Goal: Task Accomplishment & Management: Manage account settings

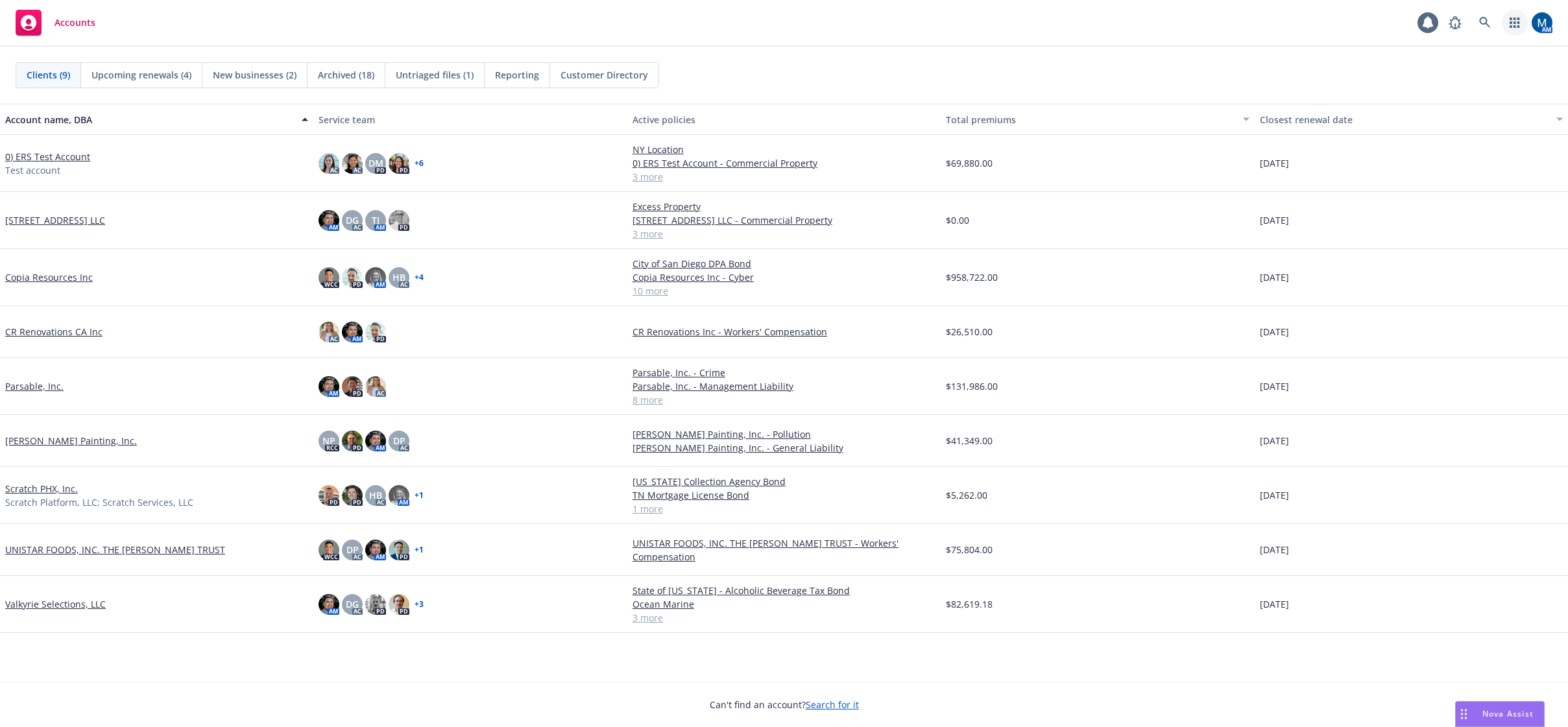
click at [1516, 20] on icon "button" at bounding box center [1515, 22] width 11 height 11
click at [1391, 133] on span "Find trading partner and contact information" at bounding box center [1435, 133] width 160 height 7
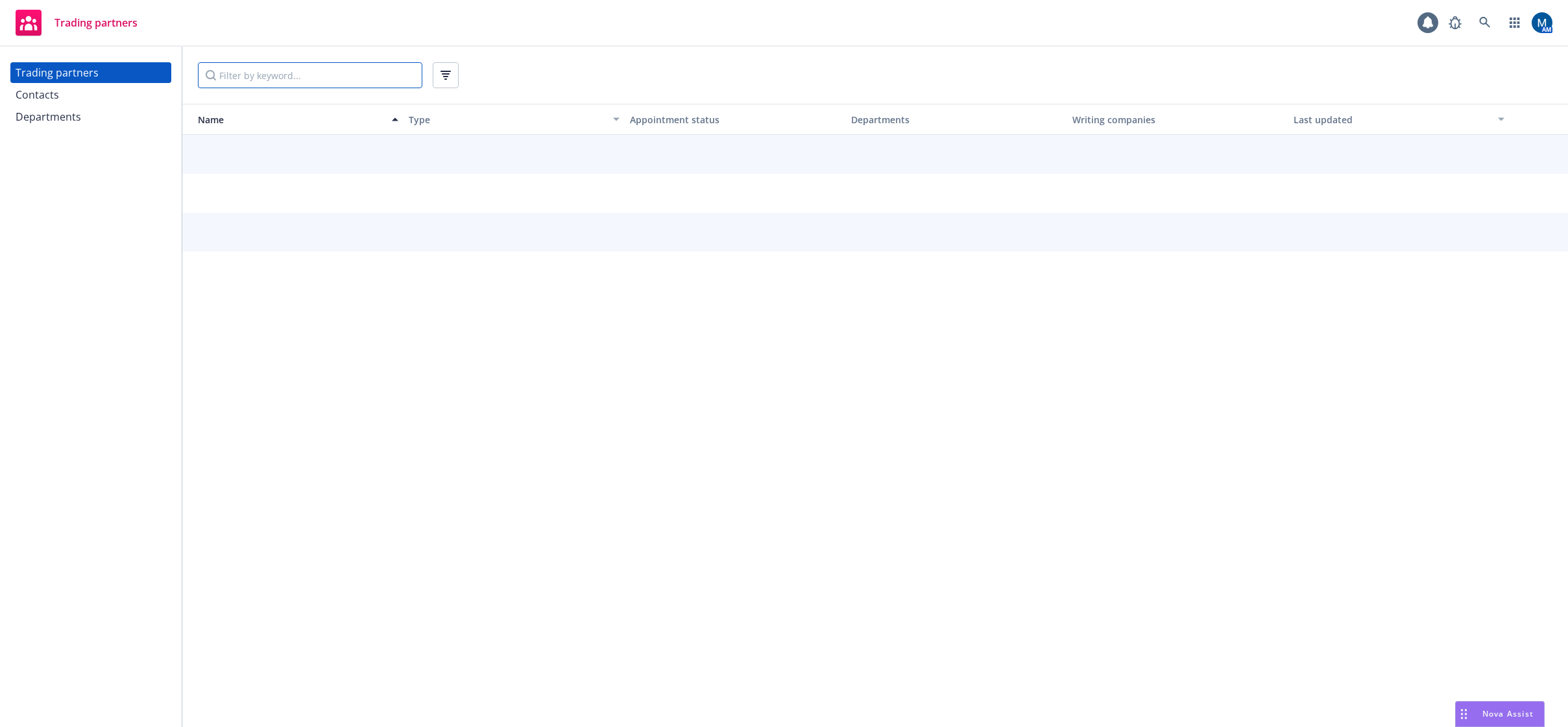
click at [260, 65] on input "Filter by keyword..." at bounding box center [310, 75] width 225 height 26
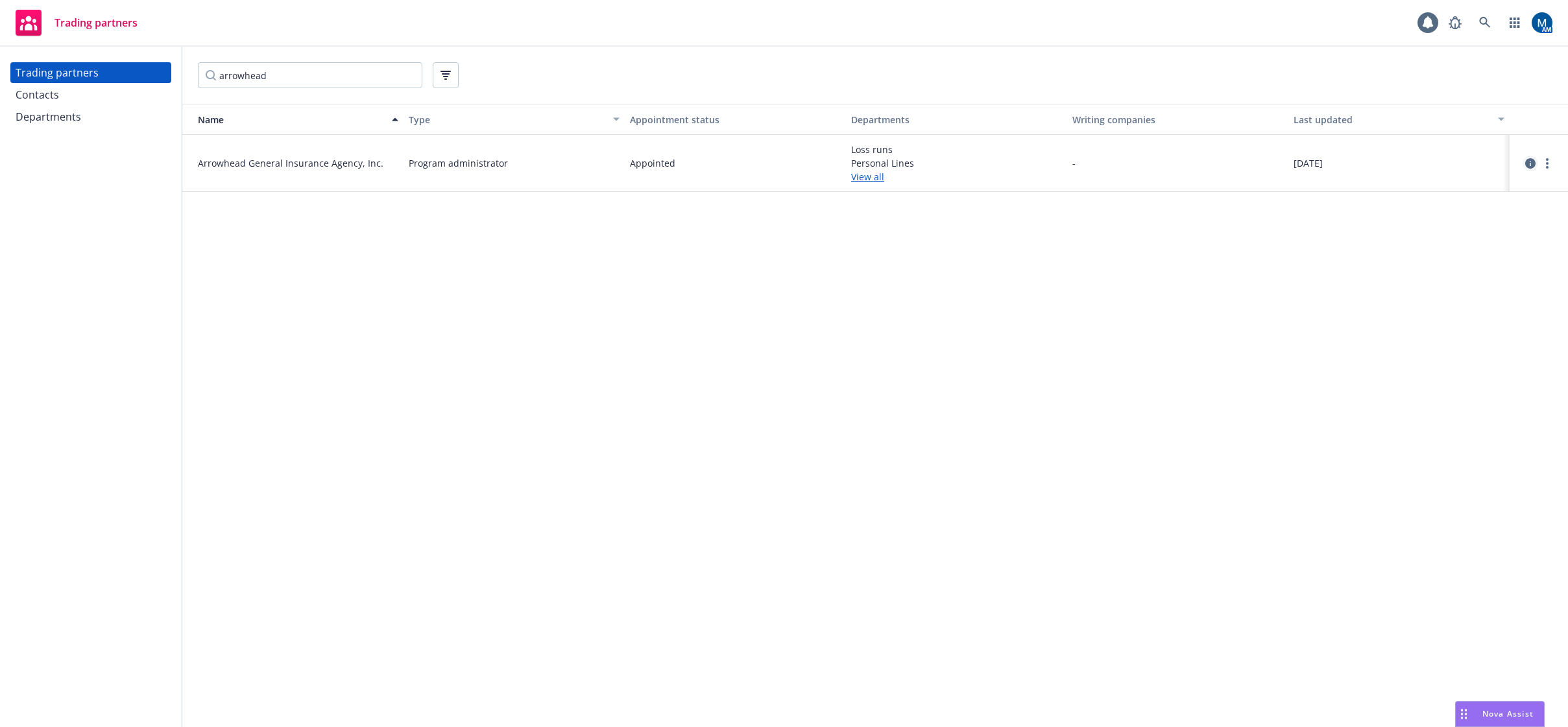
click at [1527, 162] on icon "circleInformation" at bounding box center [1530, 163] width 11 height 11
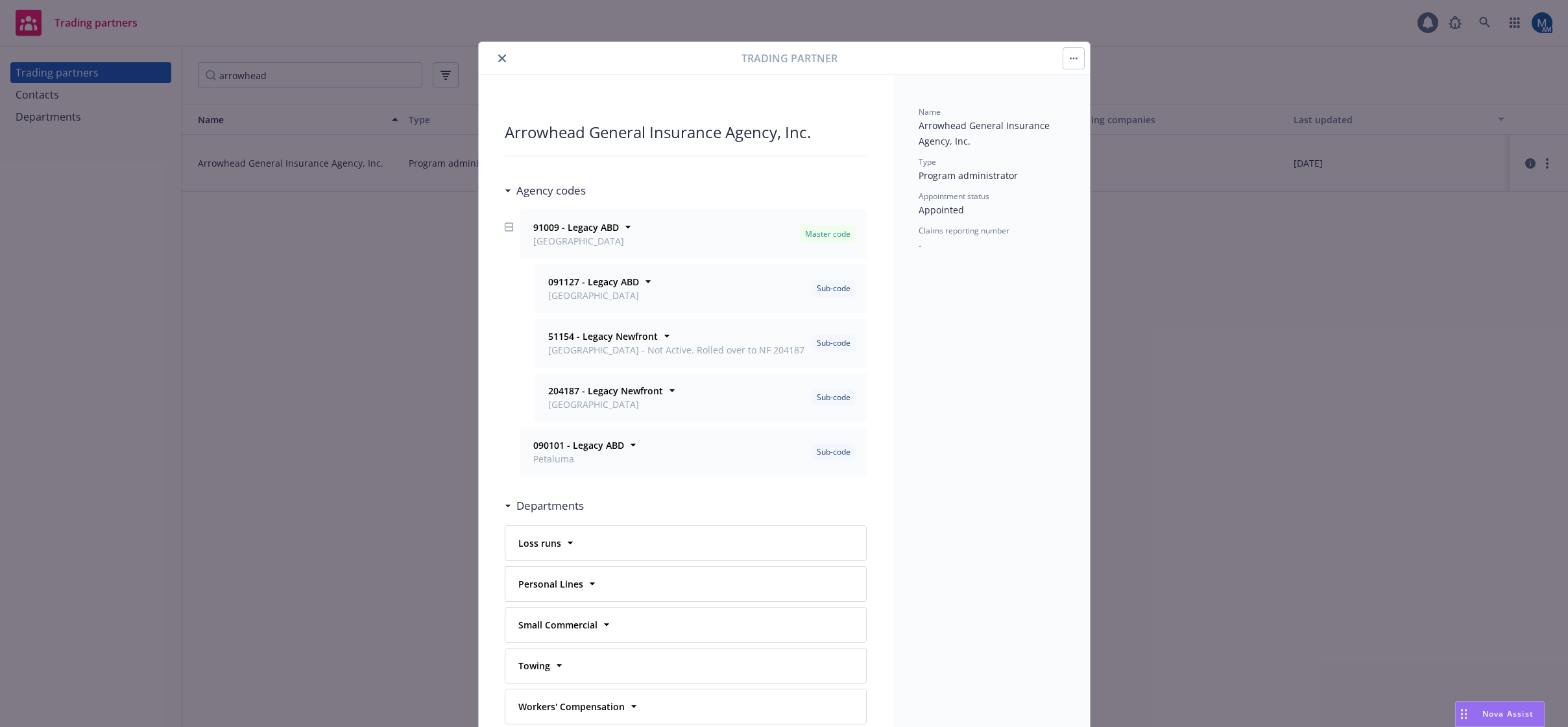
click at [498, 56] on icon "close" at bounding box center [502, 58] width 7 height 7
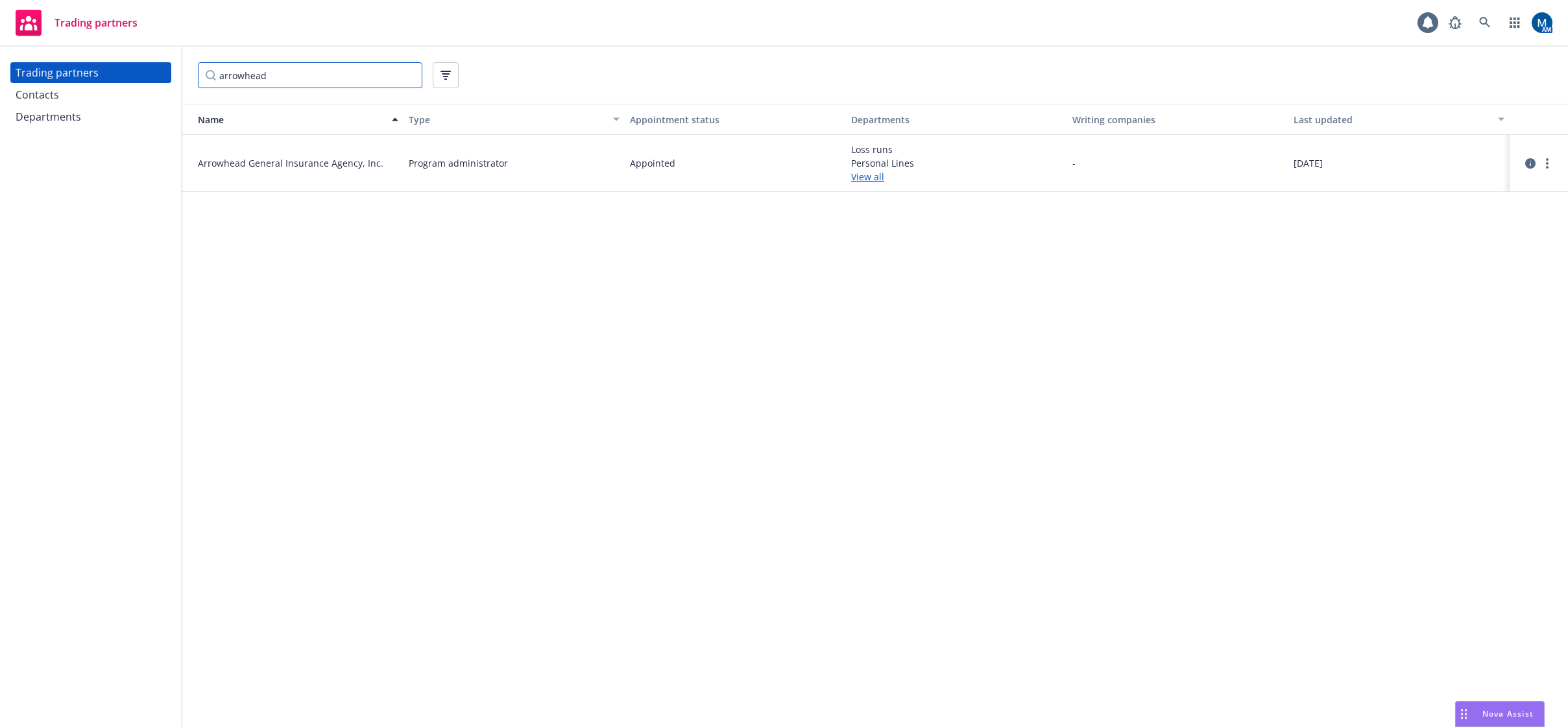
click at [274, 76] on input "arrowhead" at bounding box center [310, 75] width 225 height 26
drag, startPoint x: 163, startPoint y: 66, endPoint x: 95, endPoint y: 64, distance: 68.0
click at [95, 64] on div "Trading partners Contacts Departments arrowhead Name Type Appointment status De…" at bounding box center [784, 386] width 1568 height 681
type input "tumi"
click at [1492, 23] on link at bounding box center [1484, 22] width 26 height 26
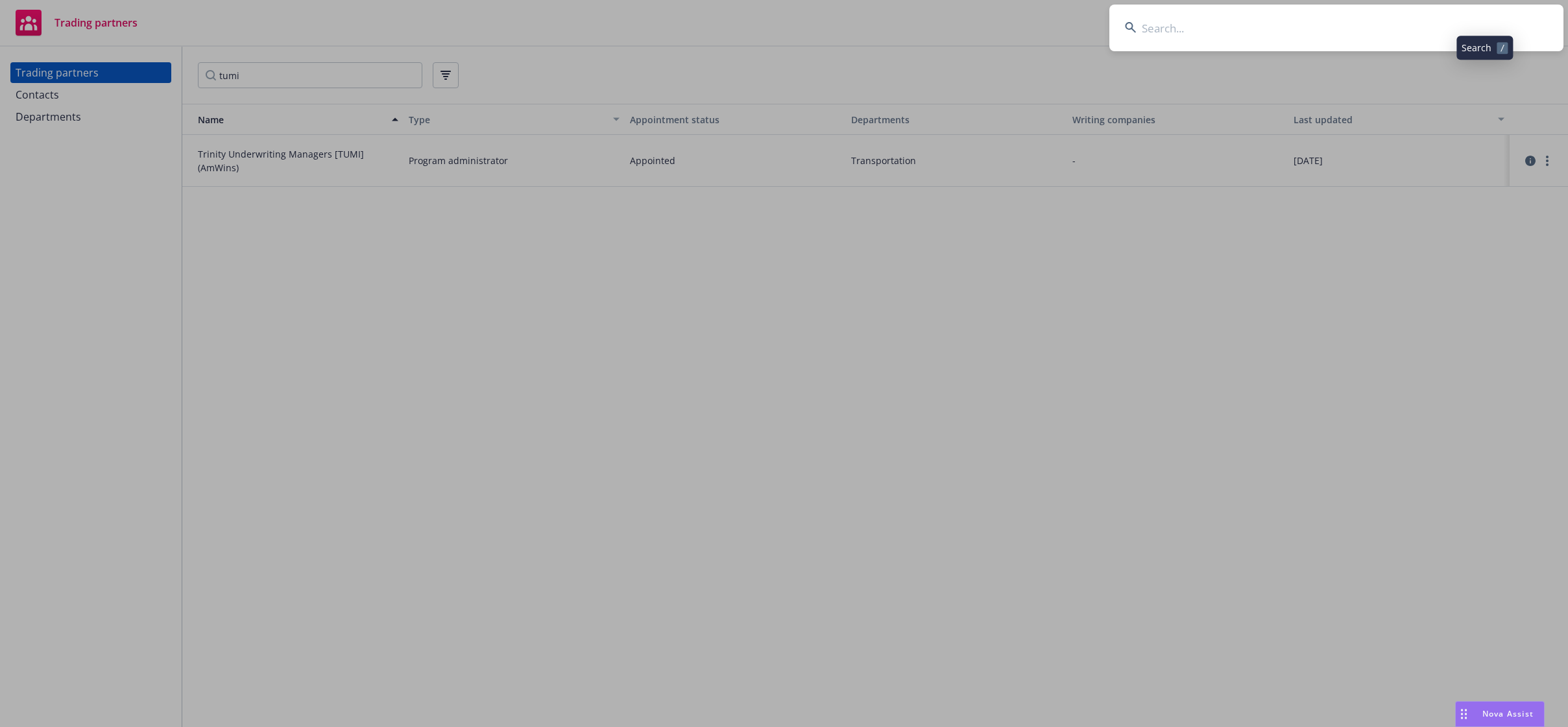
click at [1335, 27] on input at bounding box center [1337, 27] width 454 height 46
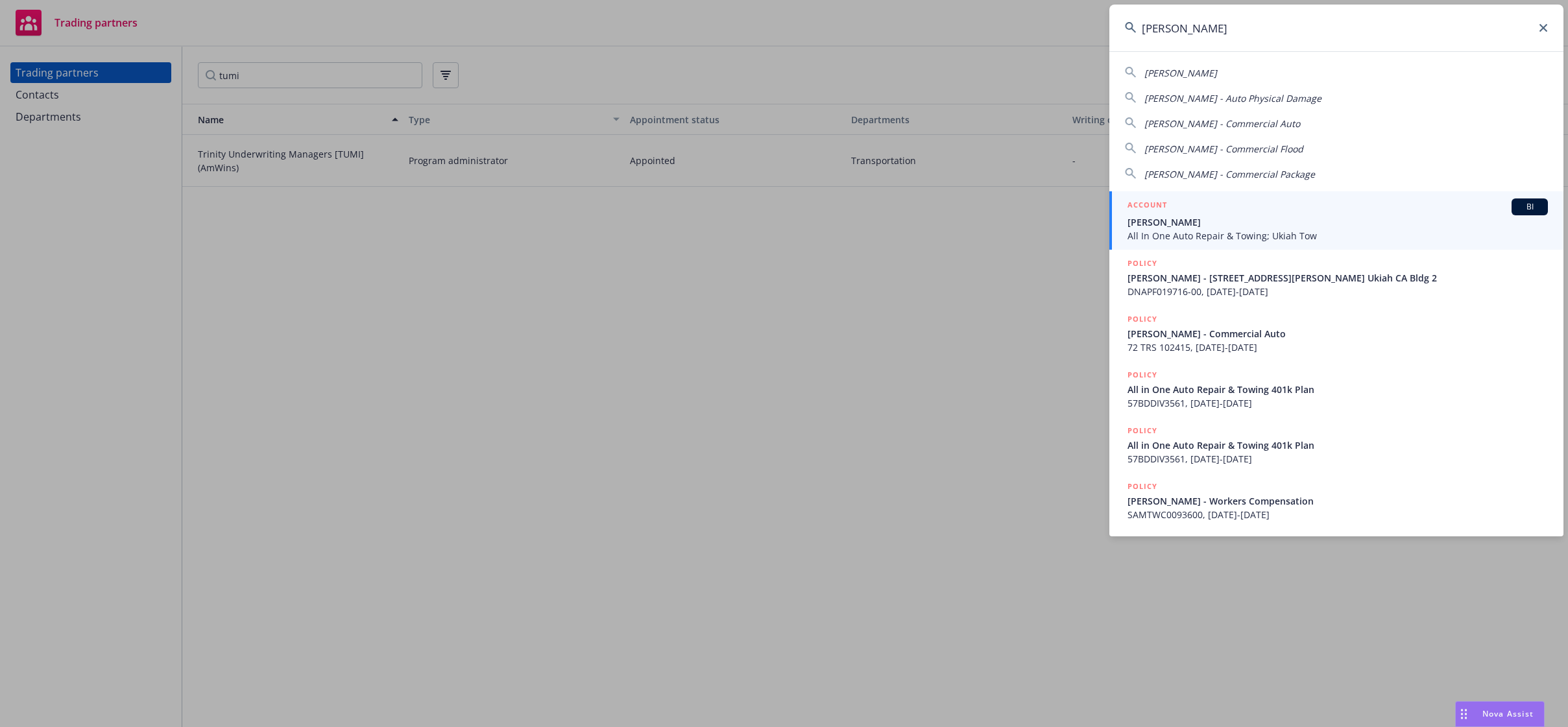
type input "donald keith"
click at [1213, 219] on span "Donald Keith Hewett" at bounding box center [1337, 222] width 420 height 13
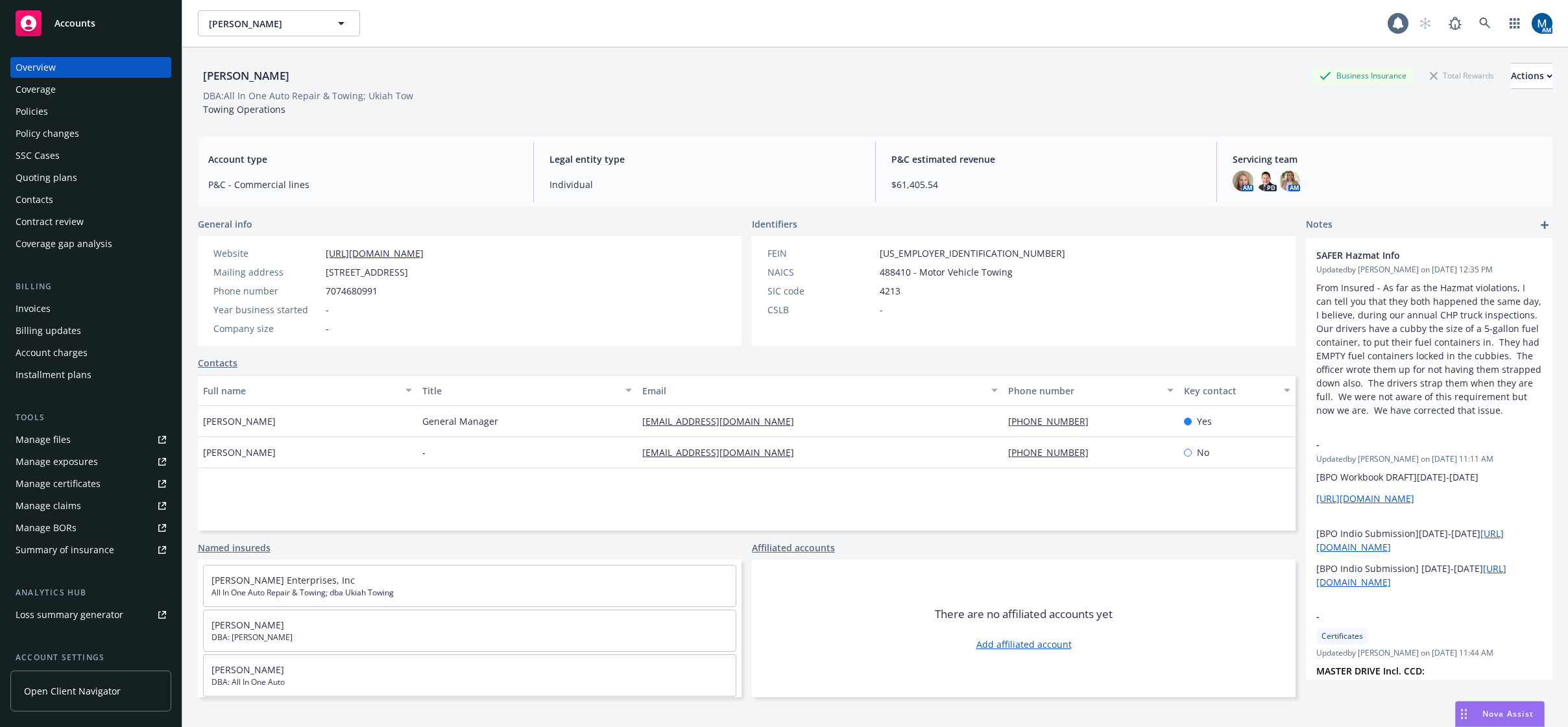
click at [70, 109] on div "Policies" at bounding box center [91, 111] width 151 height 21
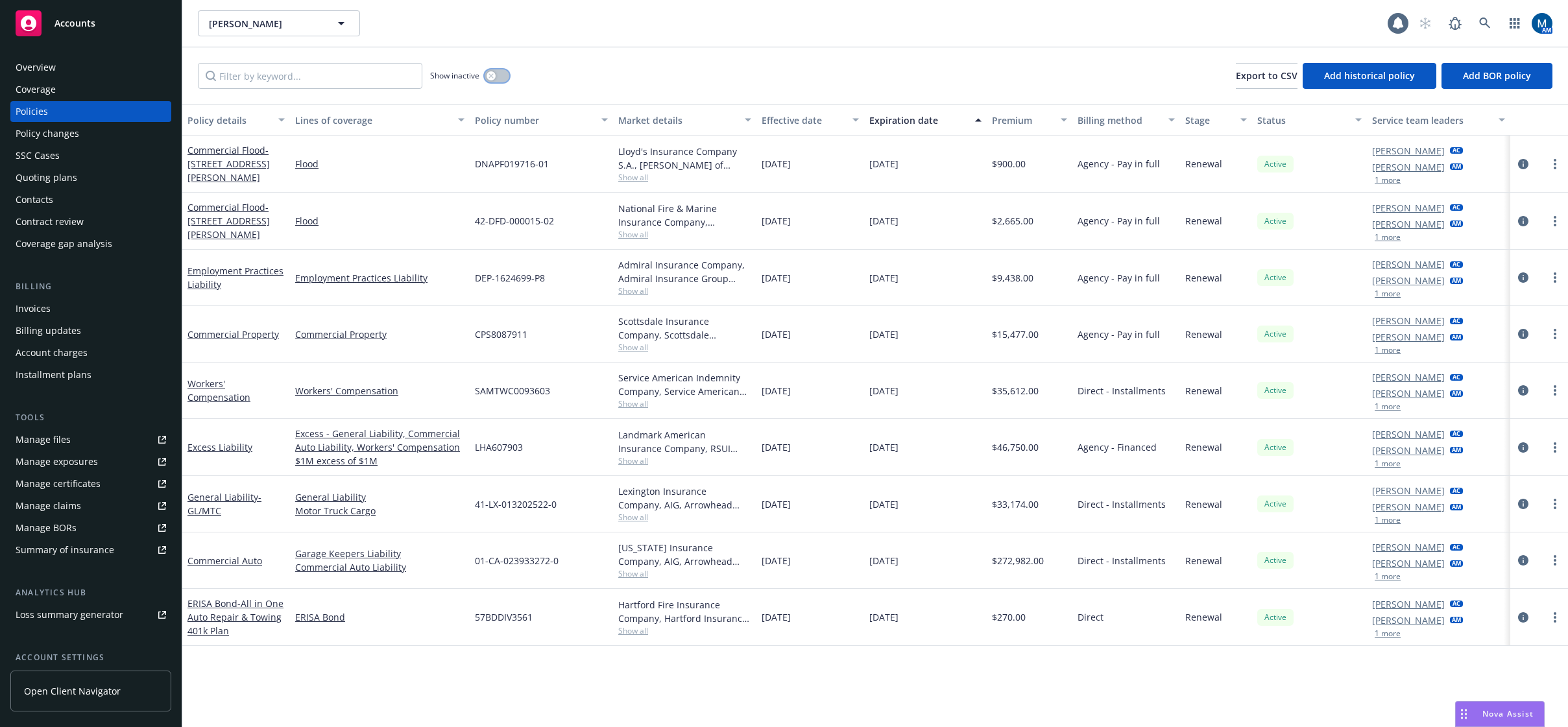
click at [488, 75] on div "button" at bounding box center [491, 75] width 9 height 9
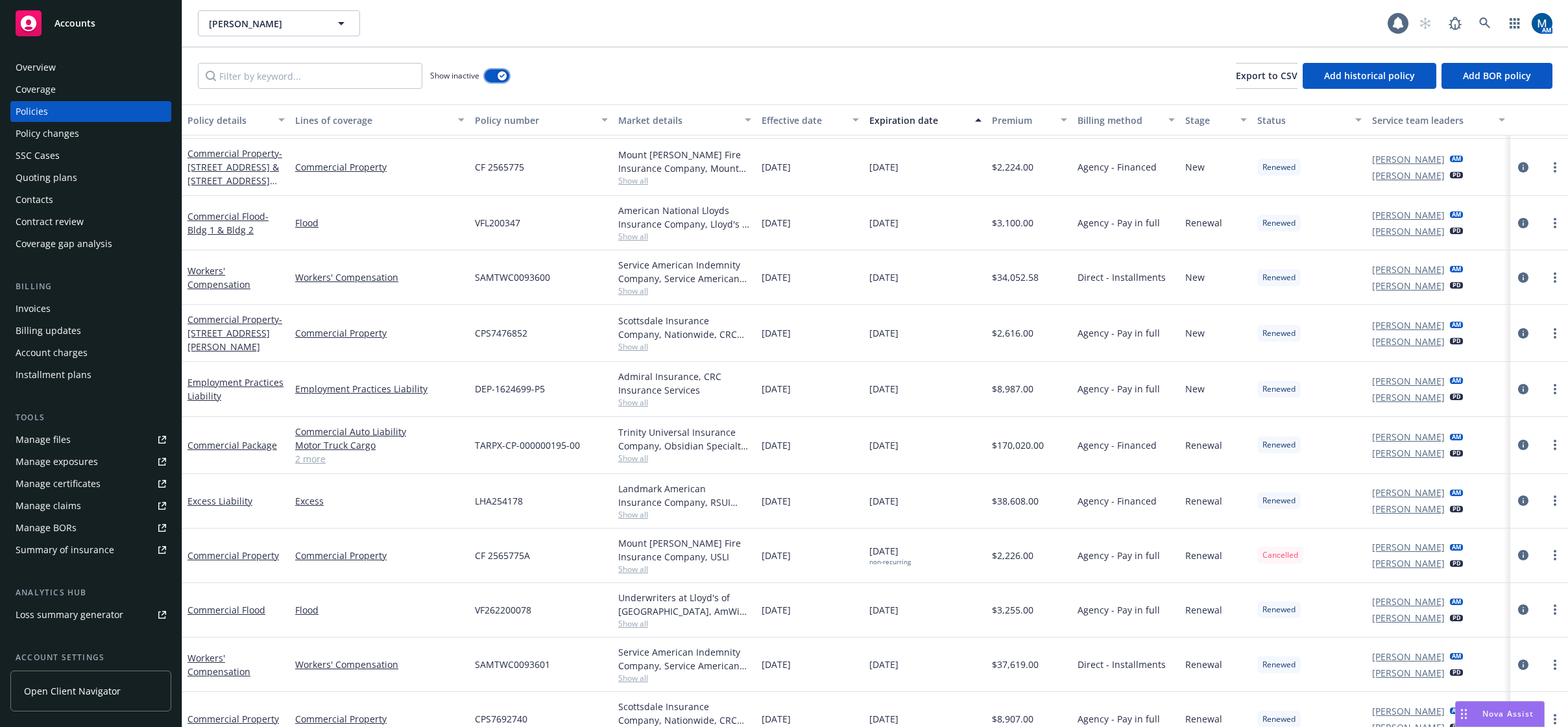
scroll to position [1491, 0]
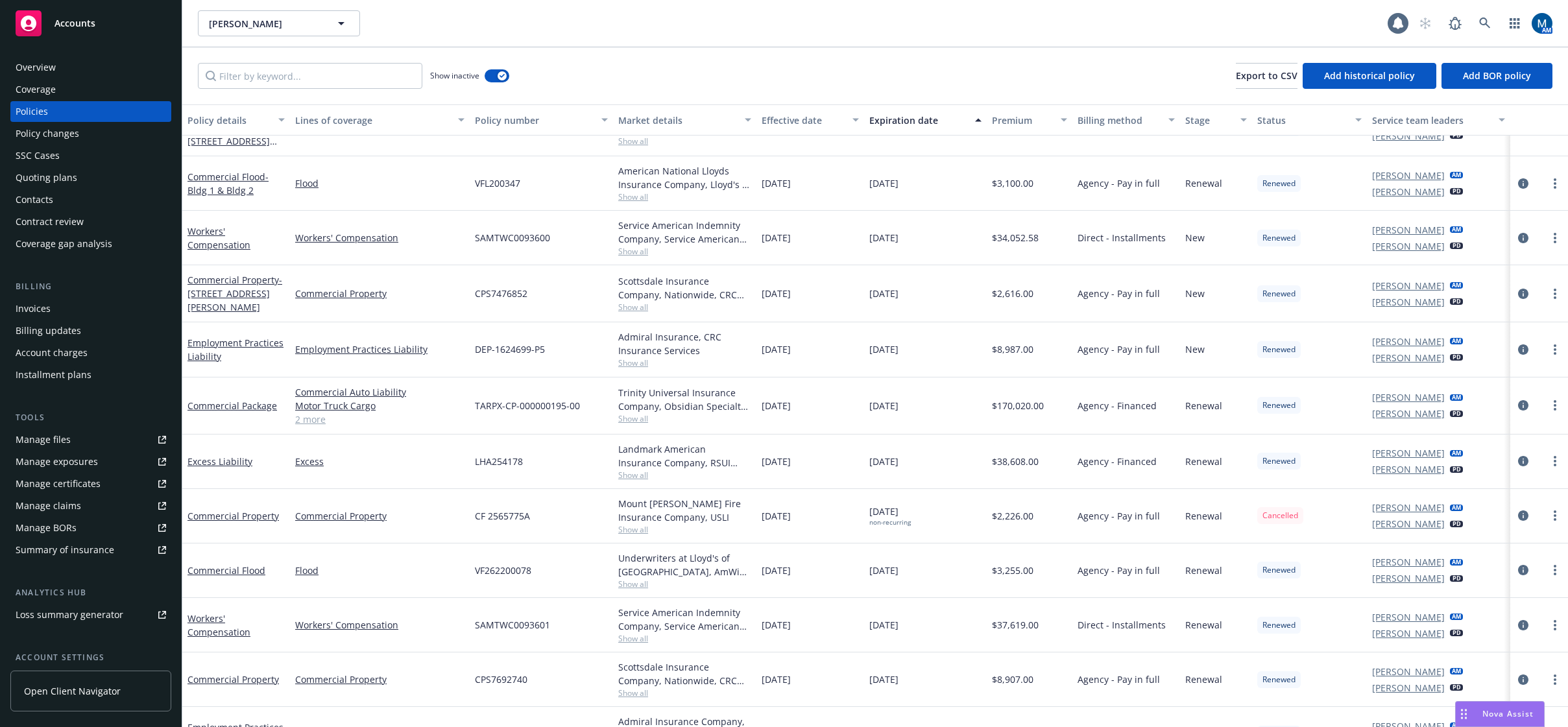
click at [300, 417] on link "2 more" at bounding box center [380, 419] width 169 height 13
click at [85, 18] on span "Accounts" at bounding box center [75, 23] width 41 height 11
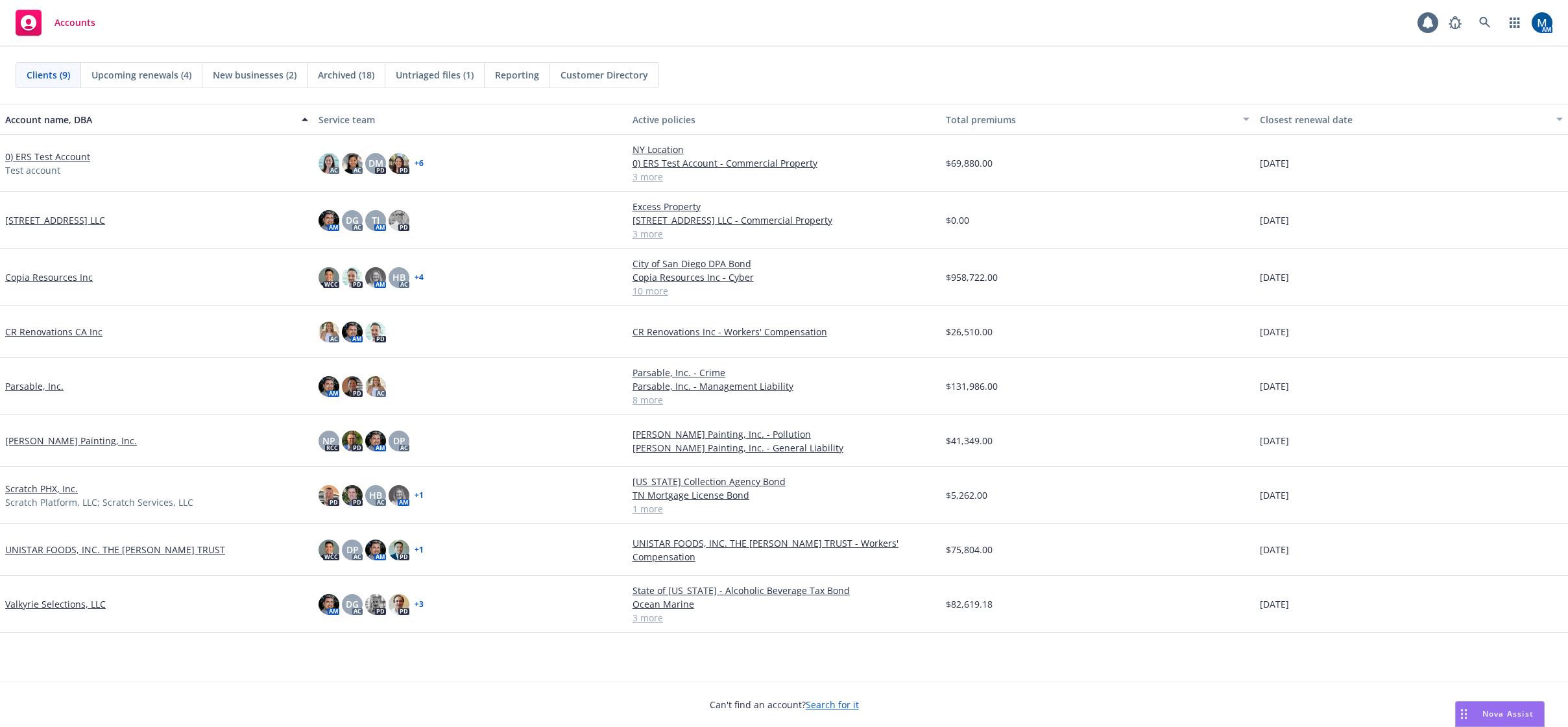
click at [27, 607] on link "Valkyrie Selections, LLC" at bounding box center [55, 604] width 100 height 13
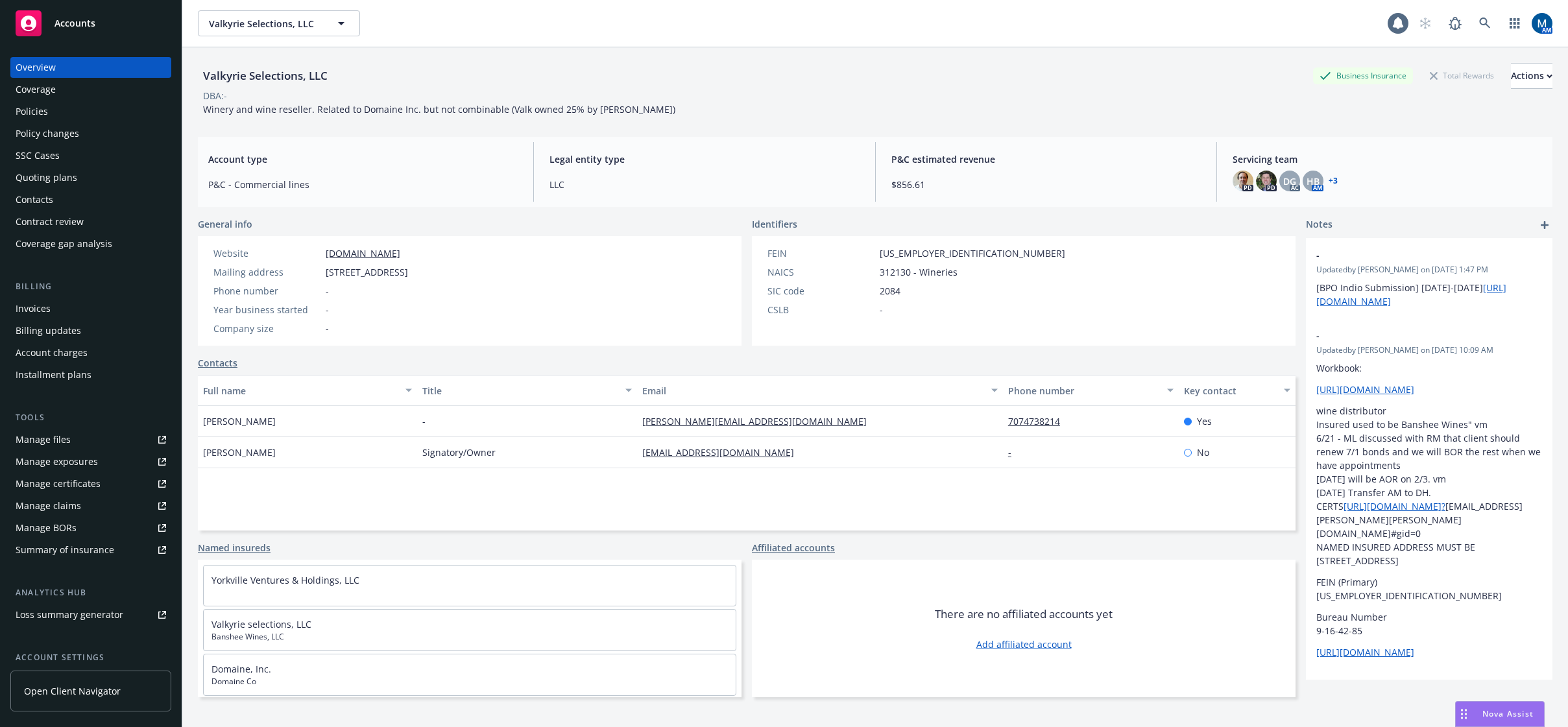
scroll to position [118, 0]
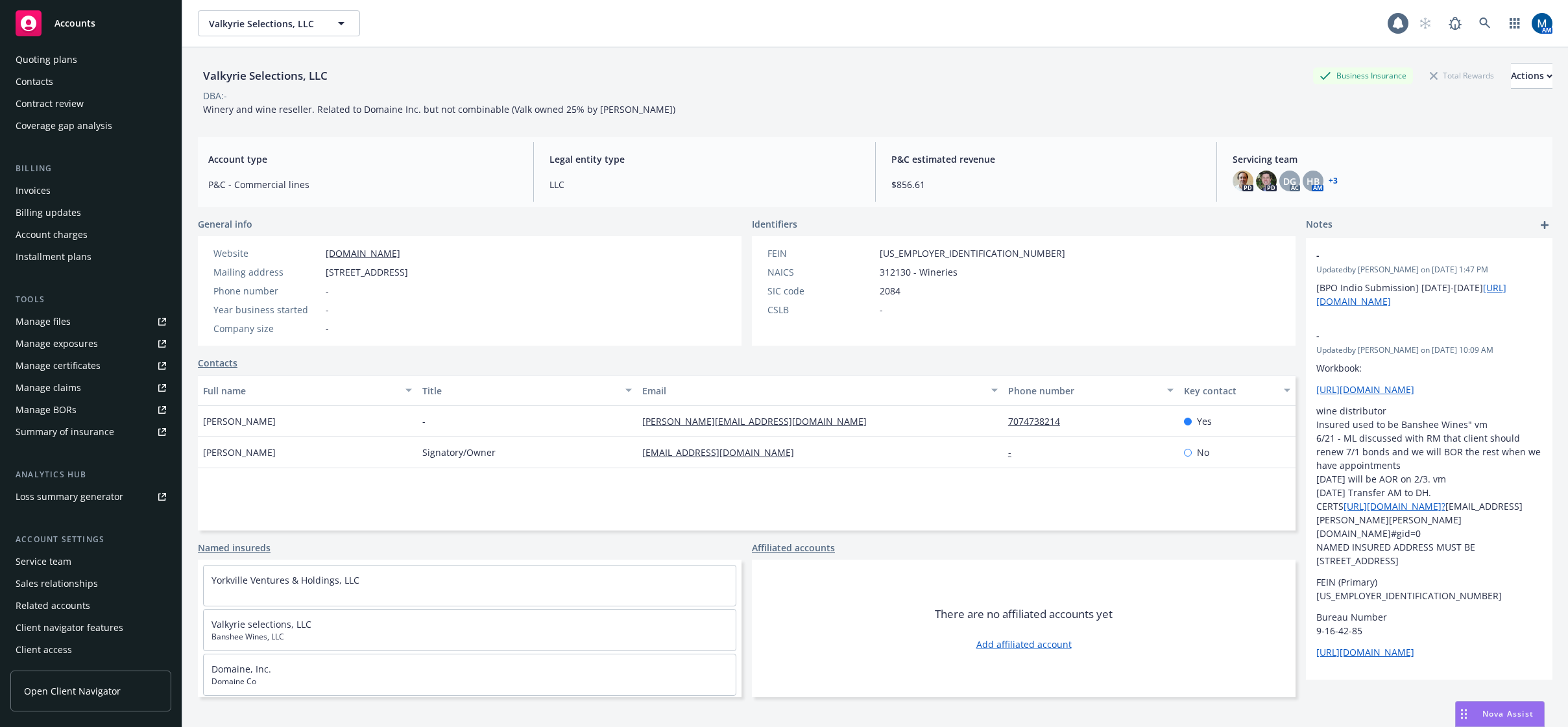
click at [72, 556] on div "Service team" at bounding box center [91, 561] width 151 height 21
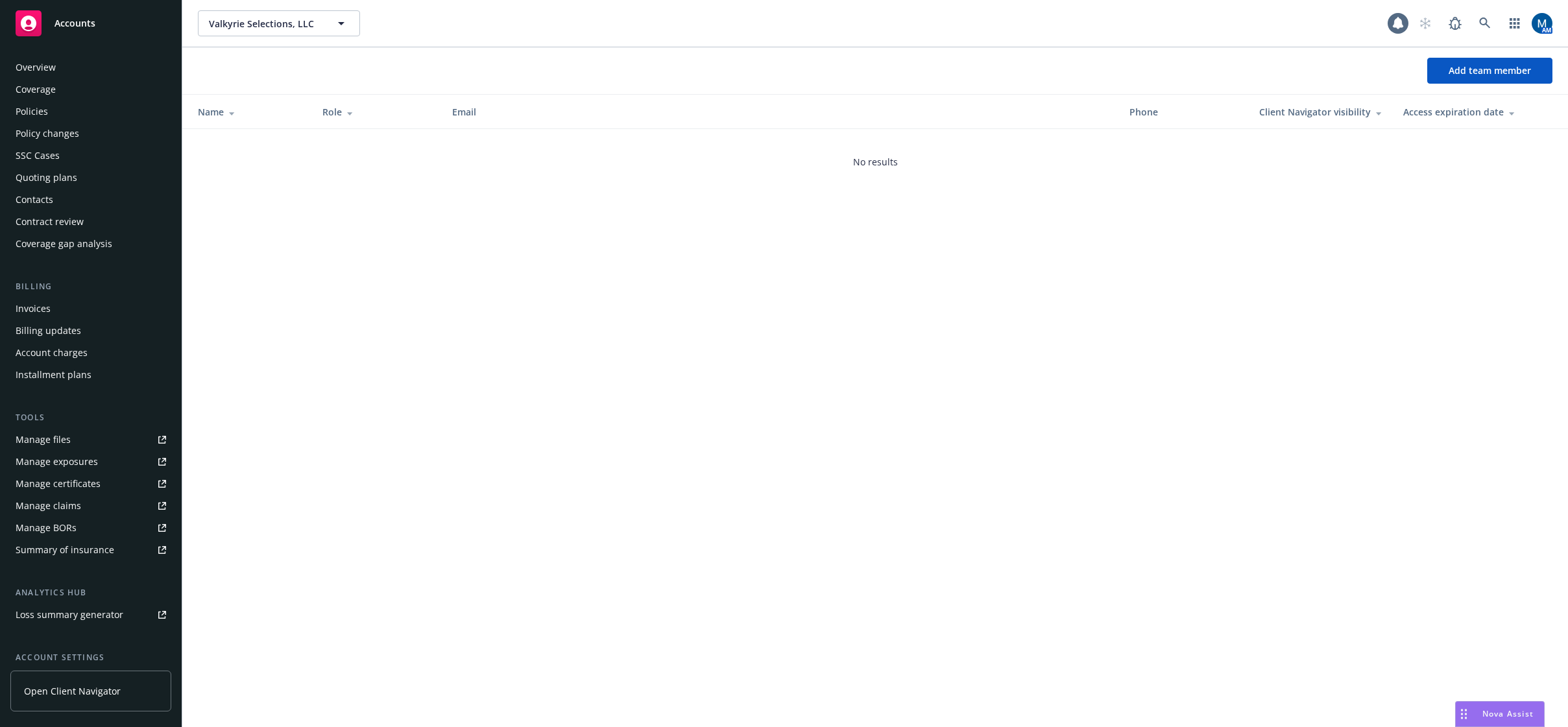
scroll to position [118, 0]
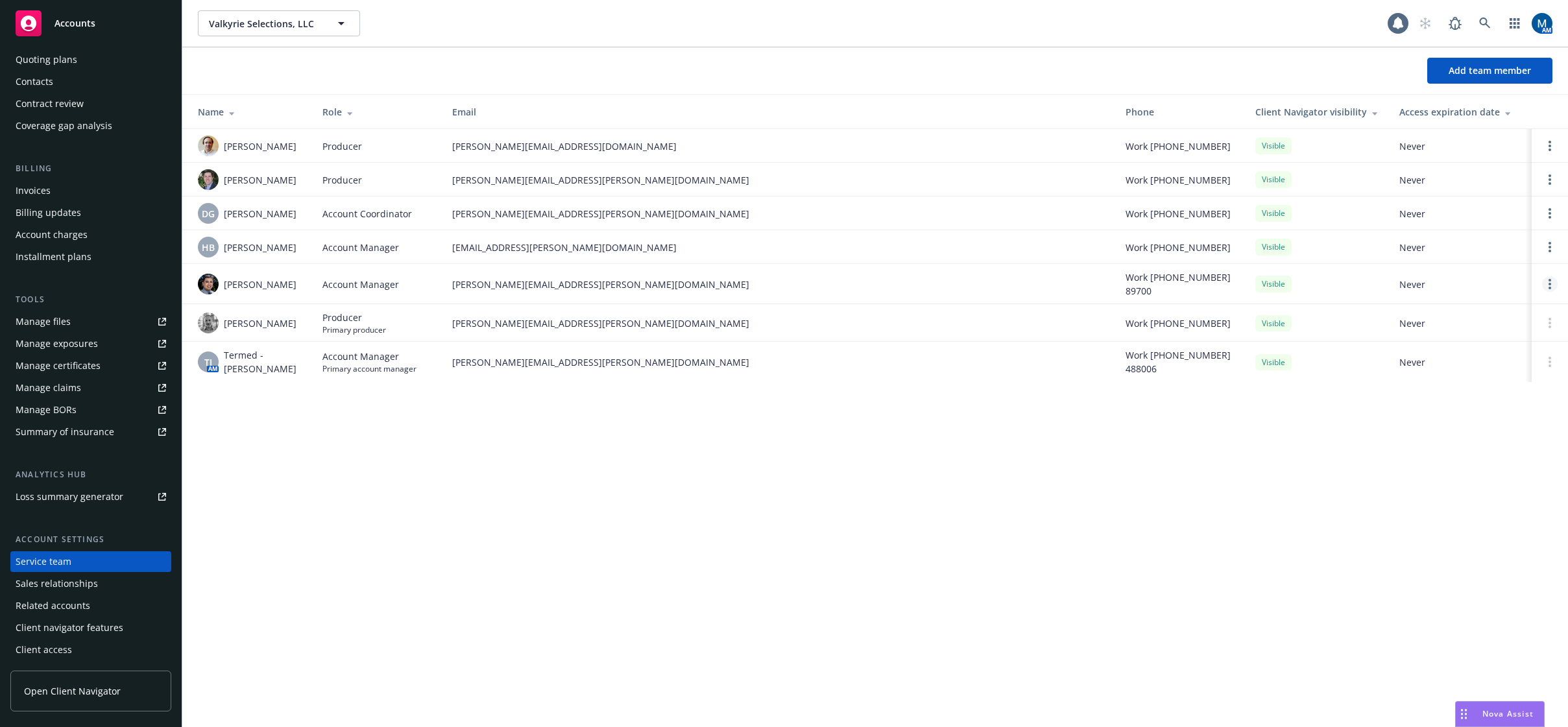
click at [1555, 280] on link "Open options" at bounding box center [1550, 284] width 16 height 16
click at [1484, 219] on span "Assign as primary account manager" at bounding box center [1446, 221] width 187 height 12
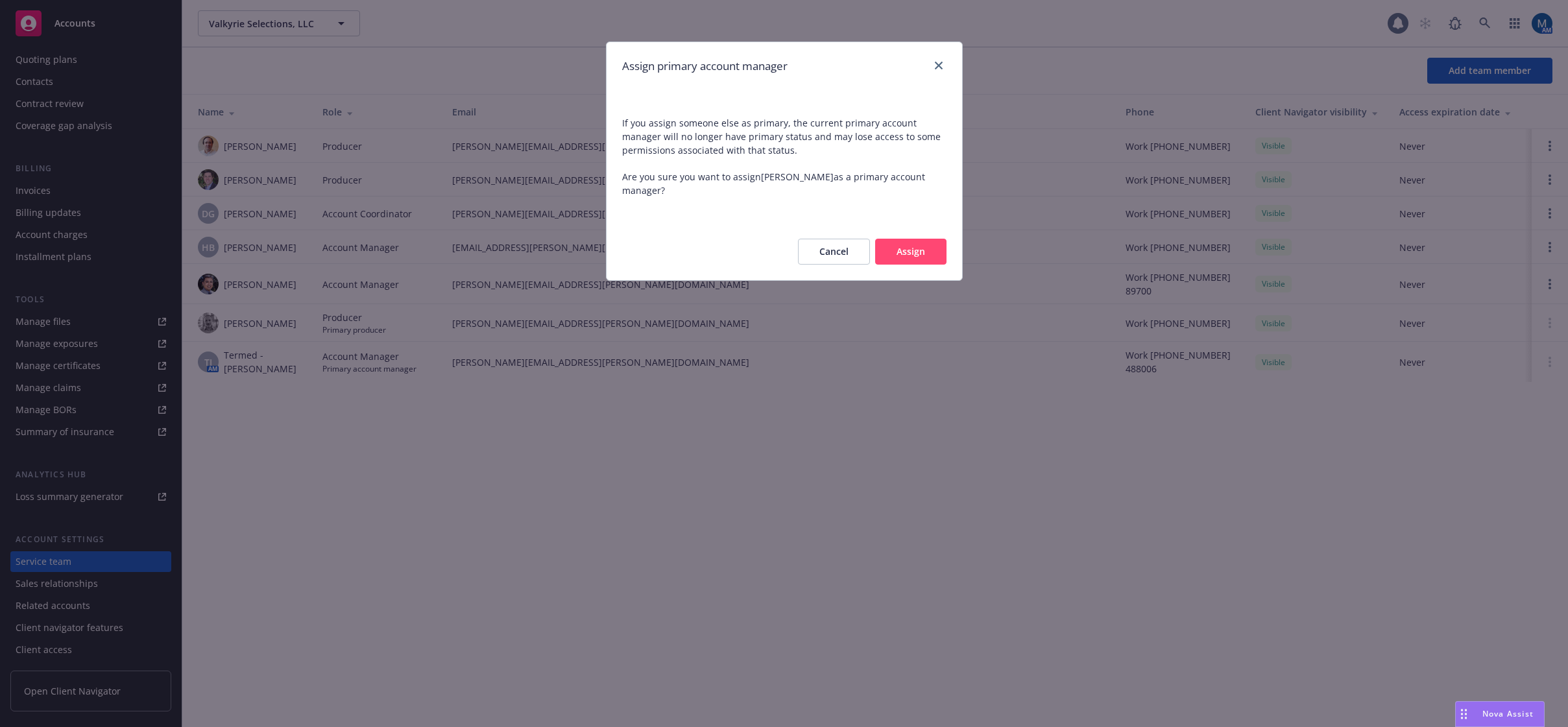
click at [921, 243] on button "Assign" at bounding box center [910, 251] width 71 height 26
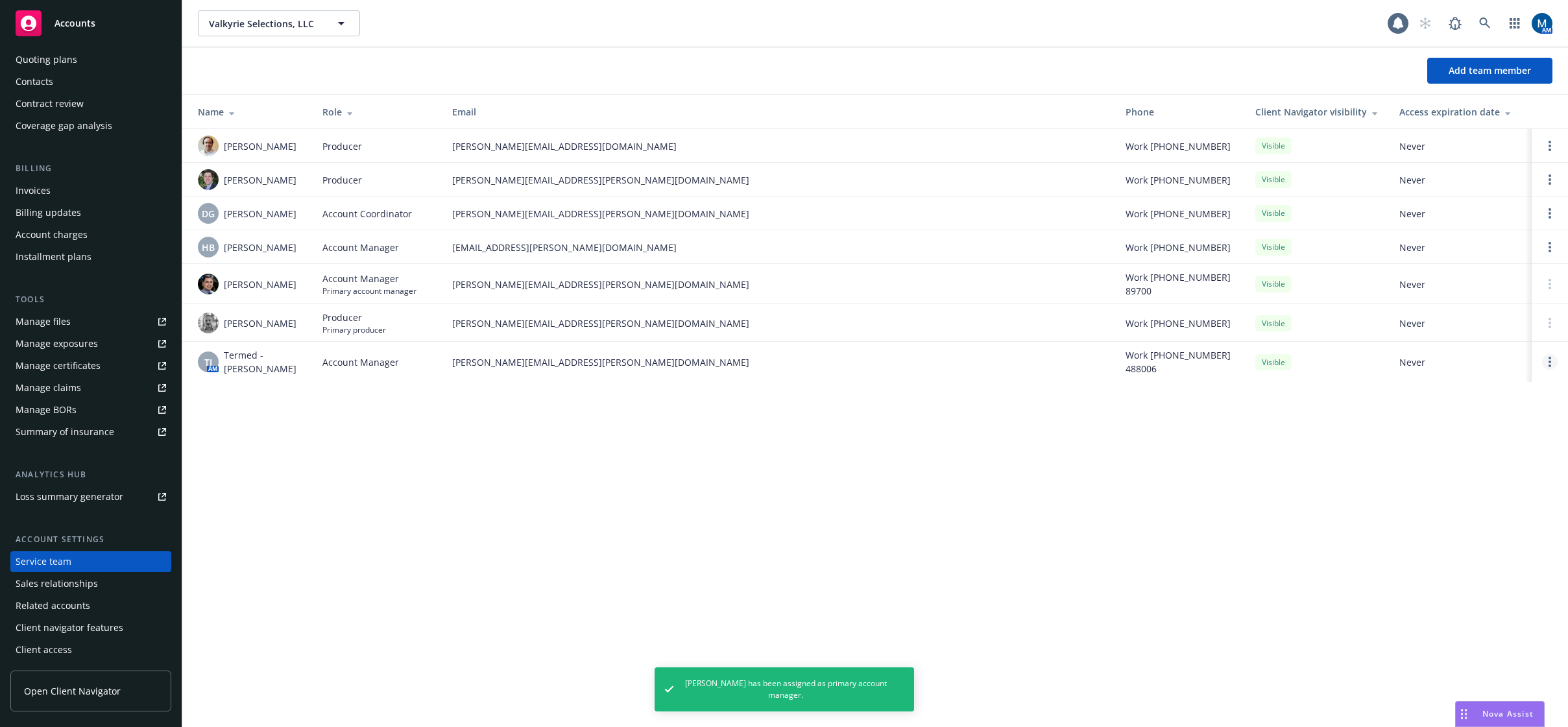
click at [1556, 363] on link "Open options" at bounding box center [1550, 361] width 16 height 16
click at [1498, 332] on link "Remove account manager" at bounding box center [1446, 325] width 187 height 26
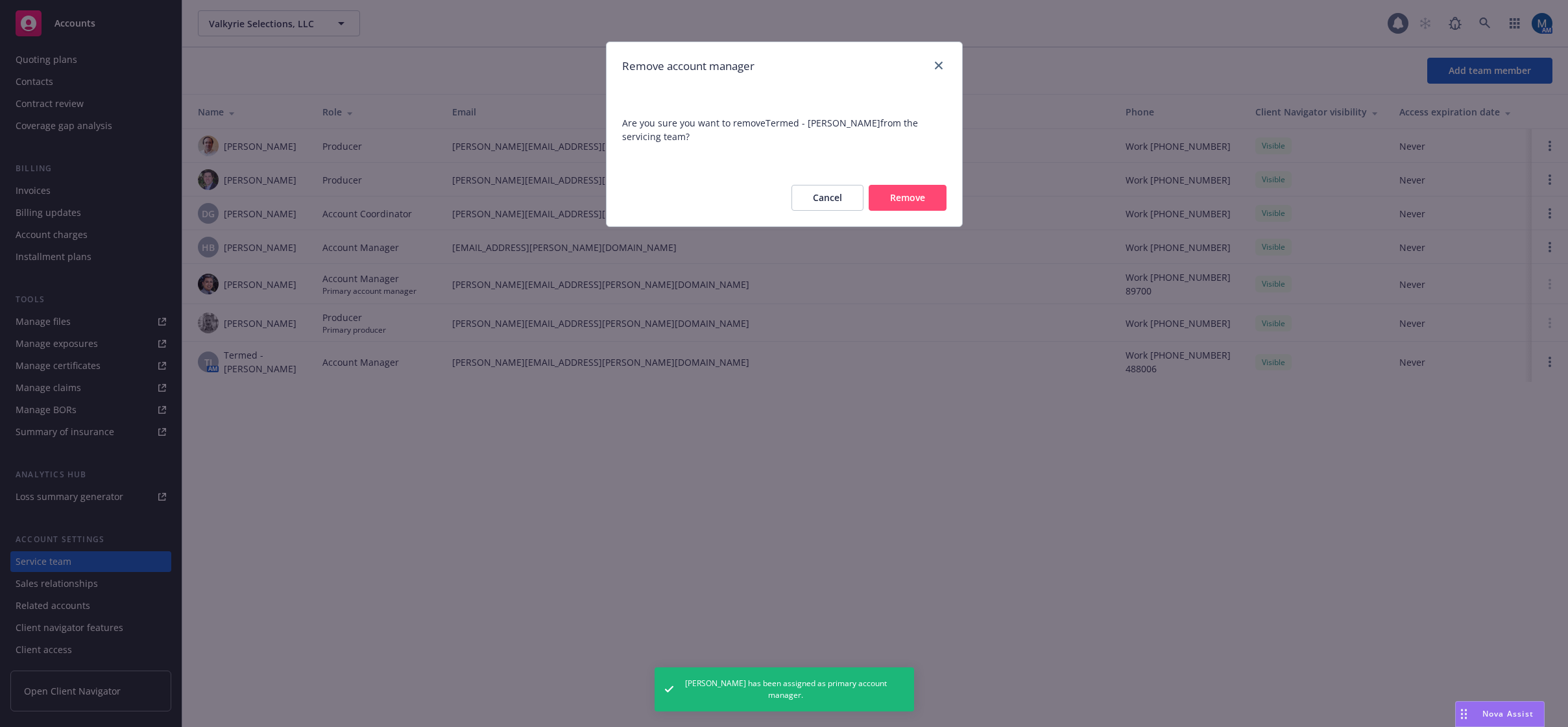
click at [899, 201] on button "Remove" at bounding box center [908, 197] width 78 height 26
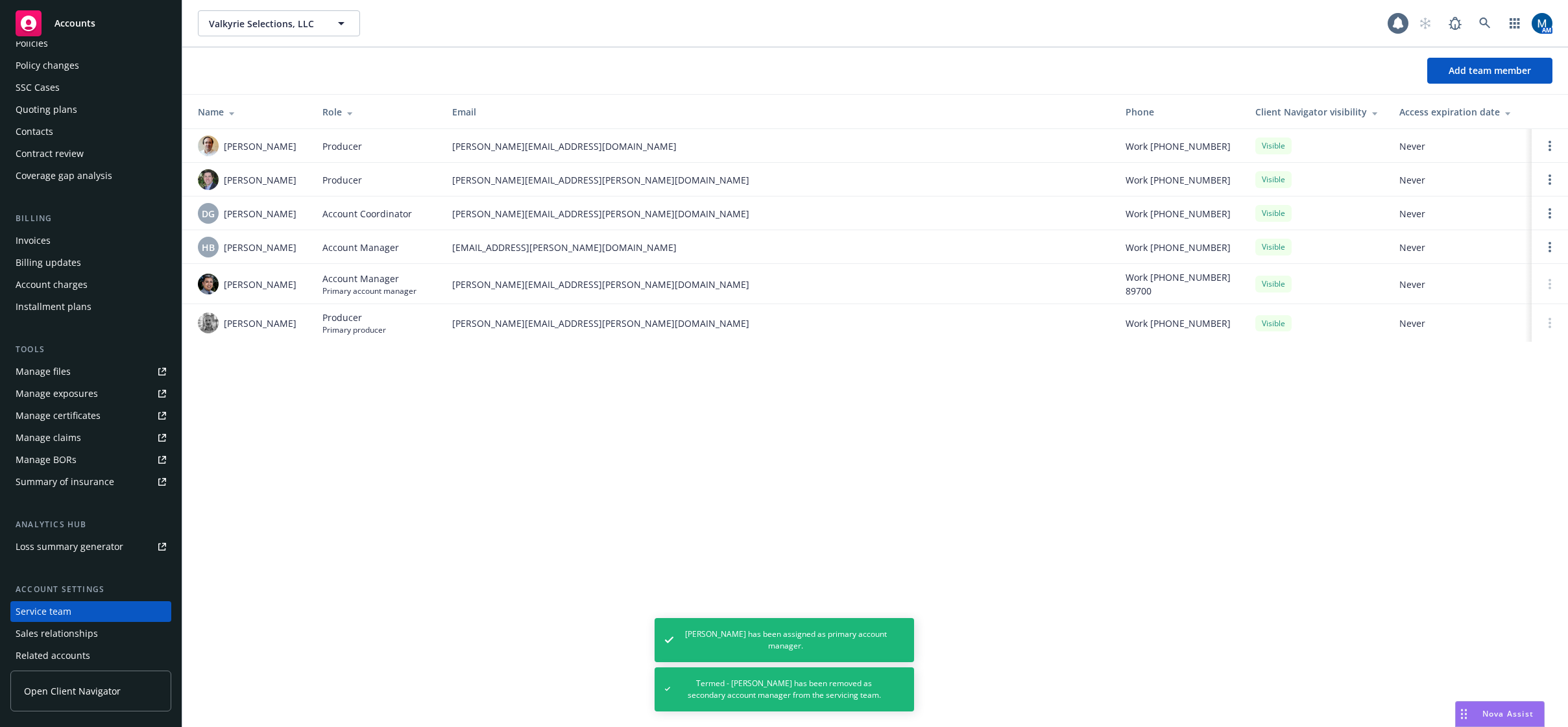
scroll to position [0, 0]
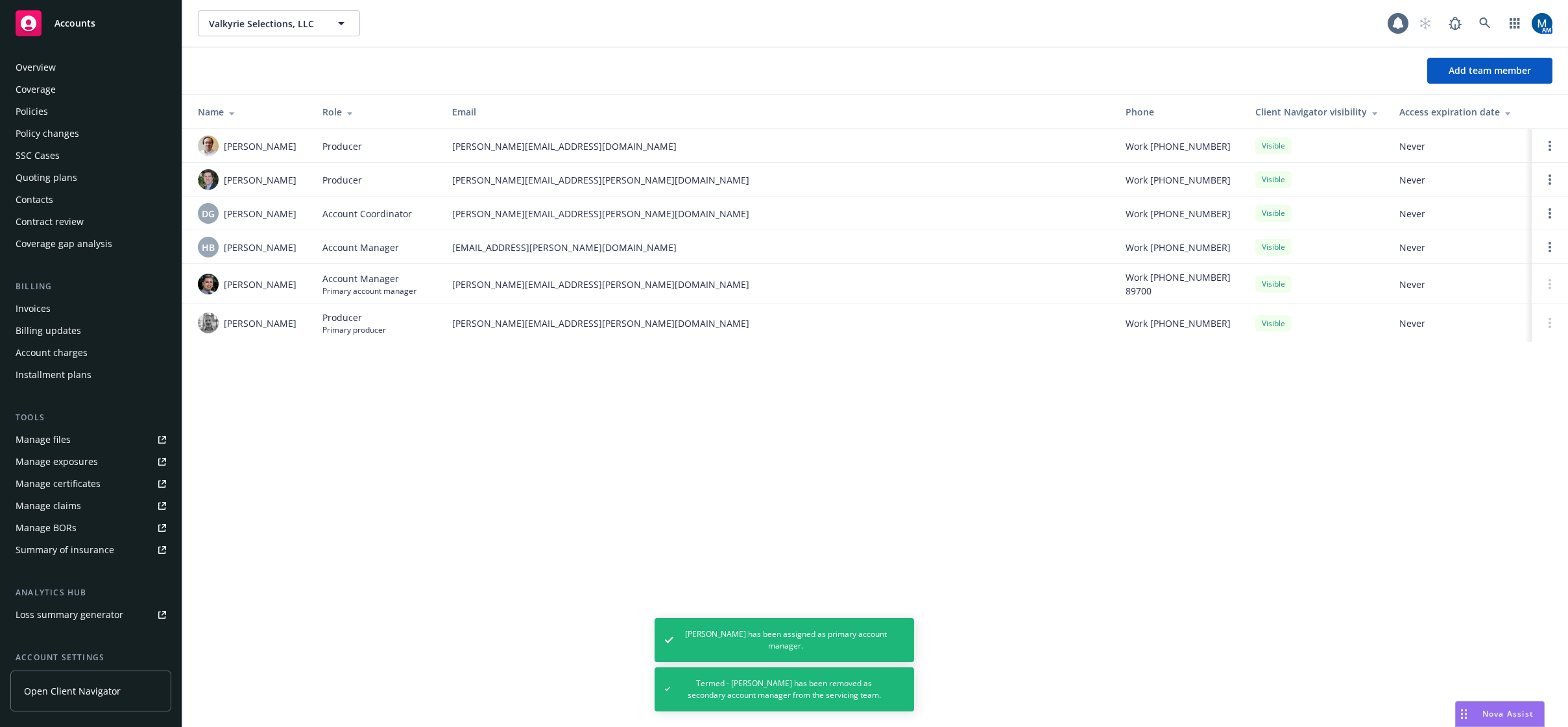
click at [46, 109] on div "Policies" at bounding box center [32, 111] width 32 height 21
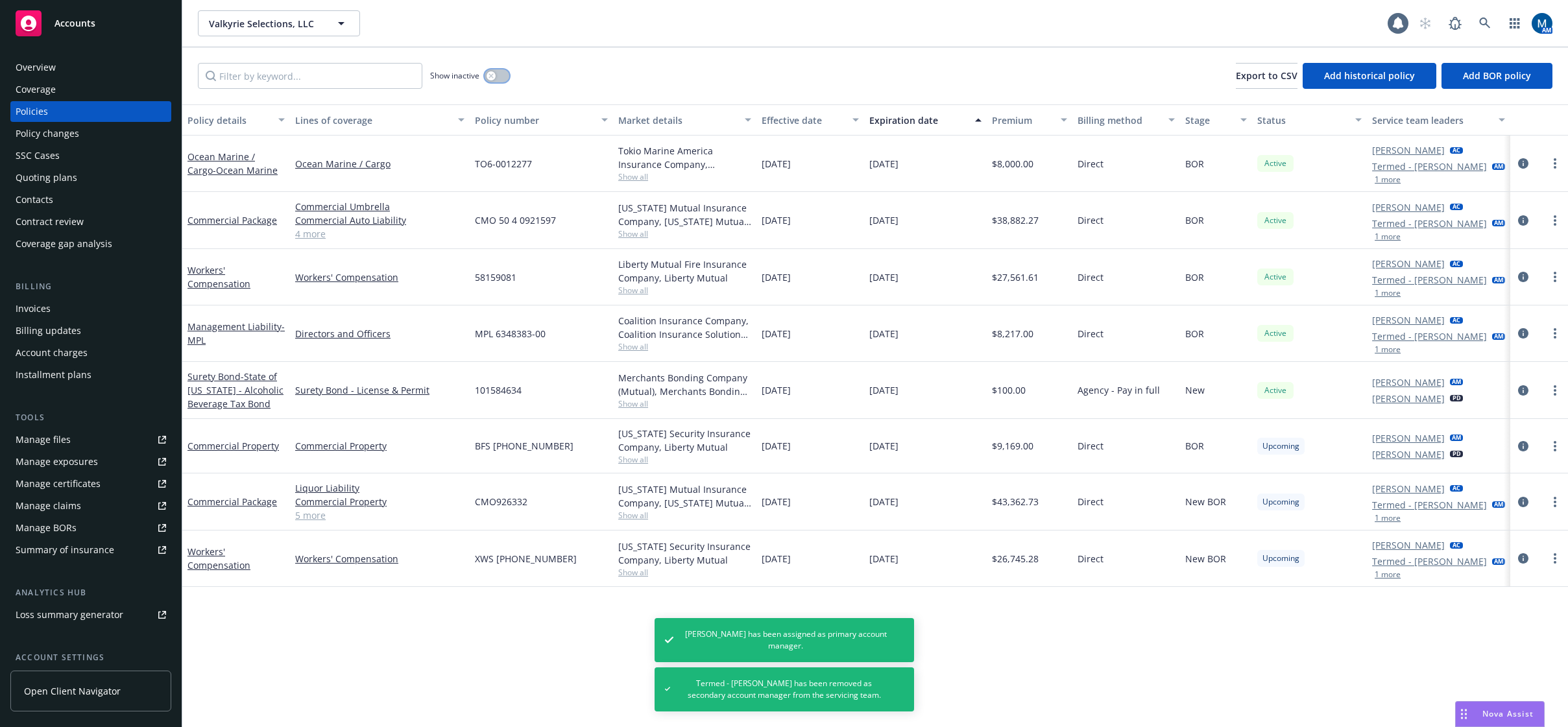
click at [498, 76] on button "button" at bounding box center [497, 76] width 25 height 13
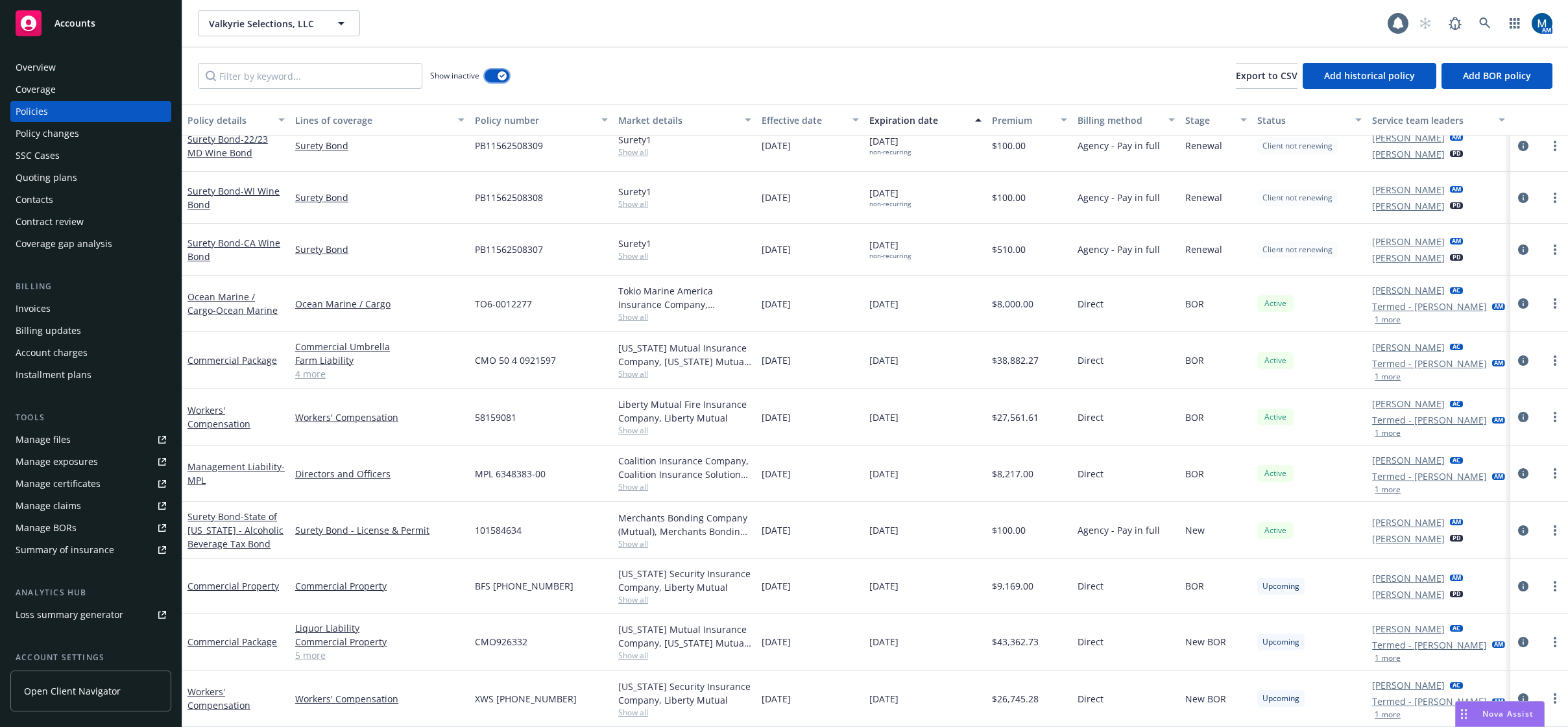
scroll to position [2898, 0]
click at [1518, 581] on icon "circleInformation" at bounding box center [1523, 586] width 11 height 11
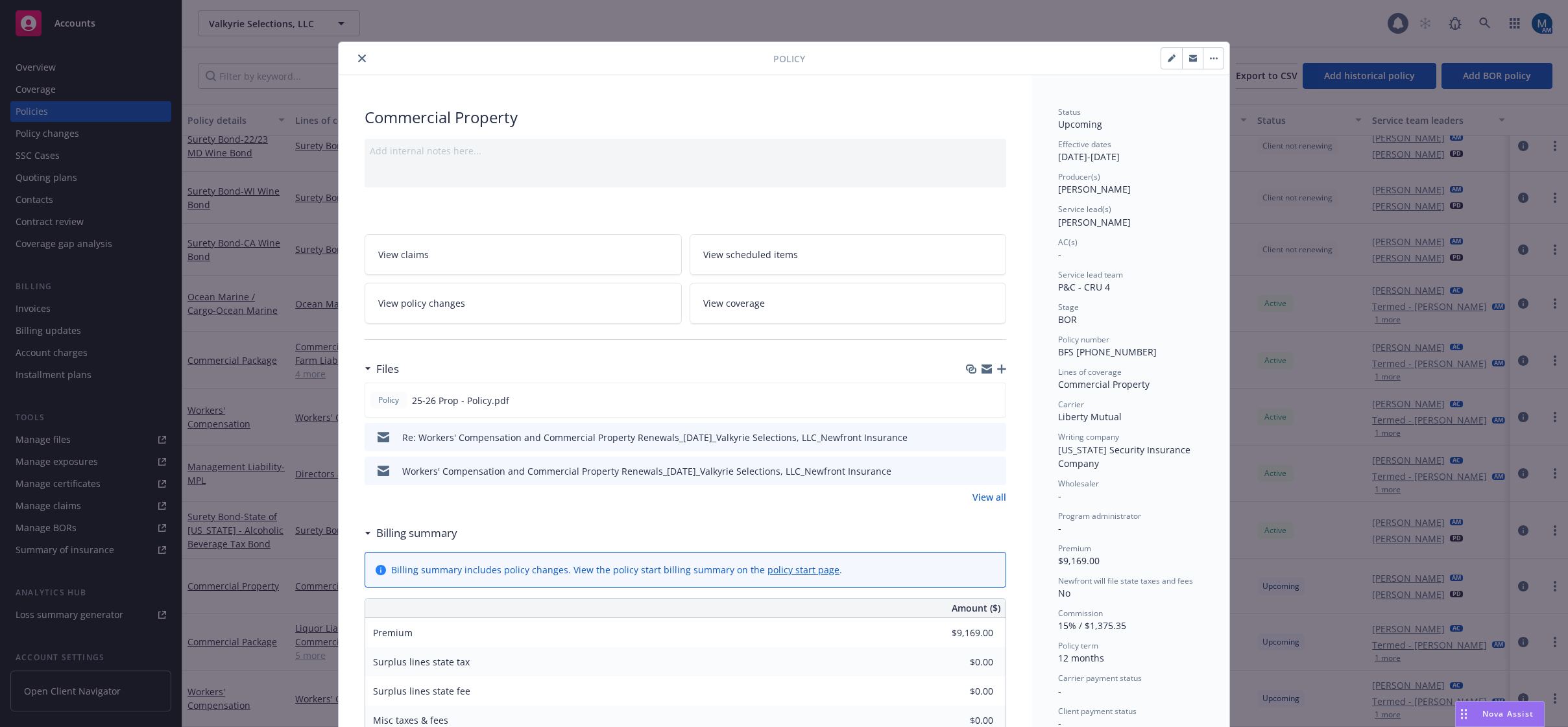
click at [1206, 63] on button "button" at bounding box center [1213, 58] width 21 height 21
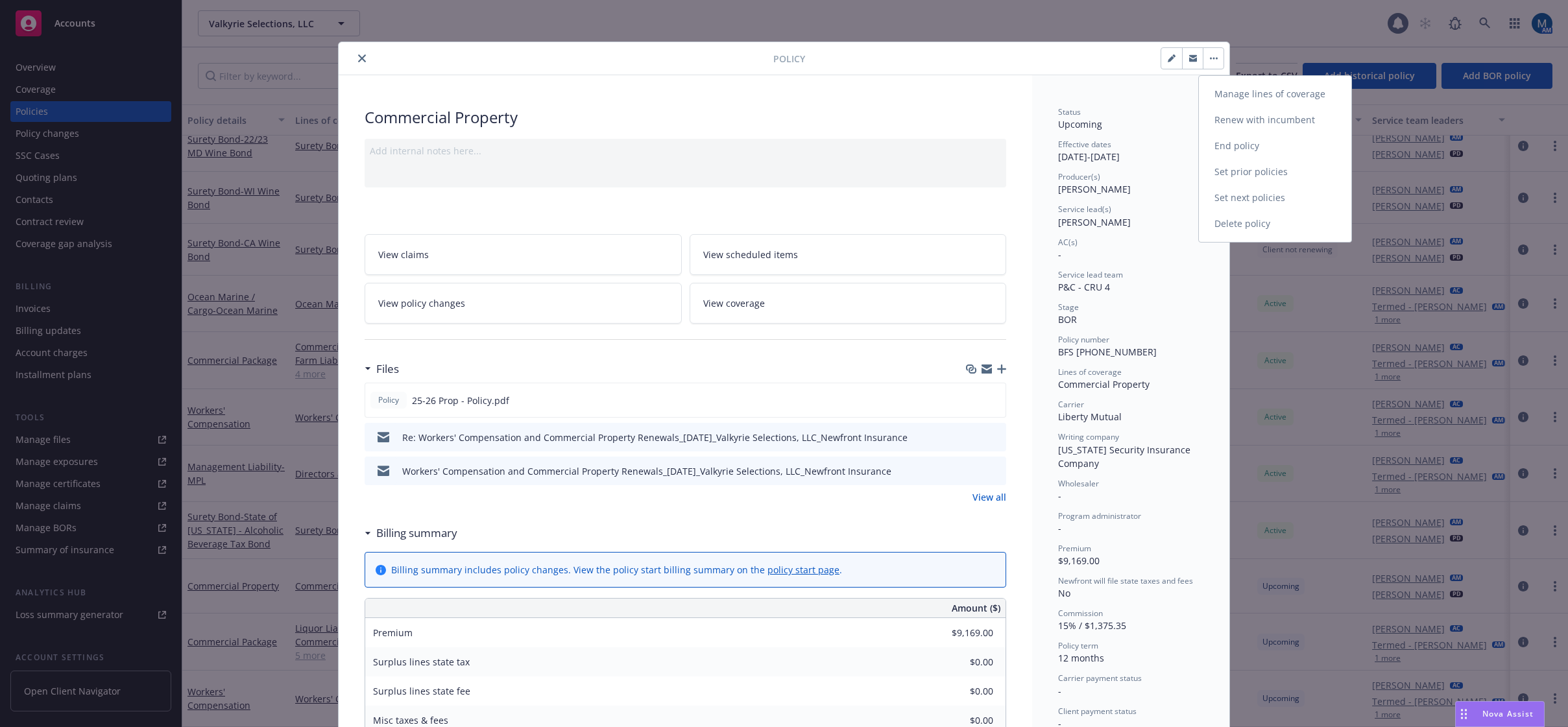
click at [1265, 173] on link "Set prior policies" at bounding box center [1275, 172] width 153 height 26
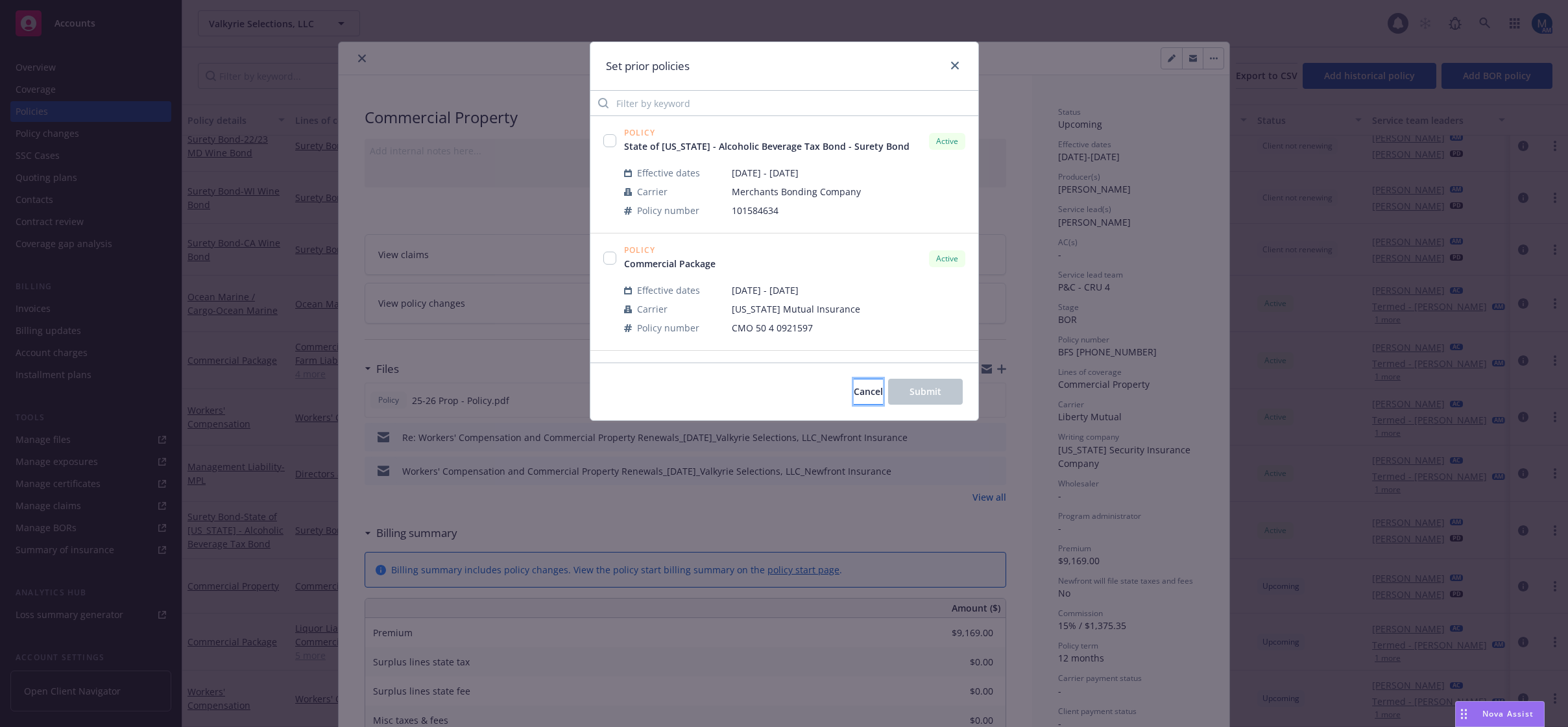
click at [854, 395] on button "Cancel" at bounding box center [868, 391] width 29 height 26
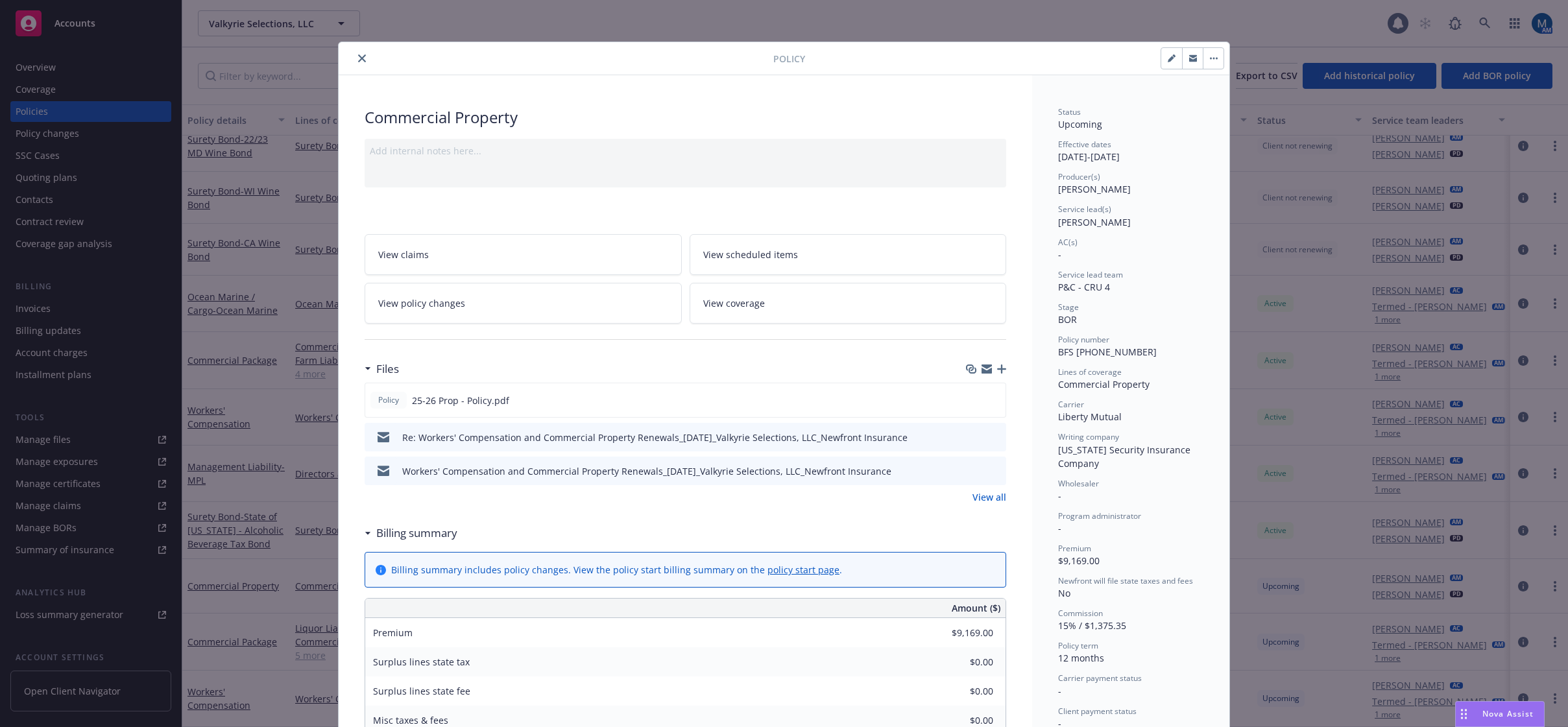
click at [354, 59] on button "close" at bounding box center [362, 58] width 16 height 16
click at [359, 56] on div "Show inactive Export to CSV Add historical policy Add BOR policy" at bounding box center [875, 75] width 1386 height 57
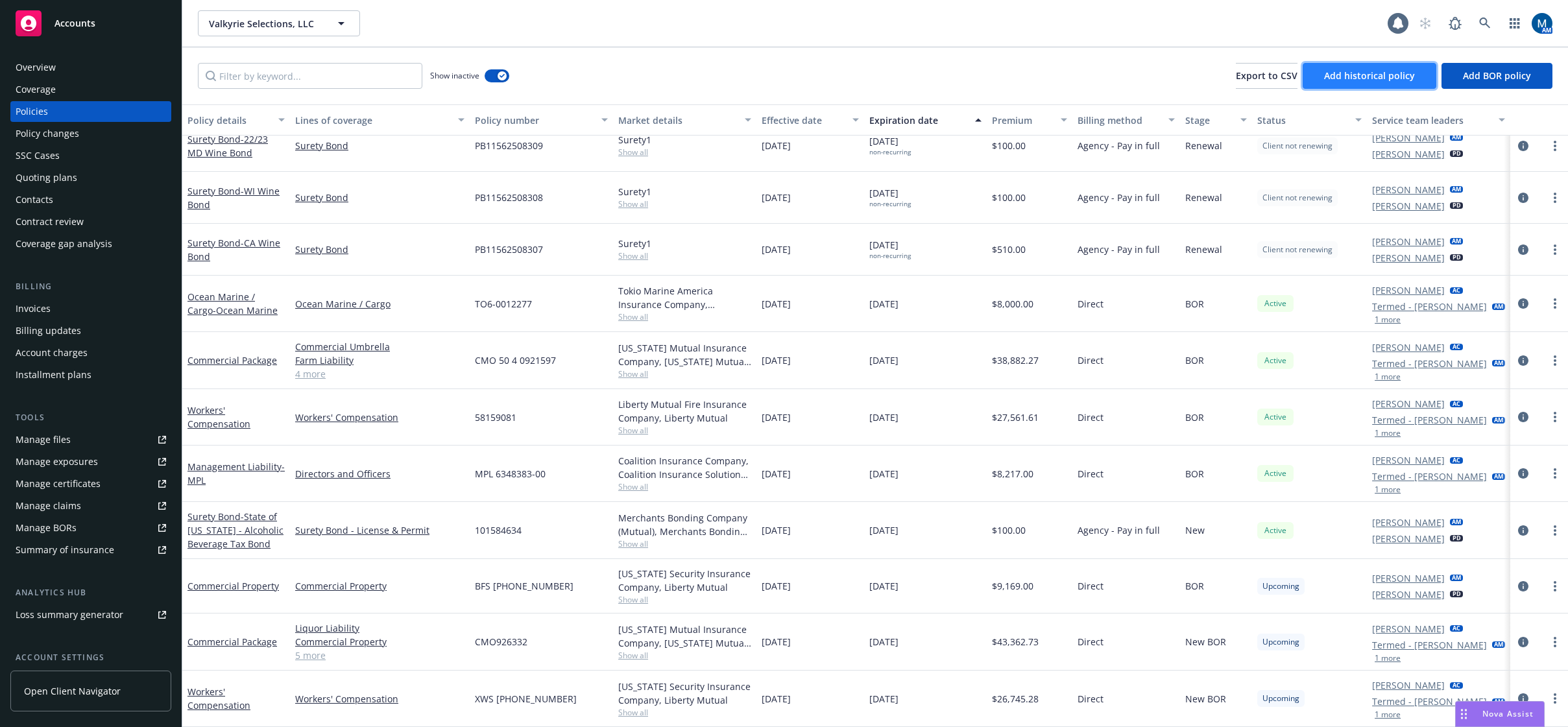
click at [1396, 73] on span "Add historical policy" at bounding box center [1370, 75] width 91 height 12
select select "other"
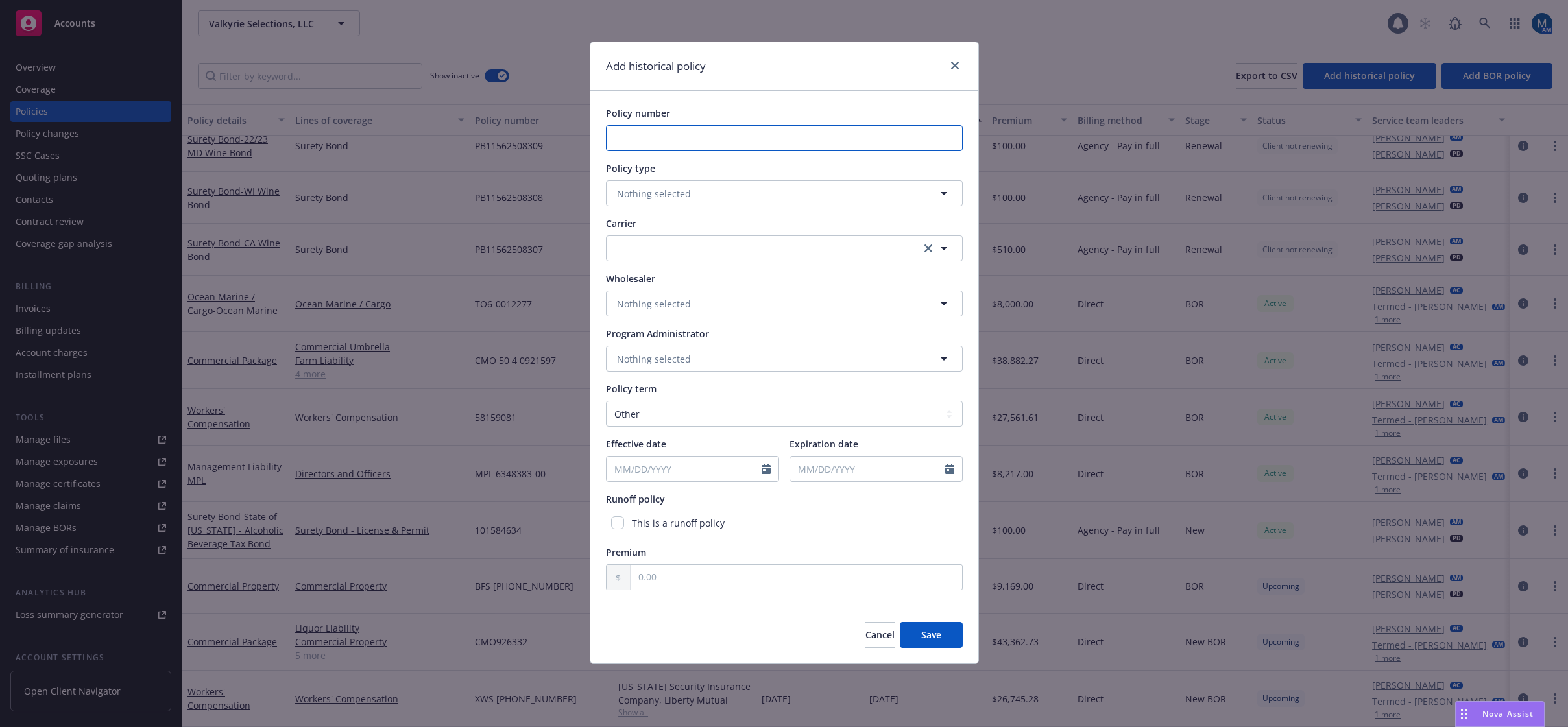
click at [684, 138] on input "Policy number" at bounding box center [784, 138] width 357 height 26
type input "BFS (25) 58 15 90 81"
click at [701, 192] on button "Nothing selected" at bounding box center [784, 193] width 357 height 26
click at [740, 195] on button "Nothing selected" at bounding box center [784, 193] width 357 height 26
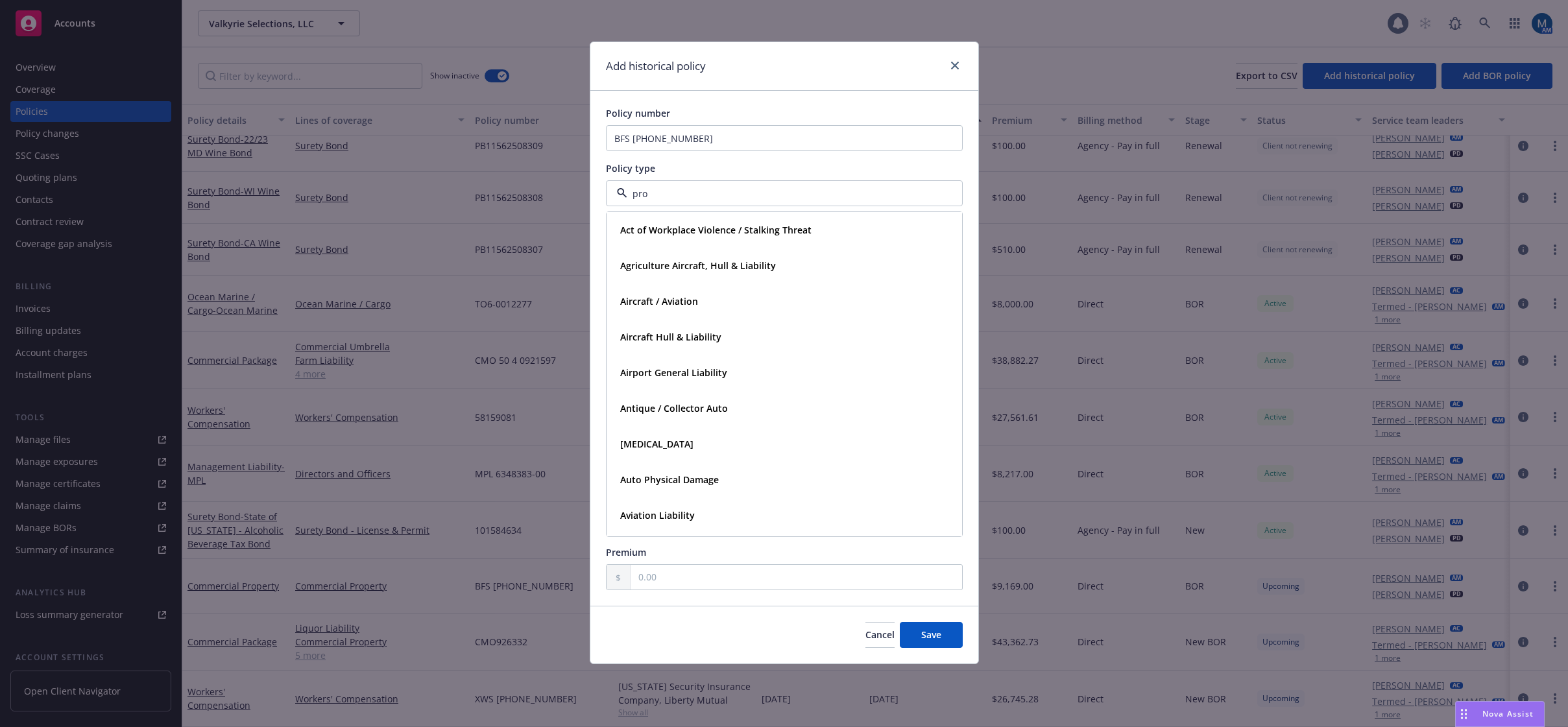
type input "prop"
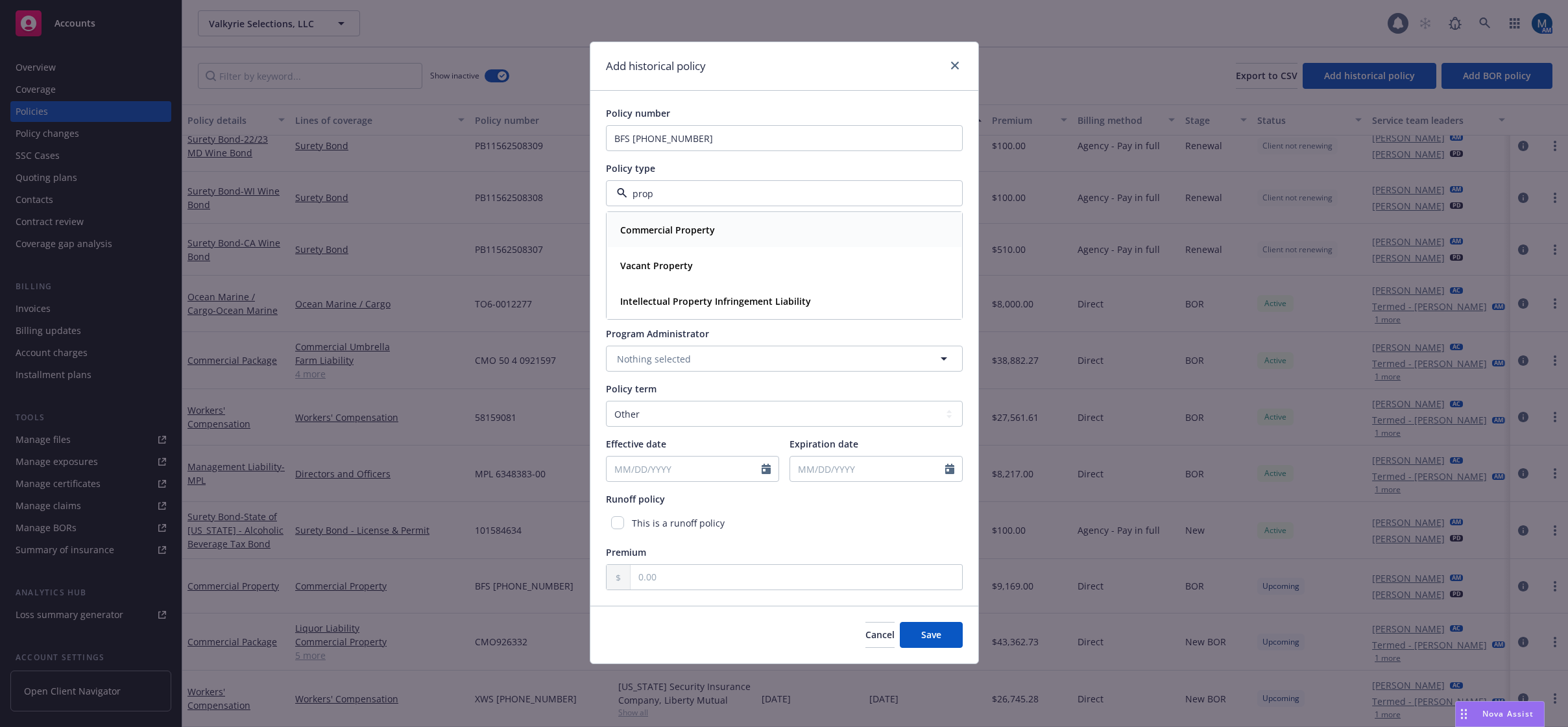
click at [720, 222] on div "Commercial Property" at bounding box center [784, 230] width 338 height 19
click at [720, 249] on button "button" at bounding box center [784, 248] width 357 height 26
click at [721, 246] on button "button" at bounding box center [784, 248] width 357 height 26
type input "o"
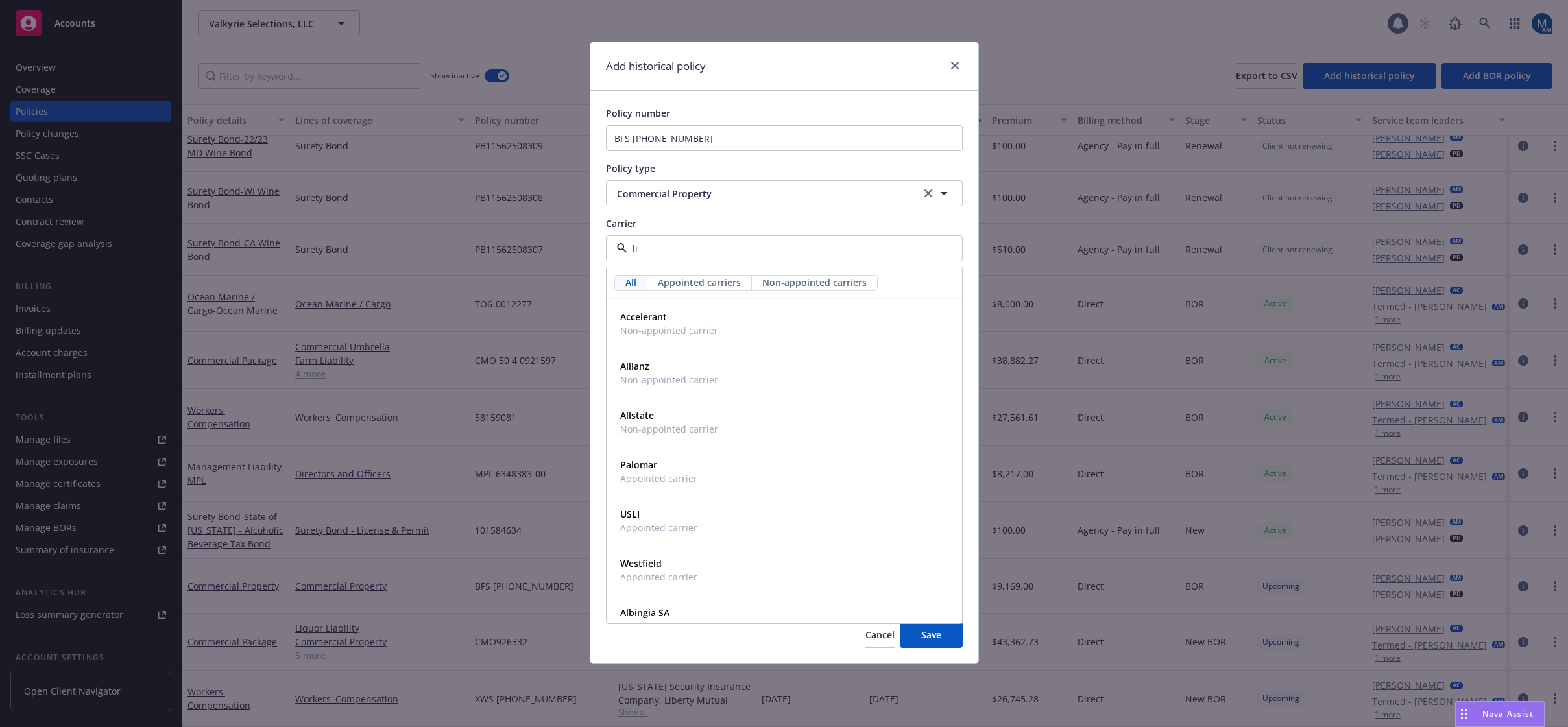
type input "lib"
click at [738, 320] on div "Liberty Mutual Appointed carrier" at bounding box center [784, 323] width 338 height 32
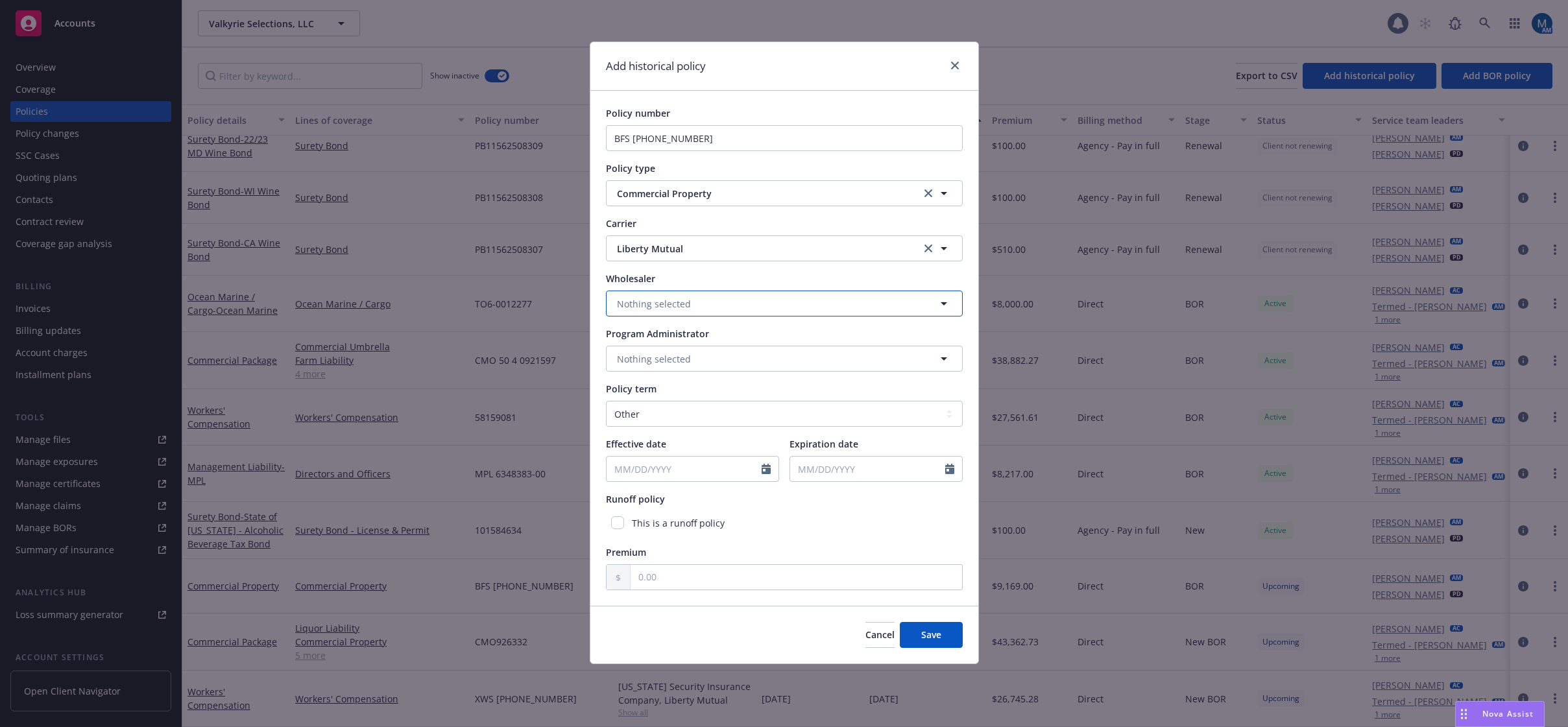
click at [687, 303] on span "Nothing selected" at bounding box center [653, 303] width 74 height 13
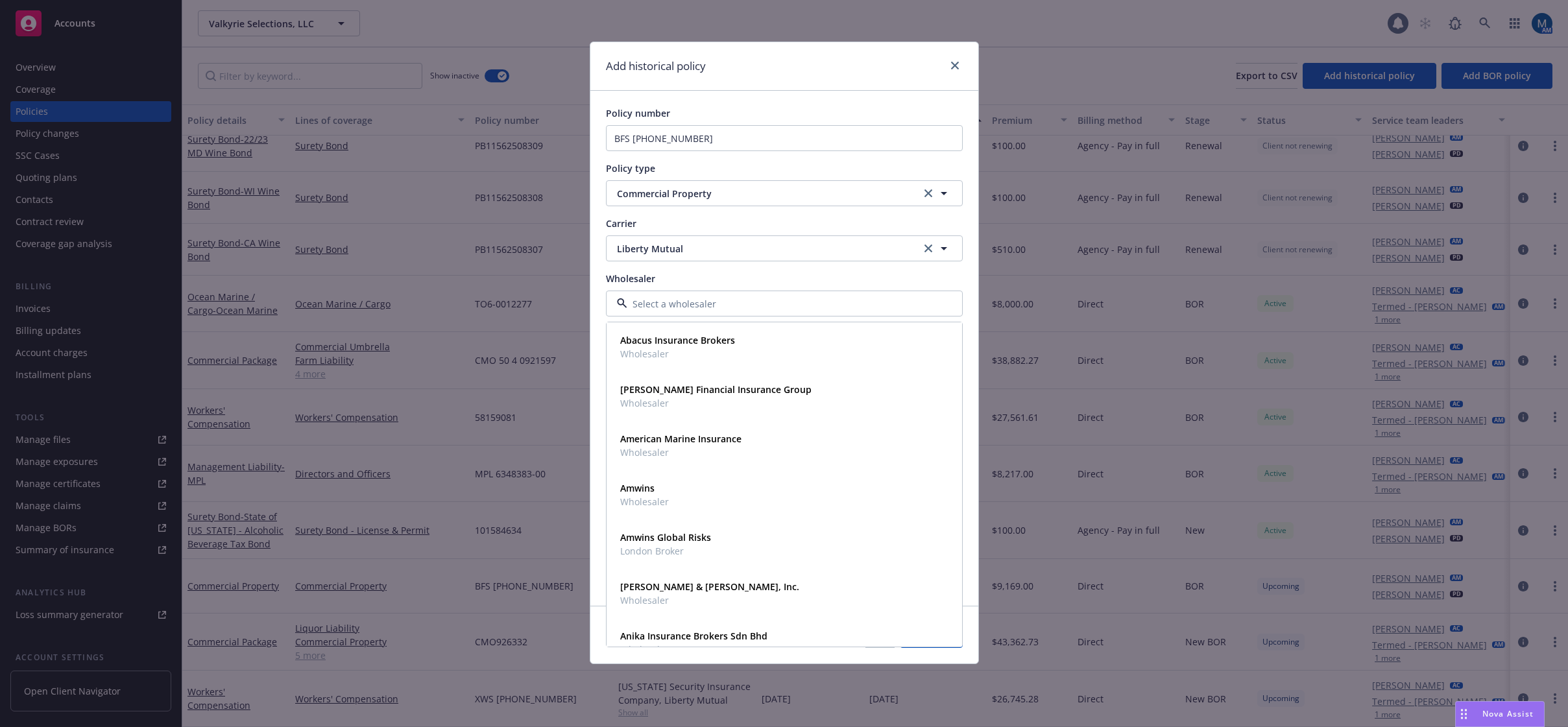
click at [794, 281] on div "Wholesaler" at bounding box center [784, 279] width 357 height 13
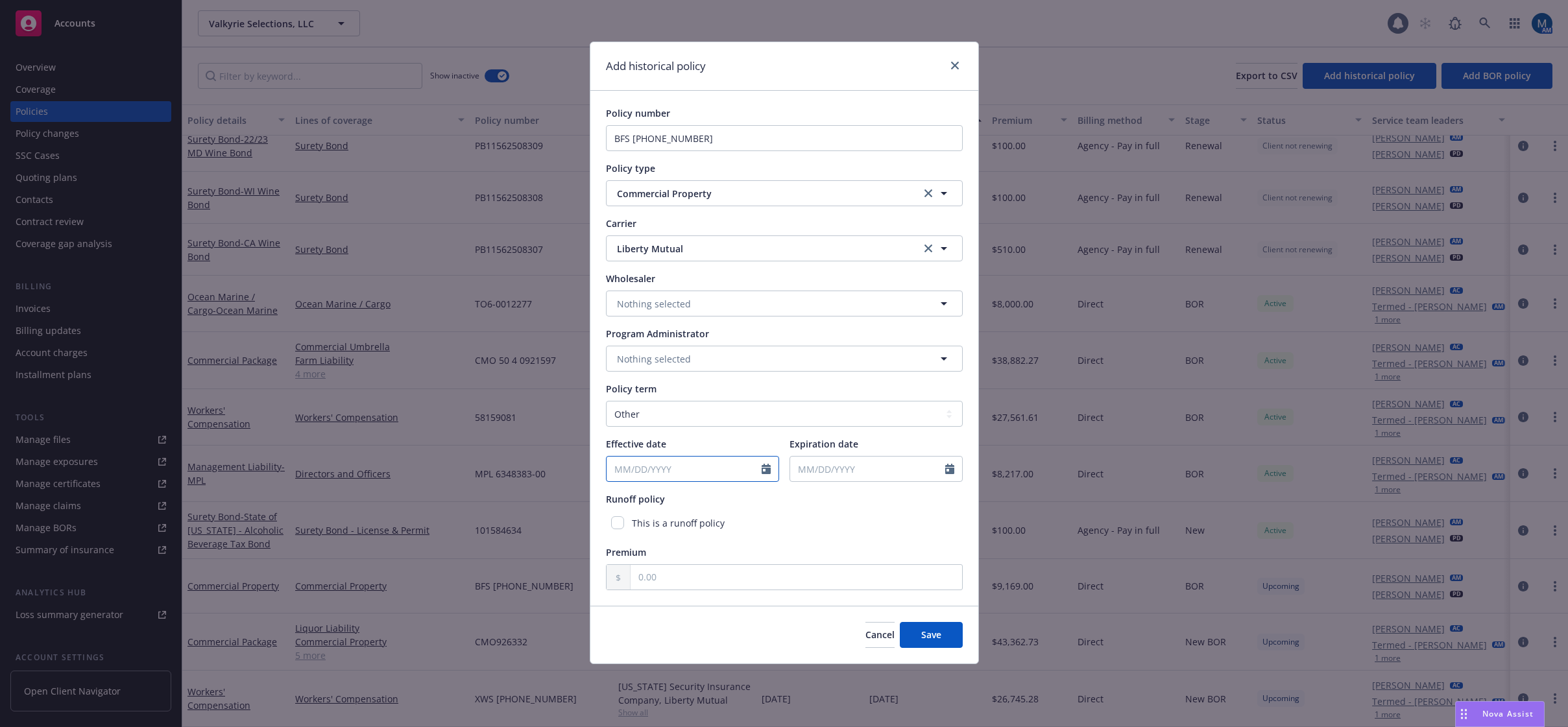
click at [763, 470] on icon "Calendar" at bounding box center [766, 468] width 9 height 11
select select "8"
click at [755, 414] on select "Select policy term 12 Month 6 Month 4 Month 3 Month 2 Month 1 Month 36 Month (3…" at bounding box center [784, 414] width 357 height 26
select select "12"
click at [606, 401] on select "Select policy term 12 Month 6 Month 4 Month 3 Month 2 Month 1 Month 36 Month (3…" at bounding box center [784, 414] width 357 height 26
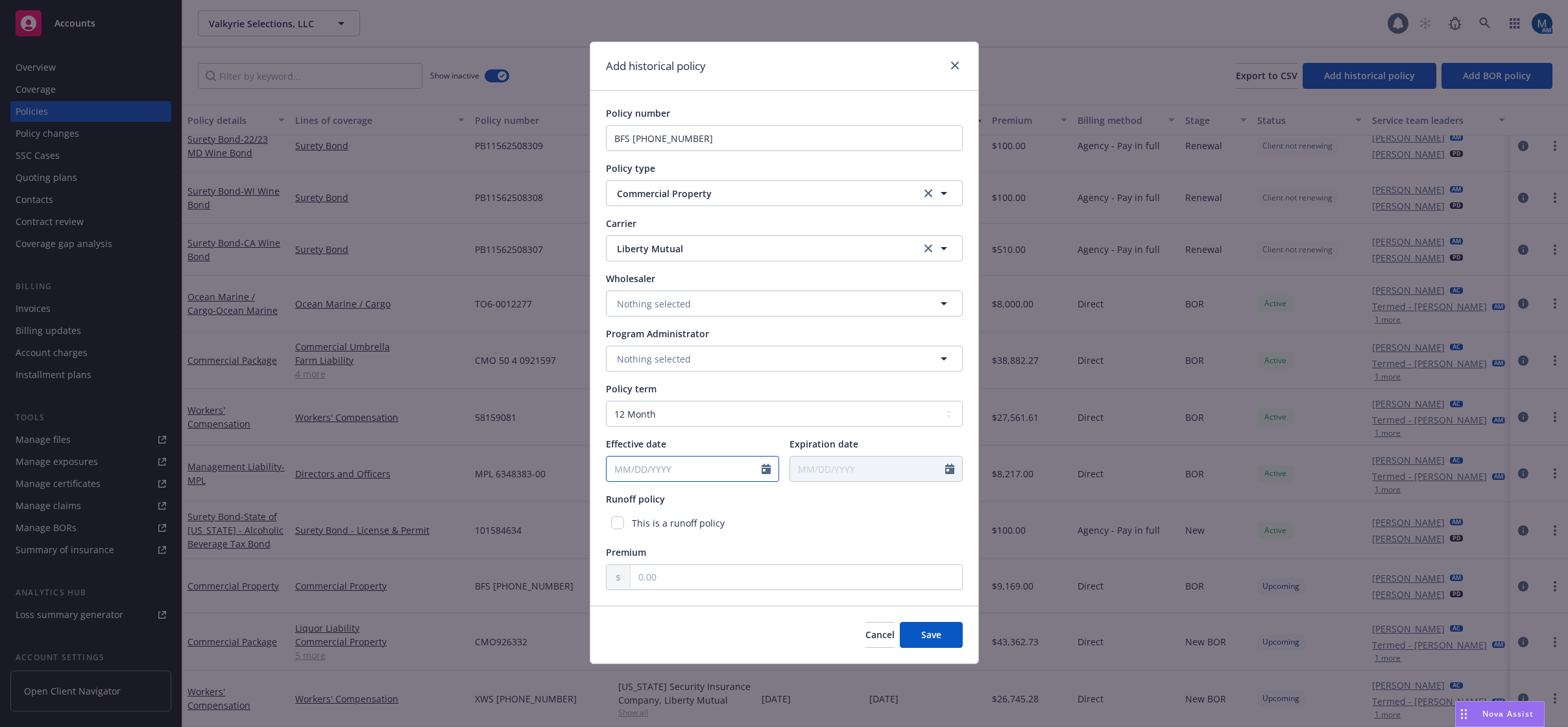
click at [712, 467] on input "Effective date" at bounding box center [684, 469] width 155 height 25
select select "8"
type input "08/22/2024"
type input "08/22/2025"
click at [731, 444] on div "Effective date" at bounding box center [692, 443] width 173 height 13
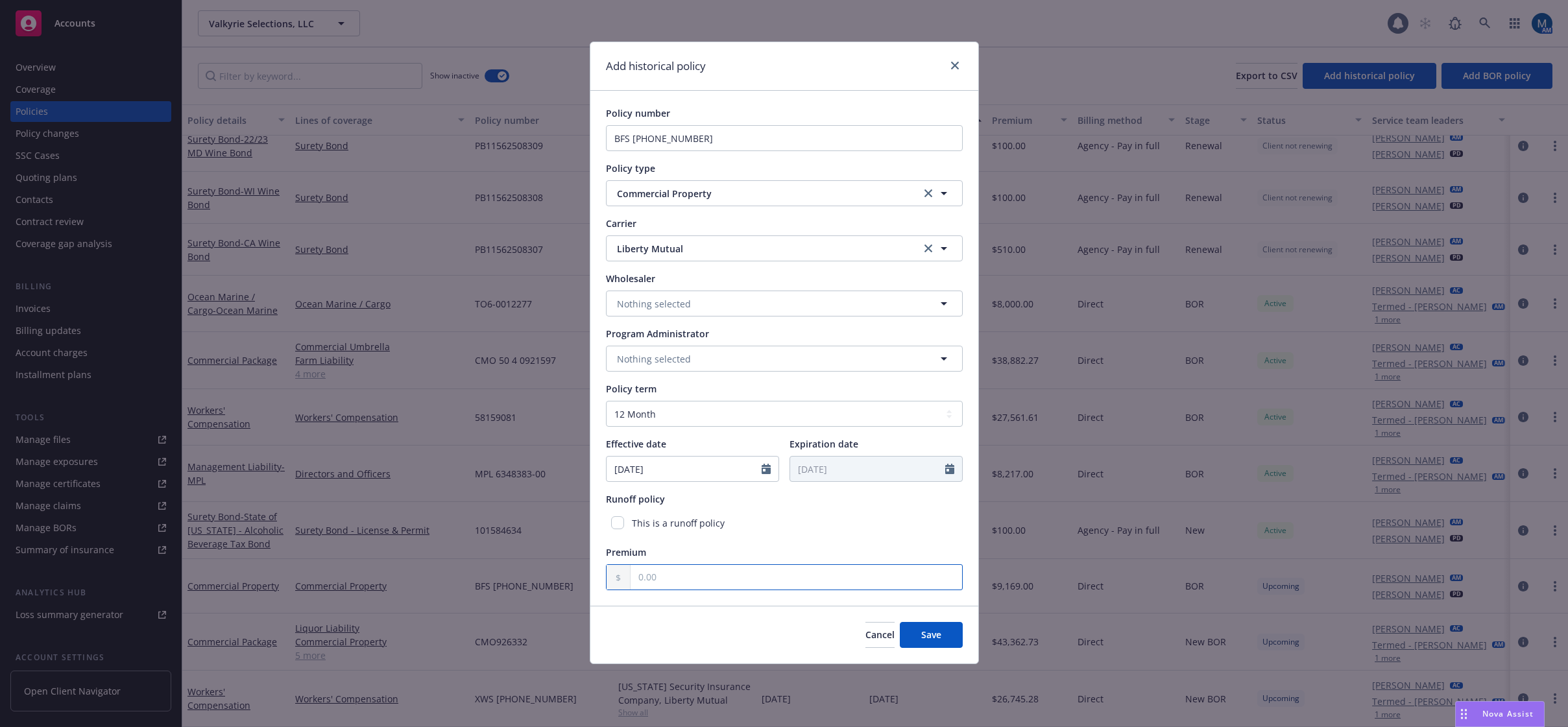
click at [682, 579] on input "text" at bounding box center [796, 577] width 332 height 25
type input "10,614.00"
click at [792, 386] on div "Policy term" at bounding box center [784, 389] width 357 height 13
click at [946, 636] on button "Save" at bounding box center [931, 634] width 63 height 26
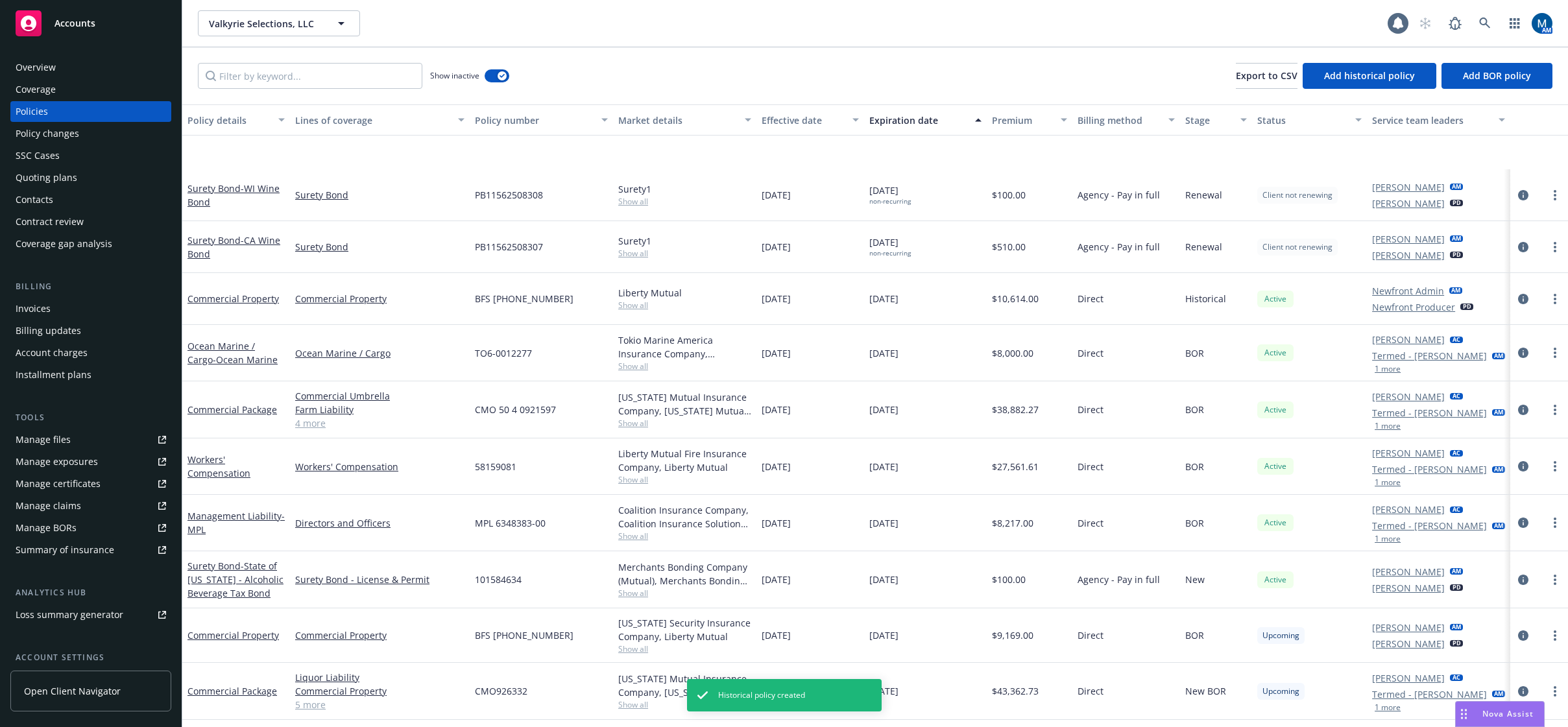
scroll to position [2949, 0]
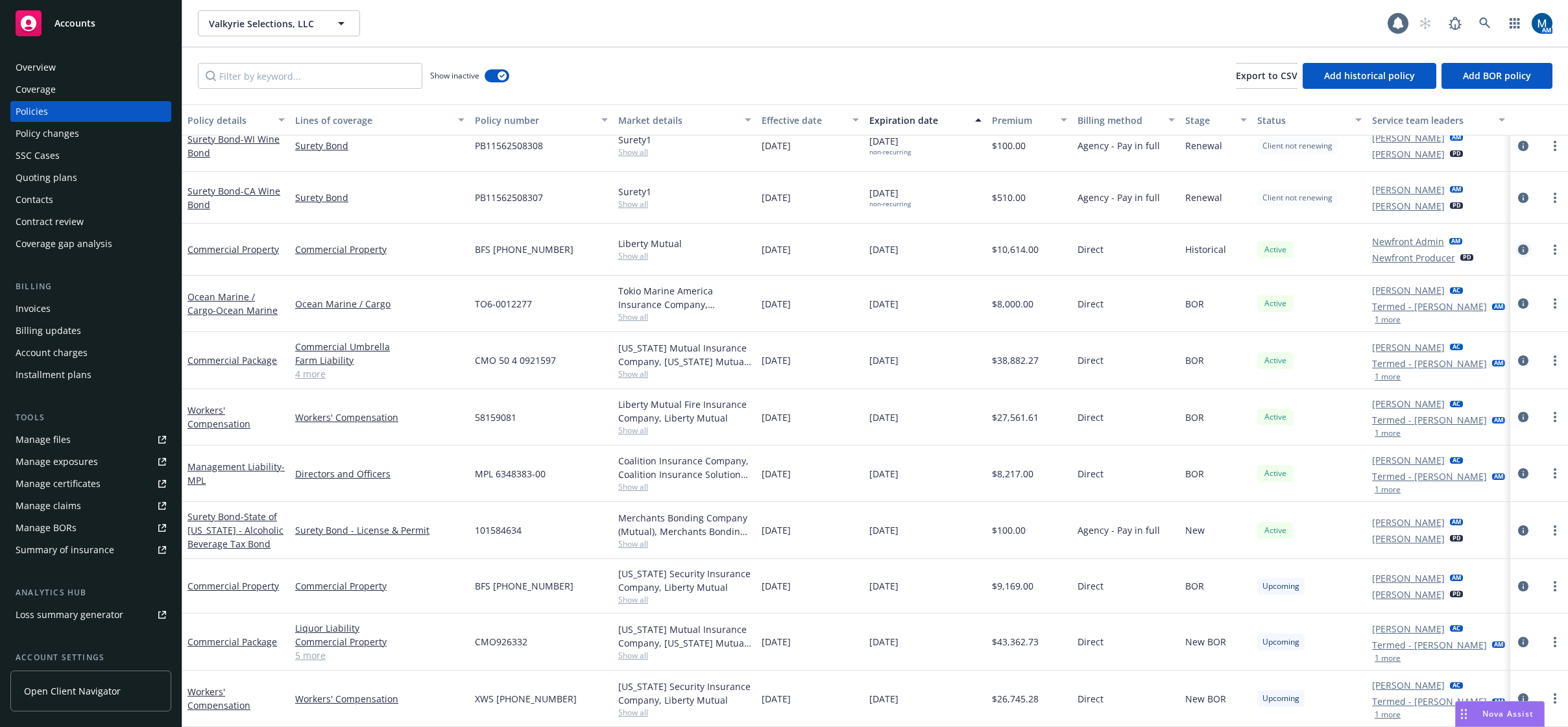
click at [1518, 245] on icon "circleInformation" at bounding box center [1523, 250] width 11 height 11
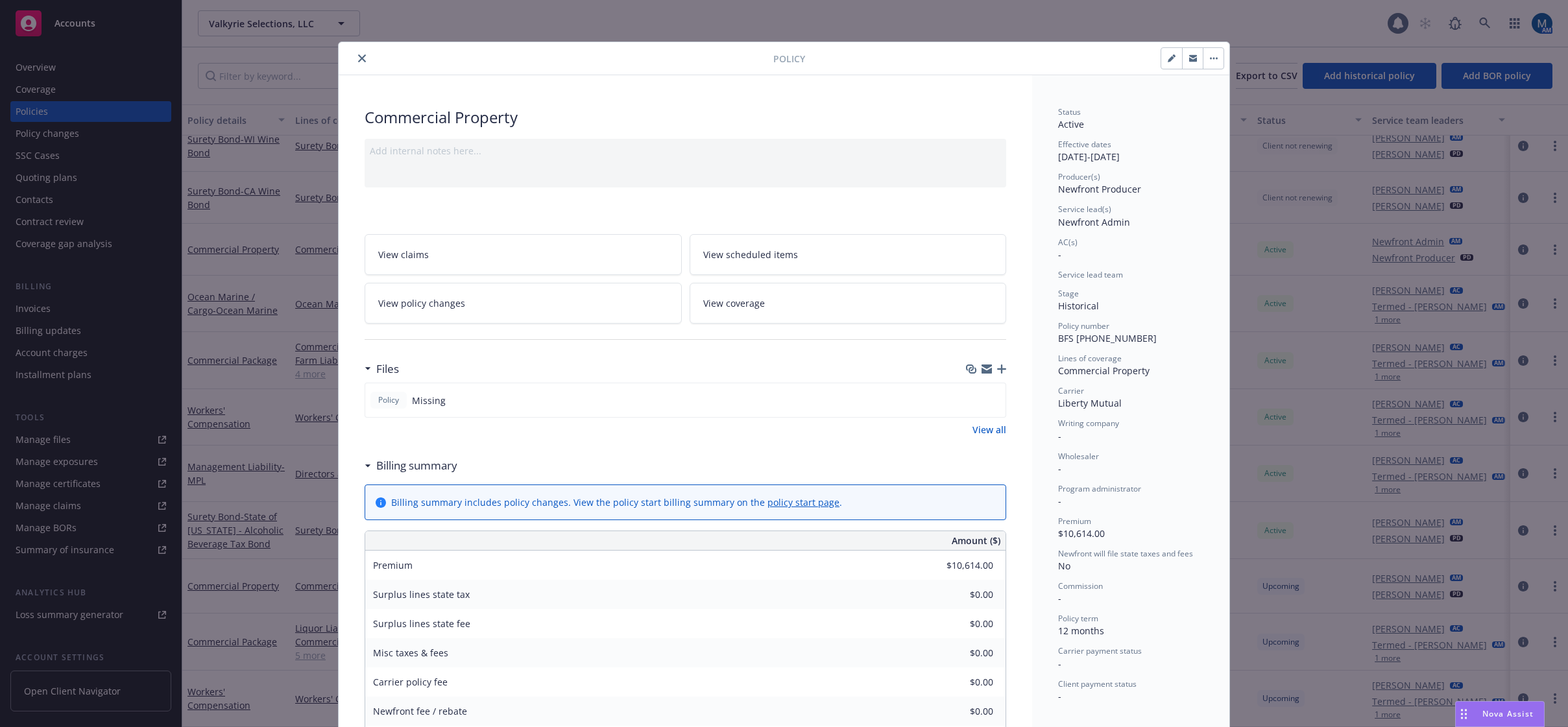
click at [1215, 61] on button "button" at bounding box center [1213, 58] width 21 height 21
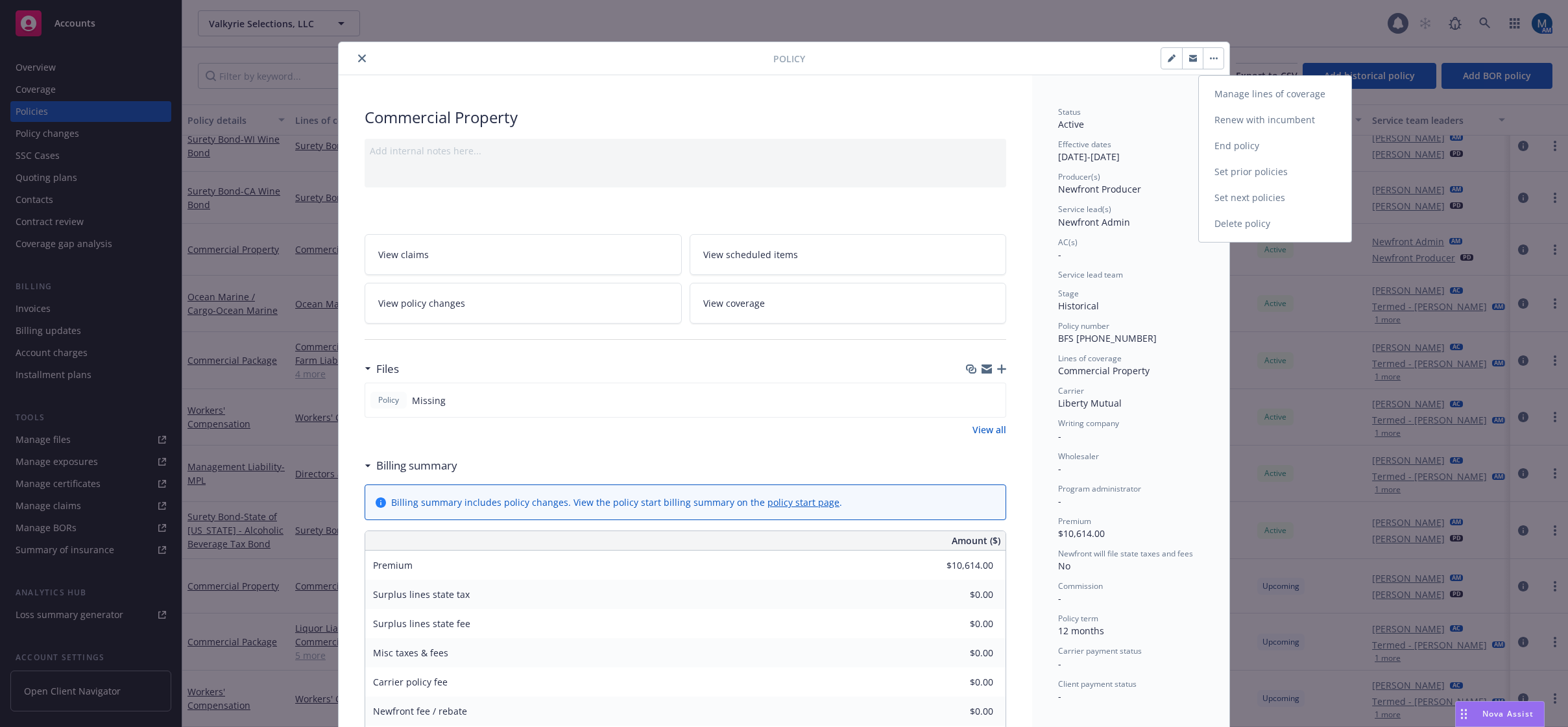
click at [1249, 195] on link "Set next policies" at bounding box center [1275, 197] width 153 height 26
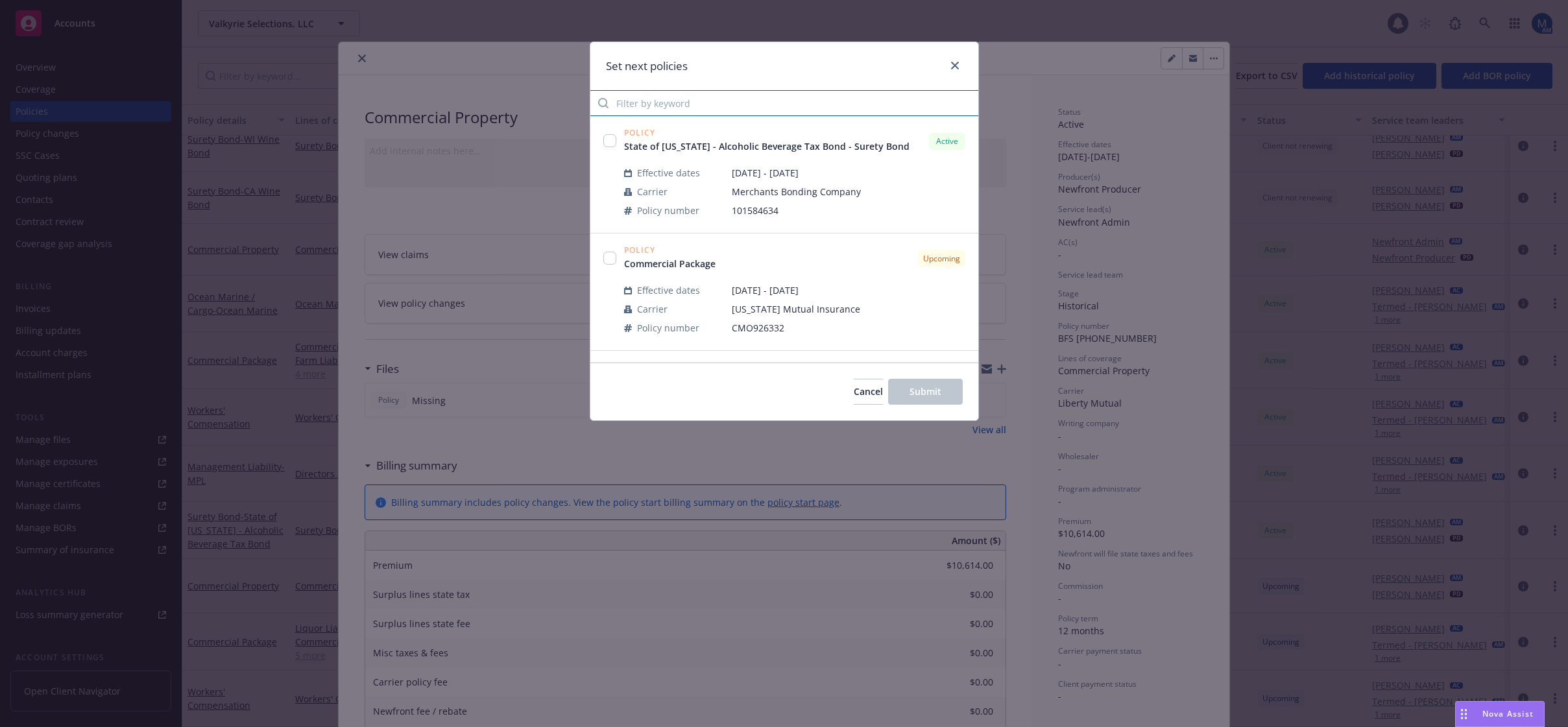
click at [712, 104] on input "Filter by keyword" at bounding box center [784, 103] width 388 height 26
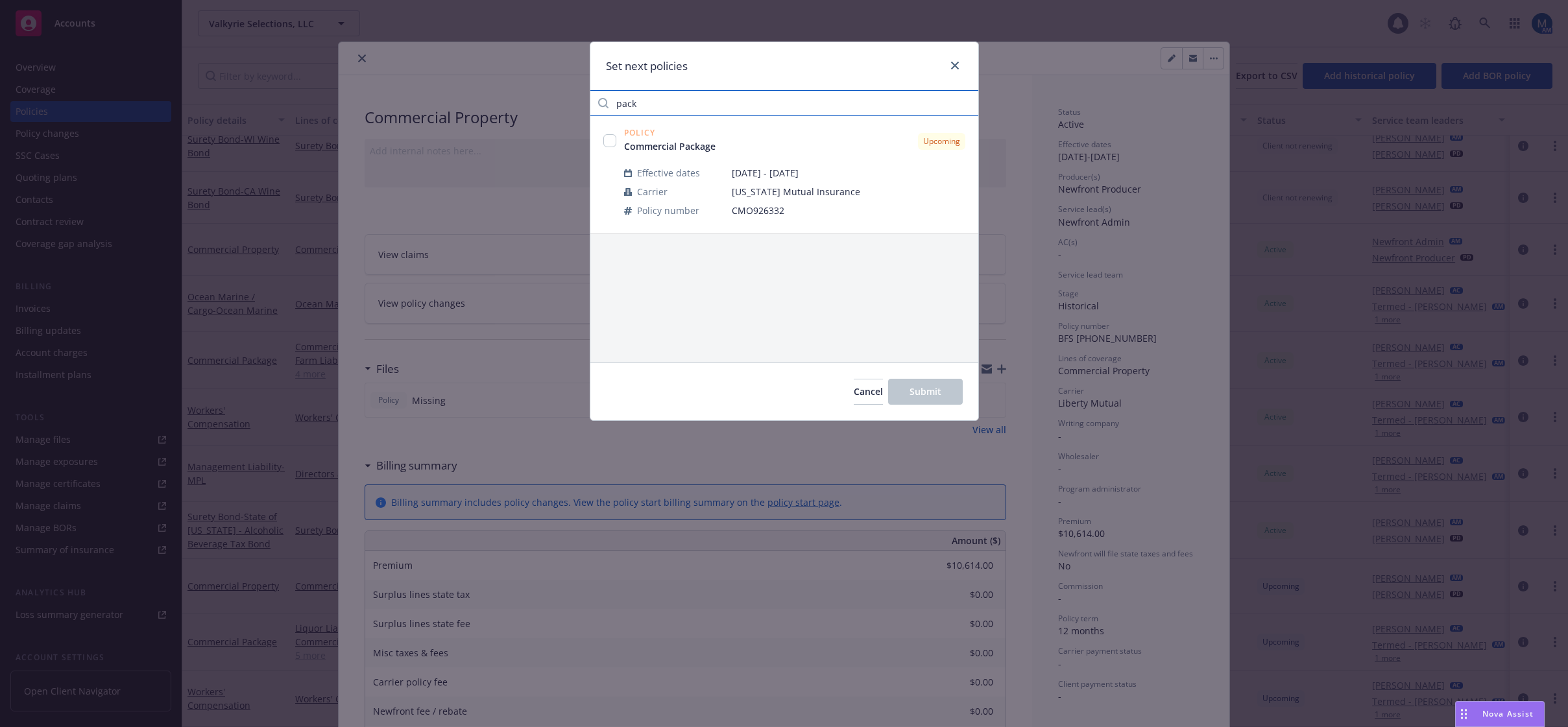
type input "pack"
click at [610, 142] on input "checkbox" at bounding box center [610, 141] width 13 height 13
checkbox input "true"
click at [854, 388] on span "Cancel" at bounding box center [868, 391] width 29 height 12
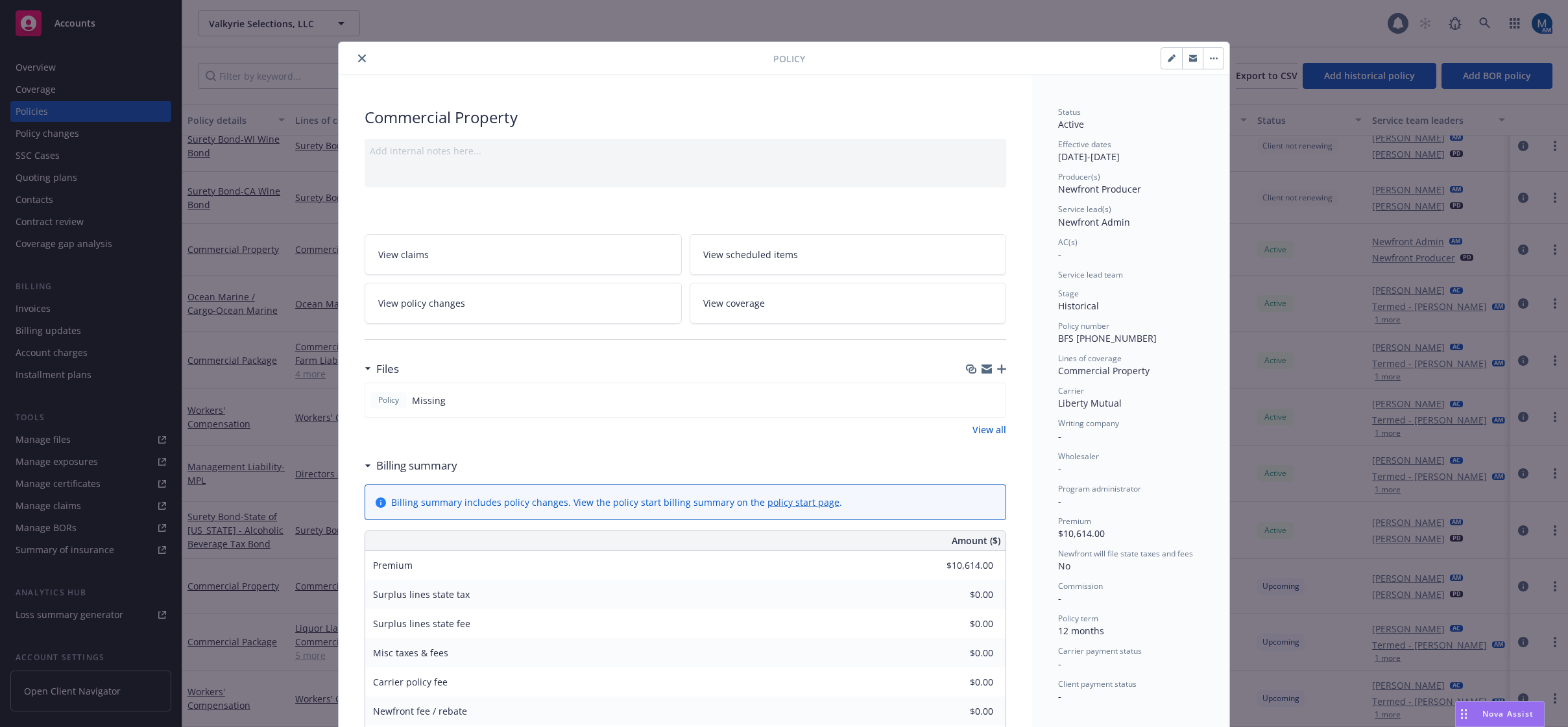
click at [357, 51] on button "close" at bounding box center [362, 58] width 16 height 16
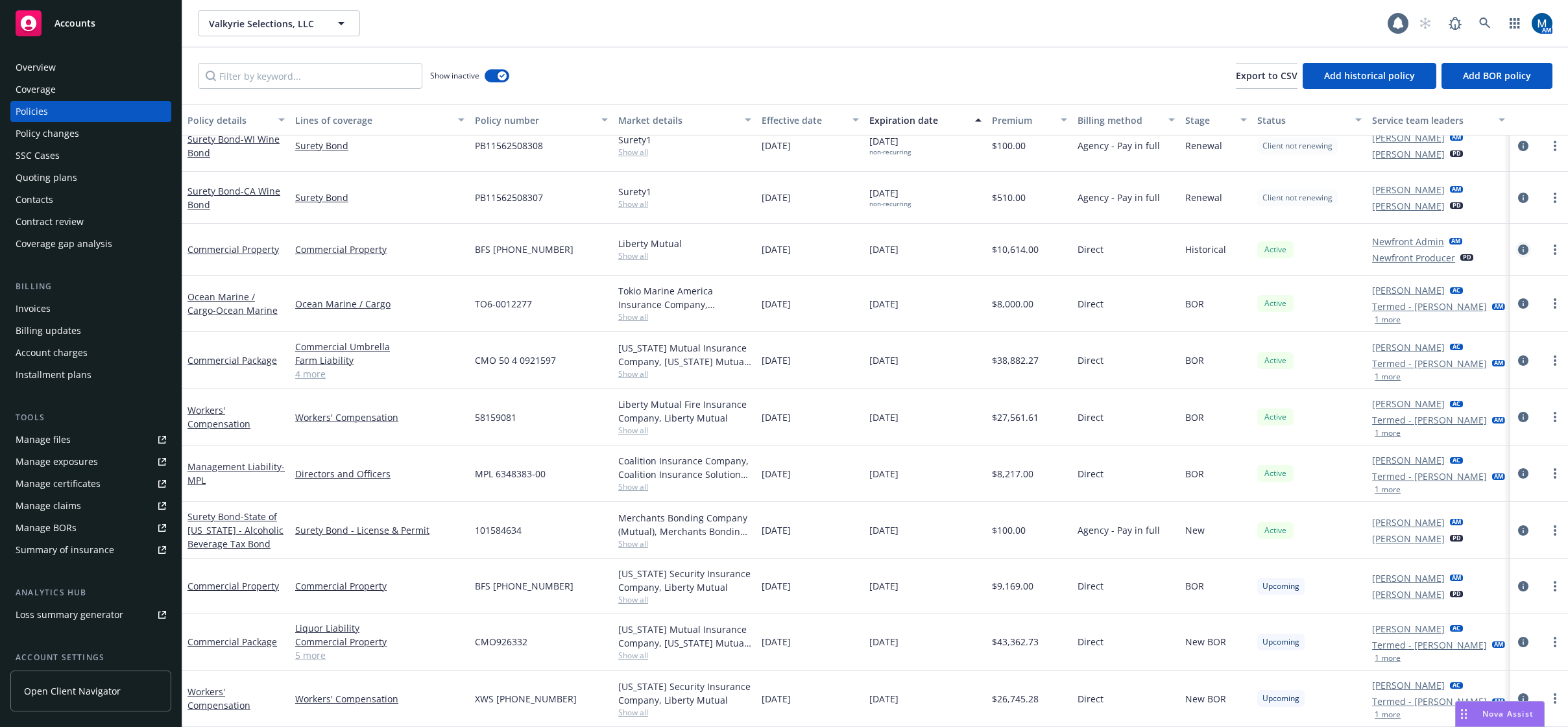
drag, startPoint x: 1519, startPoint y: 163, endPoint x: 1518, endPoint y: 170, distance: 7.1
click at [1519, 245] on icon "circleInformation" at bounding box center [1523, 250] width 11 height 11
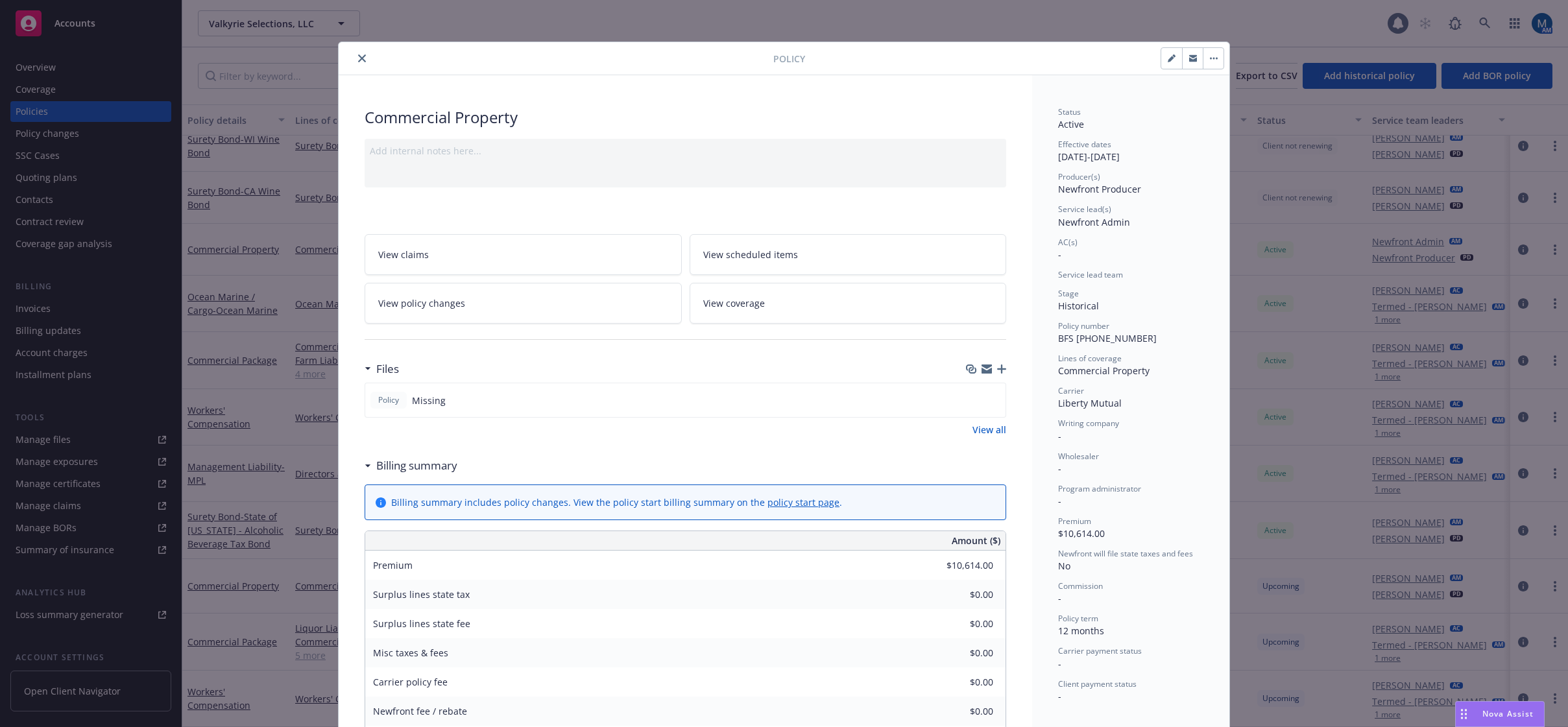
scroll to position [39, 0]
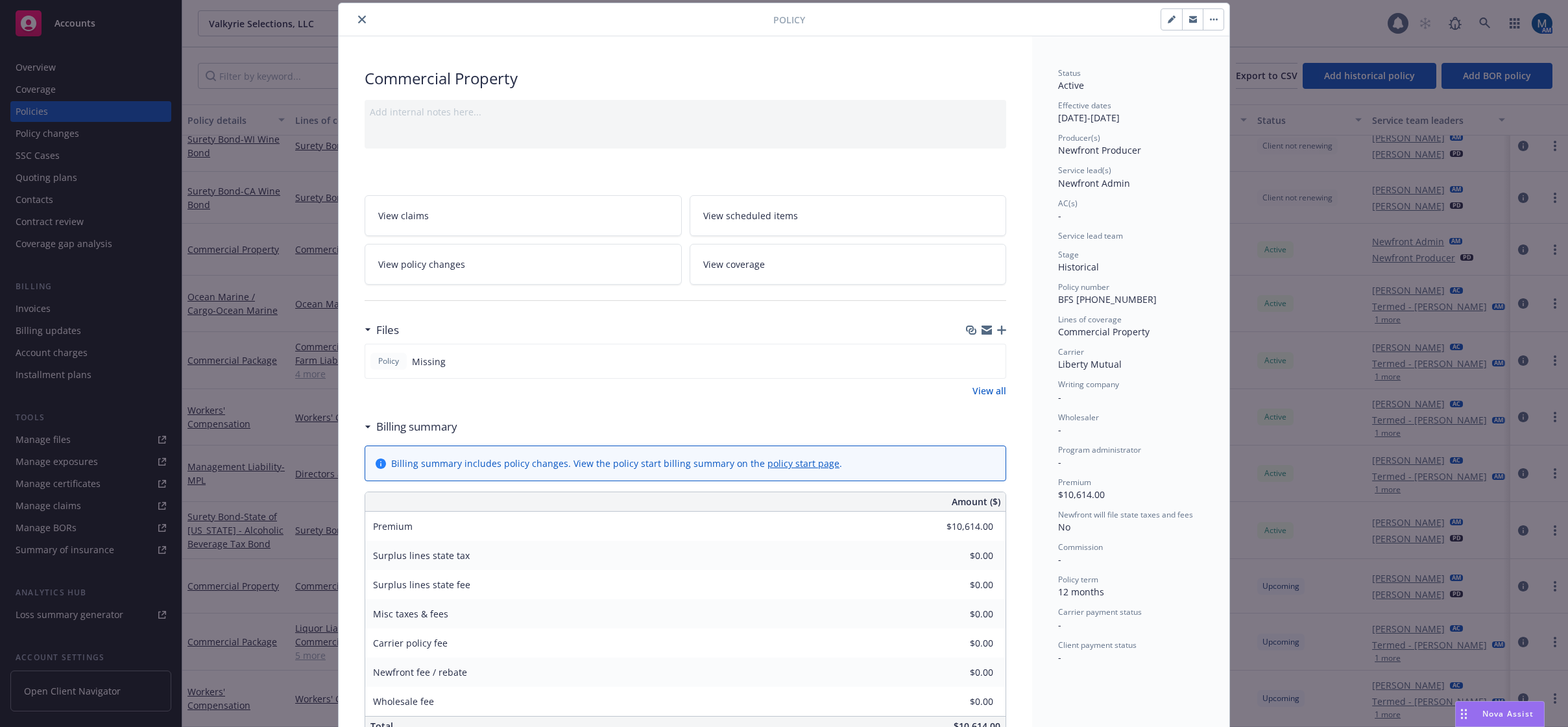
click at [1204, 17] on button "button" at bounding box center [1213, 19] width 21 height 21
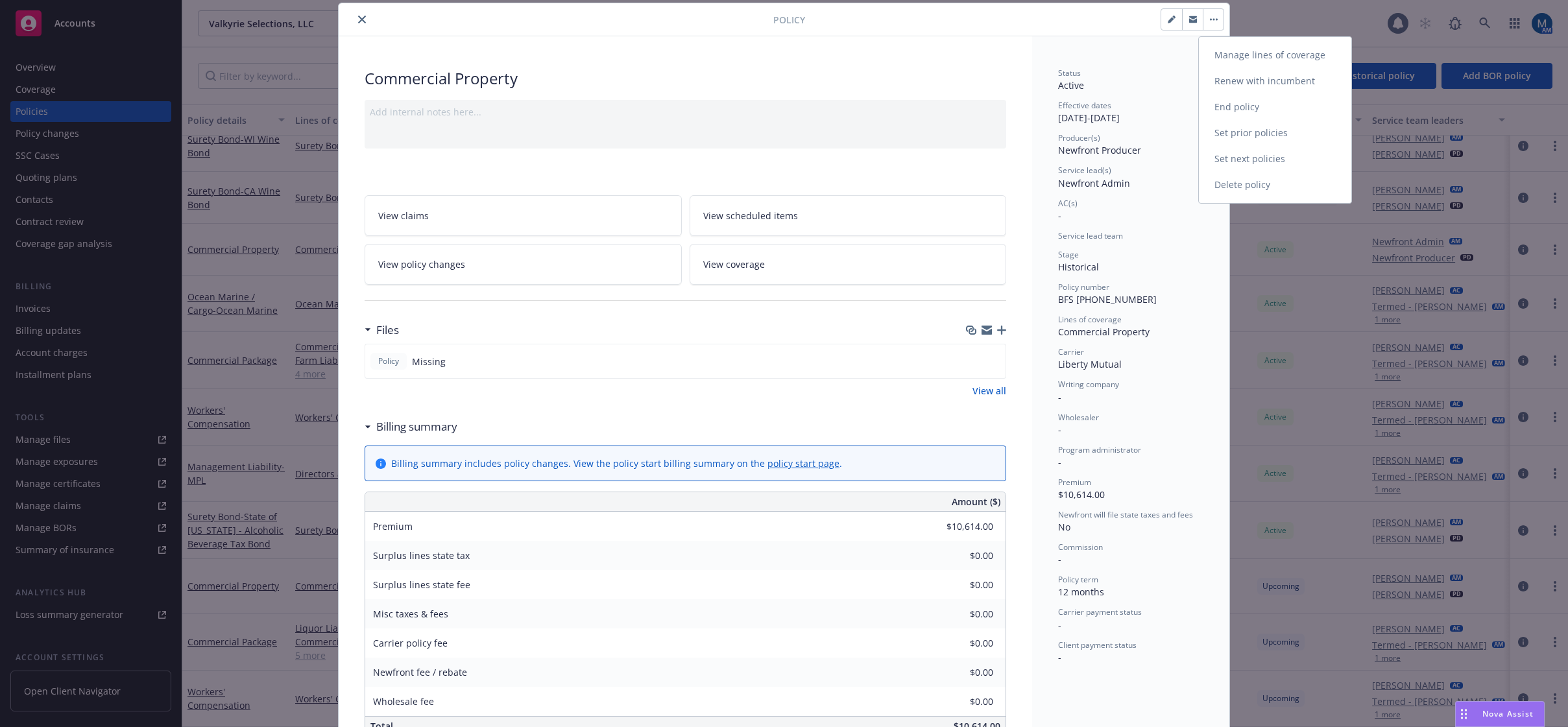
click at [1252, 152] on link "Set next policies" at bounding box center [1275, 158] width 153 height 26
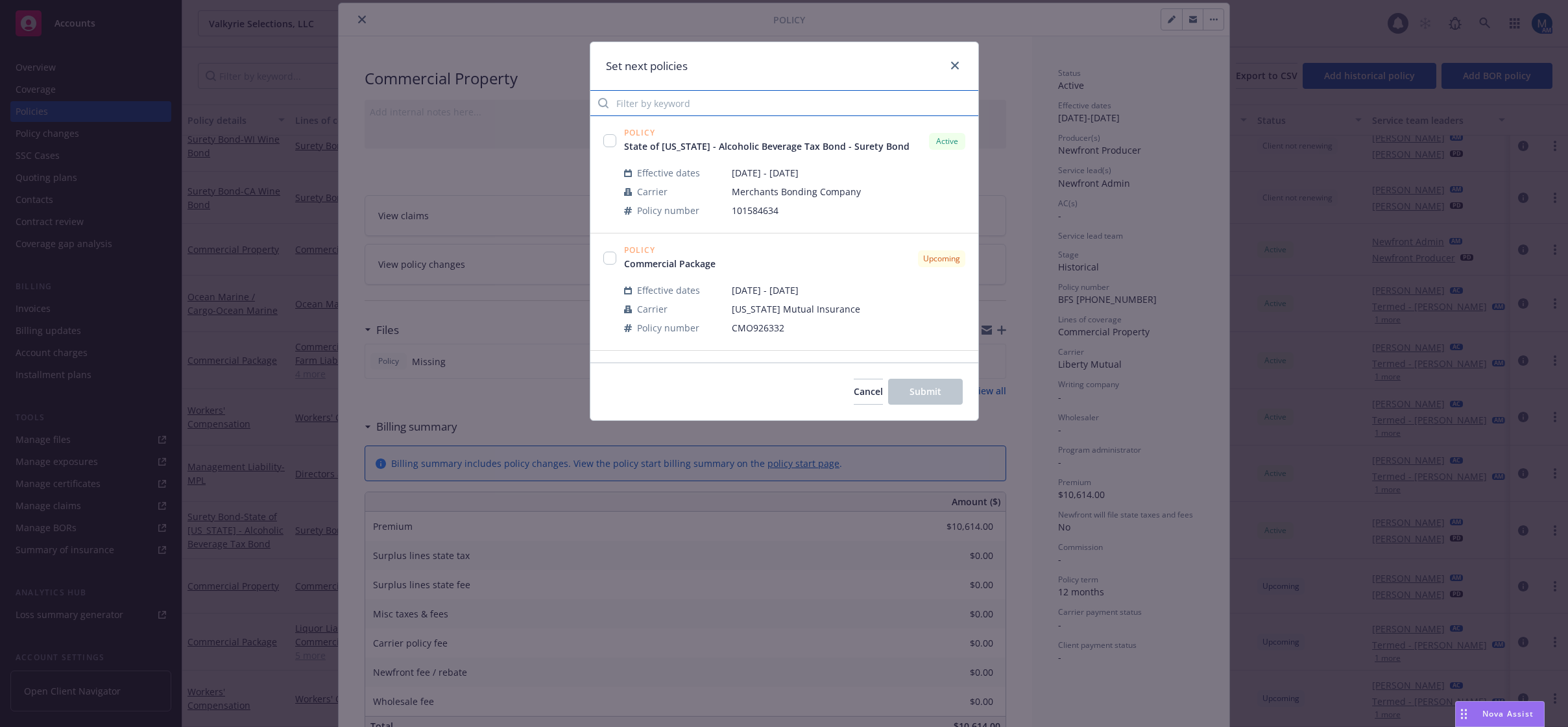
click at [685, 97] on input "Filter by keyword" at bounding box center [784, 103] width 388 height 26
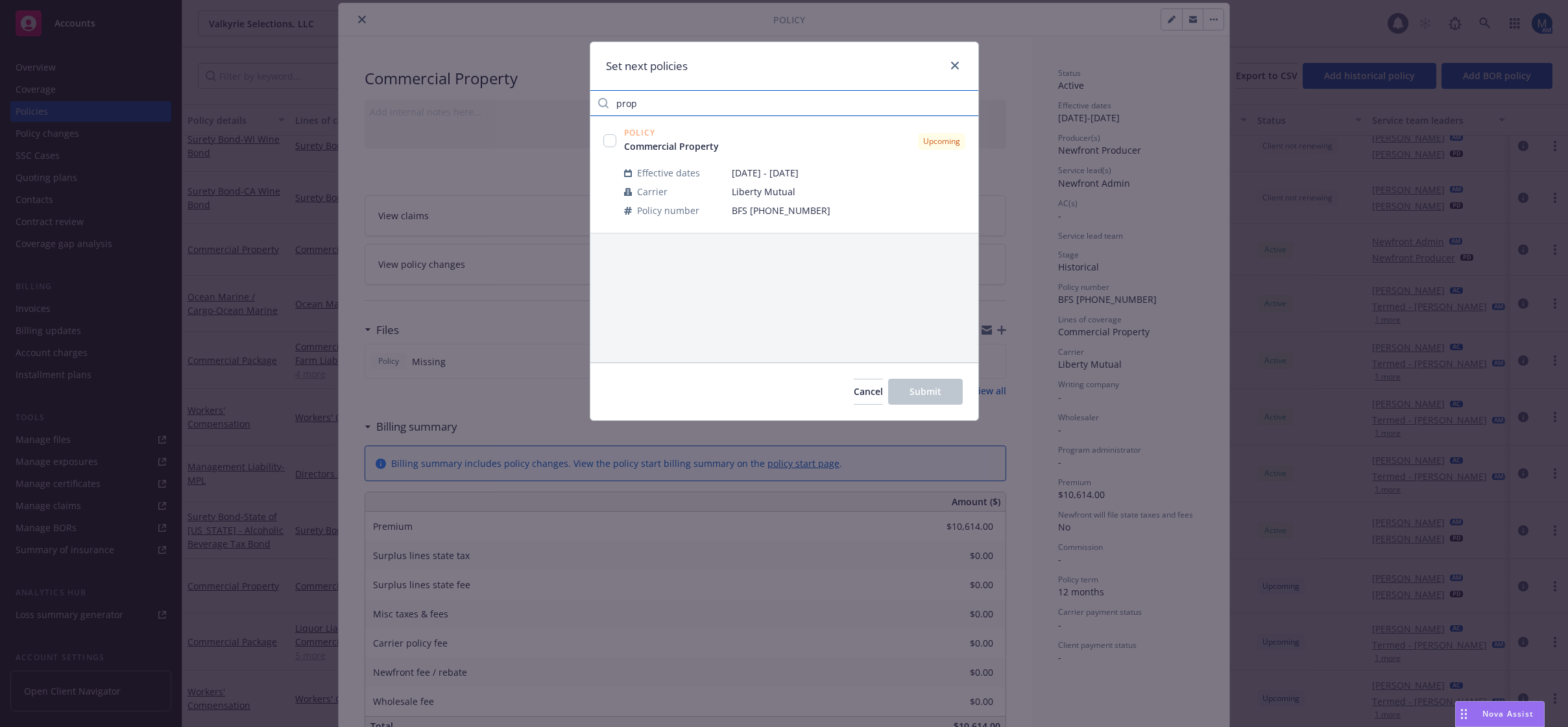
type input "prop"
click at [607, 142] on input "checkbox" at bounding box center [610, 141] width 13 height 13
checkbox input "true"
click at [946, 395] on button "Submit" at bounding box center [925, 391] width 75 height 26
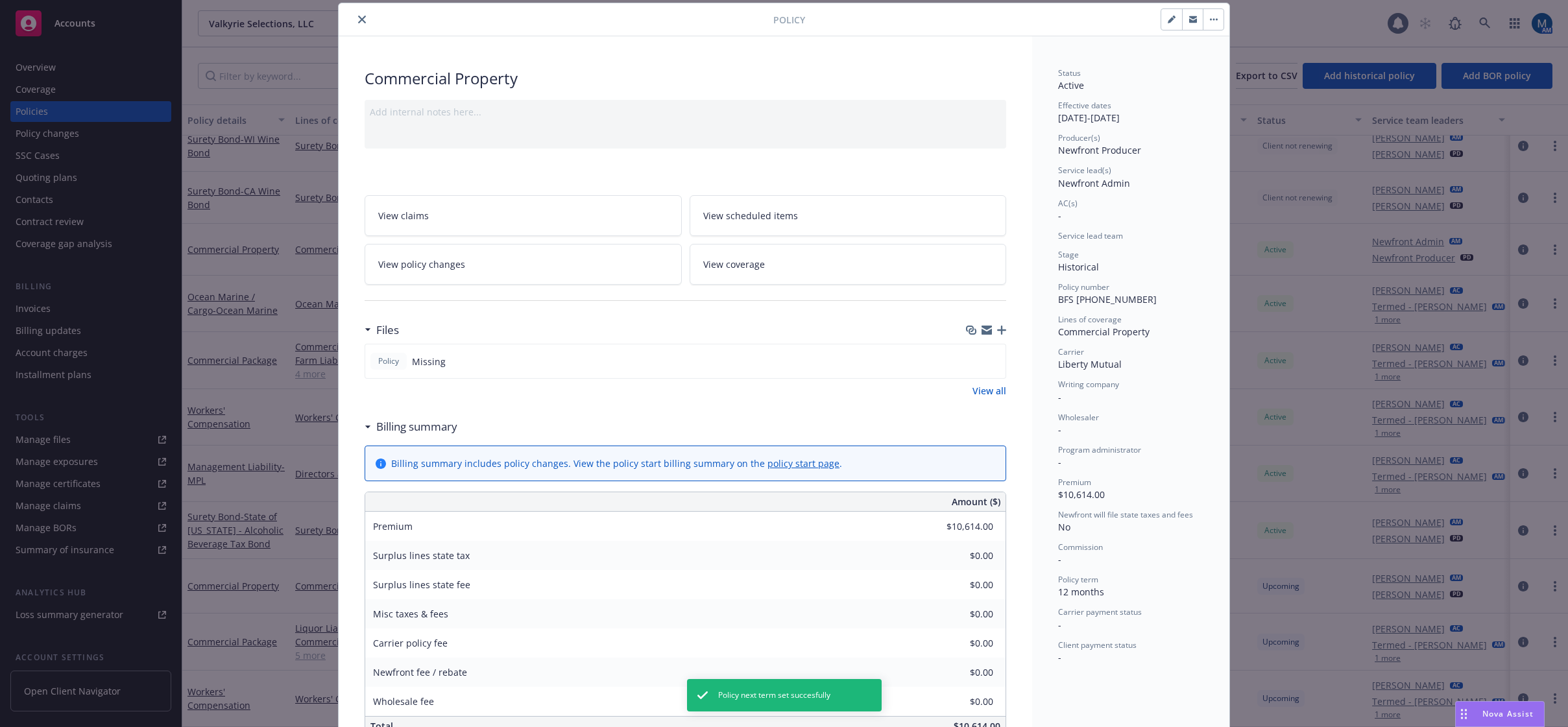
click at [362, 17] on button "close" at bounding box center [362, 19] width 16 height 16
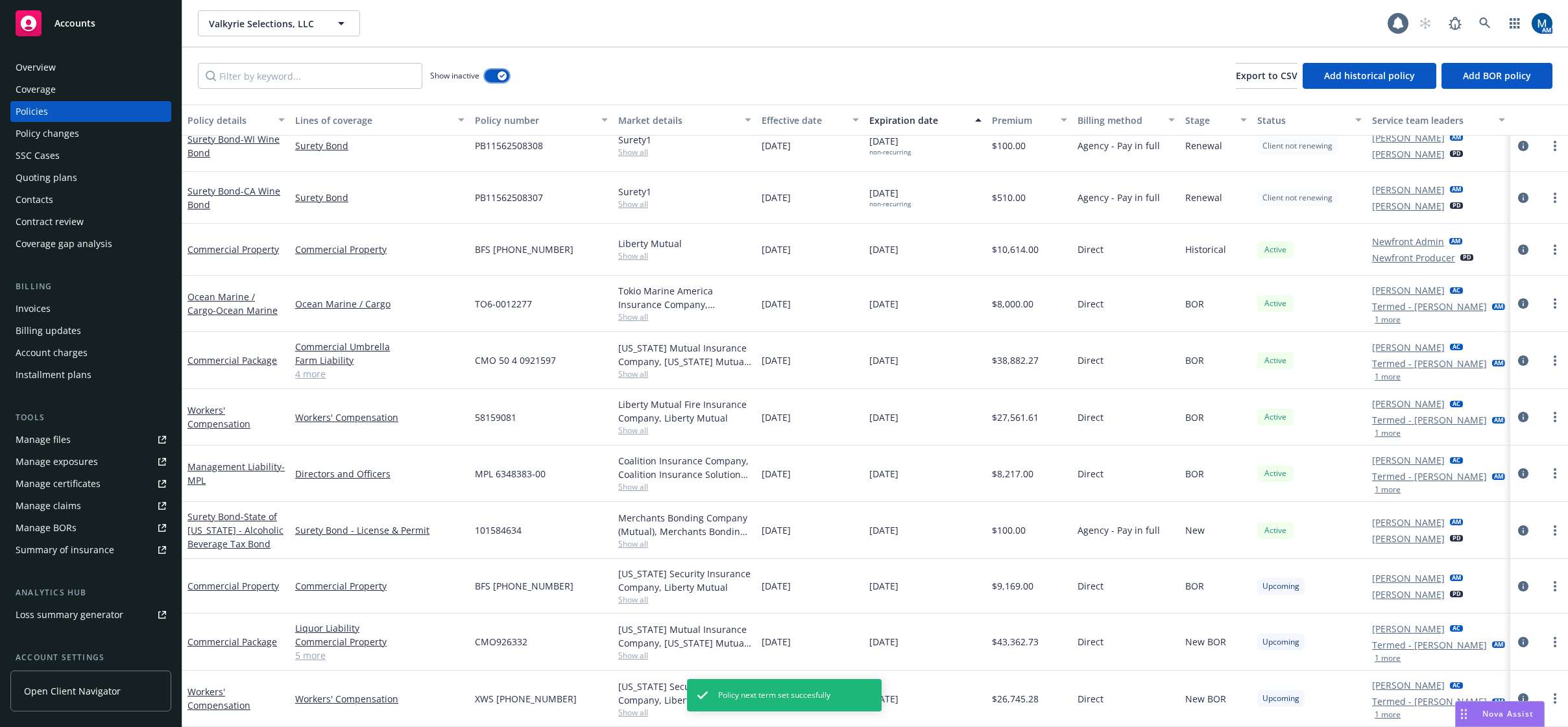
click at [507, 73] on button "button" at bounding box center [497, 76] width 25 height 13
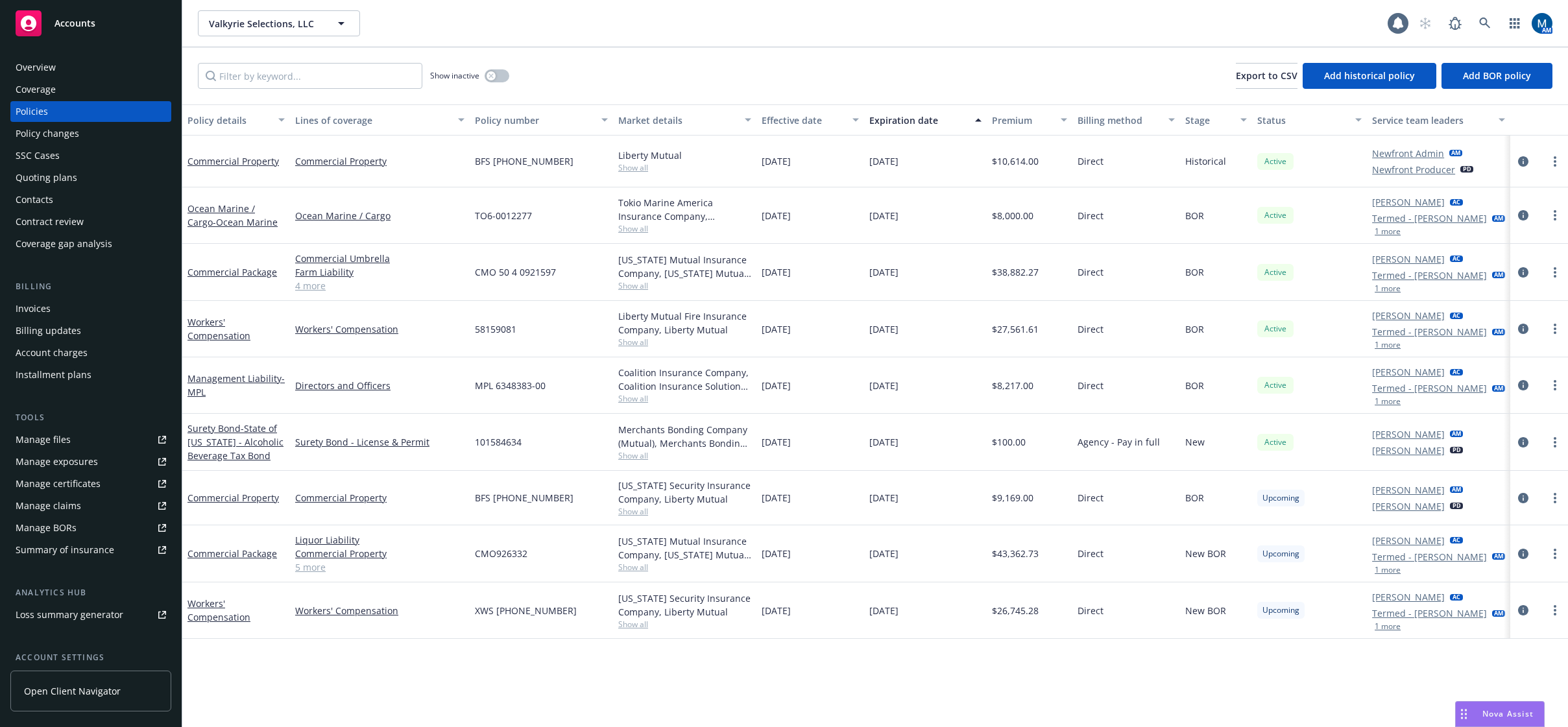
click at [95, 28] on div "Accounts" at bounding box center [91, 23] width 151 height 26
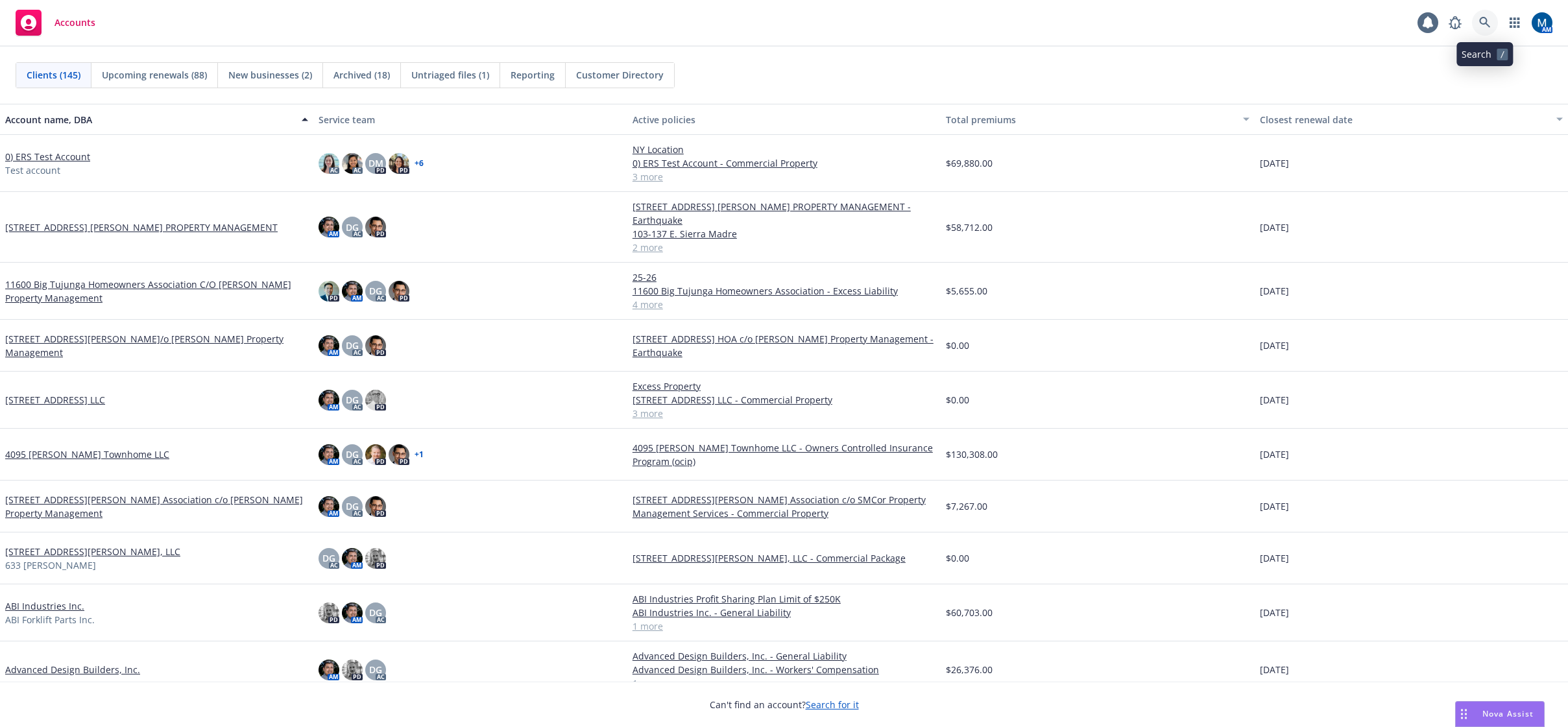
click at [1487, 27] on icon at bounding box center [1485, 22] width 12 height 12
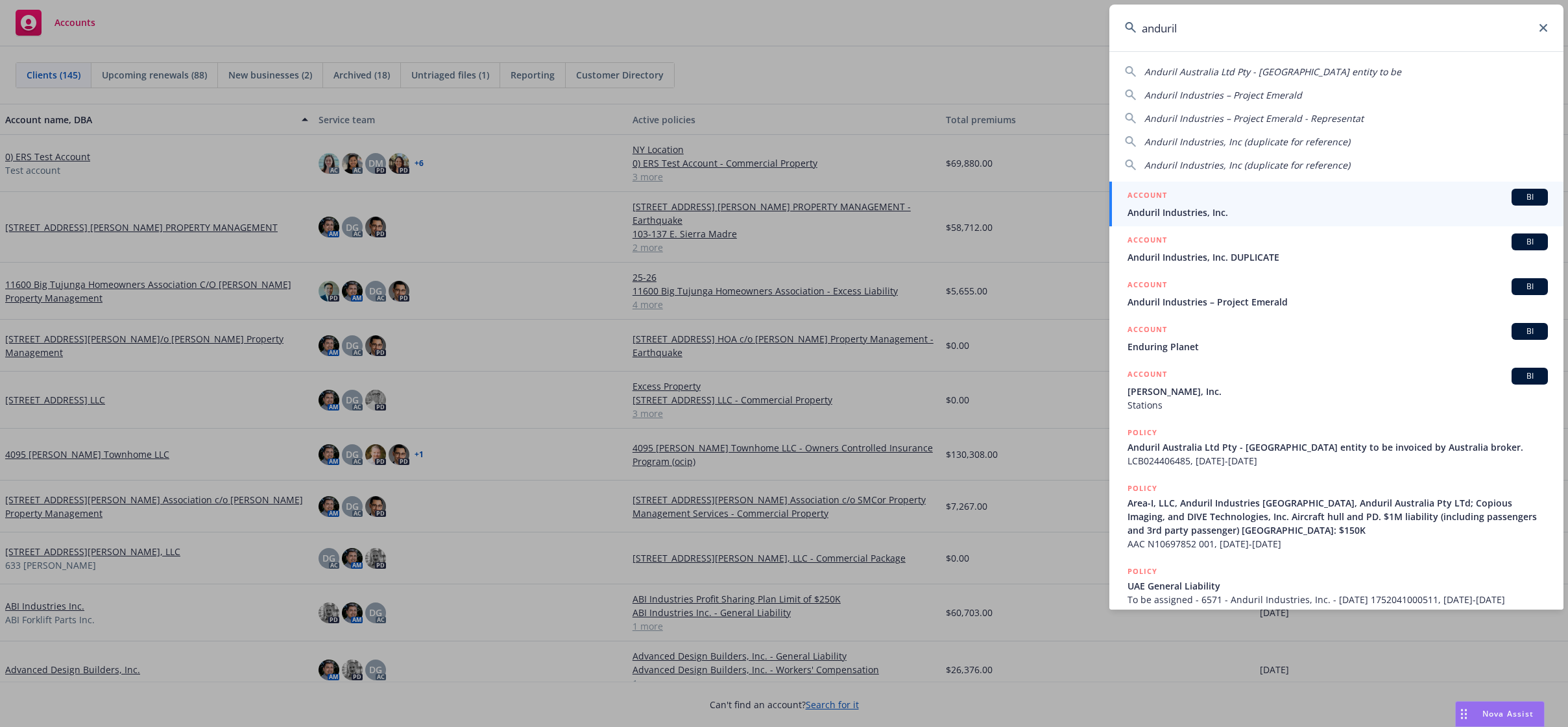
type input "anduril"
click at [1233, 206] on span "Anduril Industries, Inc." at bounding box center [1337, 212] width 420 height 13
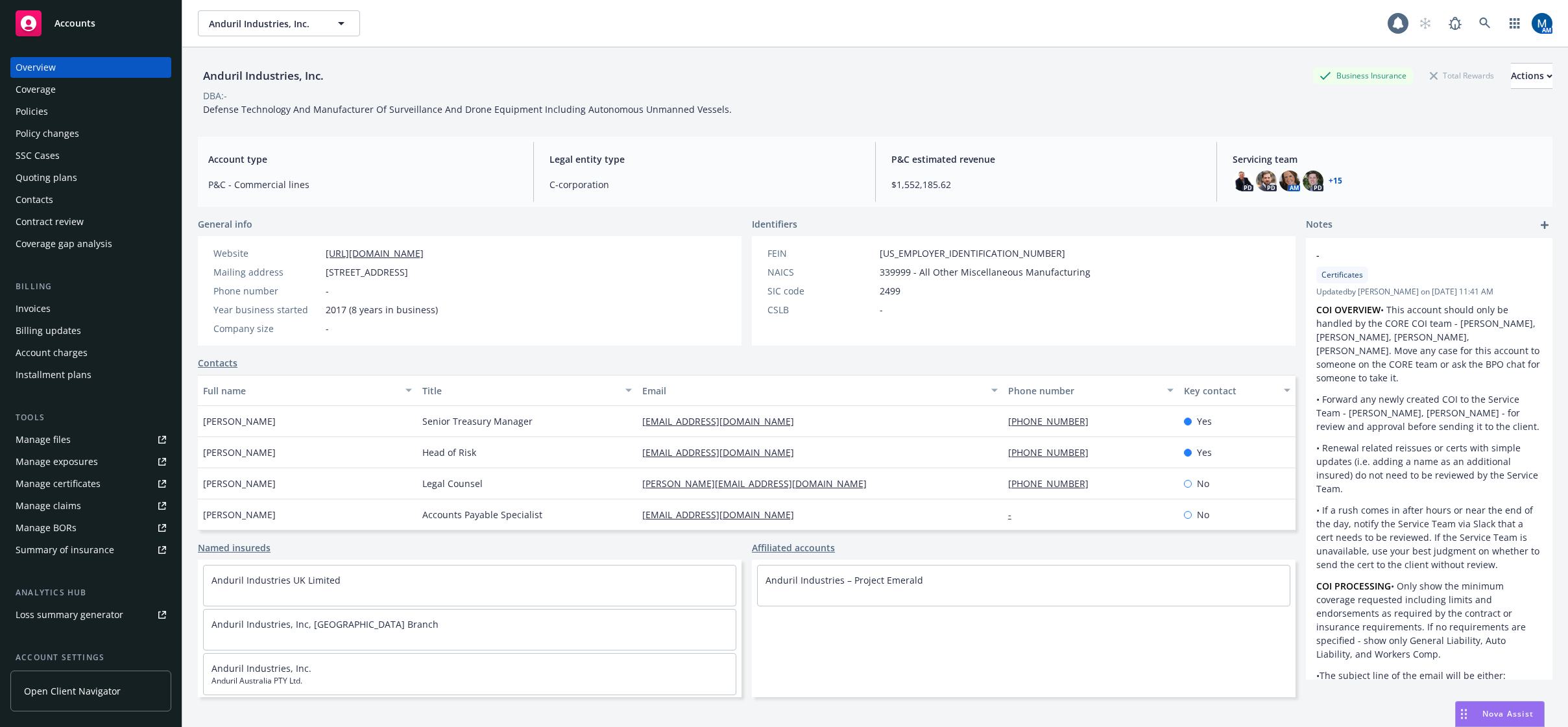
click at [55, 114] on div "Policies" at bounding box center [91, 111] width 151 height 21
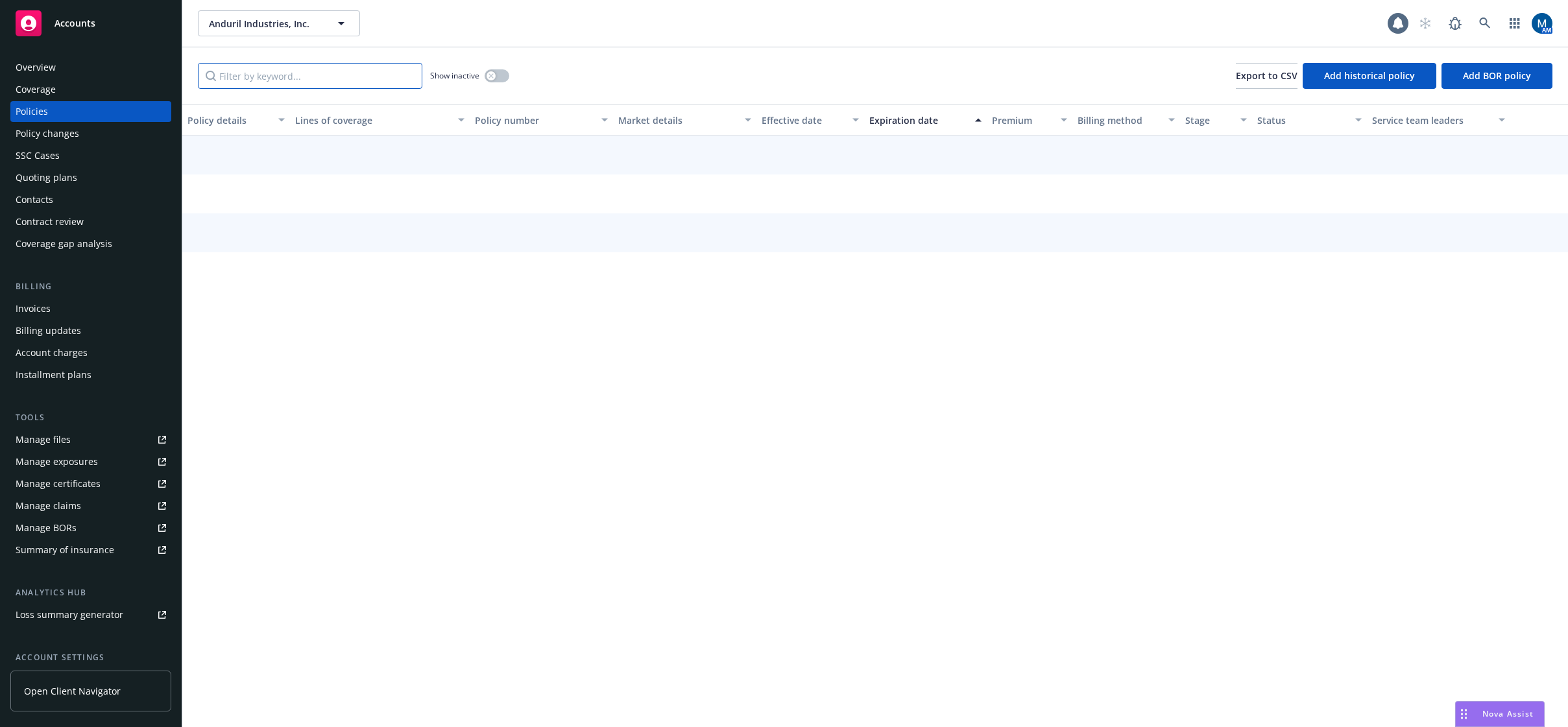
click at [301, 82] on input "Filter by keyword..." at bounding box center [310, 75] width 225 height 26
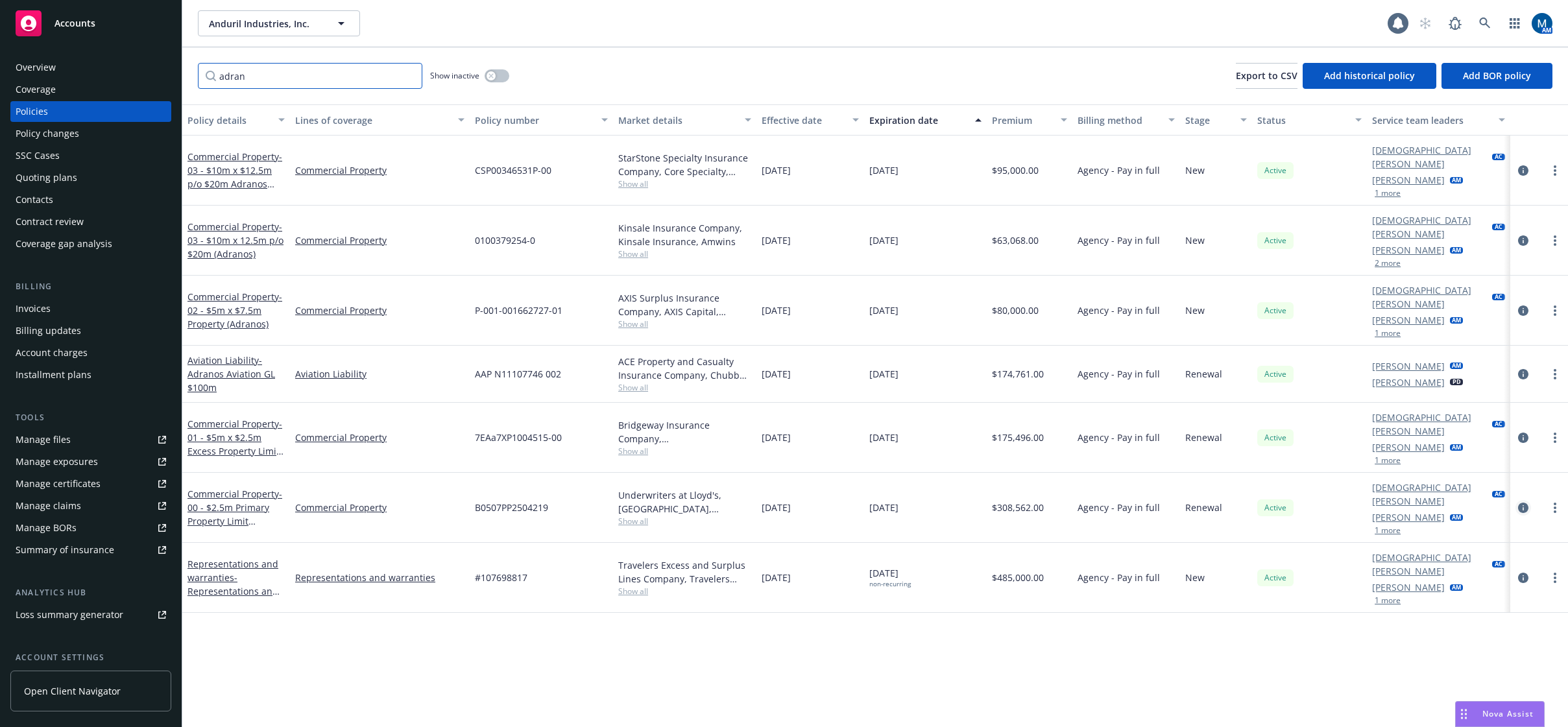
type input "adran"
click at [1522, 502] on icon "circleInformation" at bounding box center [1523, 507] width 11 height 11
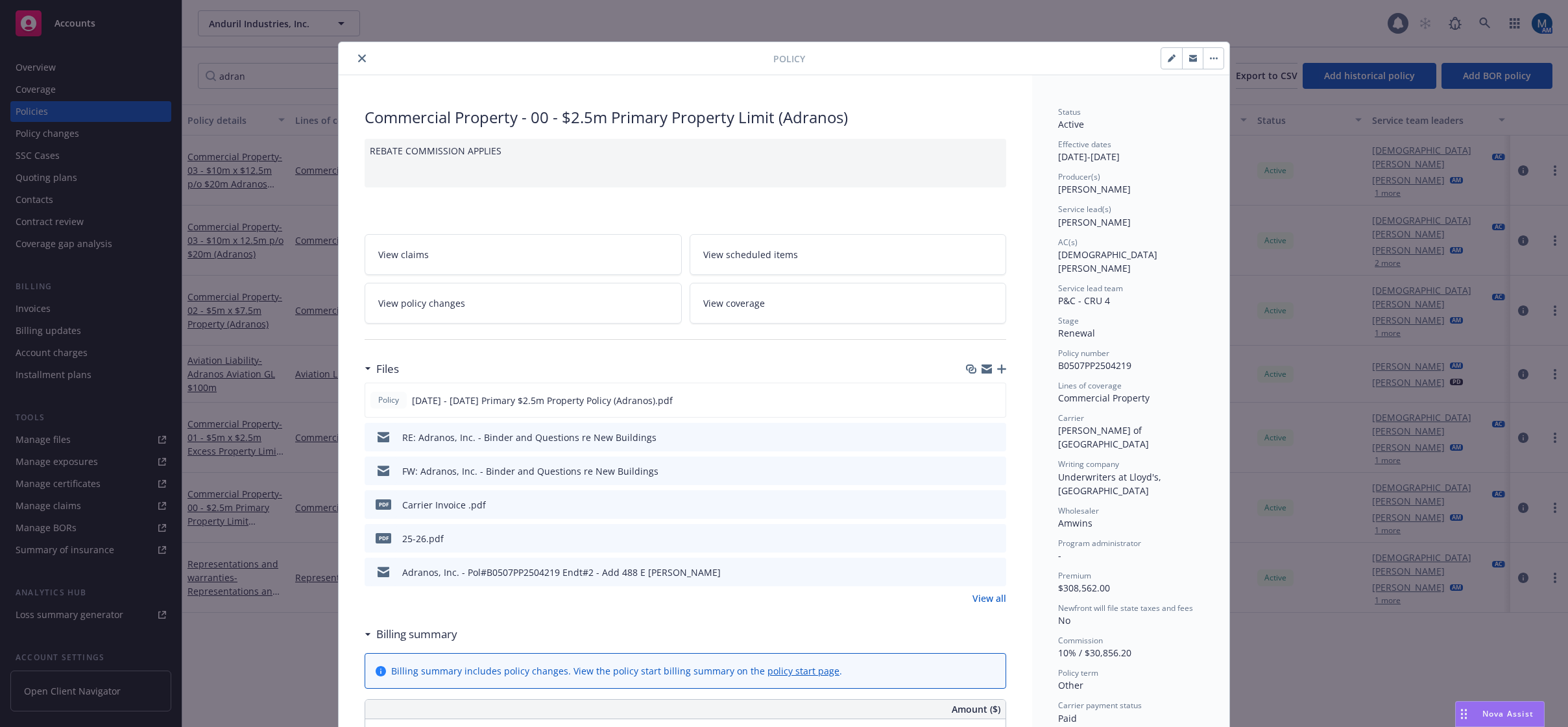
click at [449, 311] on link "View policy changes" at bounding box center [523, 303] width 318 height 41
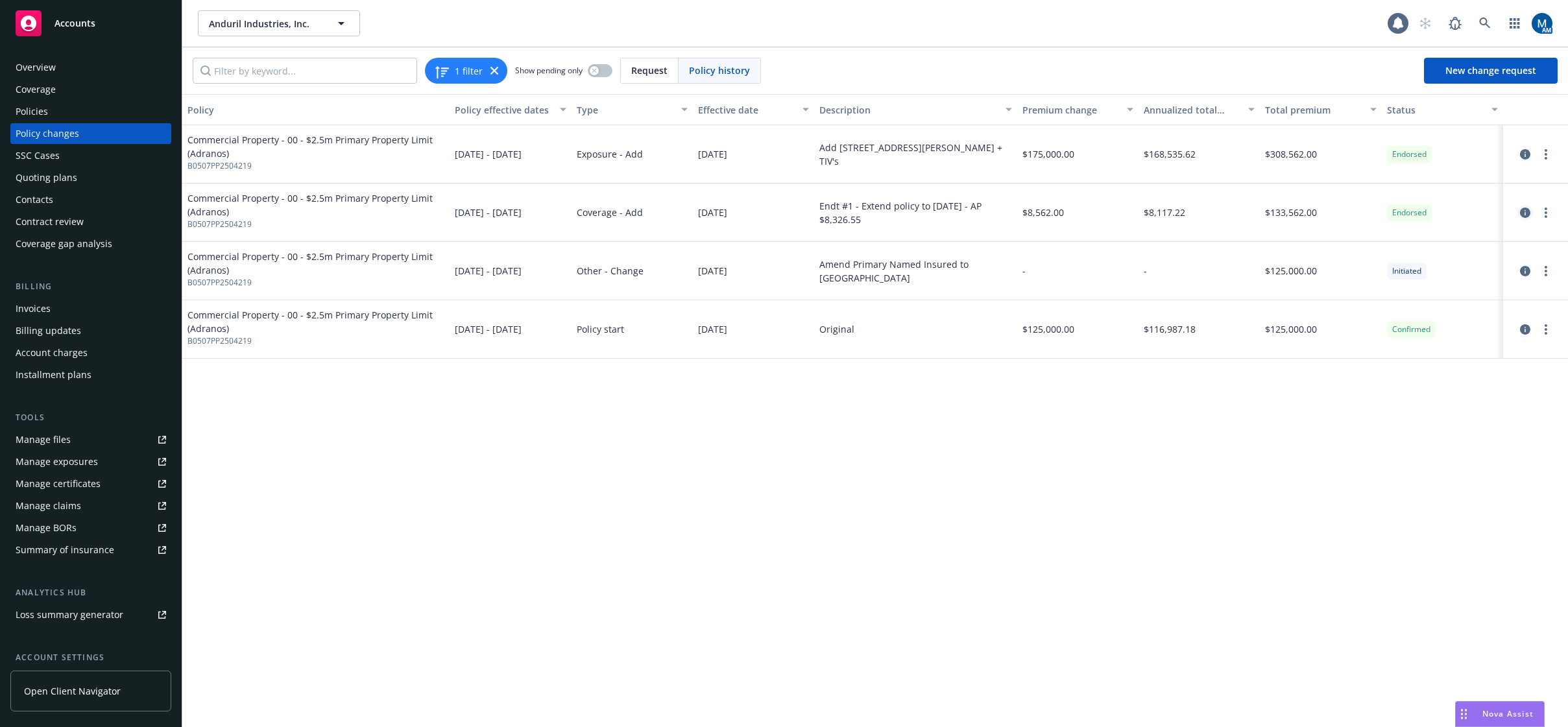
click at [1520, 210] on icon "circleInformation" at bounding box center [1525, 212] width 11 height 11
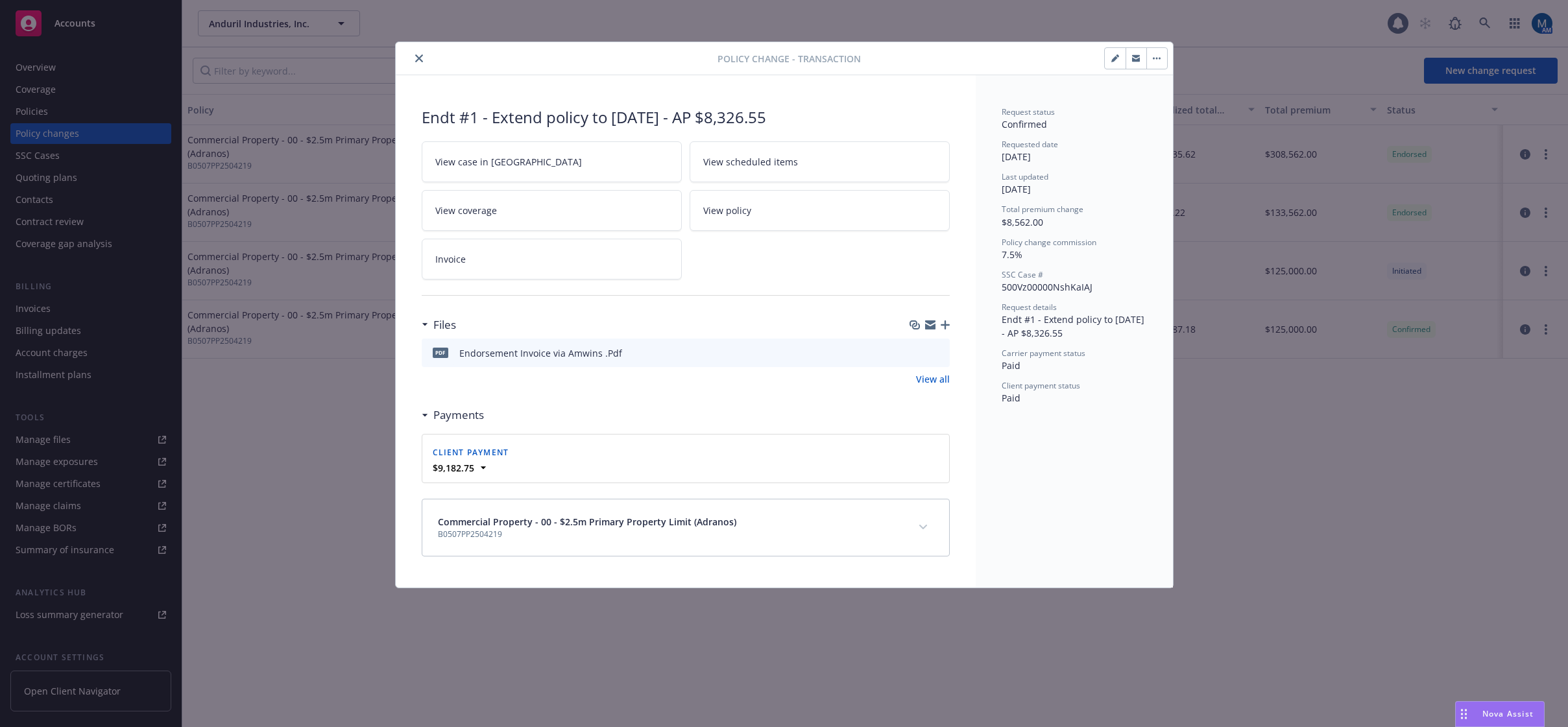
click at [945, 323] on icon "button" at bounding box center [944, 325] width 9 height 9
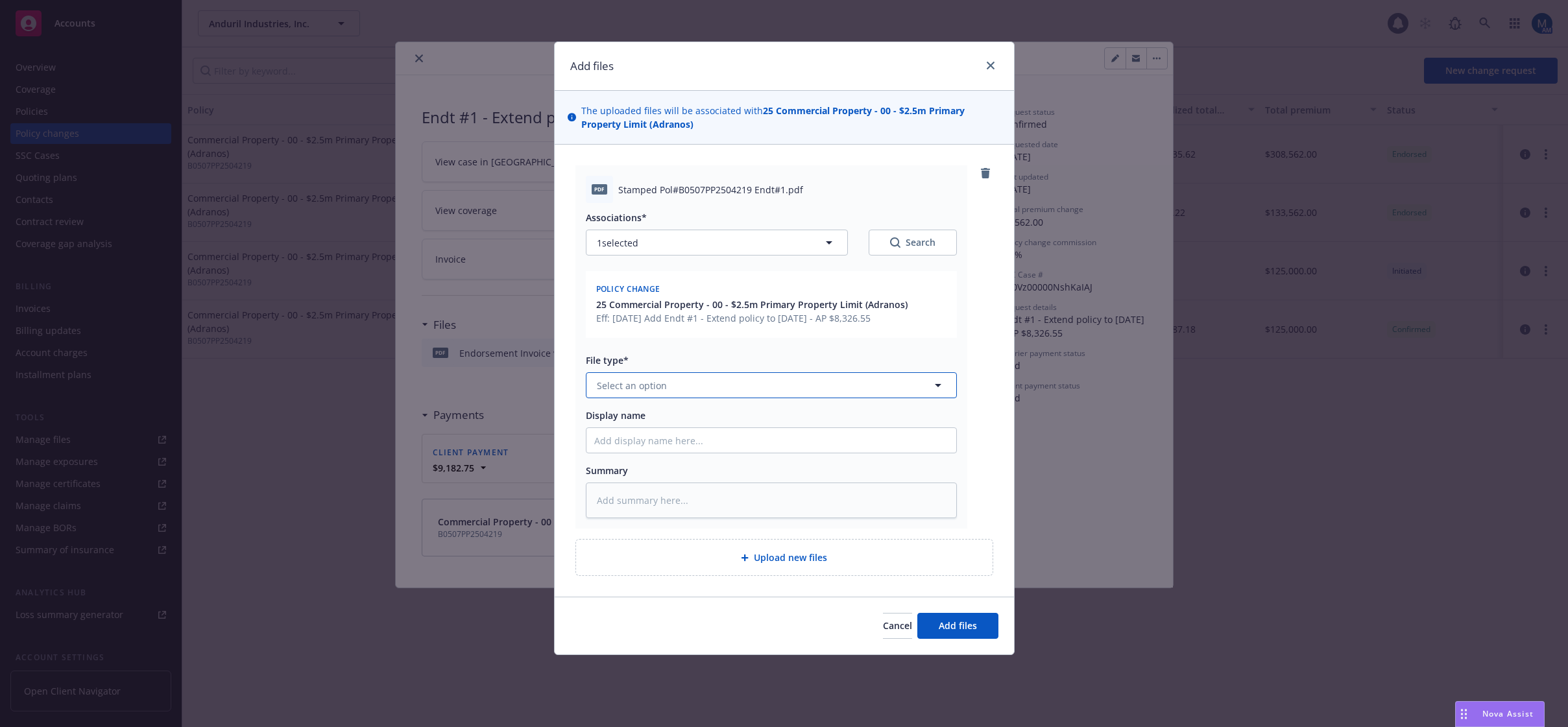
click at [667, 381] on button "Select an option" at bounding box center [771, 385] width 371 height 26
type input "end"
click at [643, 428] on span "Endorsement" at bounding box center [622, 421] width 60 height 13
click at [656, 446] on input "Display name" at bounding box center [771, 440] width 370 height 25
type textarea "x"
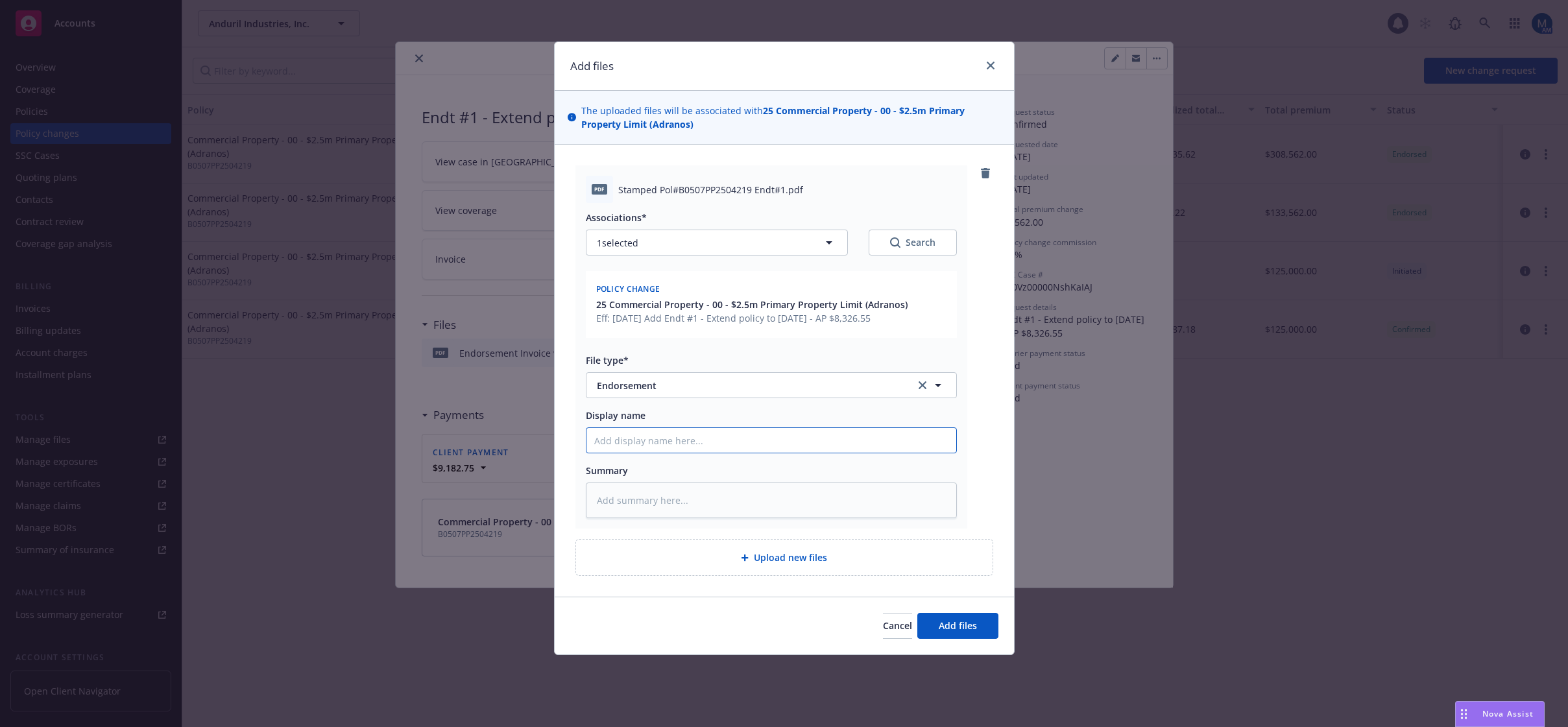
type input "E"
type textarea "x"
type input "2"
type textarea "x"
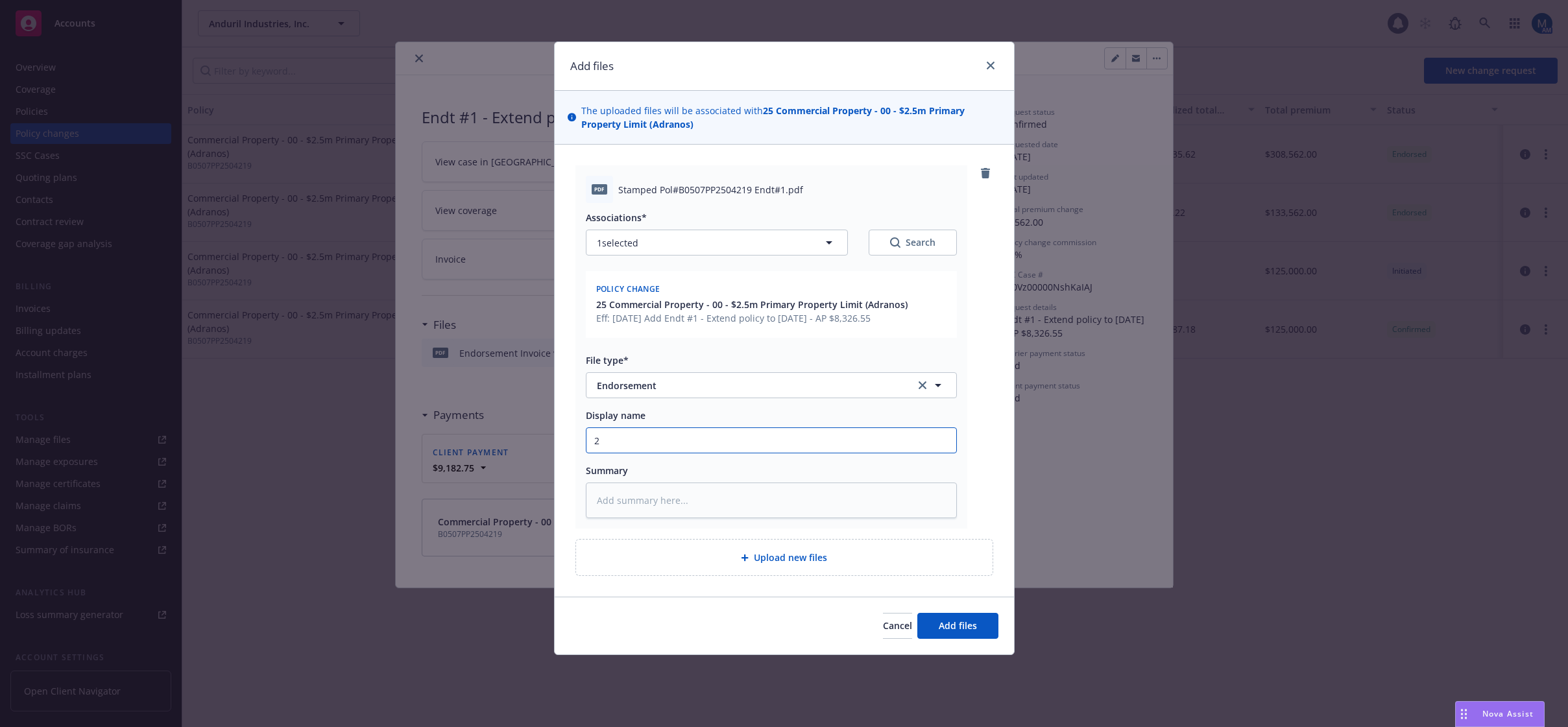
type input "25"
type textarea "x"
type input "25-"
type textarea "x"
type input "25-2"
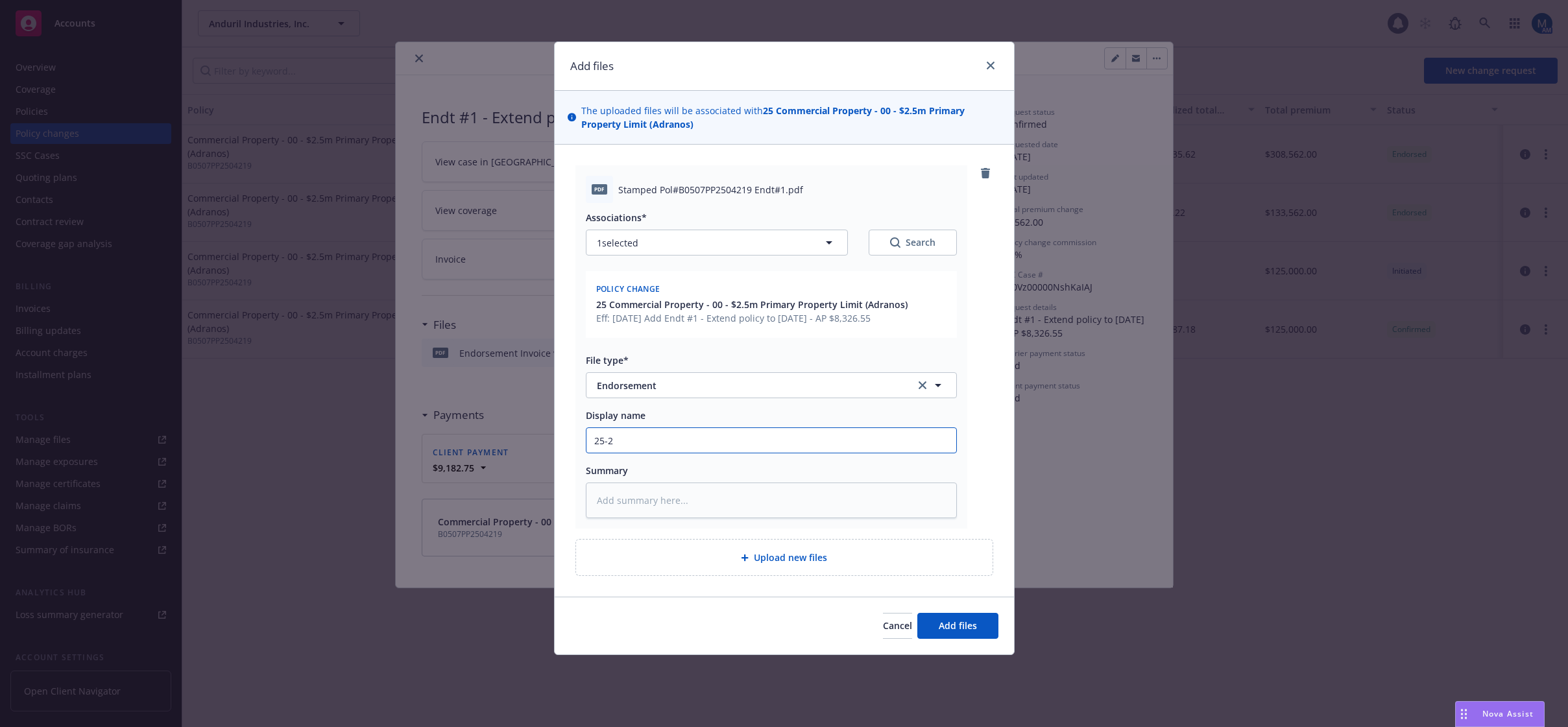
type textarea "x"
type input "25-26"
type textarea "x"
type input "25-26"
type textarea "x"
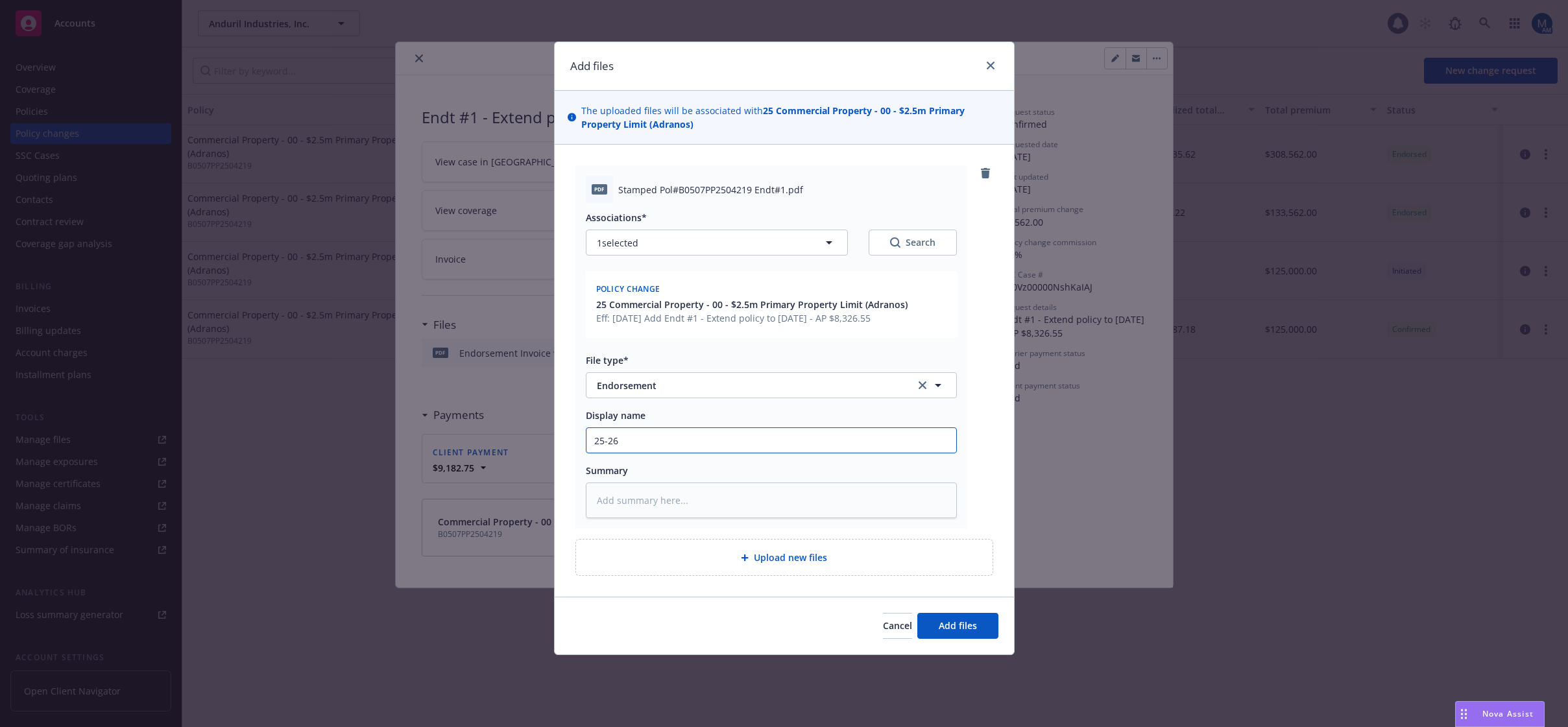
type input "25-26 P"
type textarea "x"
type input "25-26 Pr"
type textarea "x"
type input "25-26 Pri"
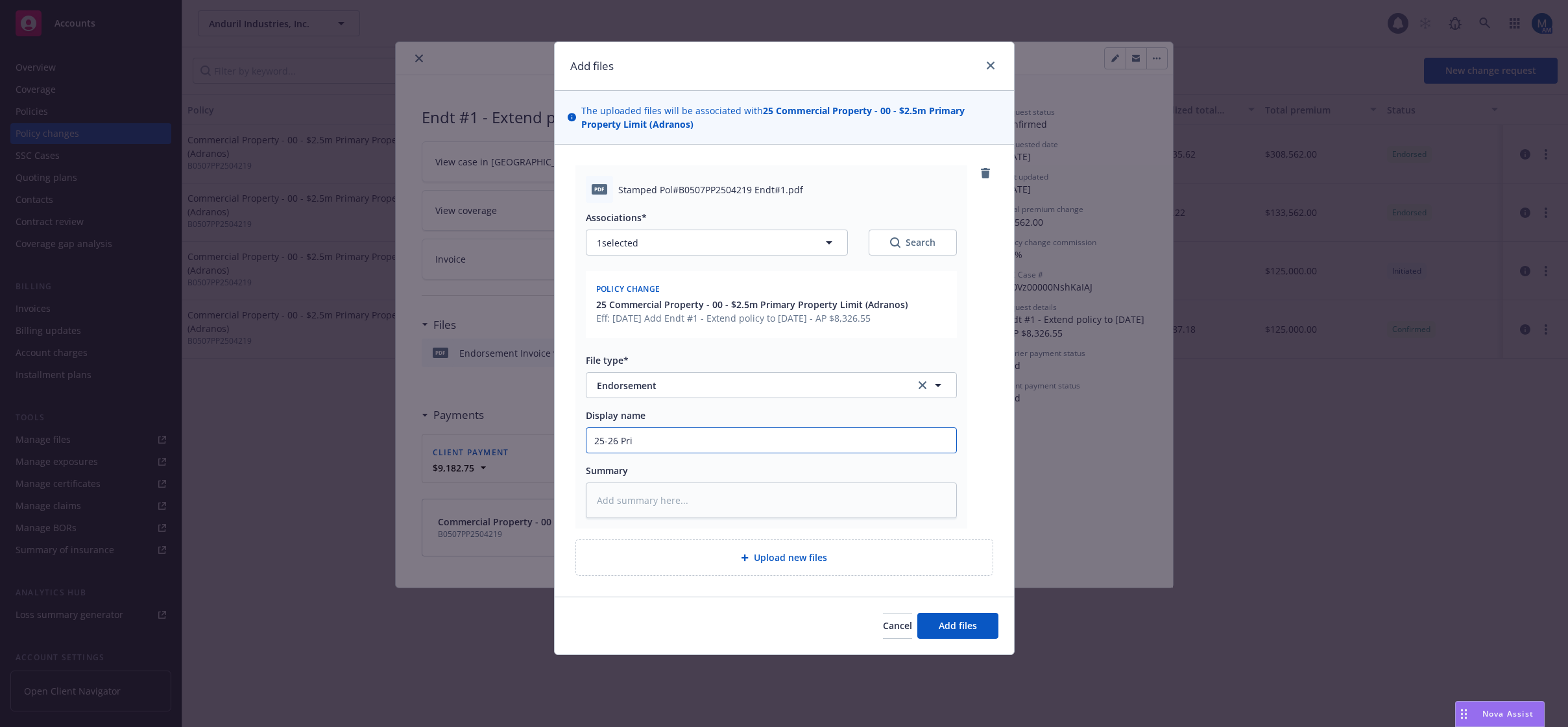
type textarea "x"
type input "25-26 Prim"
type textarea "x"
type input "25-26 Prima"
type textarea "x"
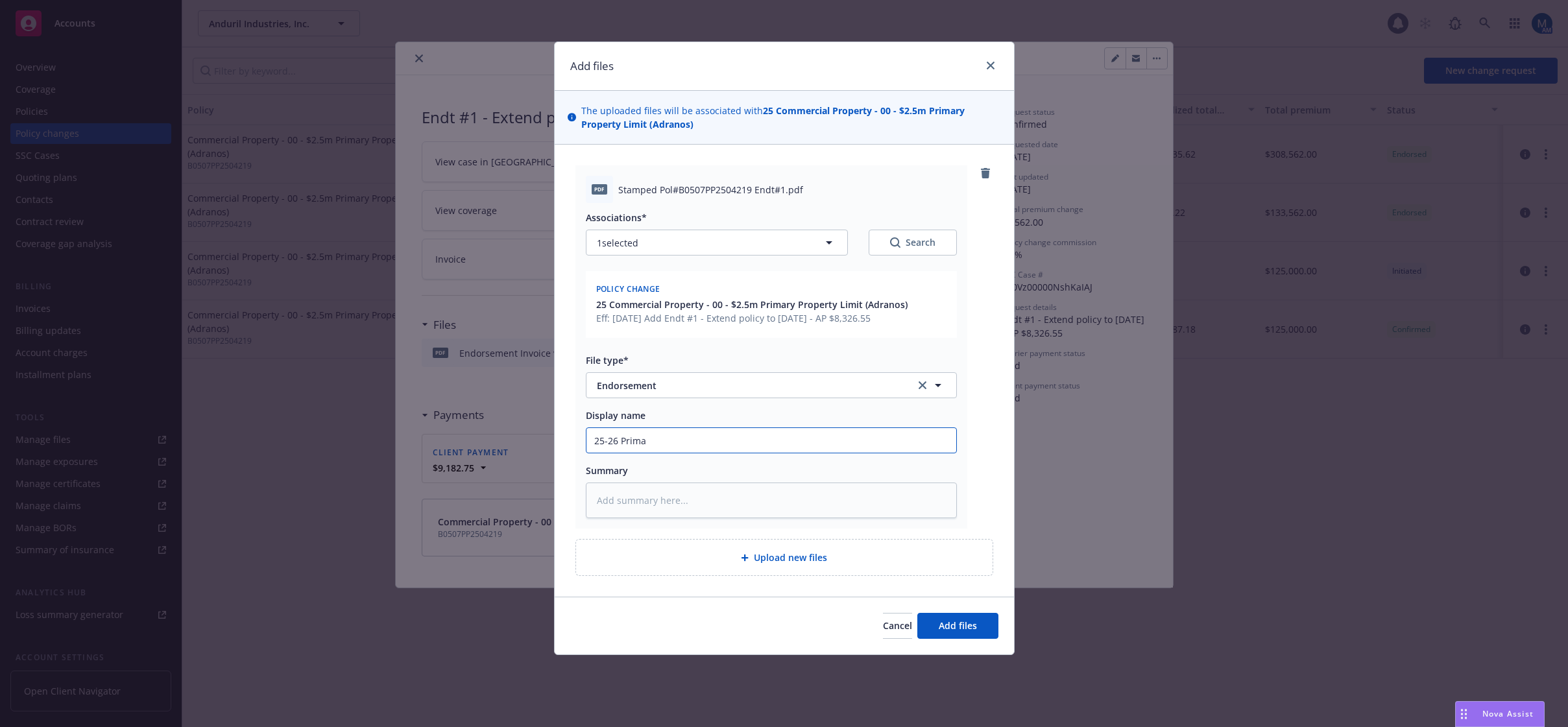
type input "25-26 Primar"
type textarea "x"
type input "25-26 Primary"
type textarea "x"
type input "25-26 Primary"
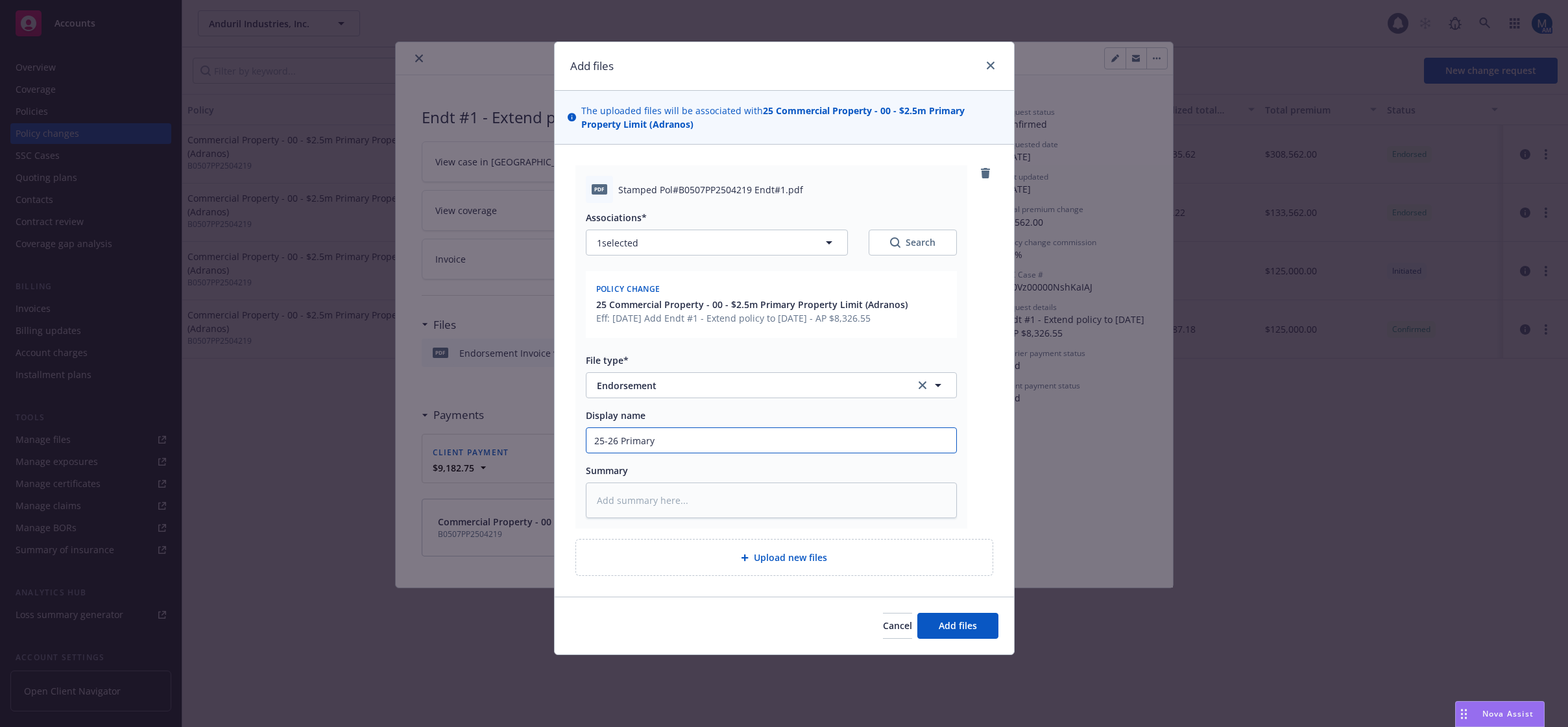
type textarea "x"
type input "25-26 Primary P"
type textarea "x"
type input "25-26 Primary PR"
type textarea "x"
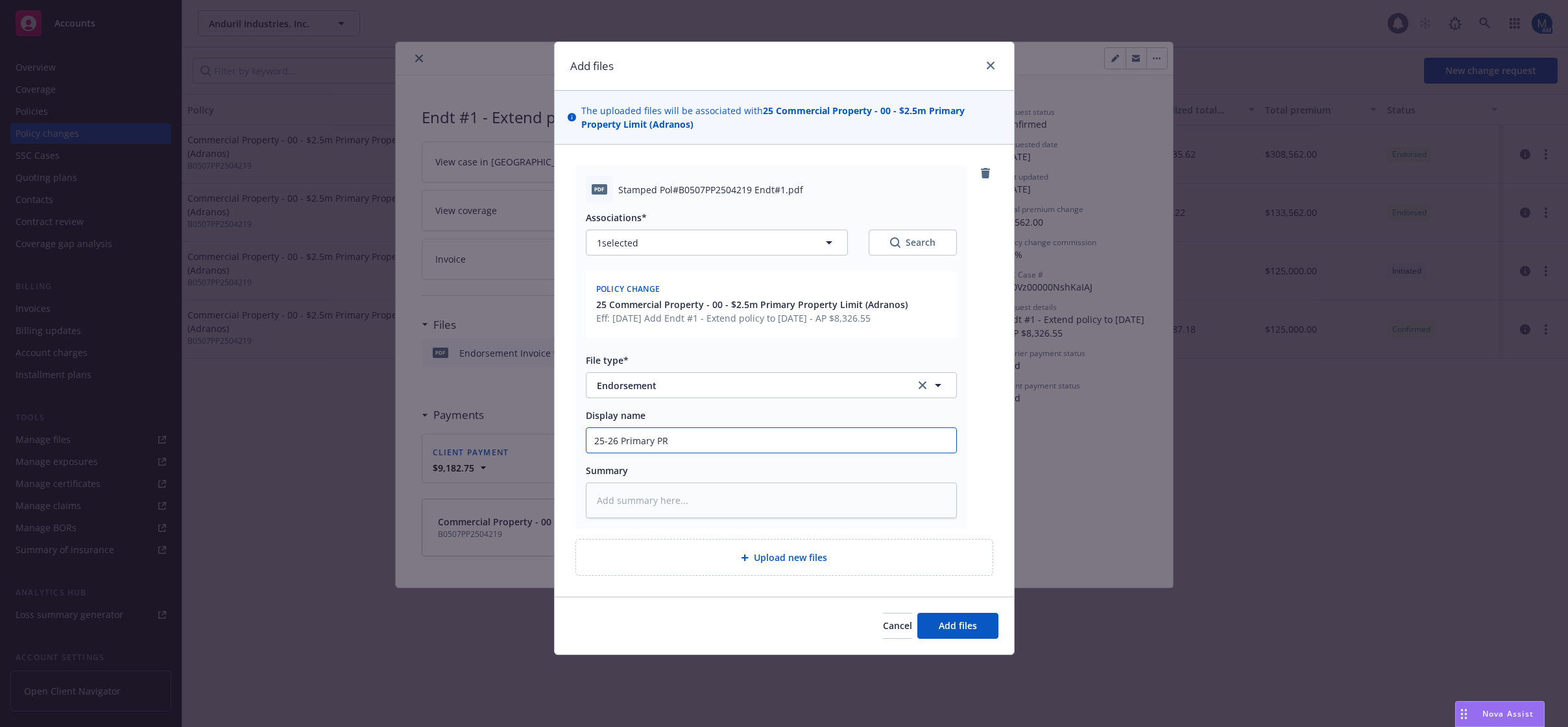
type input "25-26 Primary PRO"
type textarea "x"
type input "25-26 Primary PROP"
type textarea "x"
type input "25-26 Primary PROP,"
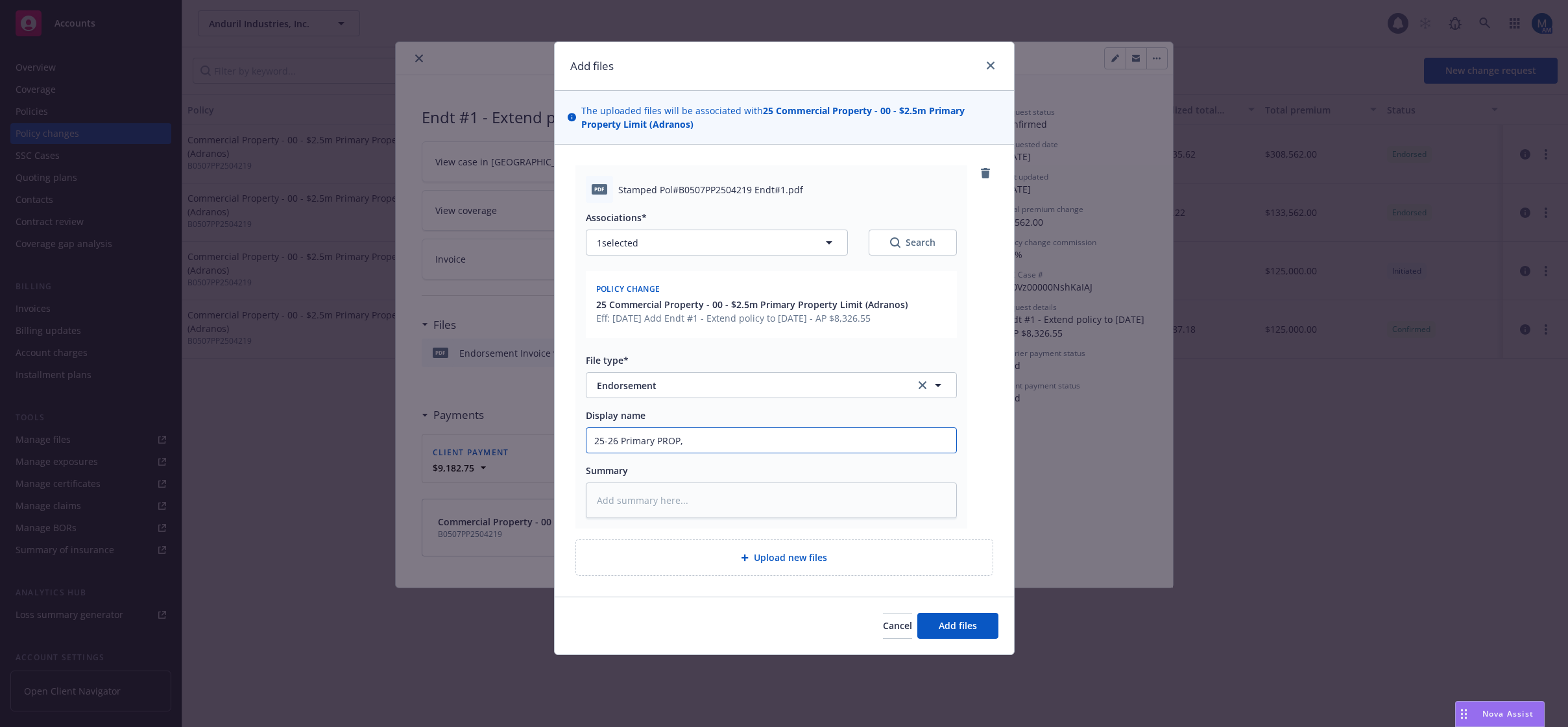
type textarea "x"
type input "25-26 Primary PROP,"
type textarea "x"
type input "25-26 Primary PROP, E"
type textarea "x"
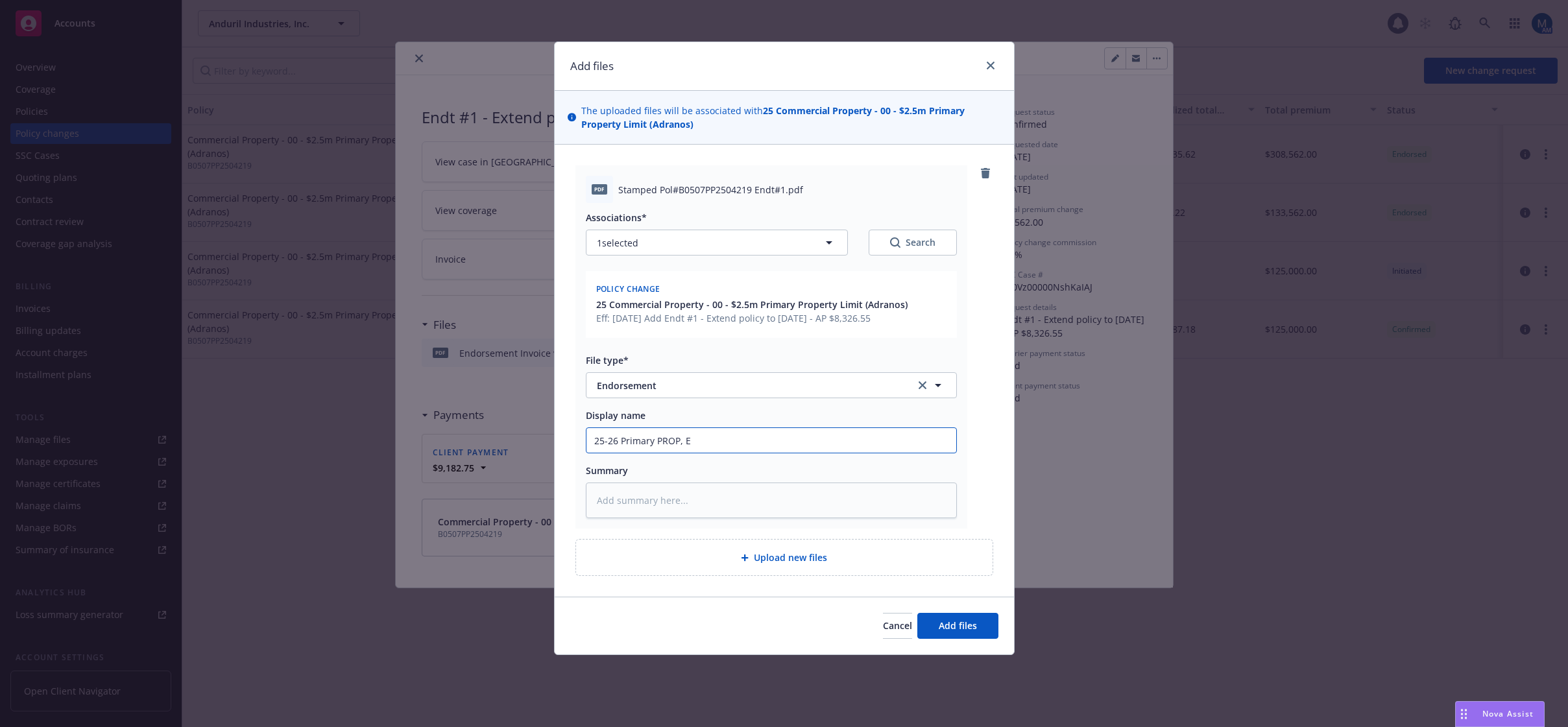
type input "25-26 Primary PROP, En"
type textarea "x"
type input "25-26 Primary PROP, End"
type textarea "x"
type input "25-26 Primary PROP, Endt"
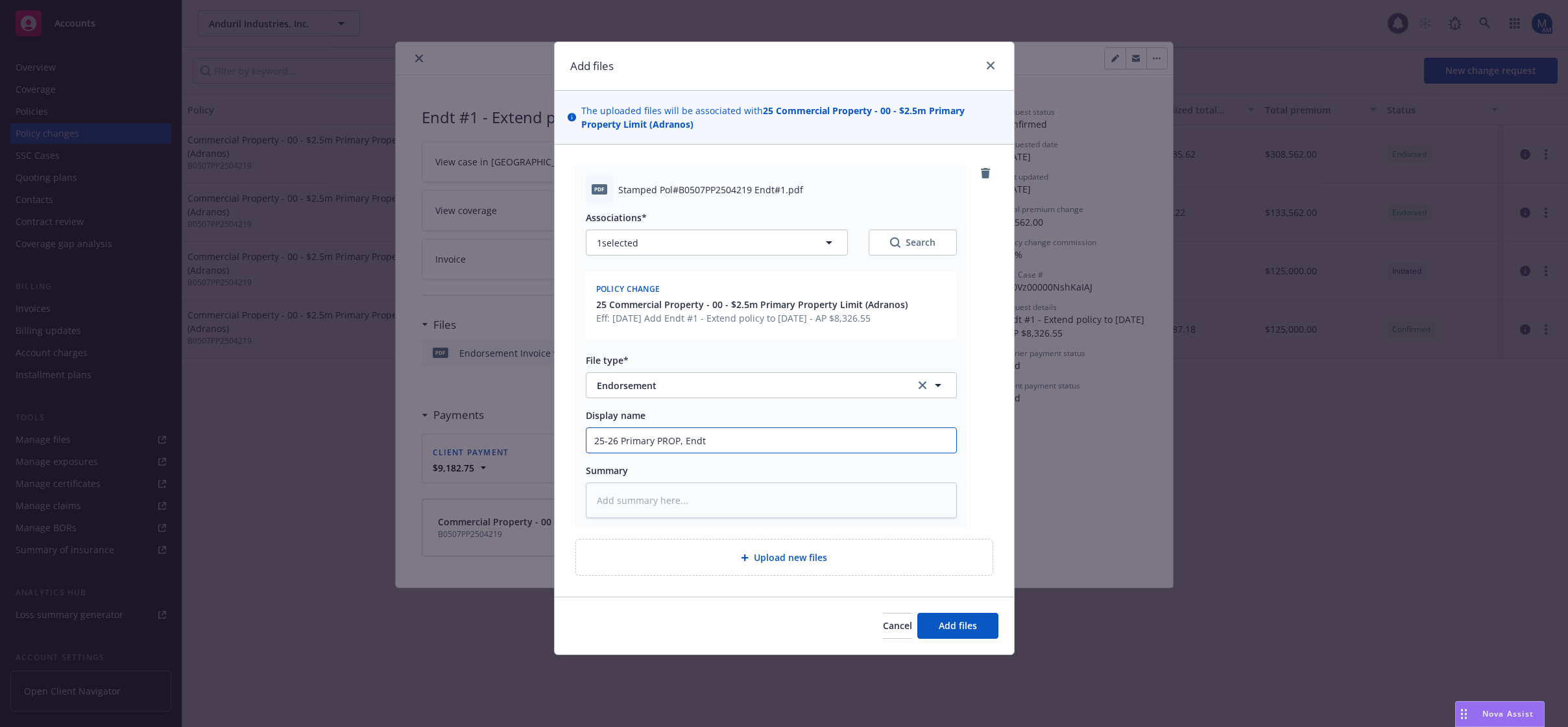
type textarea "x"
type input "25-26 Primary PROP, Endt"
type textarea "x"
type input "25-26 Primary PROP, Endt #"
type textarea "x"
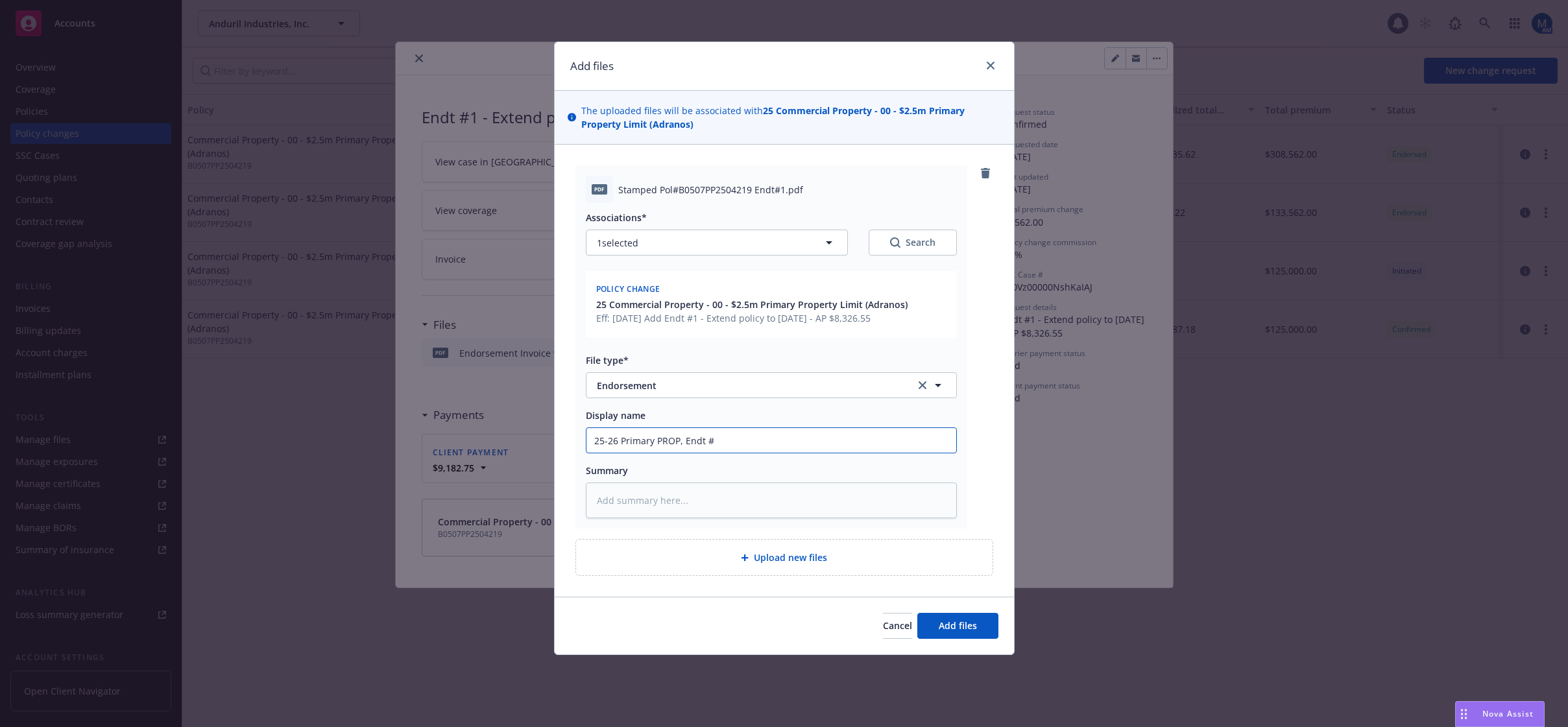
type input "25-26 Primary PROP, Endt #1"
type textarea "x"
type input "25-26 Primary PROP, Endt #1"
type textarea "x"
type input "25-26 Primary PROP, Endt #1 E"
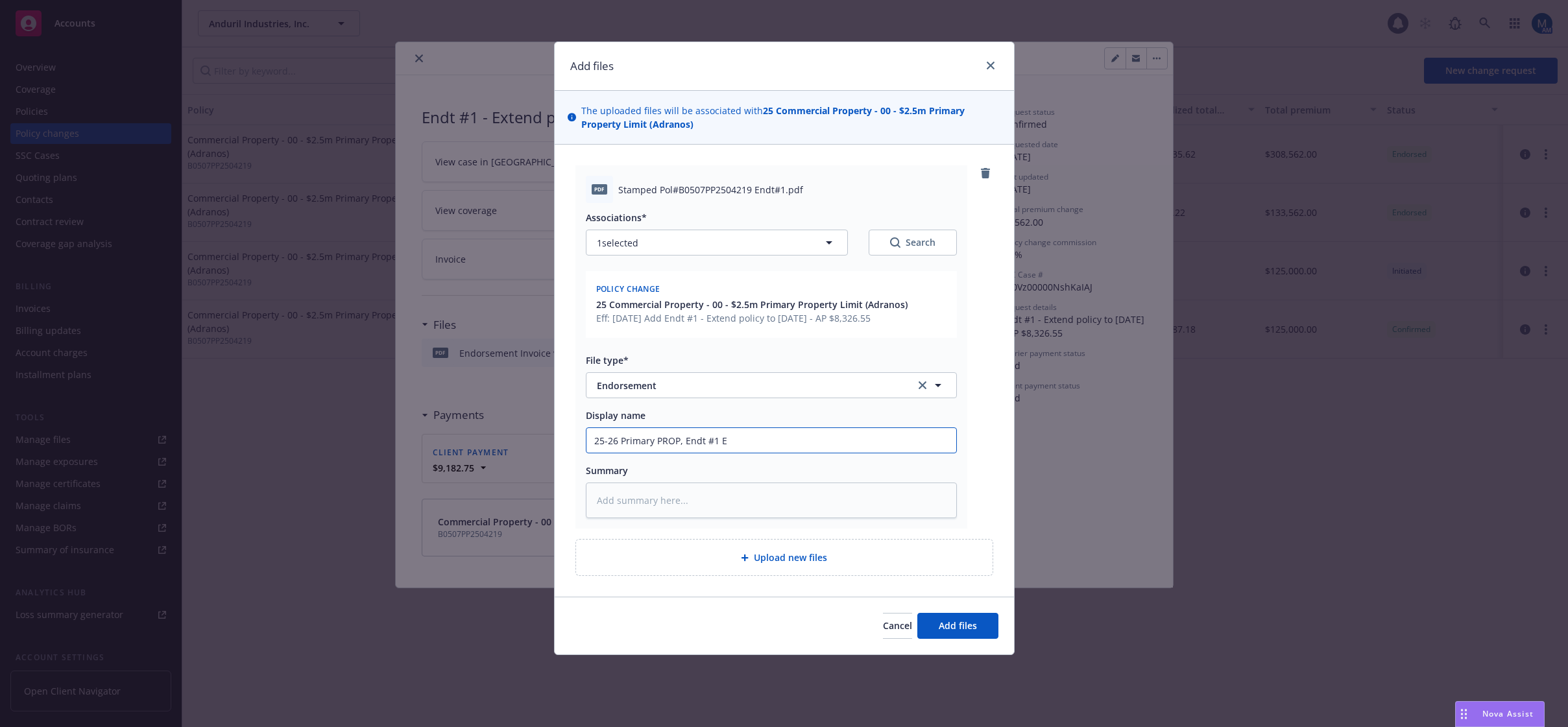
type textarea "x"
type input "25-26 Primary PROP, Endt #1 Ex"
type textarea "x"
type input "25-26 Primary PROP, Endt #1 Ext"
type textarea "x"
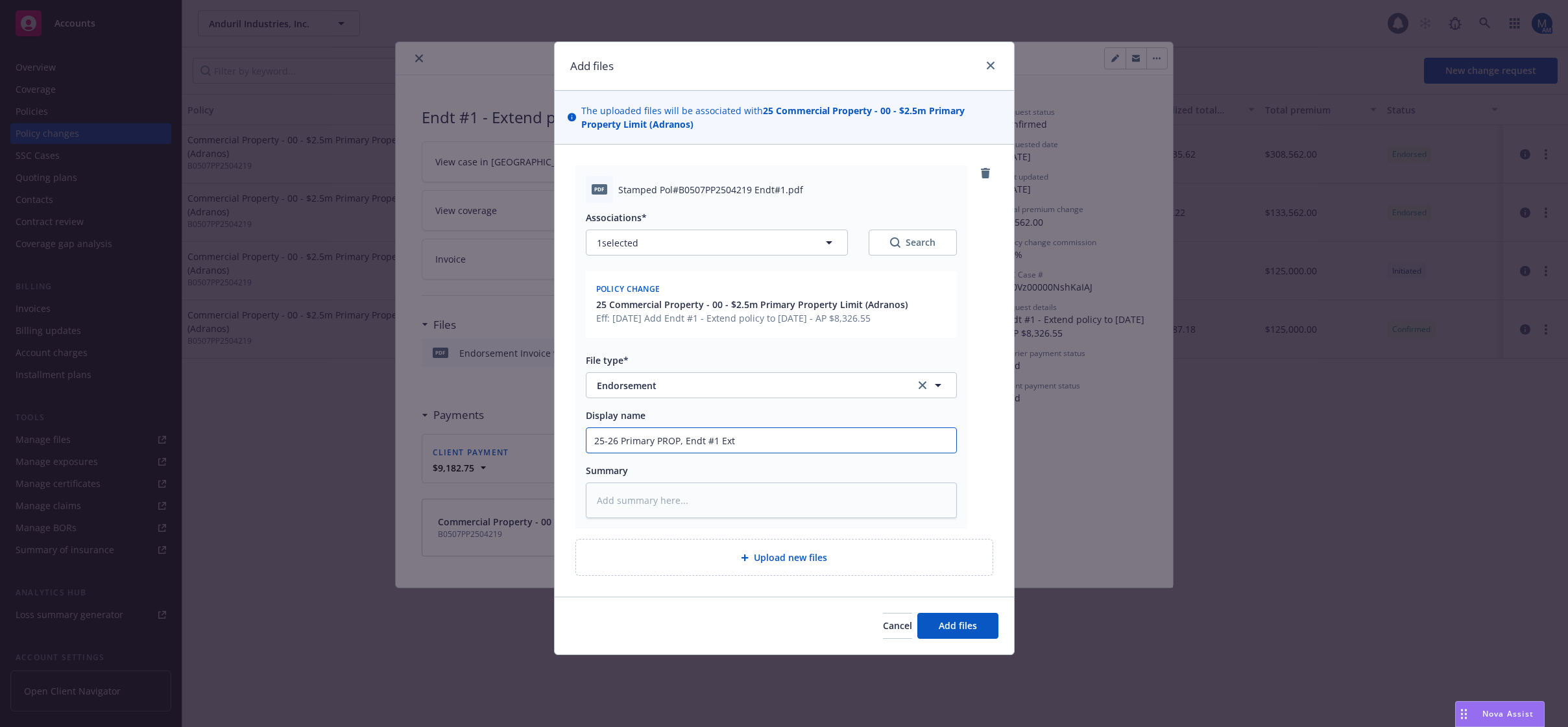
type input "25-26 Primary PROP, Endt #1 Ext"
type textarea "x"
type input "25-26 Primary PROP, Endt #1 Ext P"
type textarea "x"
type input "25-26 Primary PROP, Endt #1 Ext Po"
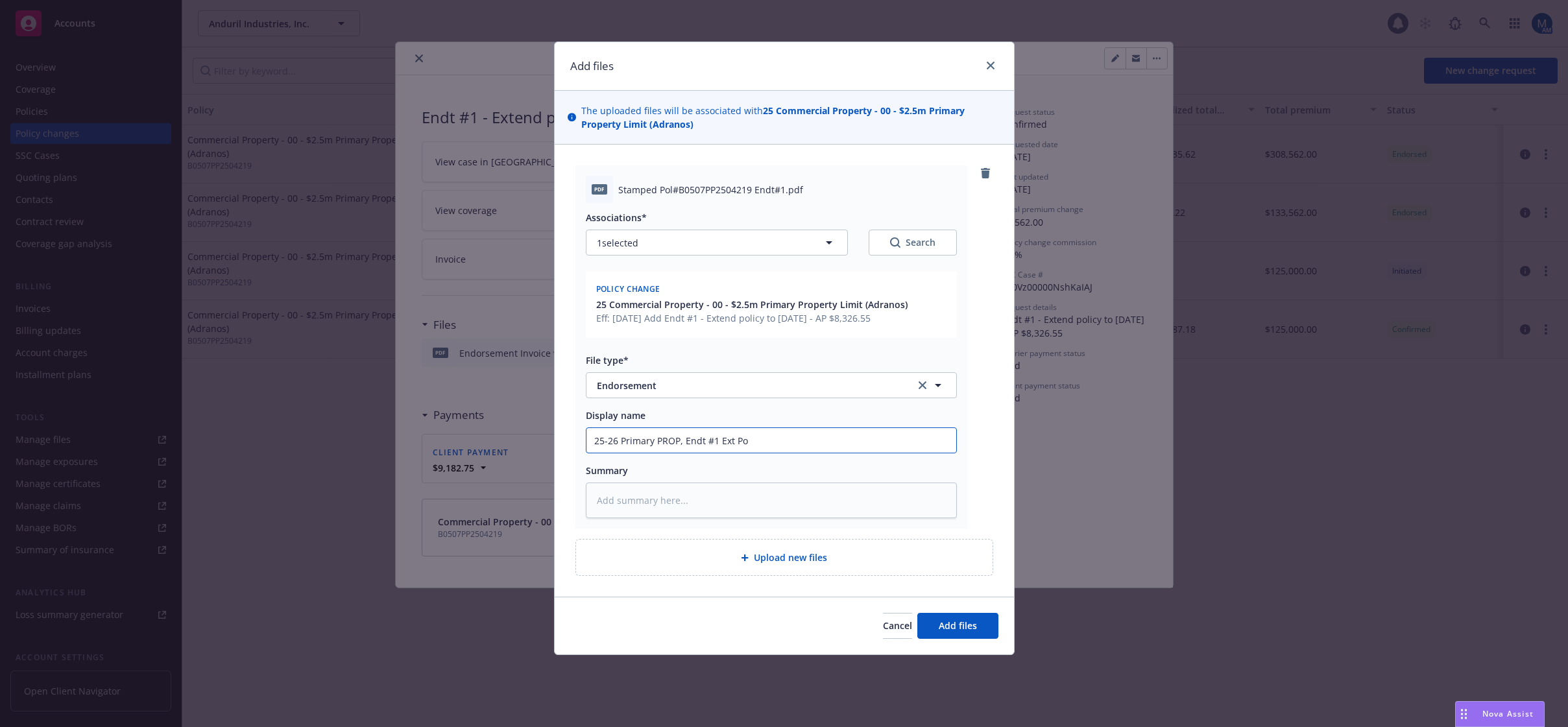
type textarea "x"
type input "25-26 Primary PROP, Endt #1 Ext Pol"
type textarea "x"
type input "25-26 Primary PROP, Endt #1 Ext Poli"
type textarea "x"
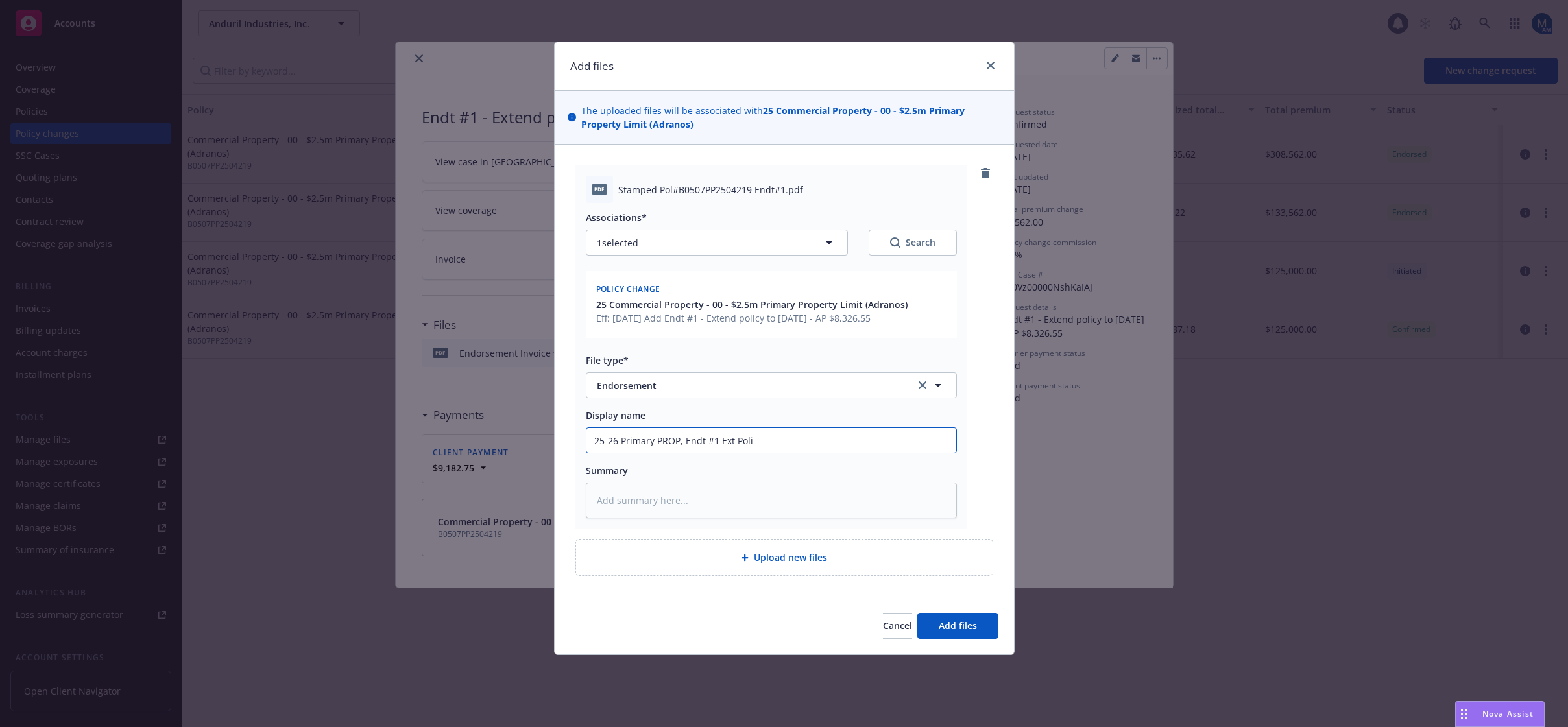
type input "25-26 Primary PROP, Endt #1 Ext Polic"
type textarea "x"
type input "25-26 Primary PROP, Endt #1 Ext Policy"
type textarea "x"
type input "25-26 Primary PROP, Endt #1 Ext Policy"
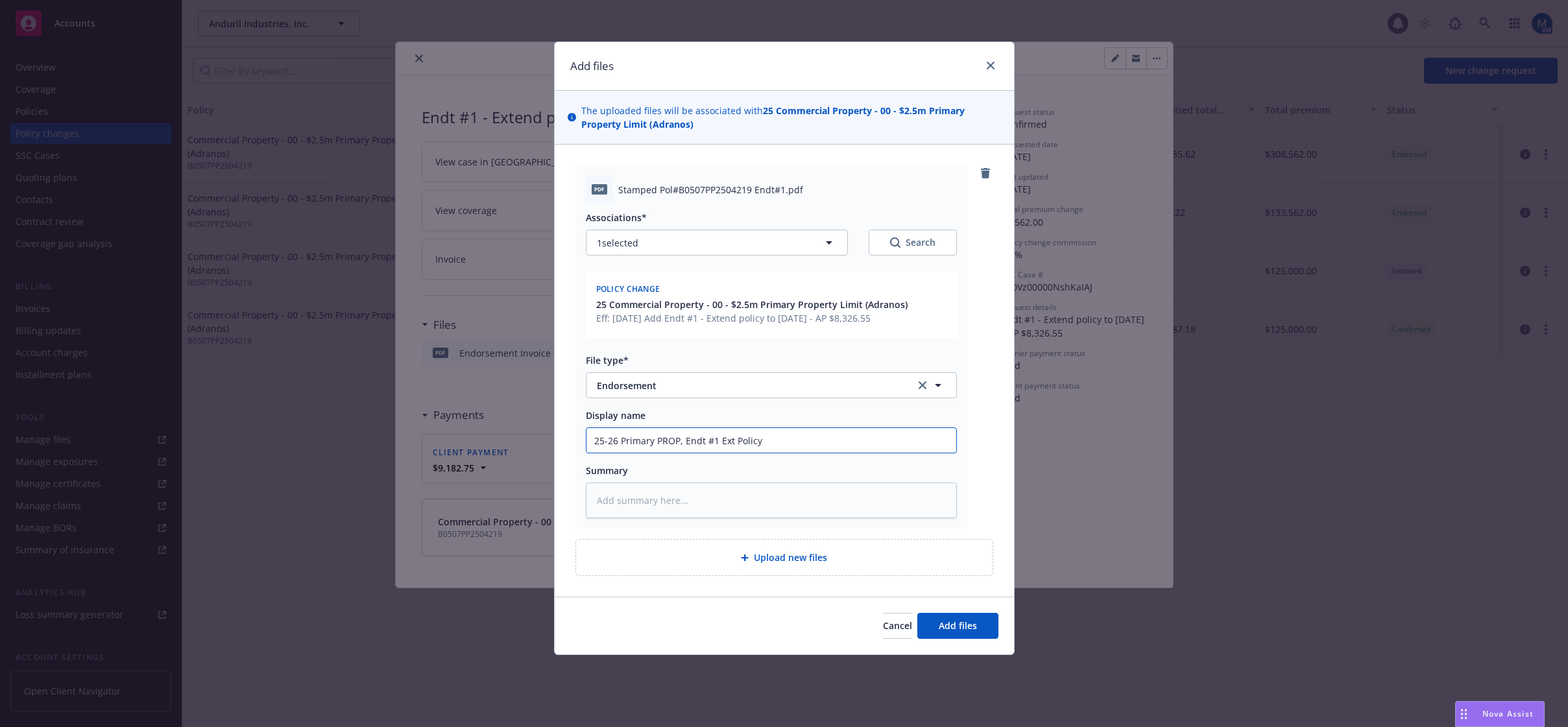
type textarea "x"
type input "25-26 Primary PROP, Endt #1 Ext Policy T"
type textarea "x"
type input "25-26 Primary PROP, Endt #1 Ext Policy Te"
type textarea "x"
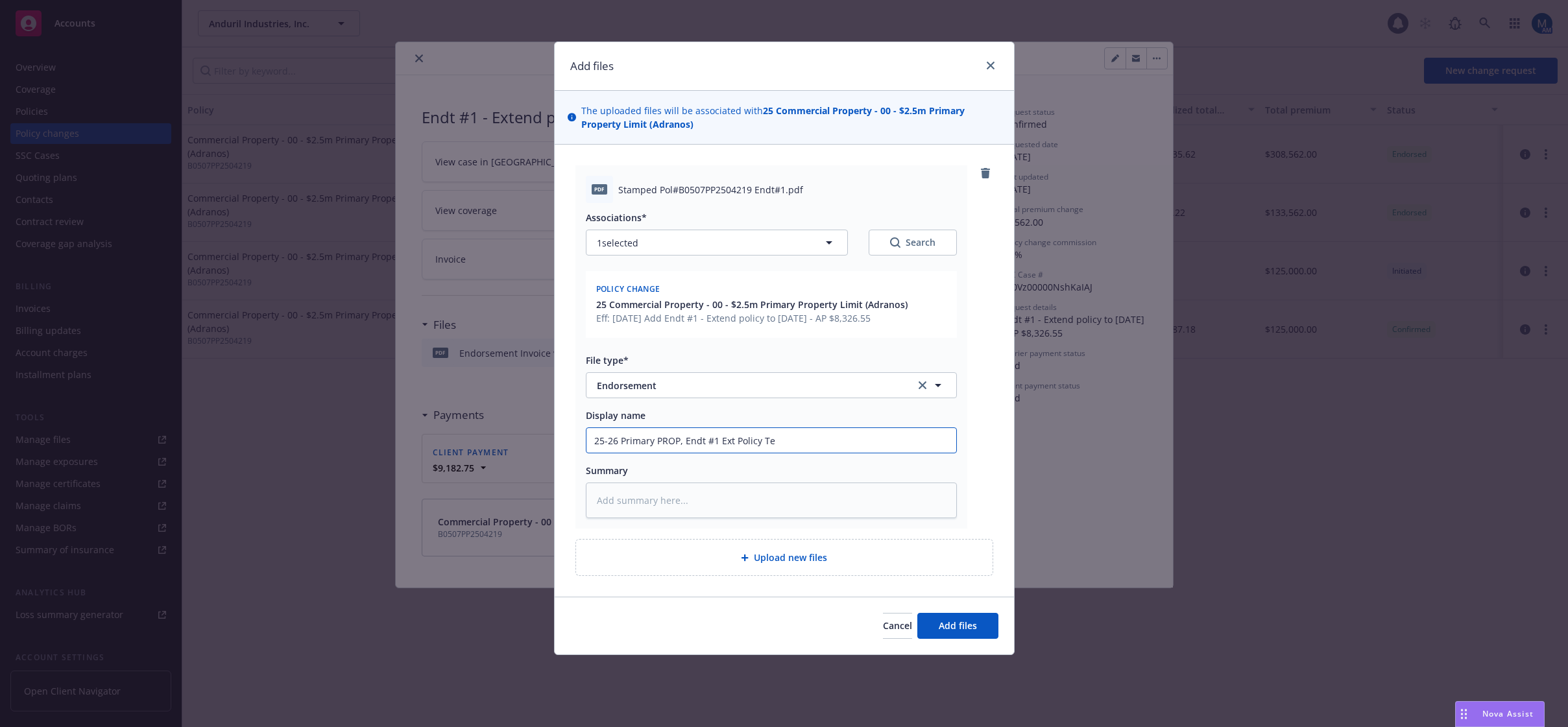
type input "25-26 Primary PROP, Endt #1 Ext Policy Ter"
type textarea "x"
type input "25-26 Primary PROP, Endt #1 Ext Policy Term"
type textarea "x"
type input "25-26 Primary PROP, Endt #1 Ext Policy Term"
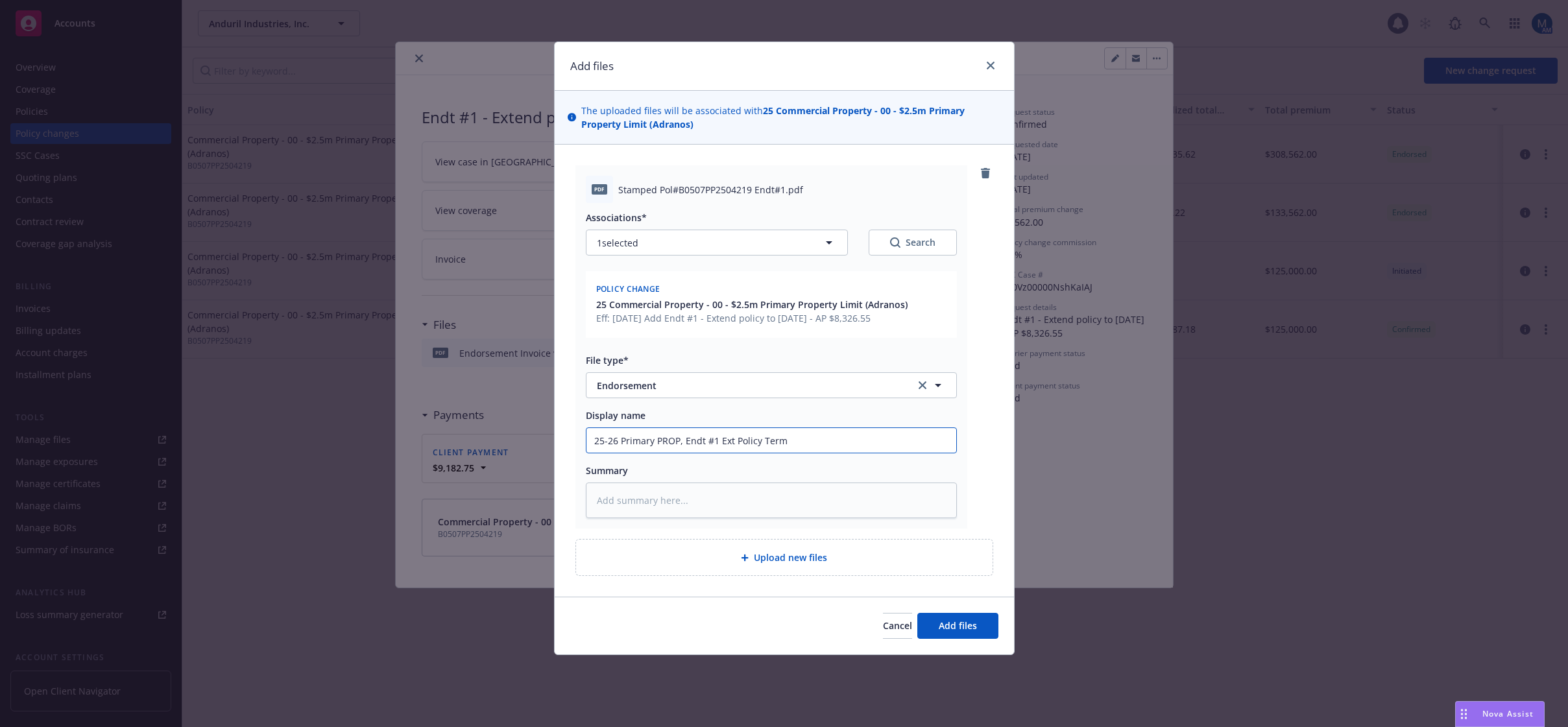
type textarea "x"
type input "25-26 Primary PROP, Endt #1 Ext Policy Term t"
type textarea "x"
type input "25-26 Primary PROP, Endt #1 Ext Policy Term to"
type textarea "x"
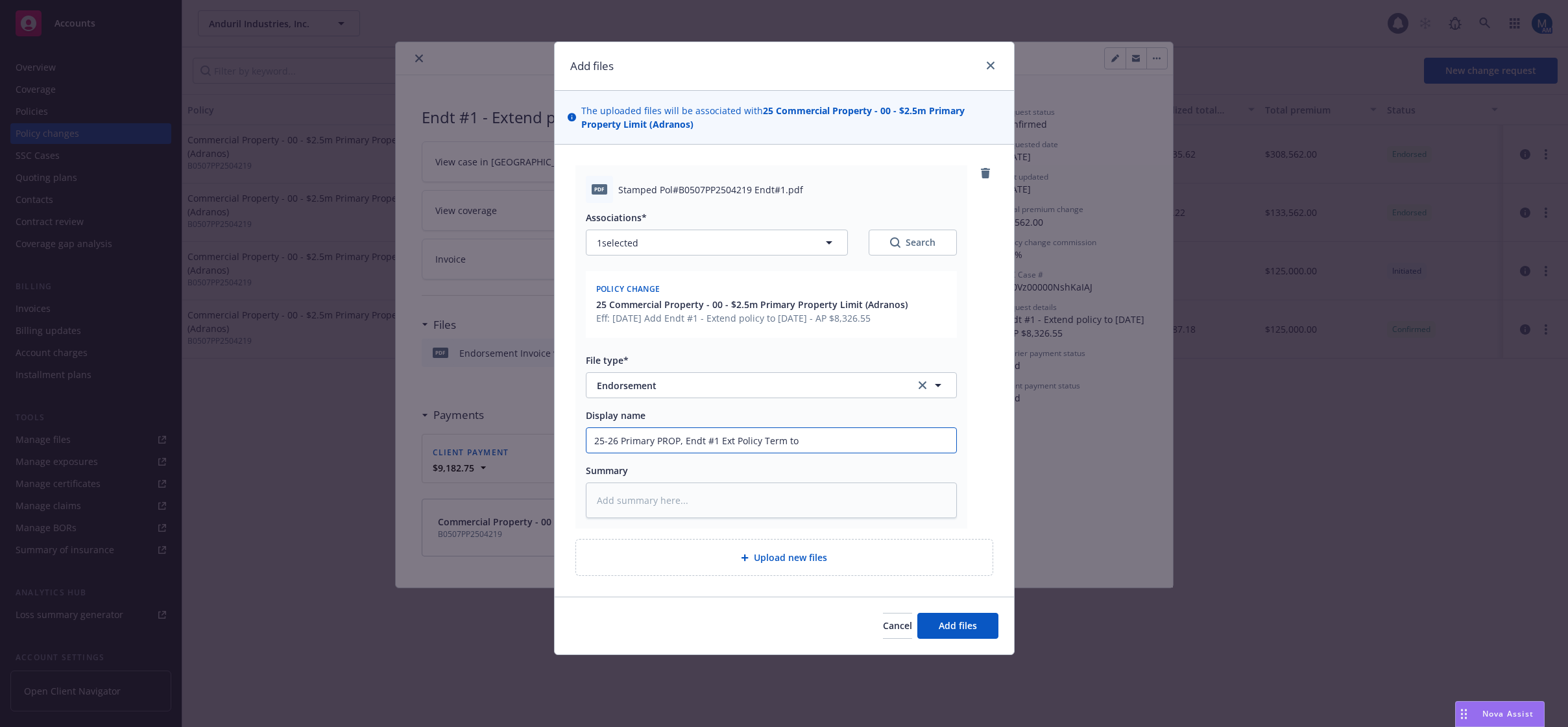
type input "25-26 Primary PROP, Endt #1 Ext Policy Term to"
type textarea "x"
type input "25-26 Primary PROP, Endt #1 Ext Policy Term to 0"
type textarea "x"
type input "25-26 Primary PROP, Endt #1 Ext Policy Term to 06"
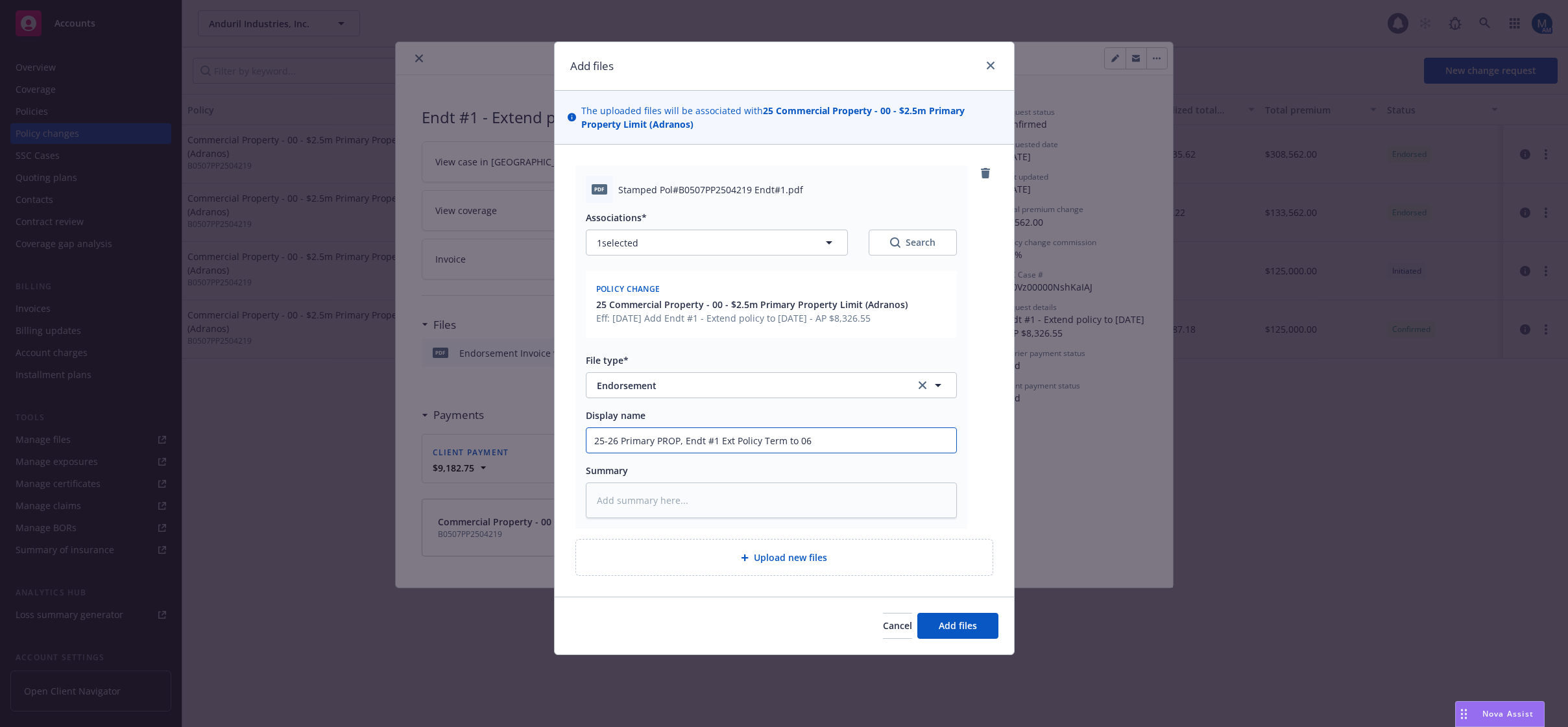
type textarea "x"
type input "25-26 Primary PROP, Endt #1 Ext Policy Term to 06/"
type textarea "x"
type input "25-26 Primary PROP, Endt #1 Ext Policy Term to 06/3"
type textarea "x"
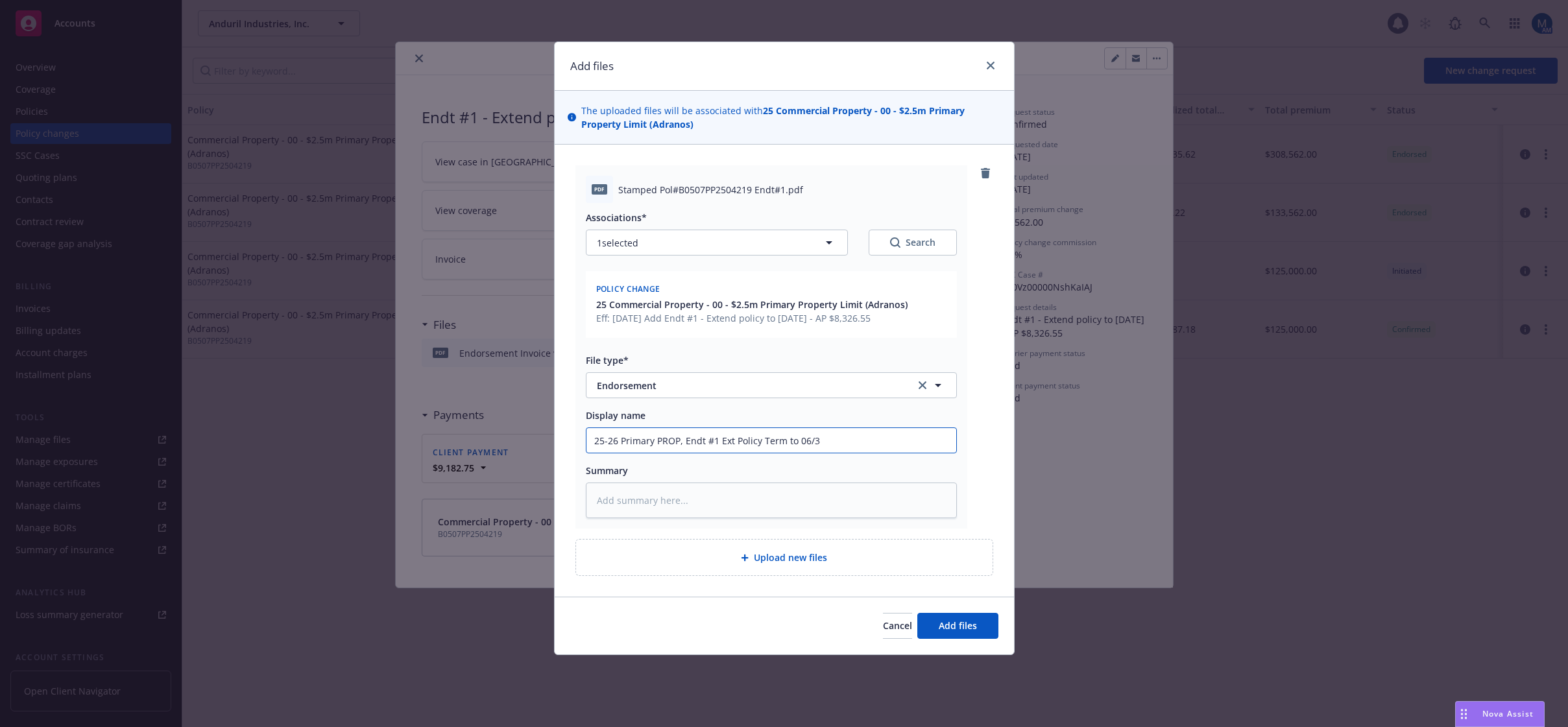
type input "25-26 Primary PROP, Endt #1 Ext Policy Term to 06/30"
type textarea "x"
type input "25-26 Primary PROP, Endt #1 Ext Policy Term to 06/30/"
type textarea "x"
type input "25-26 Primary PROP, Endt #1 Ext Policy Term to 06/30/2"
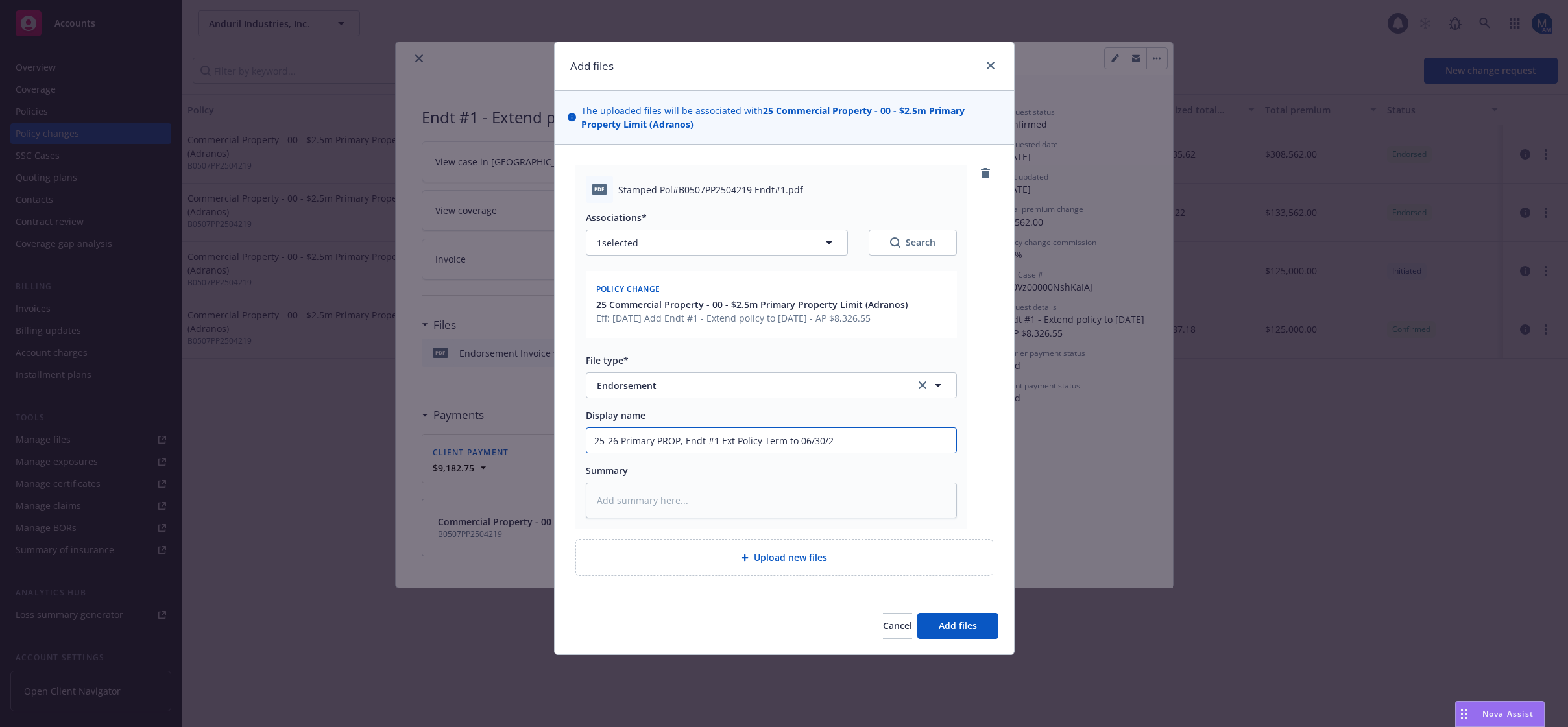
type textarea "x"
type input "25-26 Primary PROP, Endt #1 Ext Policy Term to 06/30/20"
type textarea "x"
type input "25-26 Primary PROP, Endt #1 Ext Policy Term to 06/30/202"
type textarea "x"
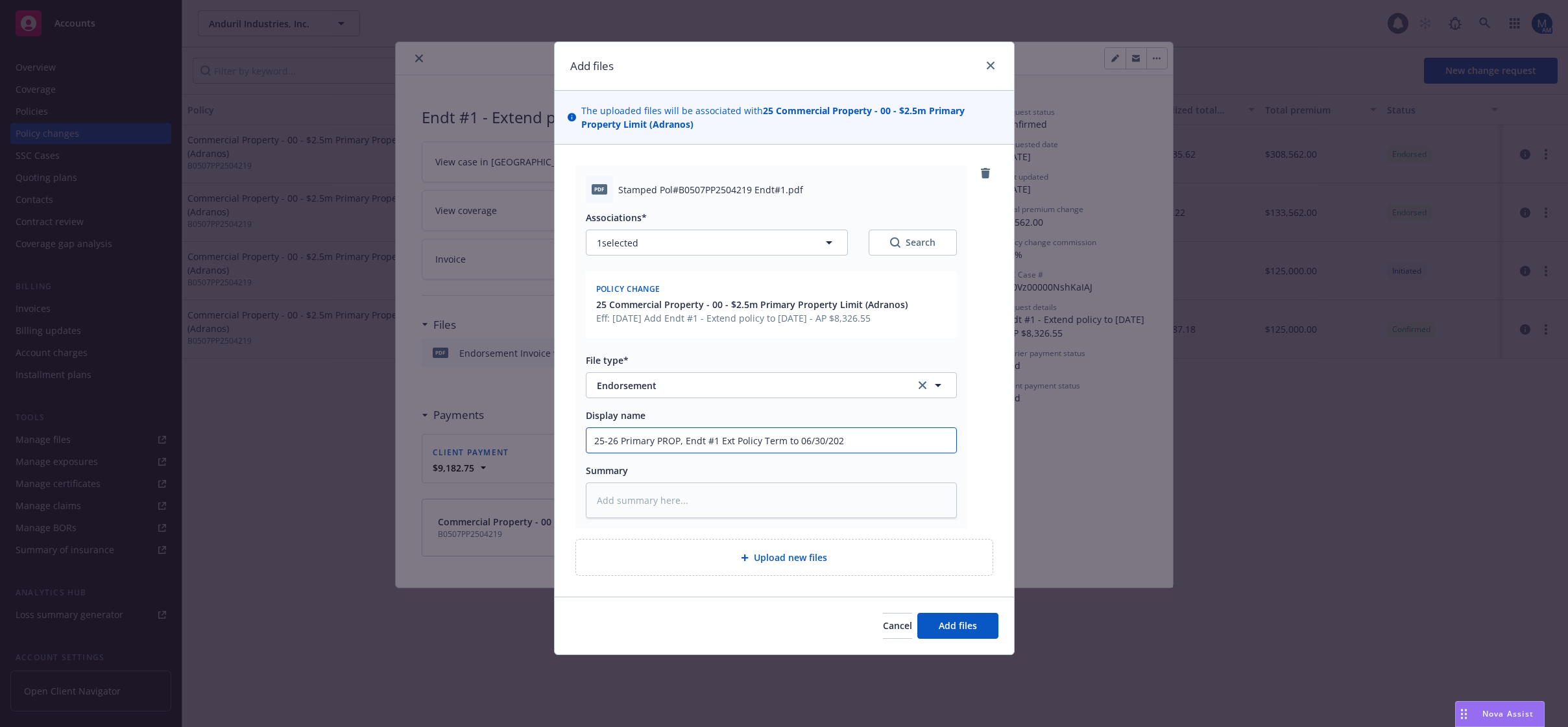
type input "25-26 Primary PROP, Endt #1 Ext Policy Term to 06/30/2025"
type textarea "x"
type input "25-26 Primary PROP, Endt #1 Ext Policy Term to 06/30/202"
type textarea "x"
type input "25-26 Primary PROP, Endt #1 Ext Policy Term to 06/30/2026"
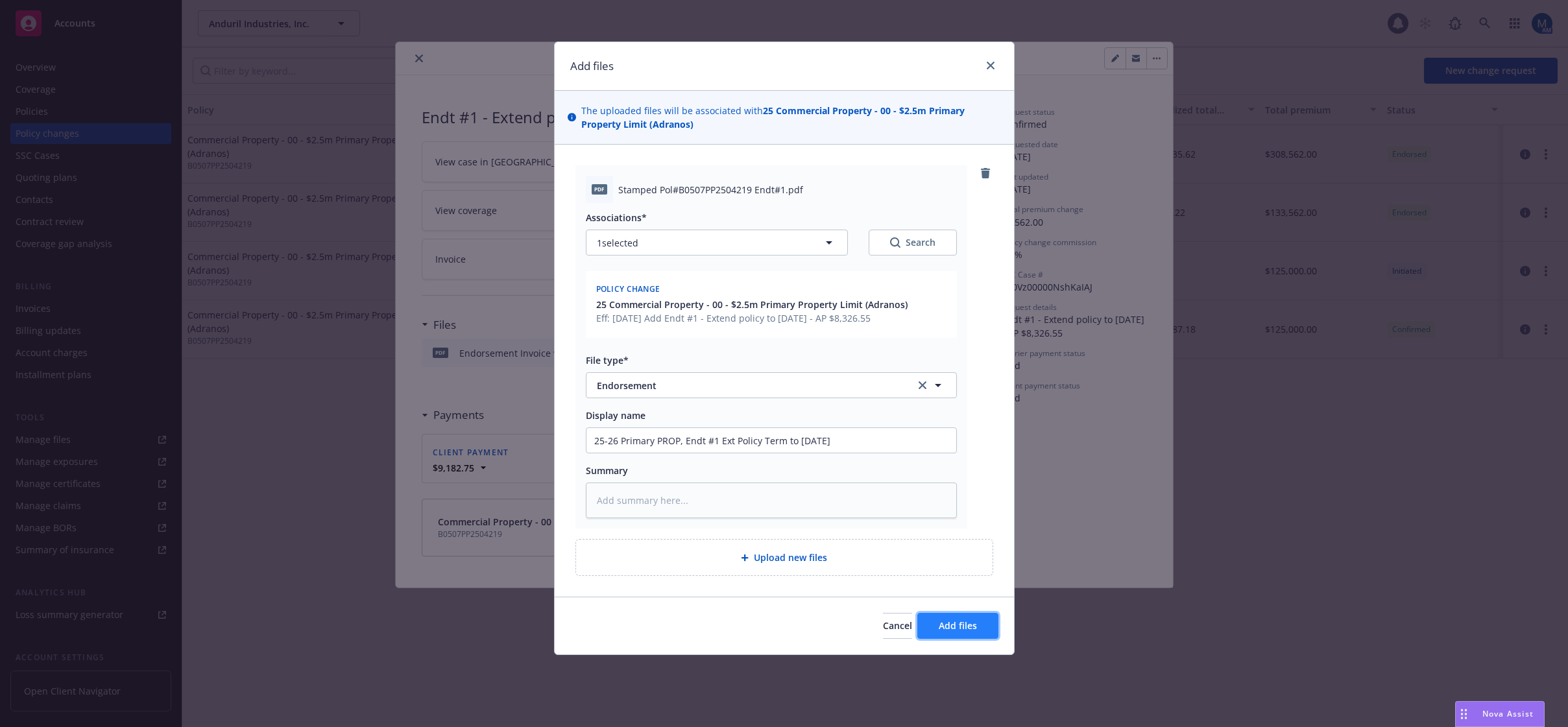
click at [959, 620] on span "Add files" at bounding box center [958, 625] width 38 height 12
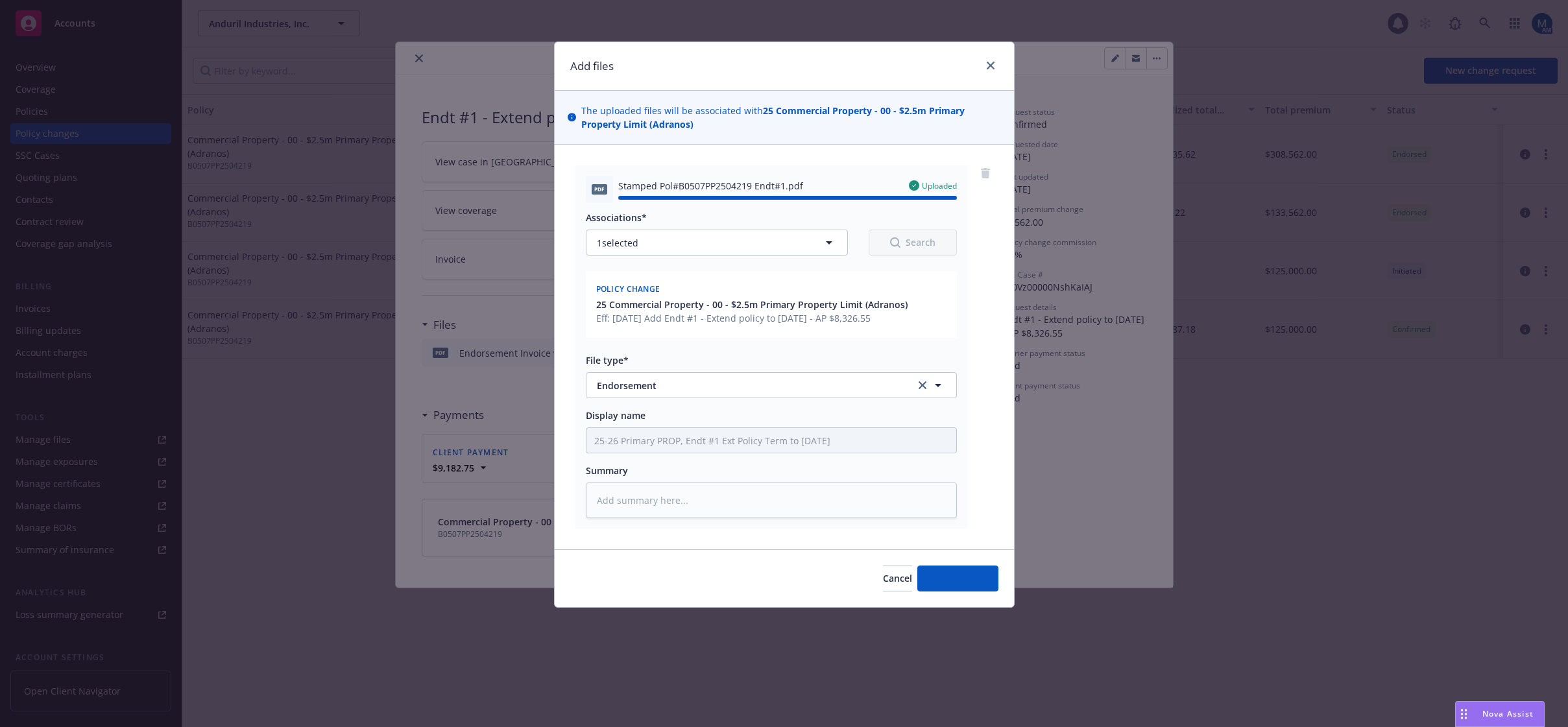
type textarea "x"
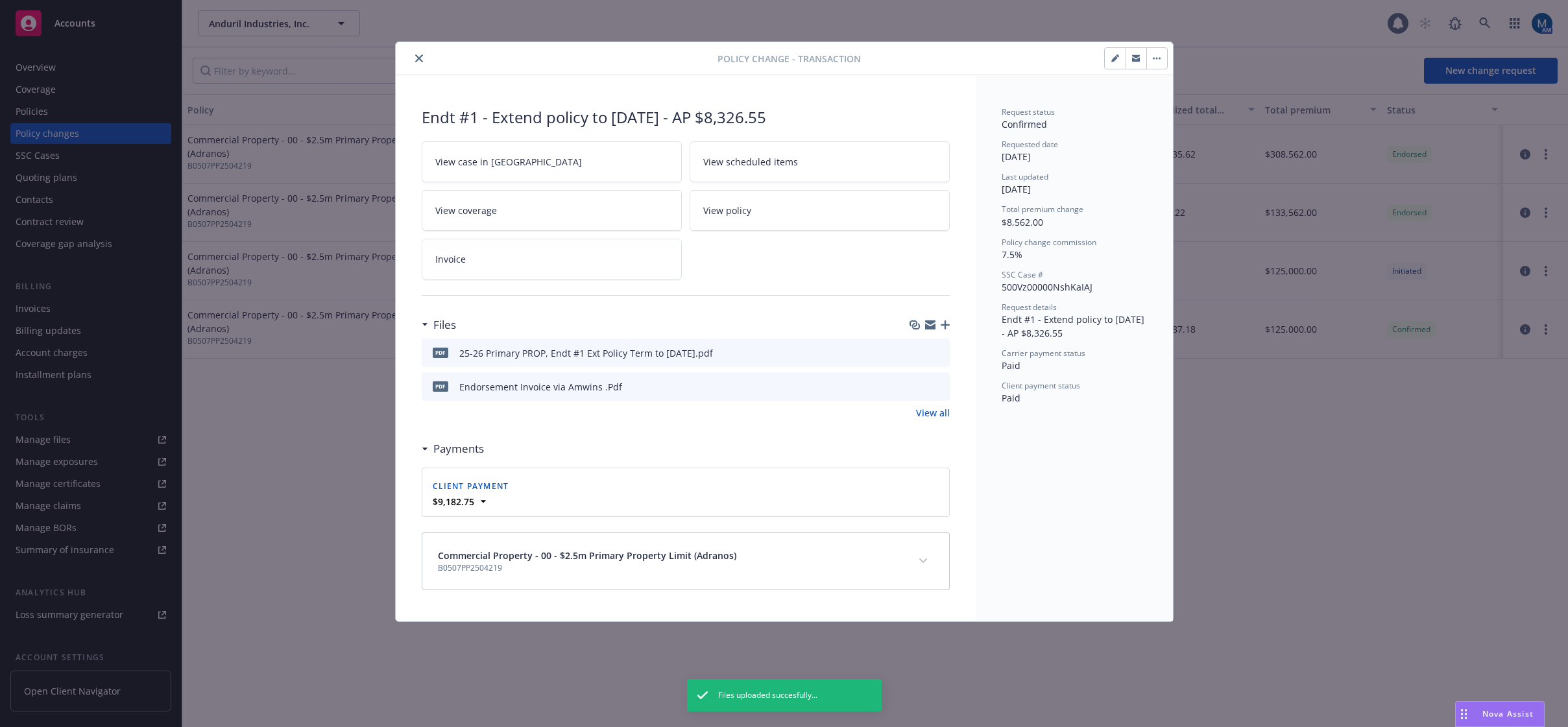
click at [422, 61] on icon "close" at bounding box center [419, 58] width 7 height 7
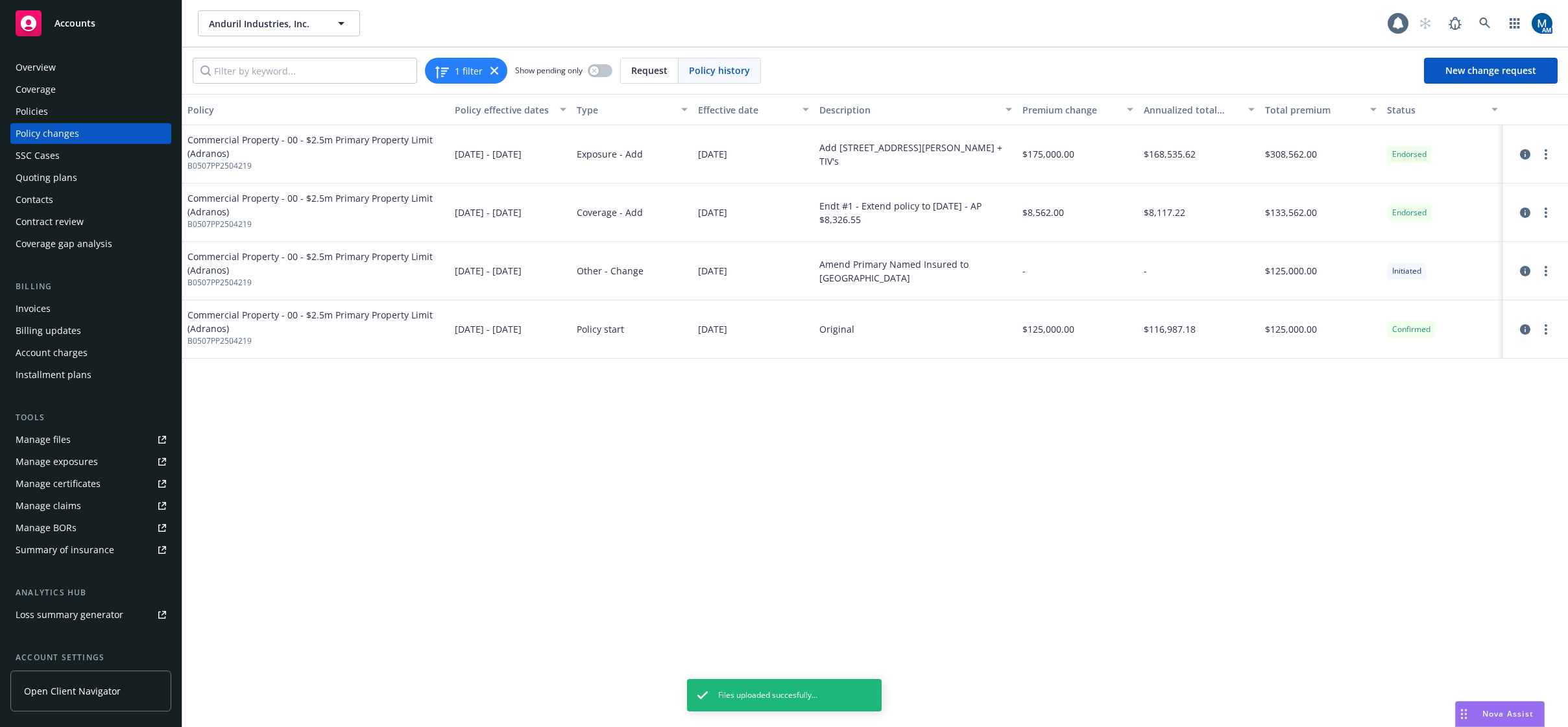
click at [52, 65] on div "Overview" at bounding box center [36, 67] width 41 height 21
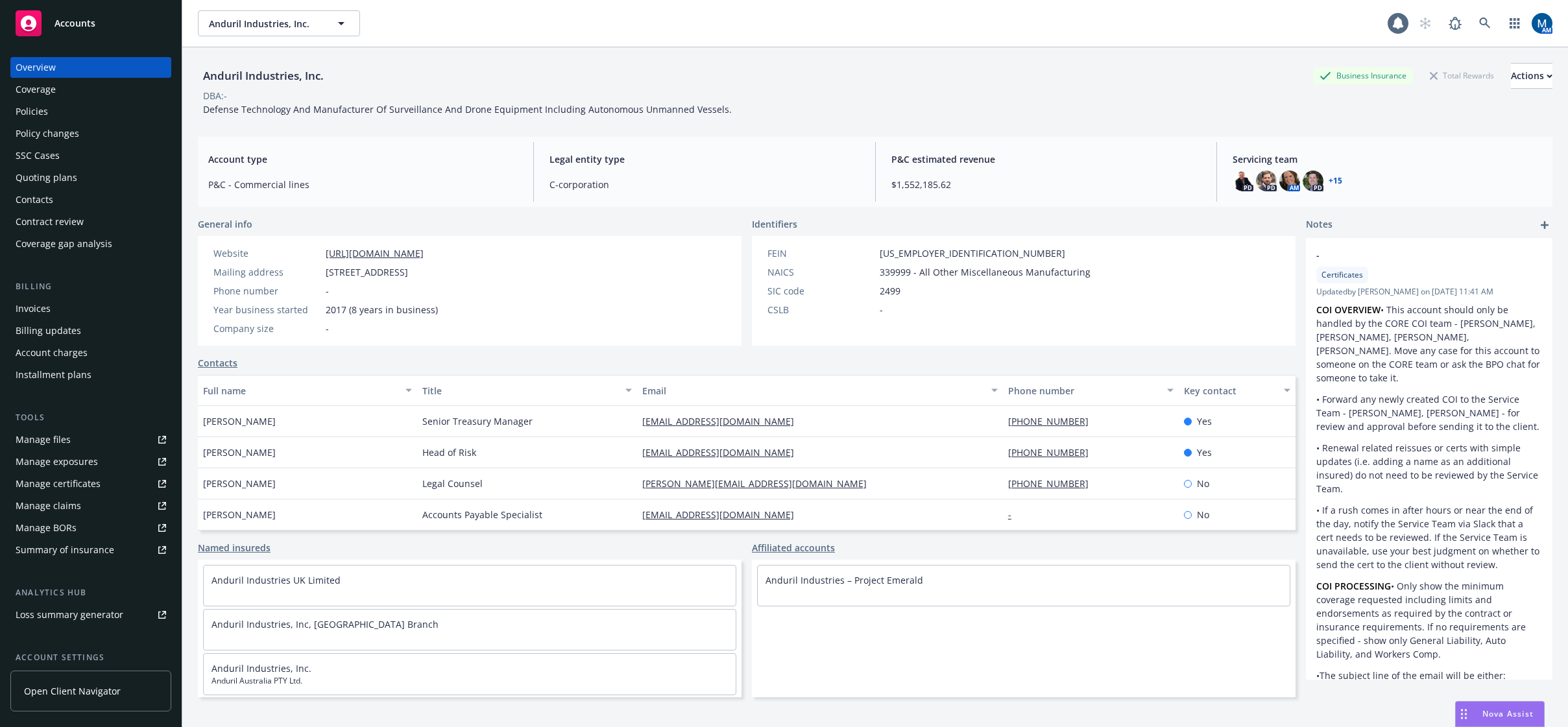
click at [116, 11] on div "Accounts" at bounding box center [91, 23] width 151 height 26
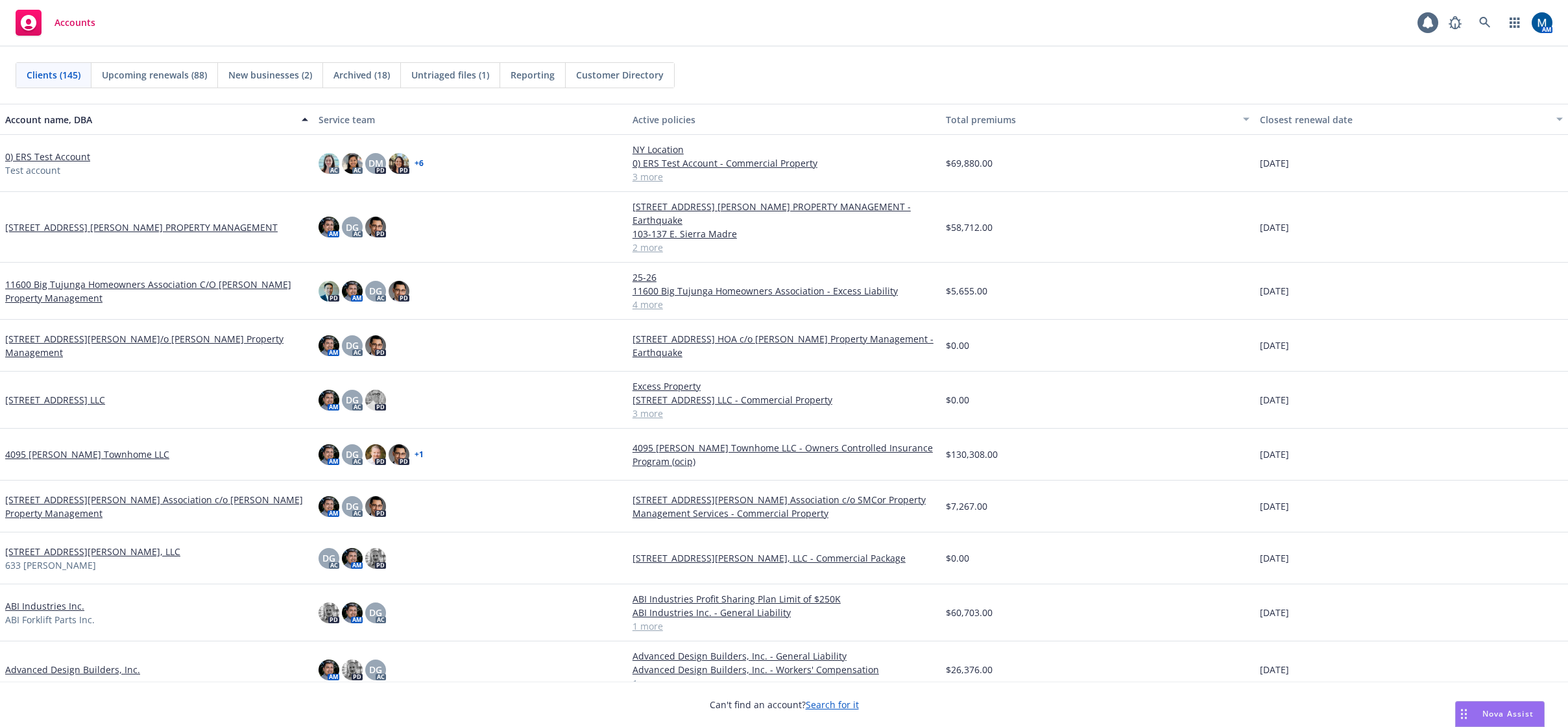
click at [787, 43] on div "Accounts 1 AM" at bounding box center [784, 23] width 1568 height 46
click at [803, 29] on div "Accounts 1 AM" at bounding box center [784, 23] width 1568 height 46
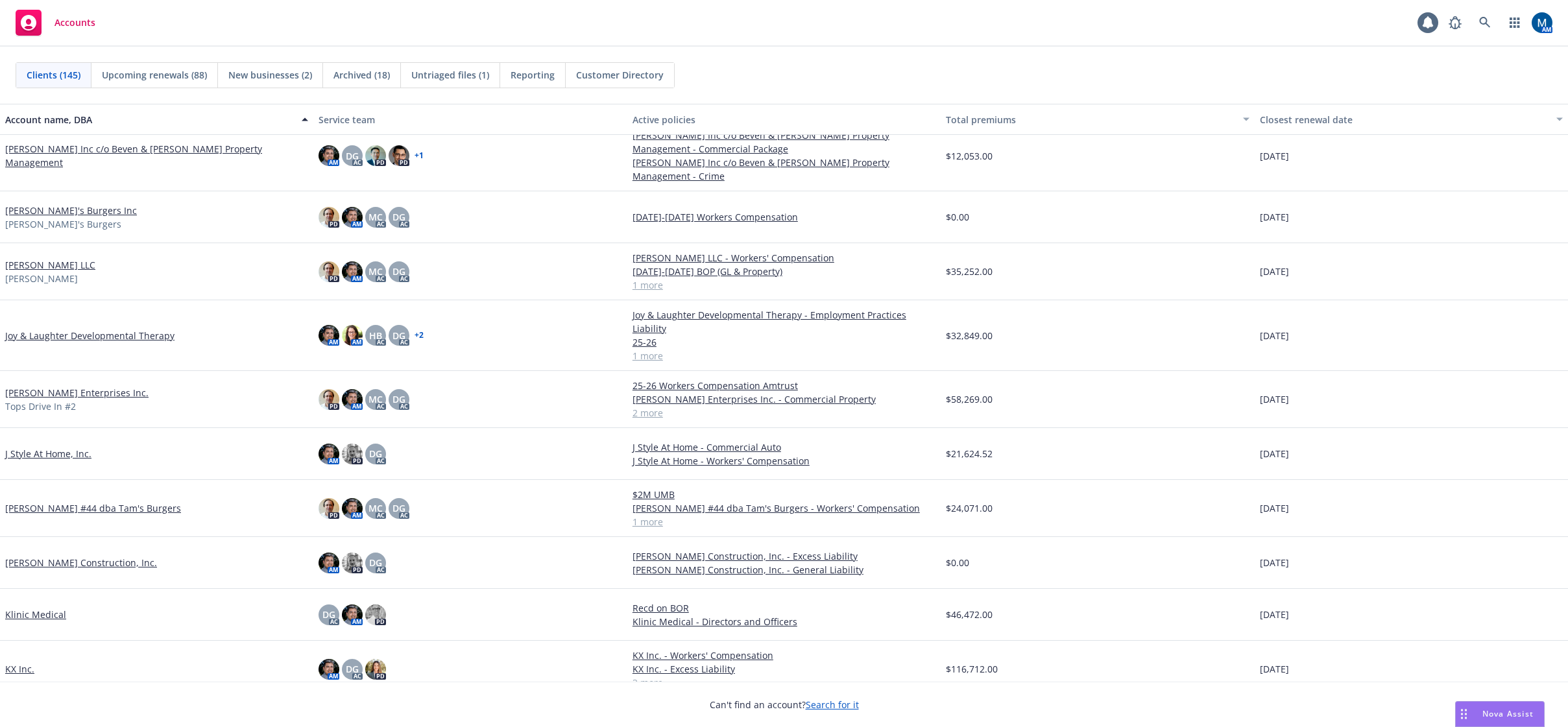
scroll to position [3632, 0]
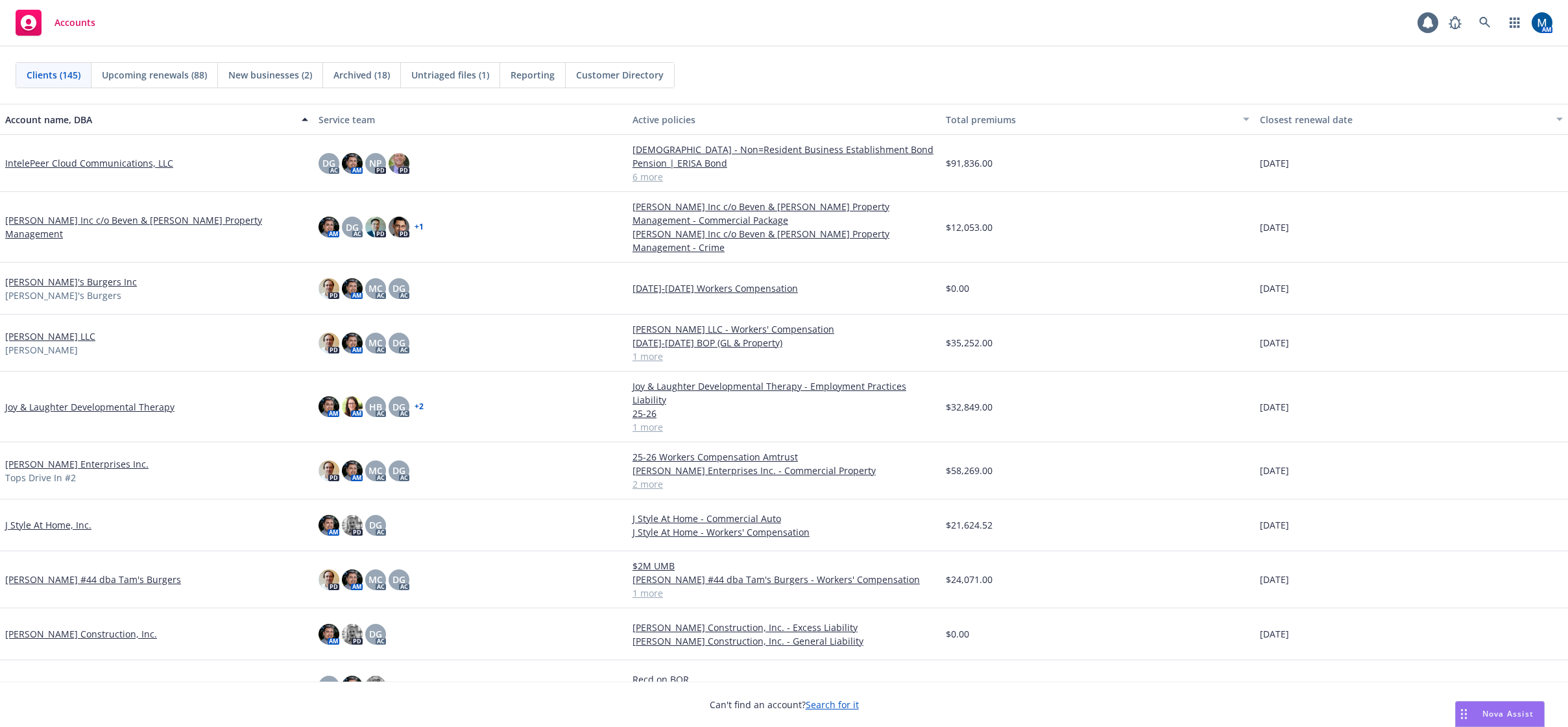
click at [546, 78] on span "Reporting" at bounding box center [532, 75] width 44 height 13
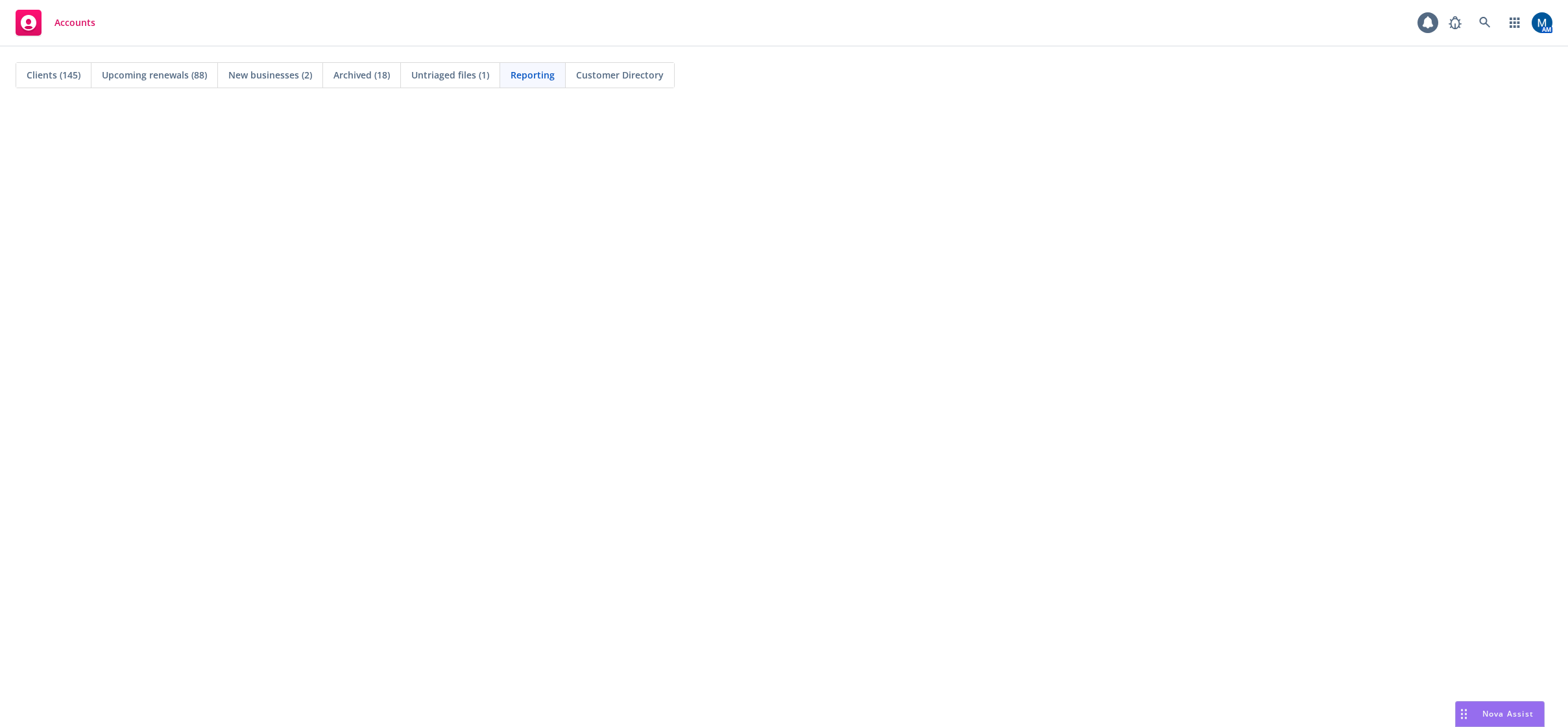
click at [66, 72] on span "Clients (145)" at bounding box center [53, 75] width 54 height 13
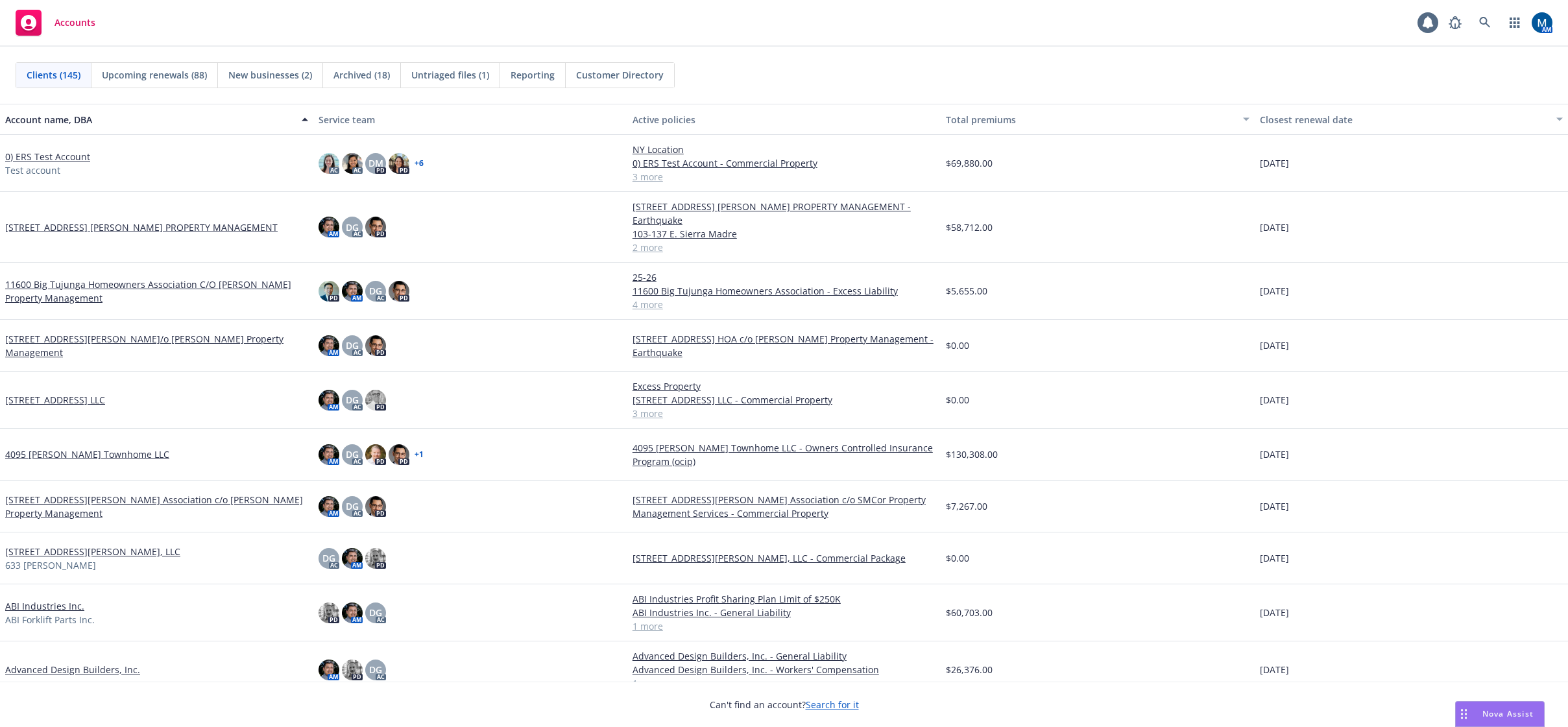
click at [303, 25] on div "Accounts 1 AM" at bounding box center [784, 23] width 1568 height 46
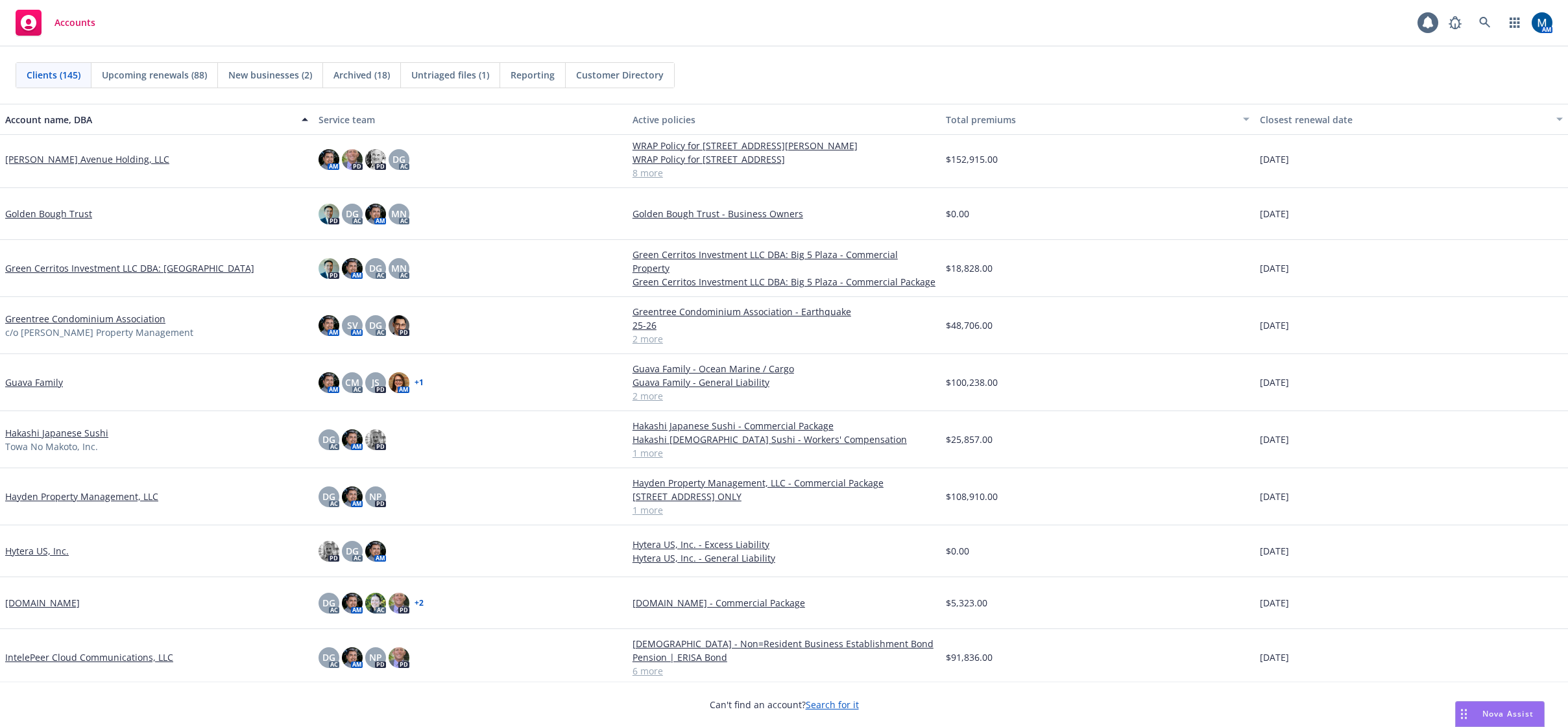
scroll to position [3113, 0]
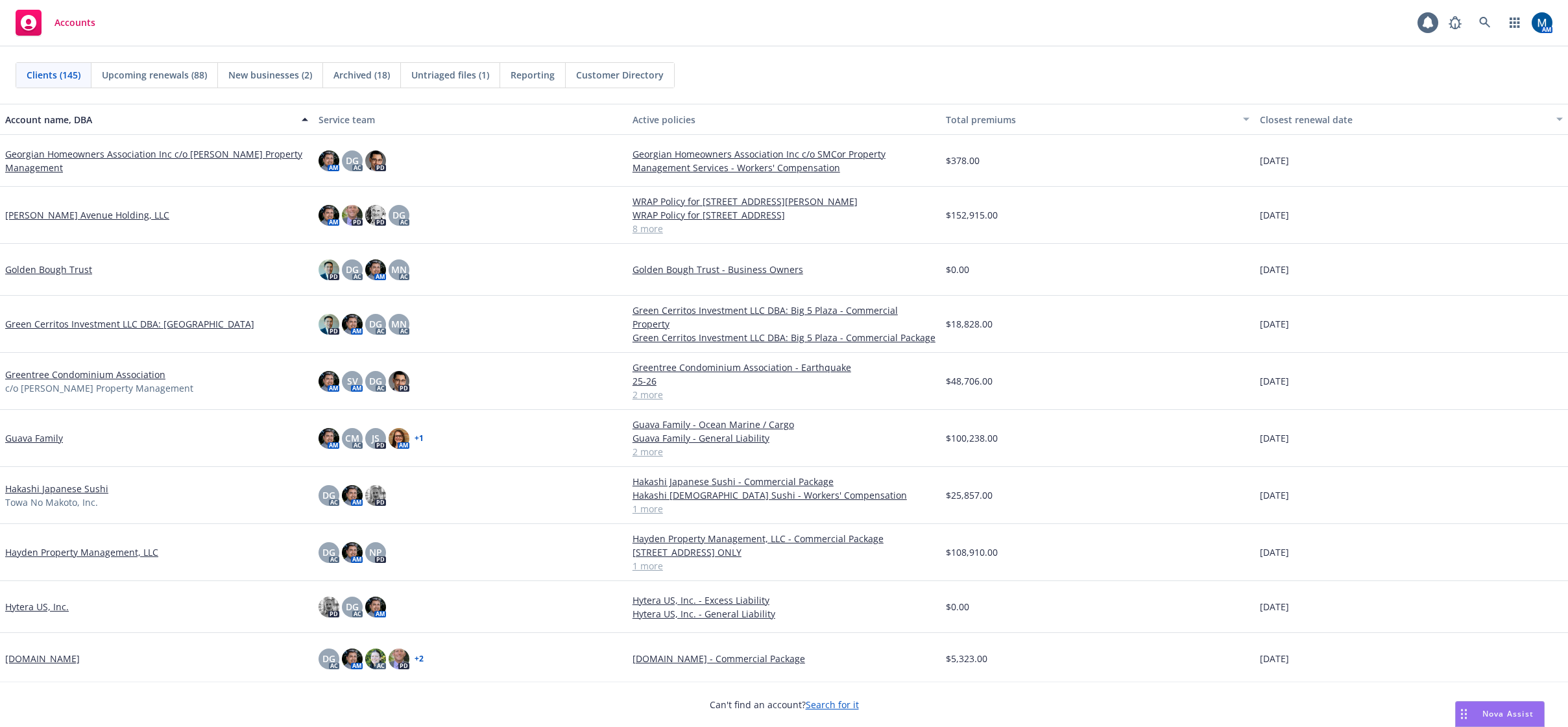
click at [43, 431] on link "Guava Family" at bounding box center [34, 438] width 58 height 13
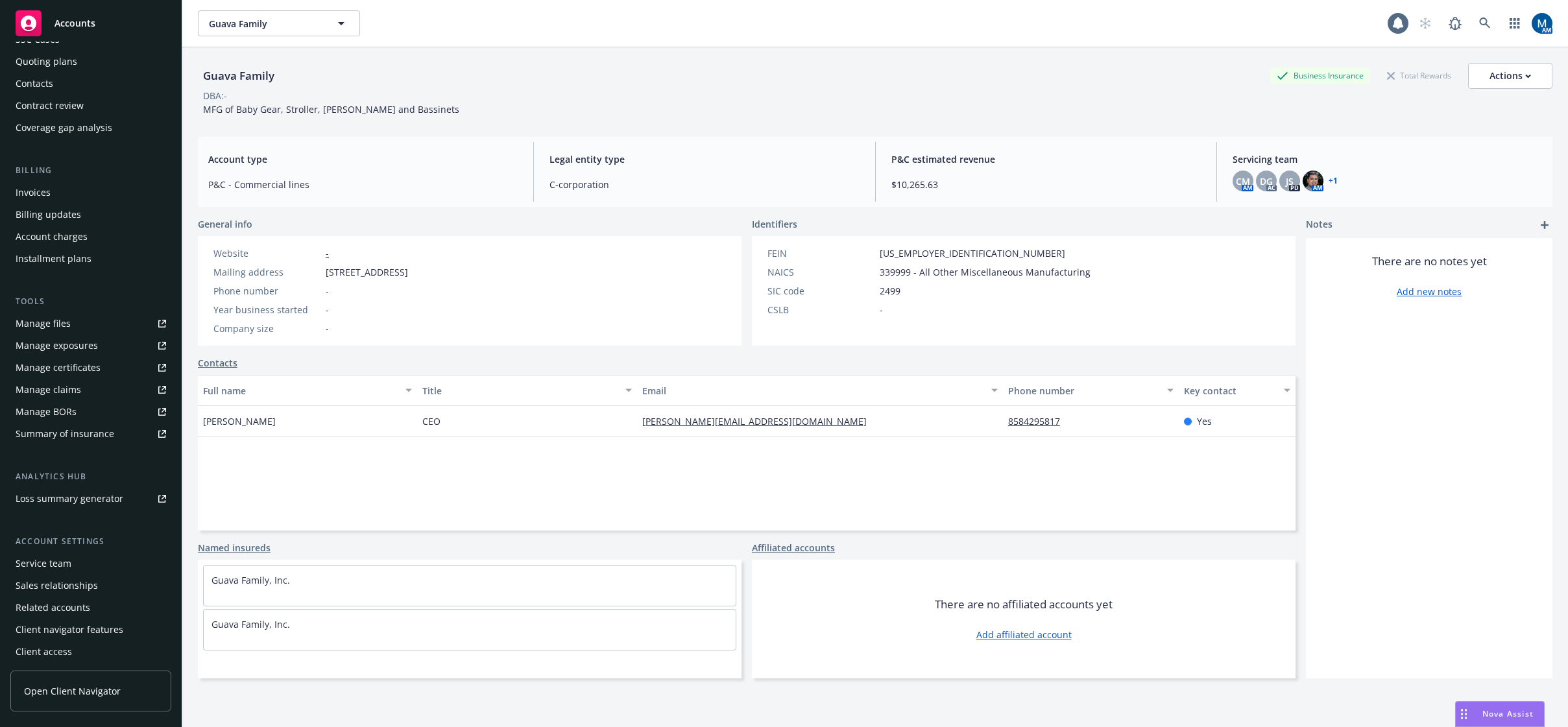
scroll to position [118, 0]
click at [58, 557] on div "Service team" at bounding box center [43, 561] width 56 height 21
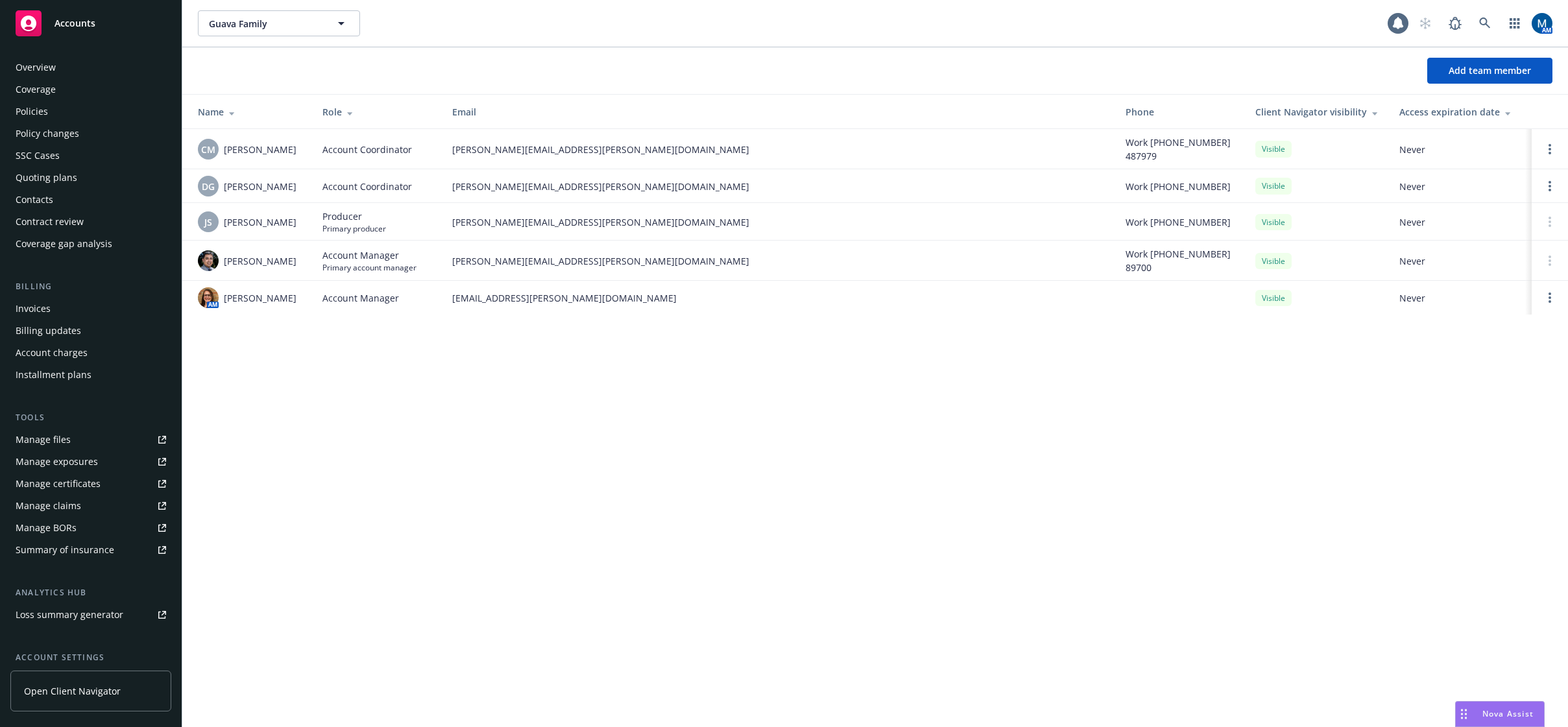
click at [67, 114] on div "Policies" at bounding box center [91, 111] width 151 height 21
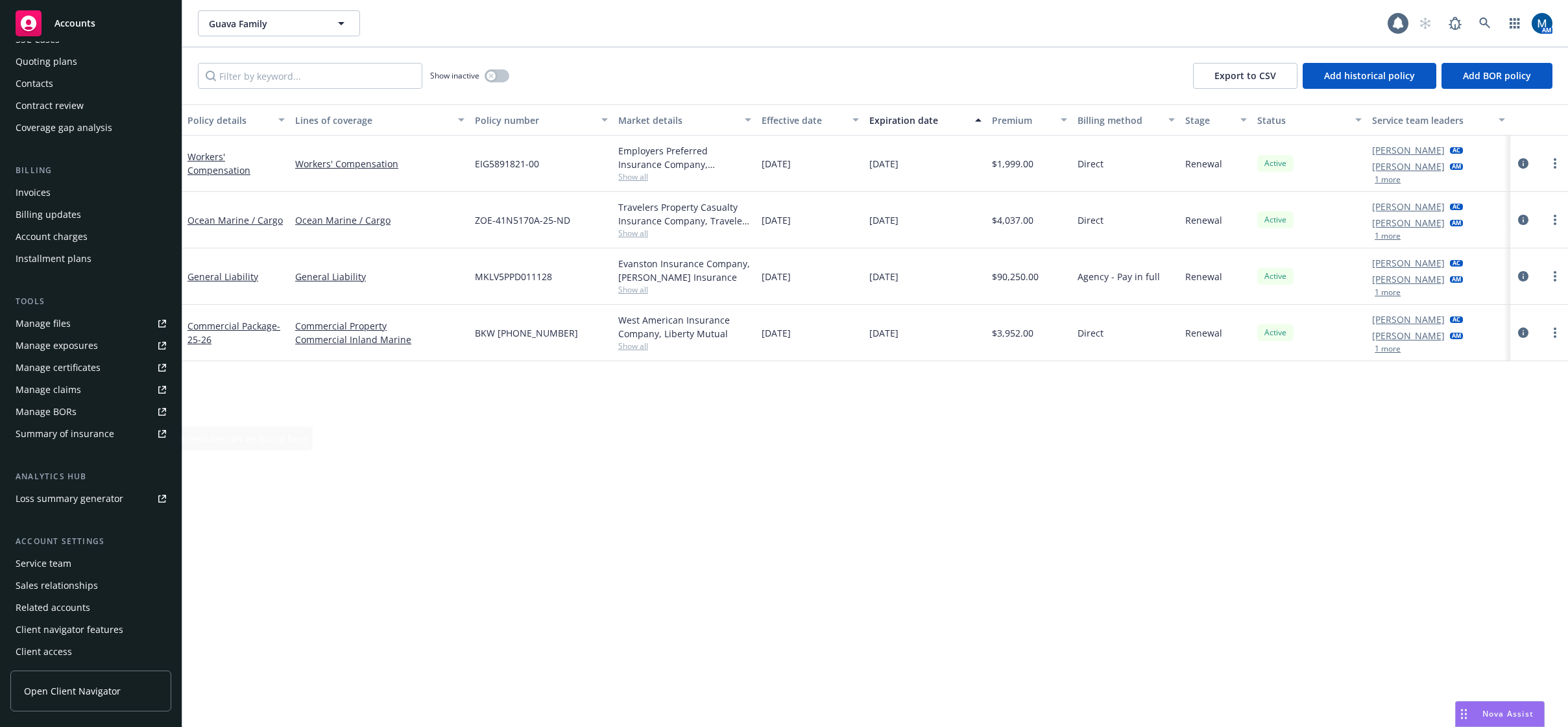
scroll to position [118, 0]
click at [74, 565] on div "Service team" at bounding box center [91, 561] width 151 height 21
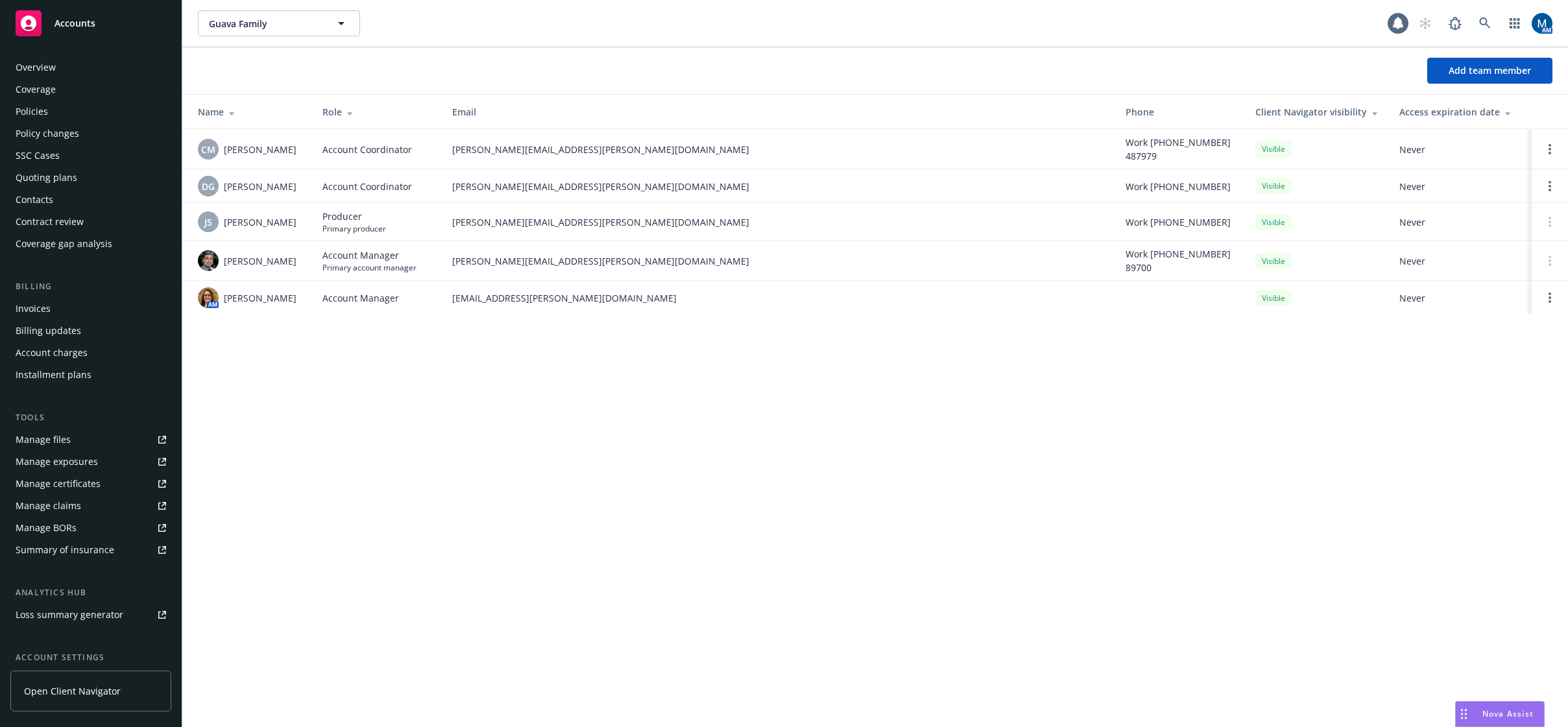
click at [70, 108] on div "Policies" at bounding box center [91, 111] width 151 height 21
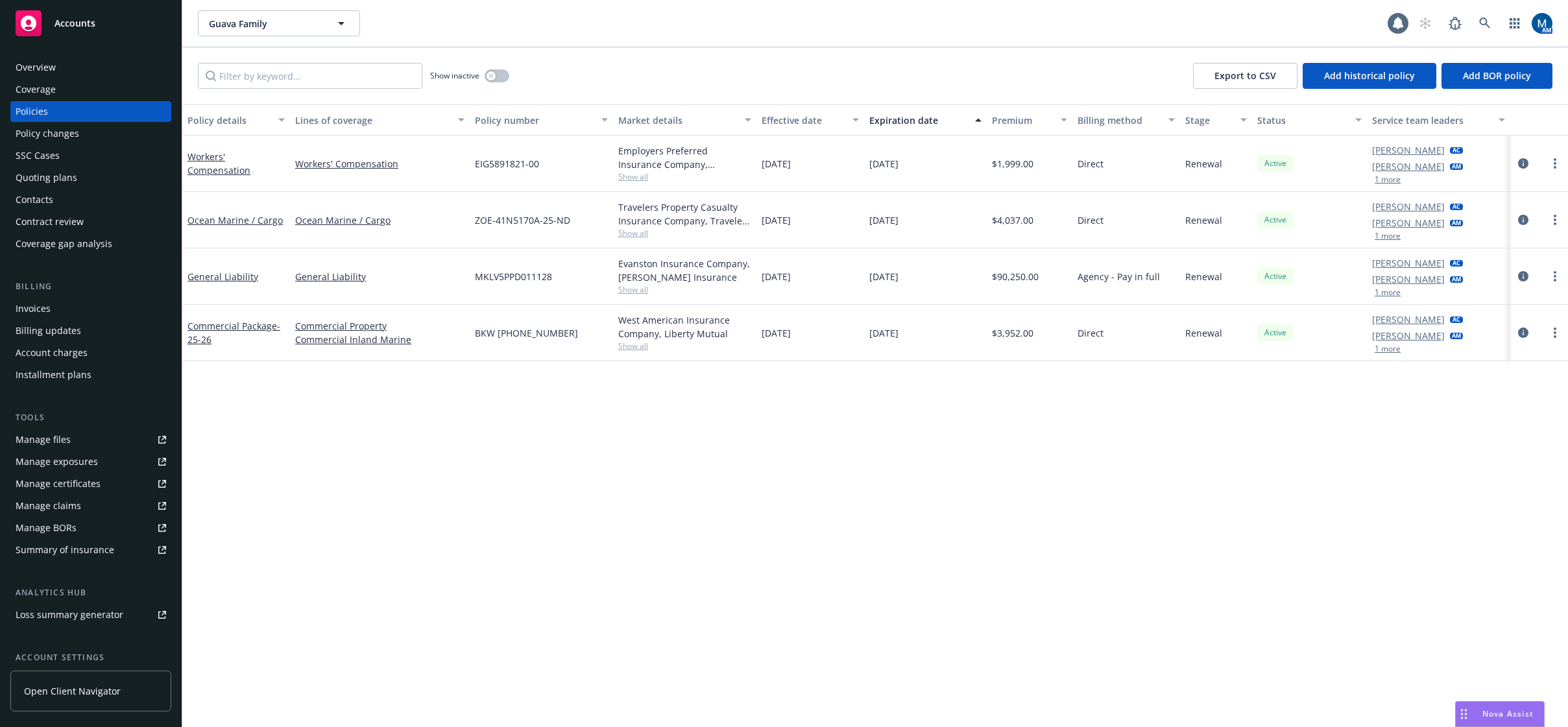
click at [126, 61] on div "Overview" at bounding box center [91, 67] width 151 height 21
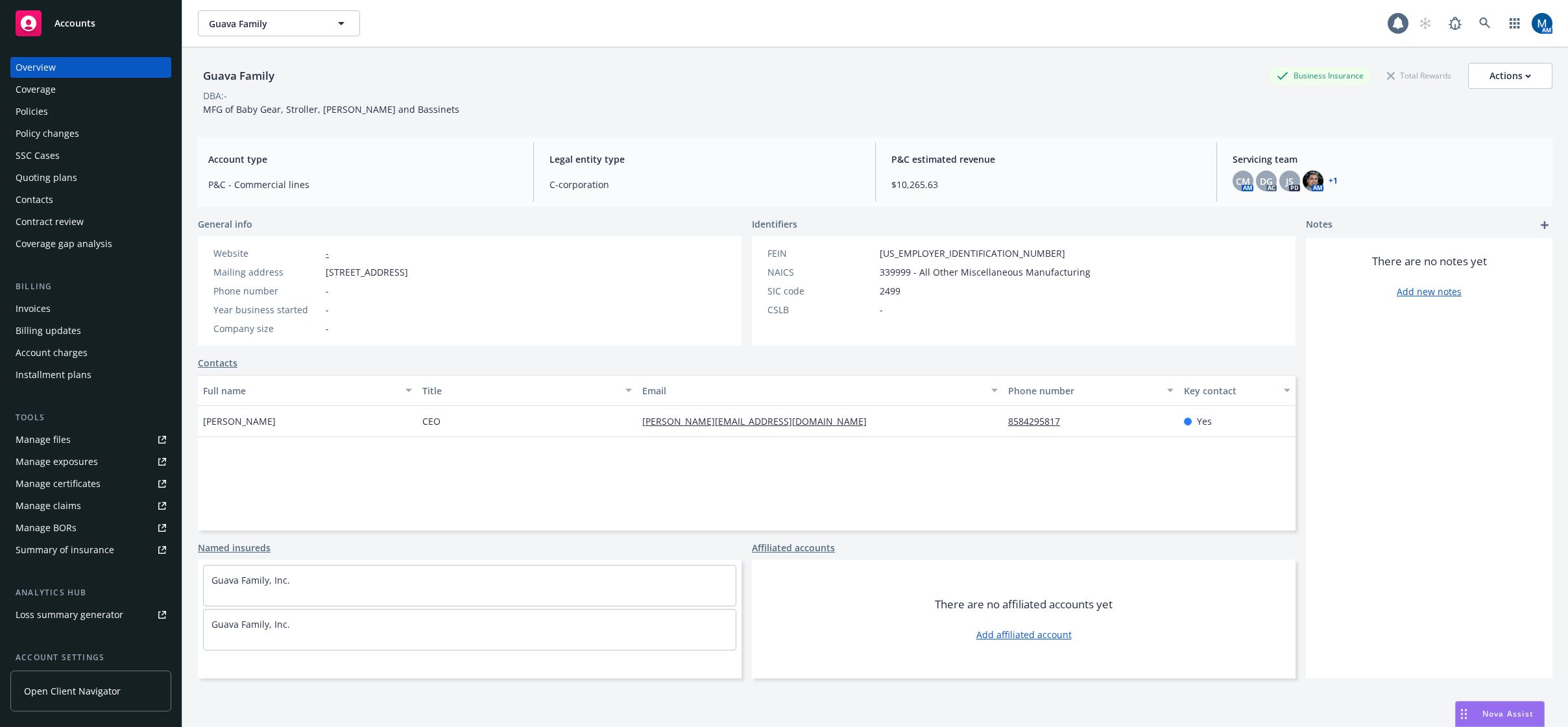
scroll to position [118, 0]
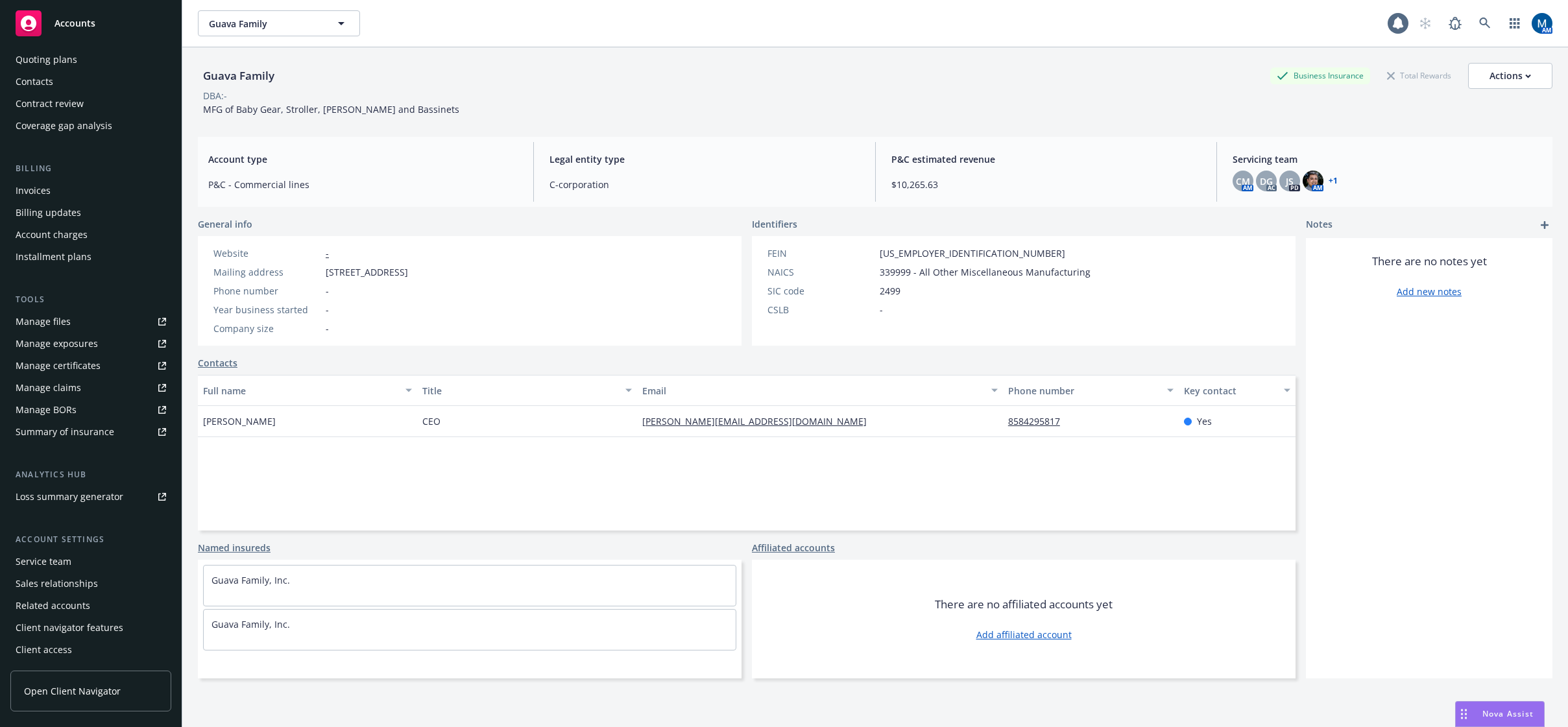
click at [50, 560] on div "Service team" at bounding box center [43, 561] width 56 height 21
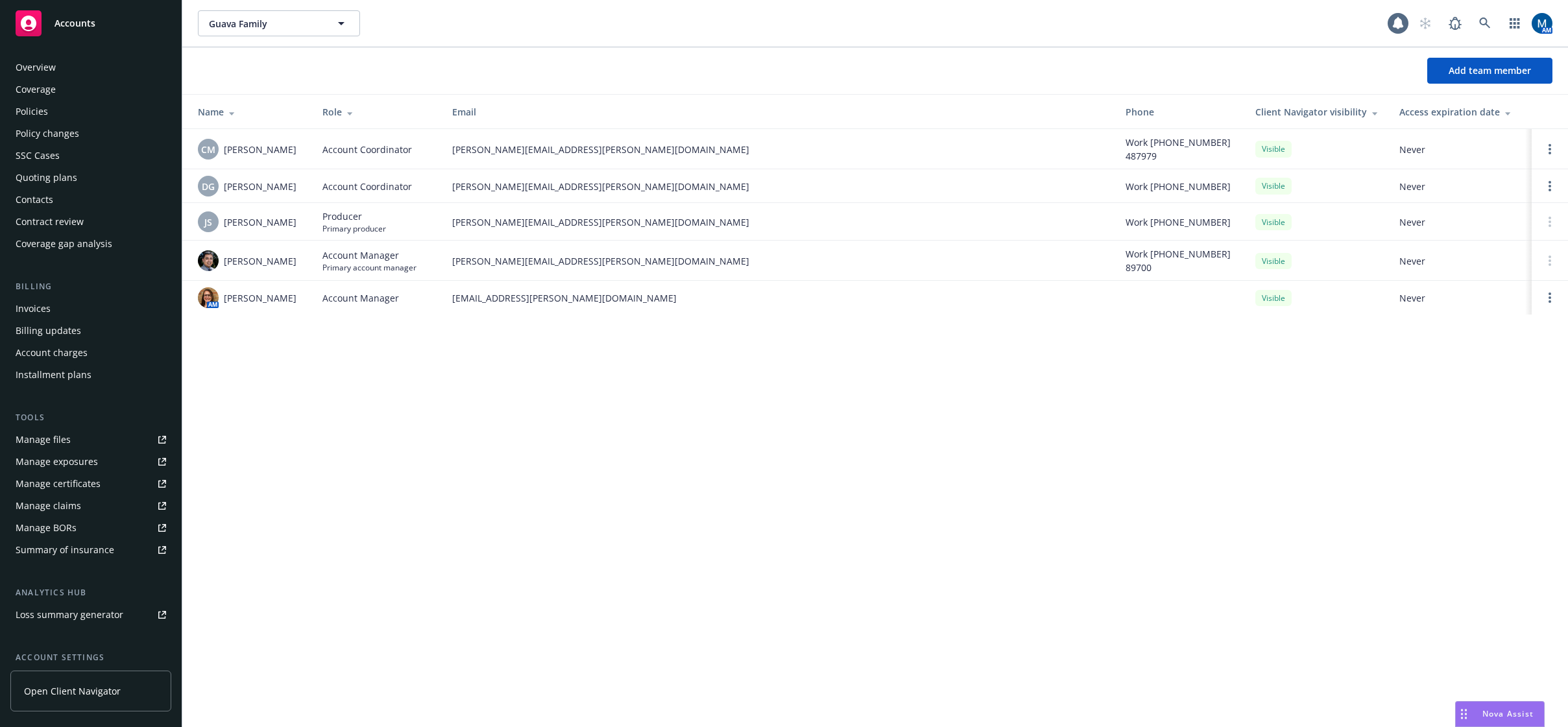
scroll to position [118, 0]
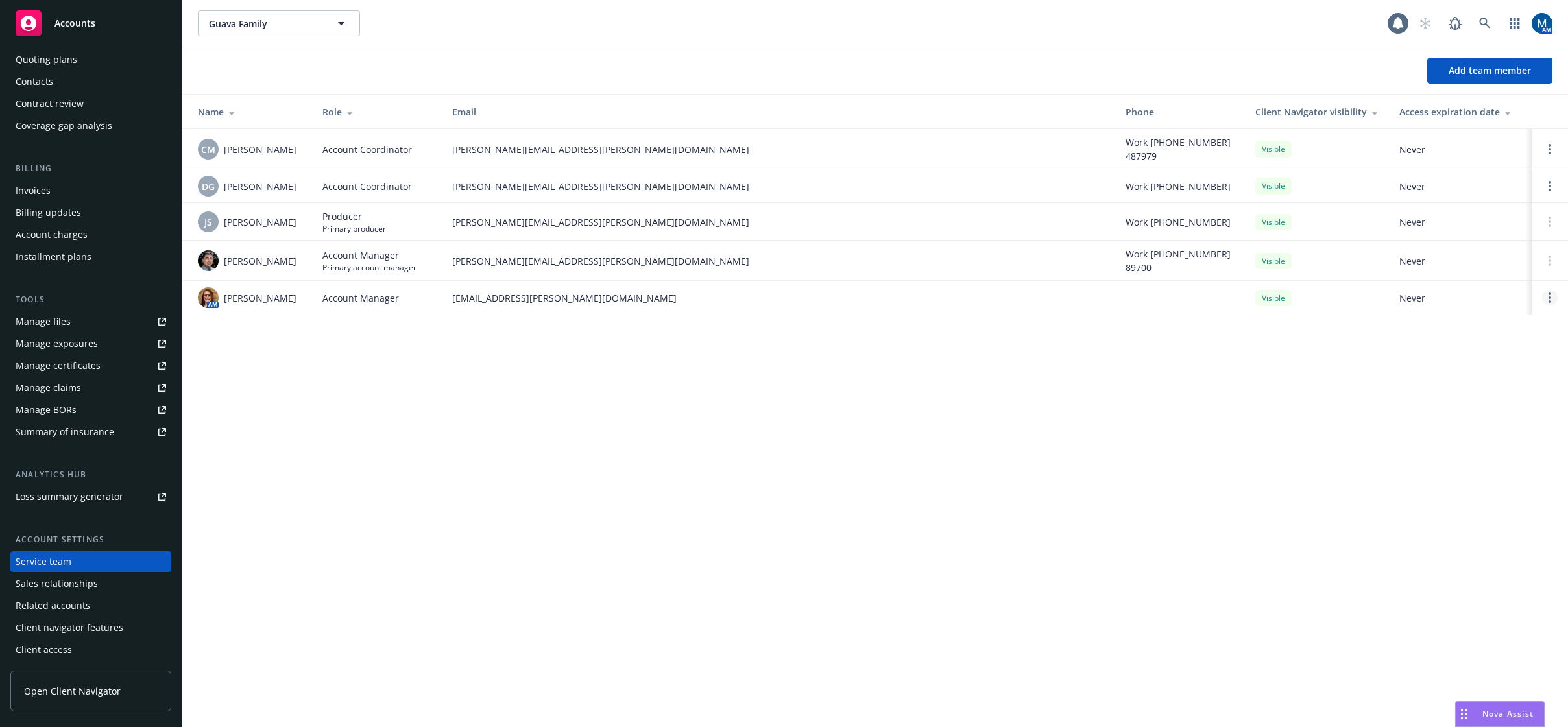
click at [1551, 297] on link "Open options" at bounding box center [1550, 298] width 16 height 16
click at [1478, 263] on span "Remove account manager" at bounding box center [1425, 260] width 144 height 12
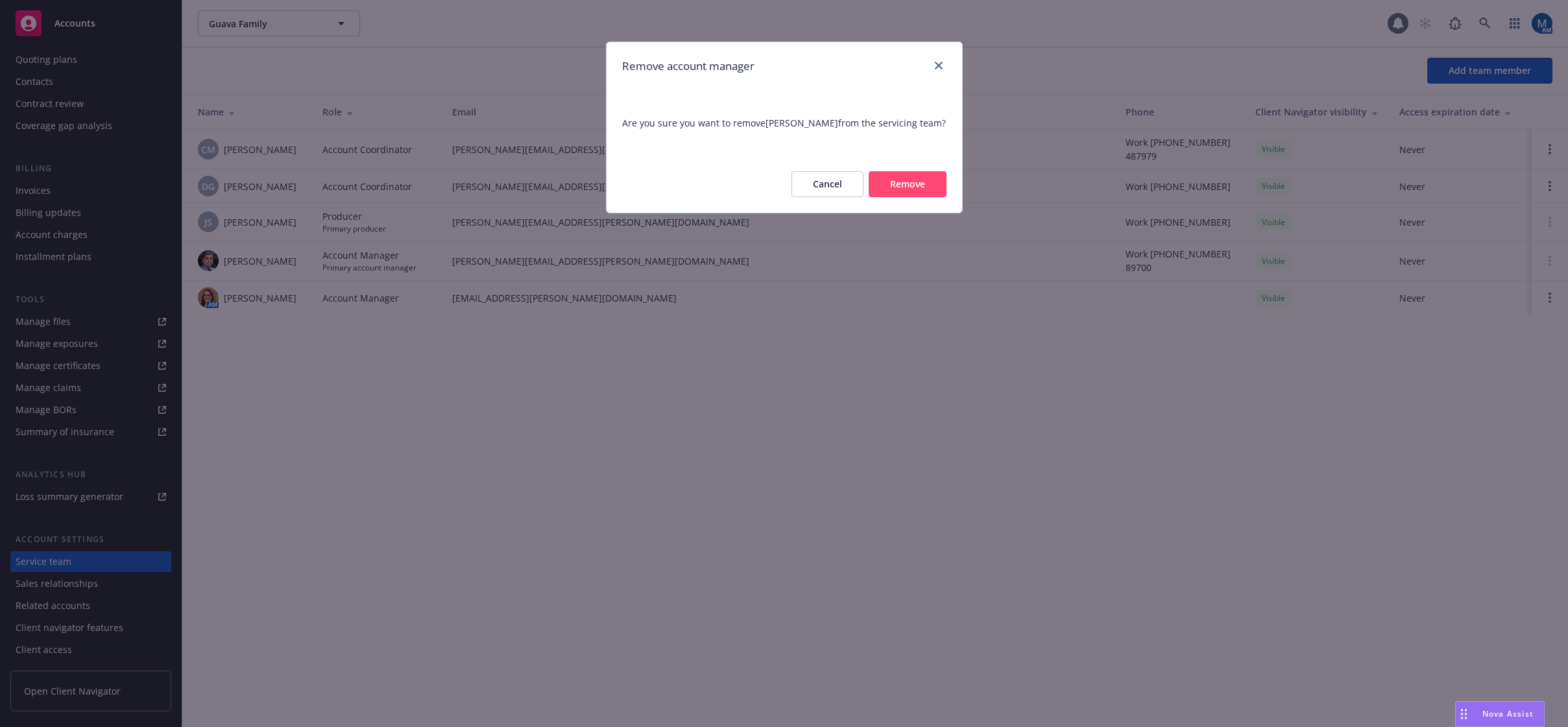
click at [934, 187] on button "Remove" at bounding box center [908, 184] width 78 height 26
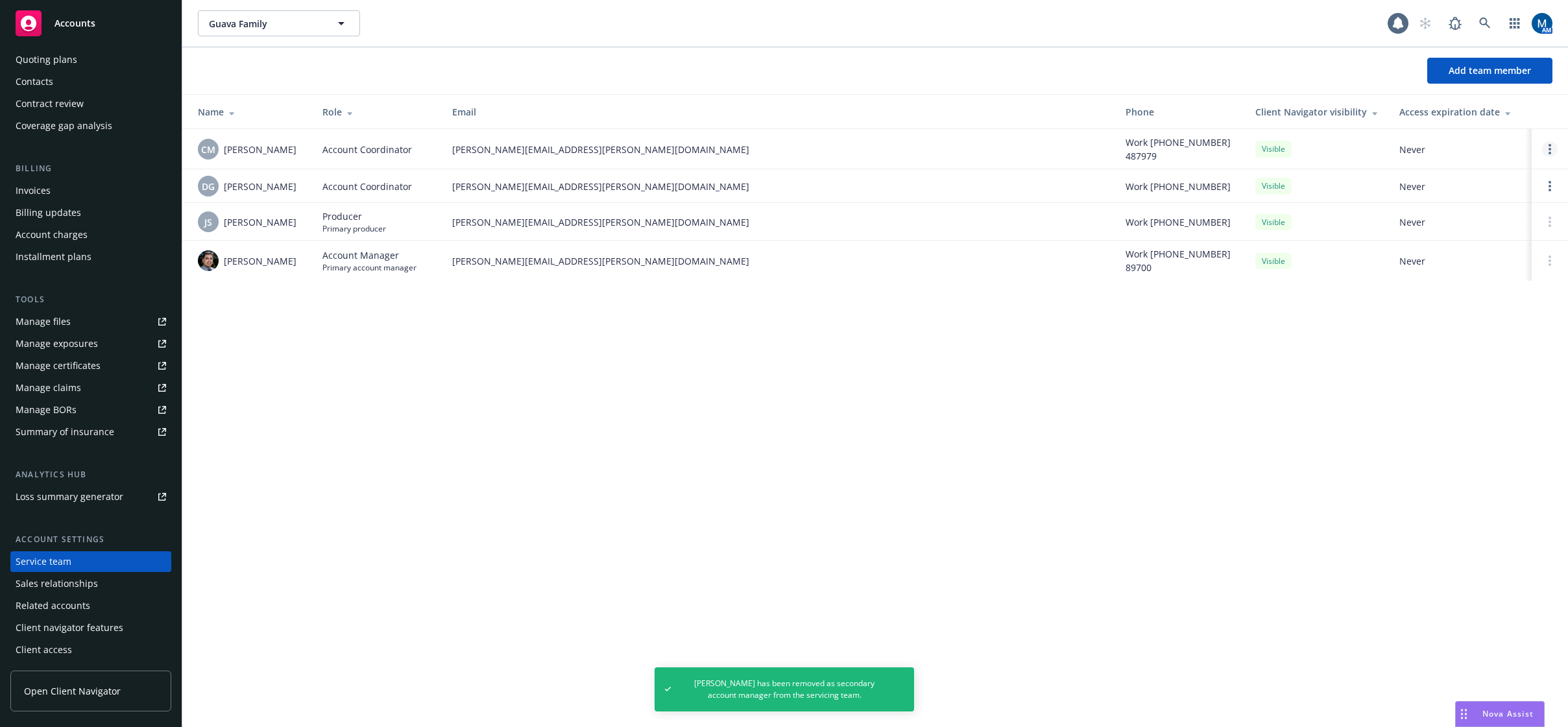
click at [1551, 151] on icon "Open options" at bounding box center [1550, 149] width 2 height 11
click at [1484, 109] on span "Remove account coordinator" at bounding box center [1463, 112] width 156 height 12
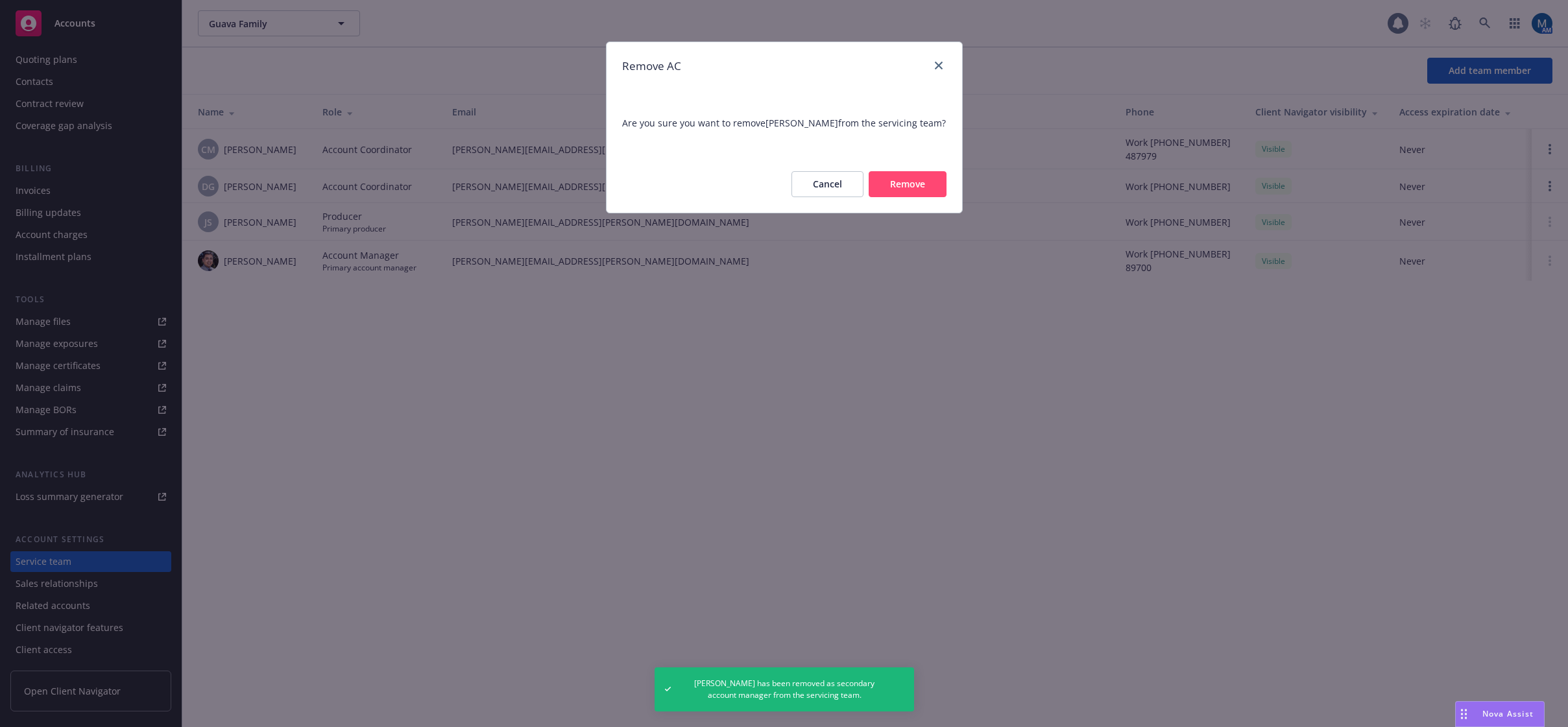
click at [915, 197] on button "Remove" at bounding box center [908, 184] width 78 height 26
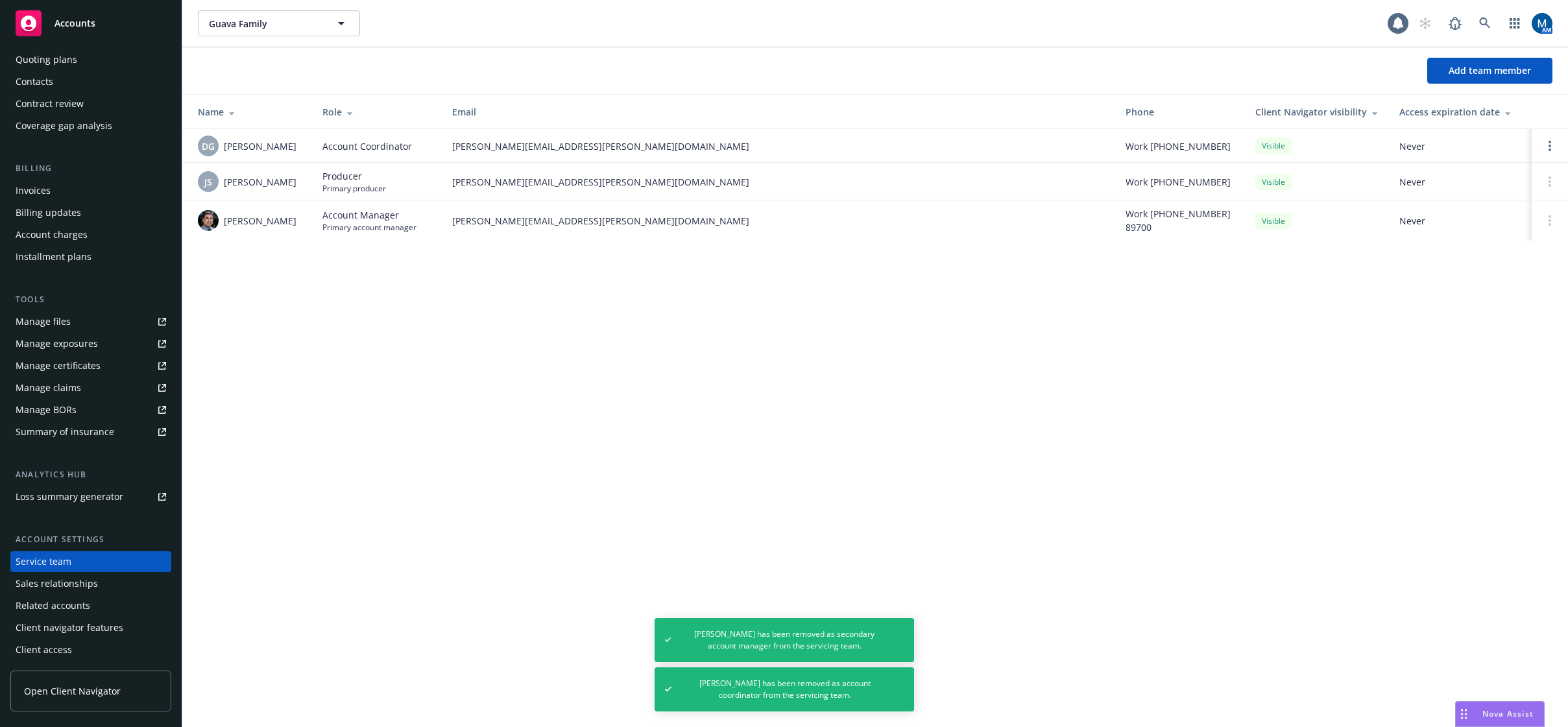
click at [65, 22] on span "Accounts" at bounding box center [75, 23] width 41 height 11
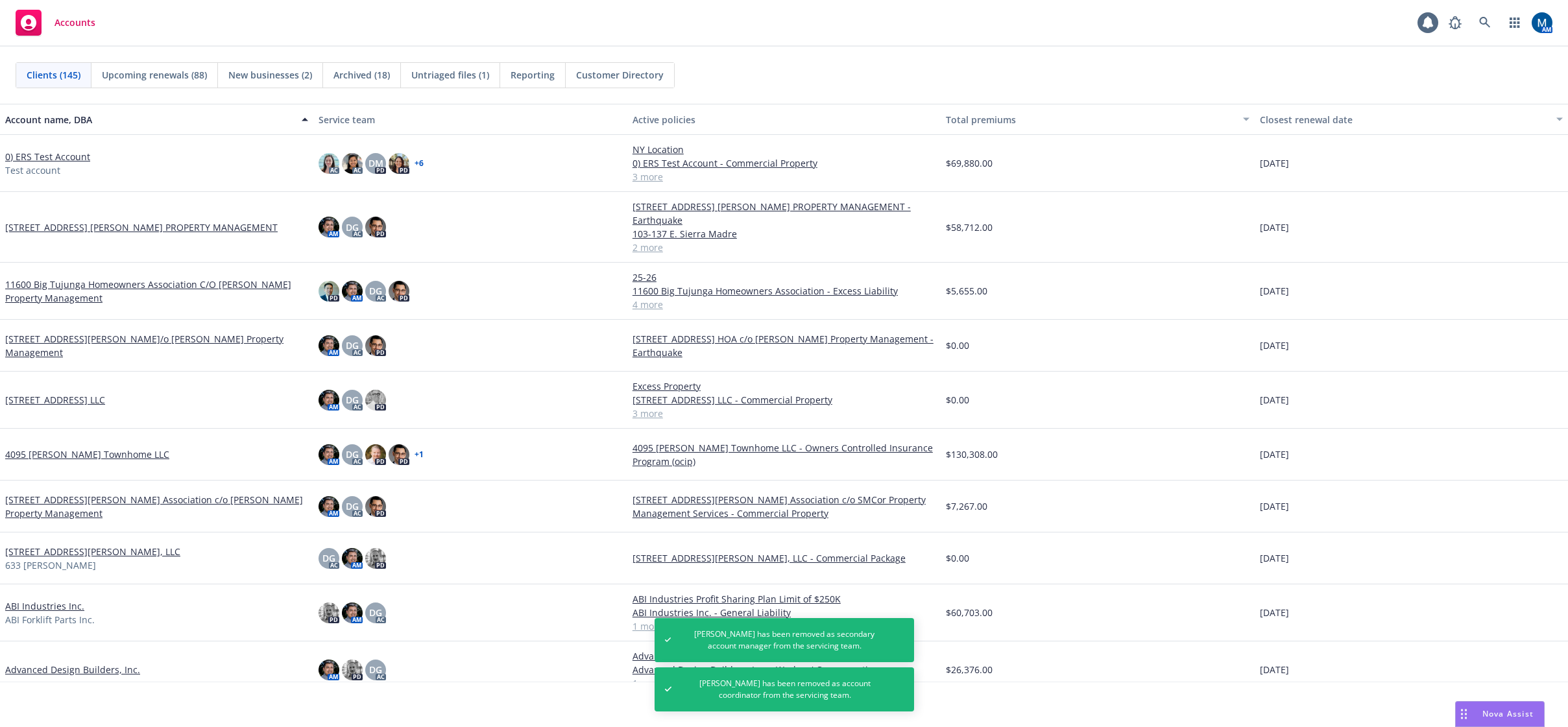
click at [82, 221] on link "[STREET_ADDRESS] [PERSON_NAME] PROPERTY MANAGEMENT" at bounding box center [141, 227] width 273 height 13
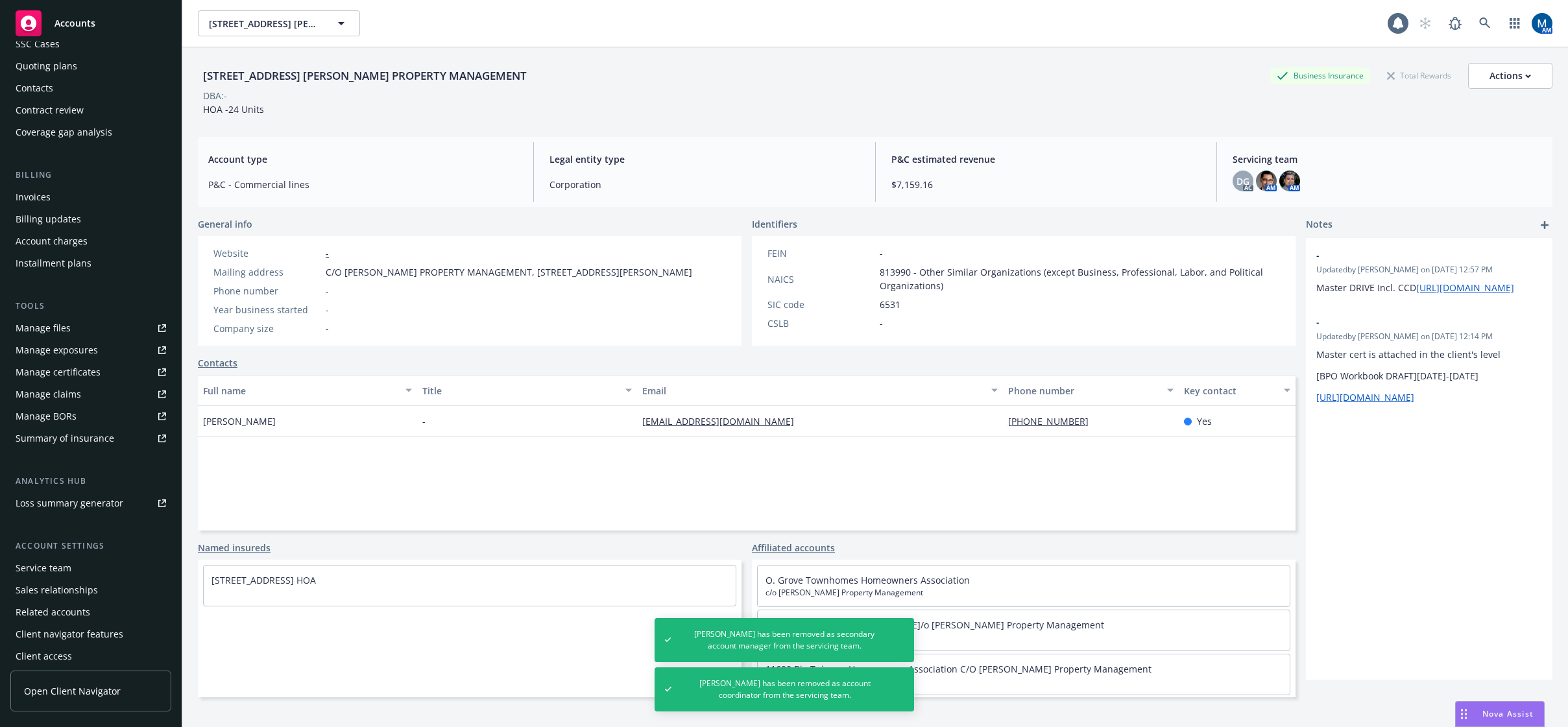
scroll to position [118, 0]
click at [68, 562] on div "Service team" at bounding box center [43, 561] width 56 height 21
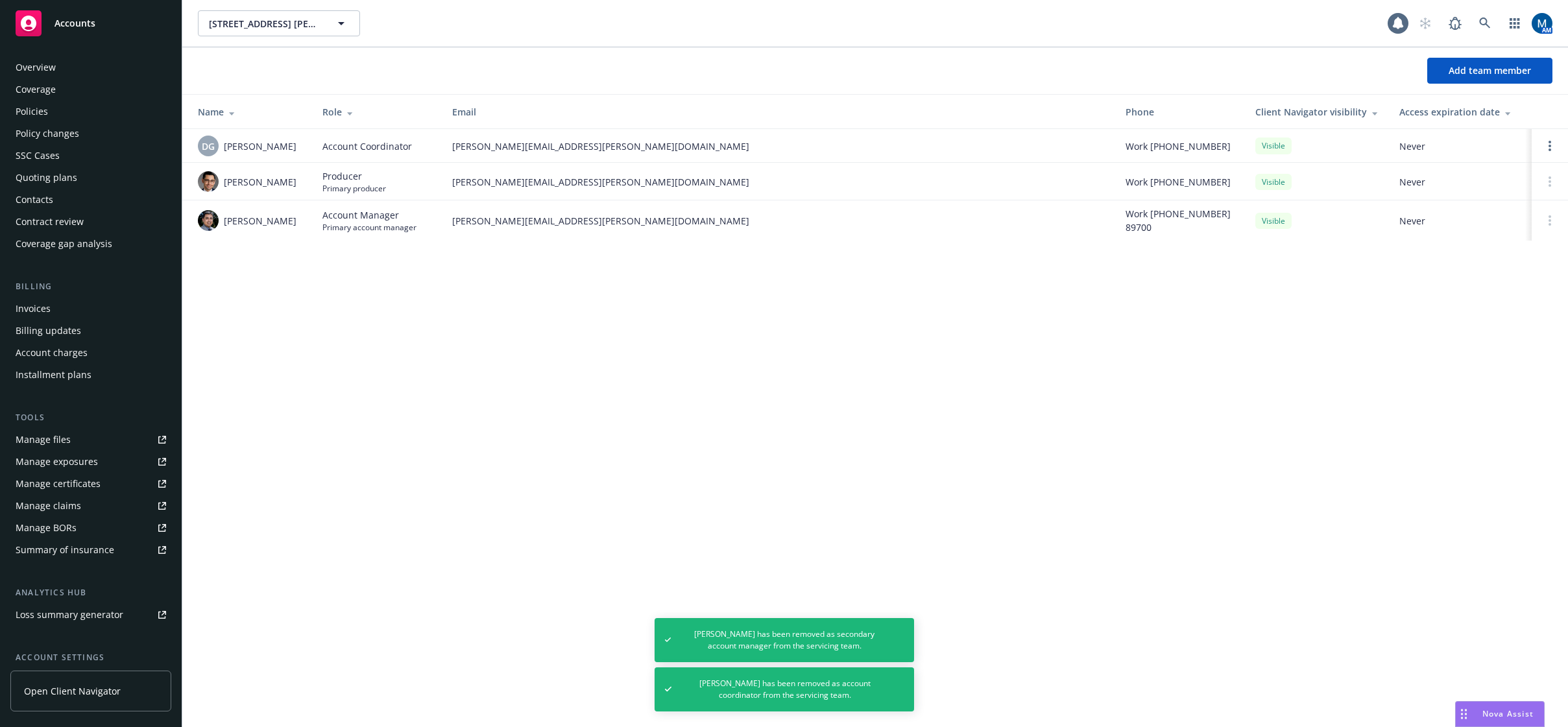
click at [82, 115] on div "Policies" at bounding box center [91, 111] width 151 height 21
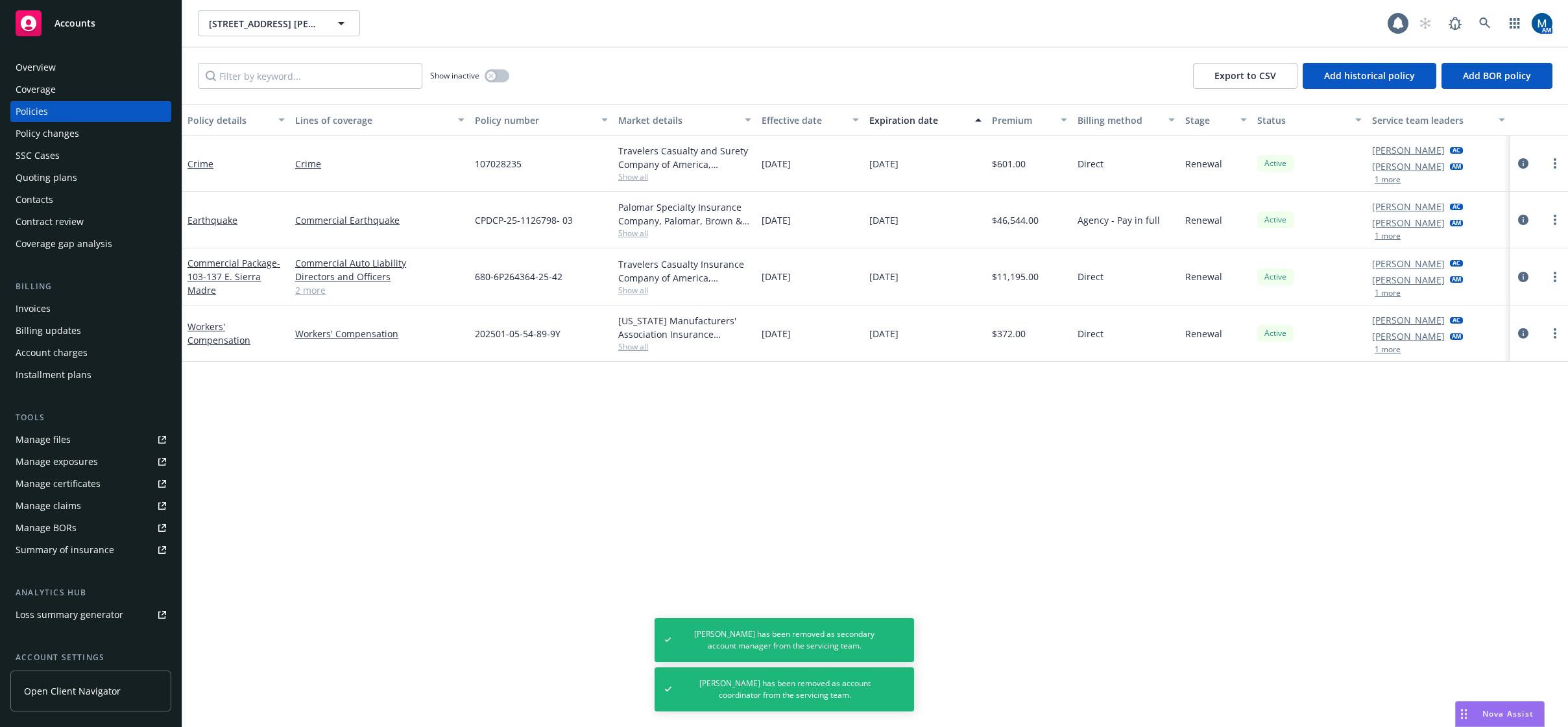
click at [81, 33] on div "Accounts" at bounding box center [91, 23] width 151 height 26
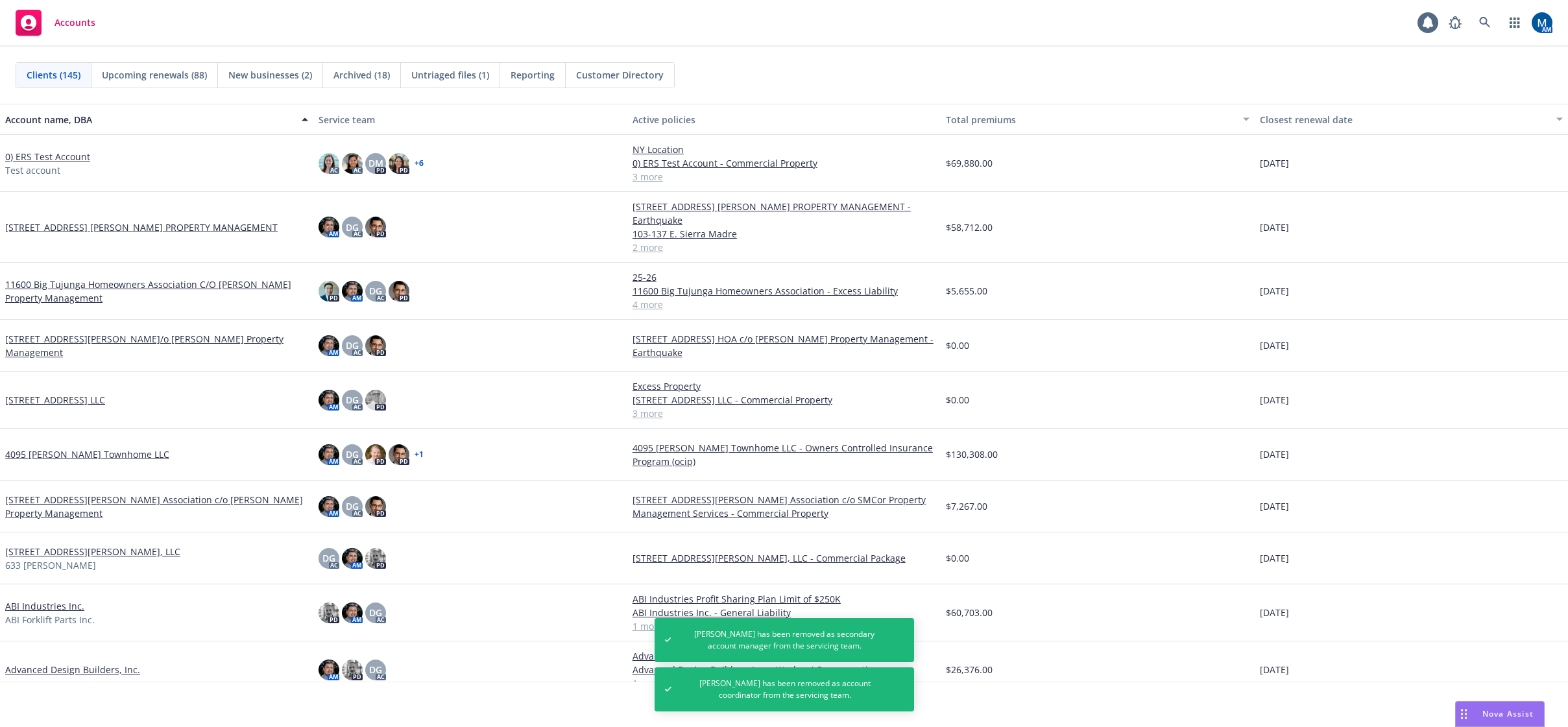
click at [128, 280] on link "11600 Big Tujunga Homeowners Association C/O [PERSON_NAME] Property Management" at bounding box center [156, 291] width 303 height 27
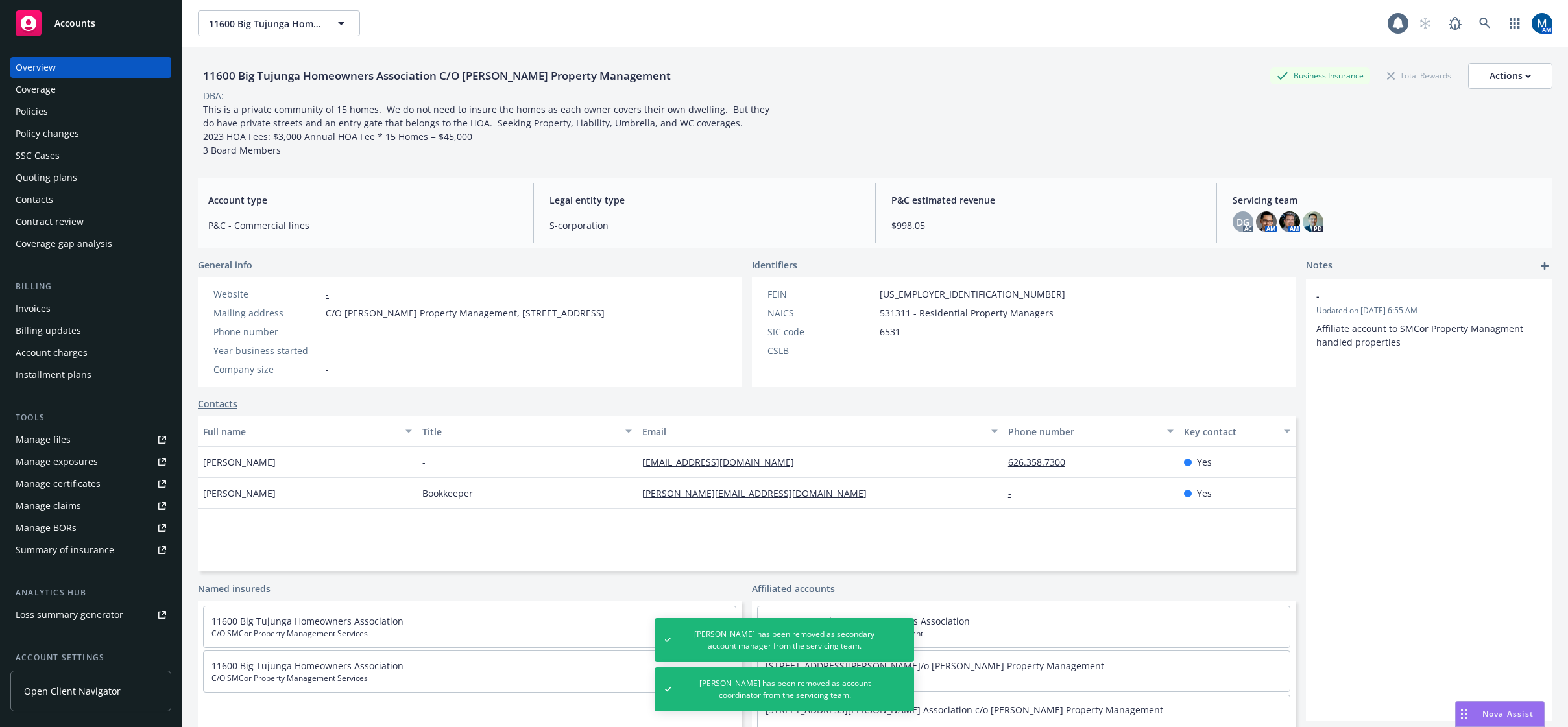
click at [60, 112] on div "Policies" at bounding box center [91, 111] width 151 height 21
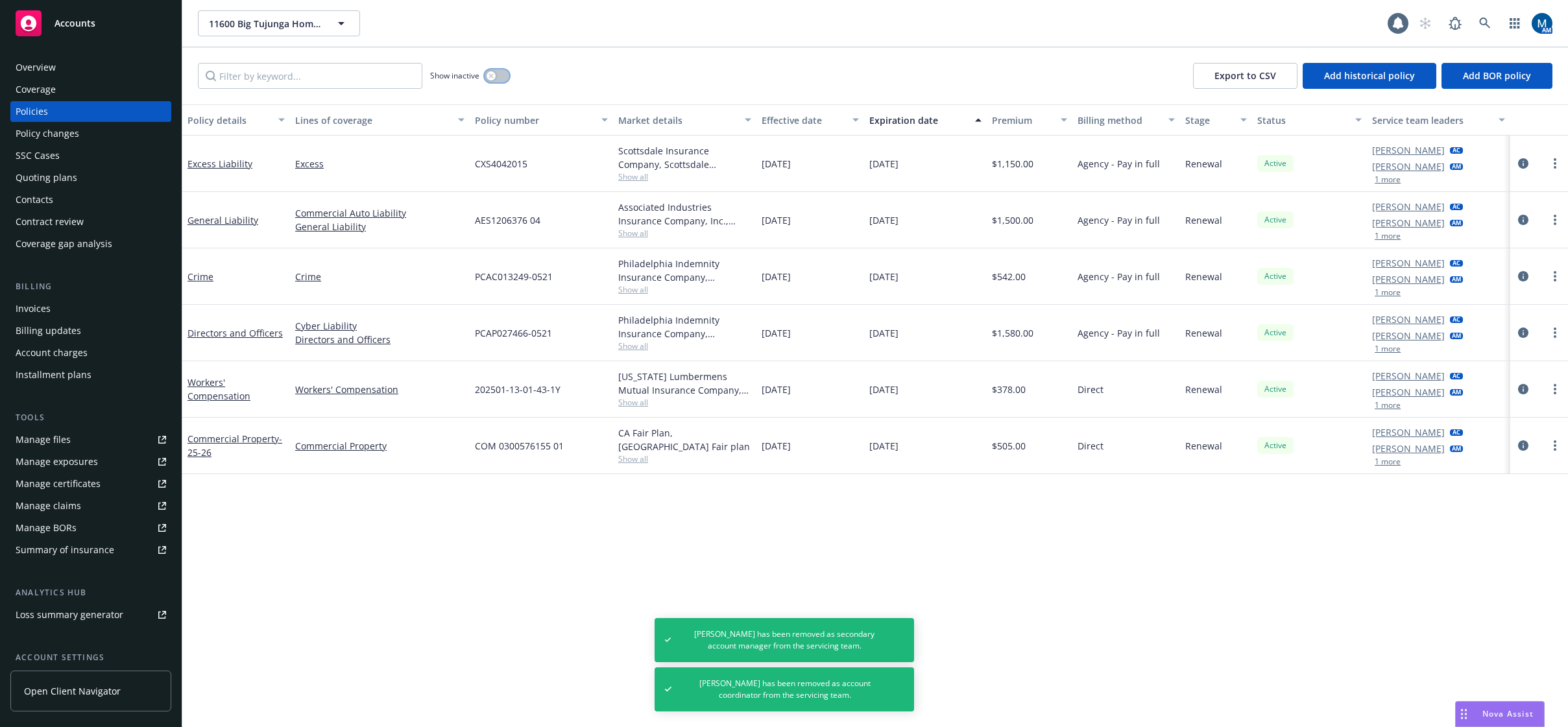
click at [490, 70] on button "button" at bounding box center [497, 76] width 25 height 13
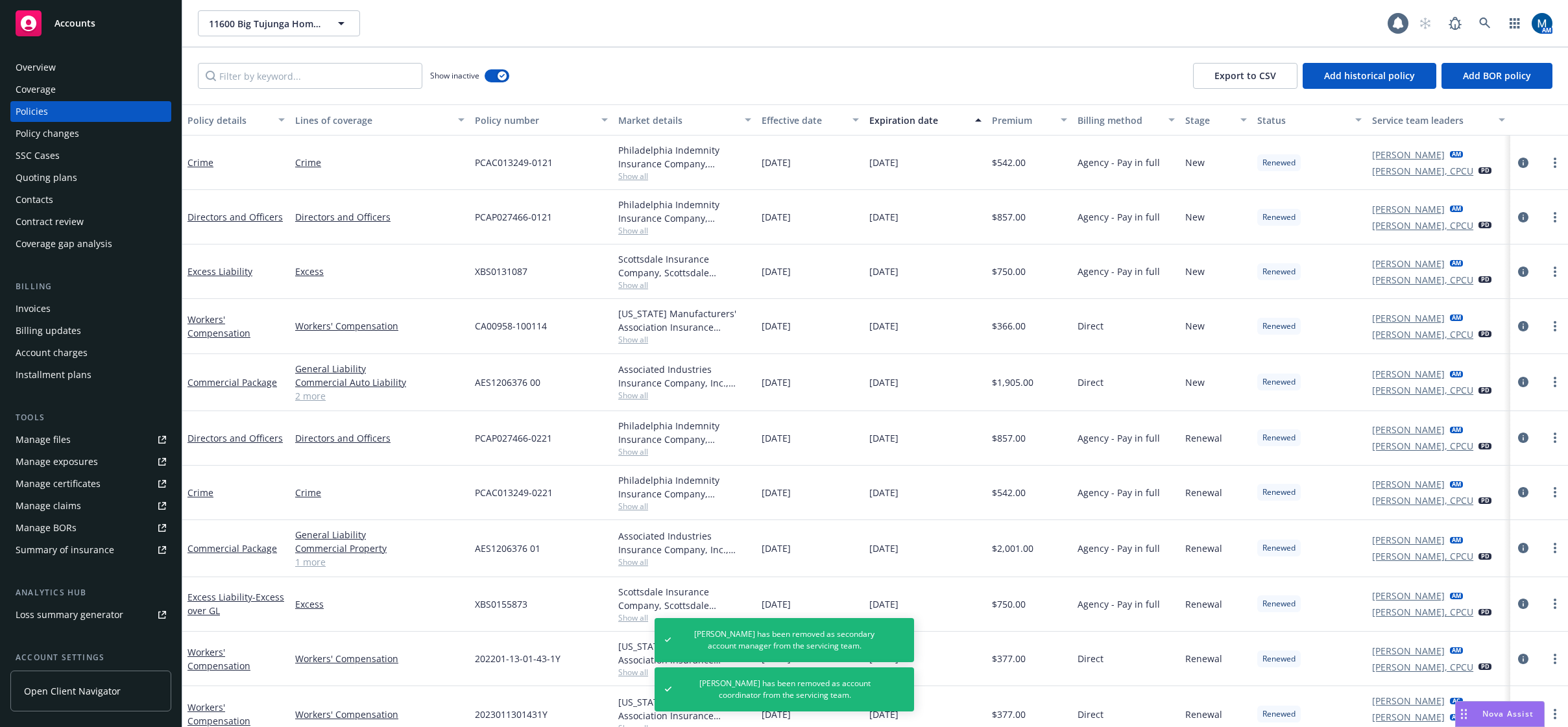
click at [482, 70] on div "Show inactive" at bounding box center [469, 75] width 79 height 26
click at [497, 76] on button "button" at bounding box center [497, 76] width 25 height 13
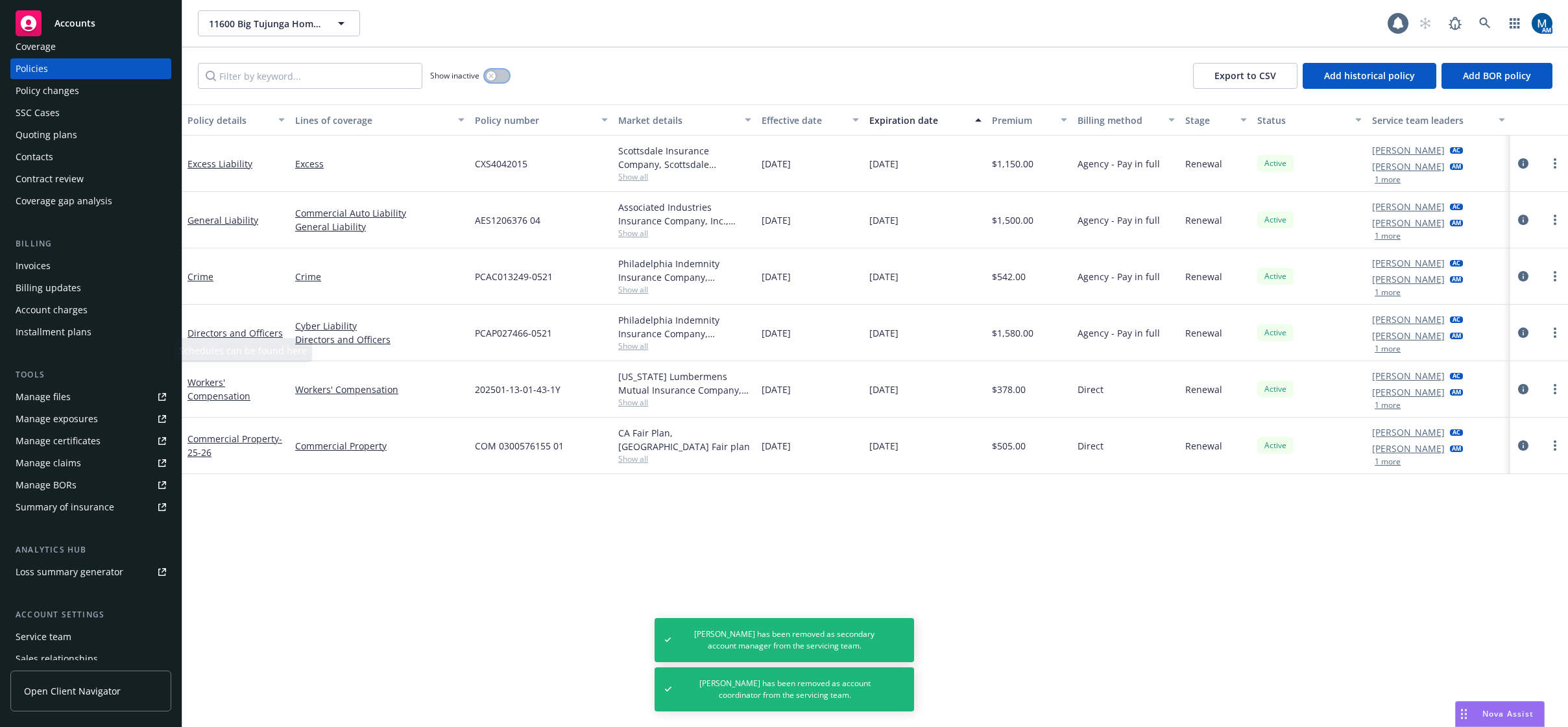
scroll to position [118, 0]
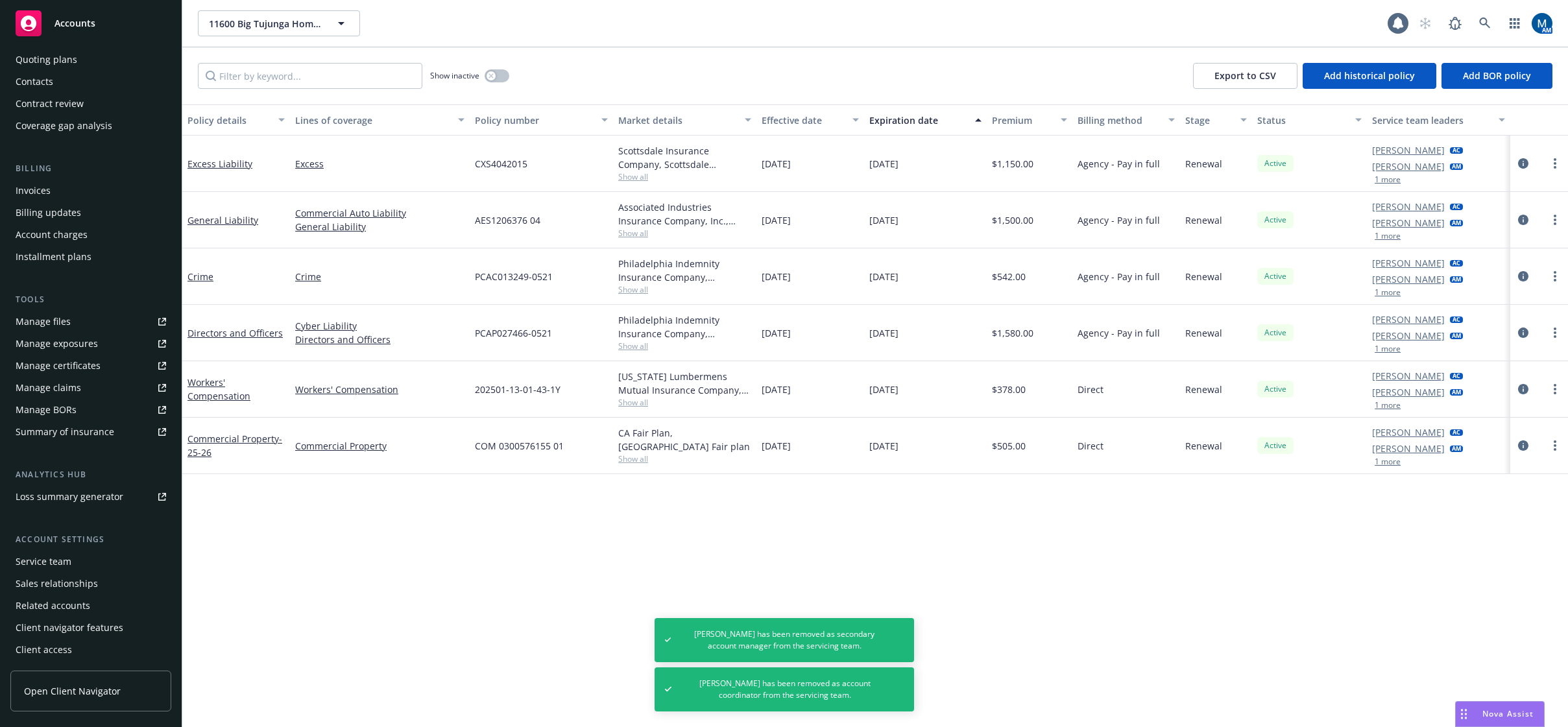
click at [63, 556] on div "Service team" at bounding box center [43, 561] width 56 height 21
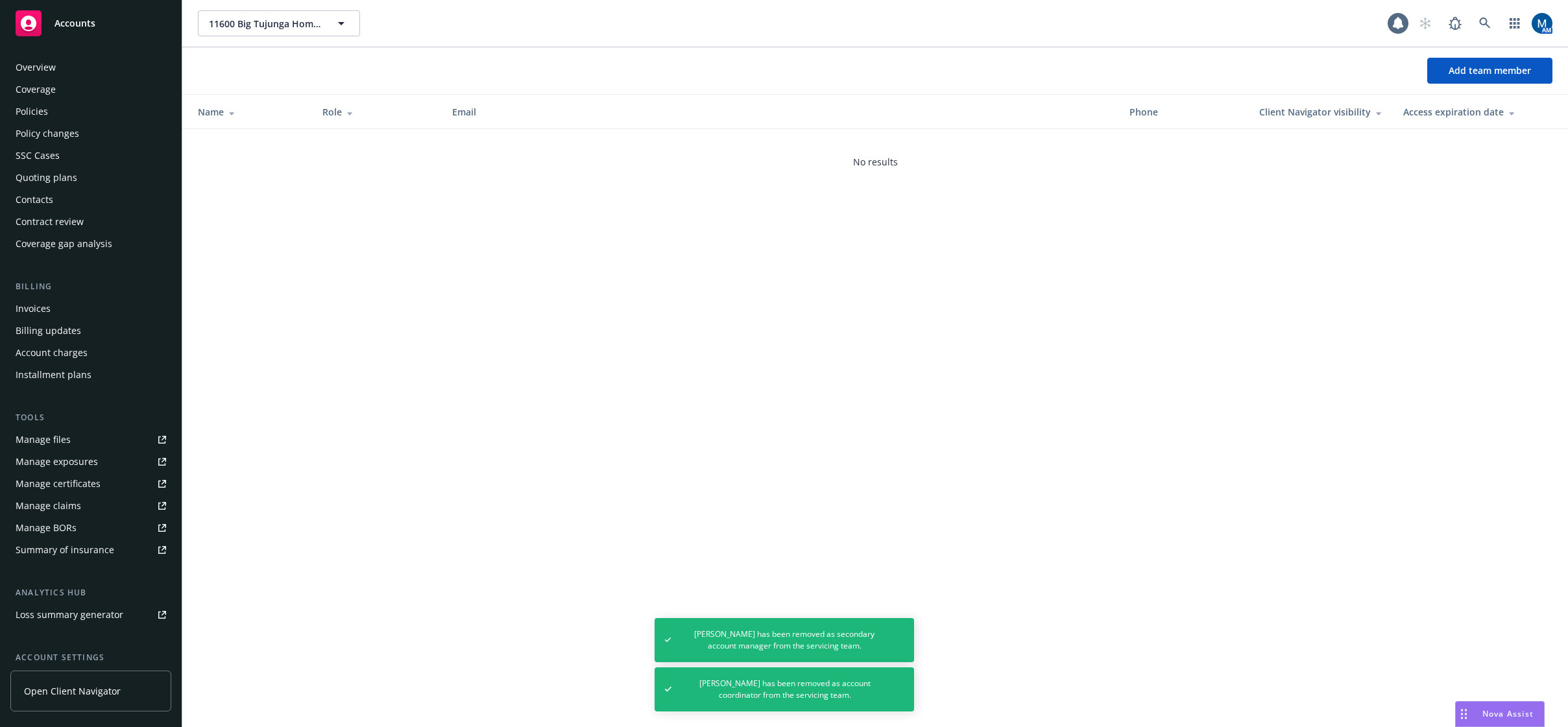
scroll to position [118, 0]
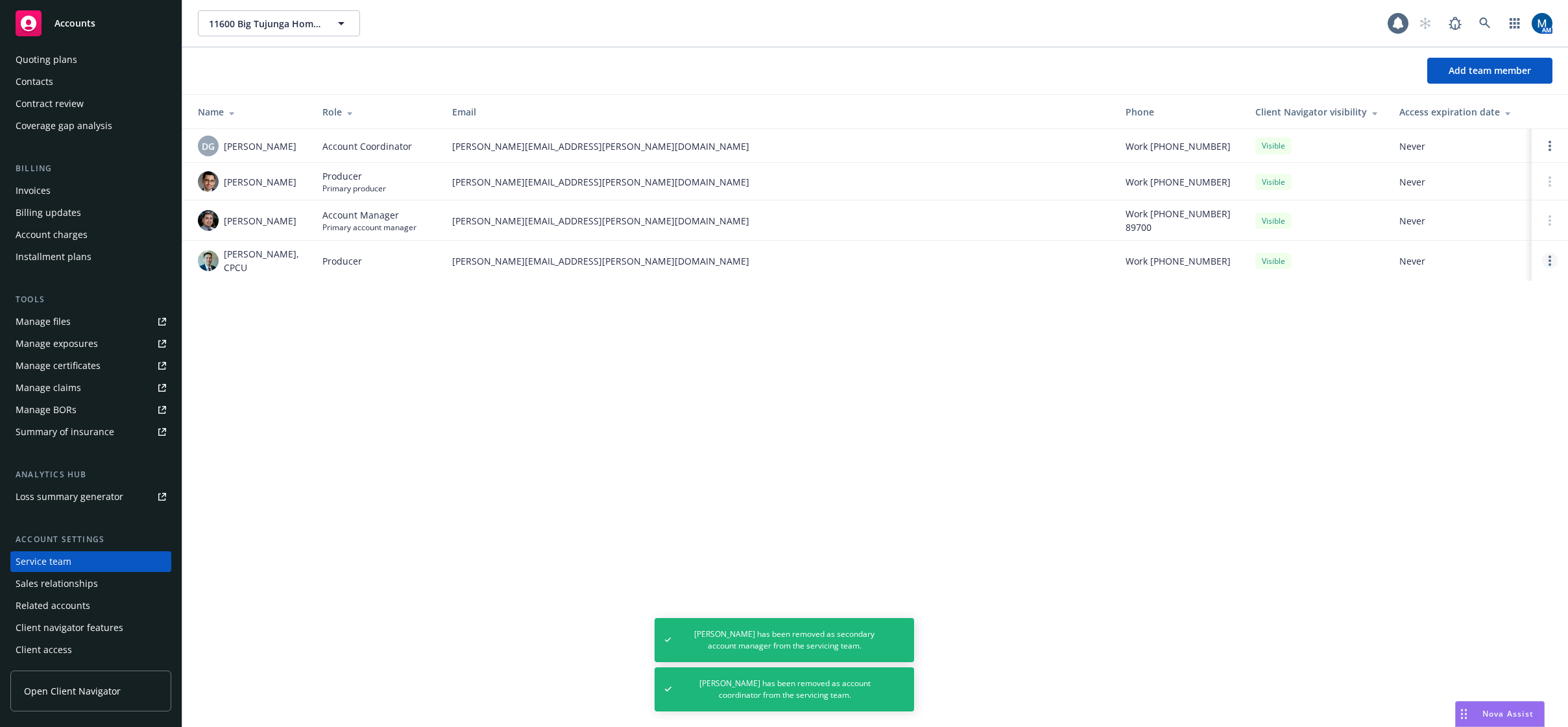
click at [1546, 259] on link "Open options" at bounding box center [1550, 260] width 16 height 16
click at [1468, 219] on span "Remove producer" at bounding box center [1442, 221] width 109 height 12
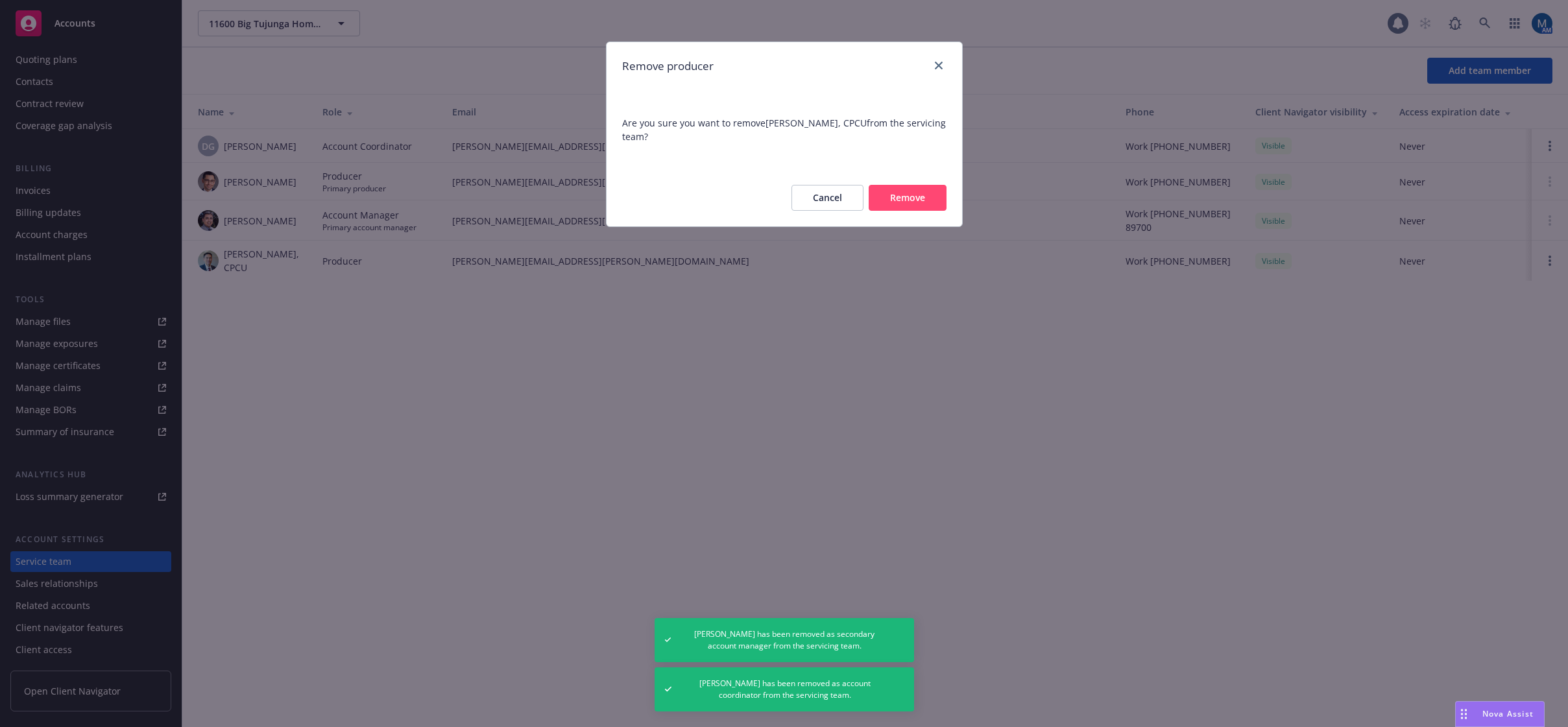
click at [911, 206] on button "Remove" at bounding box center [908, 197] width 78 height 26
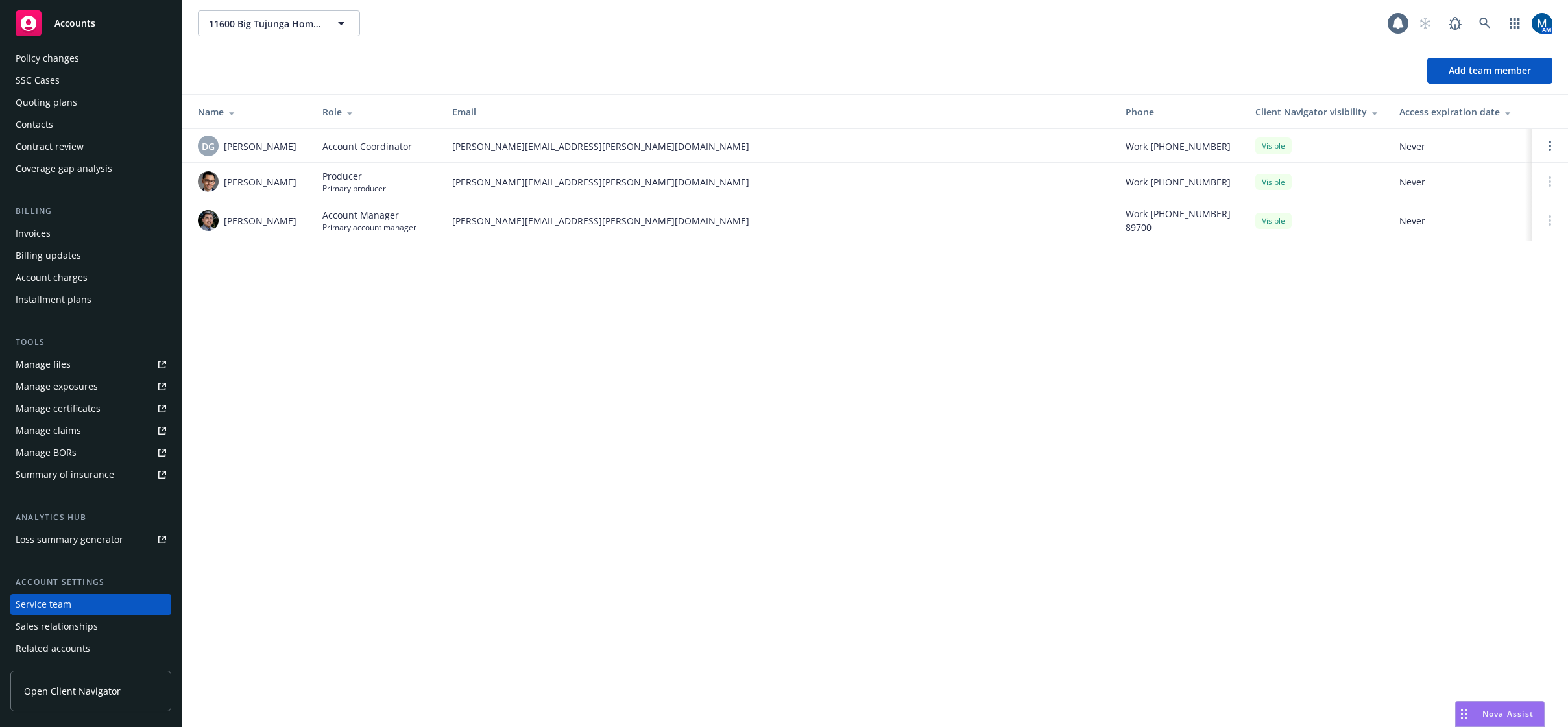
scroll to position [0, 0]
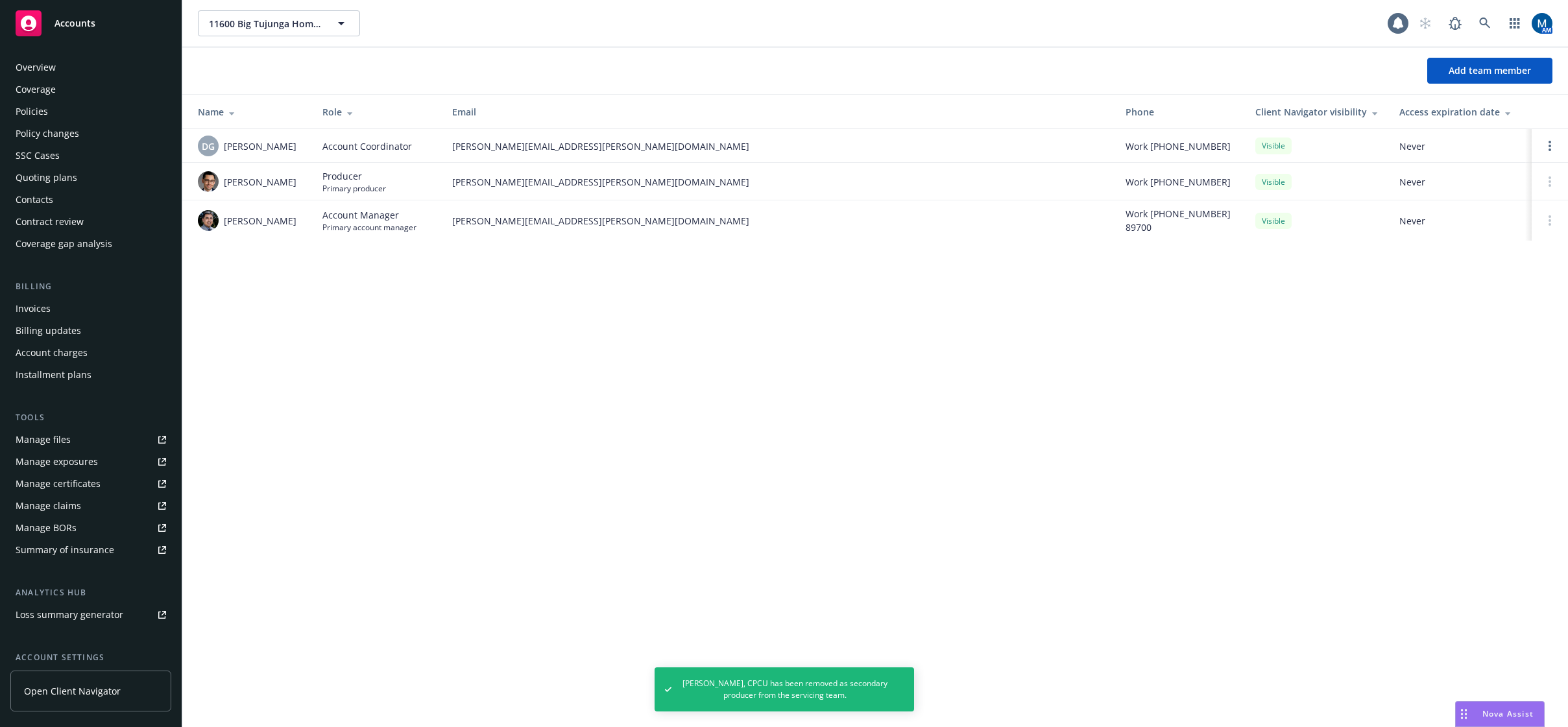
click at [58, 105] on div "Policies" at bounding box center [91, 111] width 151 height 21
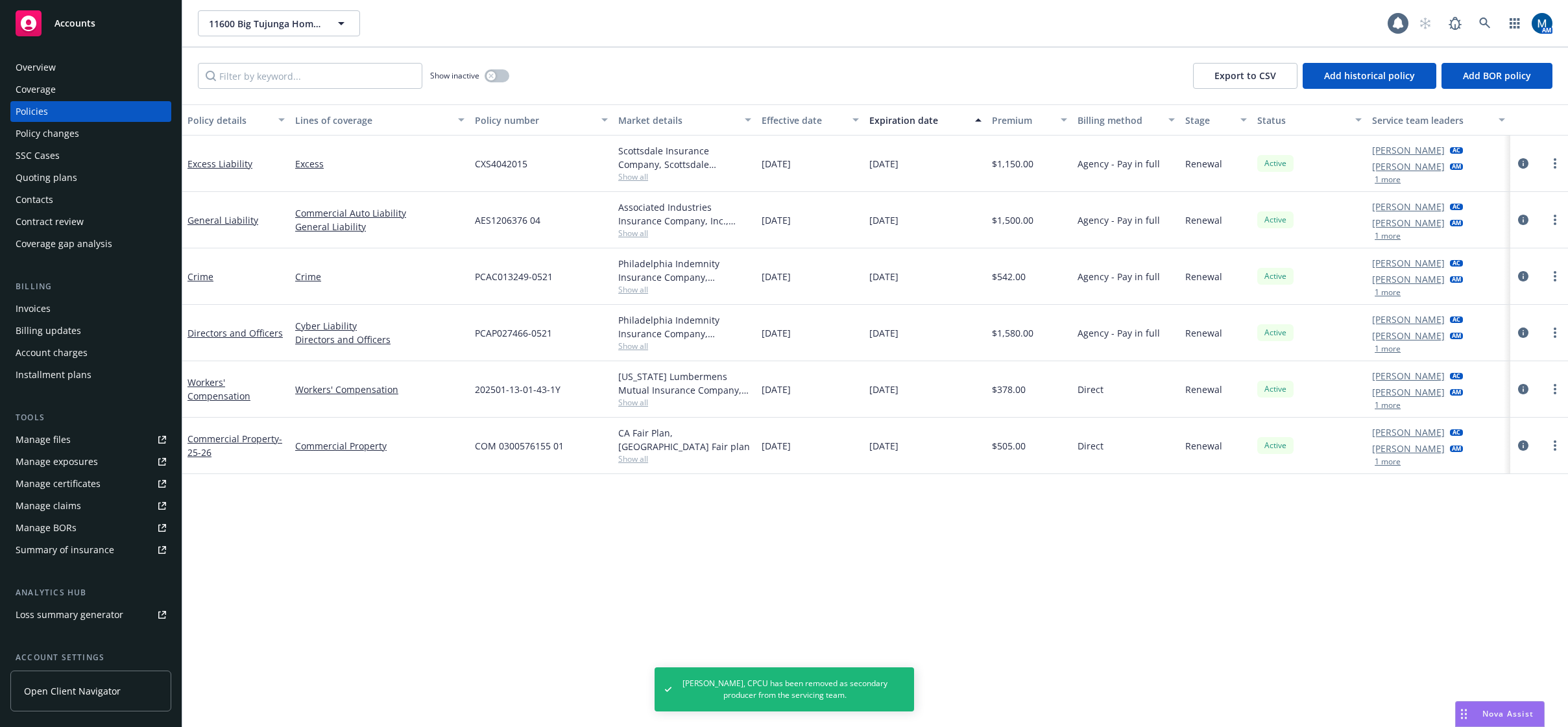
click at [93, 32] on div "Accounts" at bounding box center [91, 23] width 151 height 26
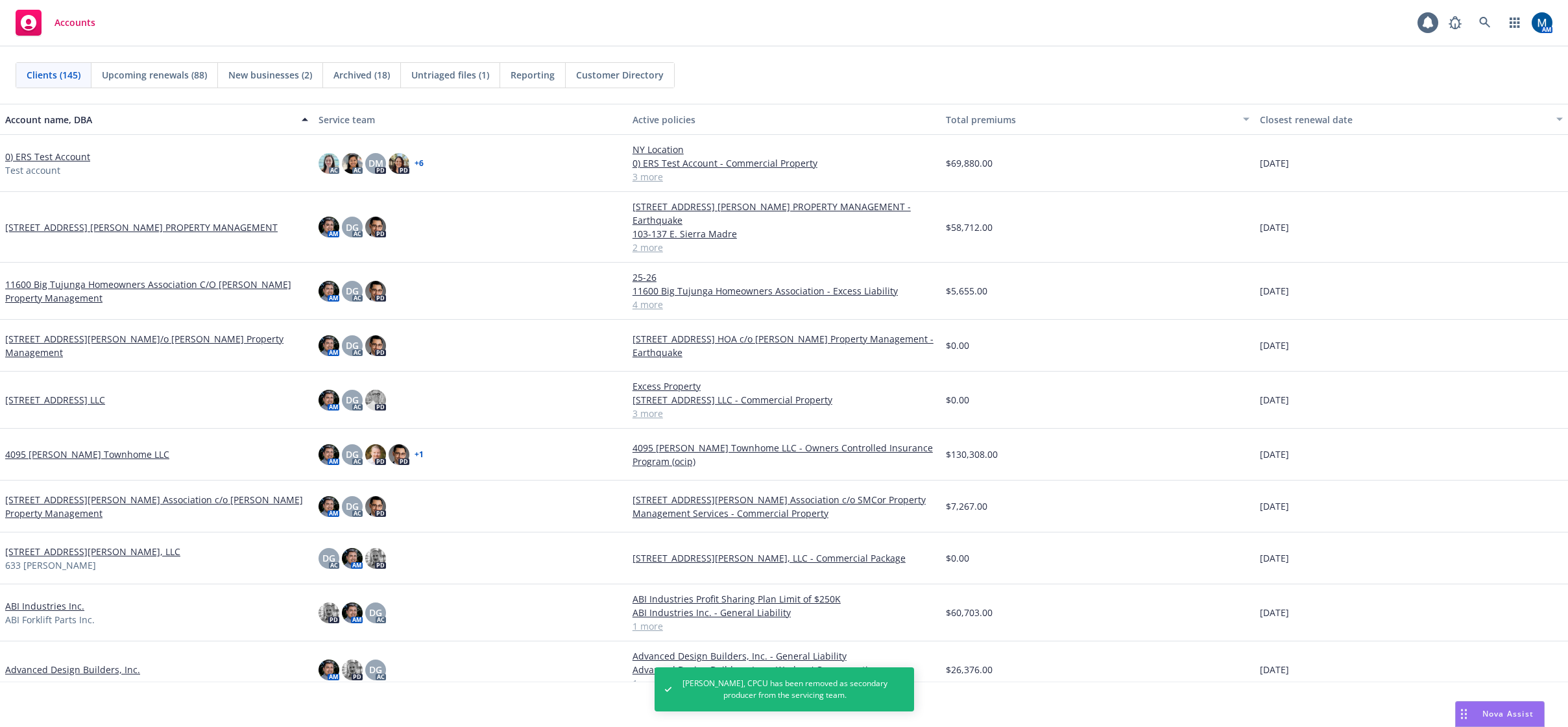
click at [77, 451] on link "4095 [PERSON_NAME] Townhome LLC" at bounding box center [87, 454] width 164 height 13
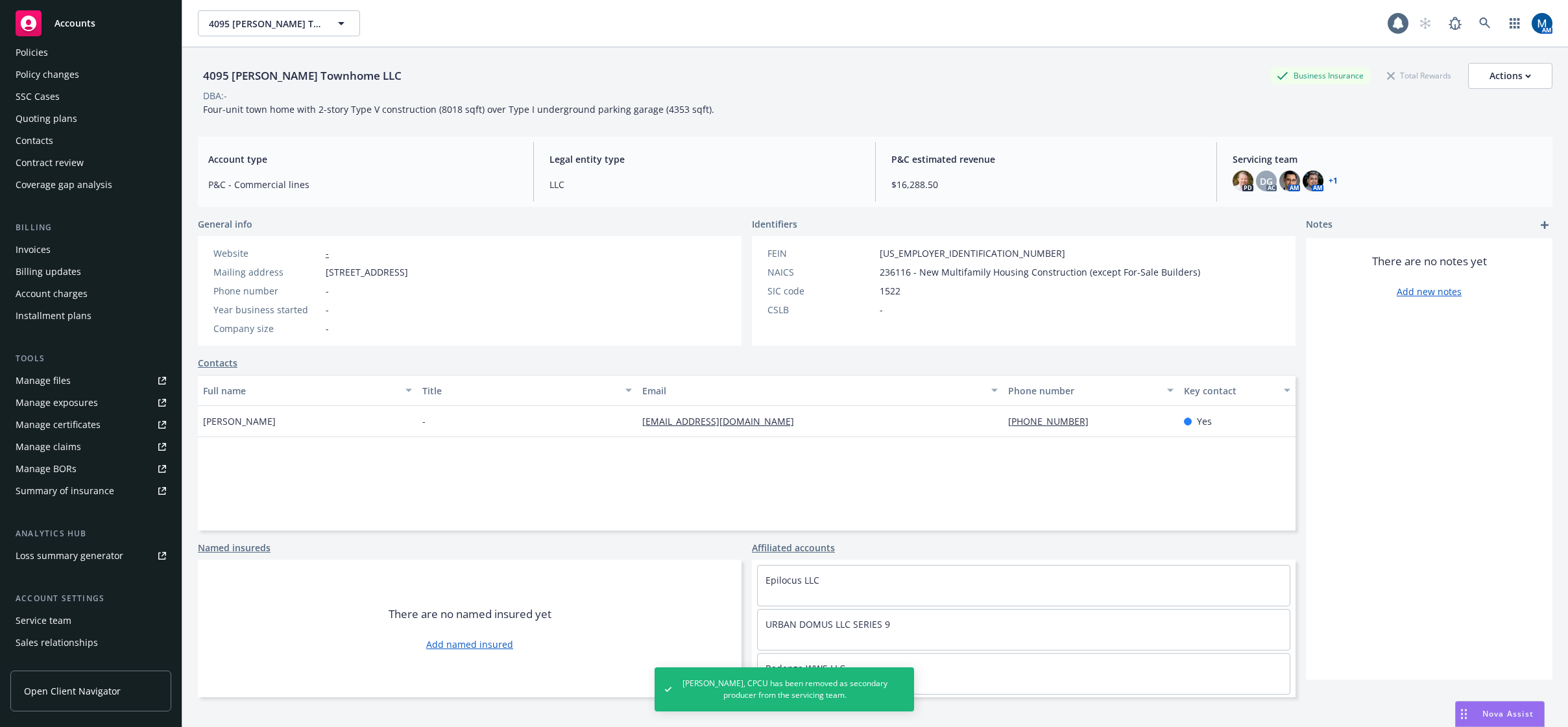
scroll to position [118, 0]
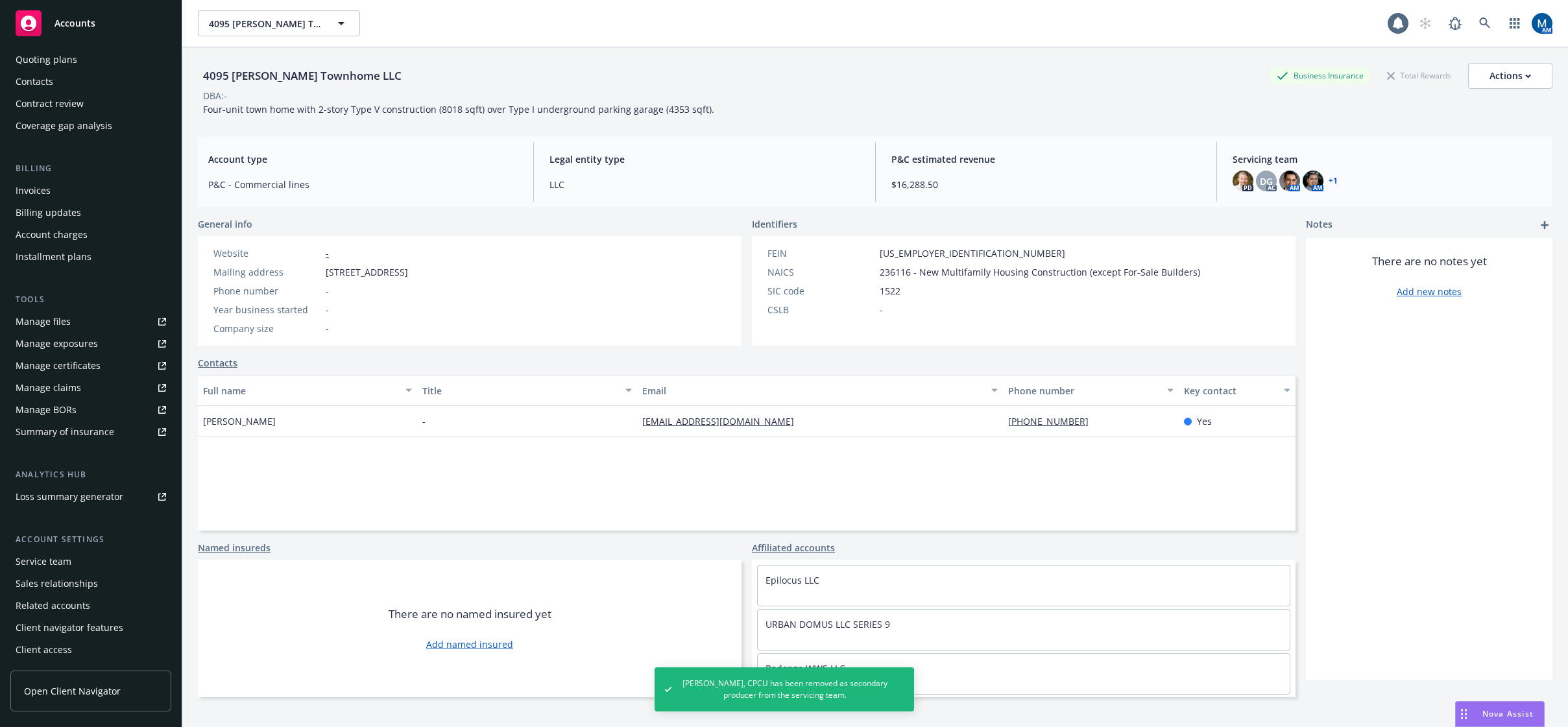
click at [64, 565] on div "Service team" at bounding box center [43, 561] width 56 height 21
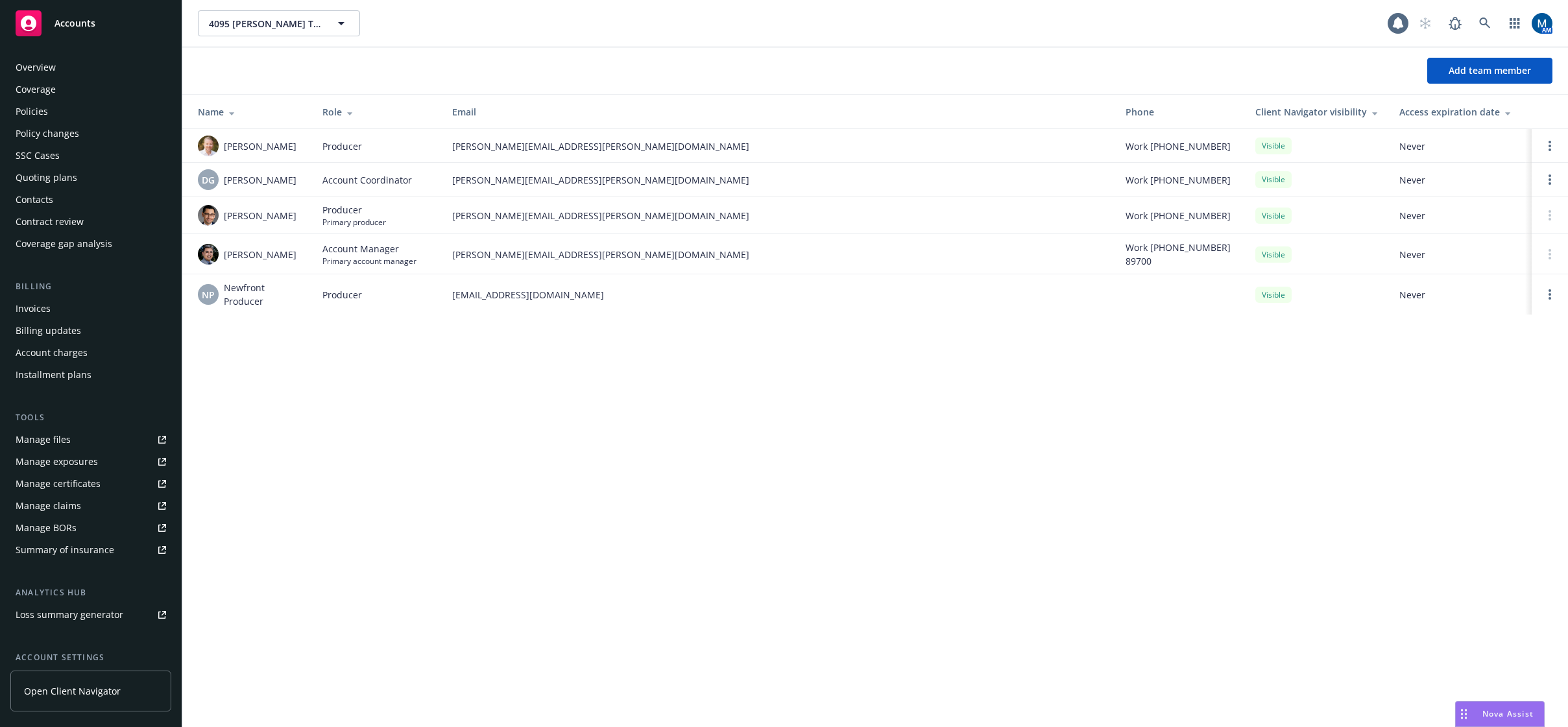
click at [72, 112] on div "Policies" at bounding box center [91, 111] width 151 height 21
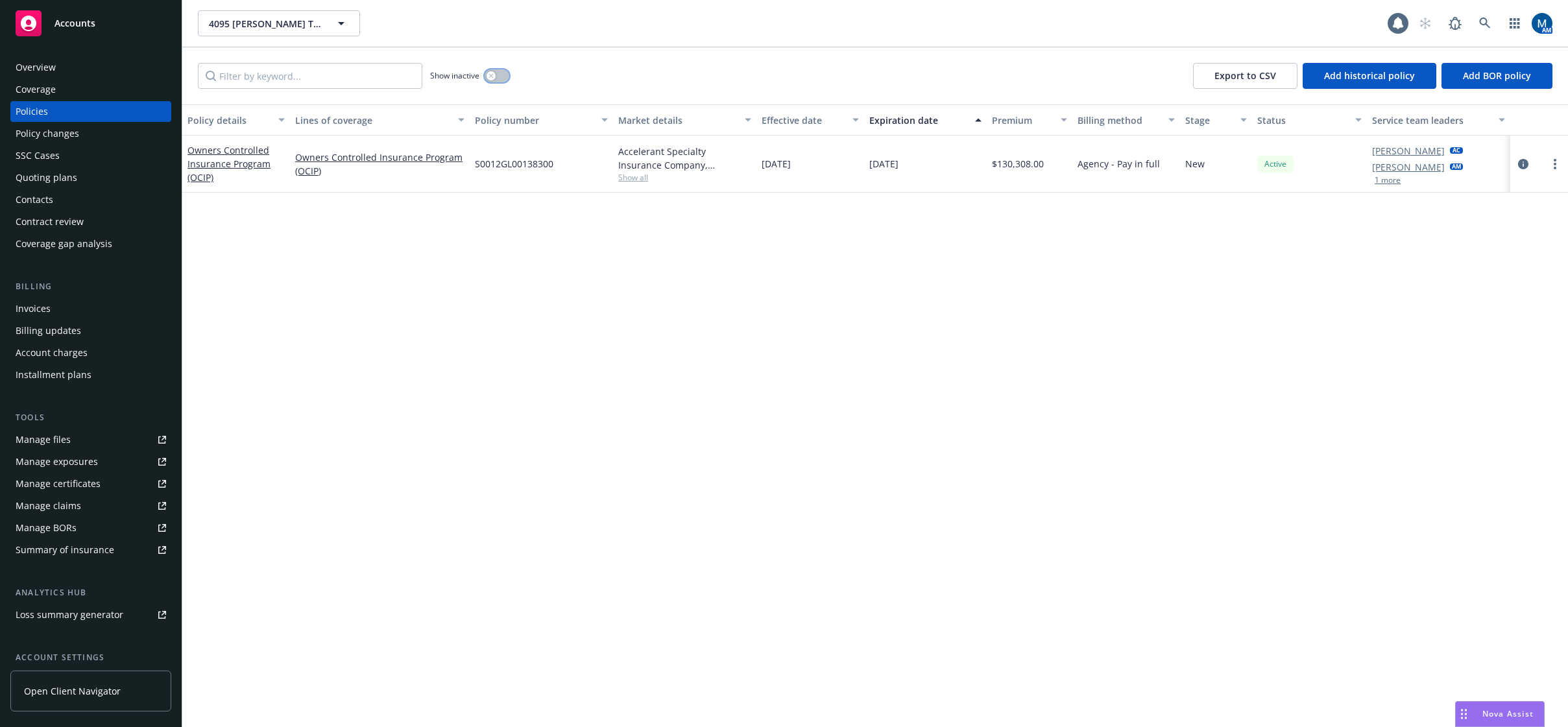
click at [498, 73] on button "button" at bounding box center [497, 76] width 25 height 13
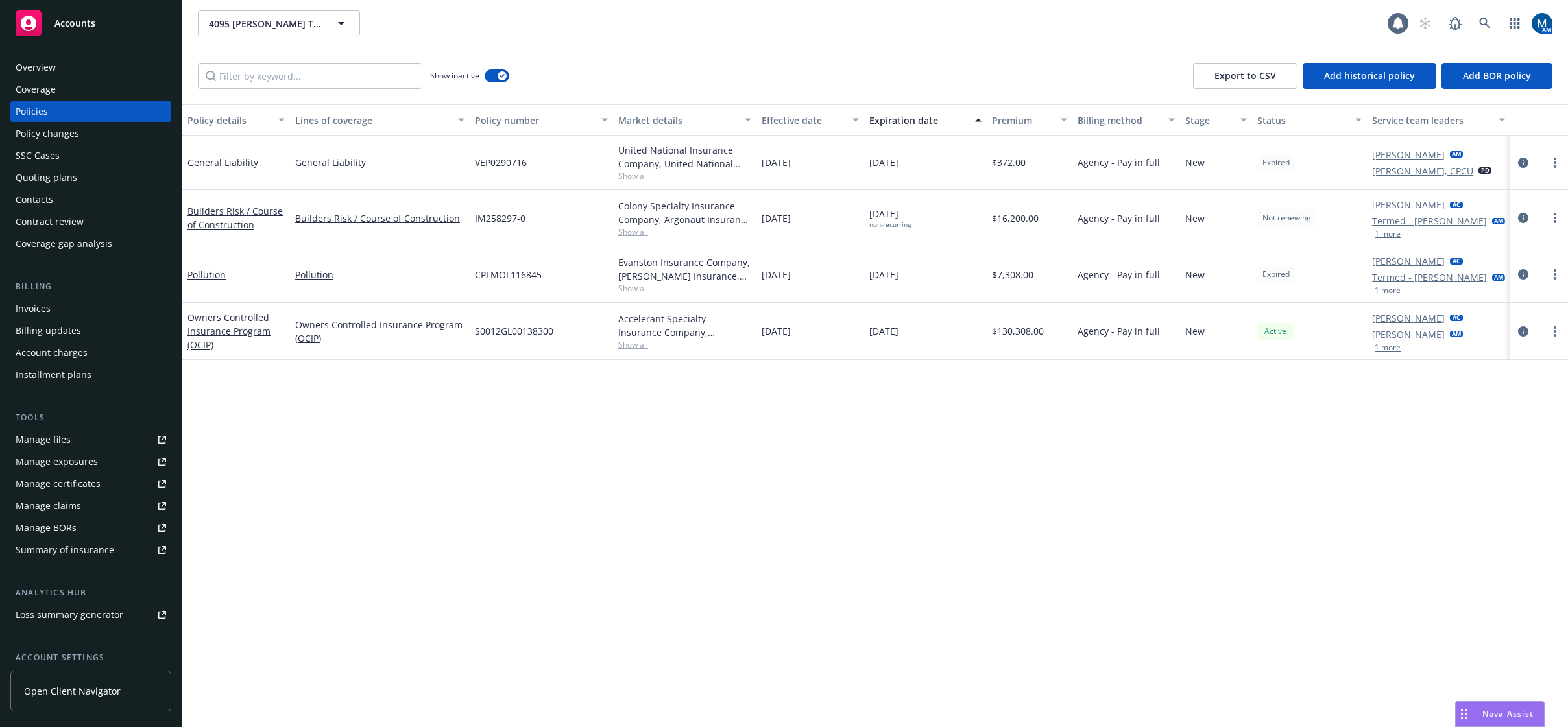
click at [1381, 293] on button "1 more" at bounding box center [1387, 290] width 26 height 7
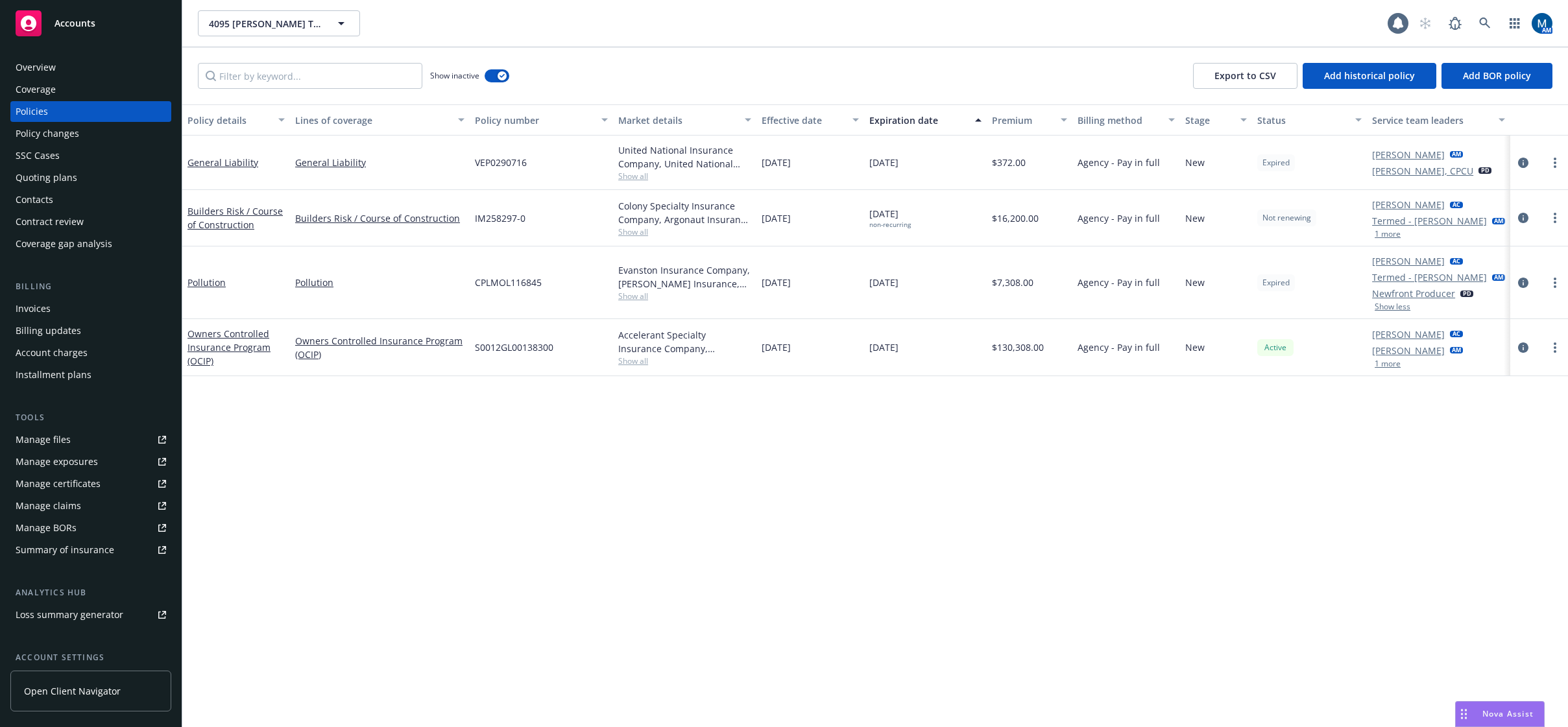
click at [1388, 368] on button "1 more" at bounding box center [1387, 363] width 26 height 7
click at [886, 556] on div "Policy details Lines of coverage Policy number Market details Effective date Ex…" at bounding box center [875, 415] width 1386 height 623
click at [493, 73] on button "button" at bounding box center [497, 76] width 25 height 13
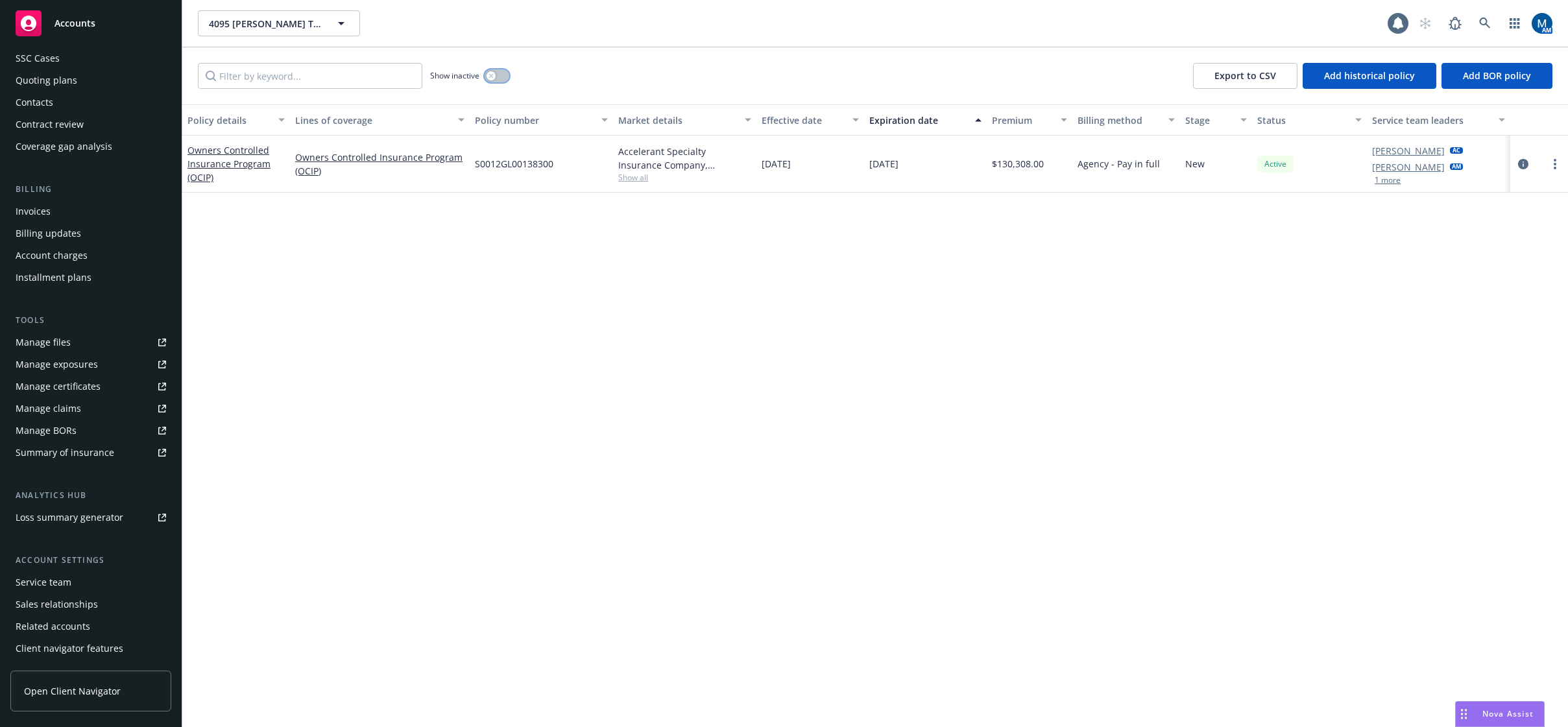
scroll to position [118, 0]
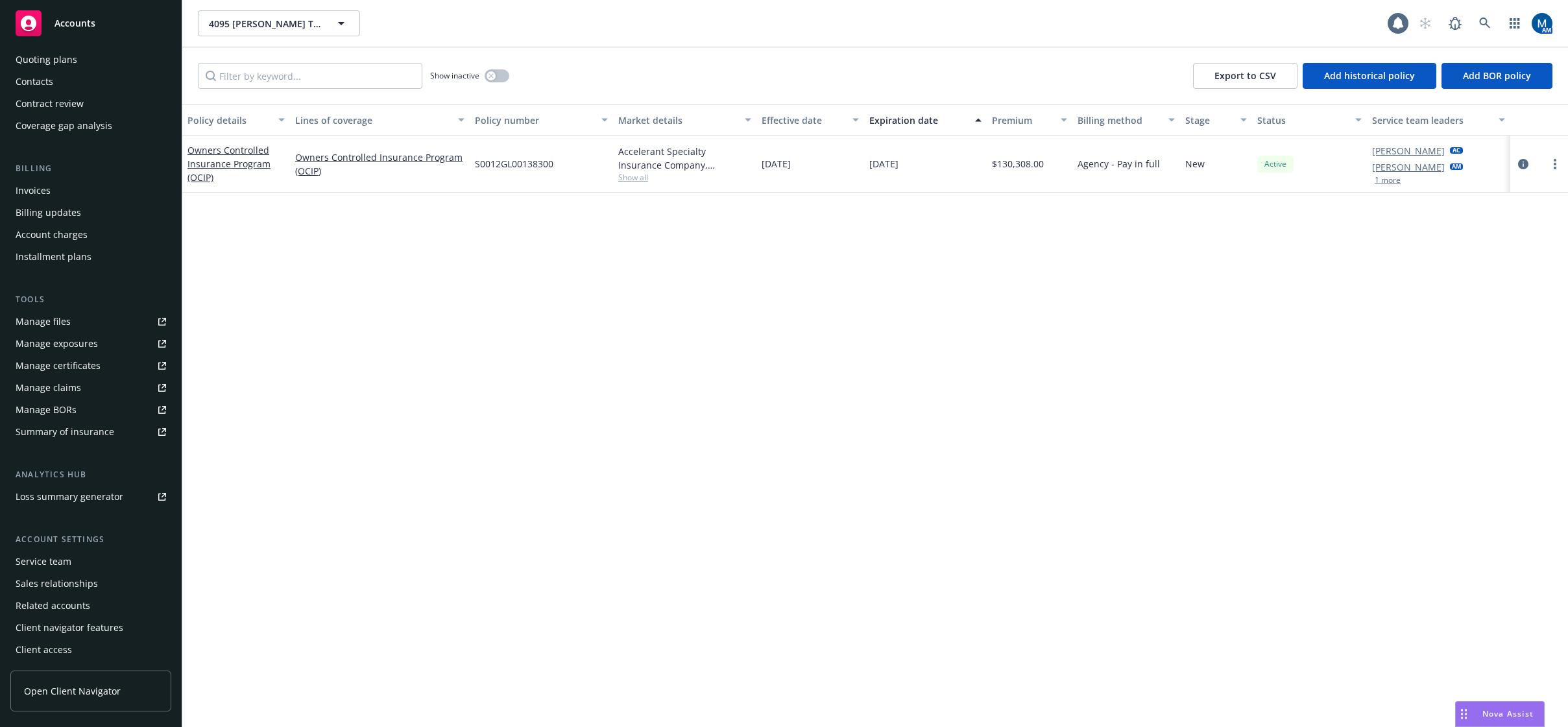
click at [73, 569] on div "Service team" at bounding box center [91, 561] width 151 height 21
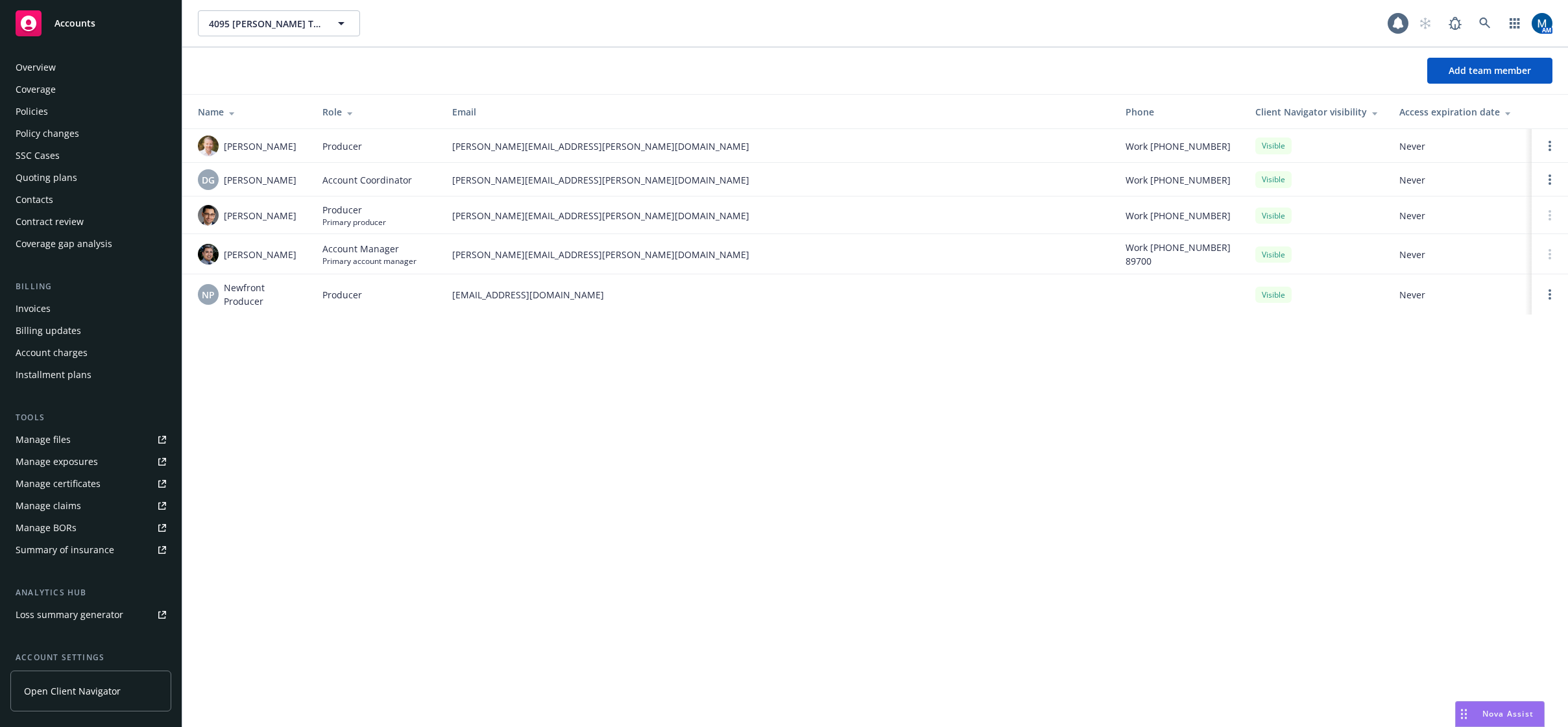
scroll to position [118, 0]
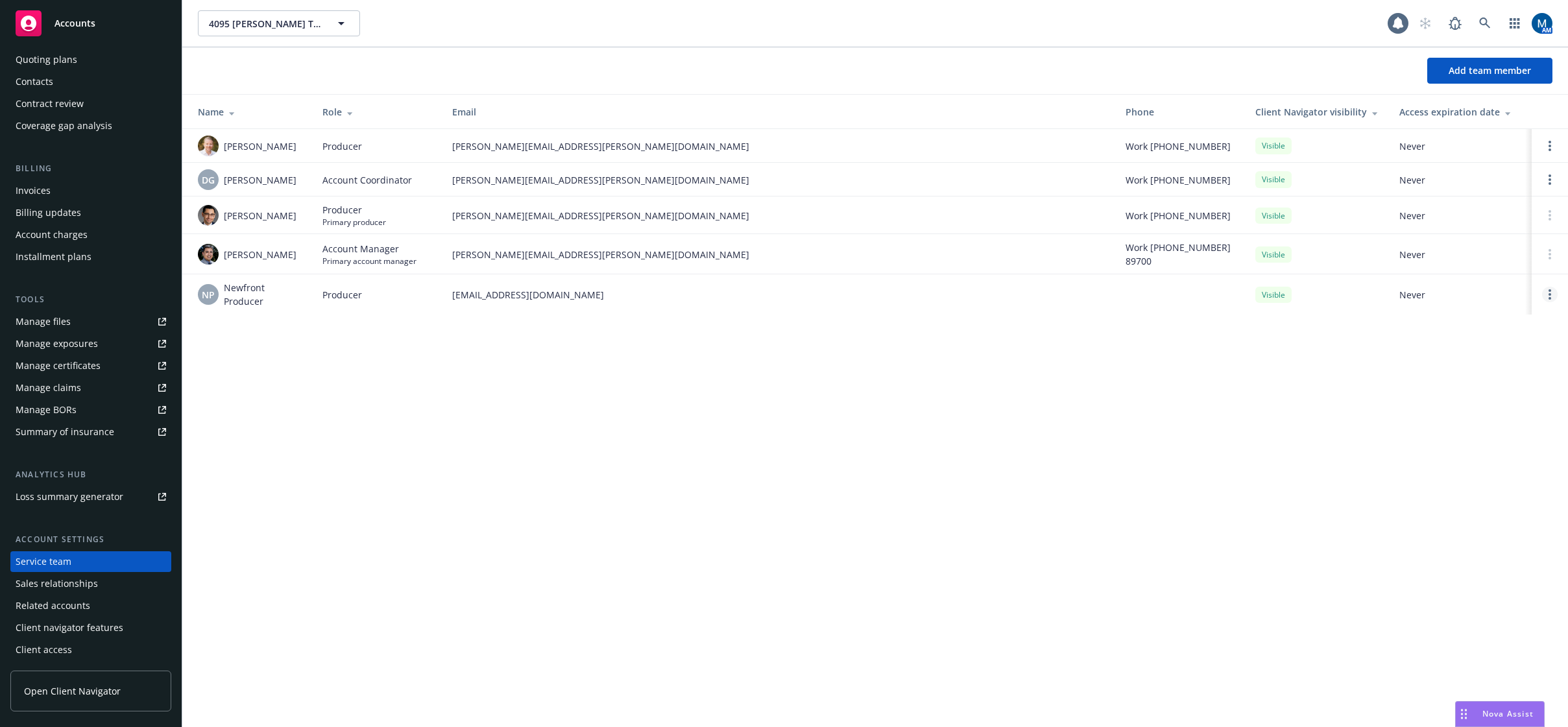
click at [1549, 296] on icon "Open options" at bounding box center [1550, 294] width 2 height 11
click at [1478, 256] on span "Remove producer" at bounding box center [1442, 258] width 109 height 12
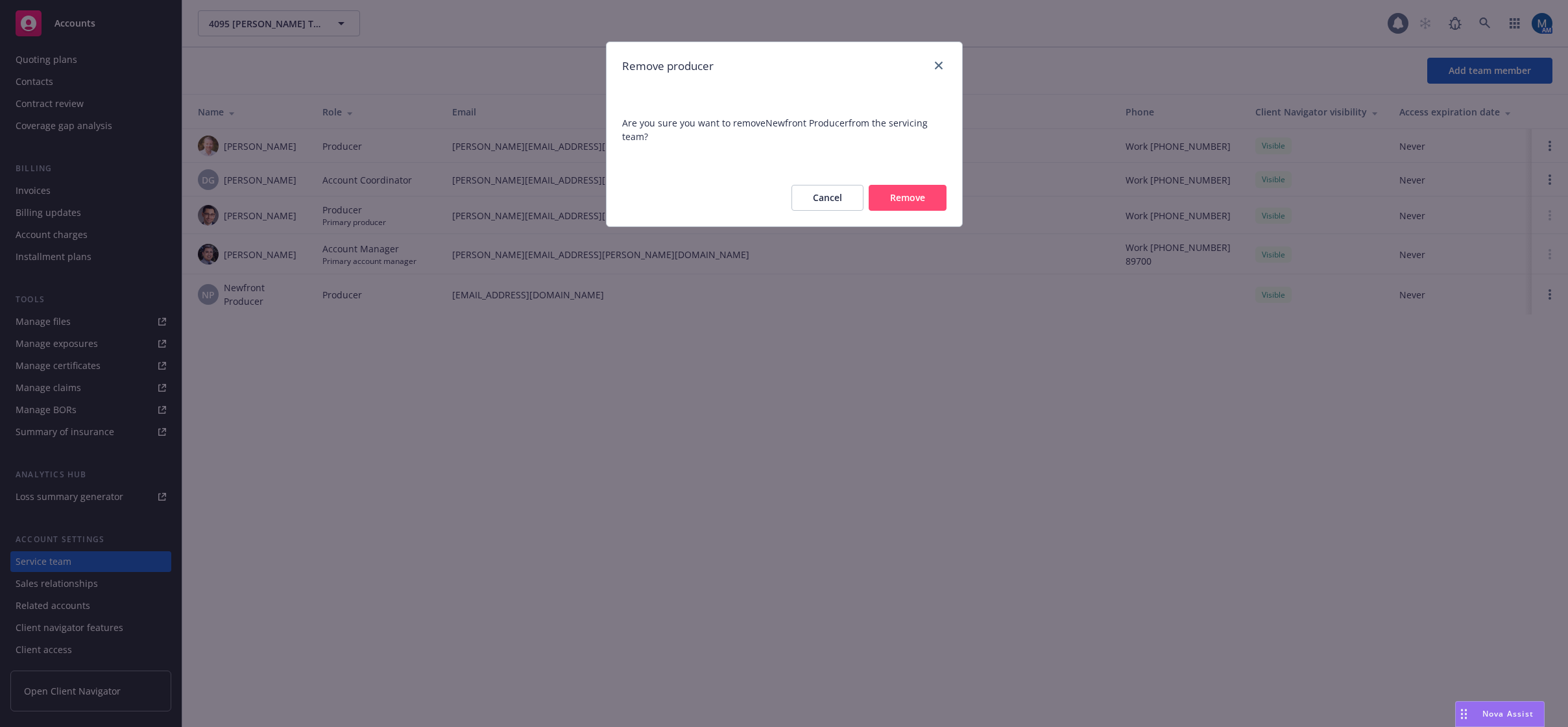
click at [921, 186] on button "Remove" at bounding box center [908, 197] width 78 height 26
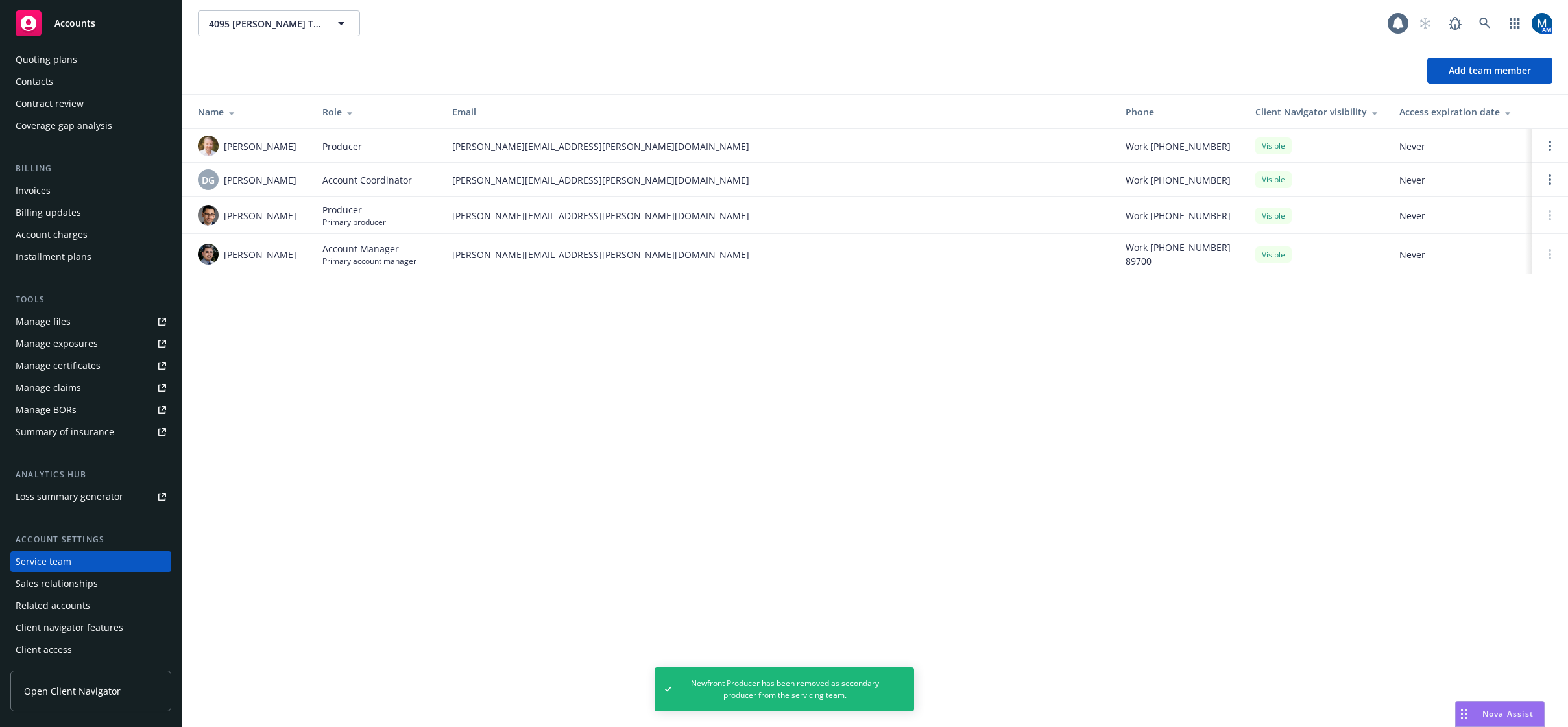
click at [52, 21] on div "Accounts" at bounding box center [91, 23] width 151 height 26
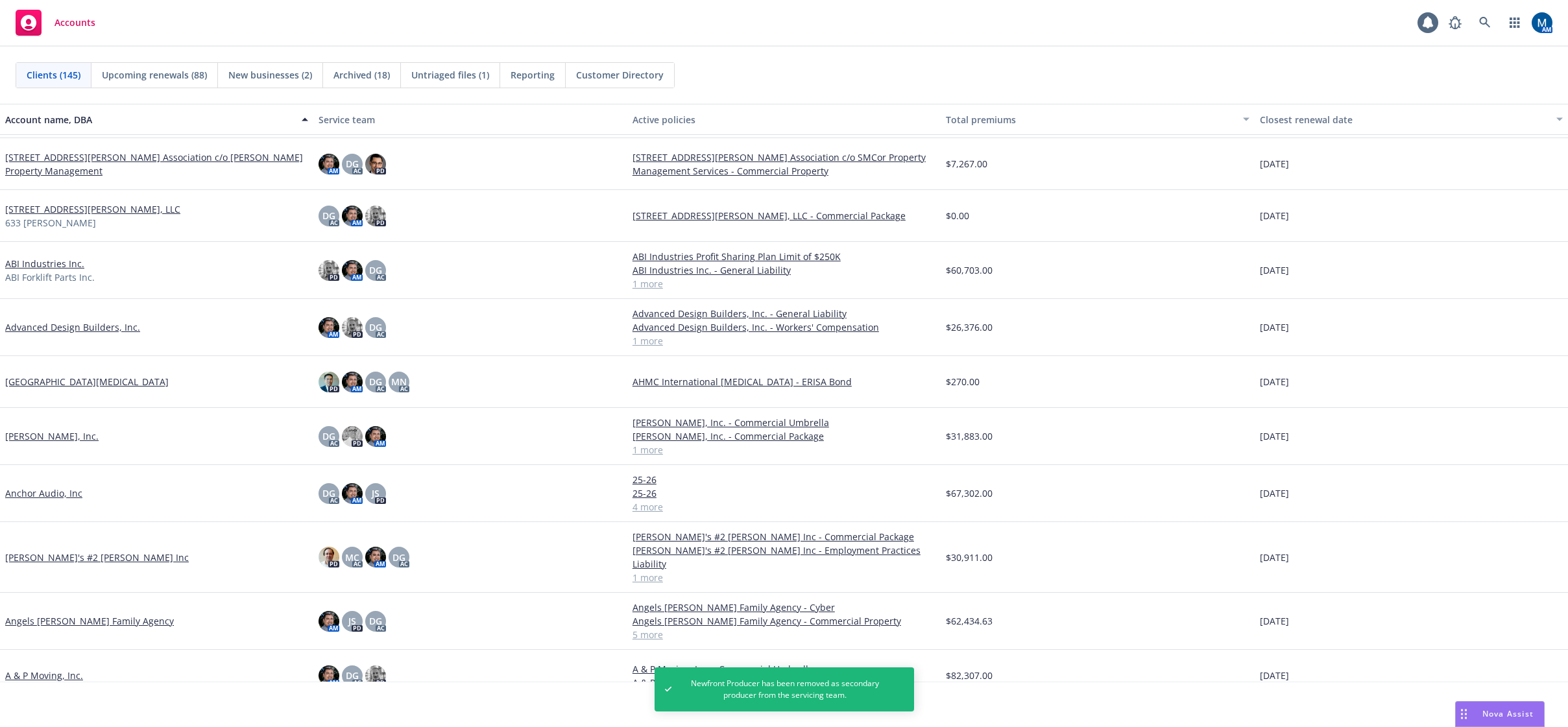
scroll to position [324, 0]
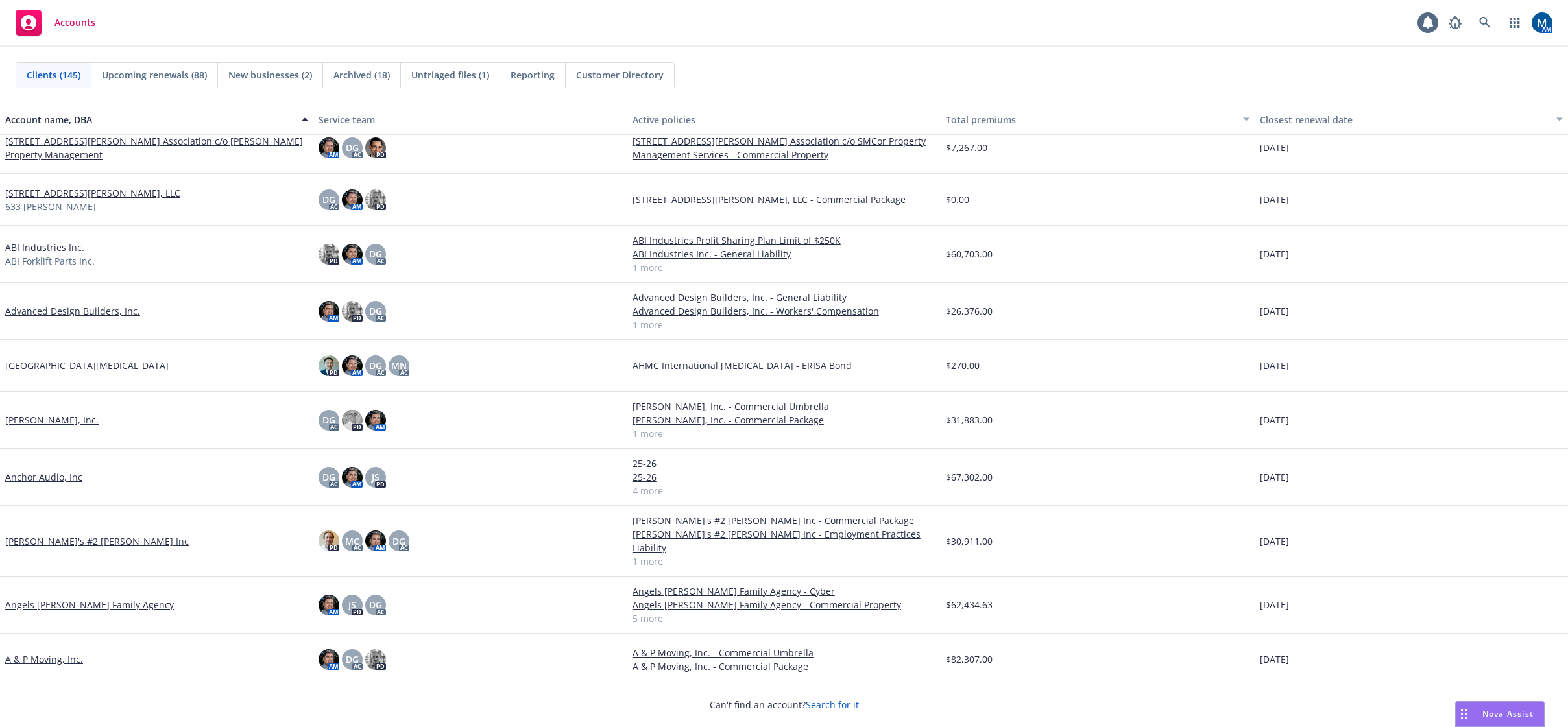
click at [71, 535] on link "Angelo's #2 Chapman Inc" at bounding box center [96, 541] width 183 height 13
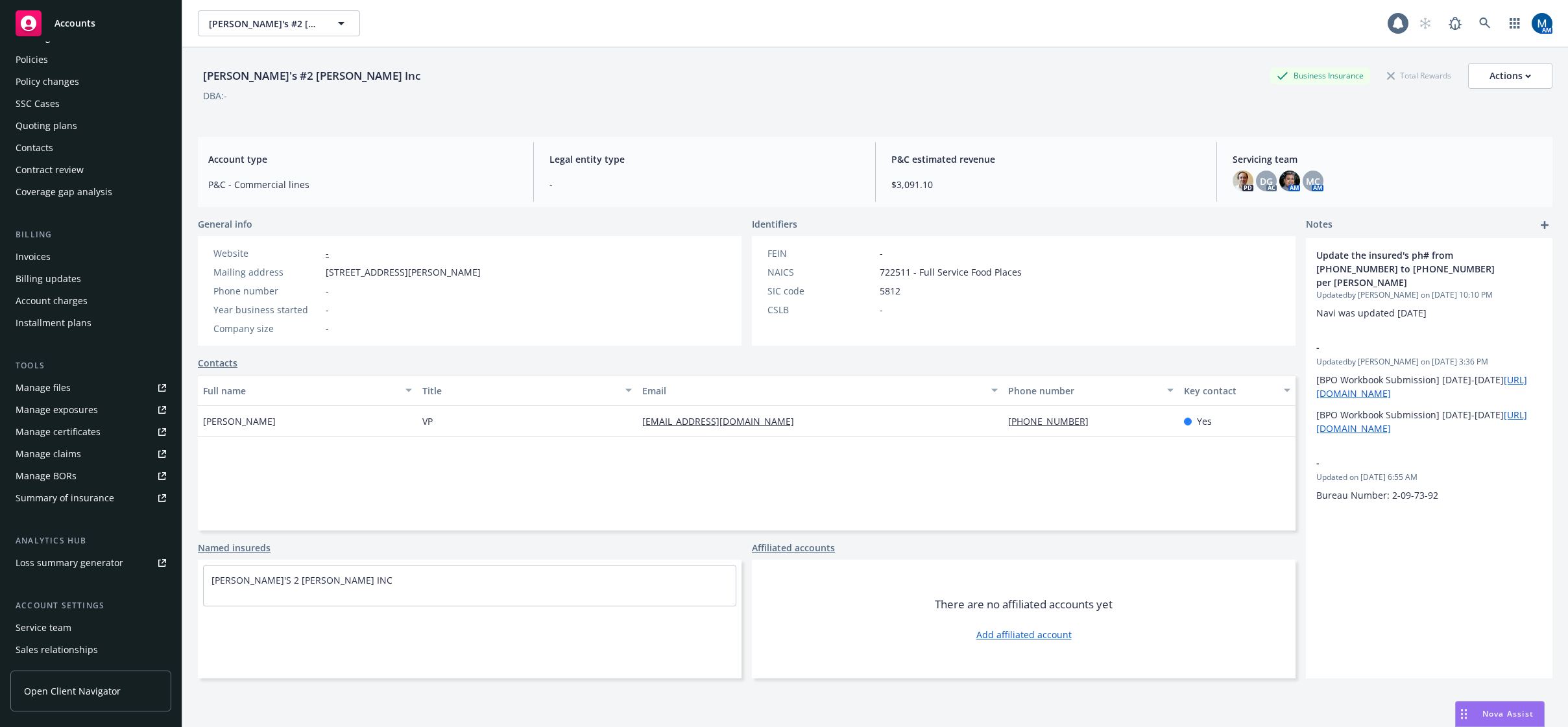
scroll to position [118, 0]
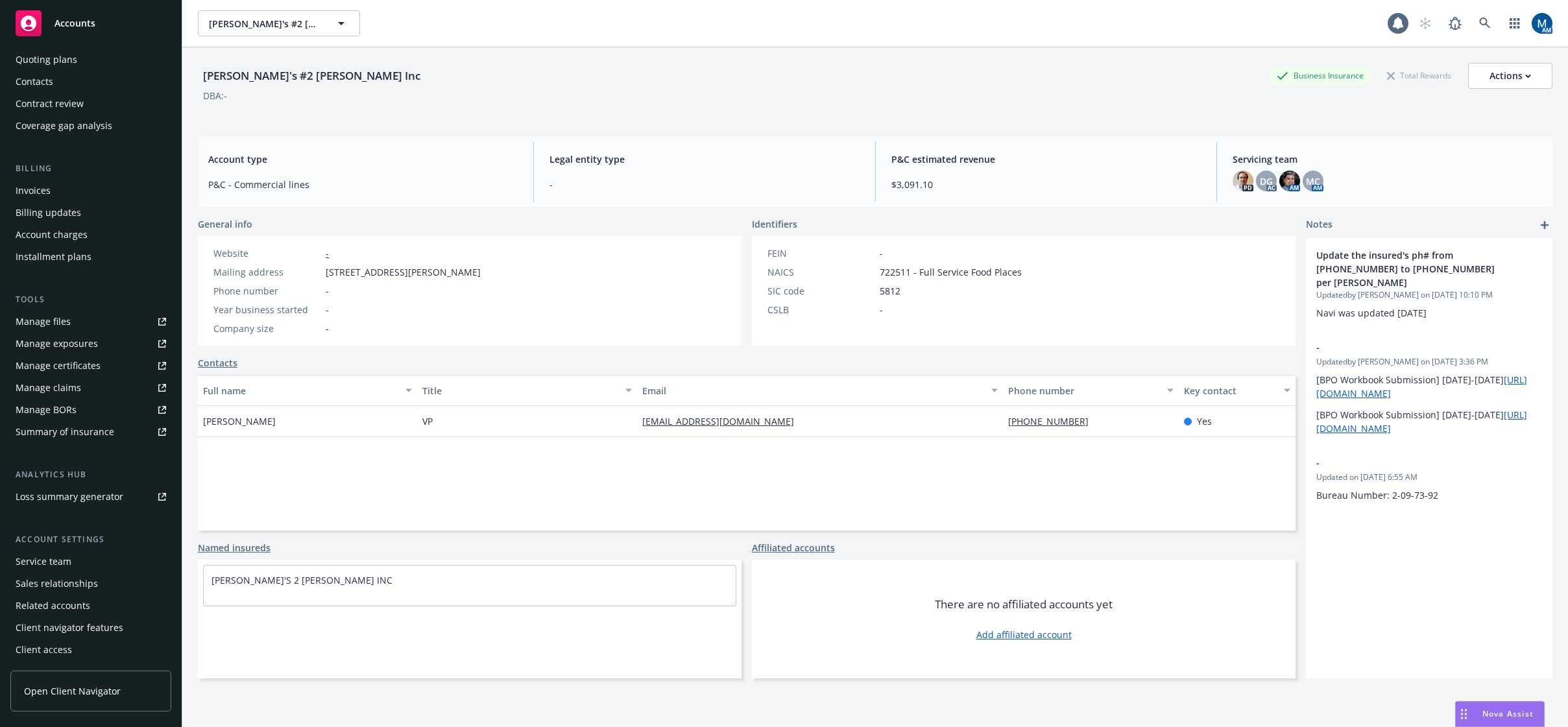
click at [64, 563] on div "Service team" at bounding box center [43, 561] width 56 height 21
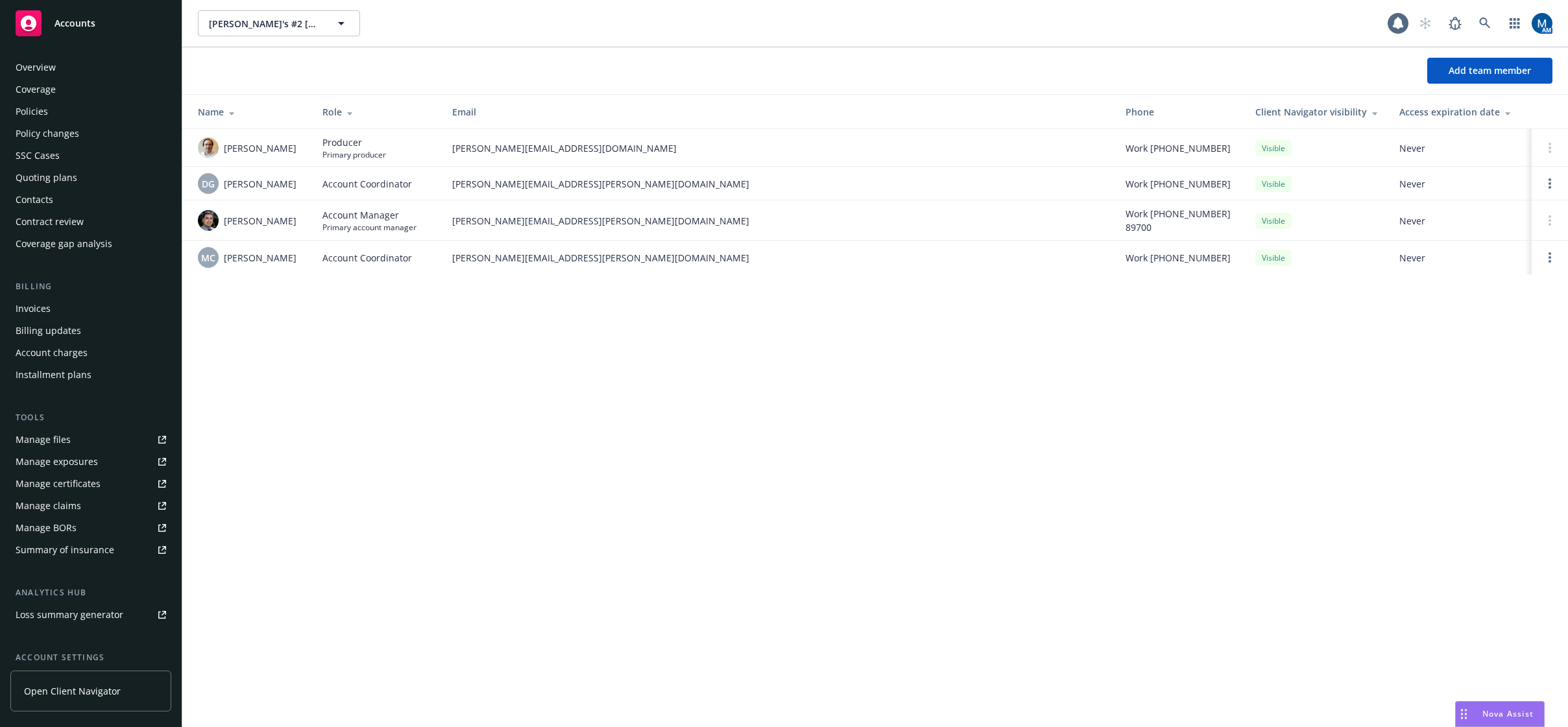
click at [75, 110] on div "Policies" at bounding box center [91, 111] width 151 height 21
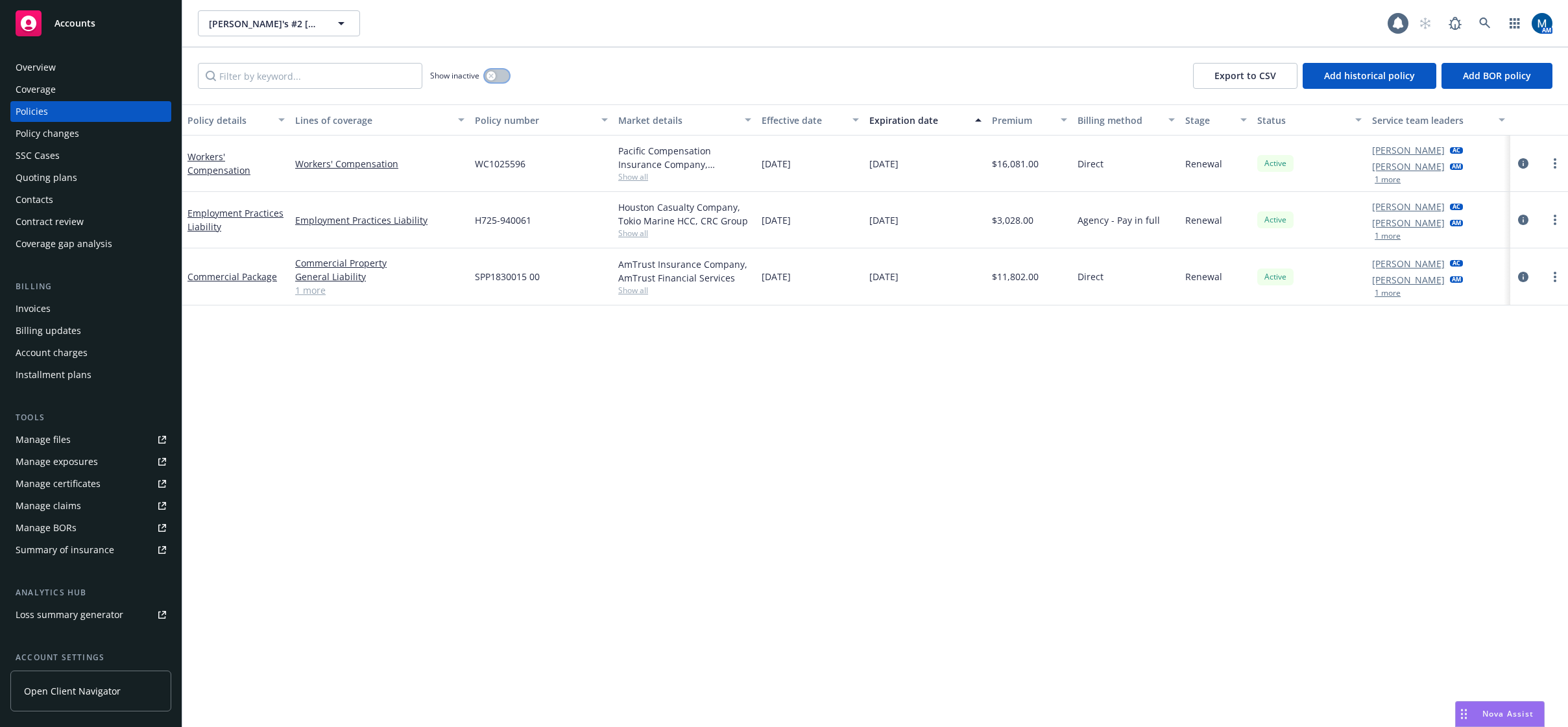
click at [498, 73] on button "button" at bounding box center [497, 76] width 25 height 13
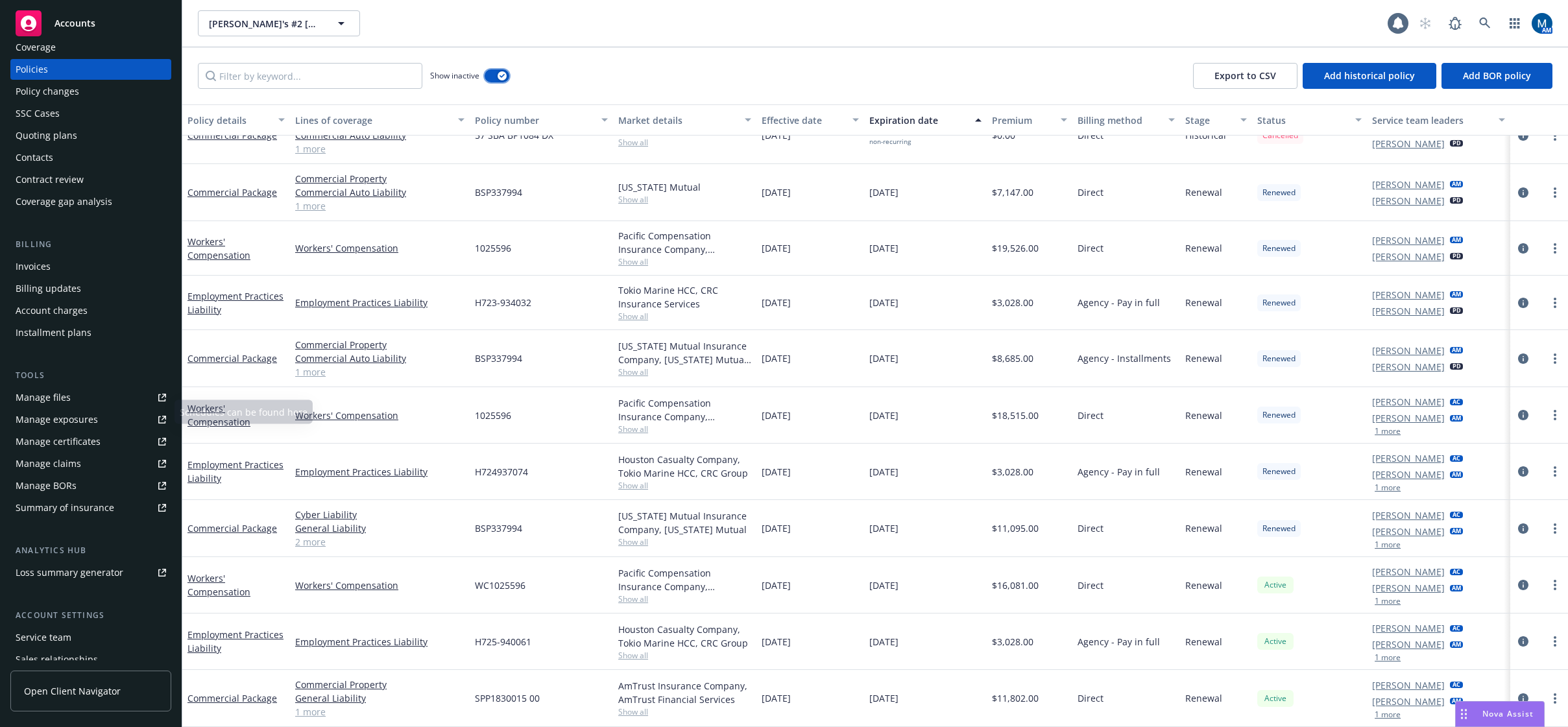
scroll to position [65, 0]
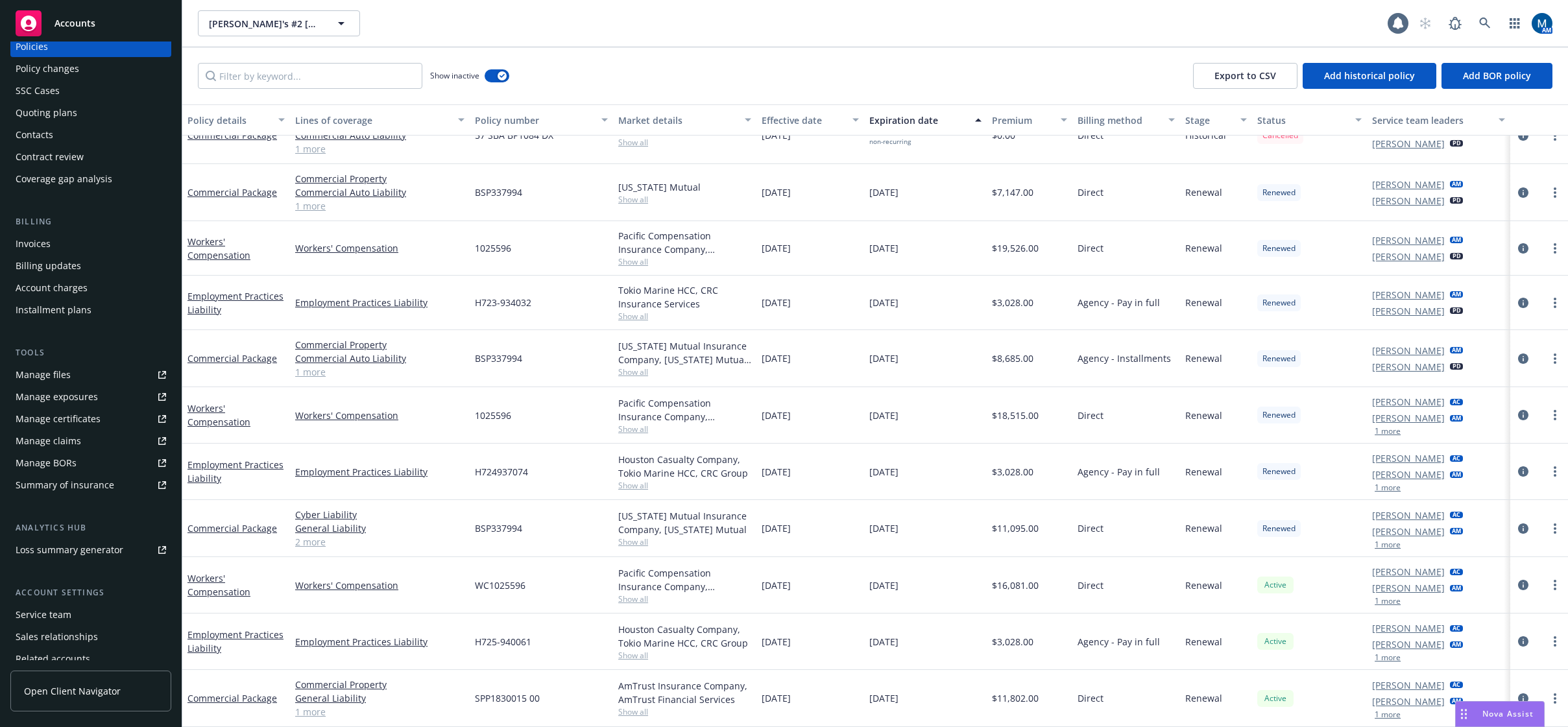
click at [46, 607] on div "Service team" at bounding box center [43, 614] width 56 height 21
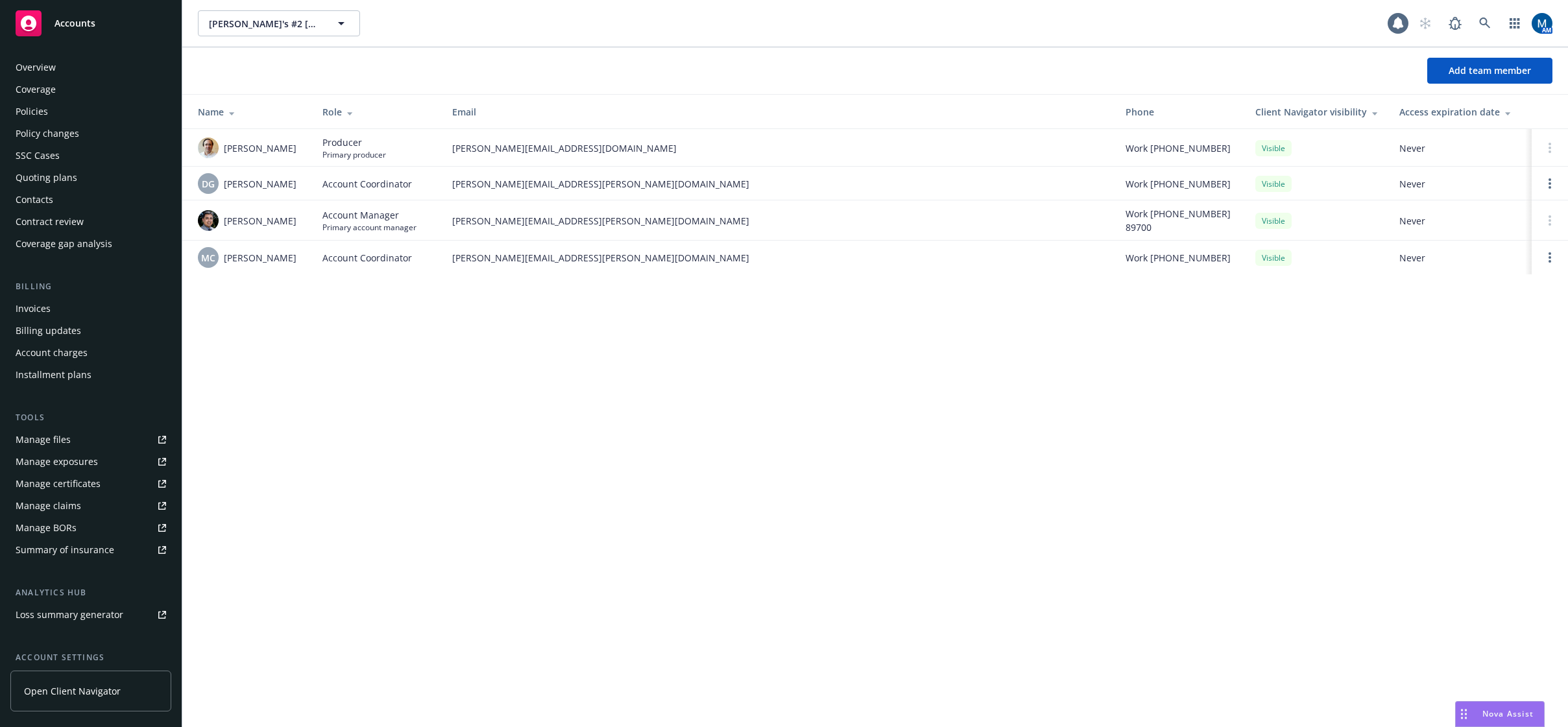
scroll to position [118, 0]
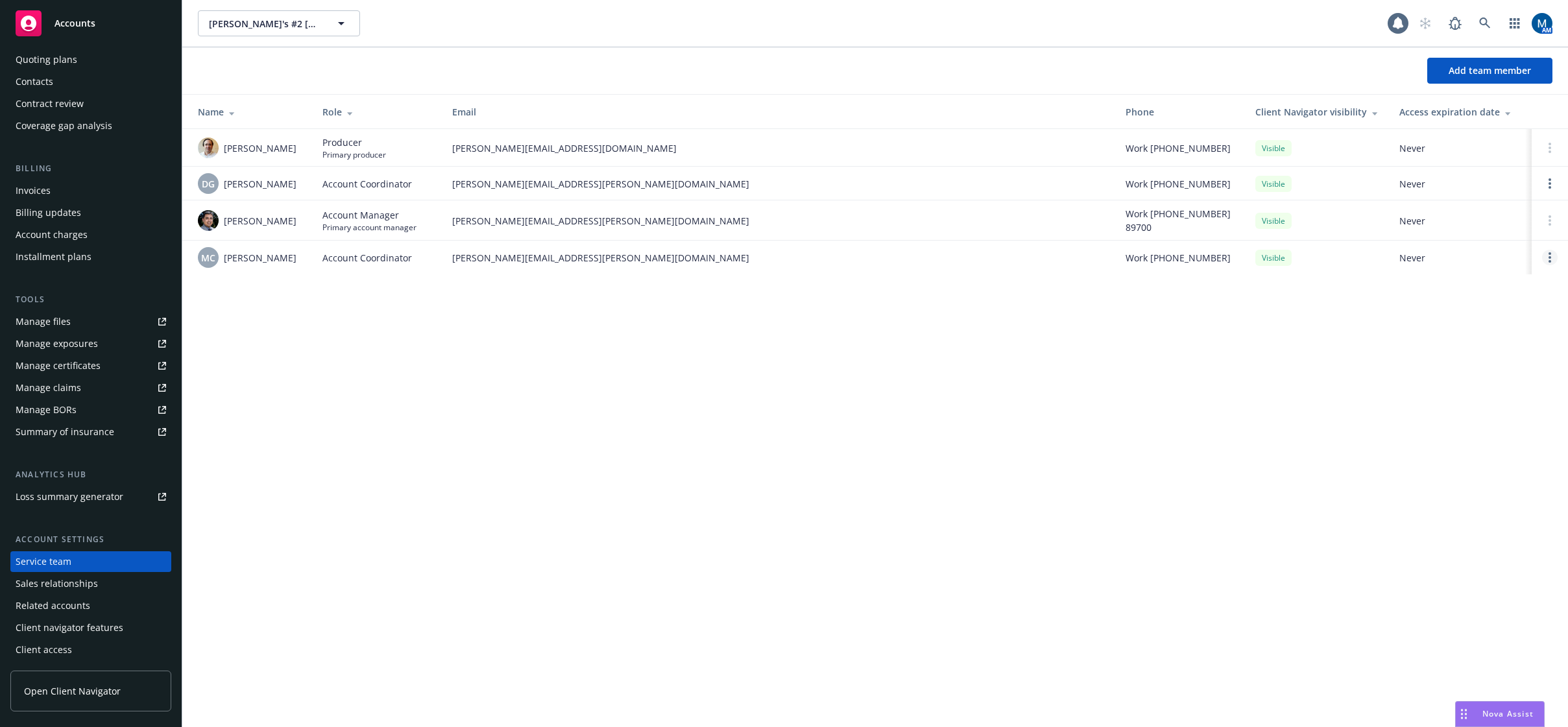
click at [1553, 261] on link "Open options" at bounding box center [1550, 257] width 16 height 16
click at [1461, 223] on span "Remove account coordinator" at bounding box center [1463, 221] width 156 height 12
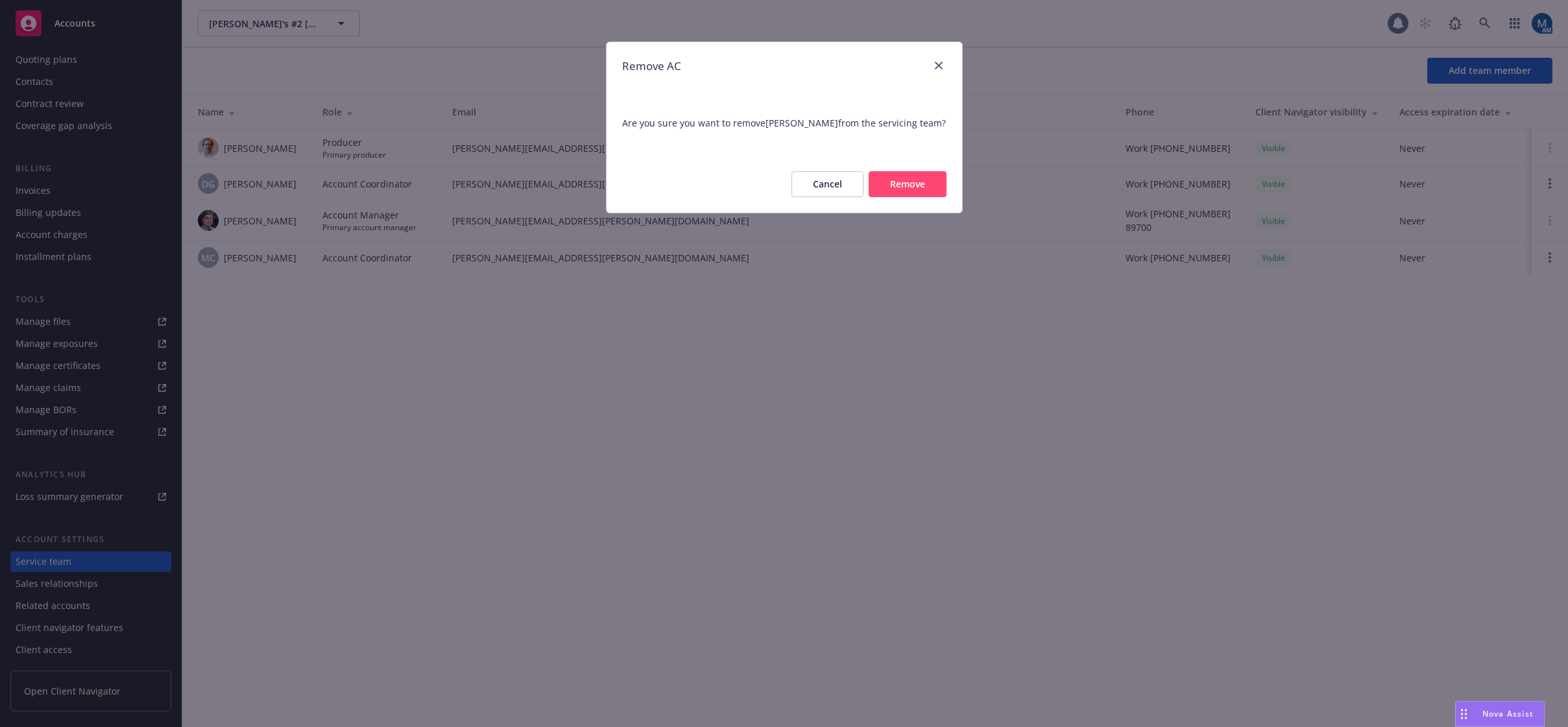
click at [932, 196] on button "Remove" at bounding box center [908, 184] width 78 height 26
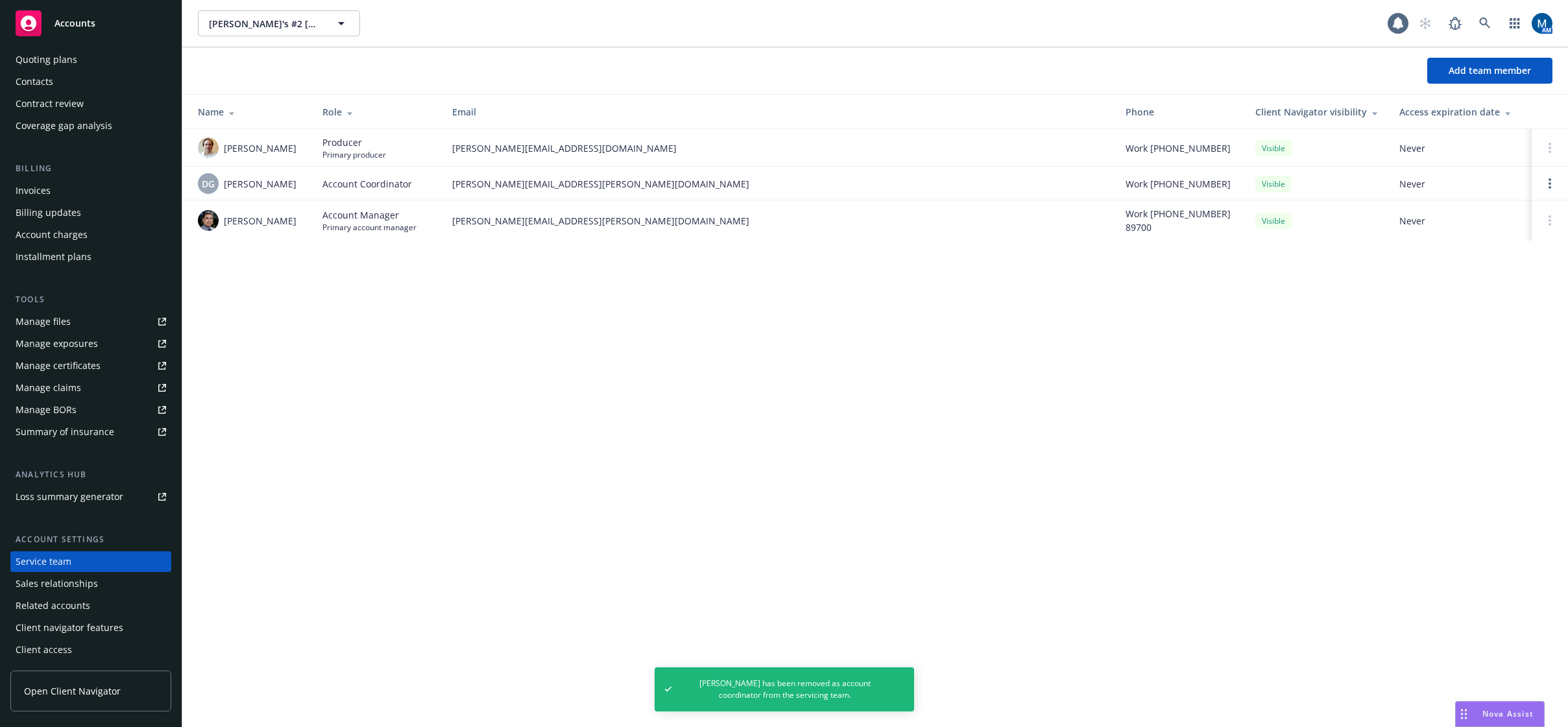
click at [107, 10] on link "Accounts" at bounding box center [91, 23] width 161 height 36
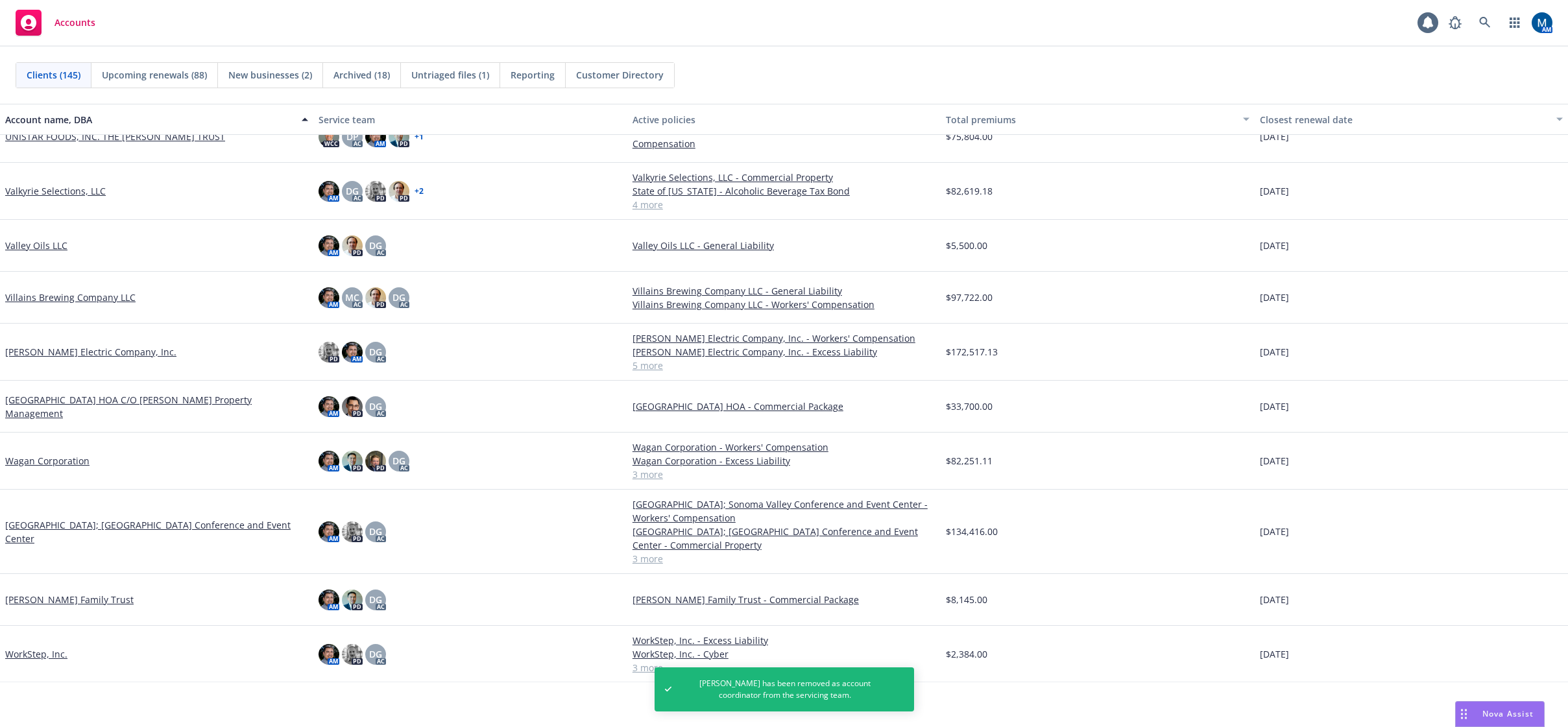
scroll to position [7035, 0]
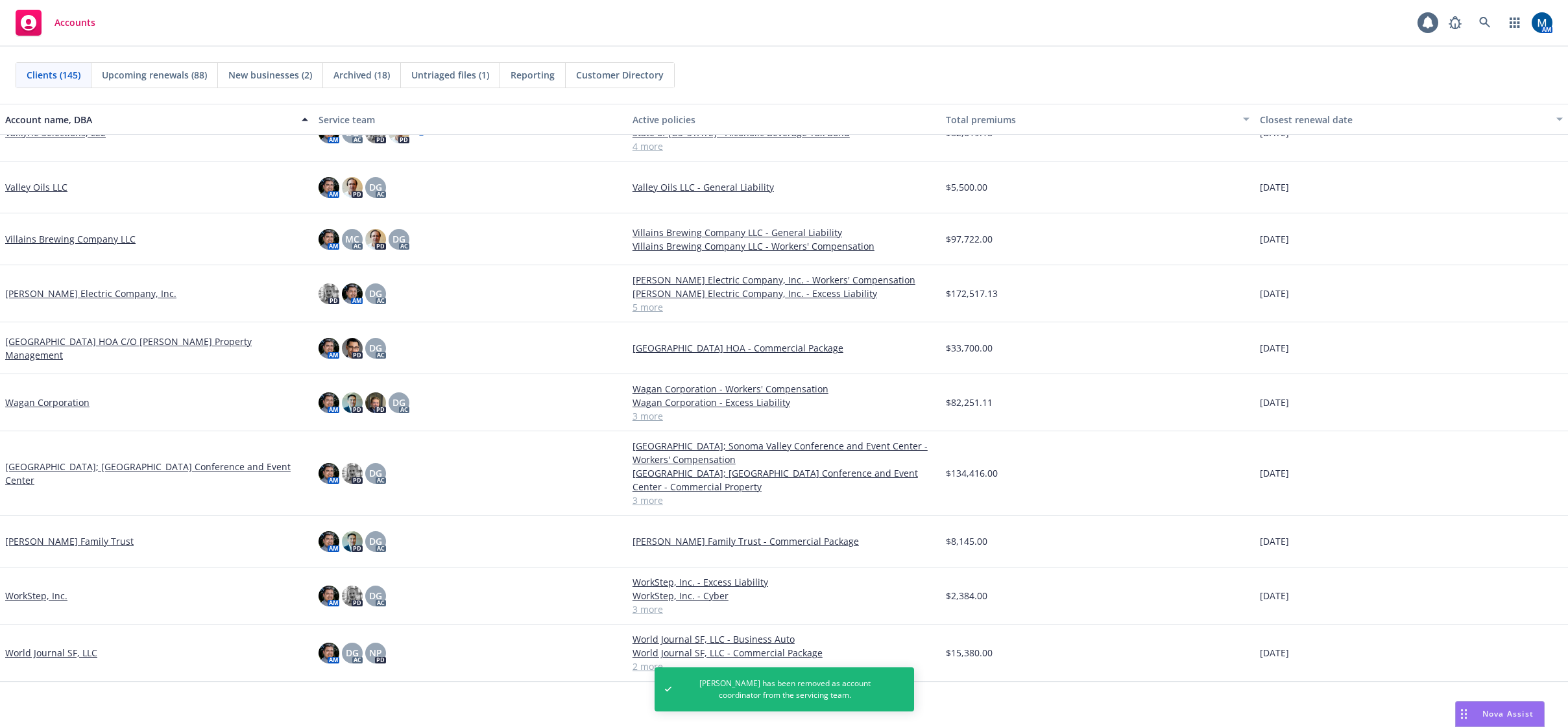
click at [70, 657] on link "World Journal SF, LLC" at bounding box center [51, 652] width 92 height 13
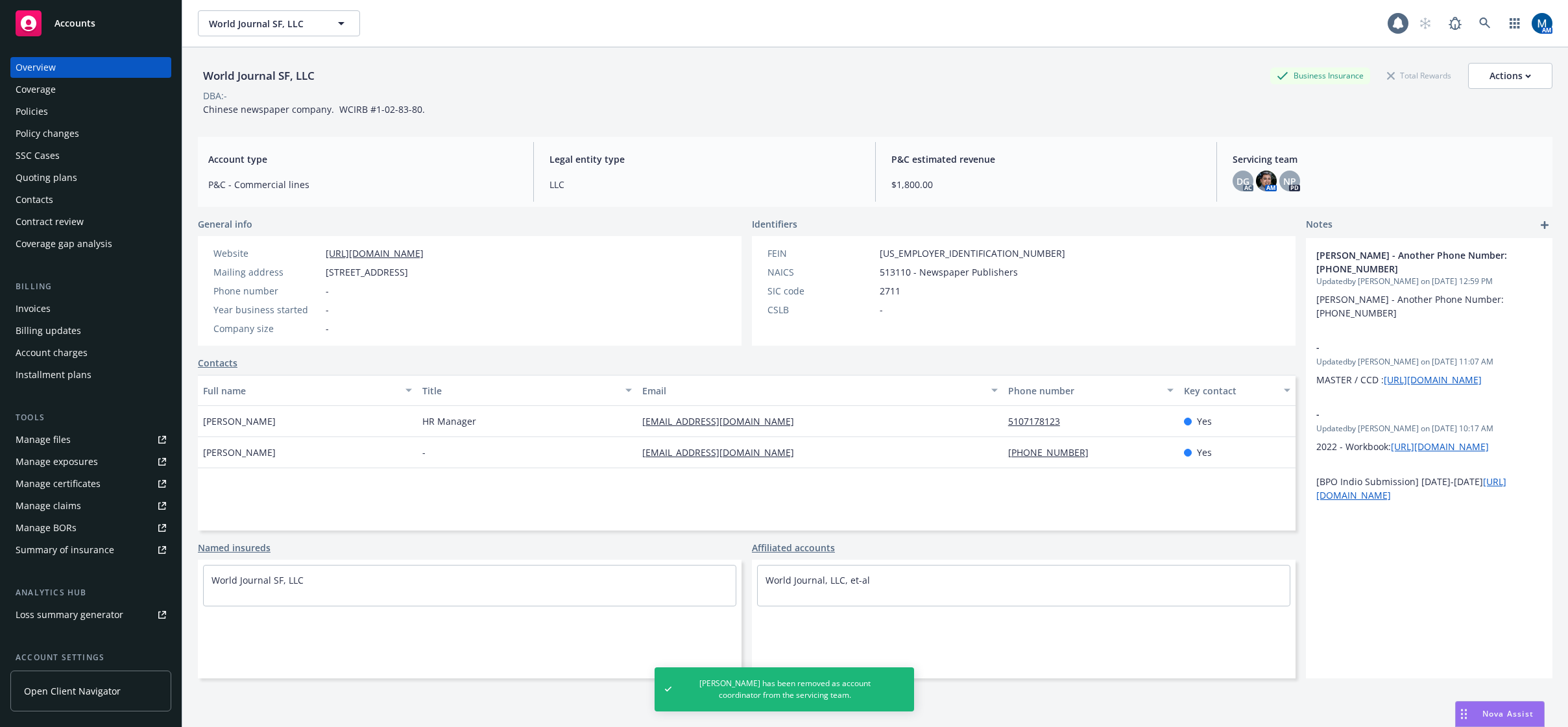
click at [58, 106] on div "Policies" at bounding box center [91, 111] width 151 height 21
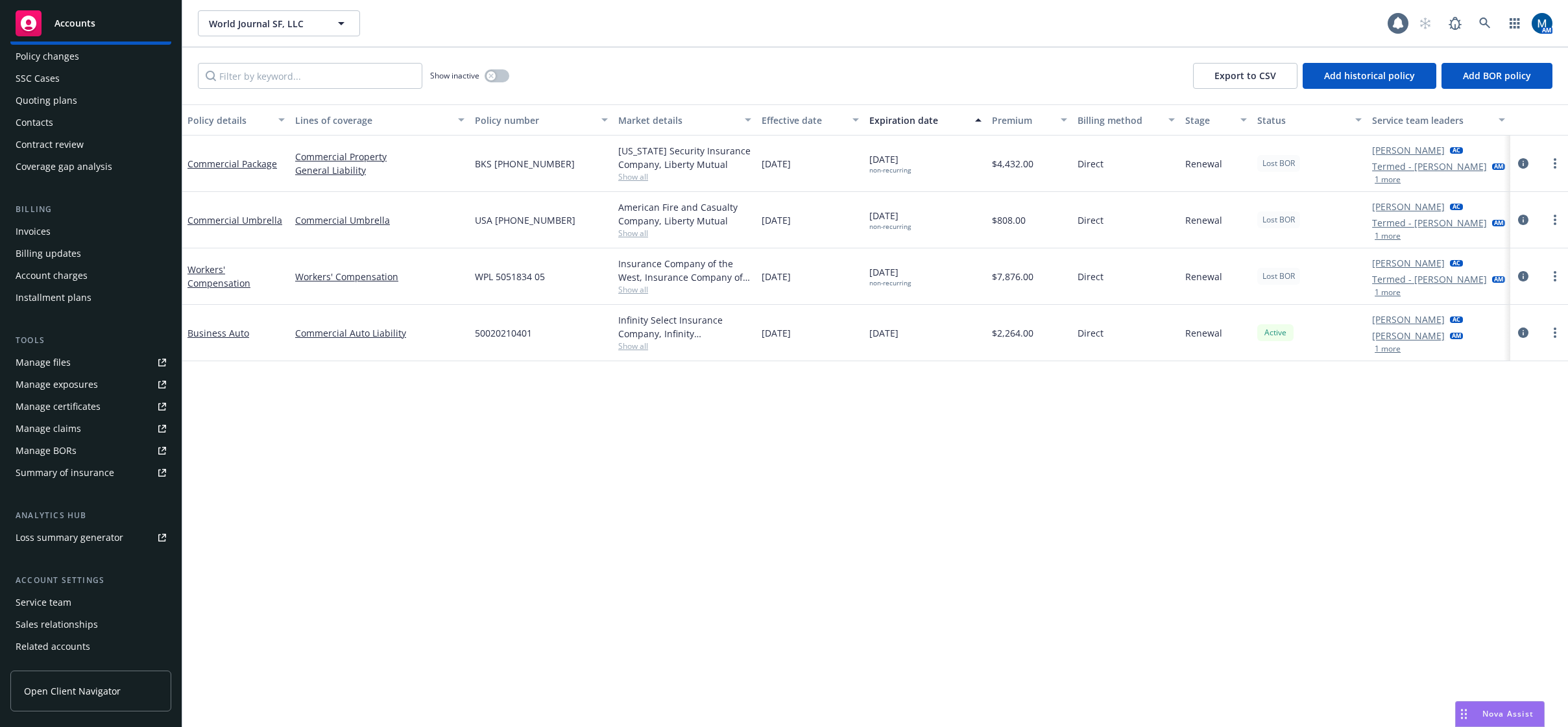
scroll to position [118, 0]
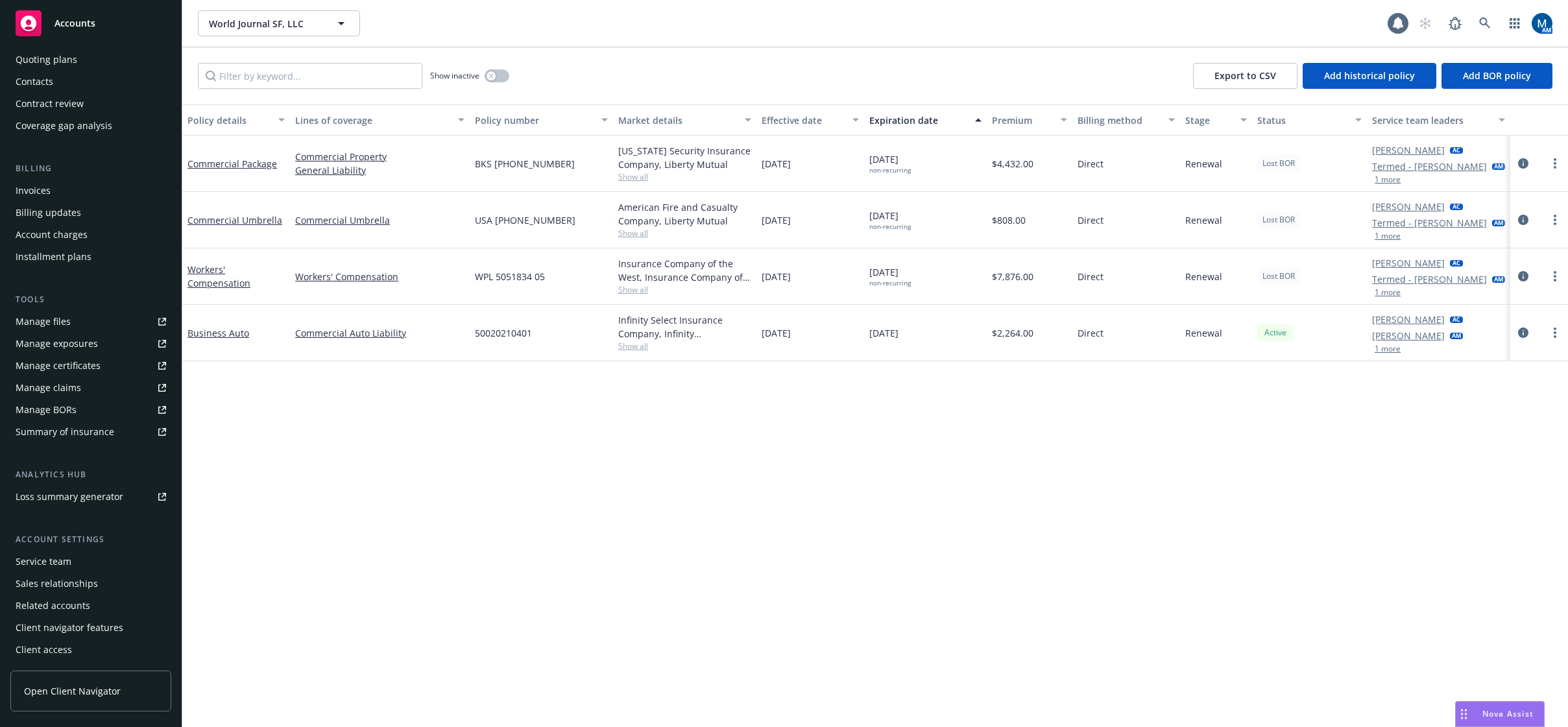
click at [90, 557] on div "Service team" at bounding box center [91, 561] width 151 height 21
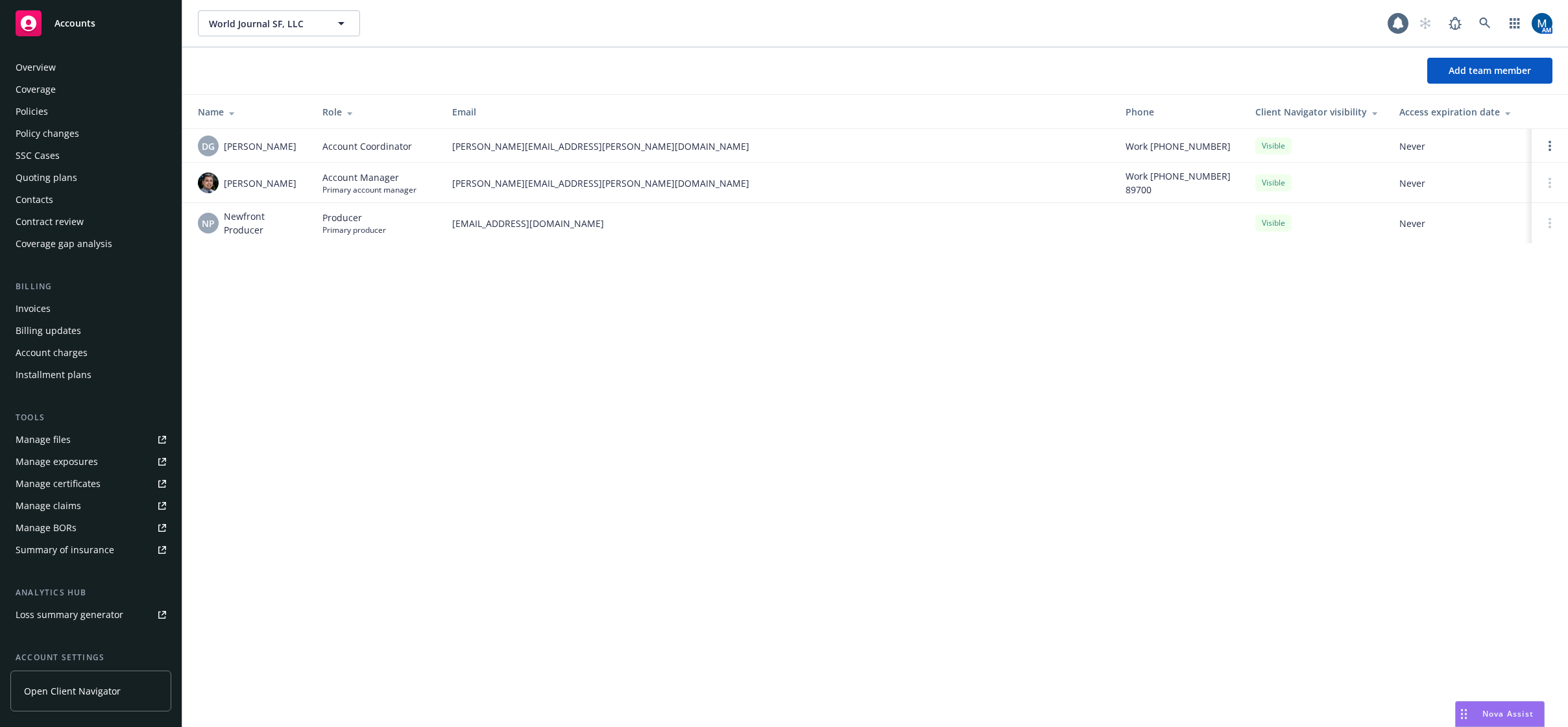
click at [81, 108] on div "Policies" at bounding box center [91, 111] width 151 height 21
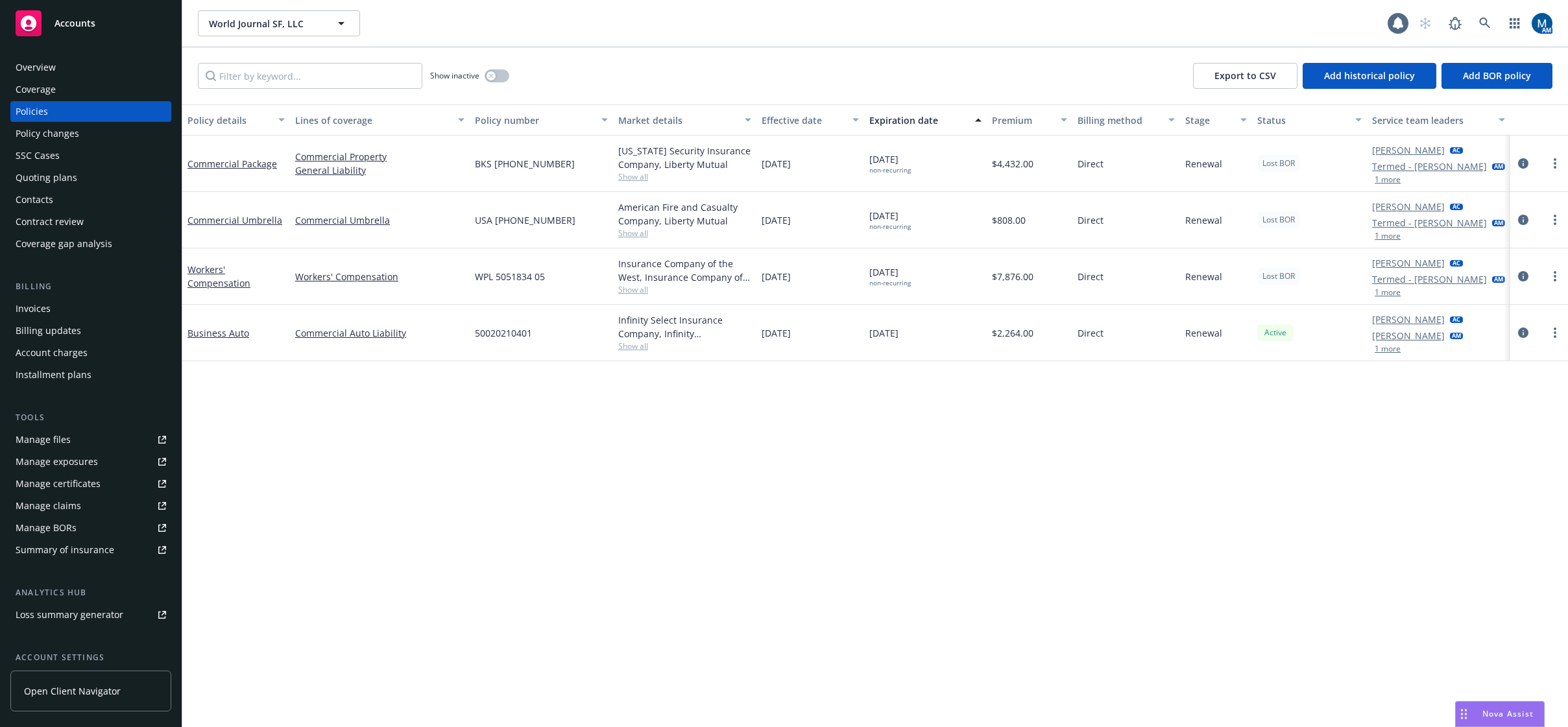
click at [1387, 293] on button "1 more" at bounding box center [1387, 292] width 26 height 7
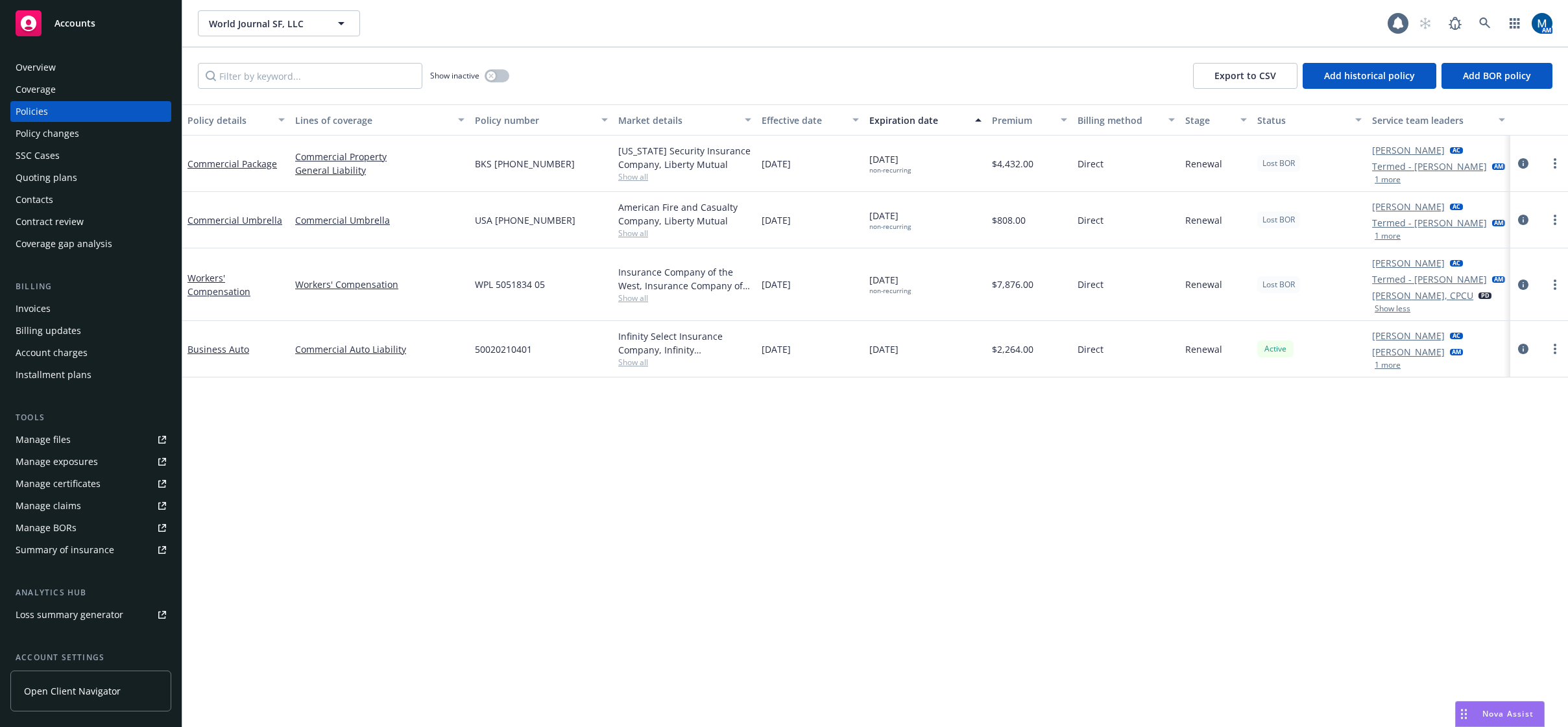
click at [48, 17] on div "Accounts" at bounding box center [91, 23] width 151 height 26
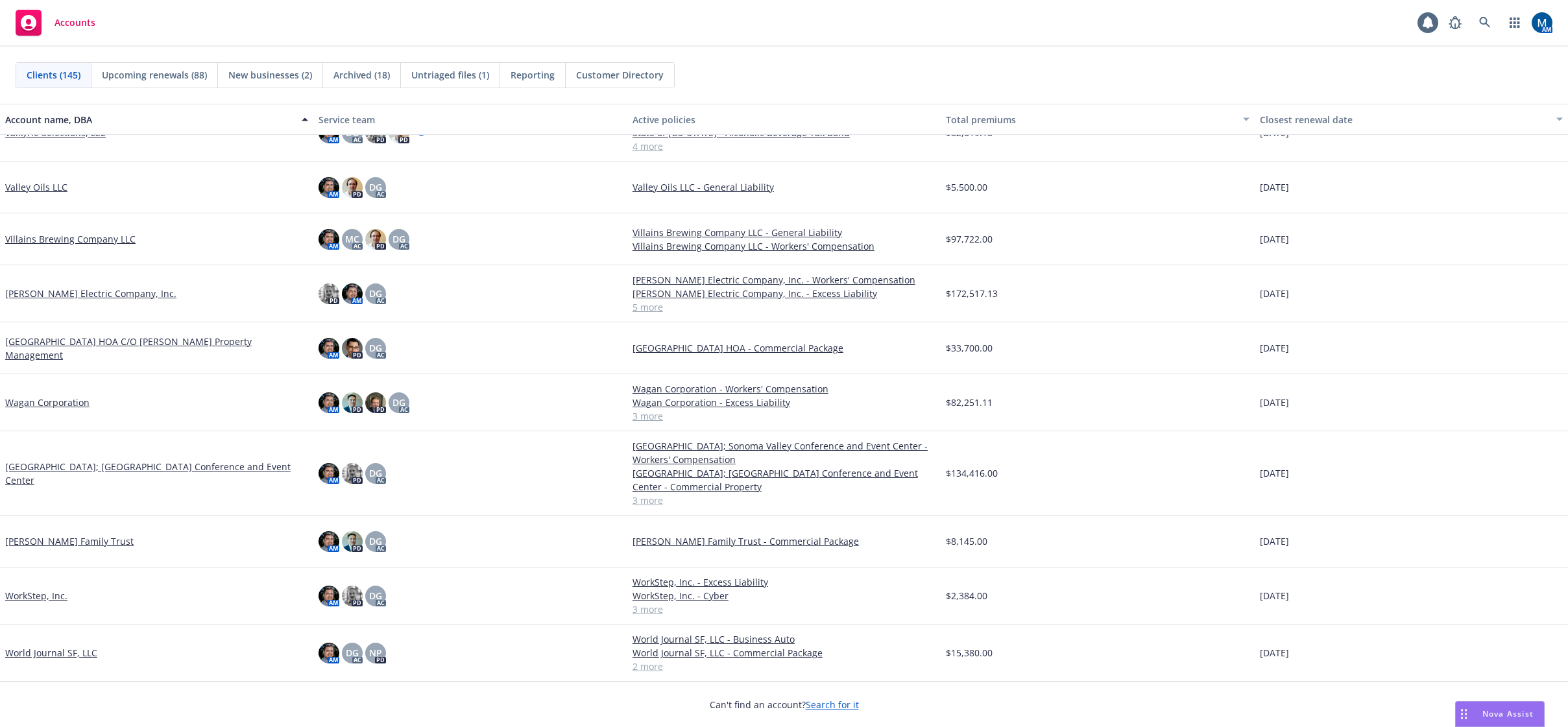
scroll to position [7035, 0]
click at [41, 598] on link "WorkStep, Inc." at bounding box center [36, 595] width 62 height 13
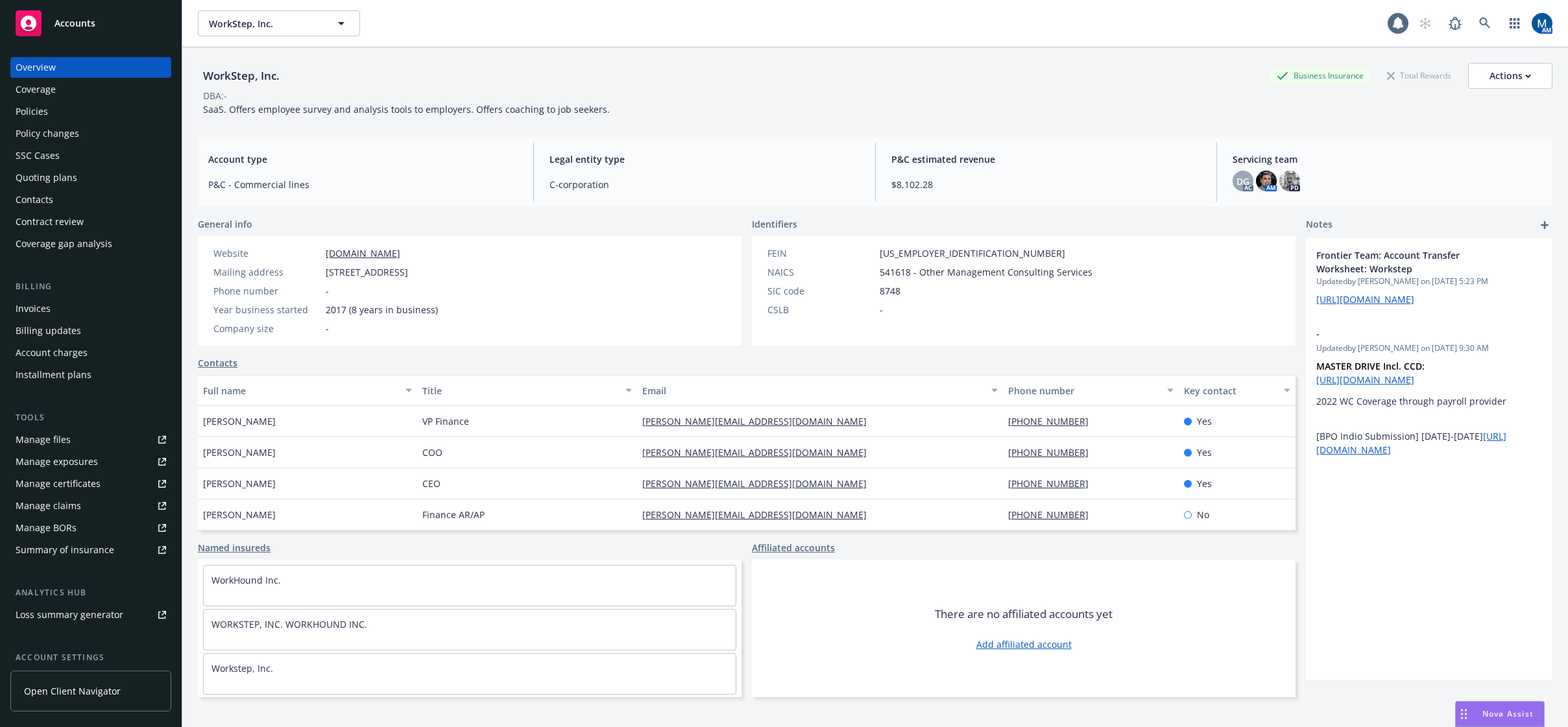
click at [63, 106] on div "Policies" at bounding box center [91, 111] width 151 height 21
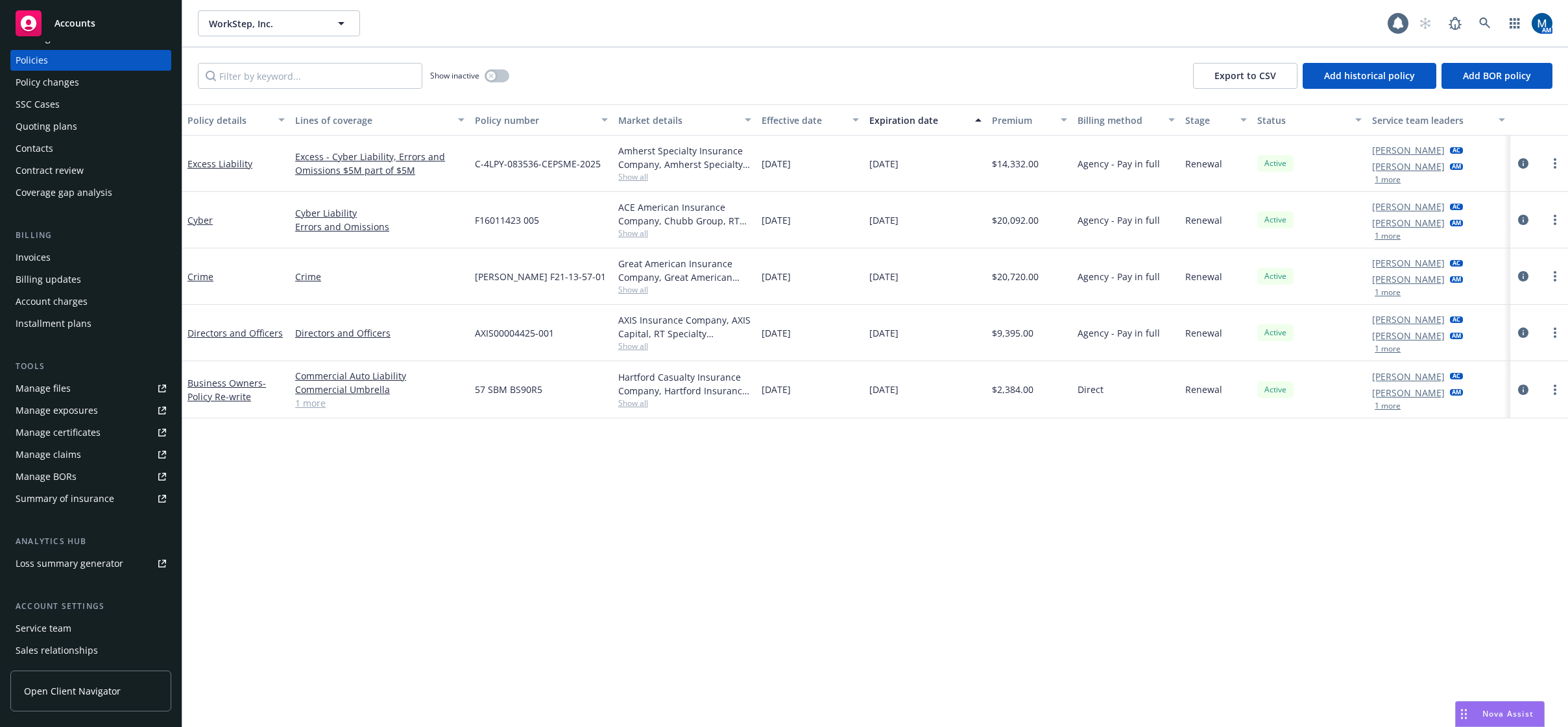
scroll to position [118, 0]
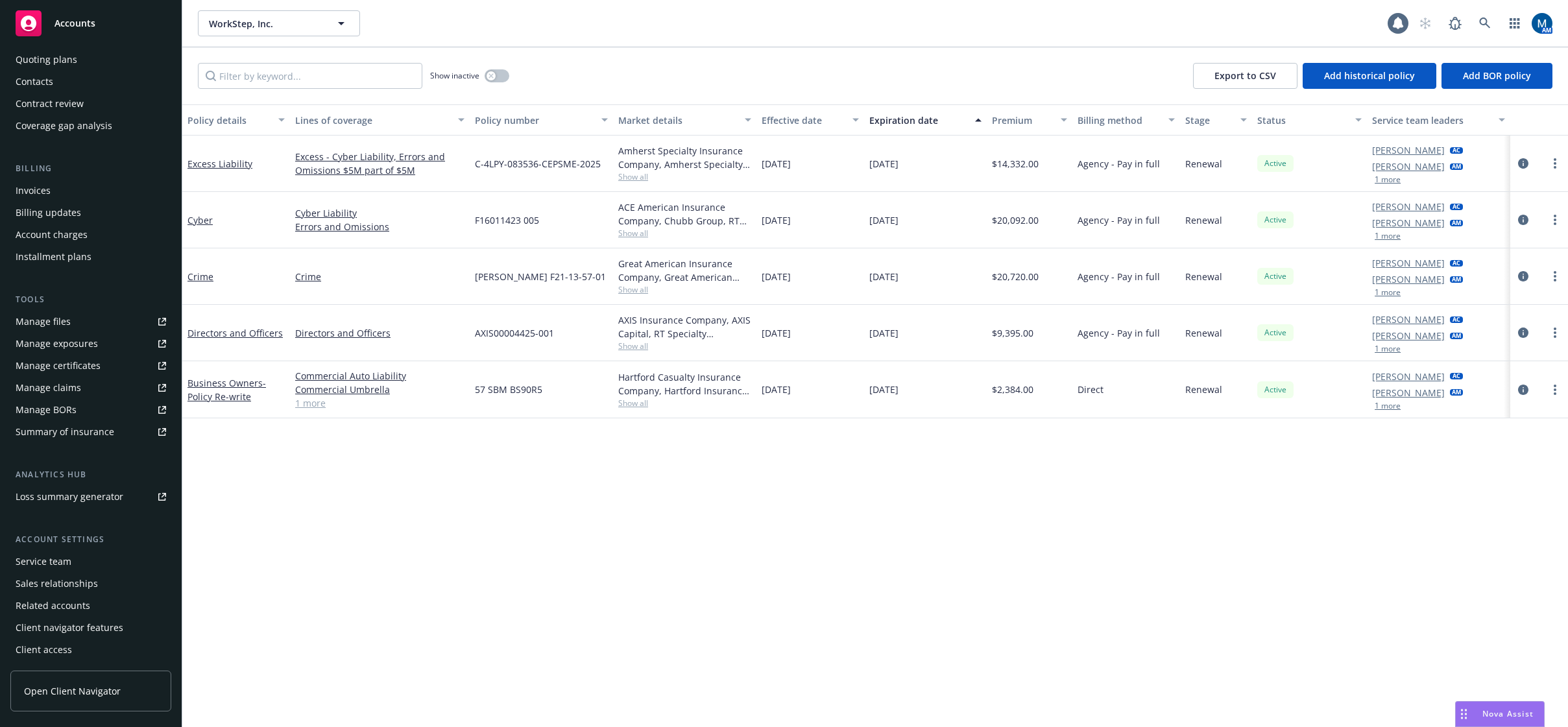
click at [79, 566] on div "Service team" at bounding box center [91, 561] width 151 height 21
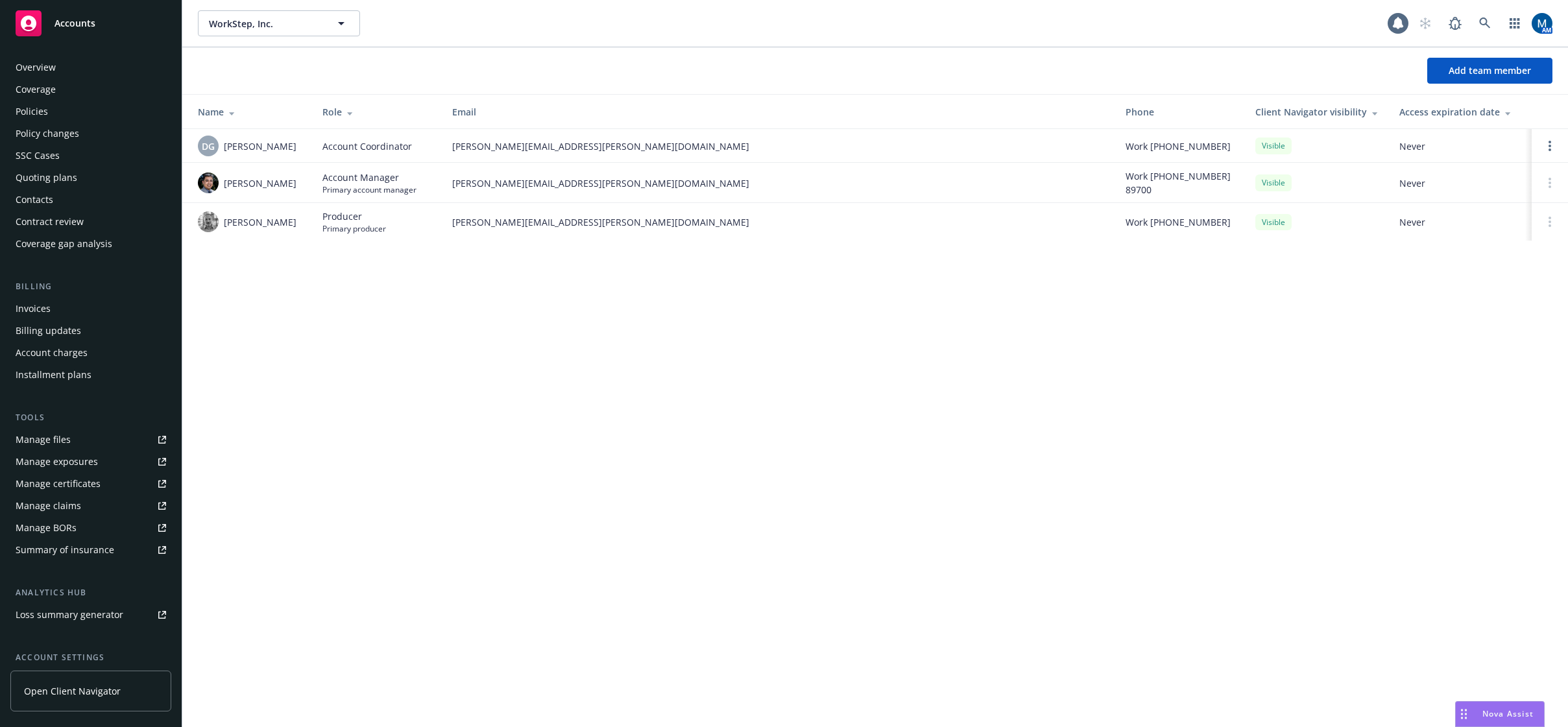
click at [50, 115] on div "Policies" at bounding box center [91, 111] width 151 height 21
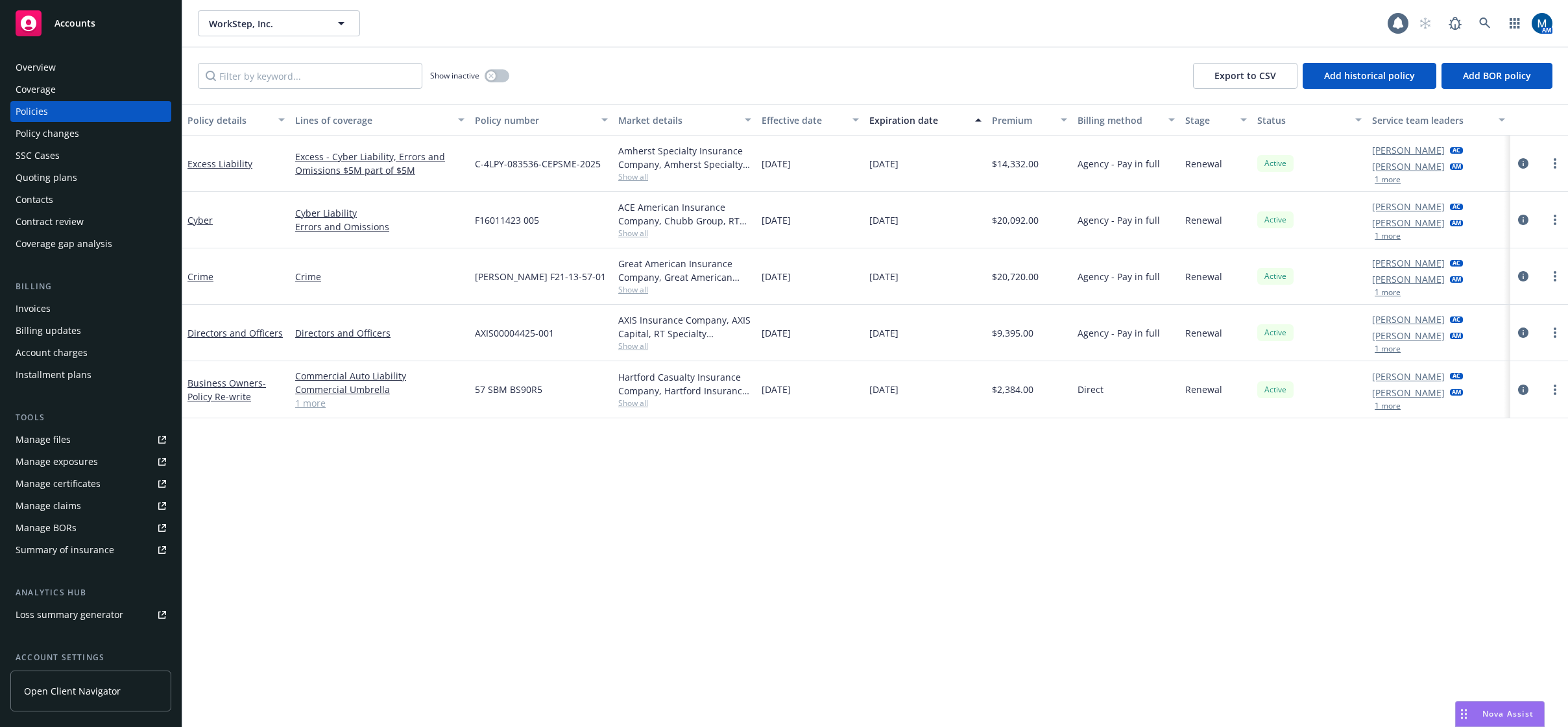
click at [89, 27] on span "Accounts" at bounding box center [75, 23] width 41 height 11
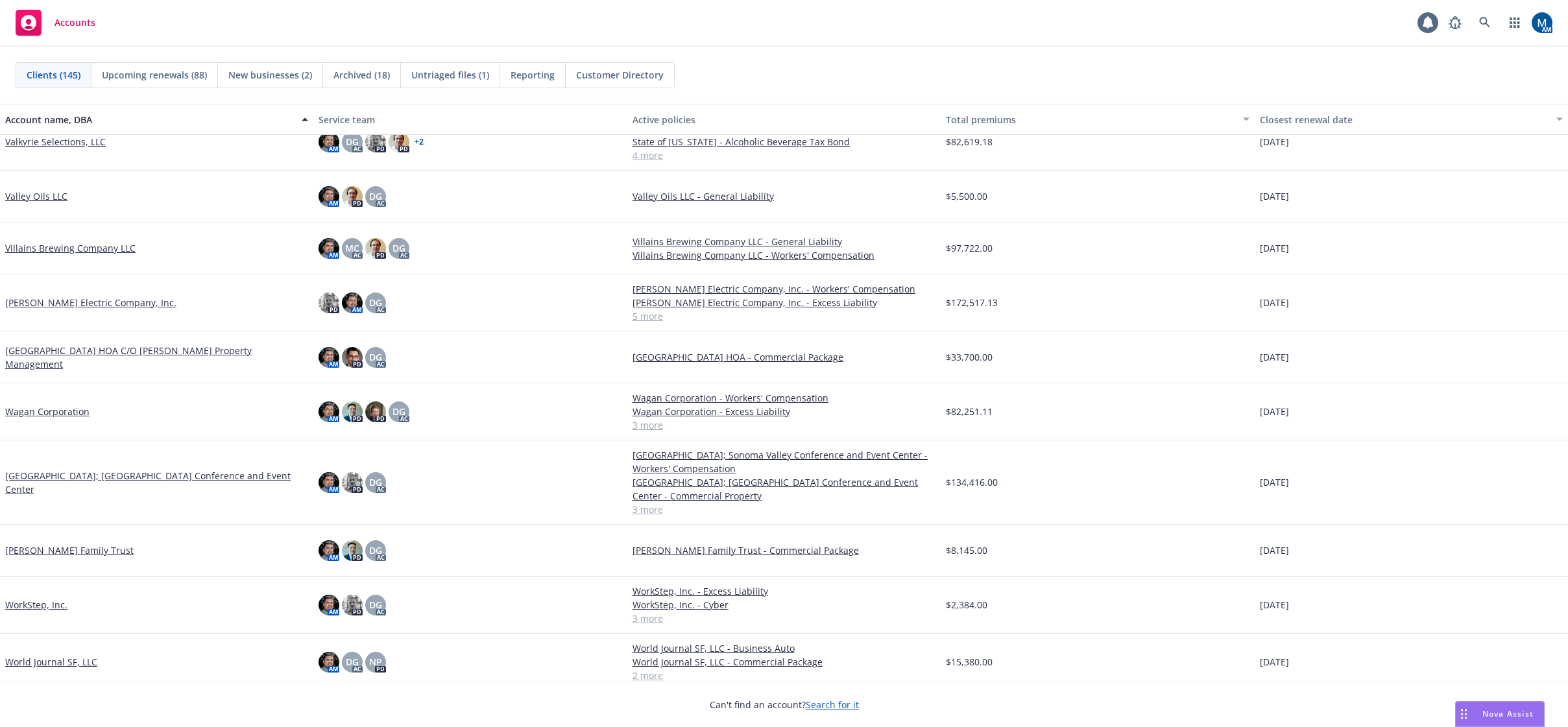
scroll to position [7035, 0]
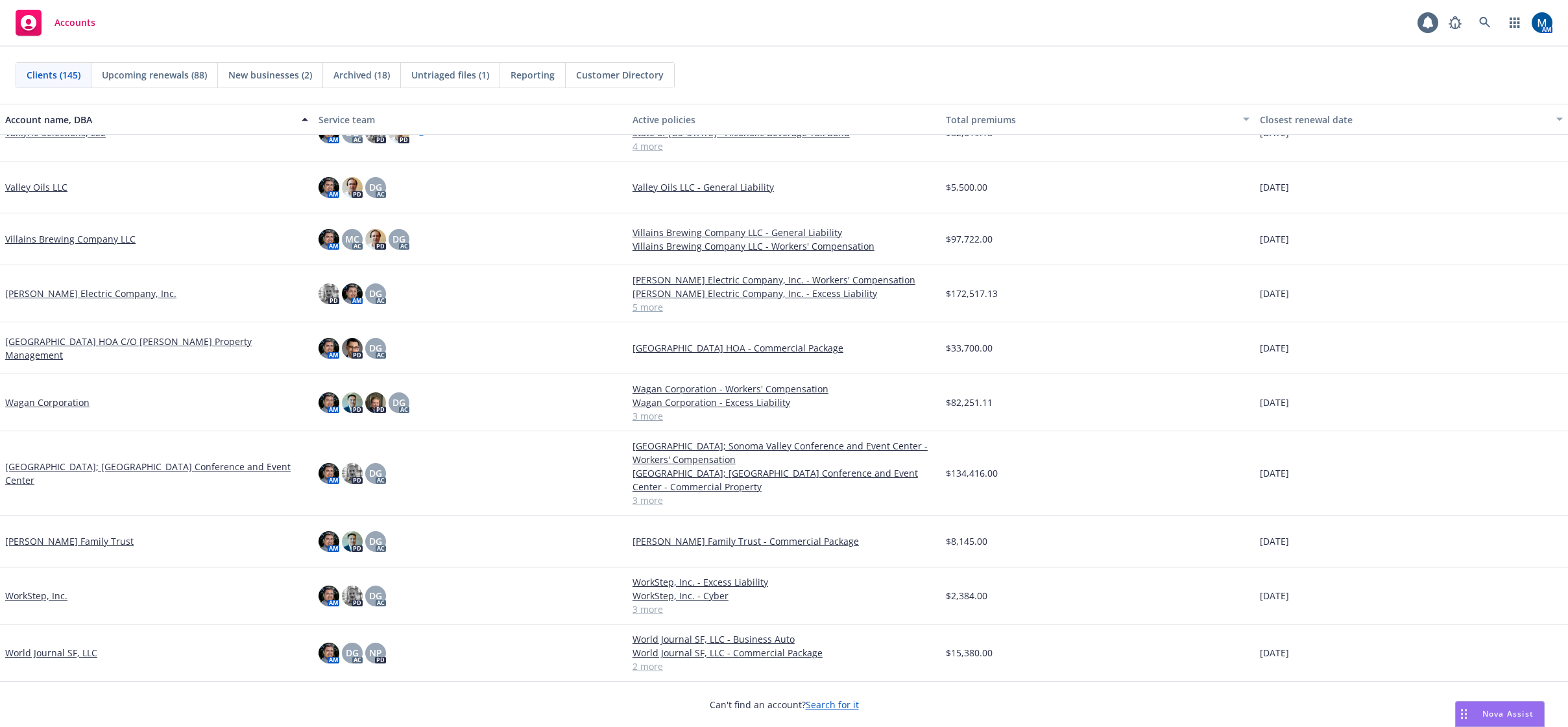
click at [62, 403] on link "Wagan Corporation" at bounding box center [47, 402] width 85 height 13
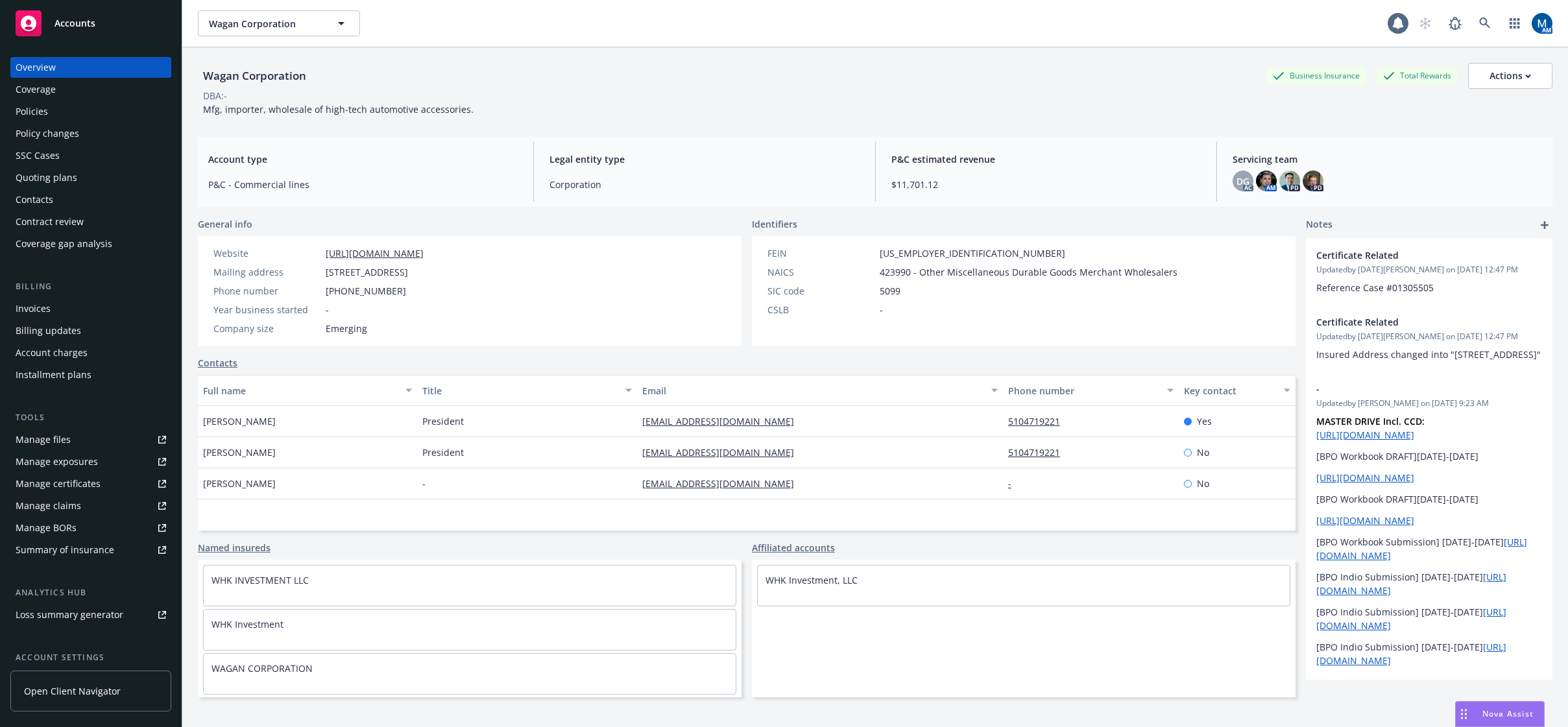
click at [70, 112] on div "Policies" at bounding box center [91, 111] width 151 height 21
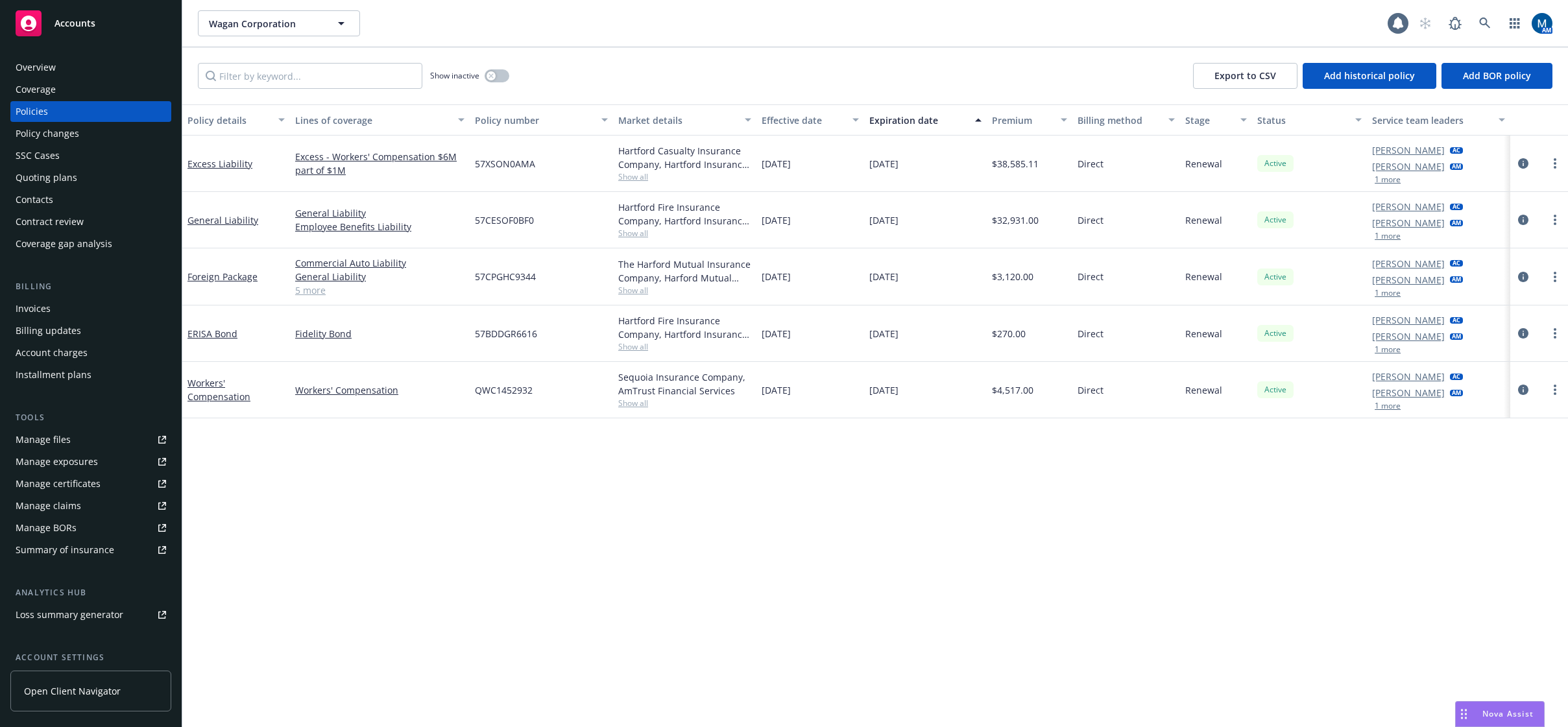
click at [1399, 405] on button "1 more" at bounding box center [1387, 405] width 26 height 7
click at [497, 72] on button "button" at bounding box center [497, 76] width 25 height 13
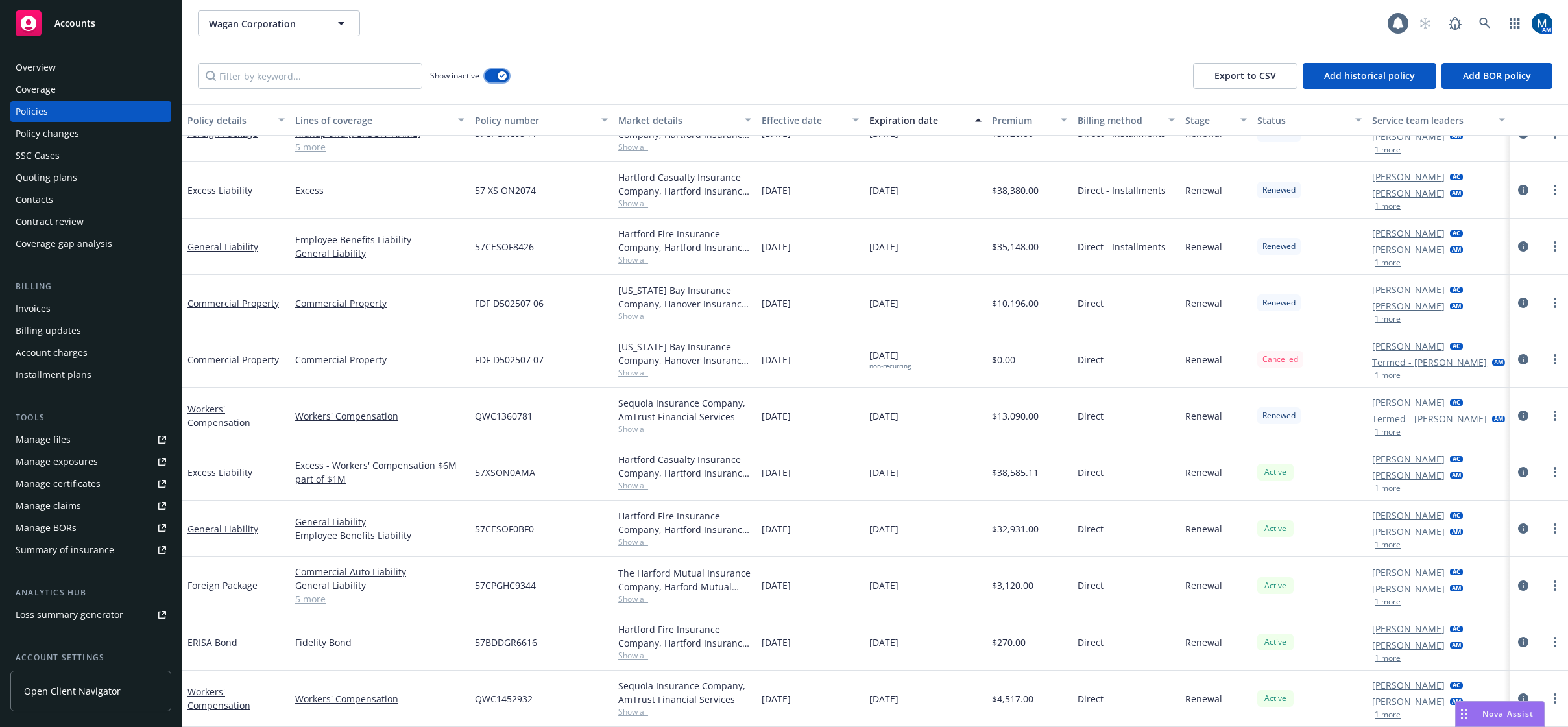
scroll to position [2029, 0]
click at [1391, 429] on button "1 more" at bounding box center [1387, 431] width 26 height 7
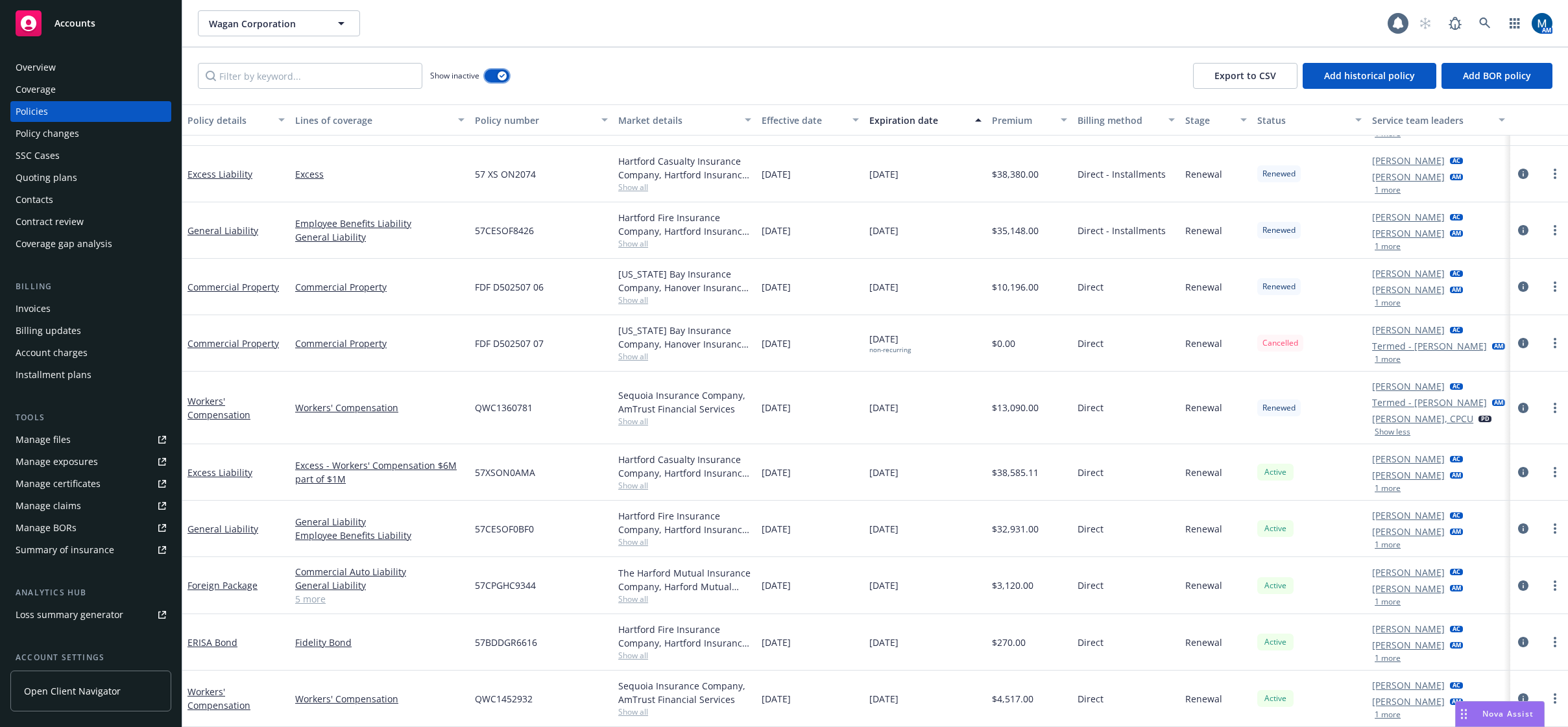
click at [500, 70] on button "button" at bounding box center [497, 76] width 25 height 13
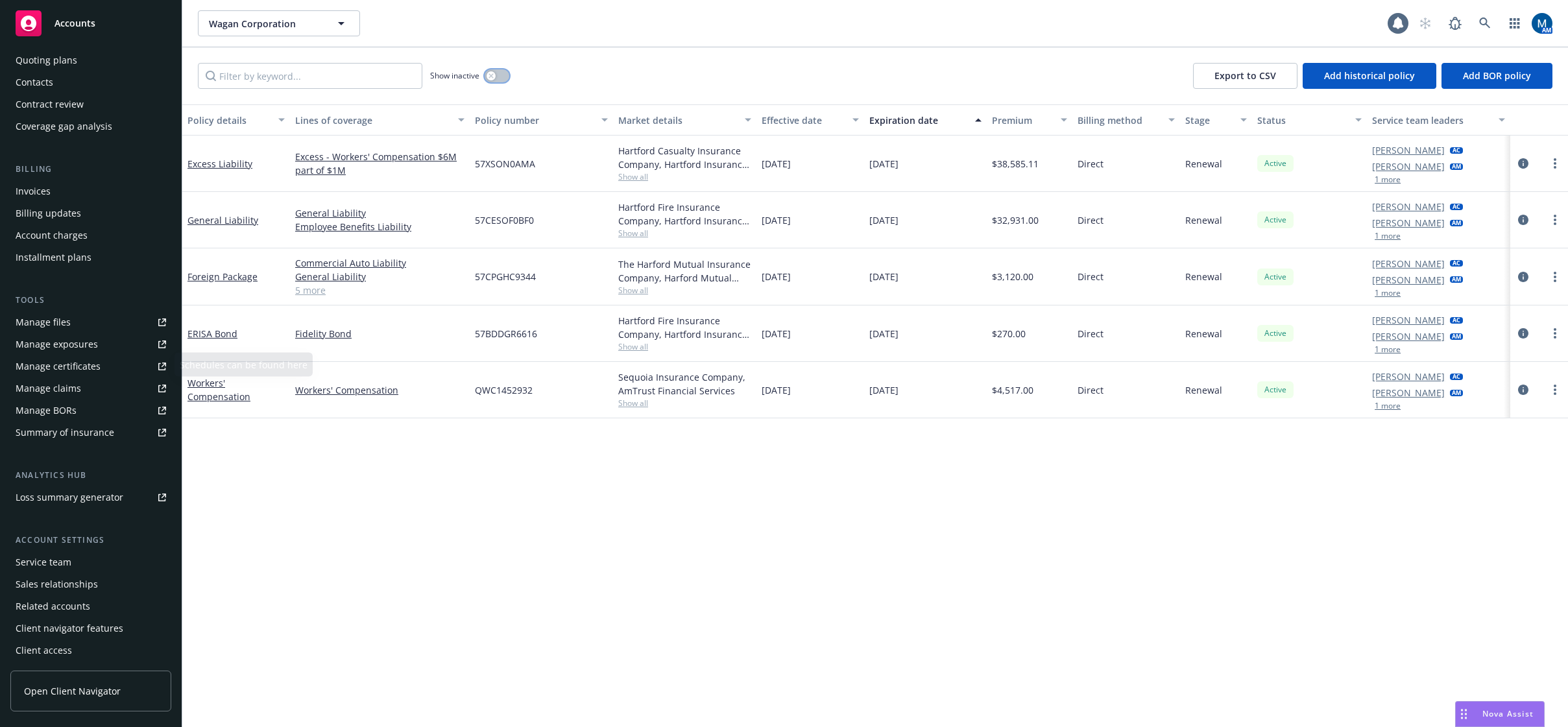
scroll to position [118, 0]
click at [78, 550] on div "Account settings Service team Sales relationships Related accounts Client navig…" at bounding box center [91, 596] width 161 height 127
click at [76, 559] on div "Service team" at bounding box center [91, 561] width 151 height 21
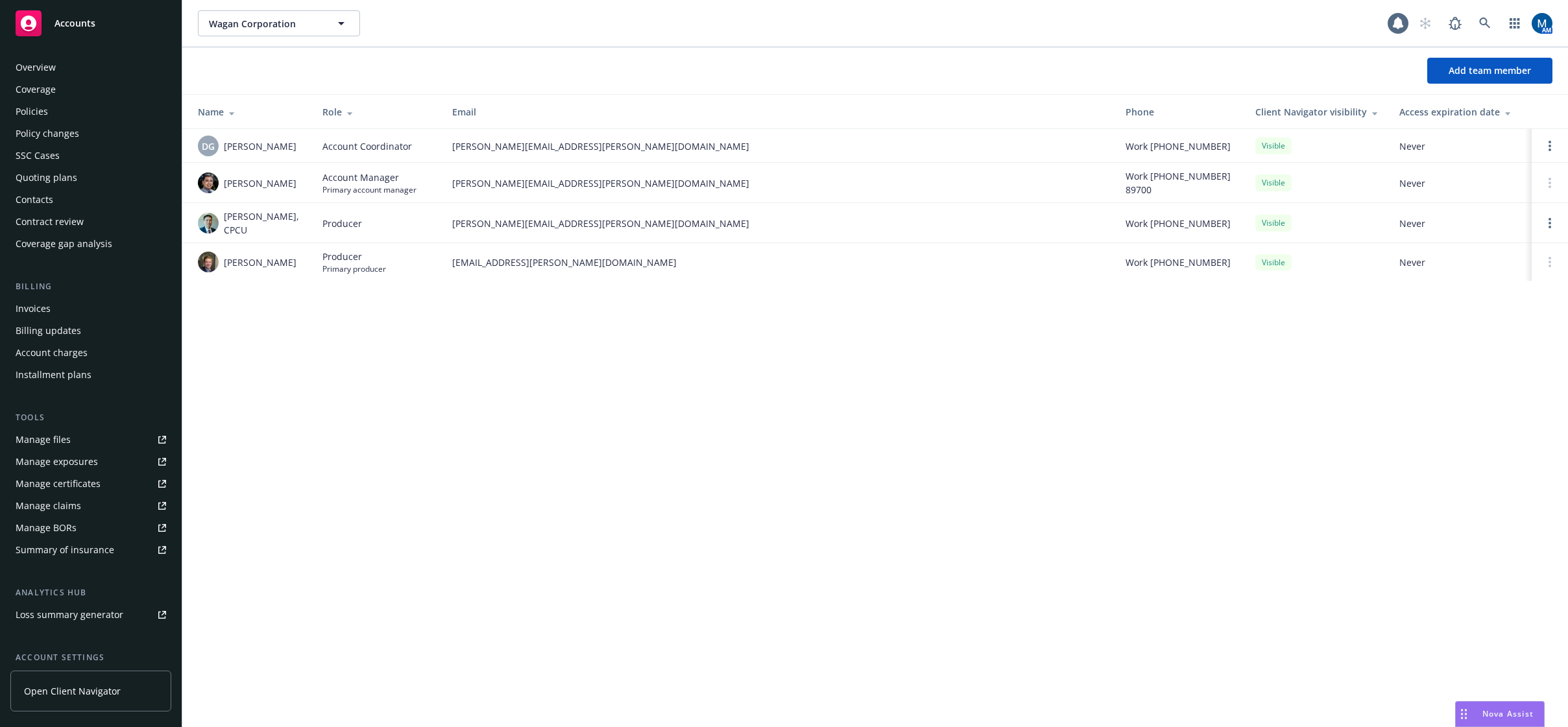
click at [56, 110] on div "Policies" at bounding box center [91, 111] width 151 height 21
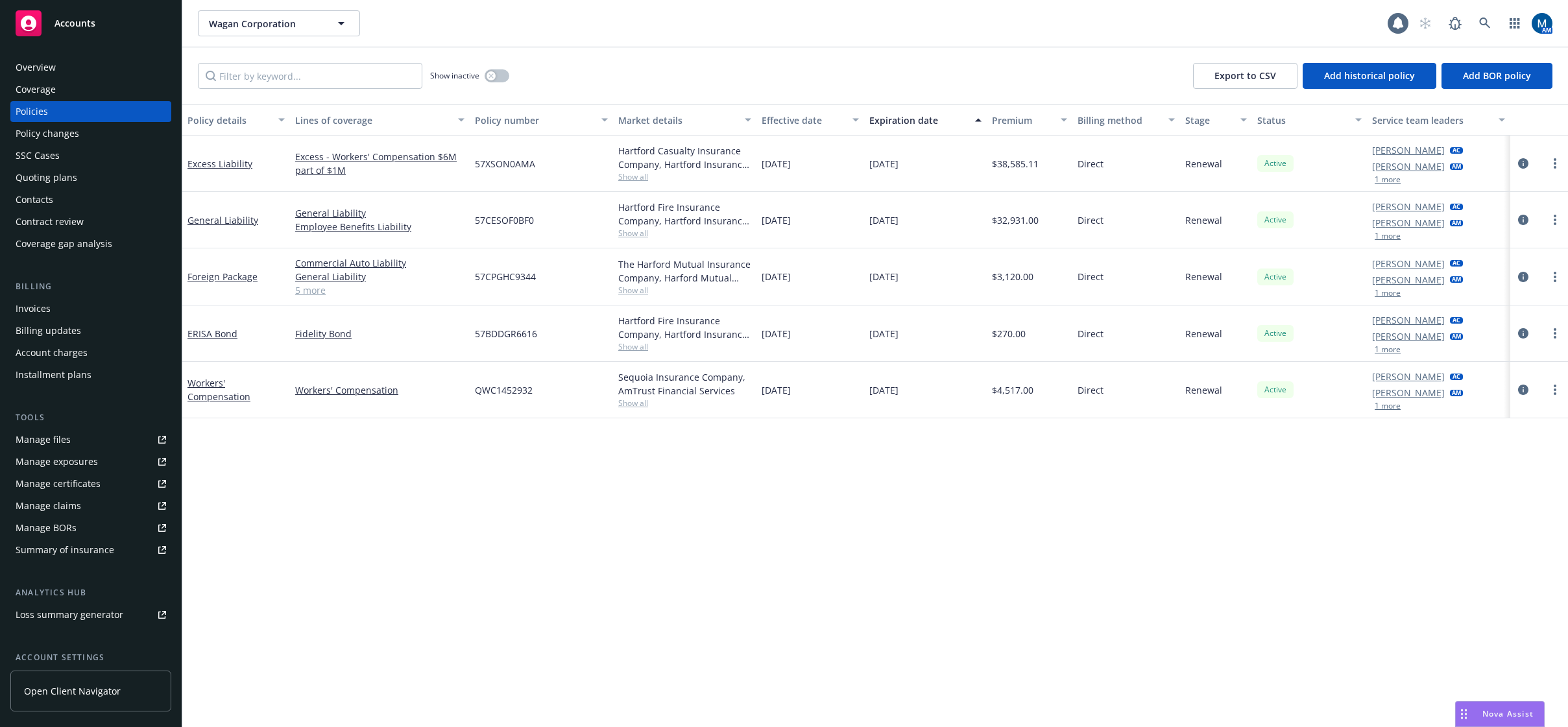
click at [1391, 353] on button "1 more" at bounding box center [1387, 349] width 26 height 7
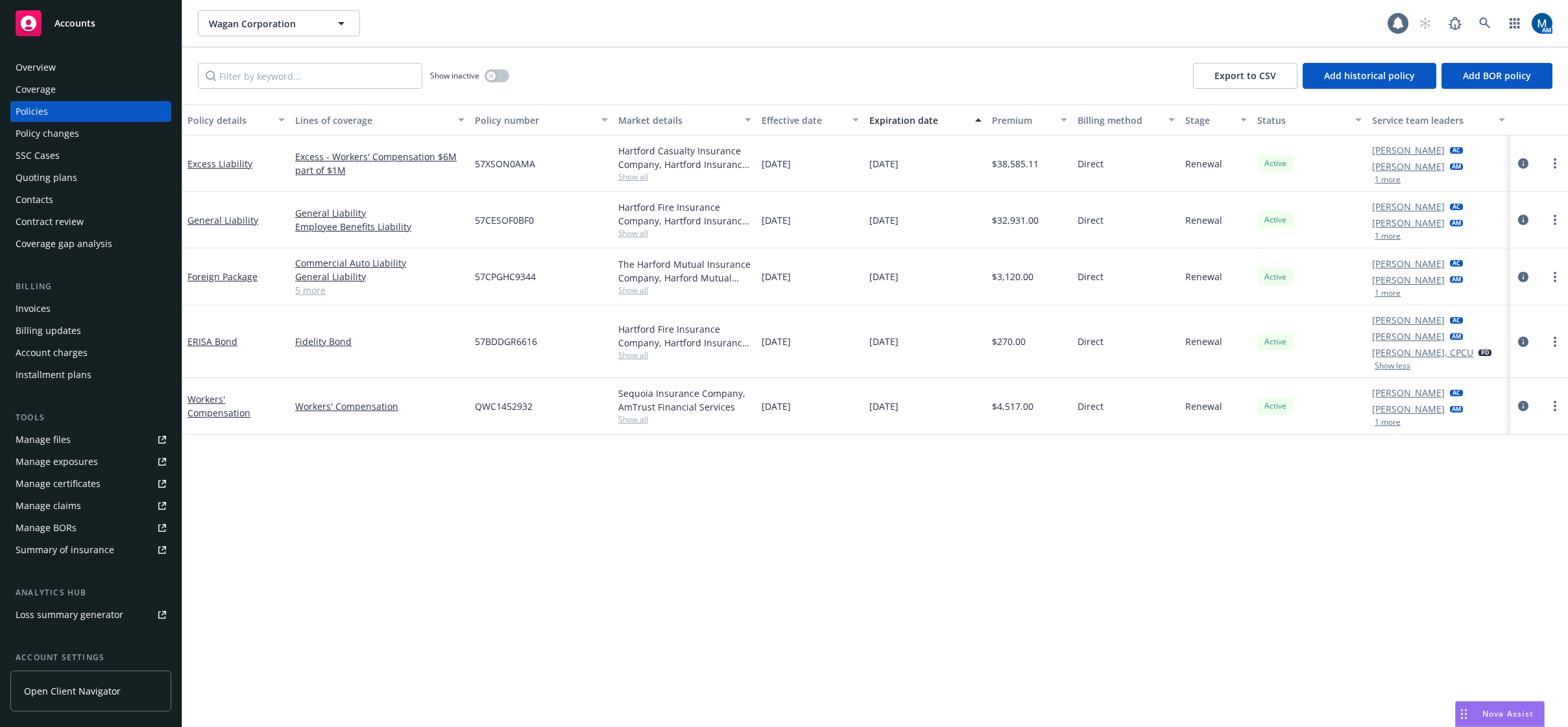
click at [648, 554] on div "Policy details Lines of coverage Policy number Market details Effective date Ex…" at bounding box center [875, 415] width 1386 height 623
click at [70, 27] on span "Accounts" at bounding box center [75, 23] width 41 height 11
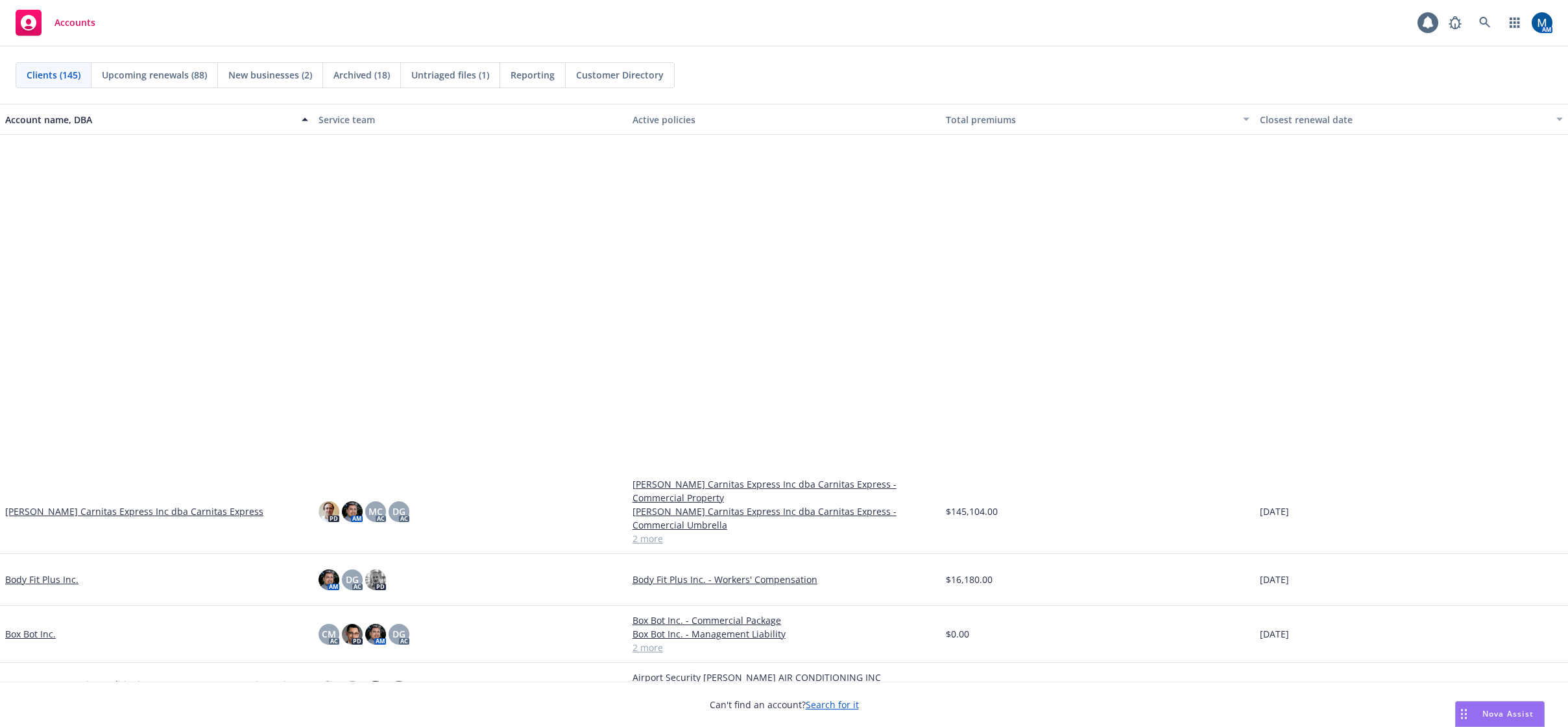
scroll to position [1167, 0]
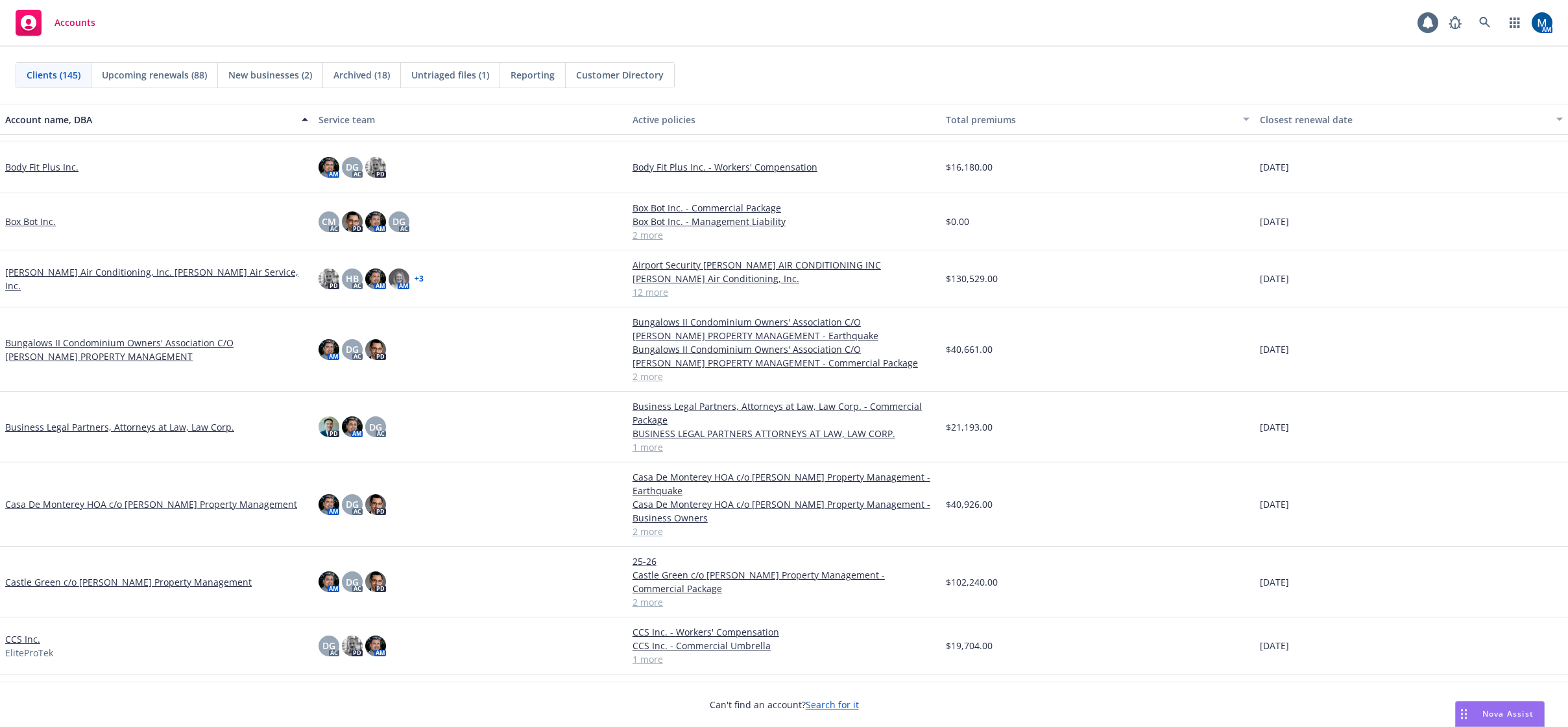
click at [37, 223] on link "Box Bot Inc." at bounding box center [30, 221] width 51 height 13
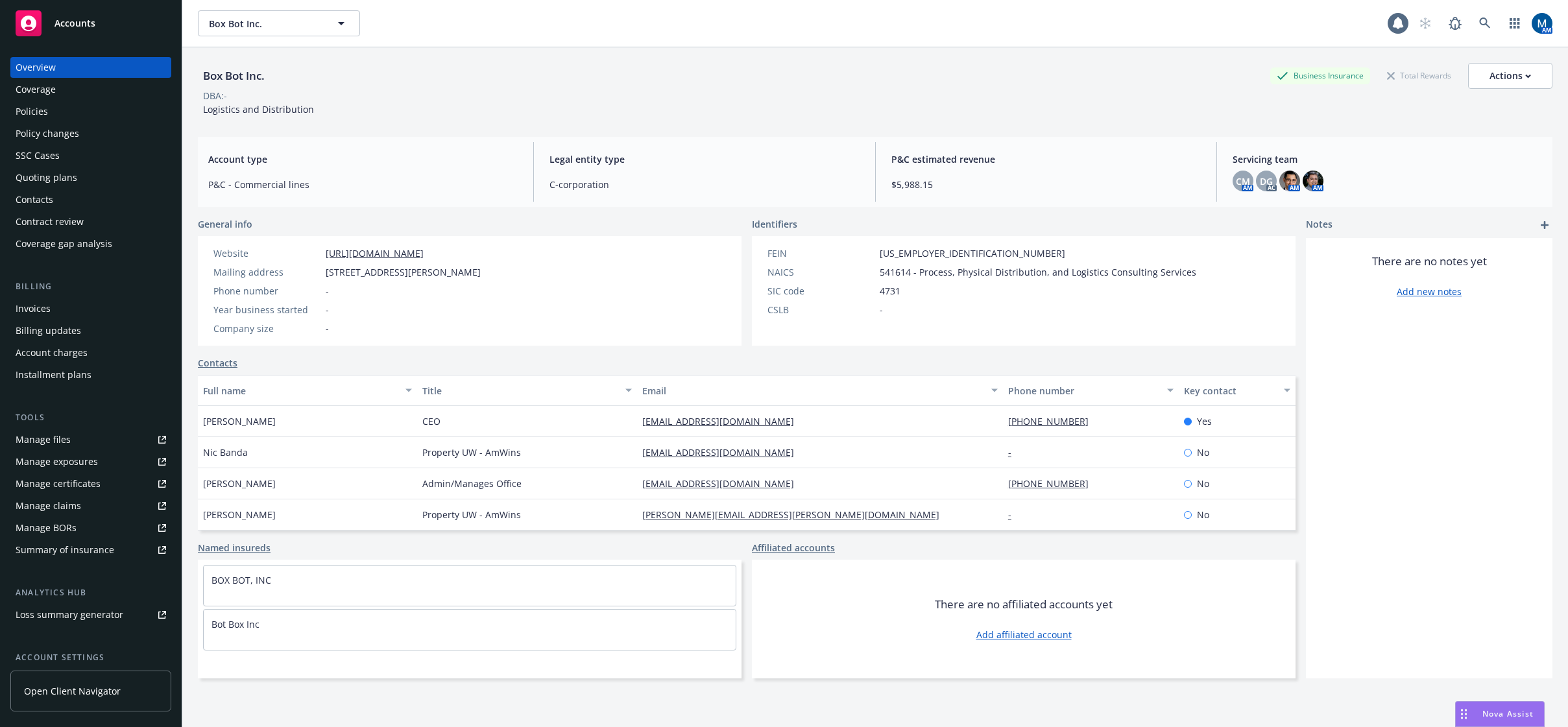
click at [66, 116] on div "Policies" at bounding box center [91, 111] width 151 height 21
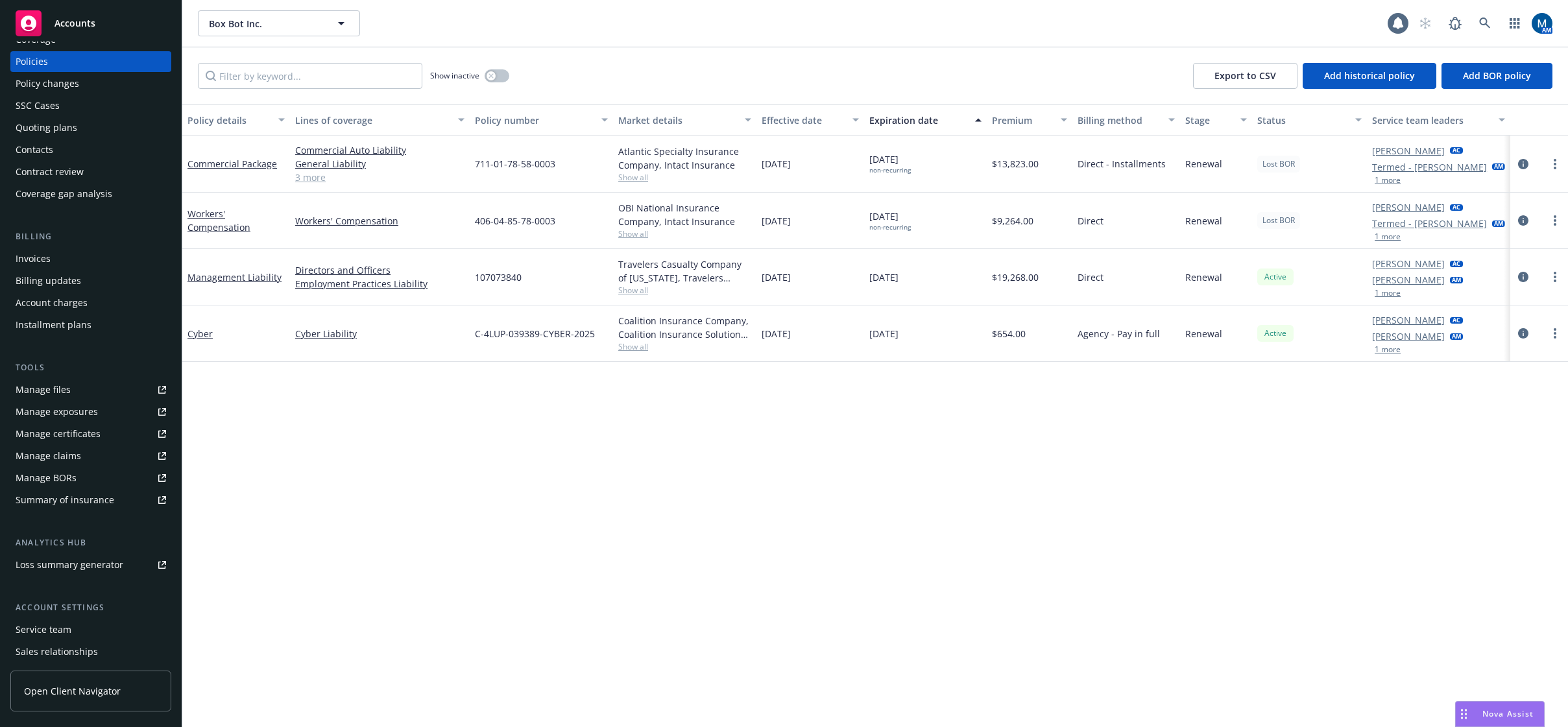
scroll to position [118, 0]
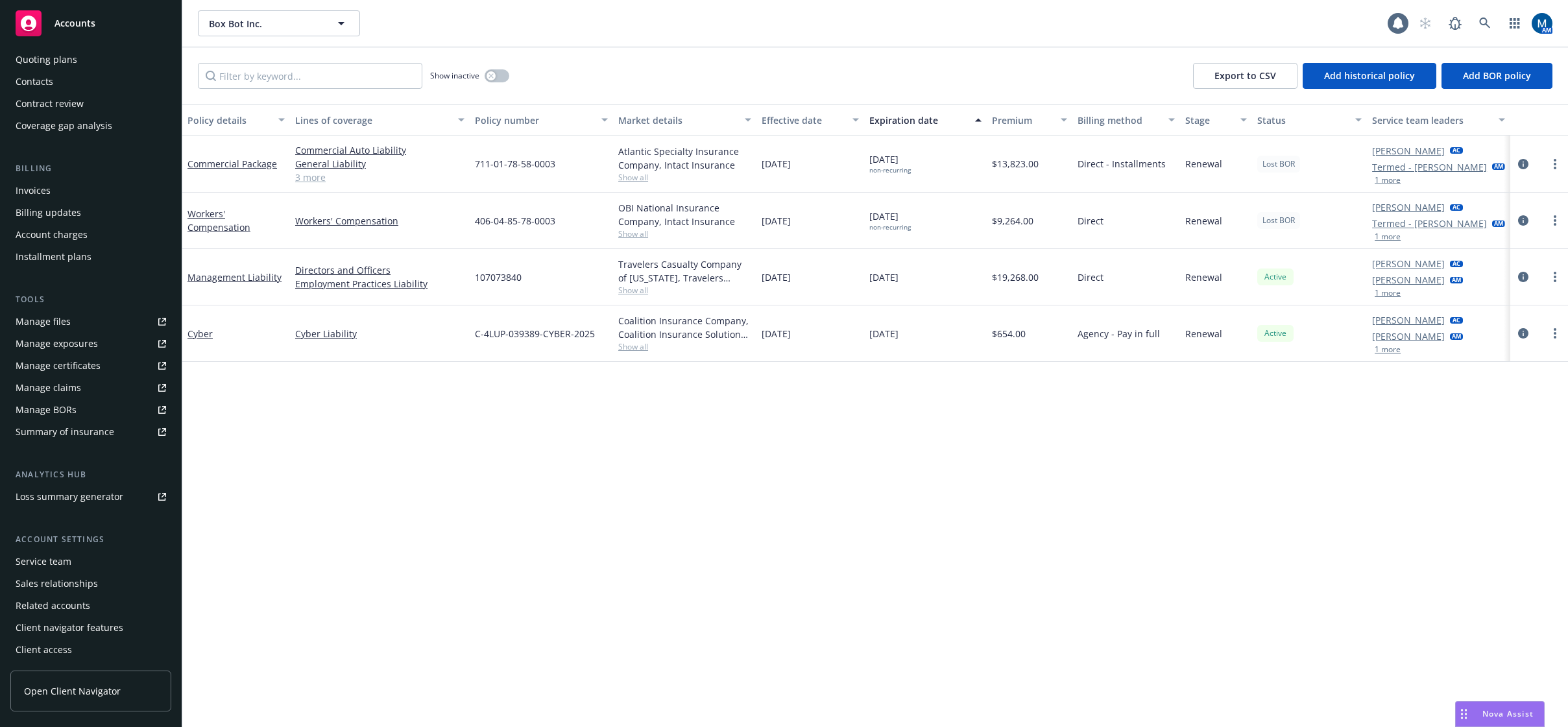
click at [52, 565] on div "Service team" at bounding box center [43, 561] width 56 height 21
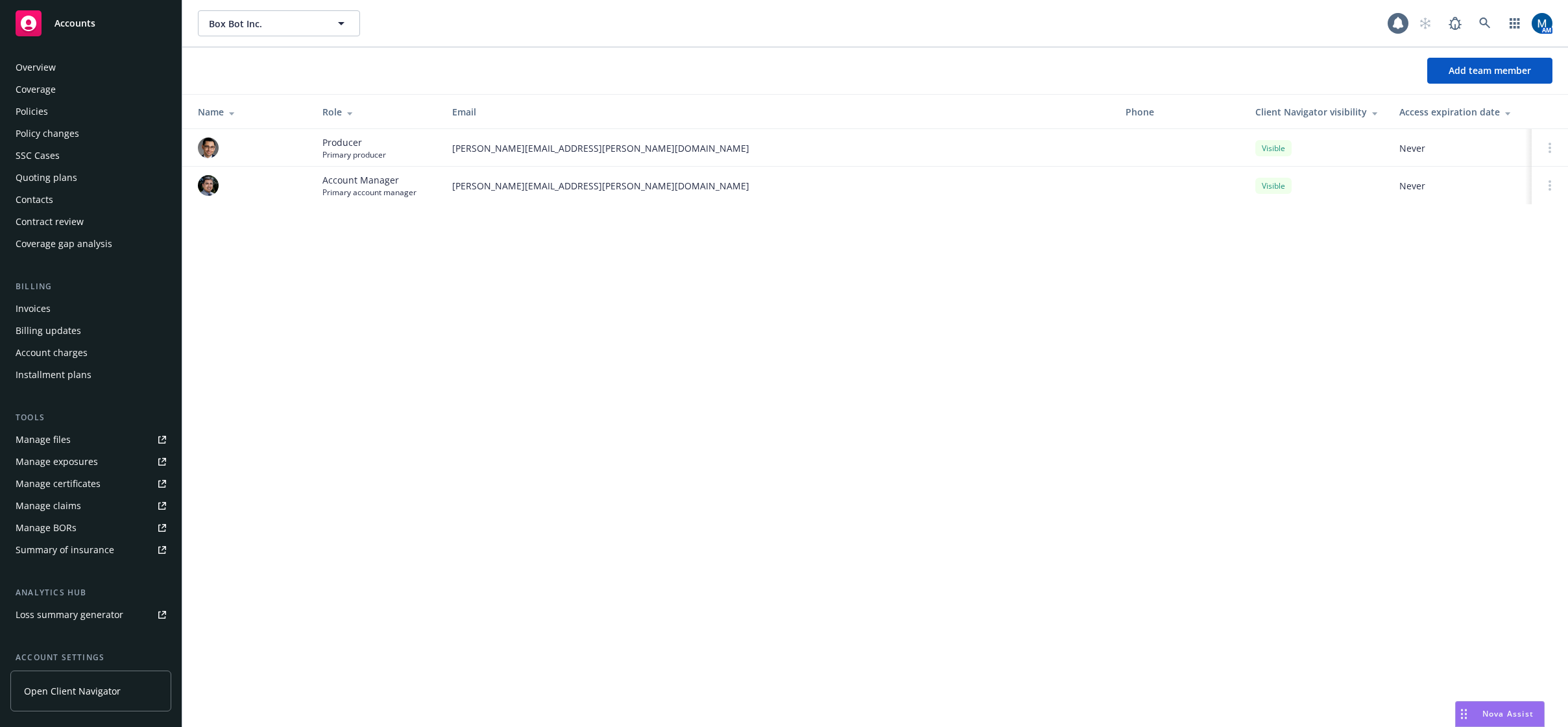
scroll to position [118, 0]
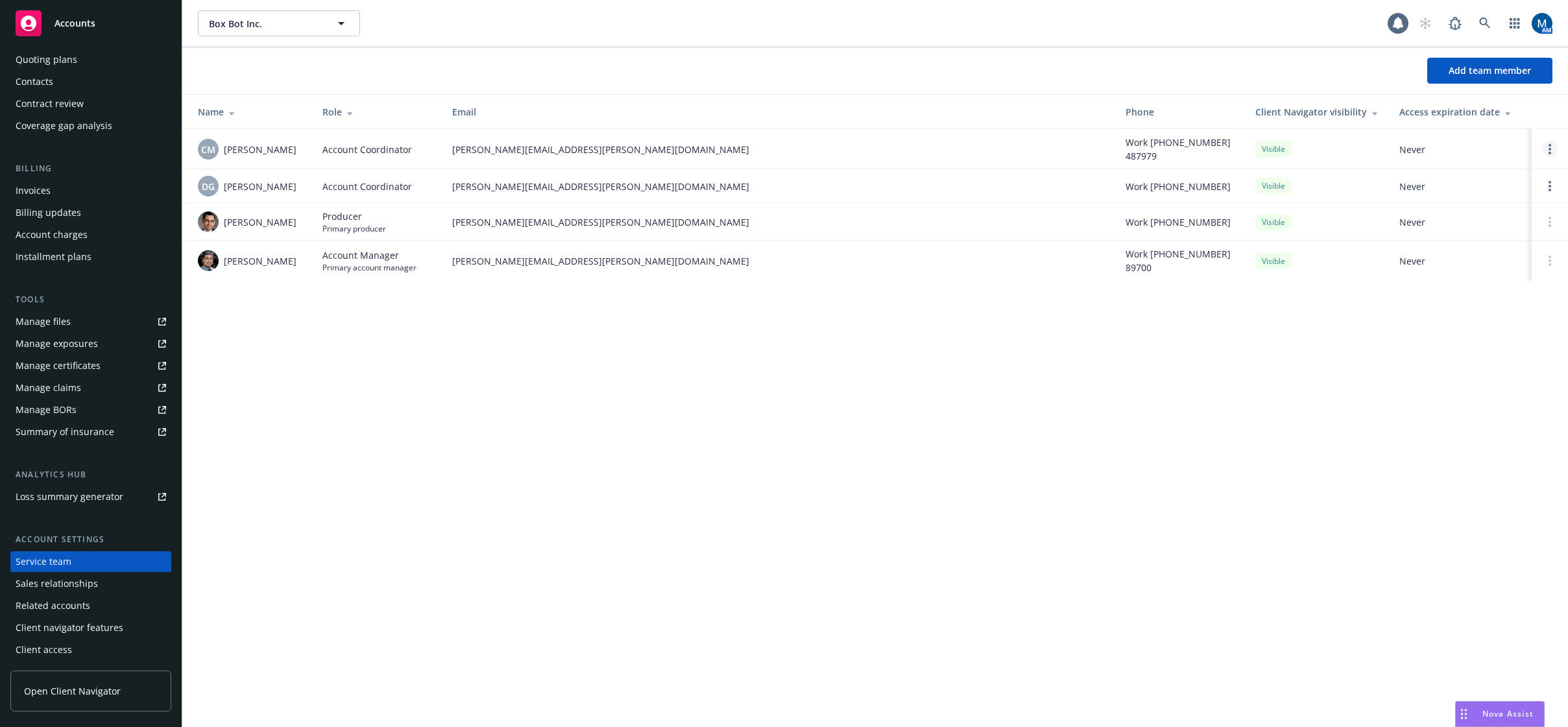
click at [1546, 144] on link "Open options" at bounding box center [1550, 149] width 16 height 16
click at [1478, 116] on span "Remove account coordinator" at bounding box center [1463, 112] width 156 height 12
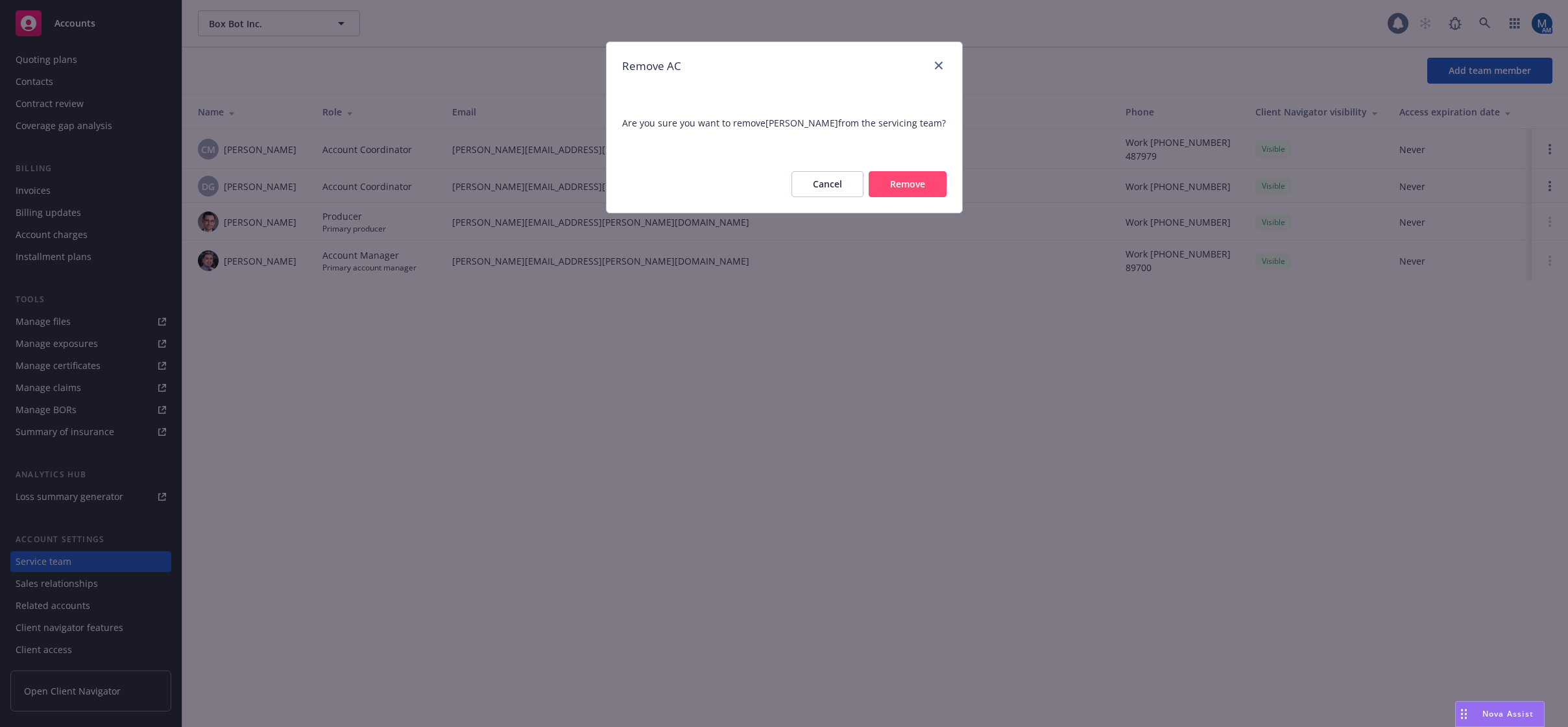
click at [912, 197] on button "Remove" at bounding box center [908, 184] width 78 height 26
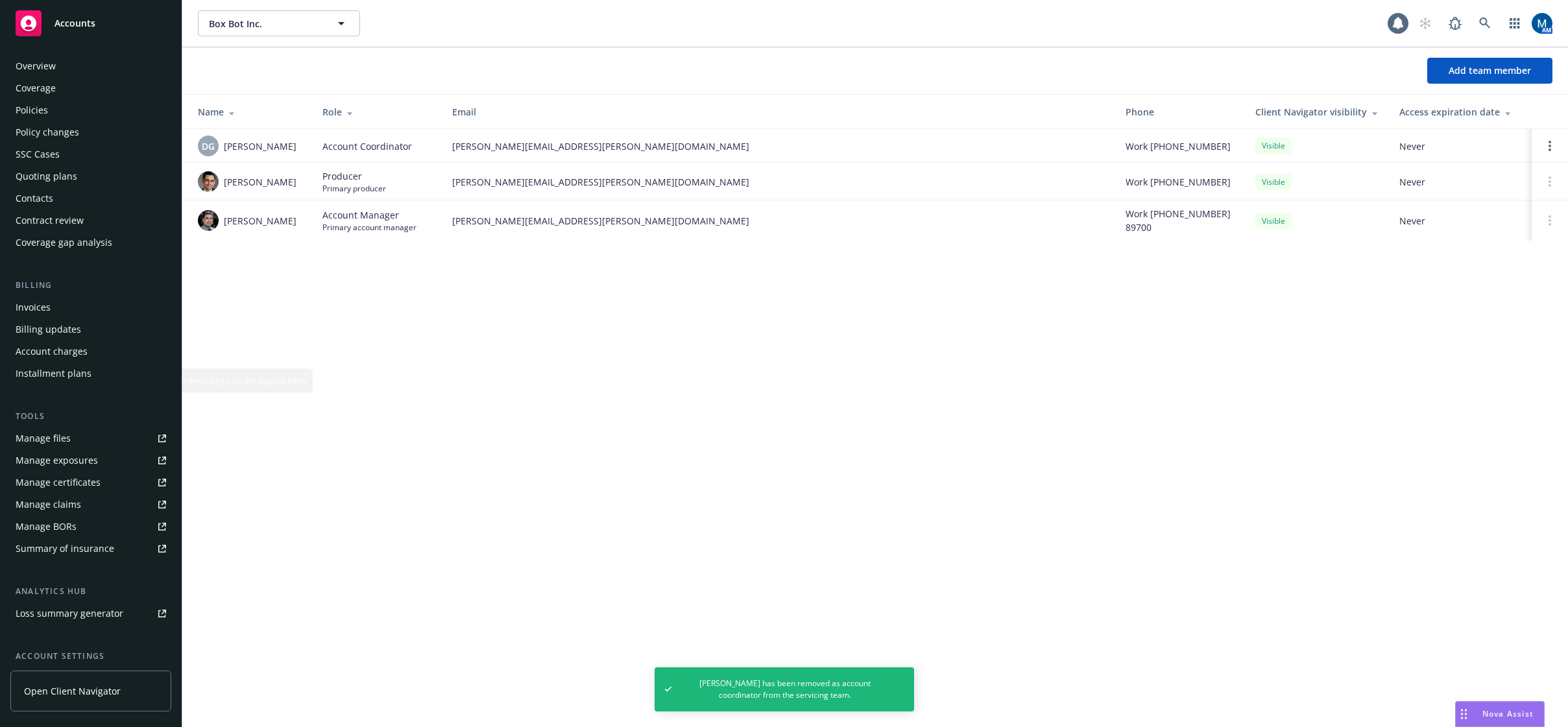
scroll to position [0, 0]
click at [49, 119] on div "Policies" at bounding box center [91, 111] width 151 height 21
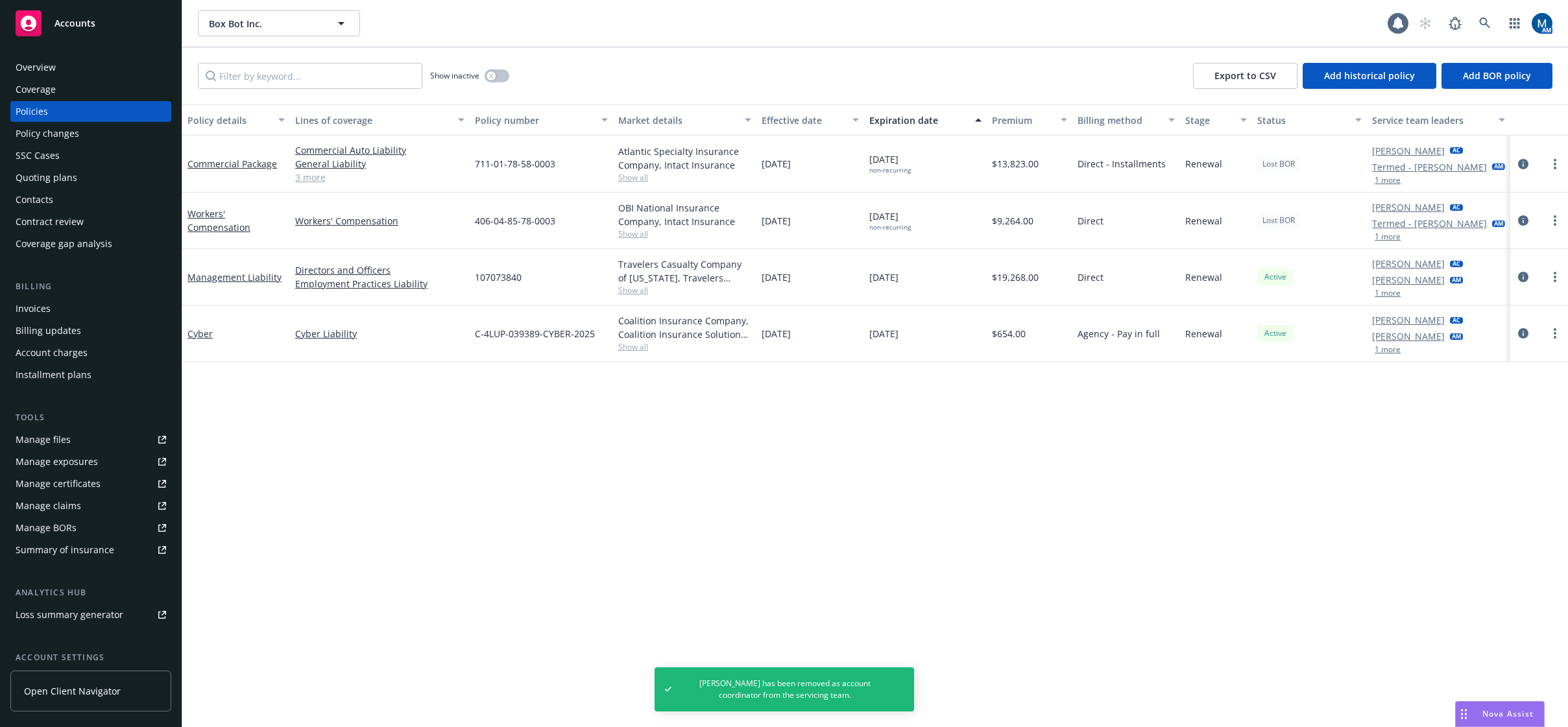
click at [95, 22] on div "Accounts" at bounding box center [91, 23] width 151 height 26
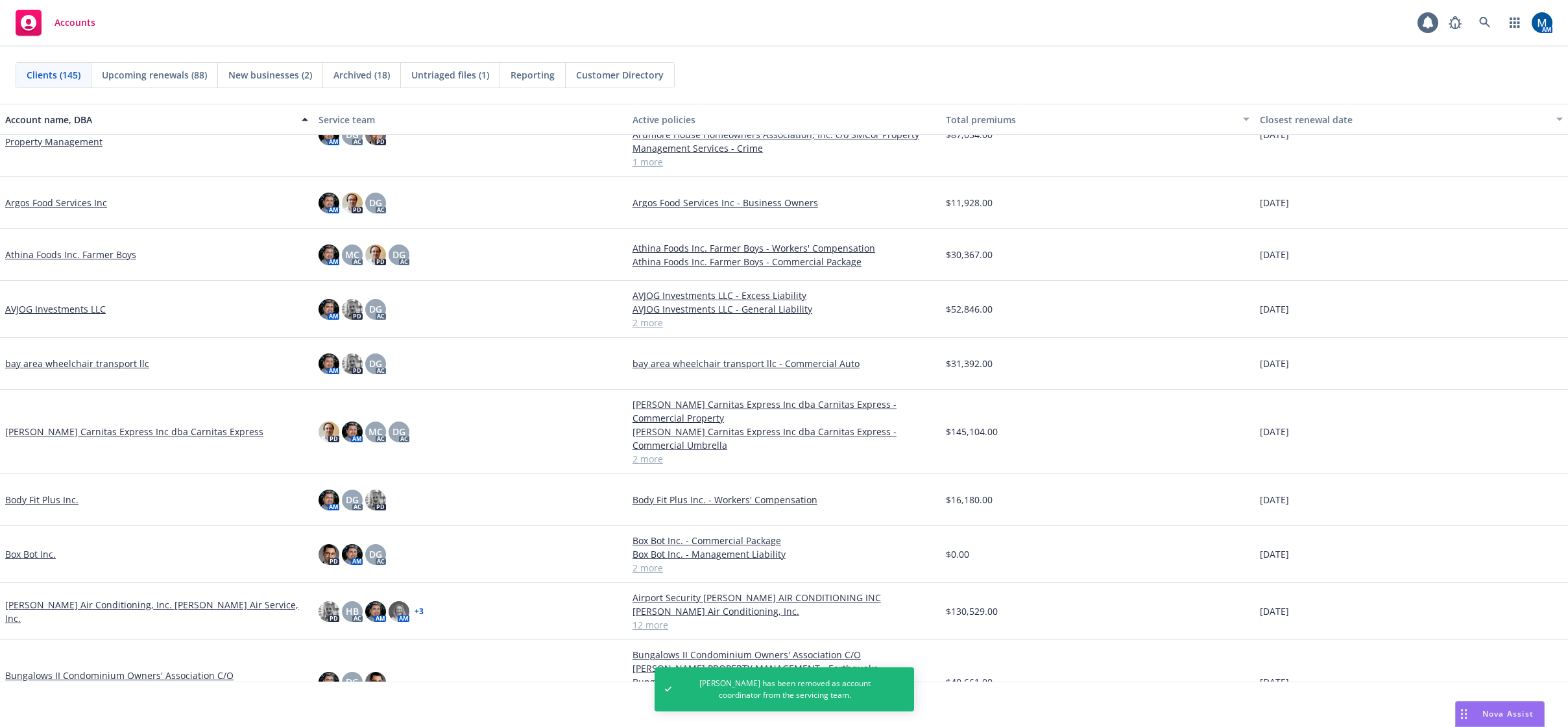
scroll to position [908, 0]
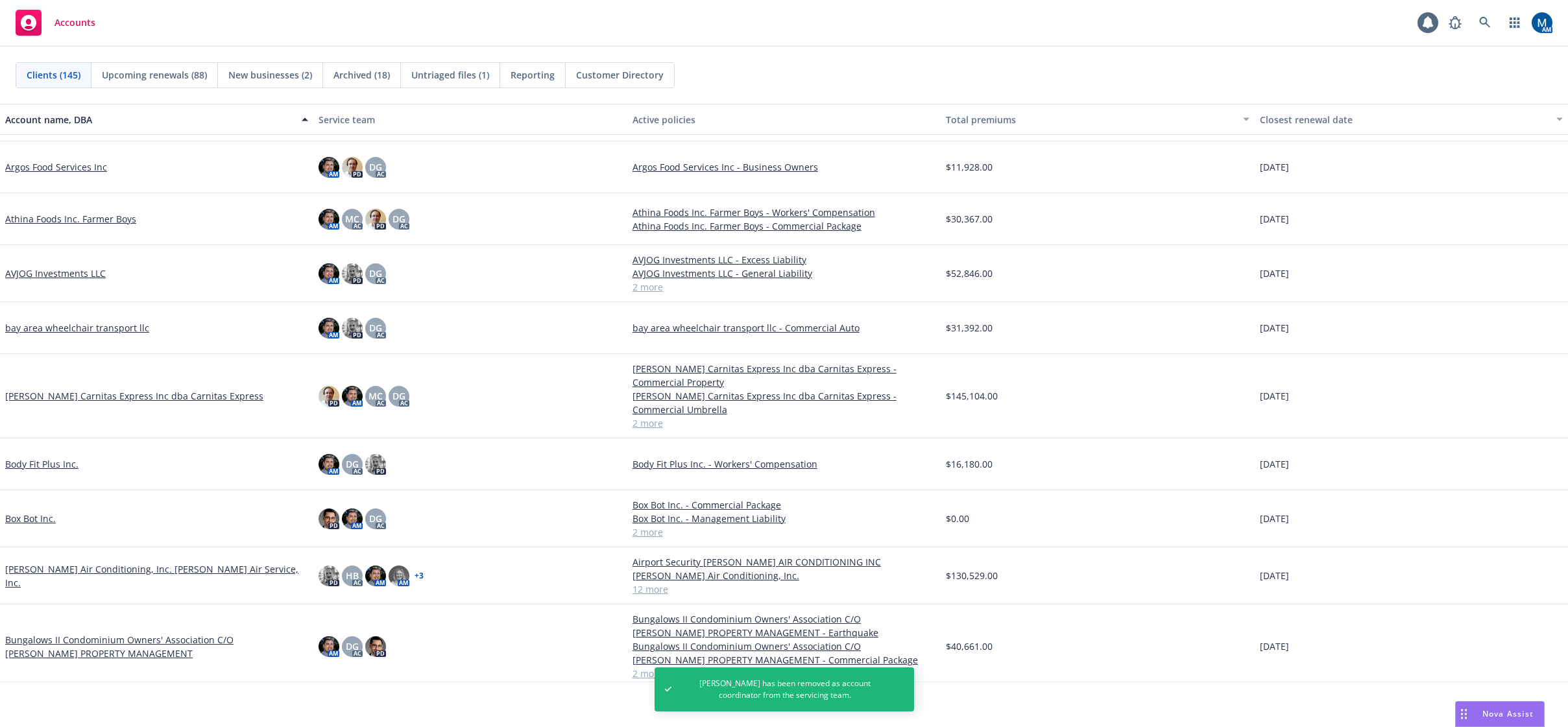
click at [92, 397] on link "Benitez Carnitas Express Inc dba Carnitas Express" at bounding box center [133, 395] width 258 height 13
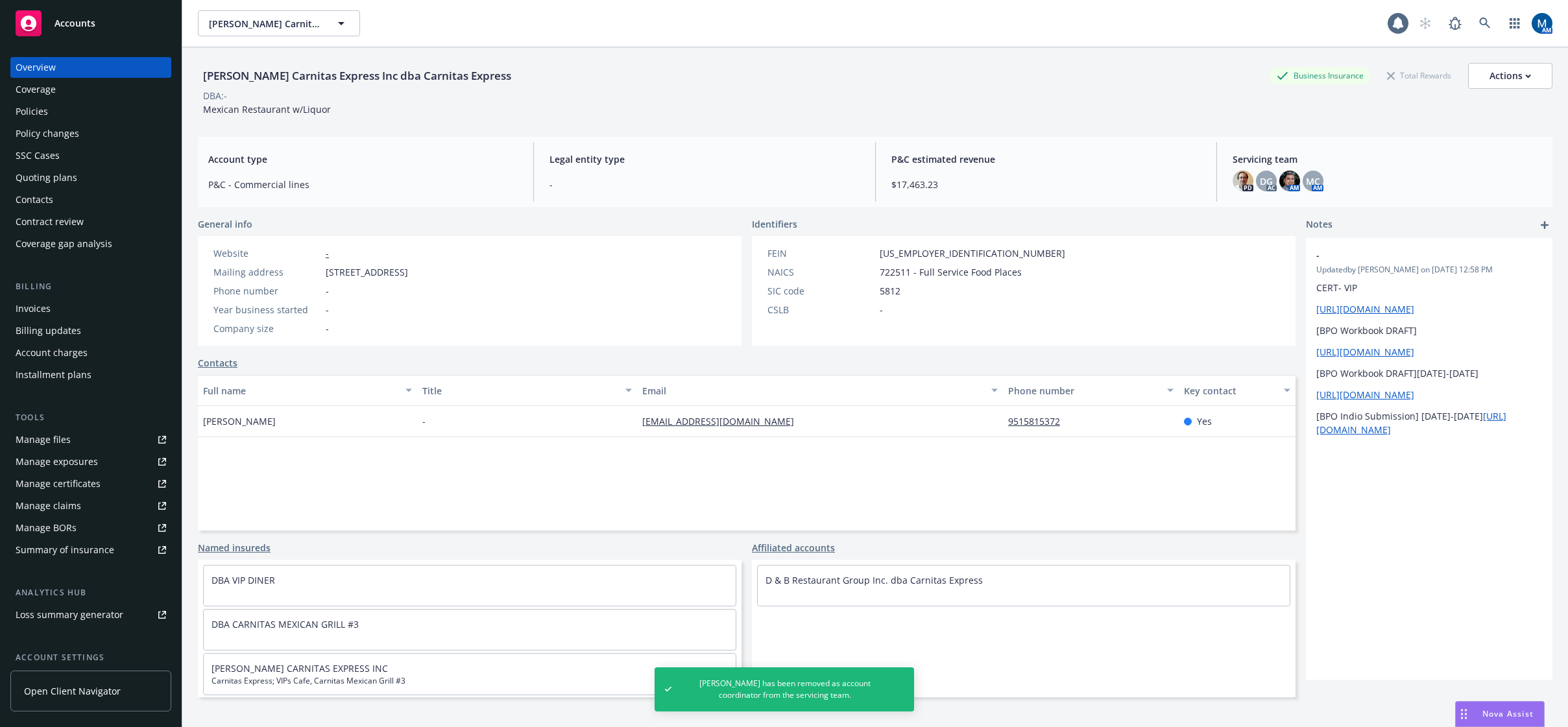
click at [45, 110] on div "Policies" at bounding box center [32, 111] width 32 height 21
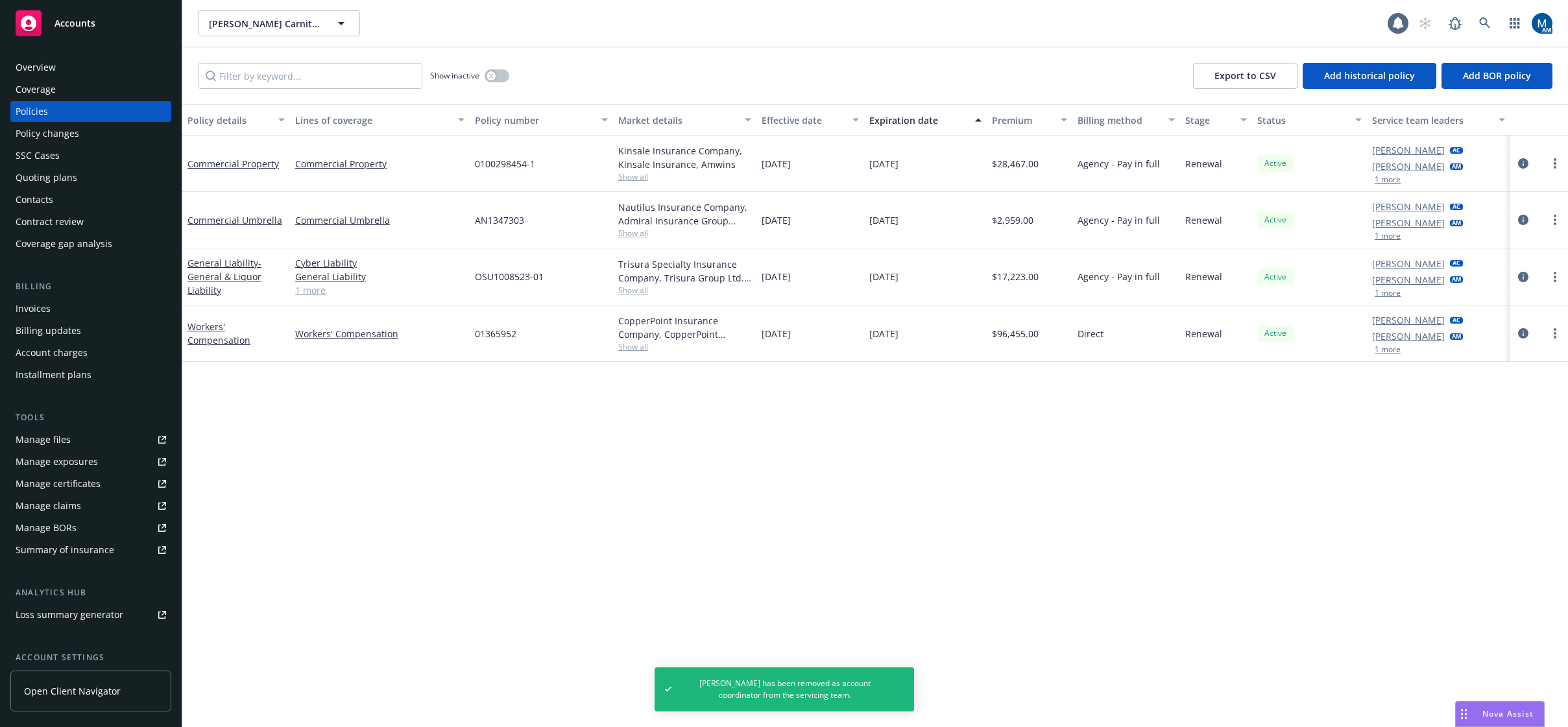
click at [94, 437] on link "Manage files" at bounding box center [91, 439] width 161 height 21
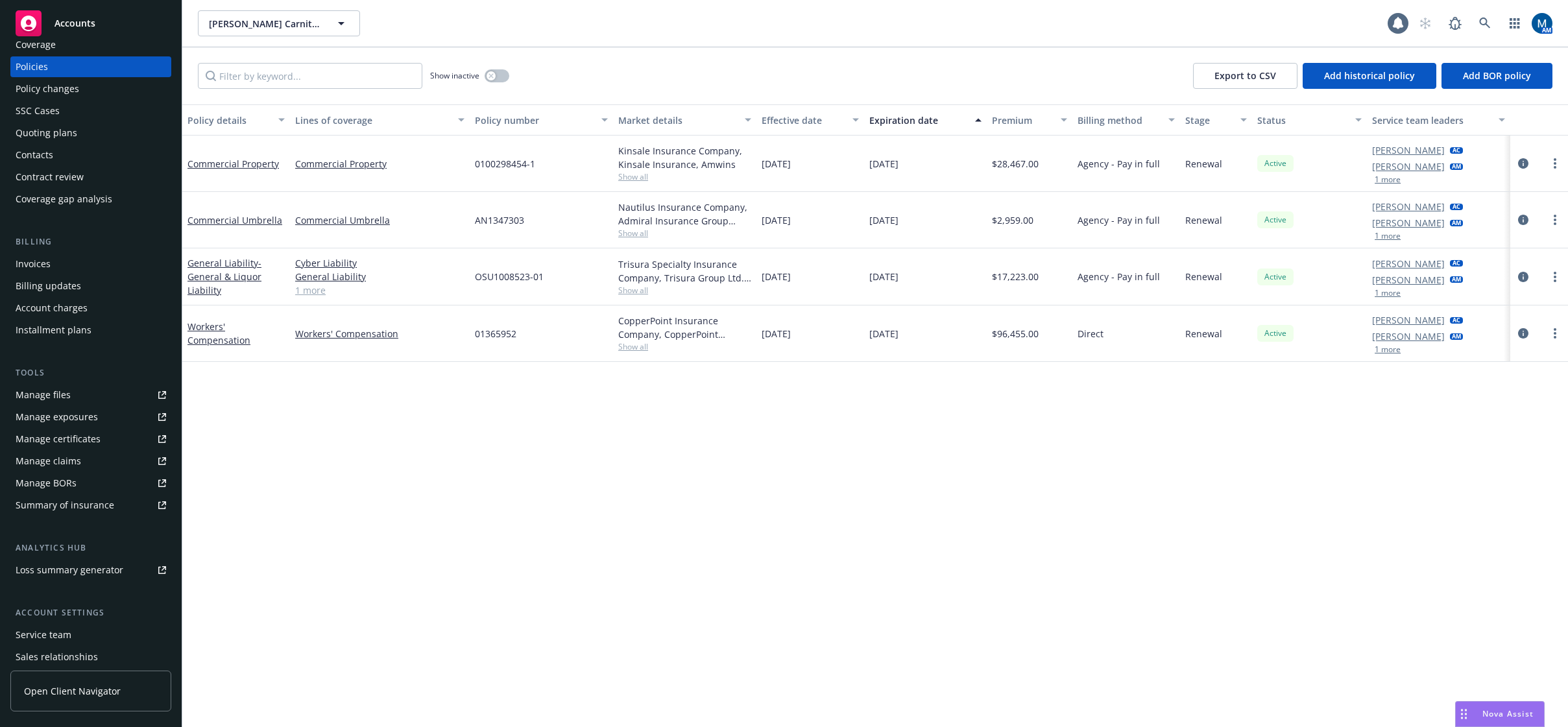
scroll to position [118, 0]
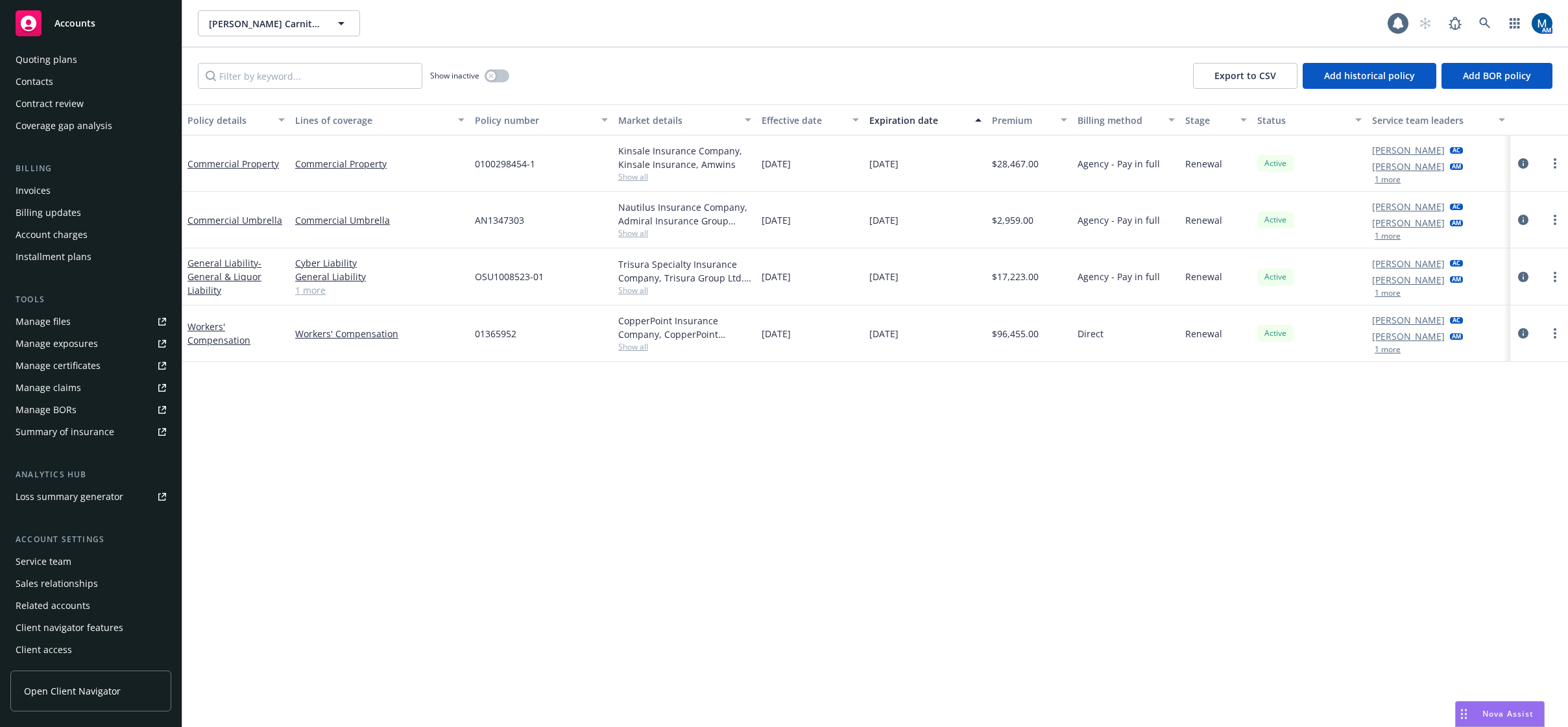
click at [75, 555] on div "Service team" at bounding box center [91, 561] width 151 height 21
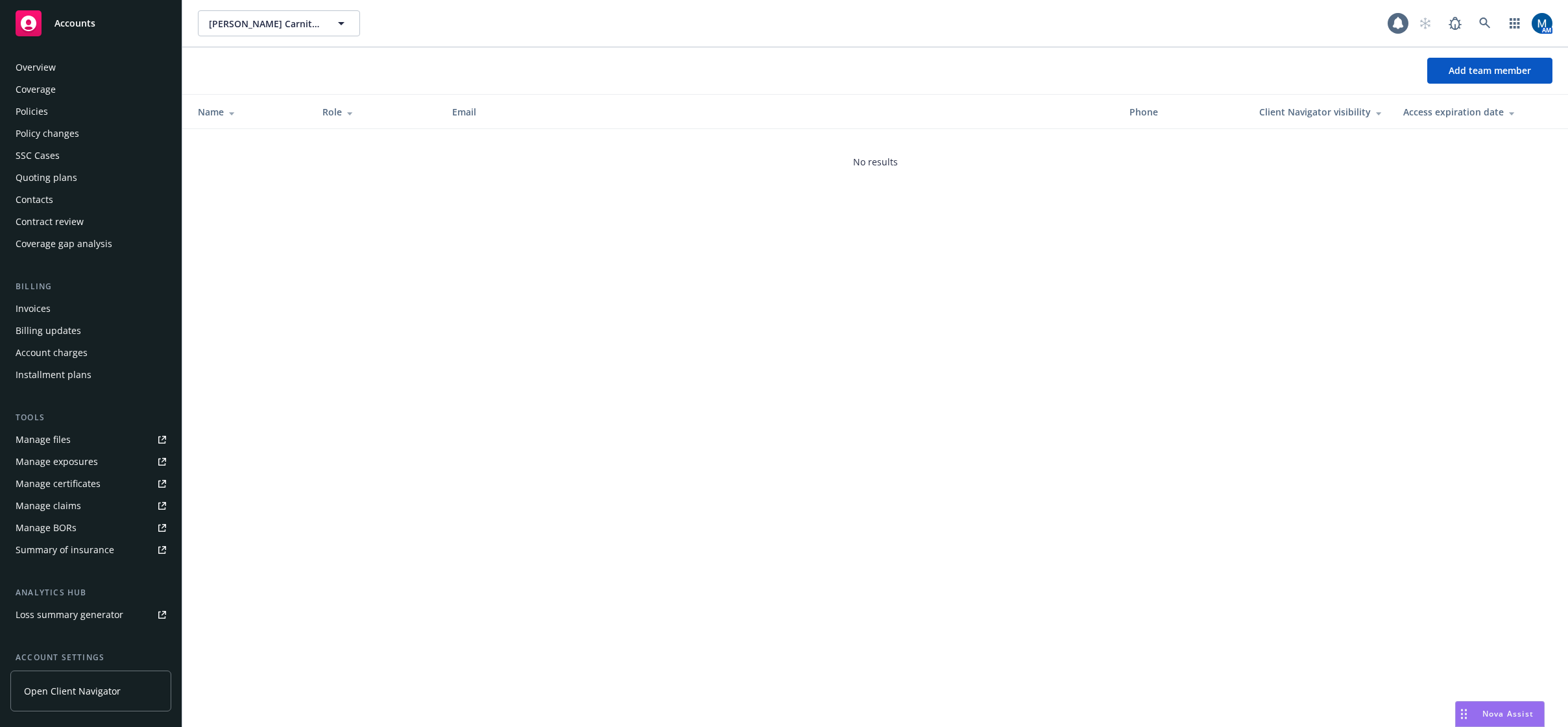
scroll to position [118, 0]
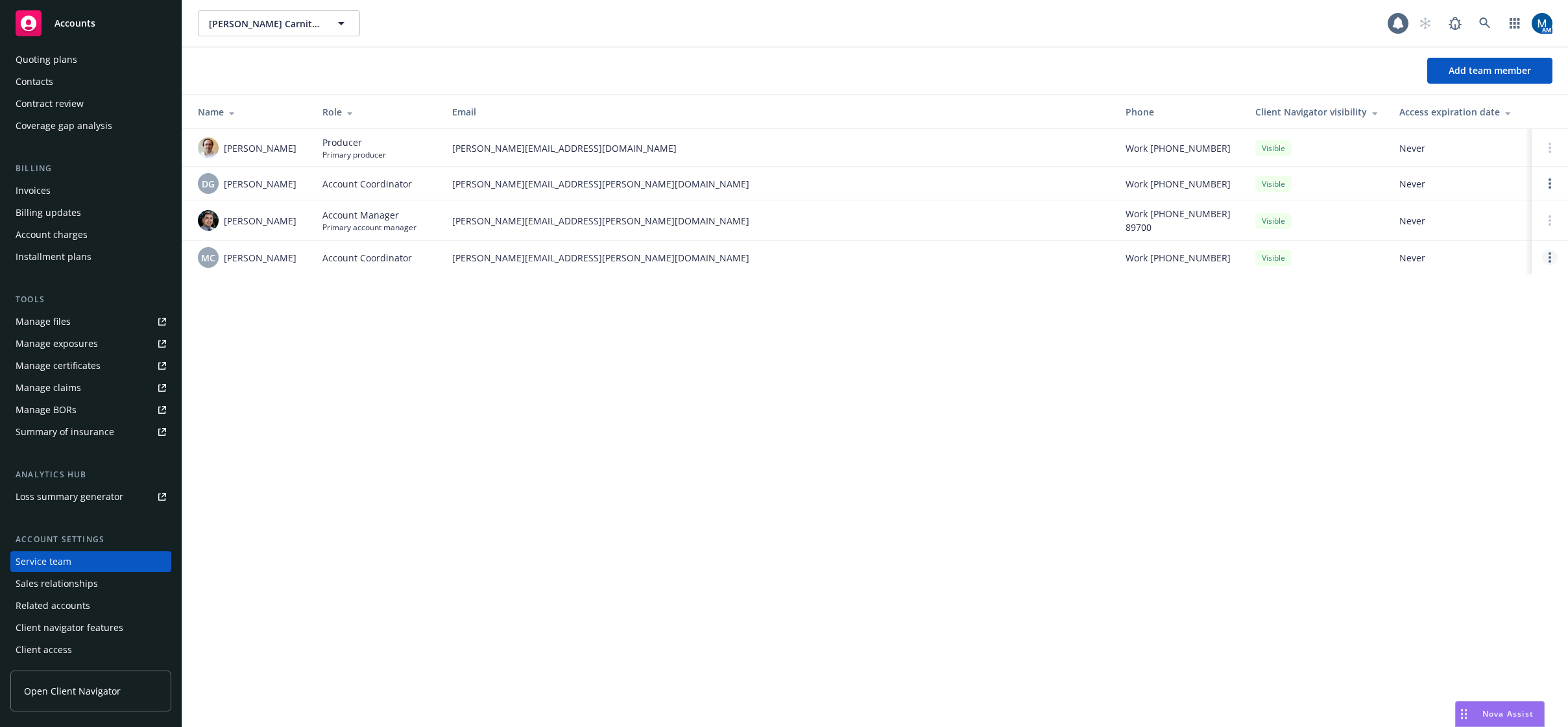
click at [1549, 256] on icon "Open options" at bounding box center [1550, 257] width 2 height 11
click at [1460, 222] on span "Remove account coordinator" at bounding box center [1463, 221] width 156 height 12
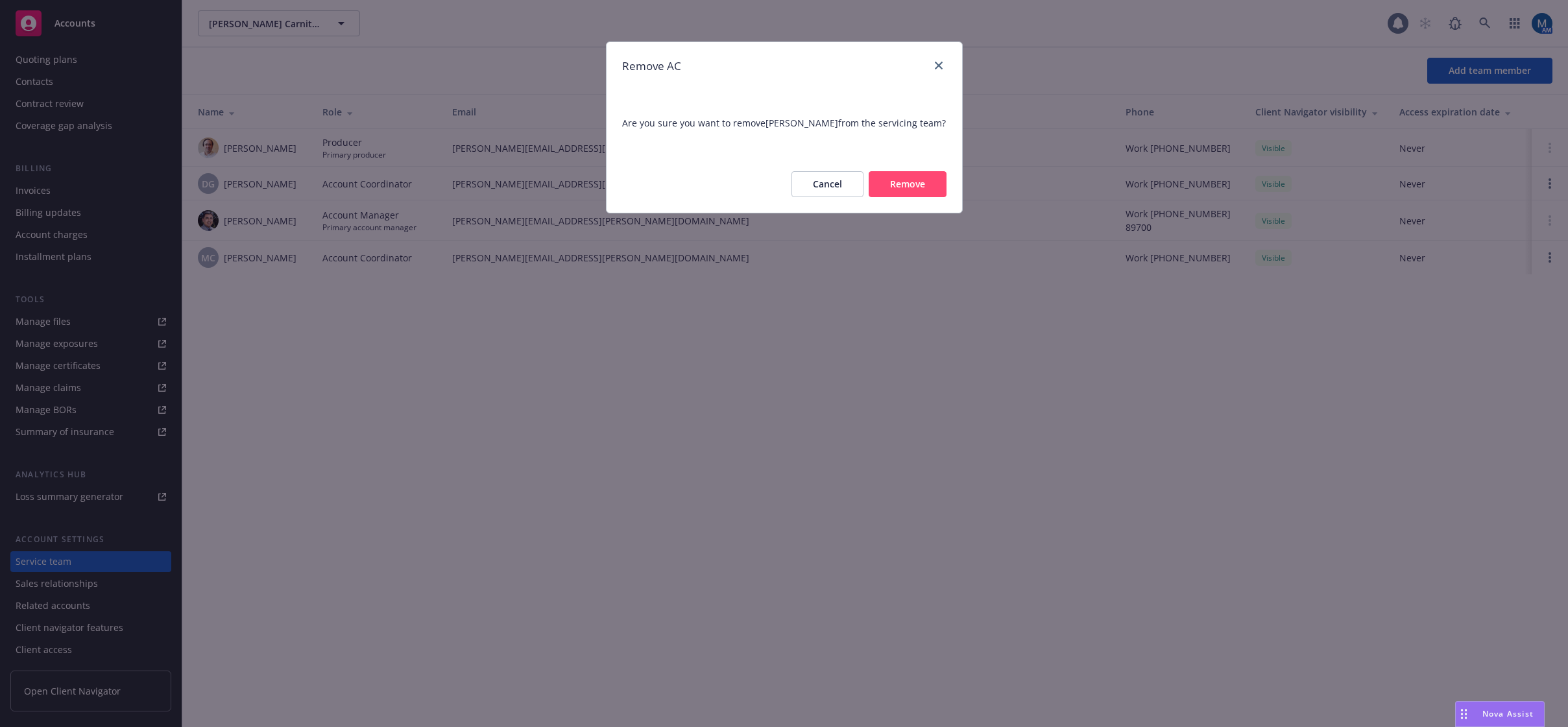
click at [914, 197] on button "Remove" at bounding box center [908, 184] width 78 height 26
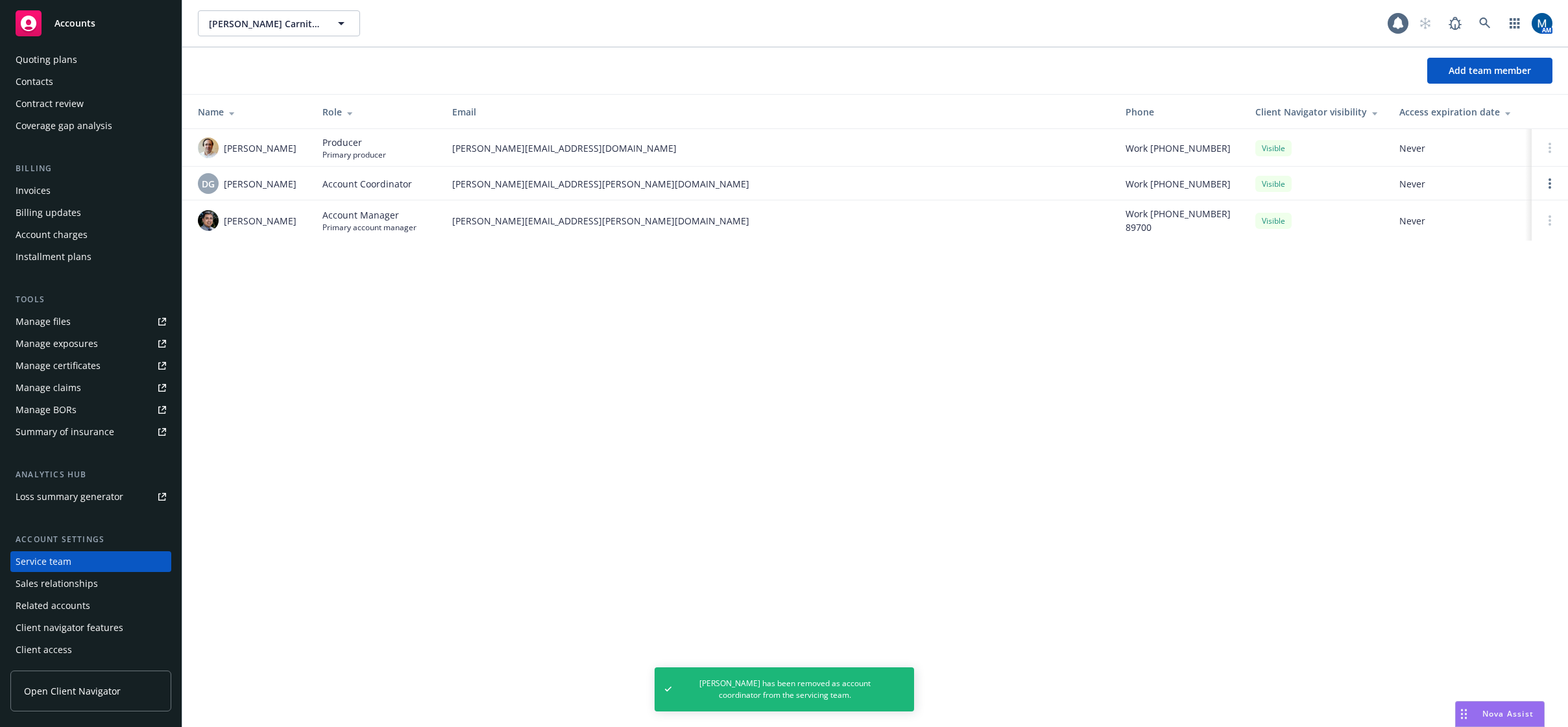
click at [69, 22] on span "Accounts" at bounding box center [75, 23] width 41 height 11
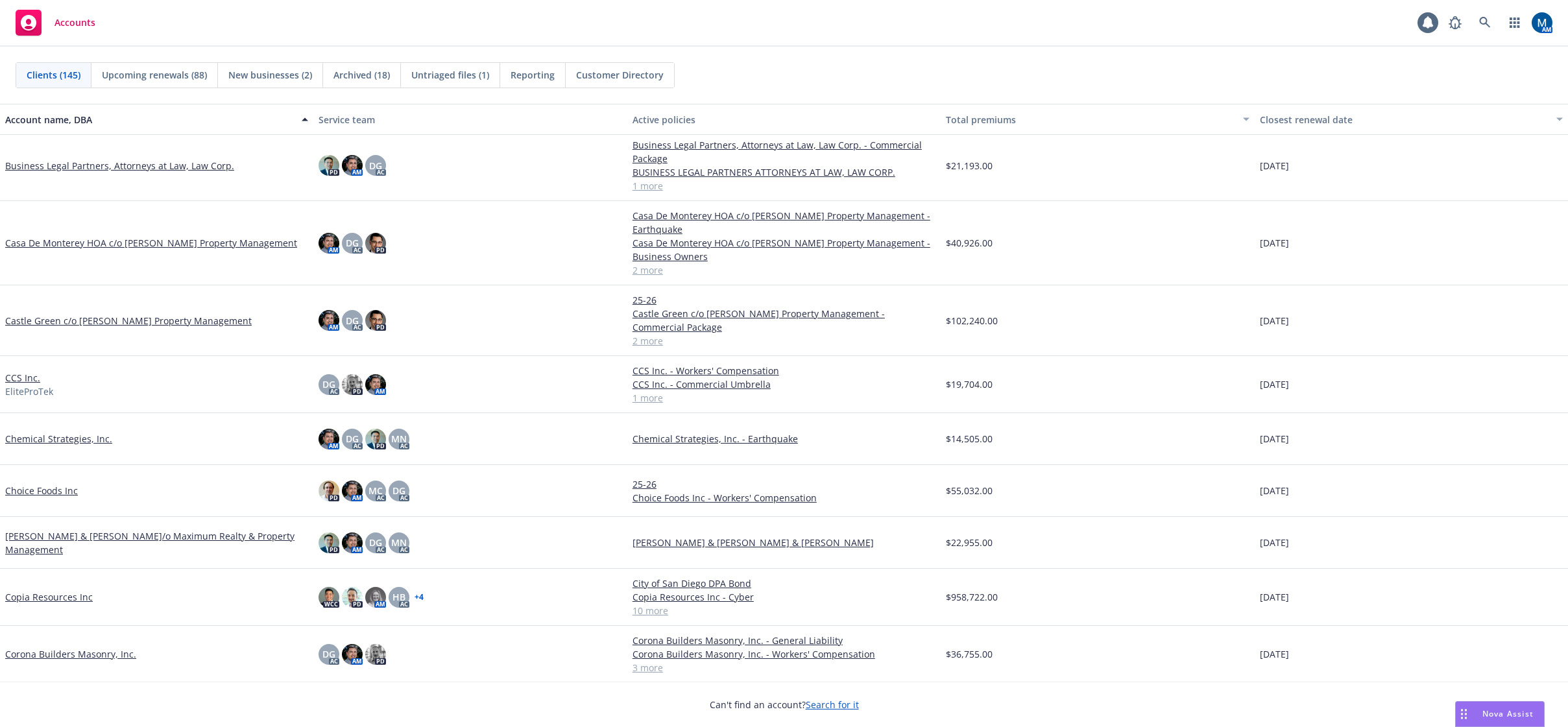
scroll to position [1427, 0]
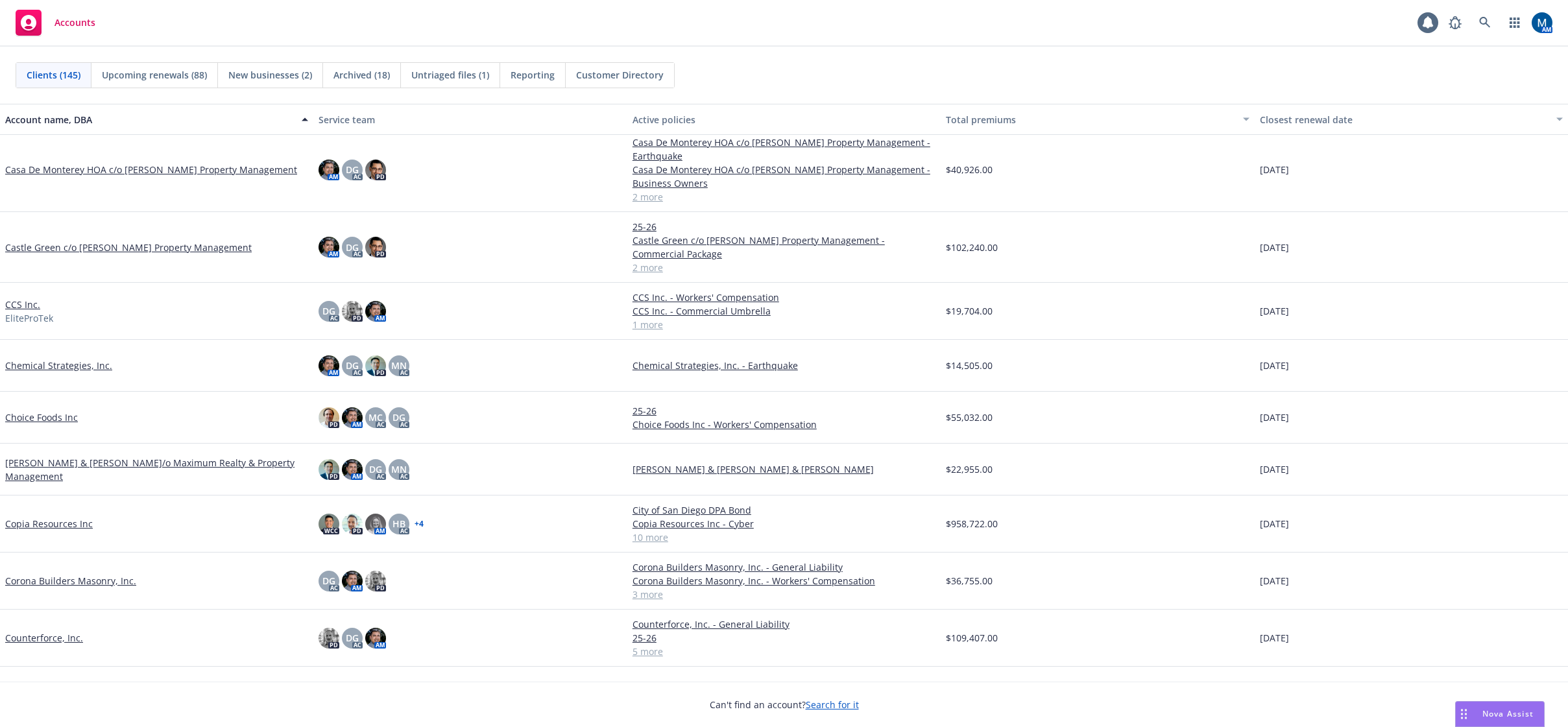
click at [163, 473] on link "Ciganek, Jan & Sy, John c/o Maximum Realty & Property Management" at bounding box center [156, 469] width 303 height 27
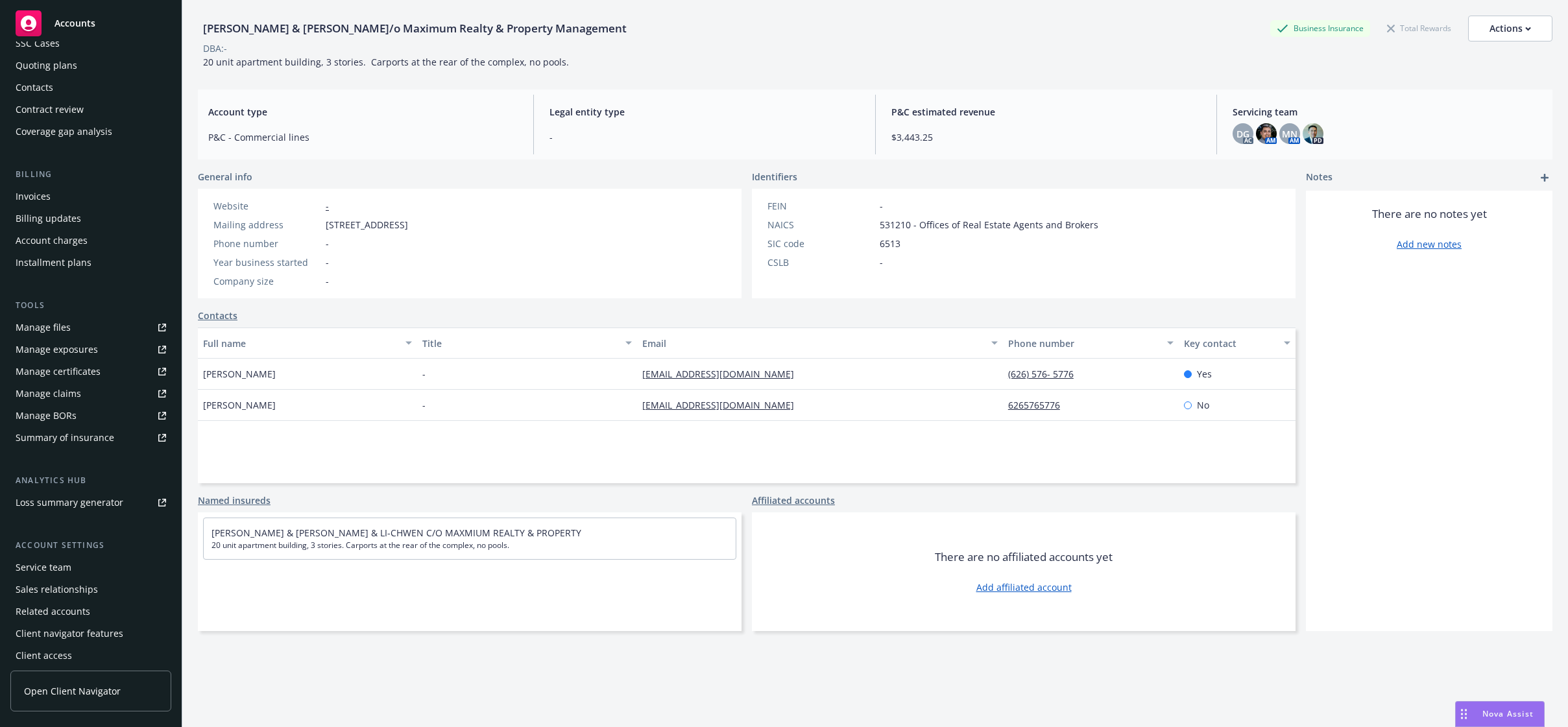
scroll to position [118, 0]
click at [76, 562] on div "Service team" at bounding box center [91, 561] width 151 height 21
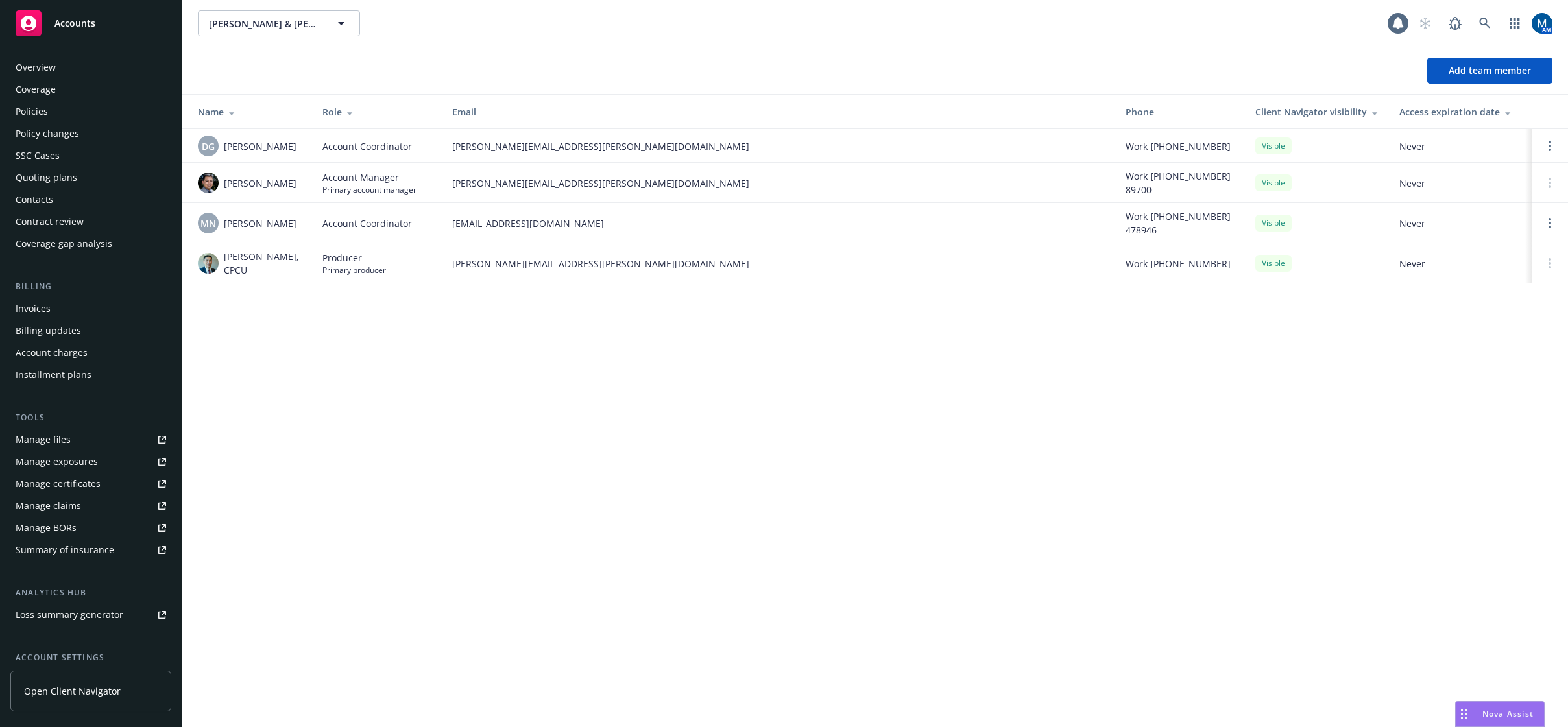
click at [68, 110] on div "Policies" at bounding box center [91, 111] width 151 height 21
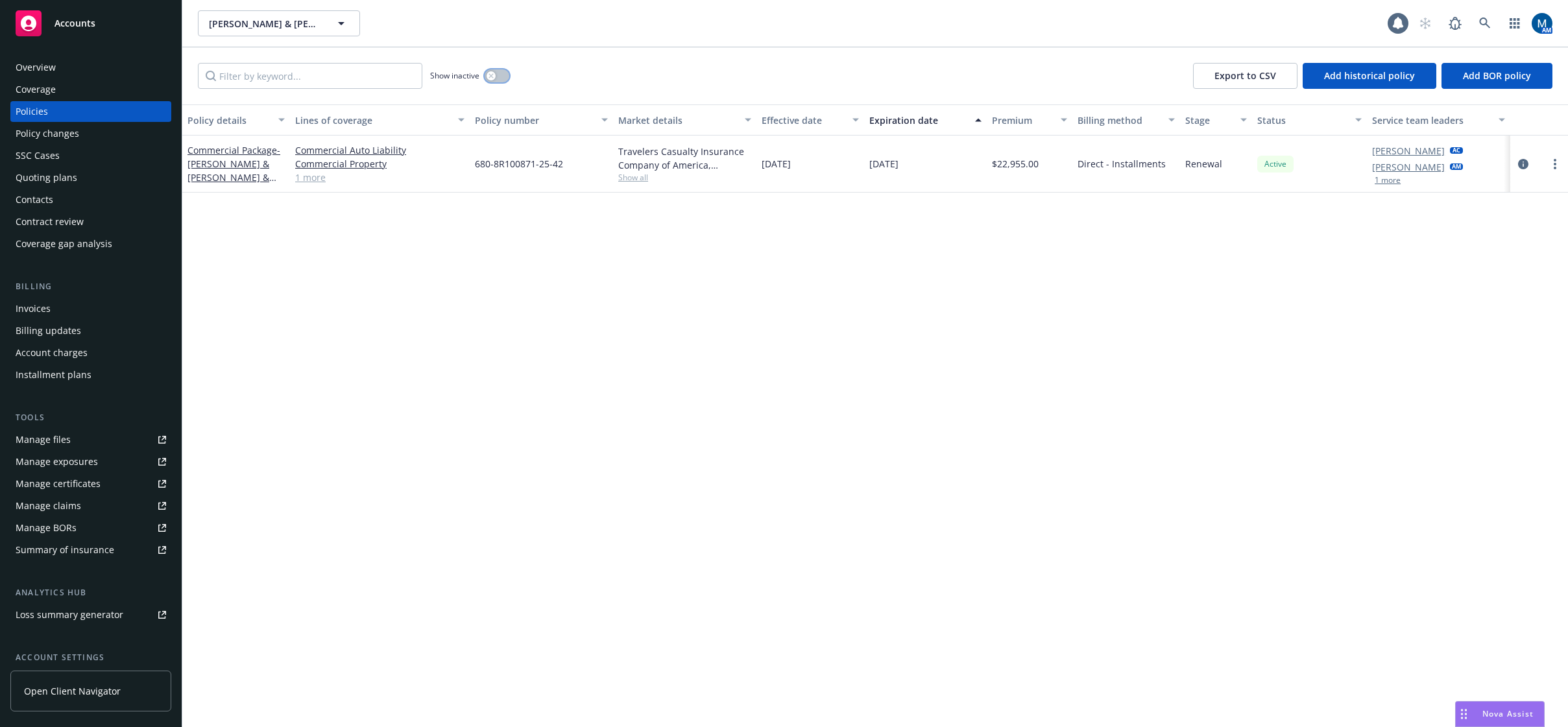
click at [502, 71] on button "button" at bounding box center [497, 76] width 25 height 13
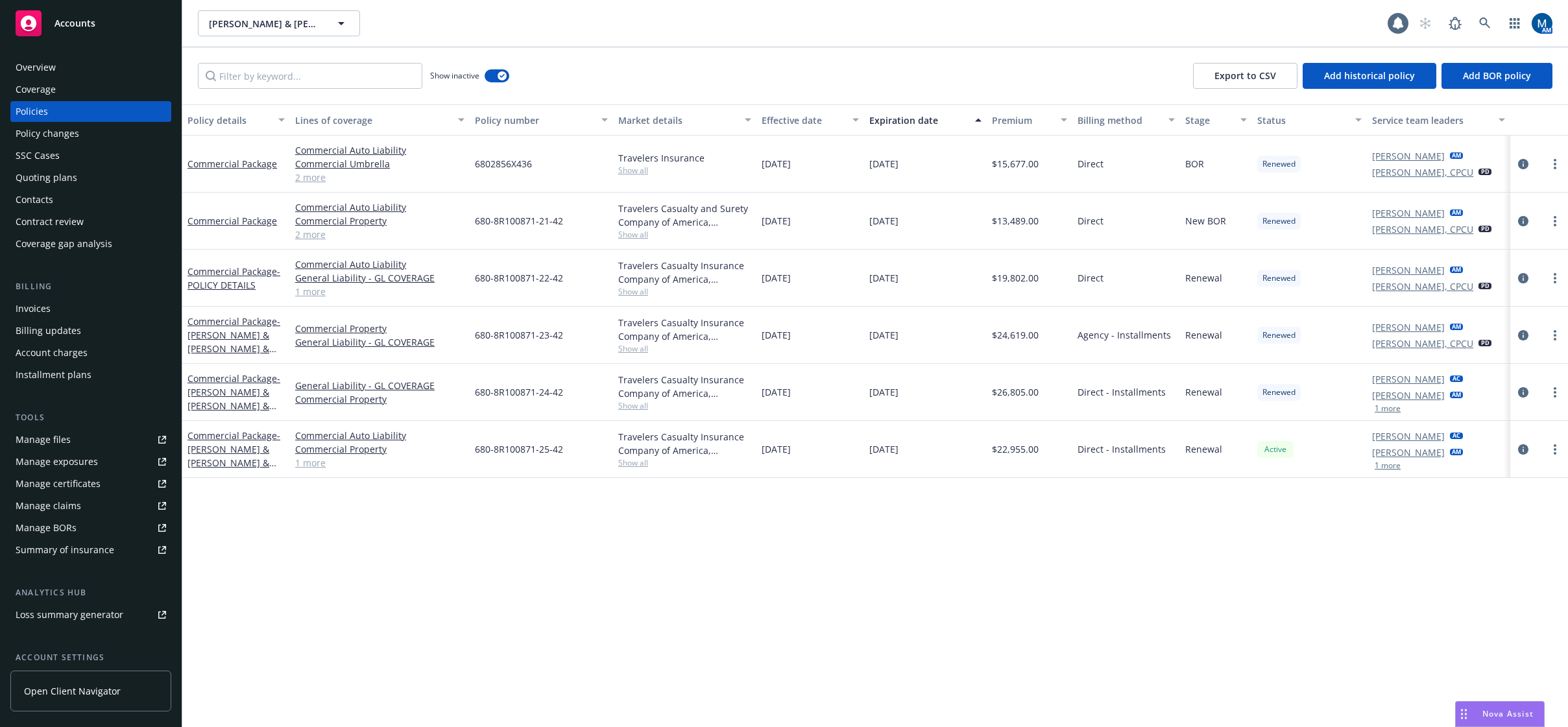
click at [1391, 410] on button "1 more" at bounding box center [1387, 408] width 26 height 7
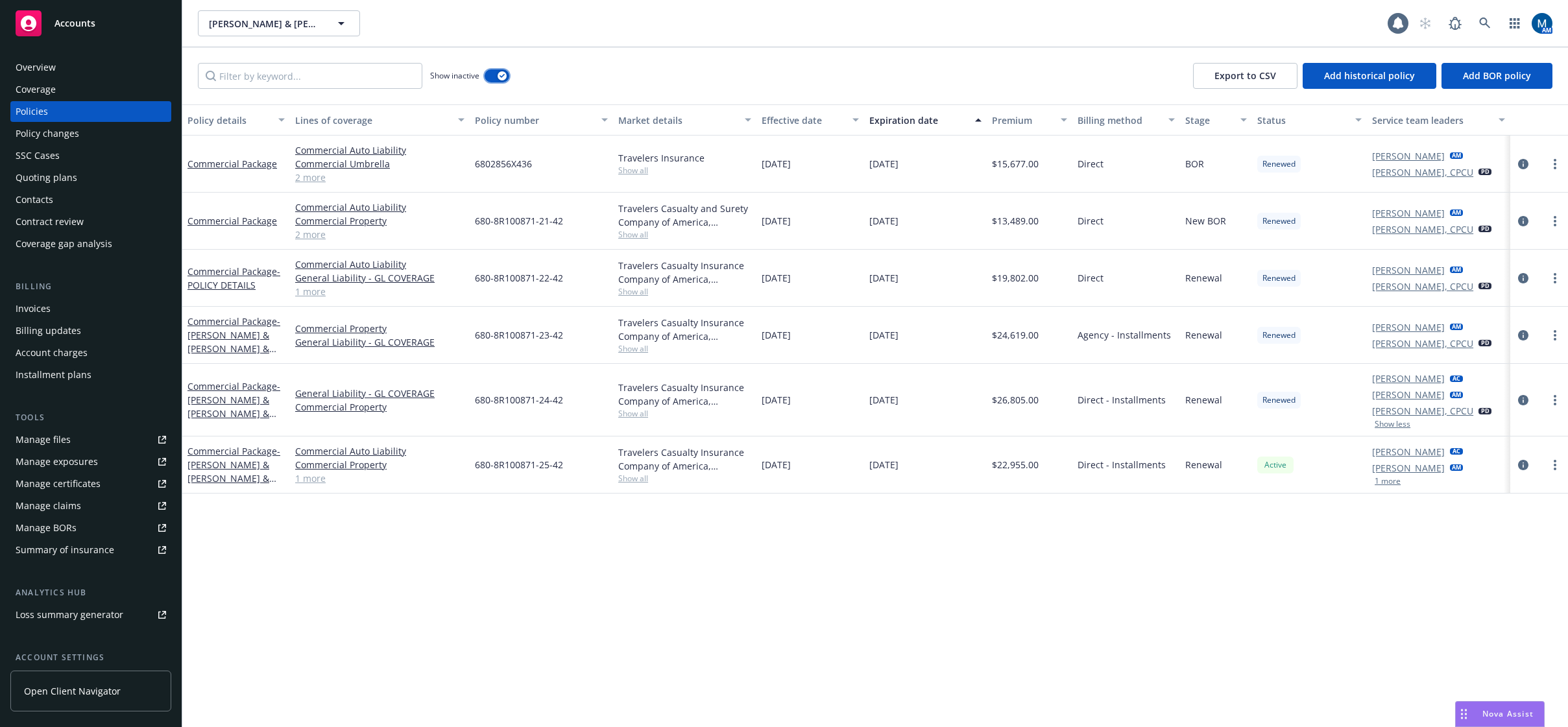
click at [502, 76] on icon "button" at bounding box center [502, 75] width 5 height 4
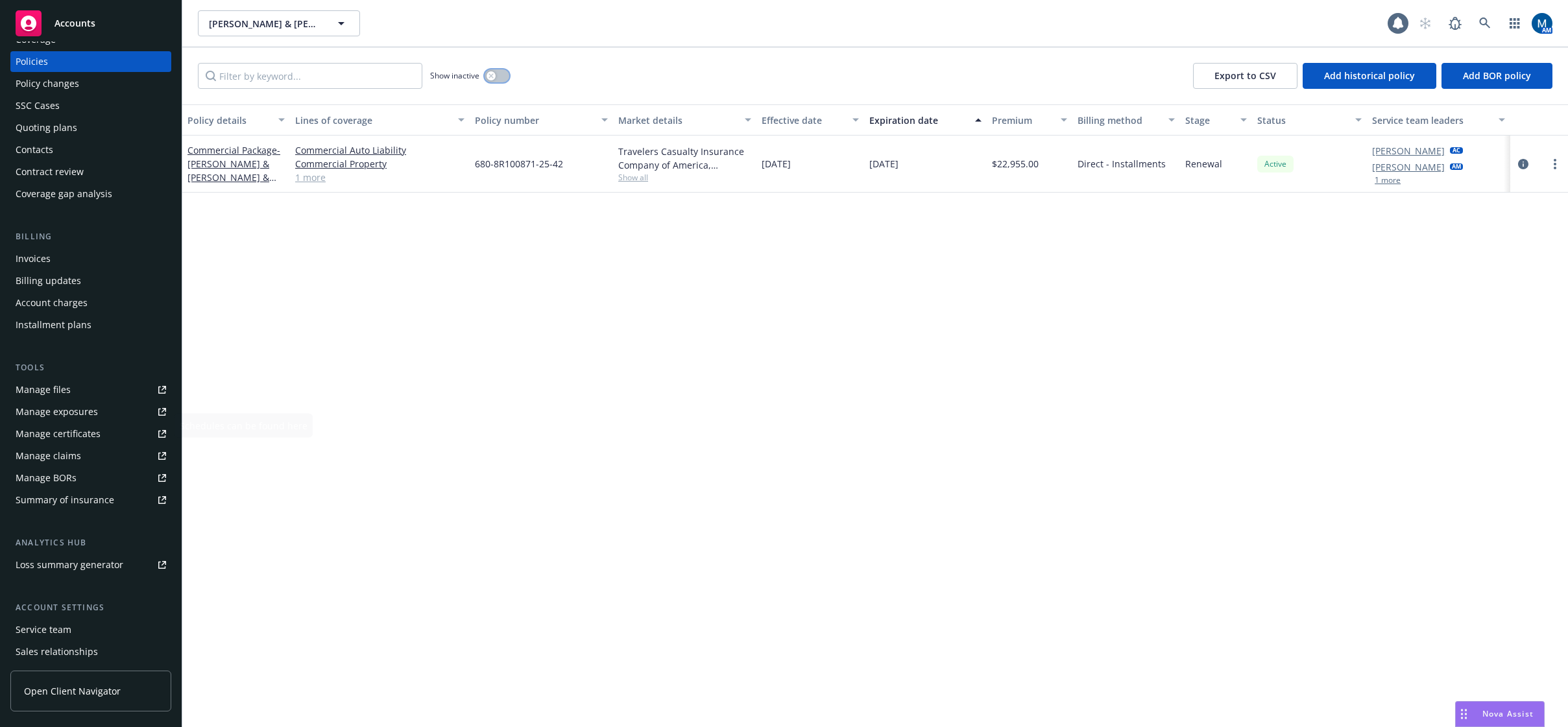
scroll to position [118, 0]
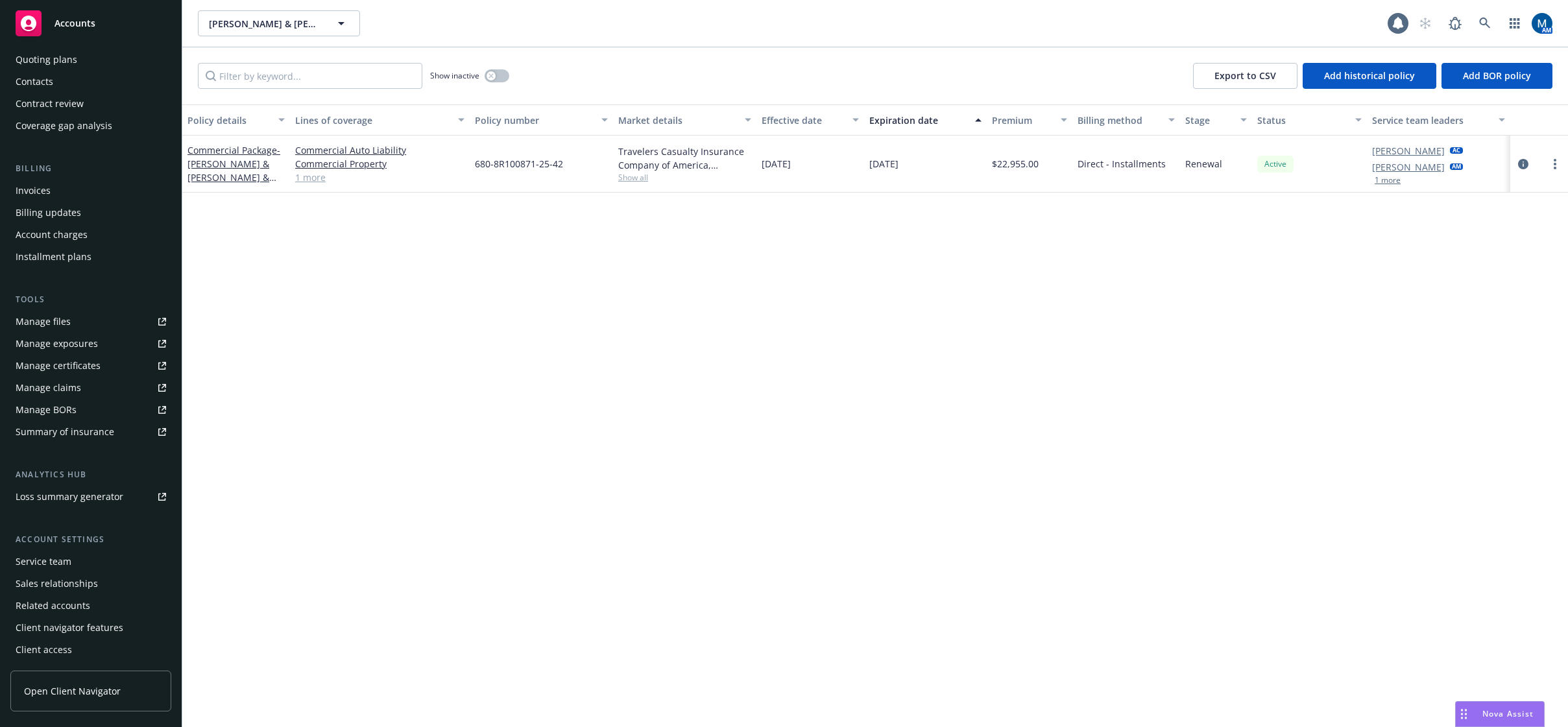
click at [55, 317] on div "Manage files" at bounding box center [43, 322] width 56 height 21
click at [493, 78] on icon "button" at bounding box center [491, 75] width 5 height 5
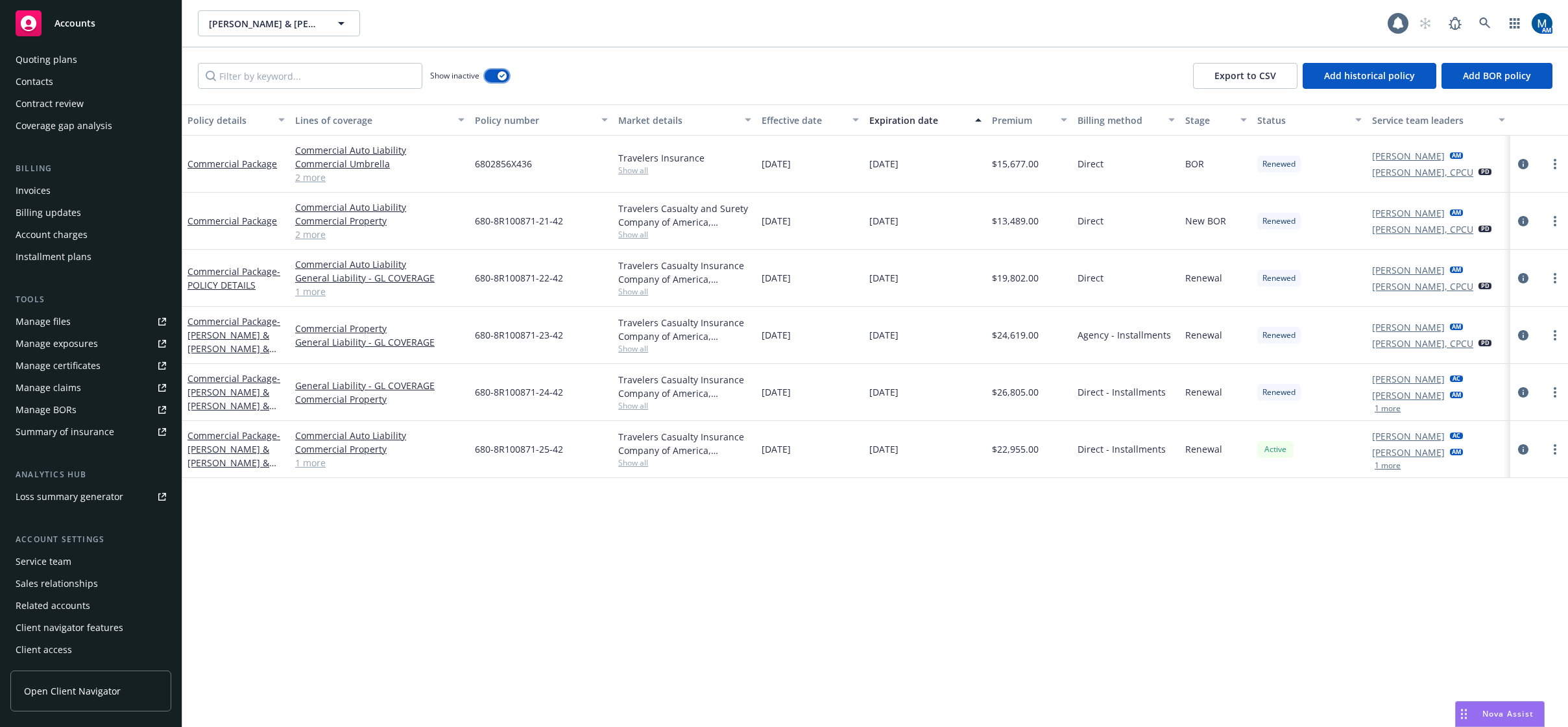
click at [493, 78] on button "button" at bounding box center [497, 76] width 25 height 13
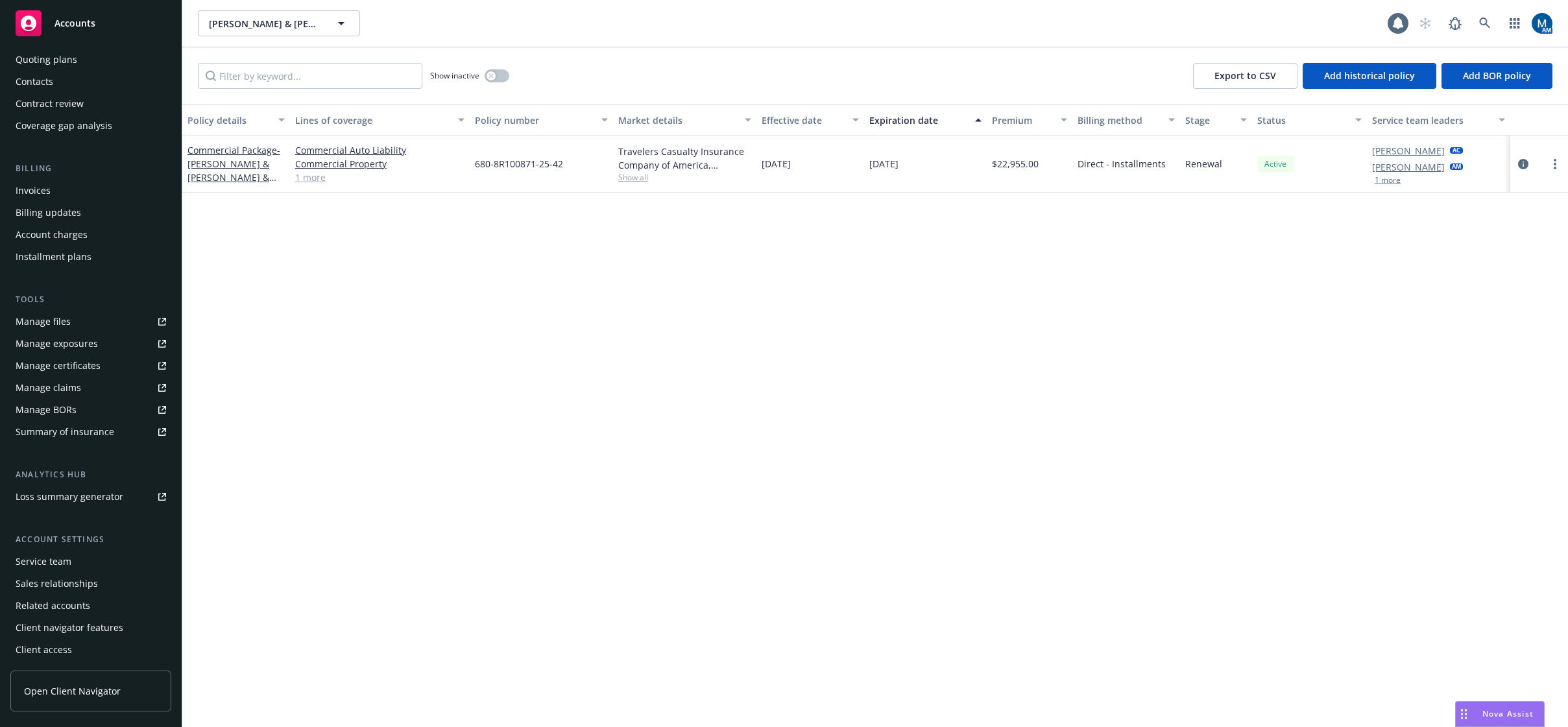
click at [56, 556] on div "Service team" at bounding box center [43, 561] width 56 height 21
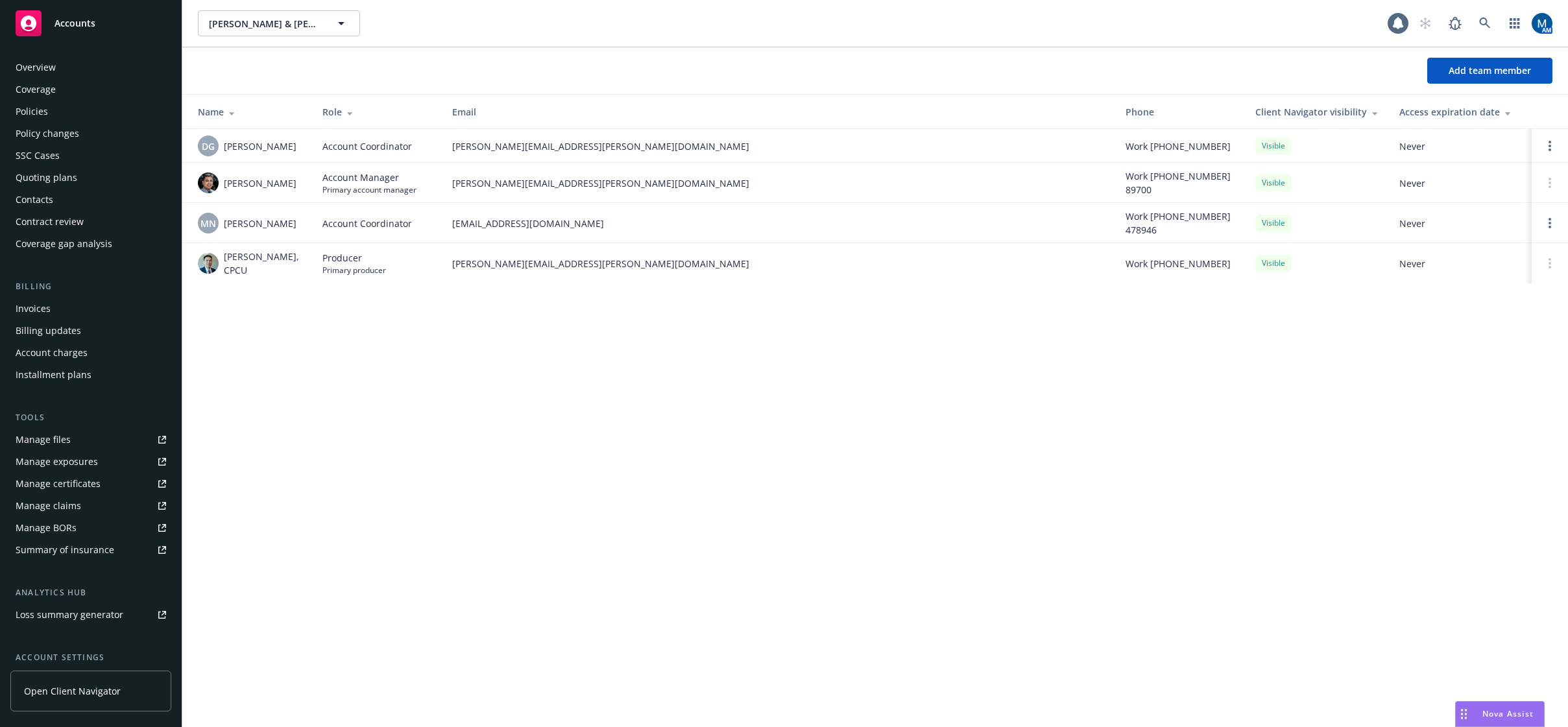
scroll to position [118, 0]
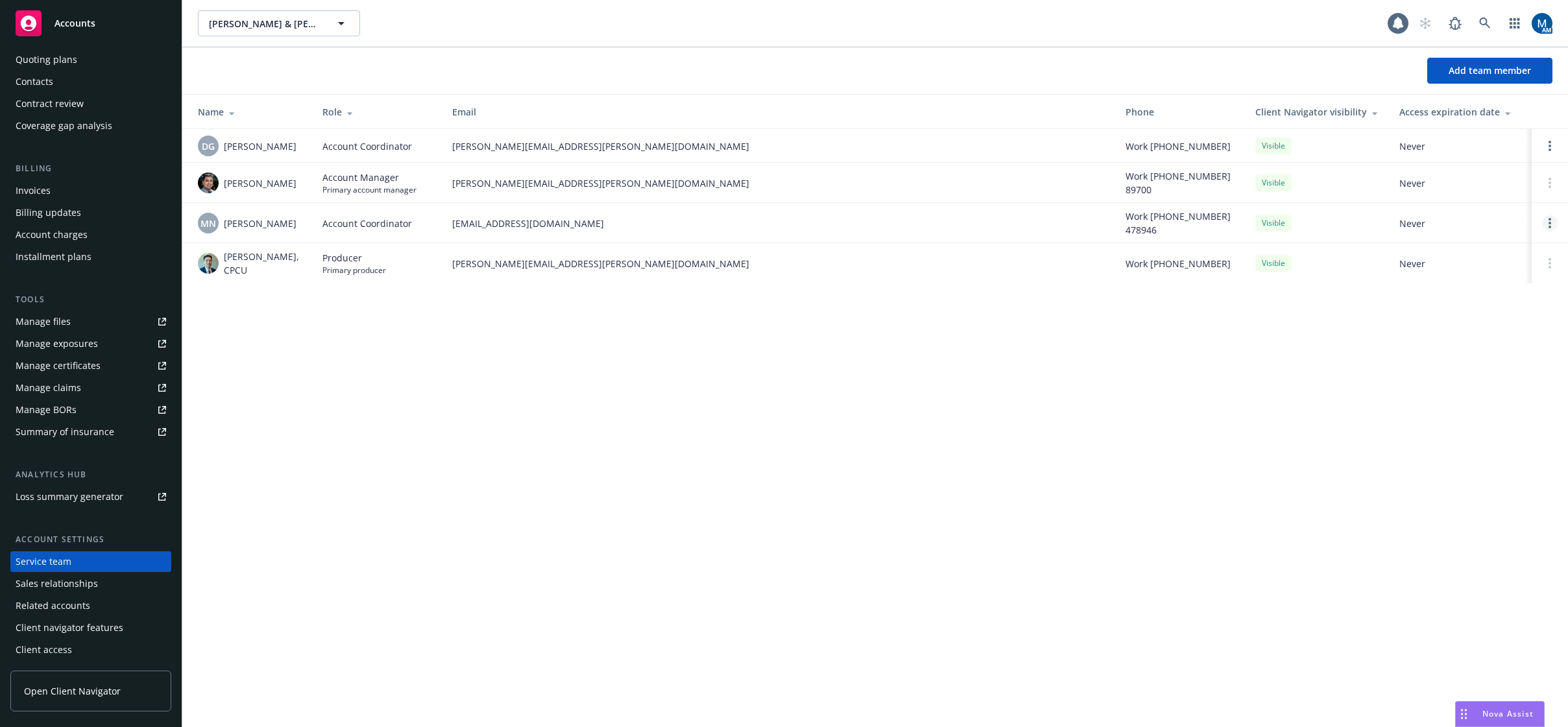
click at [1551, 221] on link "Open options" at bounding box center [1550, 223] width 16 height 16
click at [1480, 190] on span "Remove account coordinator" at bounding box center [1463, 187] width 156 height 12
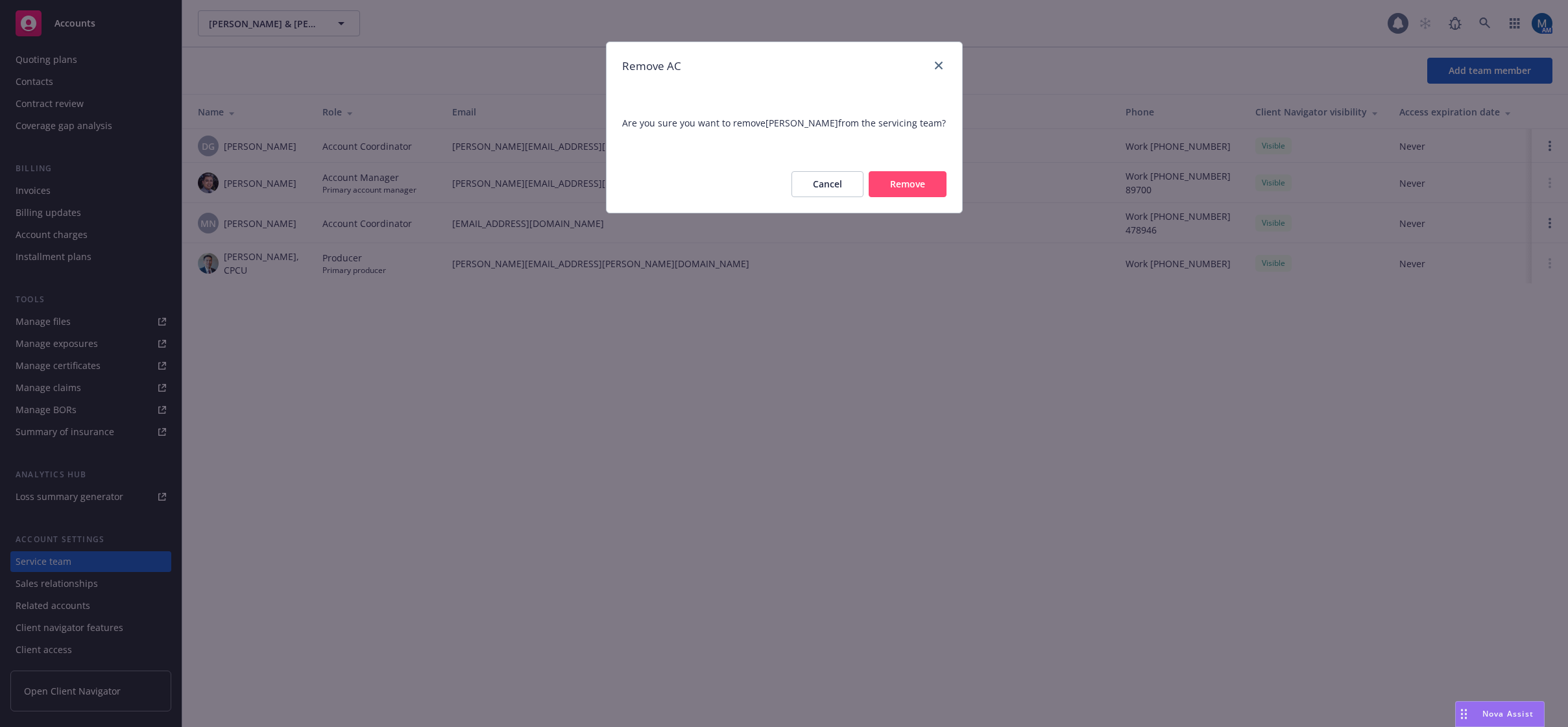
click at [937, 188] on button "Remove" at bounding box center [908, 184] width 78 height 26
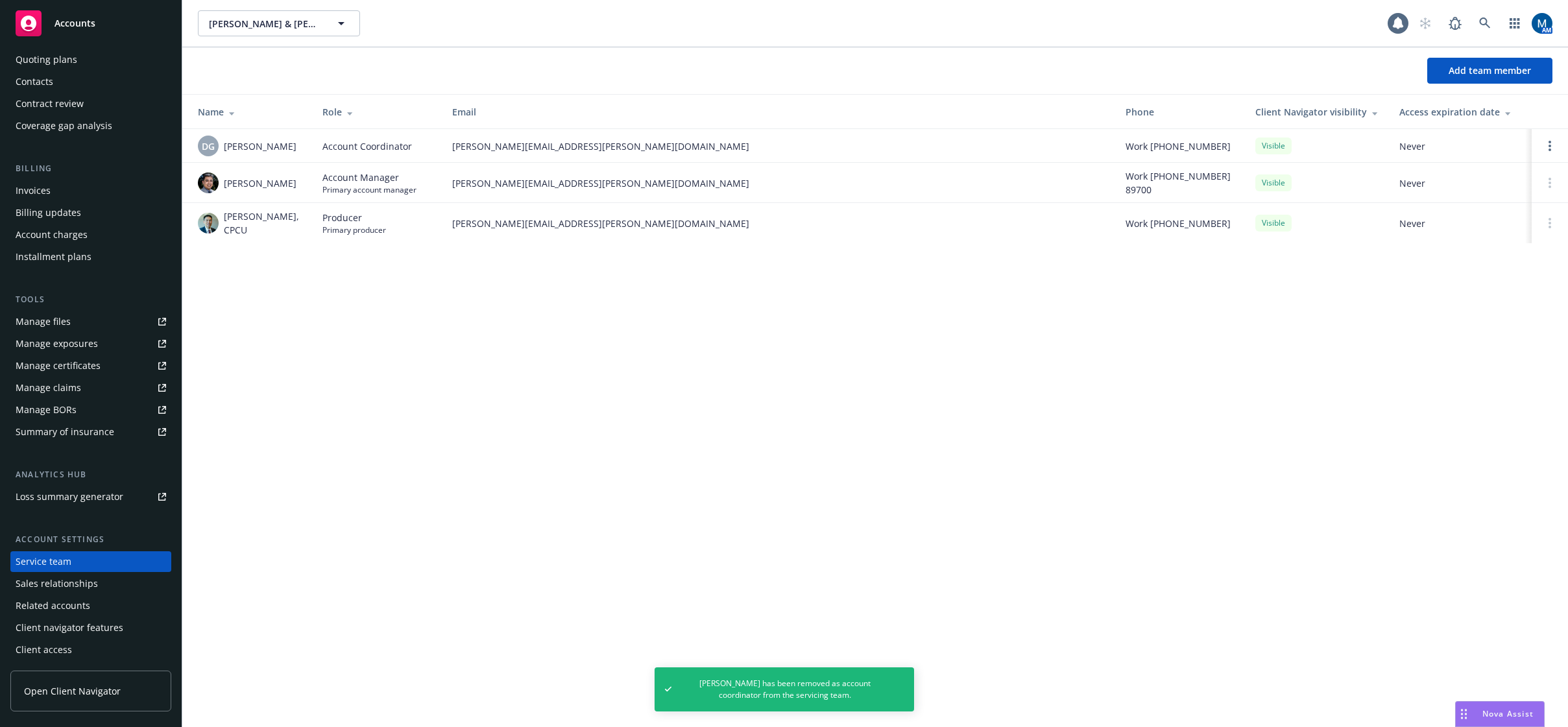
click at [68, 17] on div "Accounts" at bounding box center [91, 23] width 151 height 26
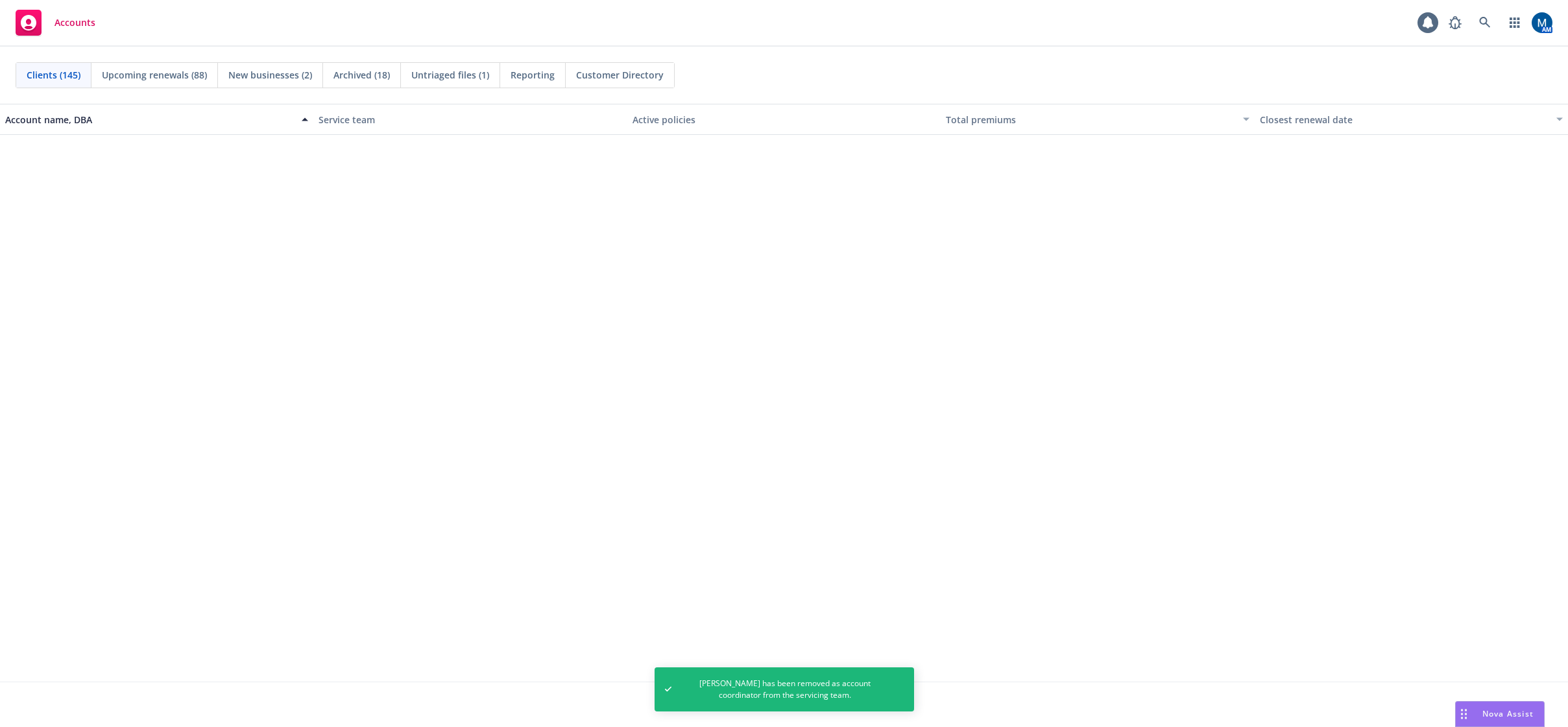
scroll to position [2465, 0]
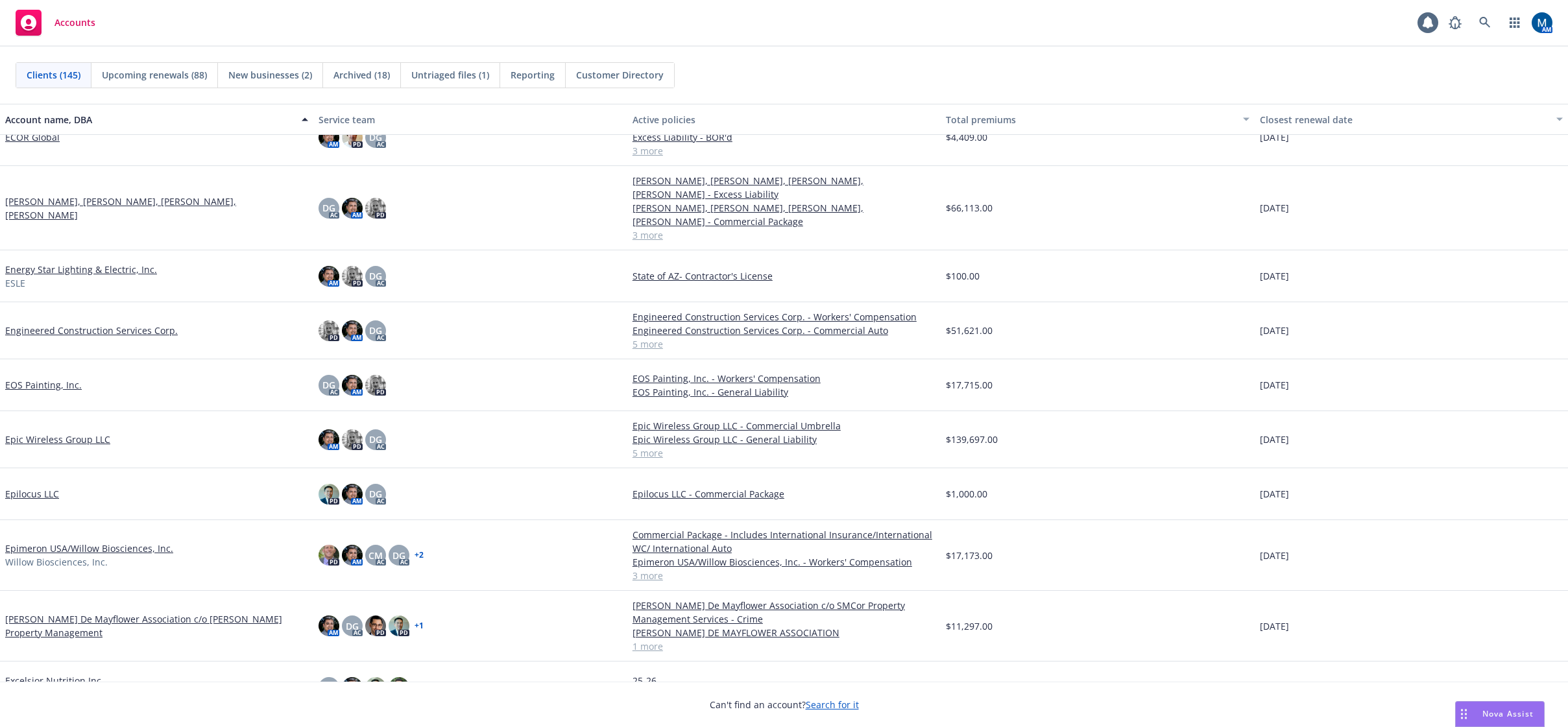
click at [82, 541] on link "Epimeron USA/Willow Biosciences, Inc." at bounding box center [89, 548] width 168 height 13
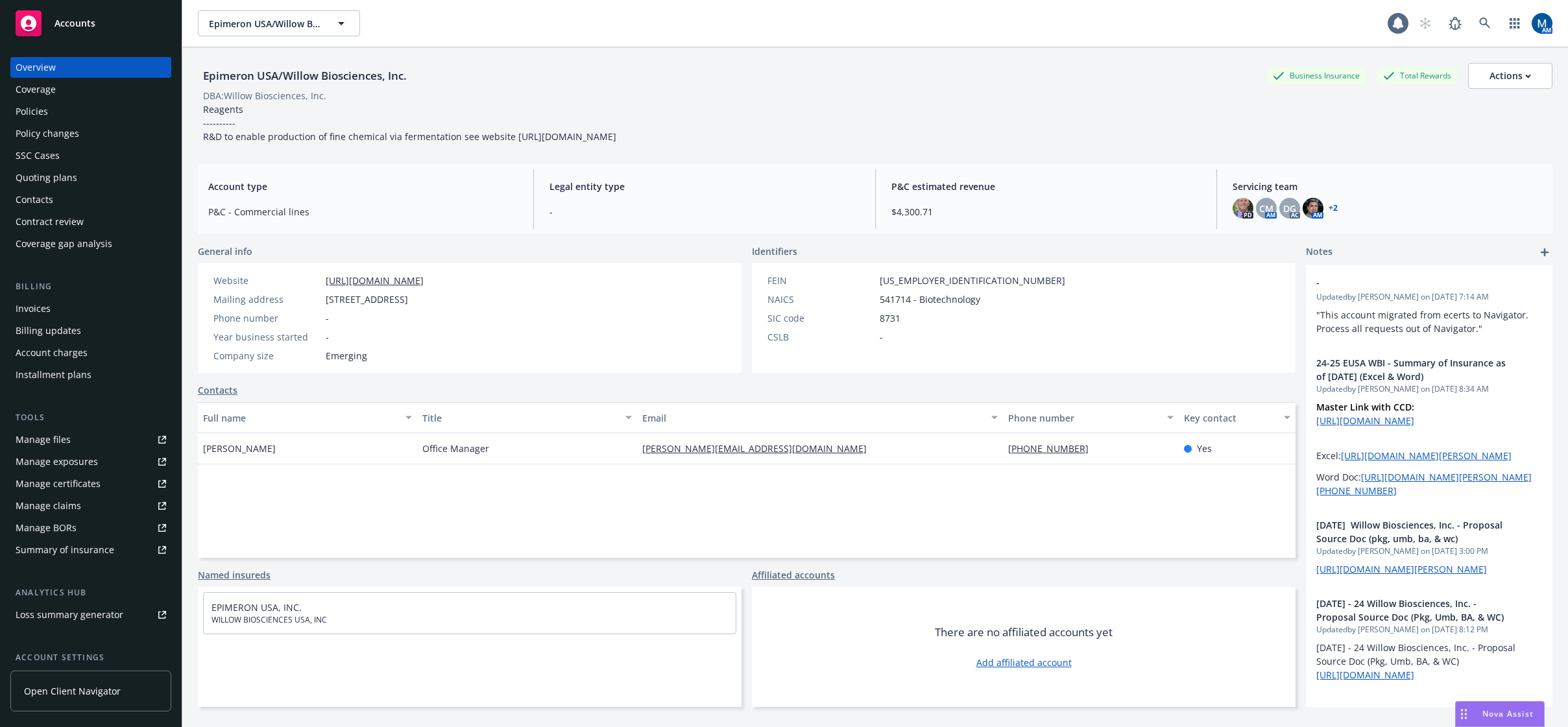
click at [104, 112] on div "Policies" at bounding box center [91, 111] width 151 height 21
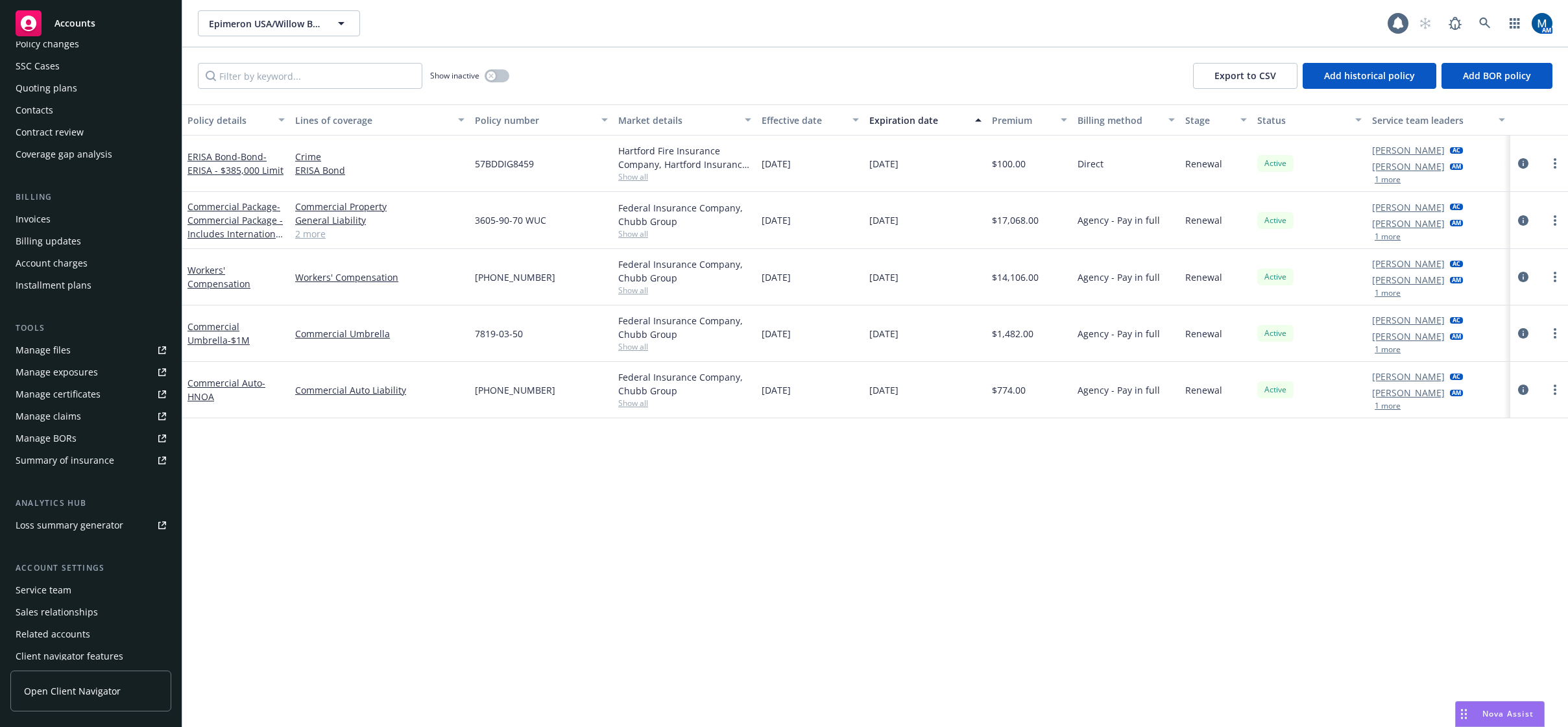
scroll to position [118, 0]
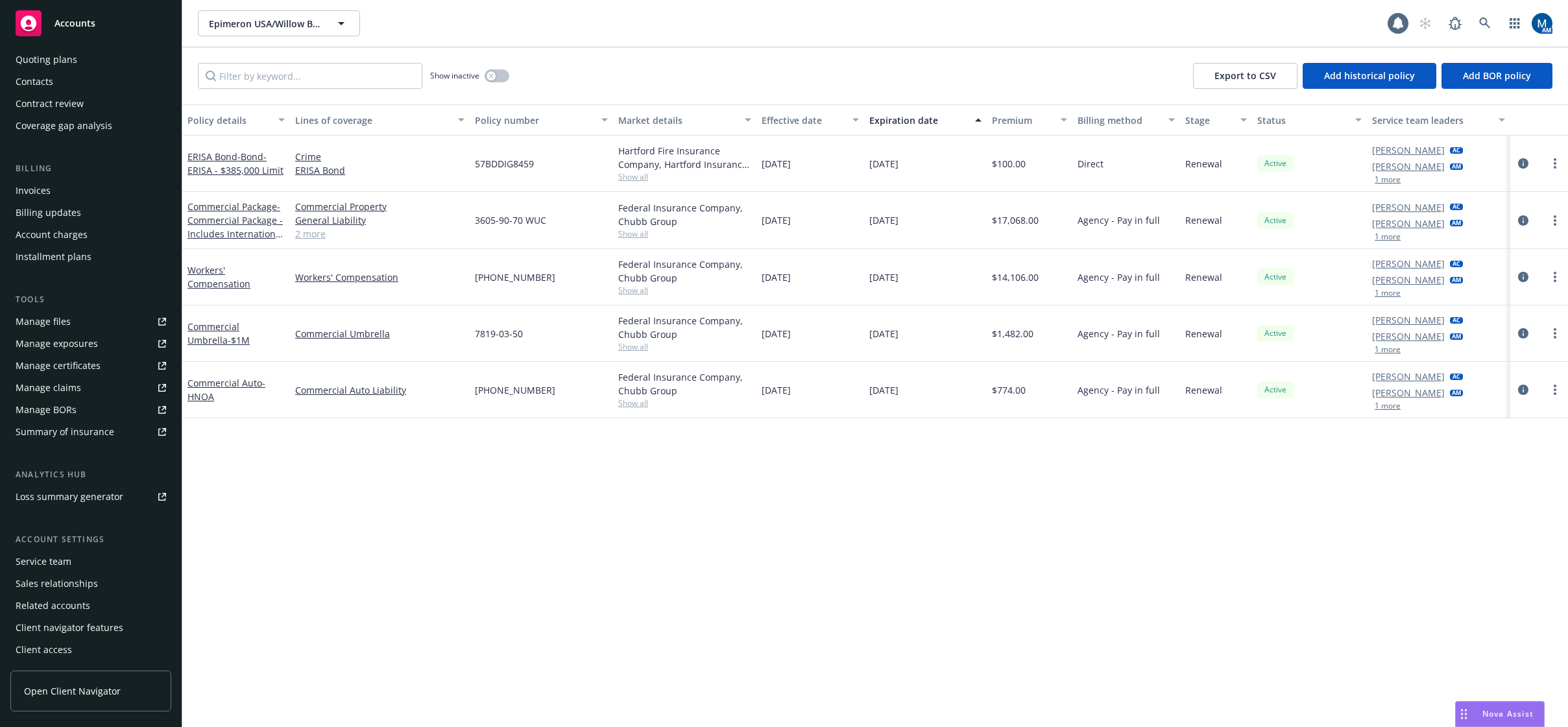
click at [85, 562] on div "Service team" at bounding box center [91, 561] width 151 height 21
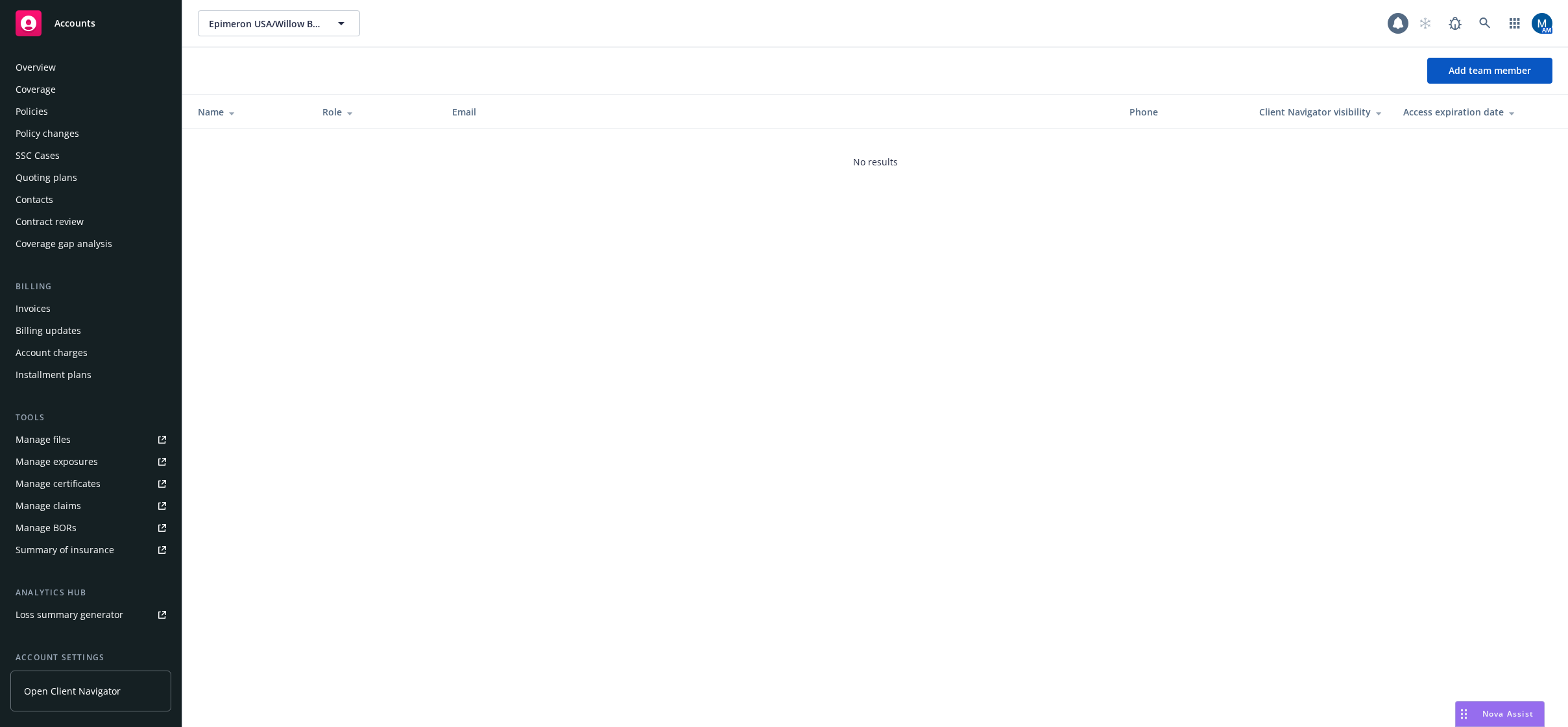
scroll to position [118, 0]
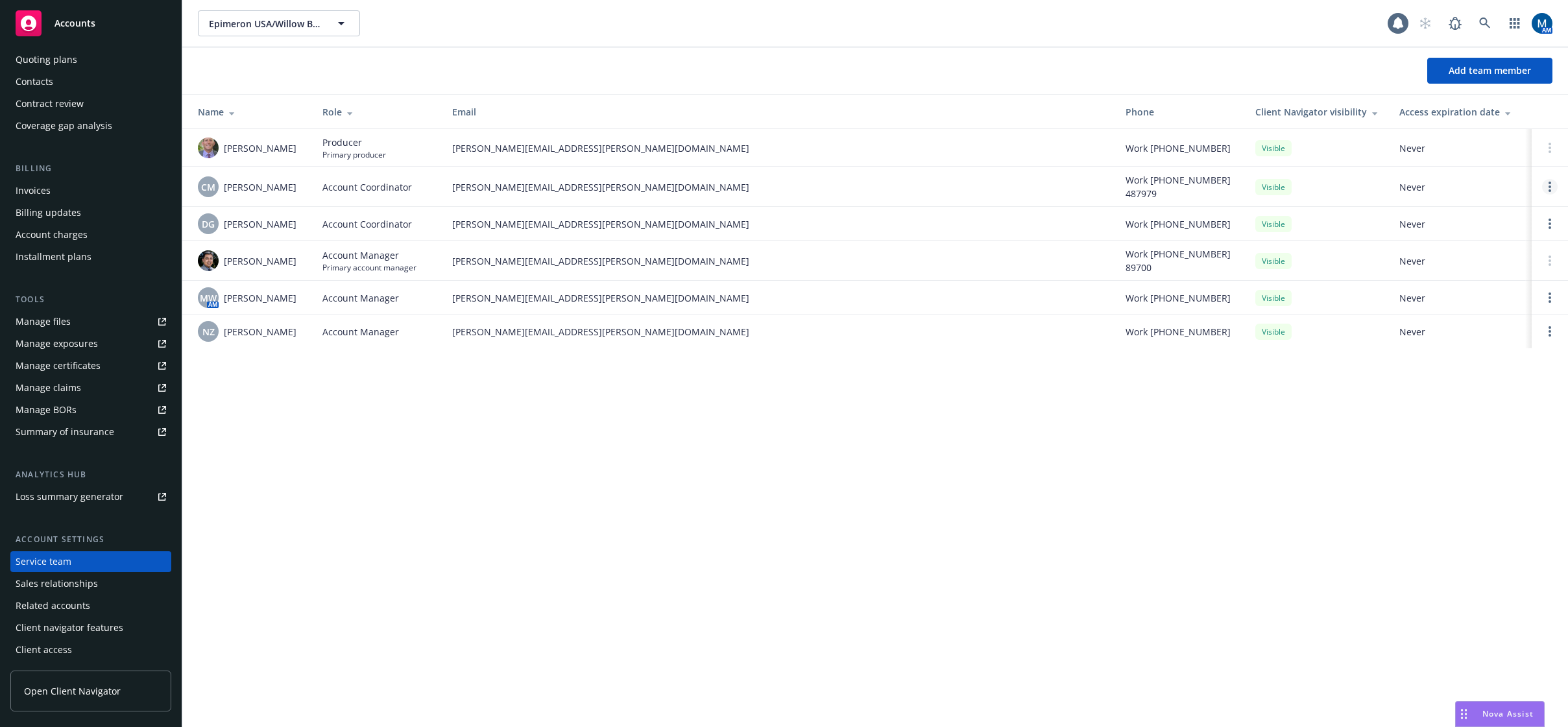
click at [1551, 185] on link "Open options" at bounding box center [1550, 187] width 16 height 16
click at [1489, 153] on span "Remove account coordinator" at bounding box center [1463, 153] width 156 height 12
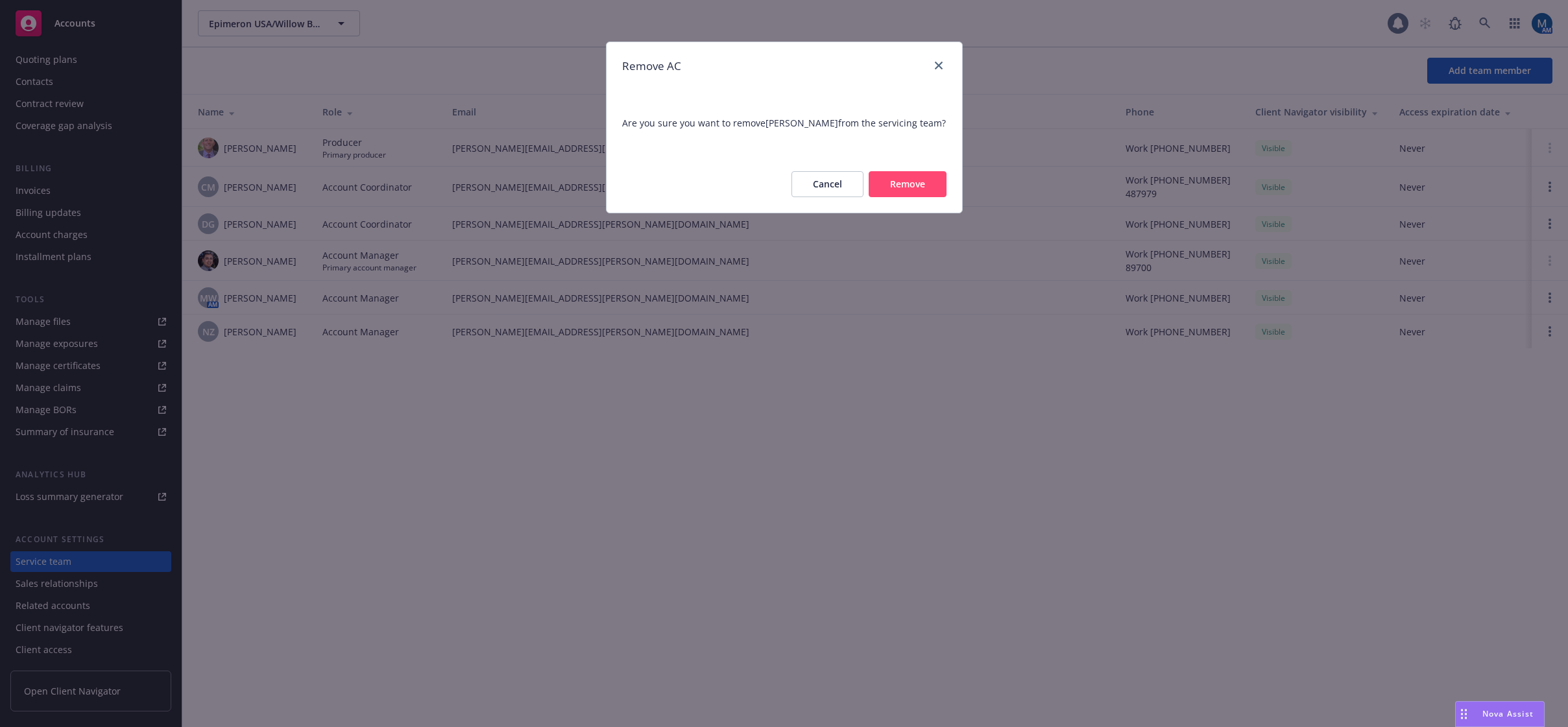
click at [925, 197] on button "Remove" at bounding box center [908, 184] width 78 height 26
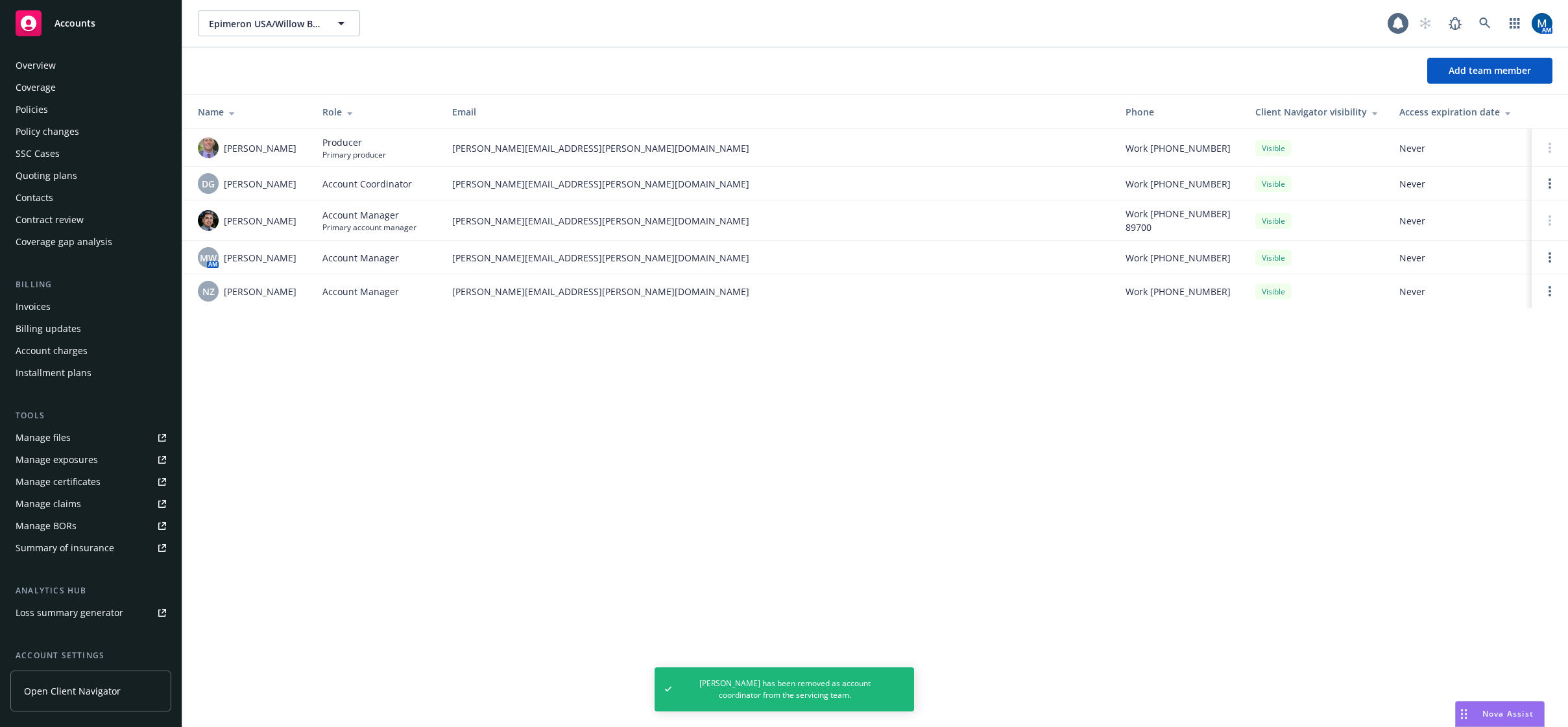
scroll to position [0, 0]
click at [70, 118] on div "Policies" at bounding box center [91, 111] width 151 height 21
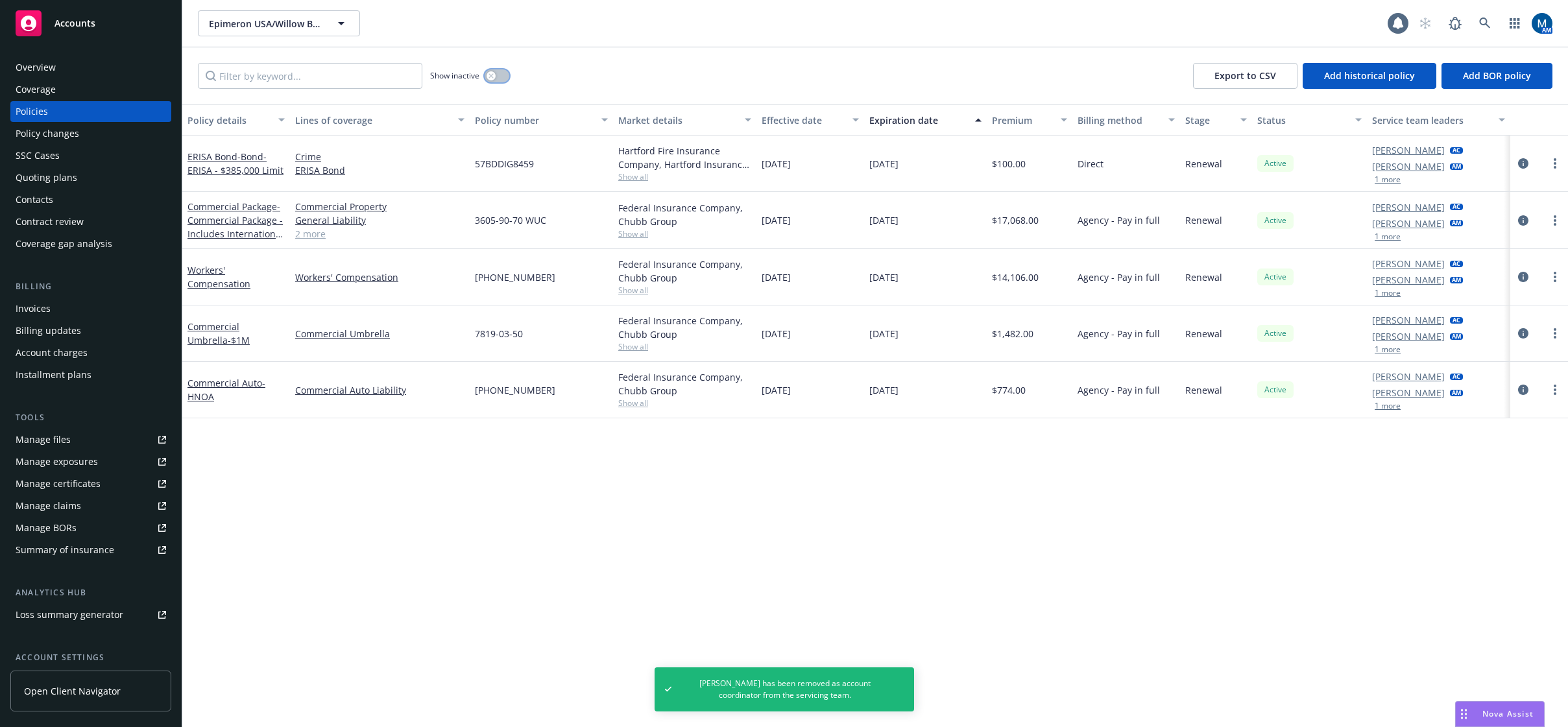
click at [492, 75] on icon "button" at bounding box center [491, 75] width 5 height 5
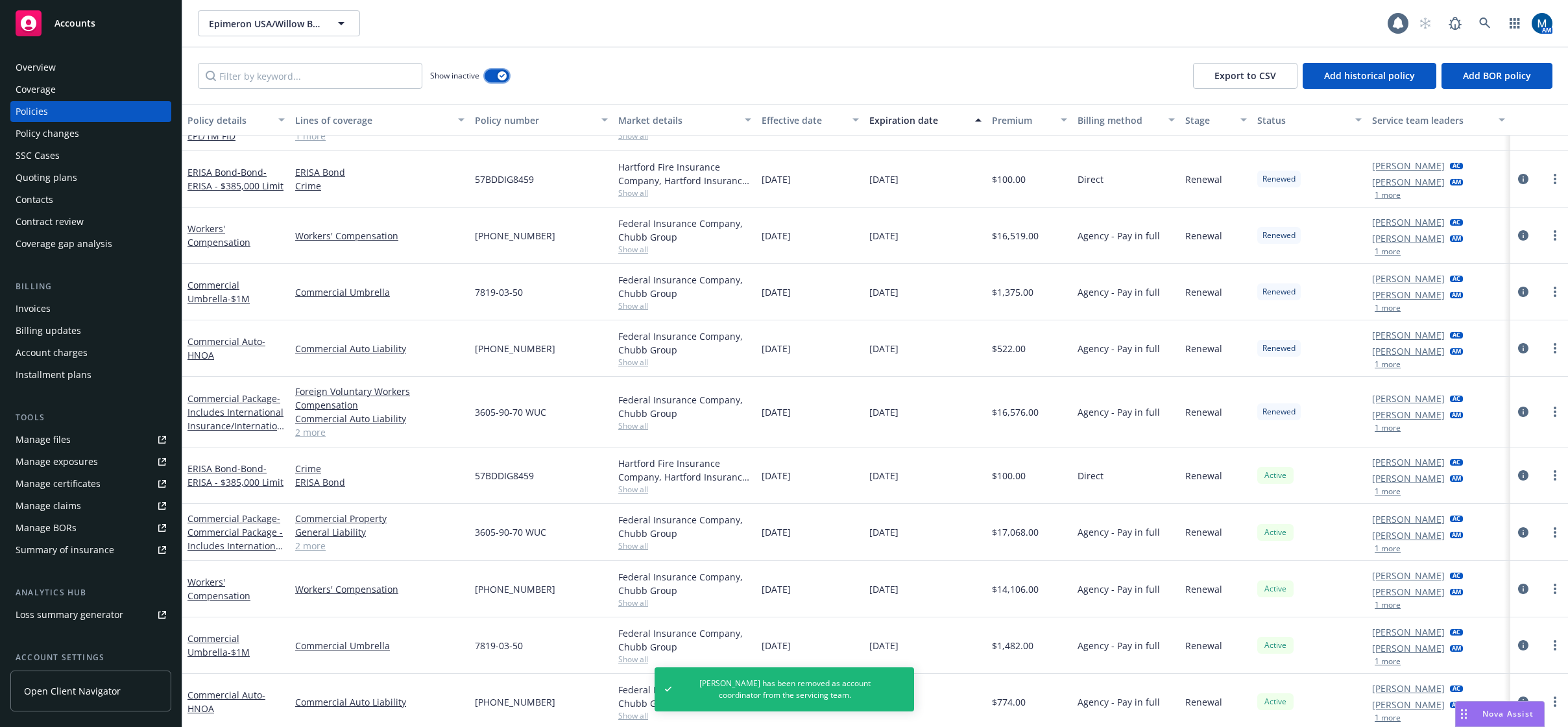
scroll to position [1655, 0]
click at [1386, 424] on button "1 more" at bounding box center [1387, 424] width 26 height 7
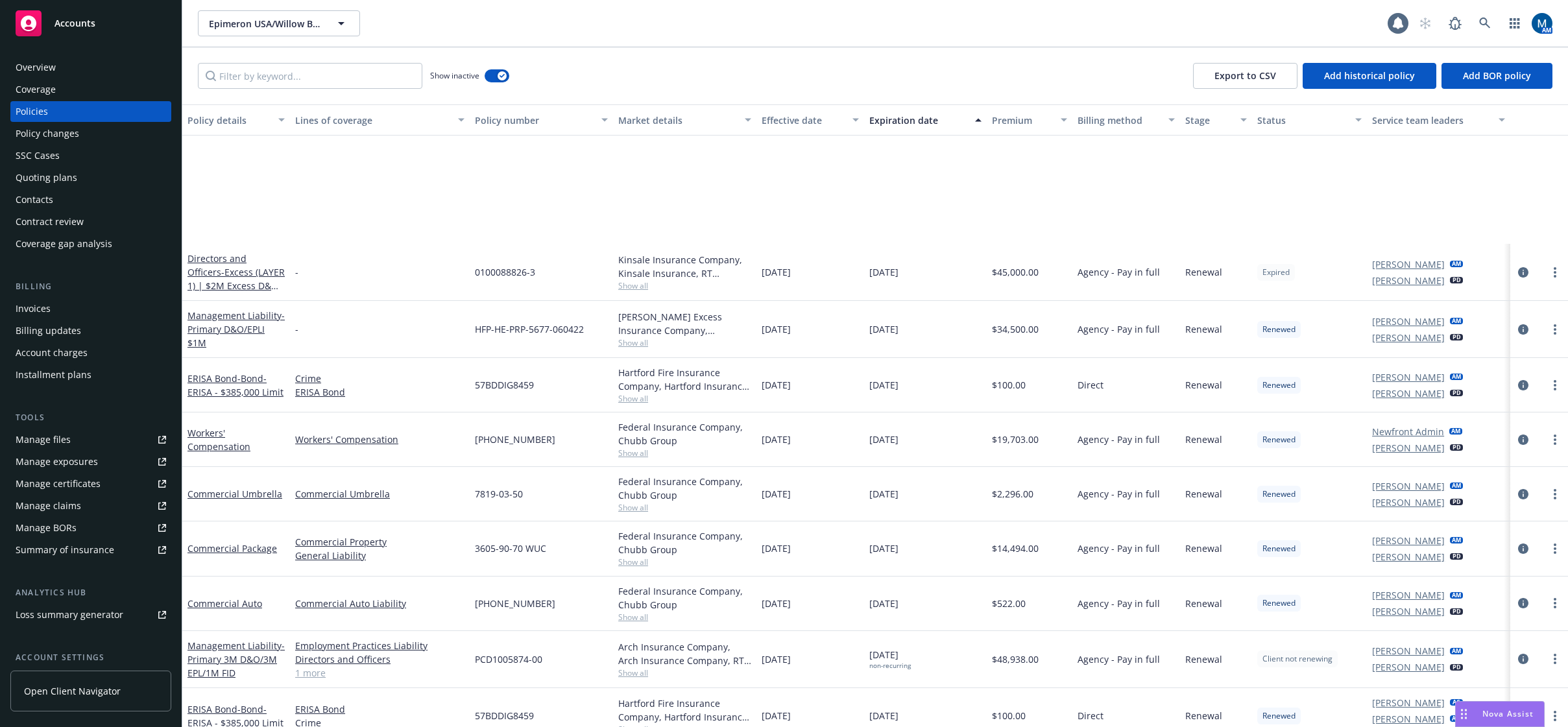
scroll to position [1331, 0]
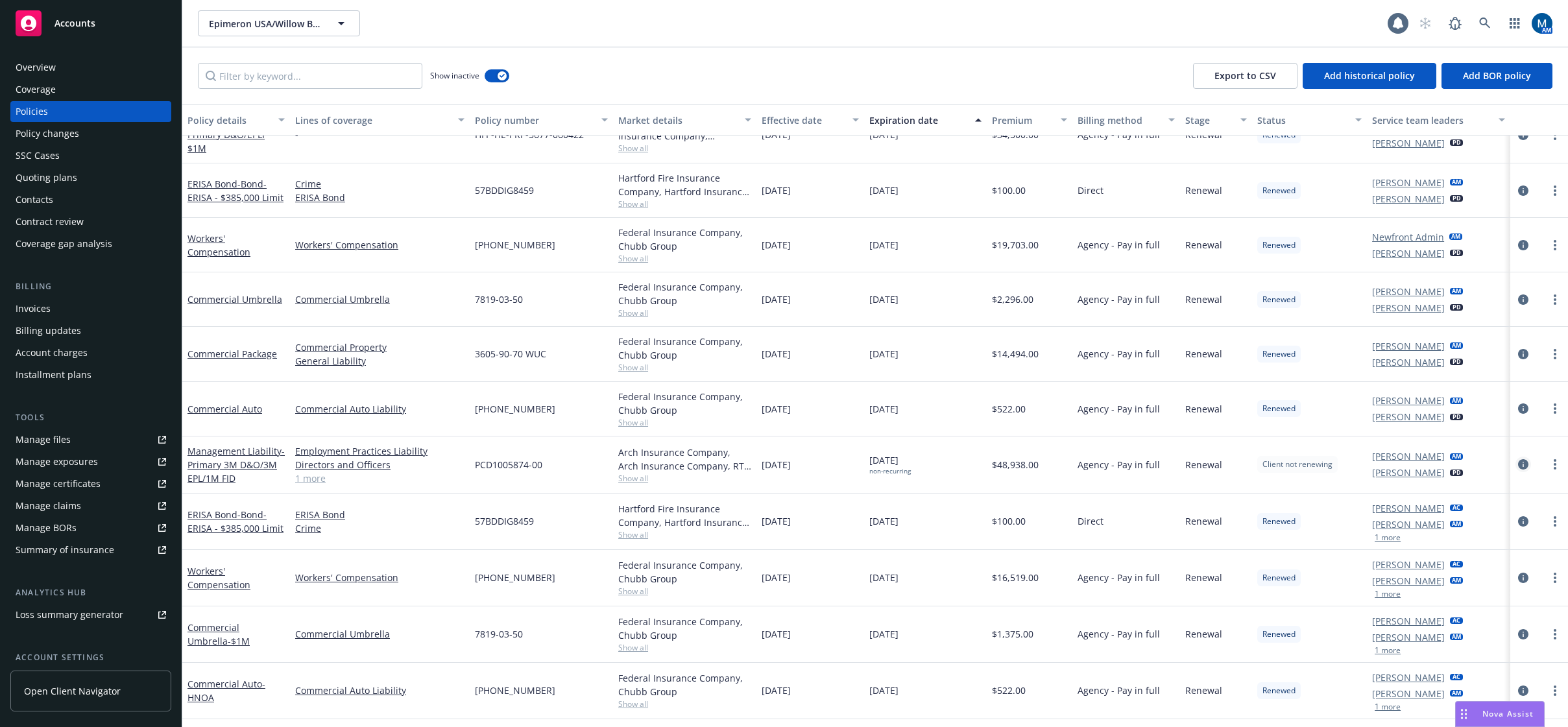
click at [1518, 463] on icon "circleInformation" at bounding box center [1523, 464] width 11 height 11
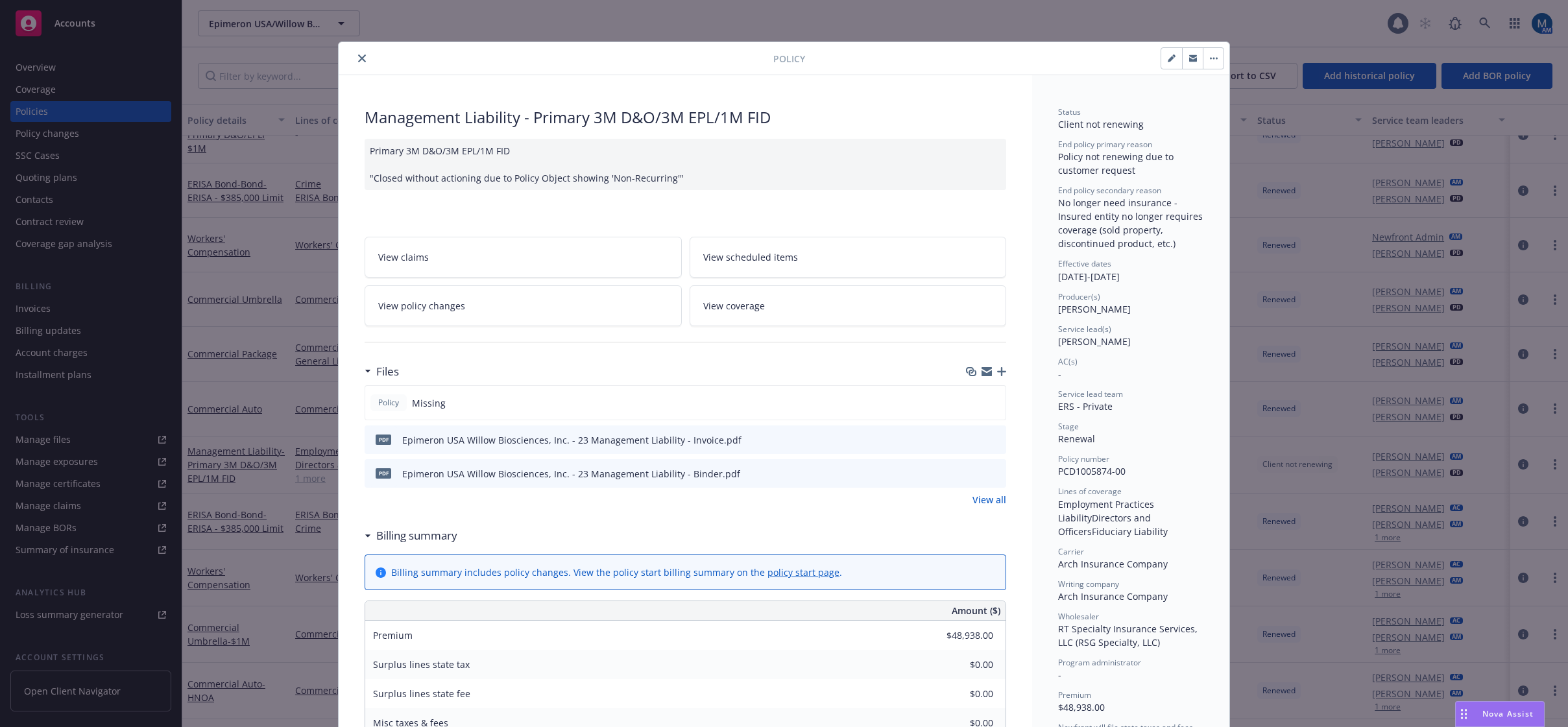
click at [359, 58] on icon "close" at bounding box center [362, 58] width 7 height 7
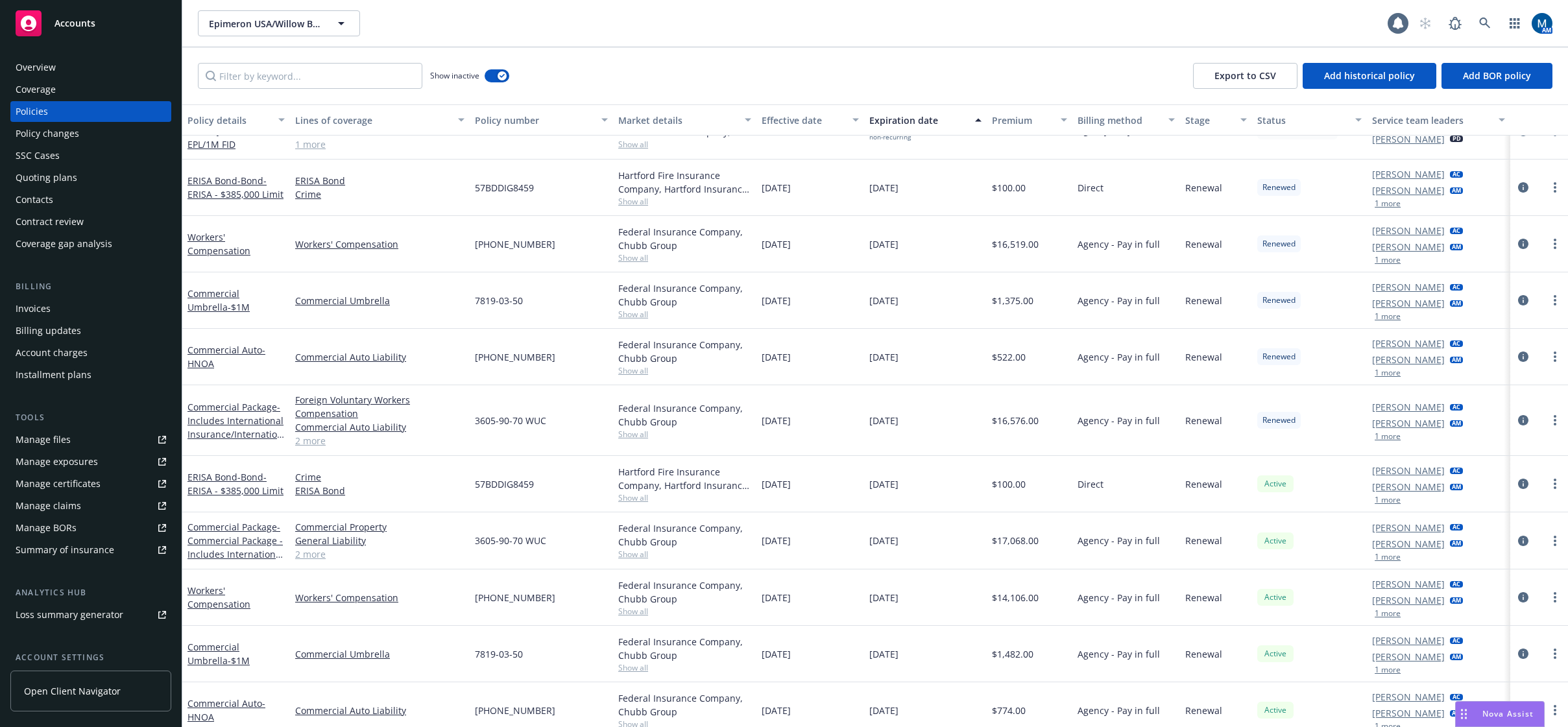
scroll to position [1655, 0]
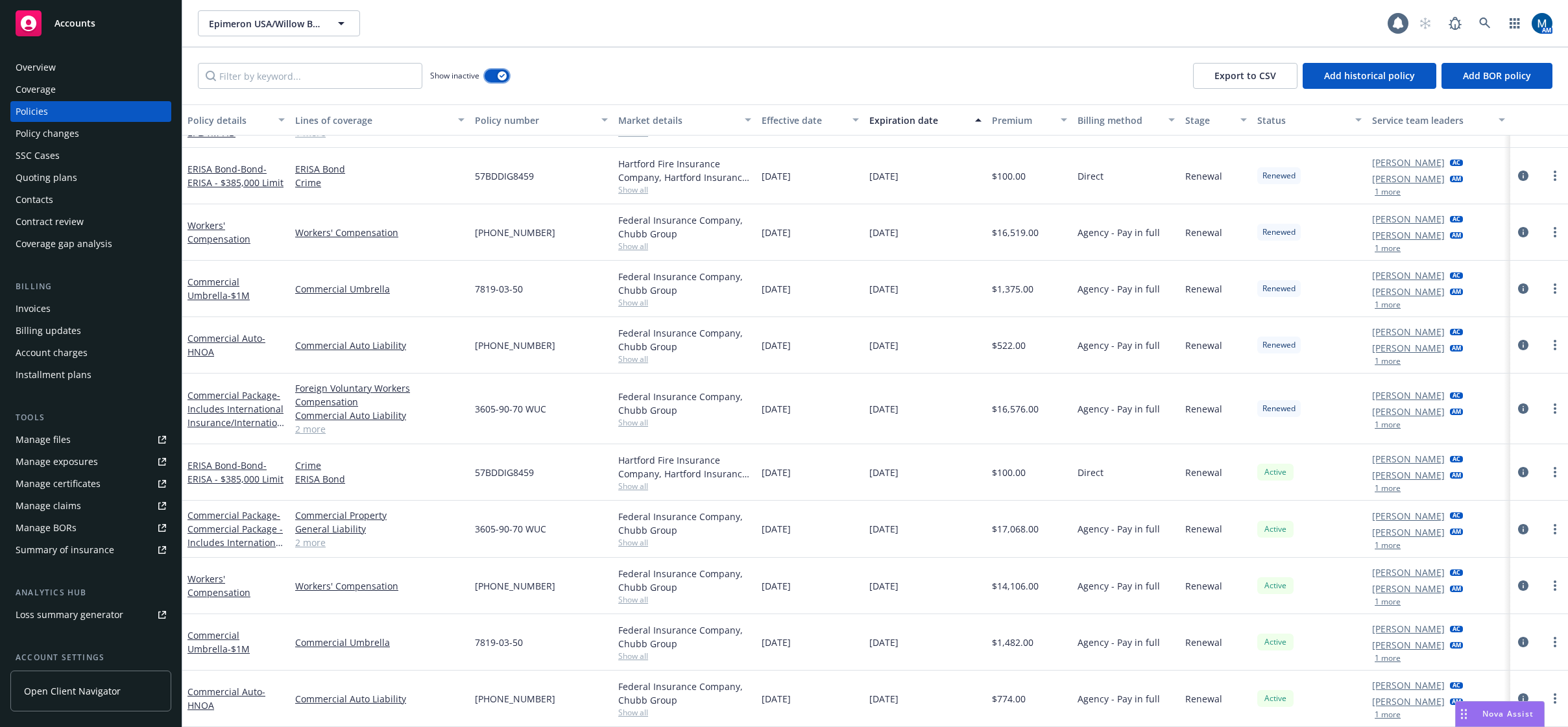
click at [500, 75] on icon "button" at bounding box center [502, 75] width 5 height 4
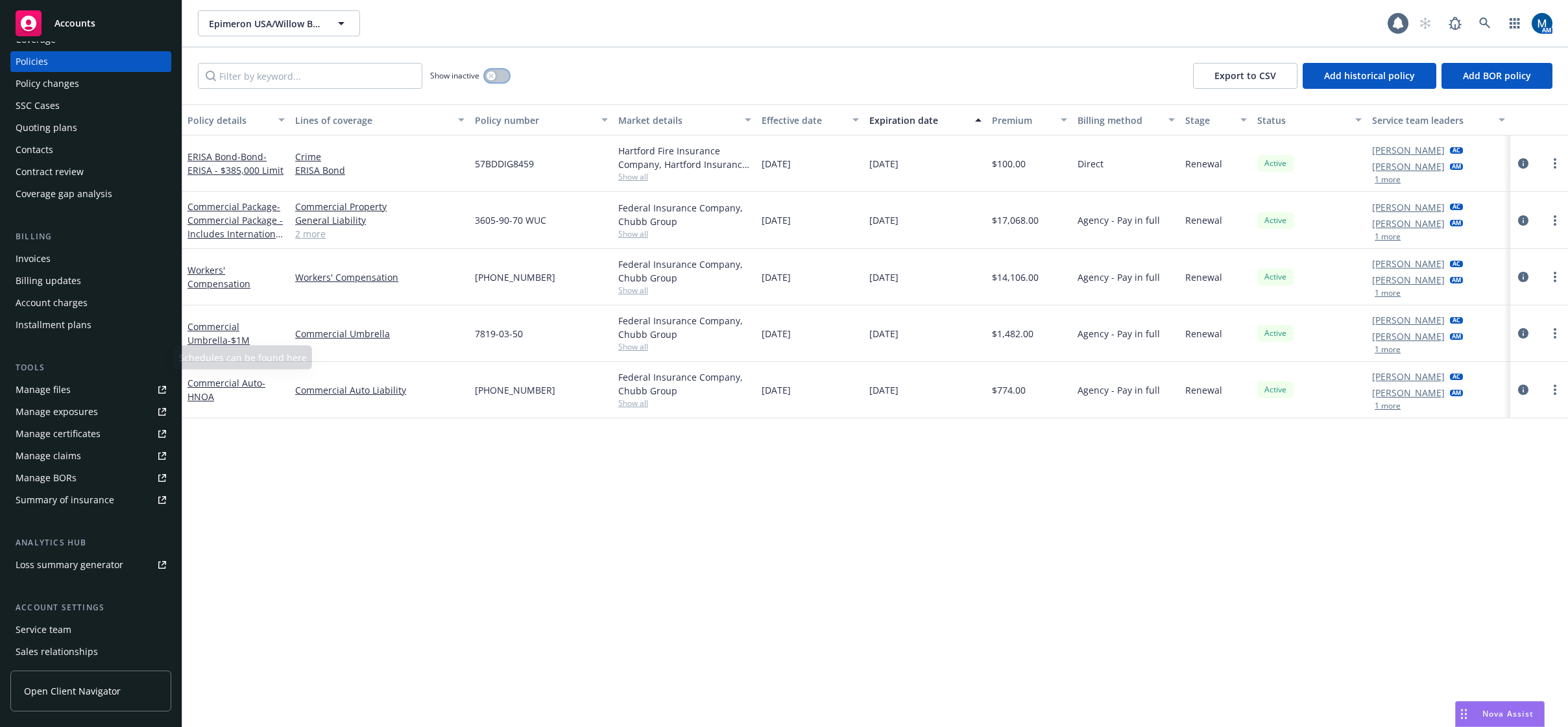
scroll to position [118, 0]
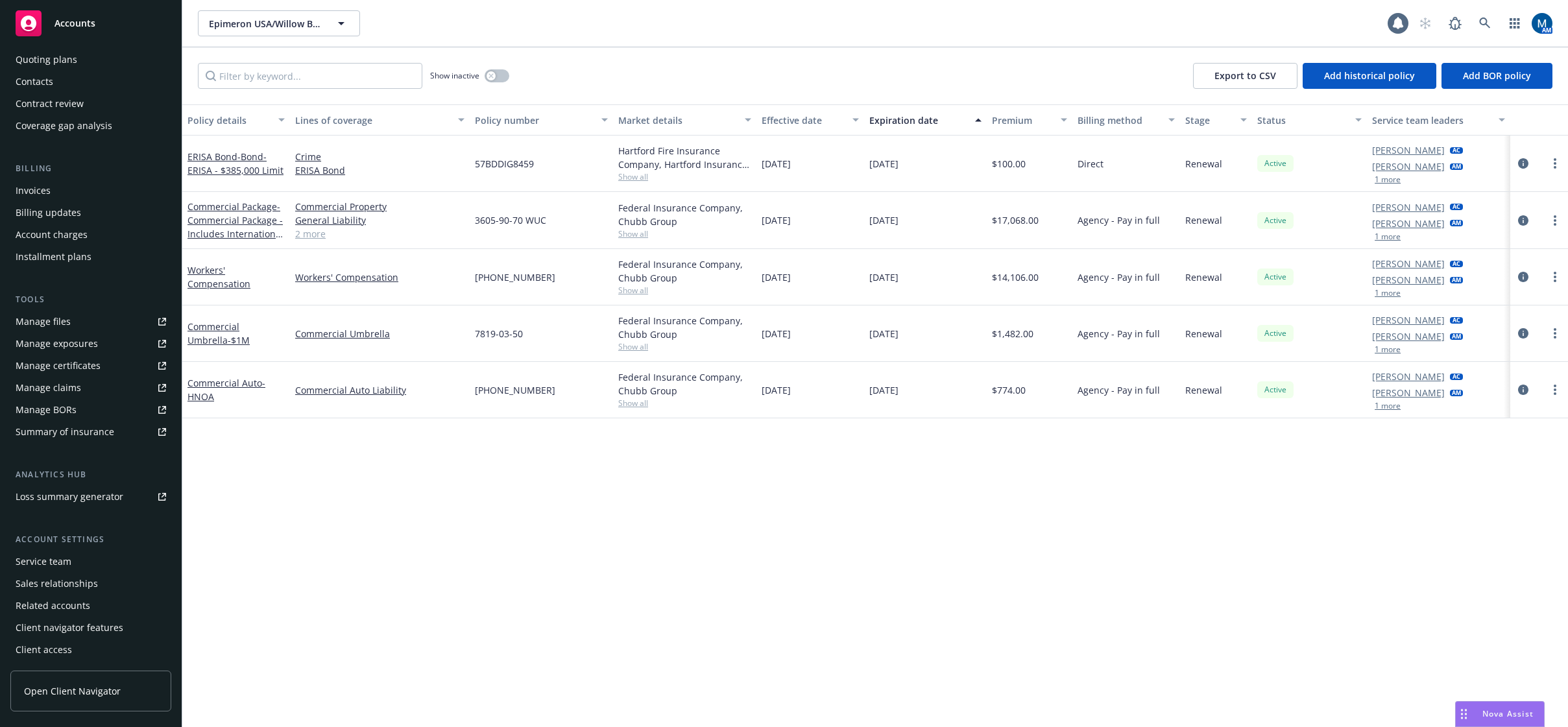
click at [76, 559] on div "Service team" at bounding box center [91, 561] width 151 height 21
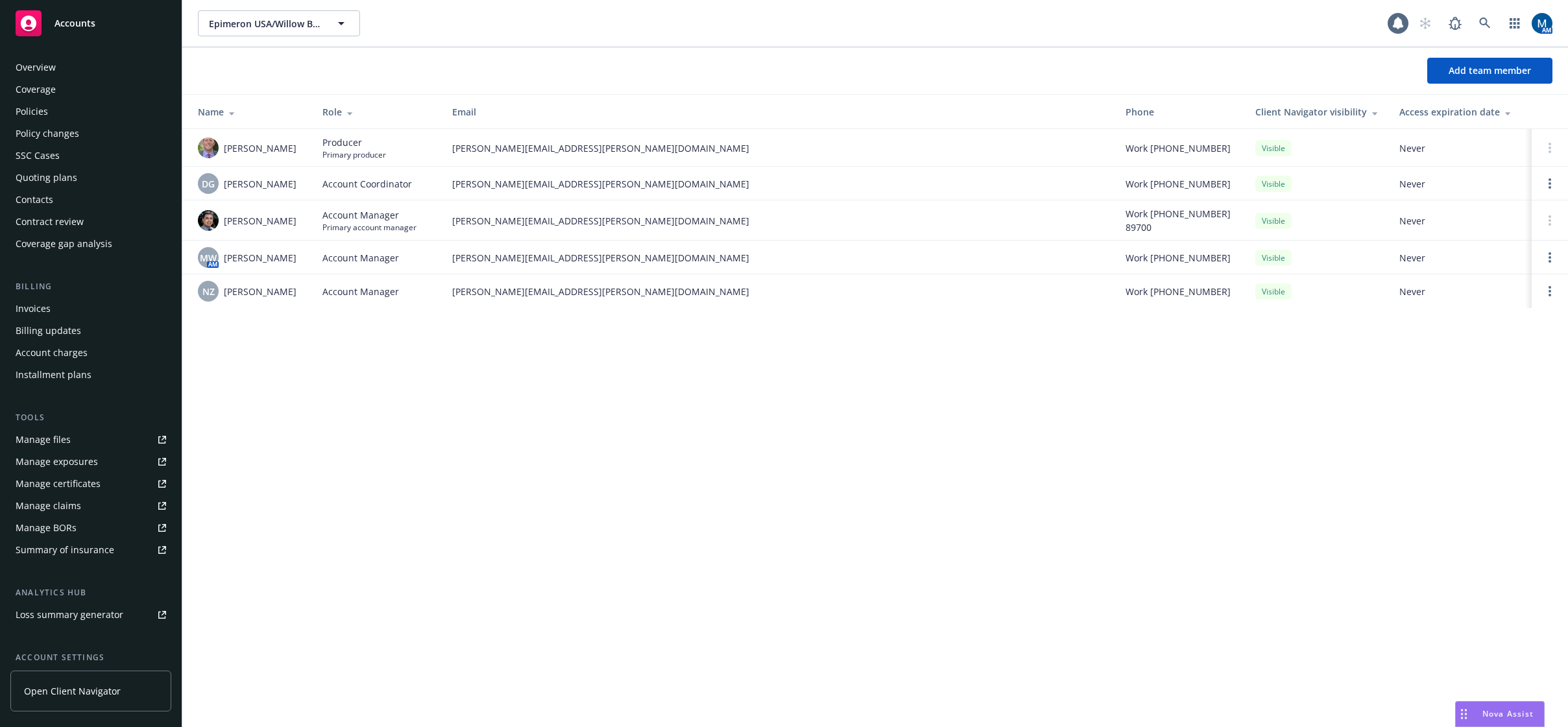
scroll to position [118, 0]
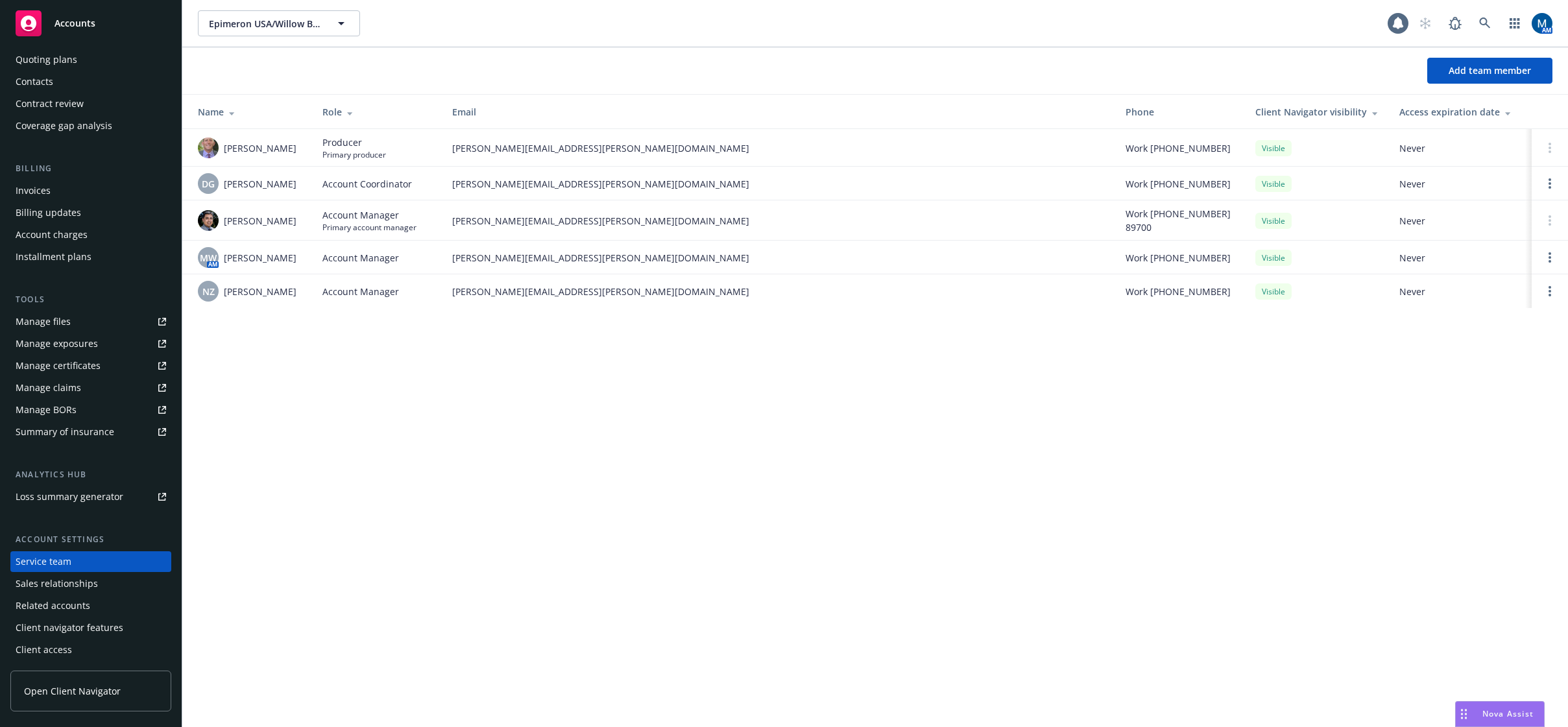
click at [64, 320] on div "Manage files" at bounding box center [43, 322] width 56 height 21
click at [1553, 294] on link "Open options" at bounding box center [1550, 291] width 16 height 16
click at [1449, 259] on span "Remove account manager" at bounding box center [1425, 257] width 144 height 12
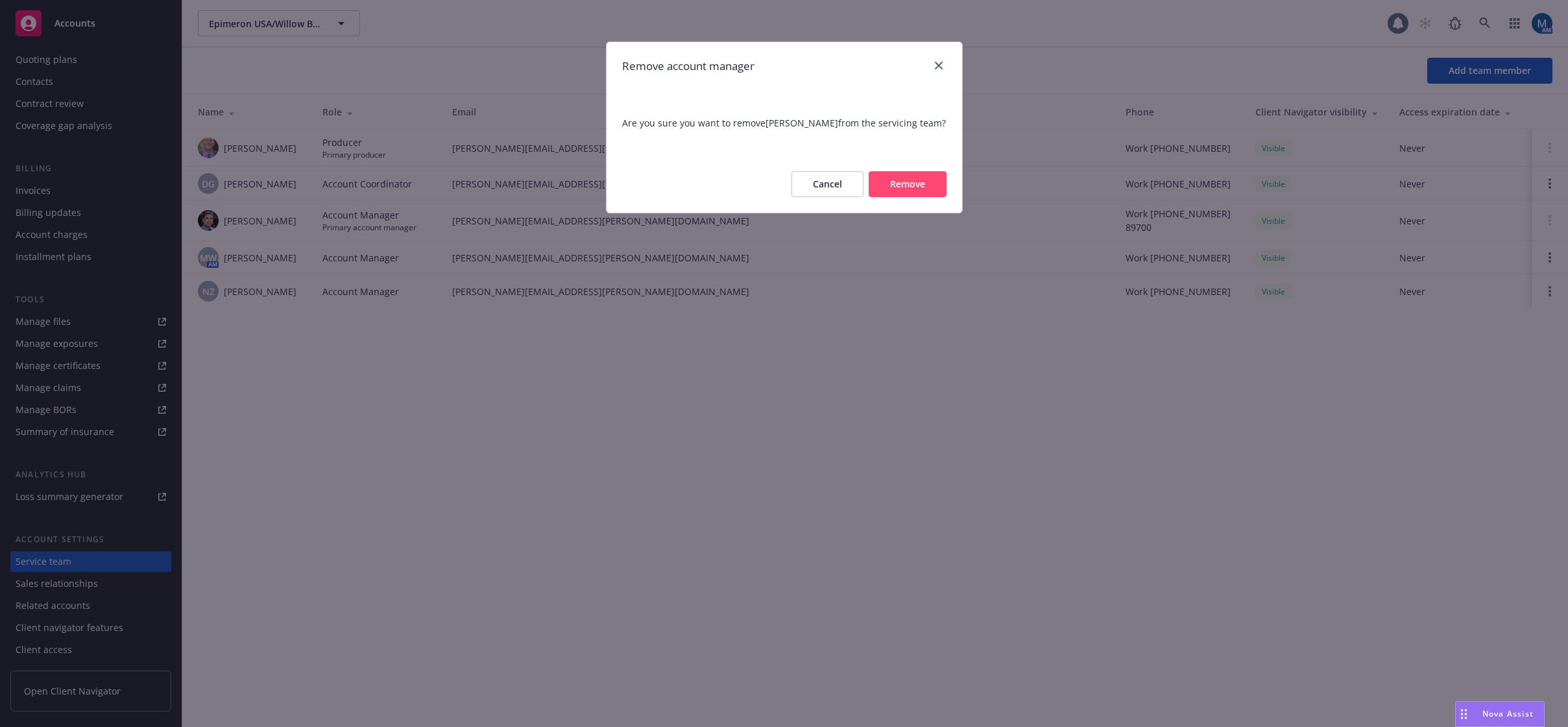
click at [910, 188] on button "Remove" at bounding box center [908, 184] width 78 height 26
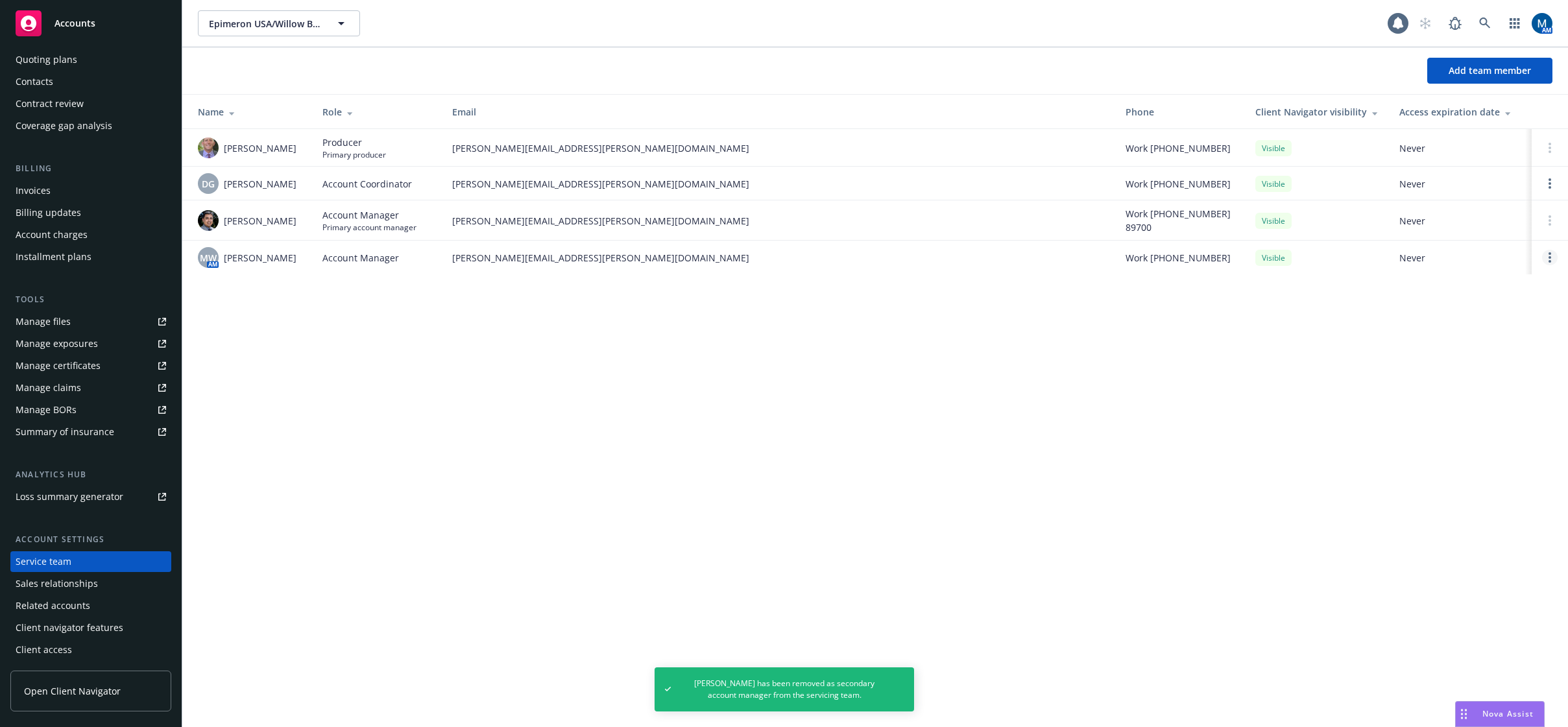
click at [1557, 258] on link "Open options" at bounding box center [1550, 257] width 16 height 16
click at [1471, 222] on span "Remove account manager" at bounding box center [1425, 223] width 144 height 12
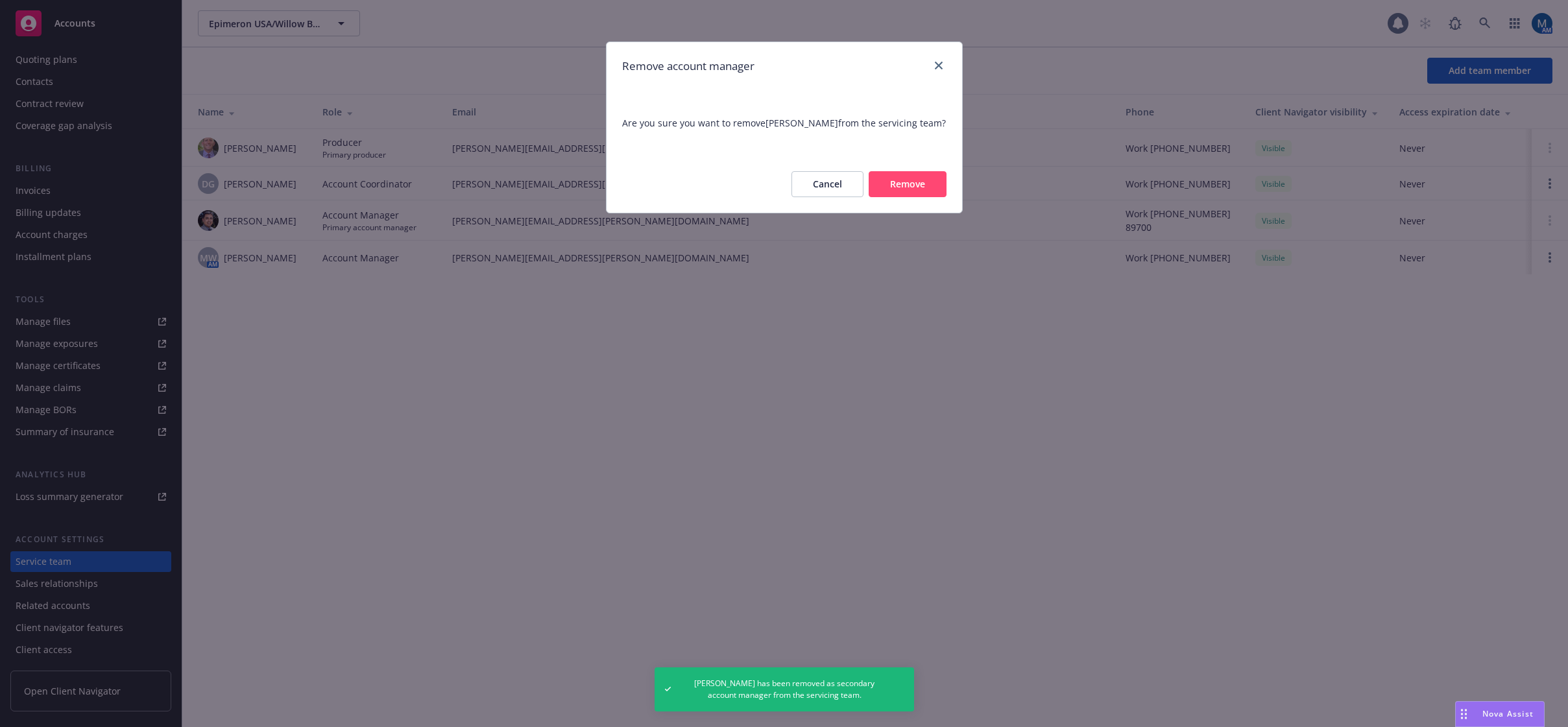
click at [897, 183] on button "Remove" at bounding box center [908, 184] width 78 height 26
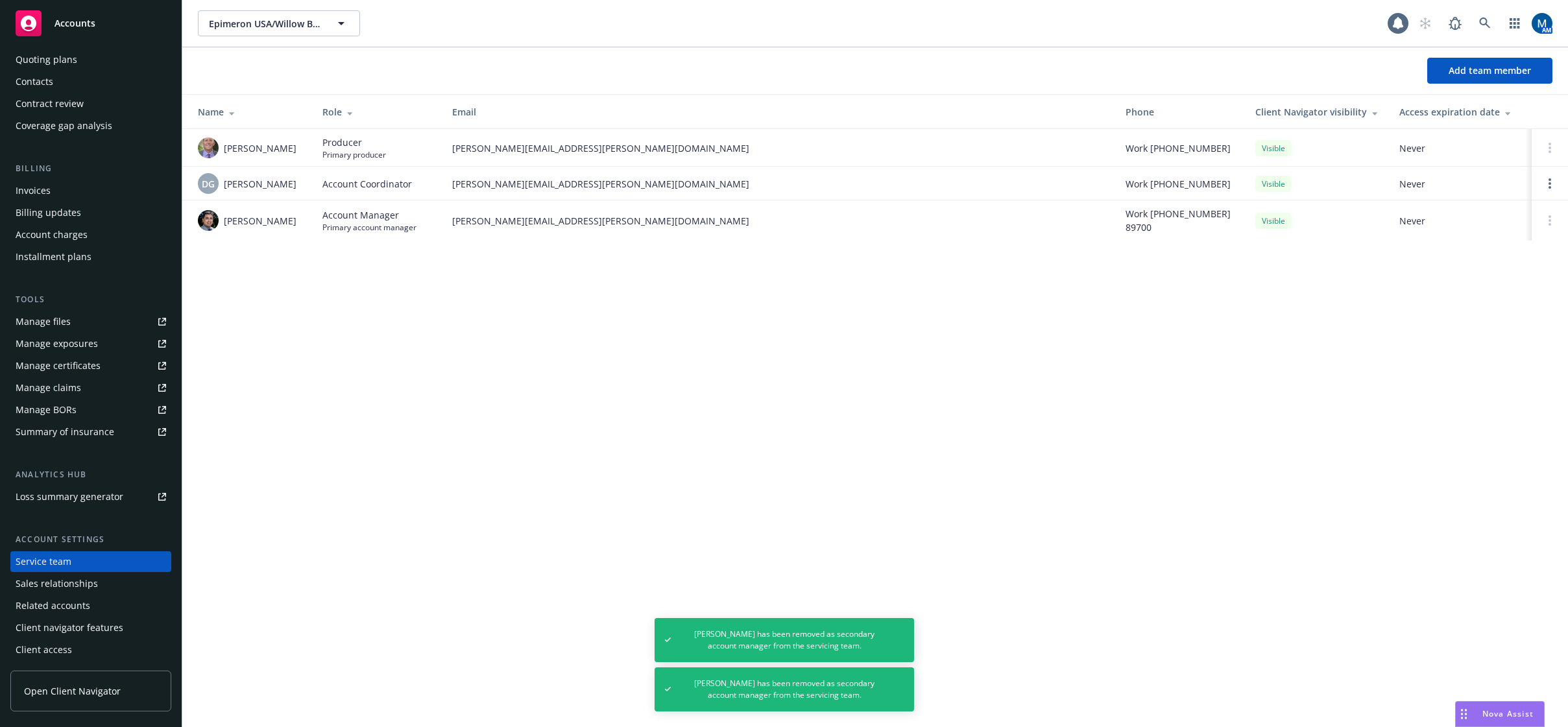
click at [103, 22] on div "Accounts" at bounding box center [91, 23] width 151 height 26
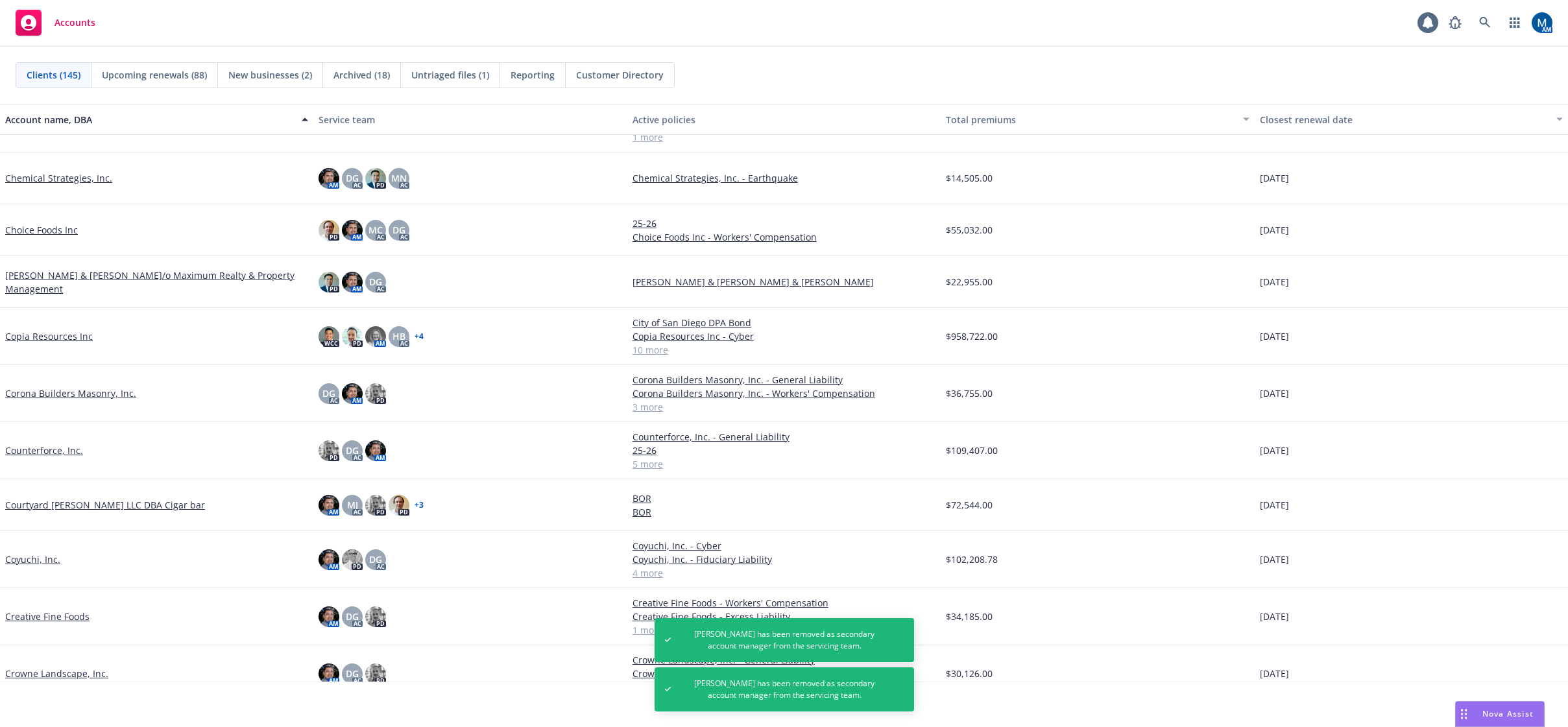
scroll to position [1557, 0]
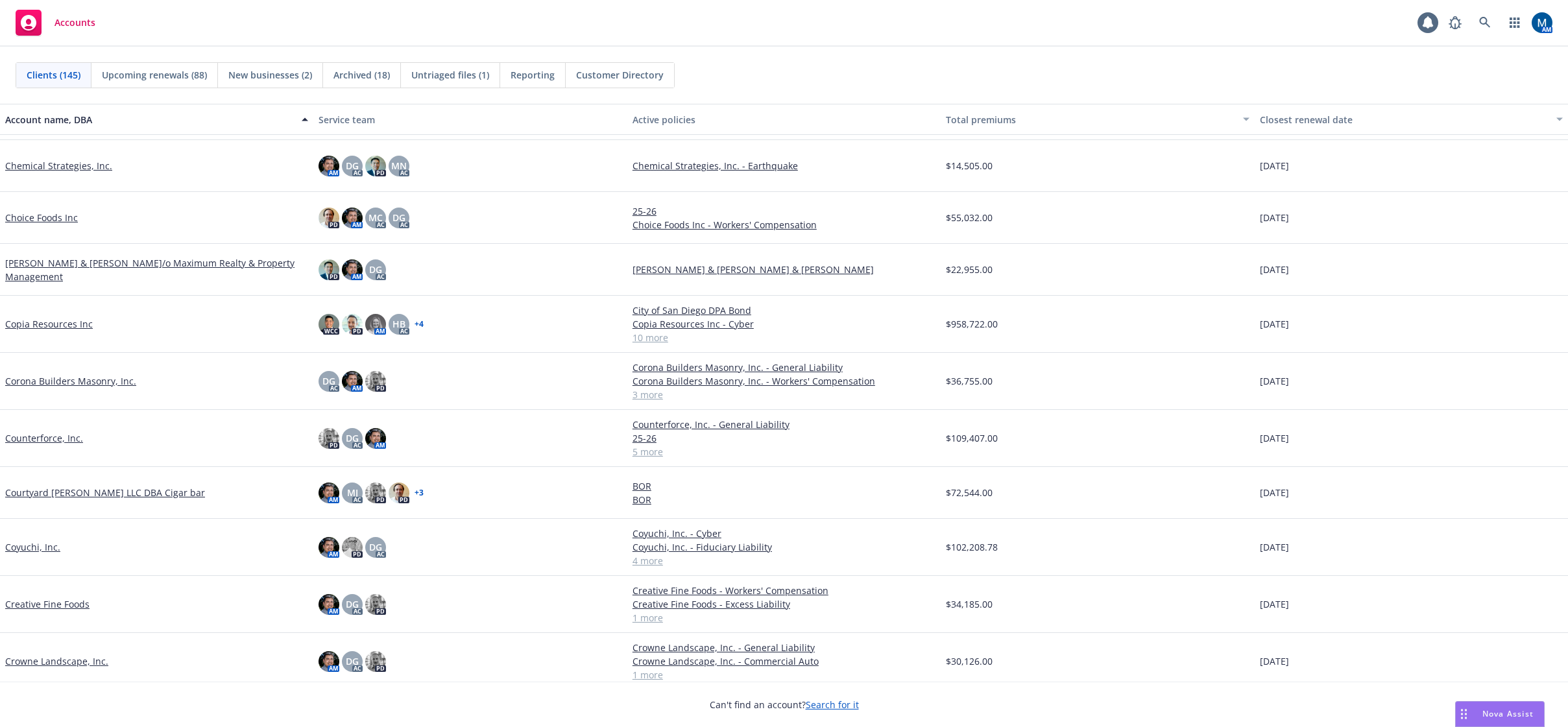
click at [75, 492] on link "Courtyard Montgomery LLC DBA Cigar bar" at bounding box center [104, 492] width 200 height 13
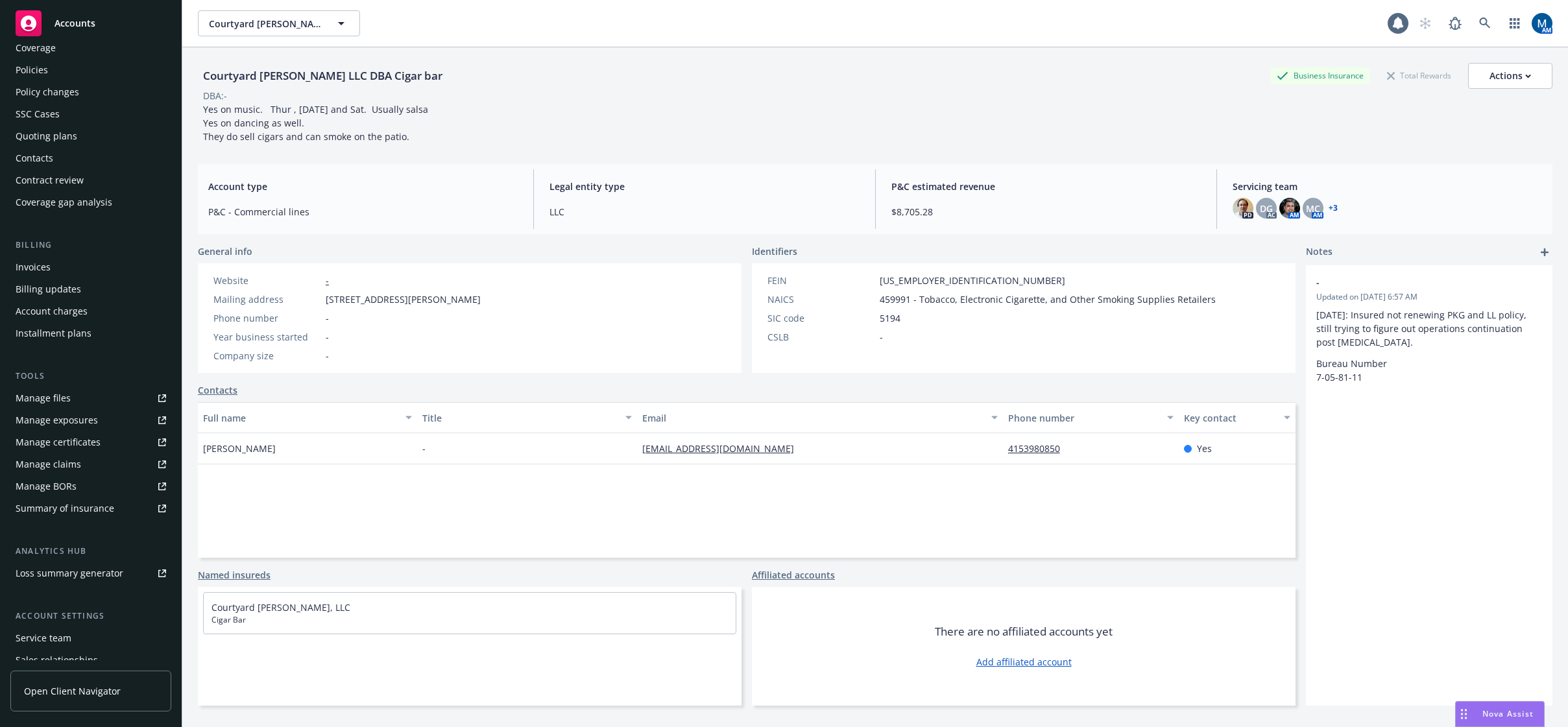
scroll to position [65, 0]
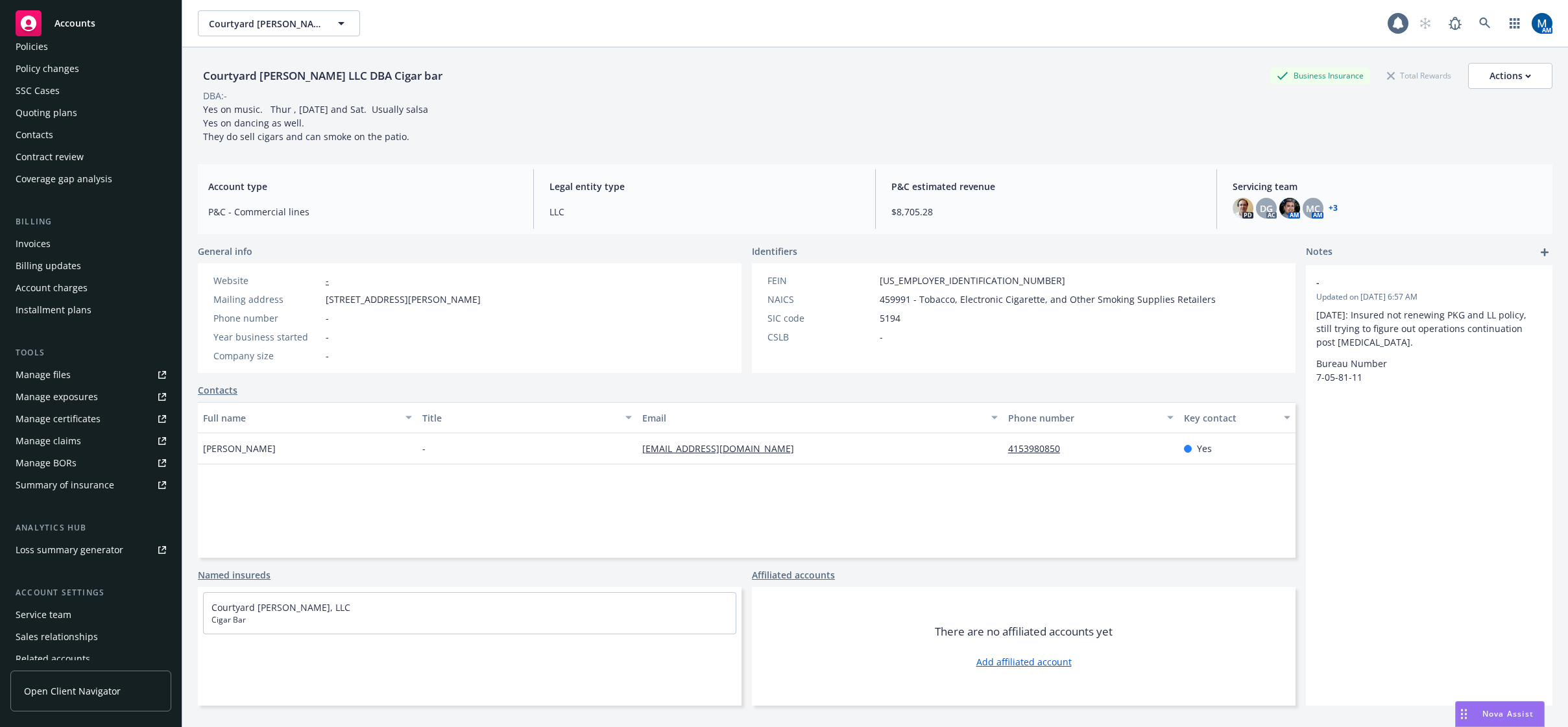
click at [50, 611] on div "Service team" at bounding box center [43, 614] width 56 height 21
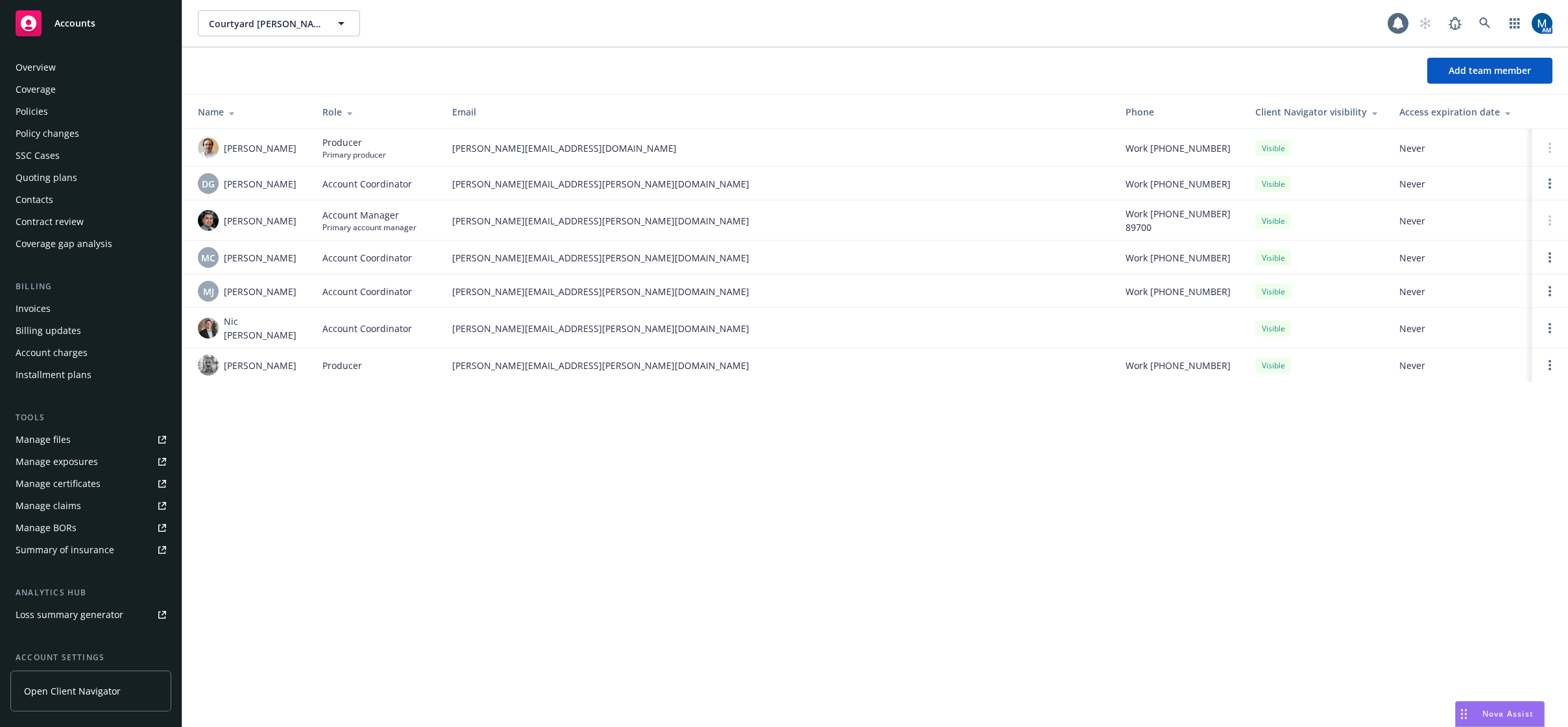
click at [66, 107] on div "Policies" at bounding box center [91, 111] width 151 height 21
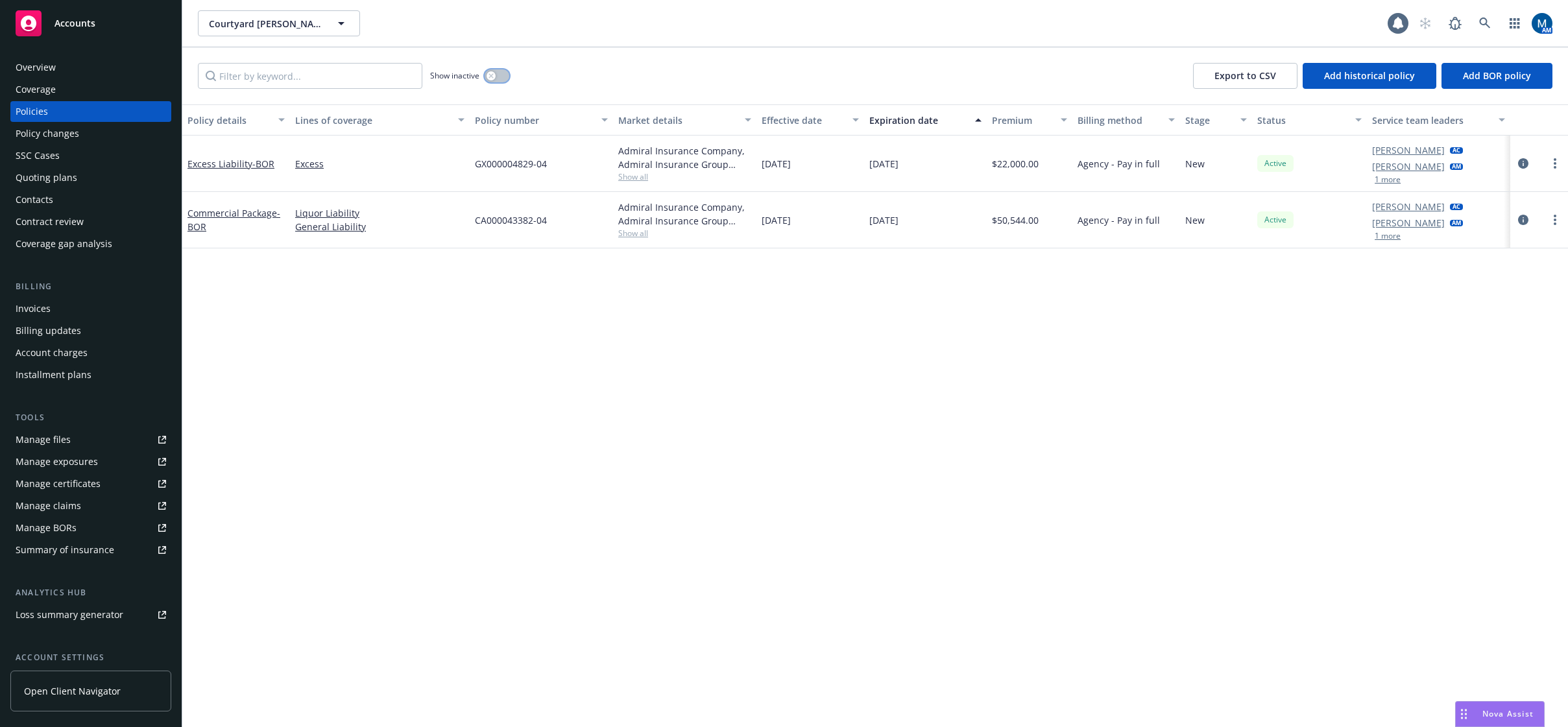
click at [498, 75] on button "button" at bounding box center [497, 76] width 25 height 13
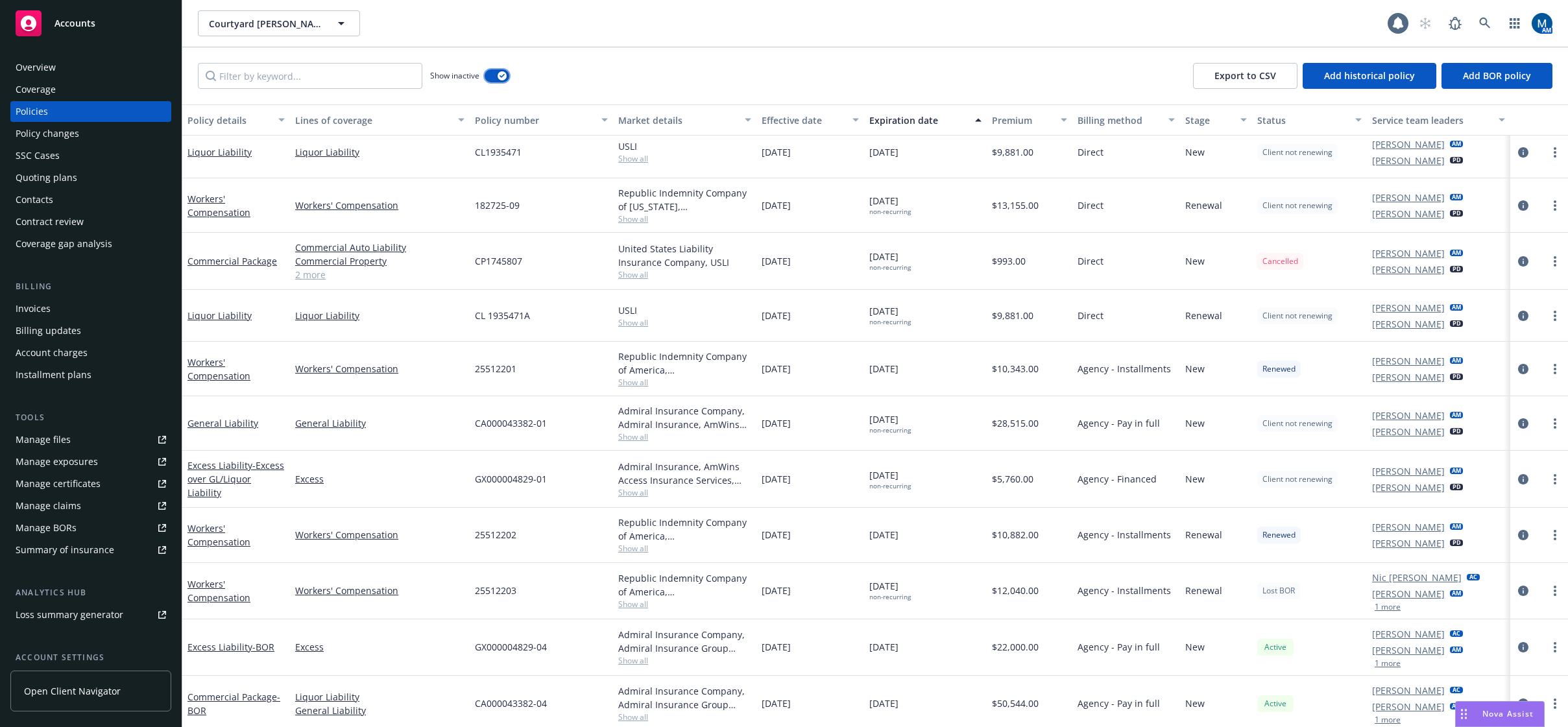
scroll to position [279, 0]
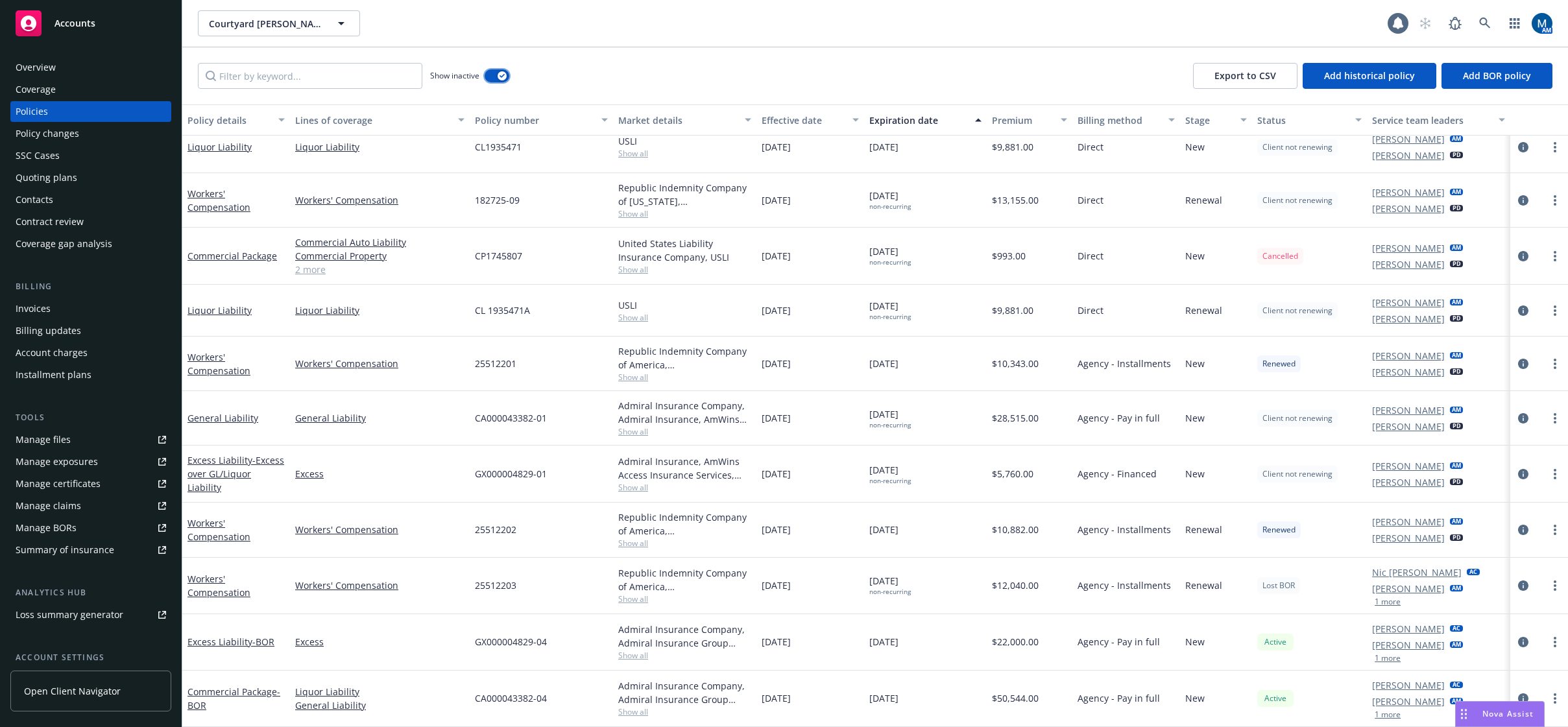
click at [498, 76] on div "button" at bounding box center [502, 75] width 9 height 9
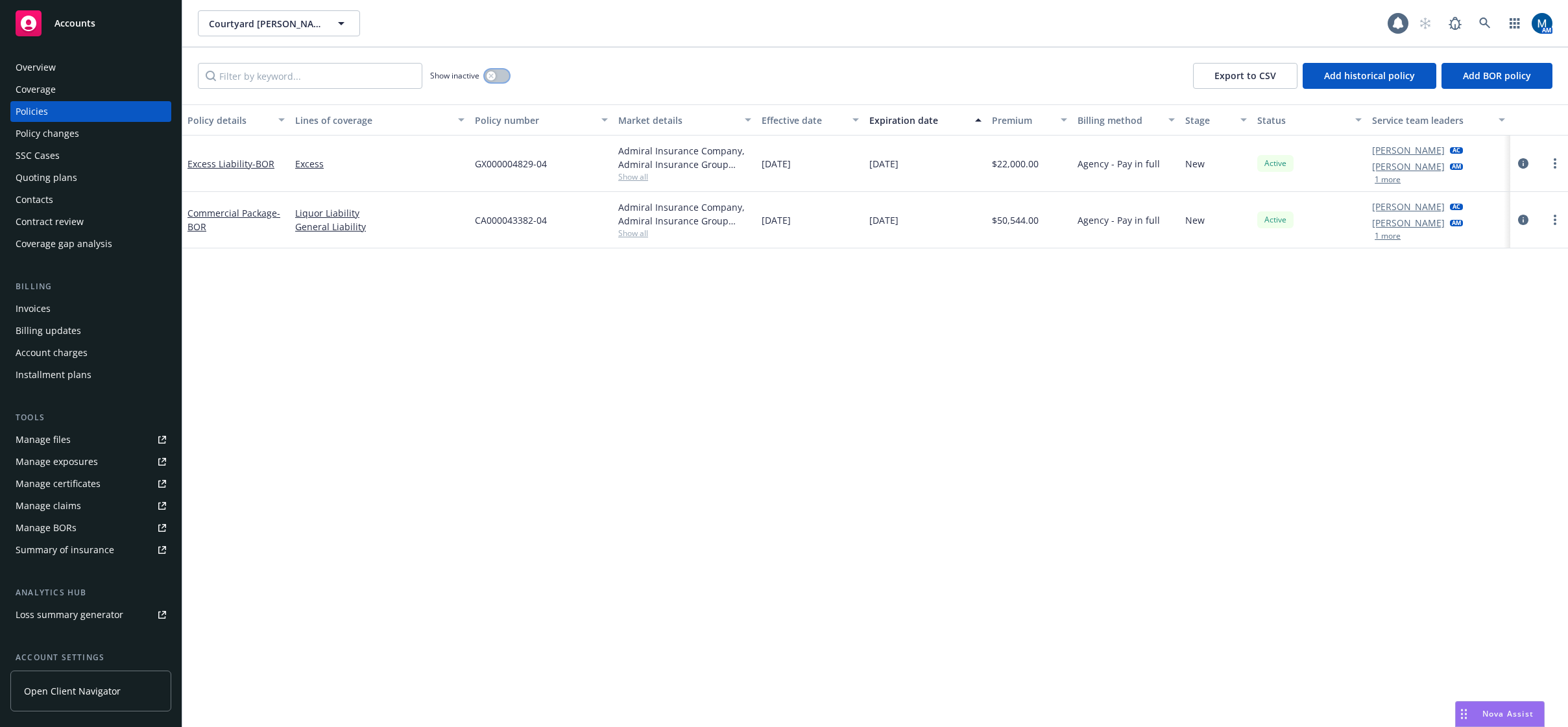
click at [498, 76] on button "button" at bounding box center [497, 76] width 25 height 13
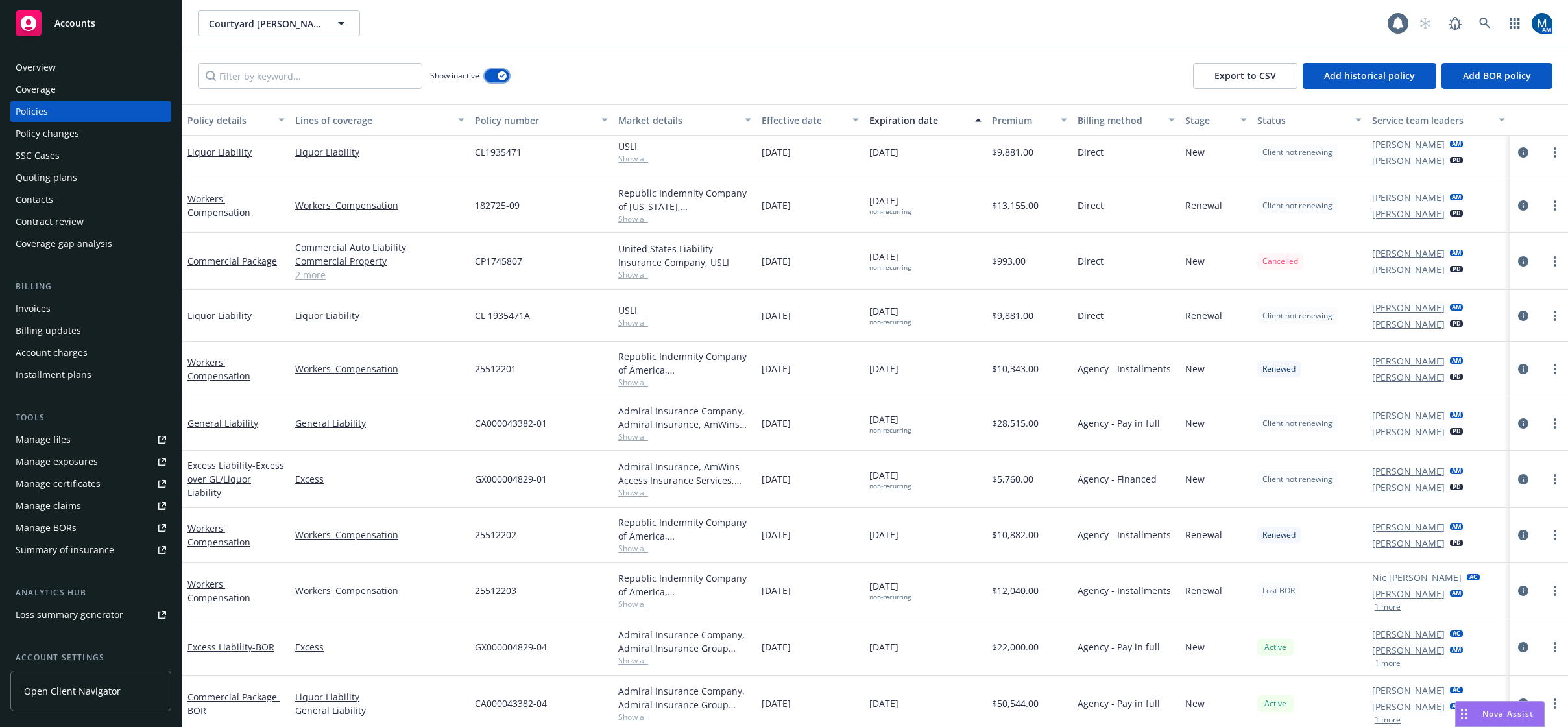
scroll to position [279, 0]
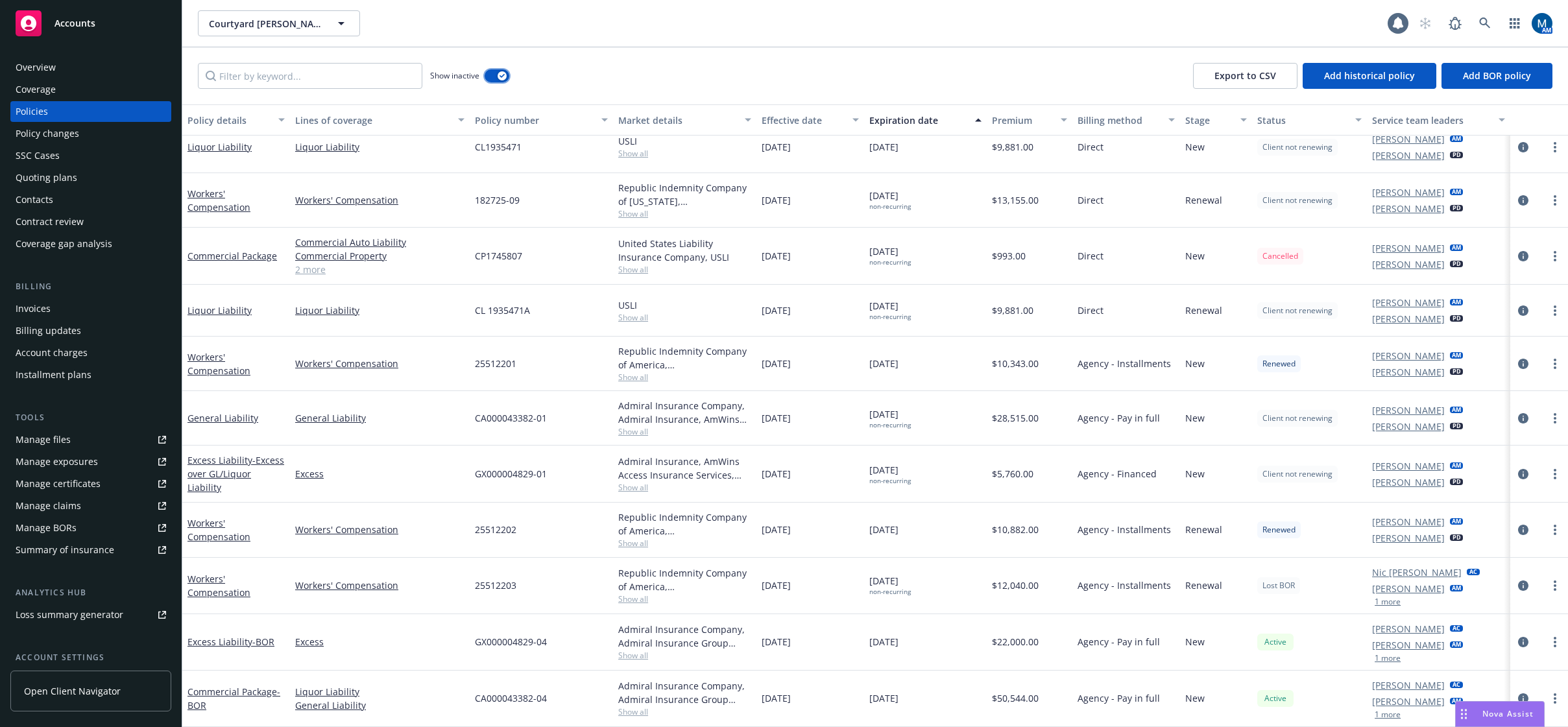
click at [496, 79] on button "button" at bounding box center [497, 76] width 25 height 13
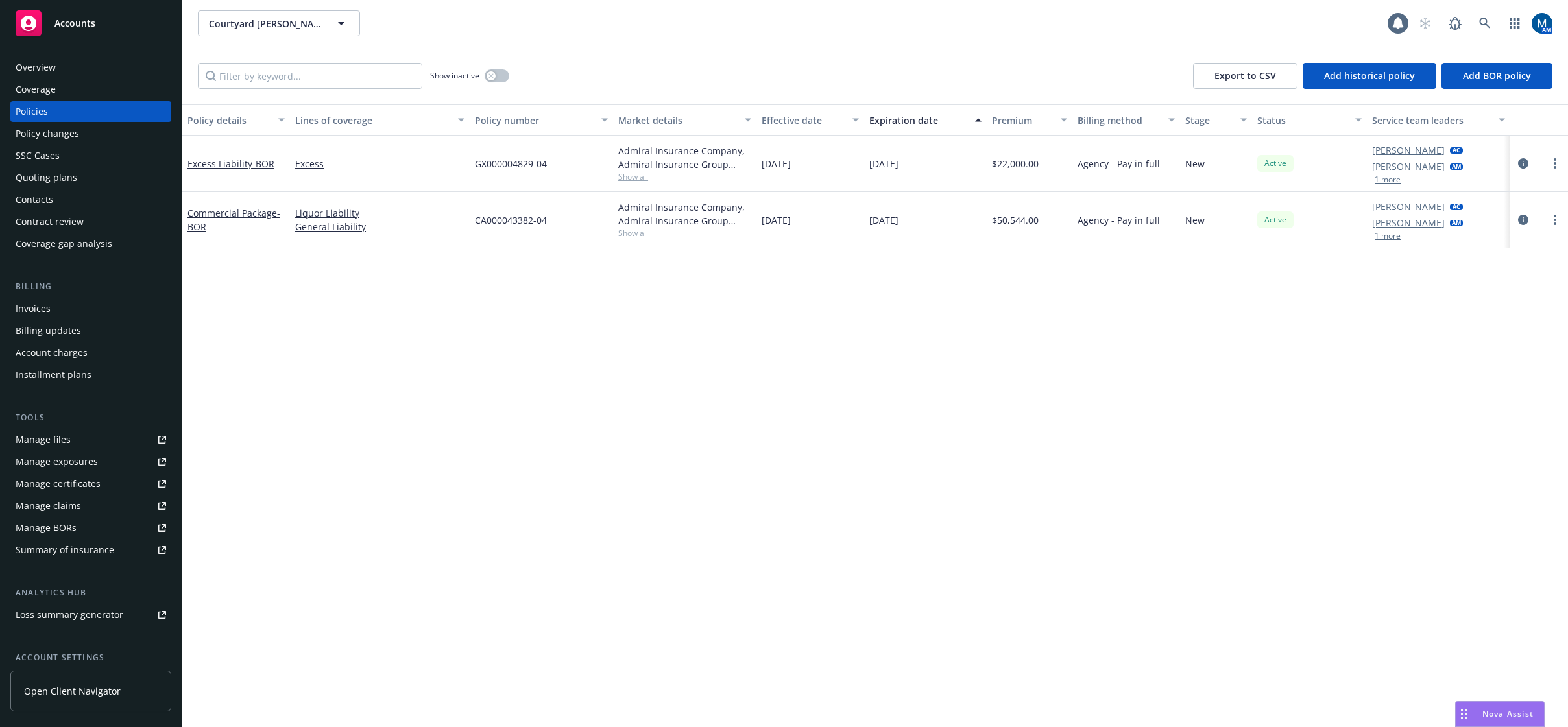
click at [85, 435] on link "Manage files" at bounding box center [91, 439] width 161 height 21
click at [1380, 239] on button "1 more" at bounding box center [1387, 235] width 26 height 7
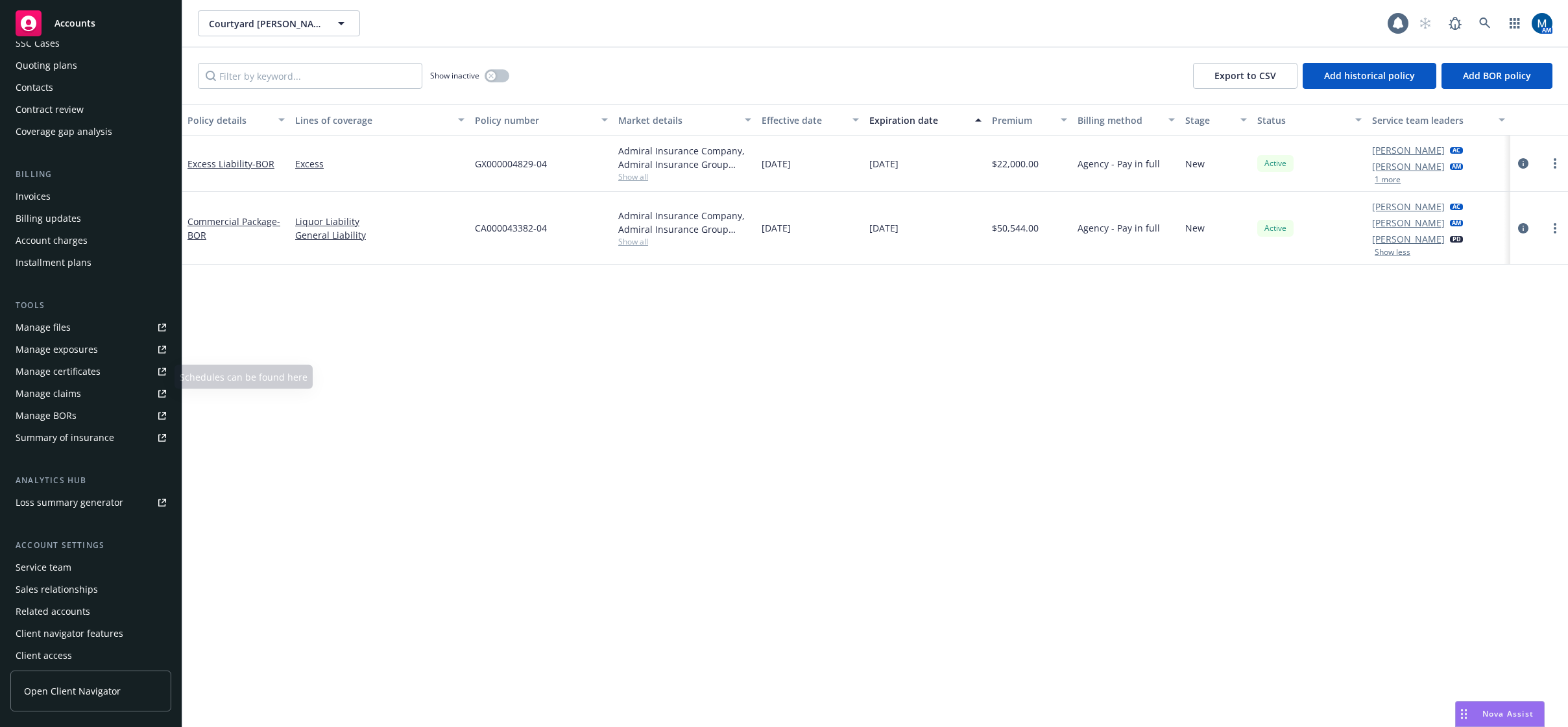
scroll to position [118, 0]
click at [70, 555] on div "Service team" at bounding box center [43, 561] width 56 height 21
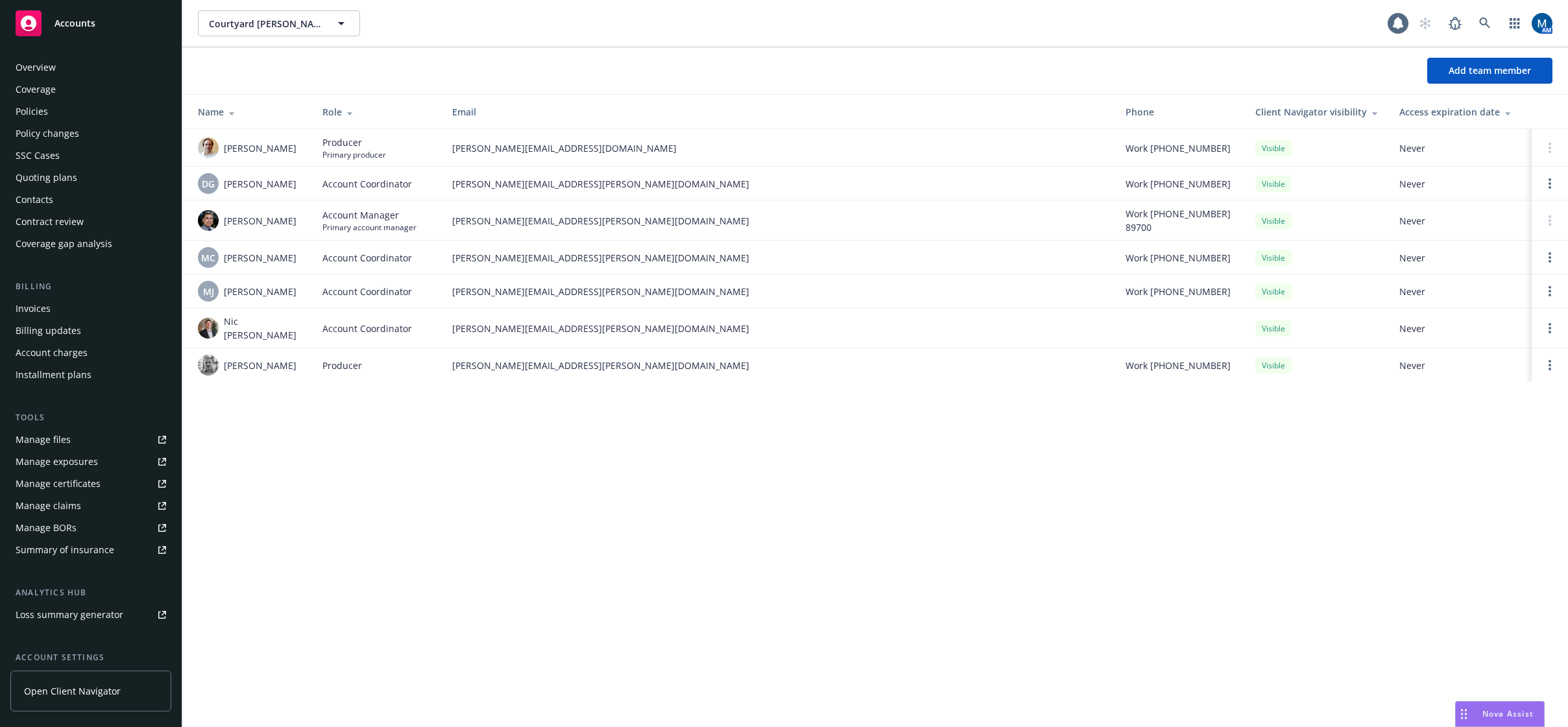
click at [79, 111] on div "Policies" at bounding box center [91, 111] width 151 height 21
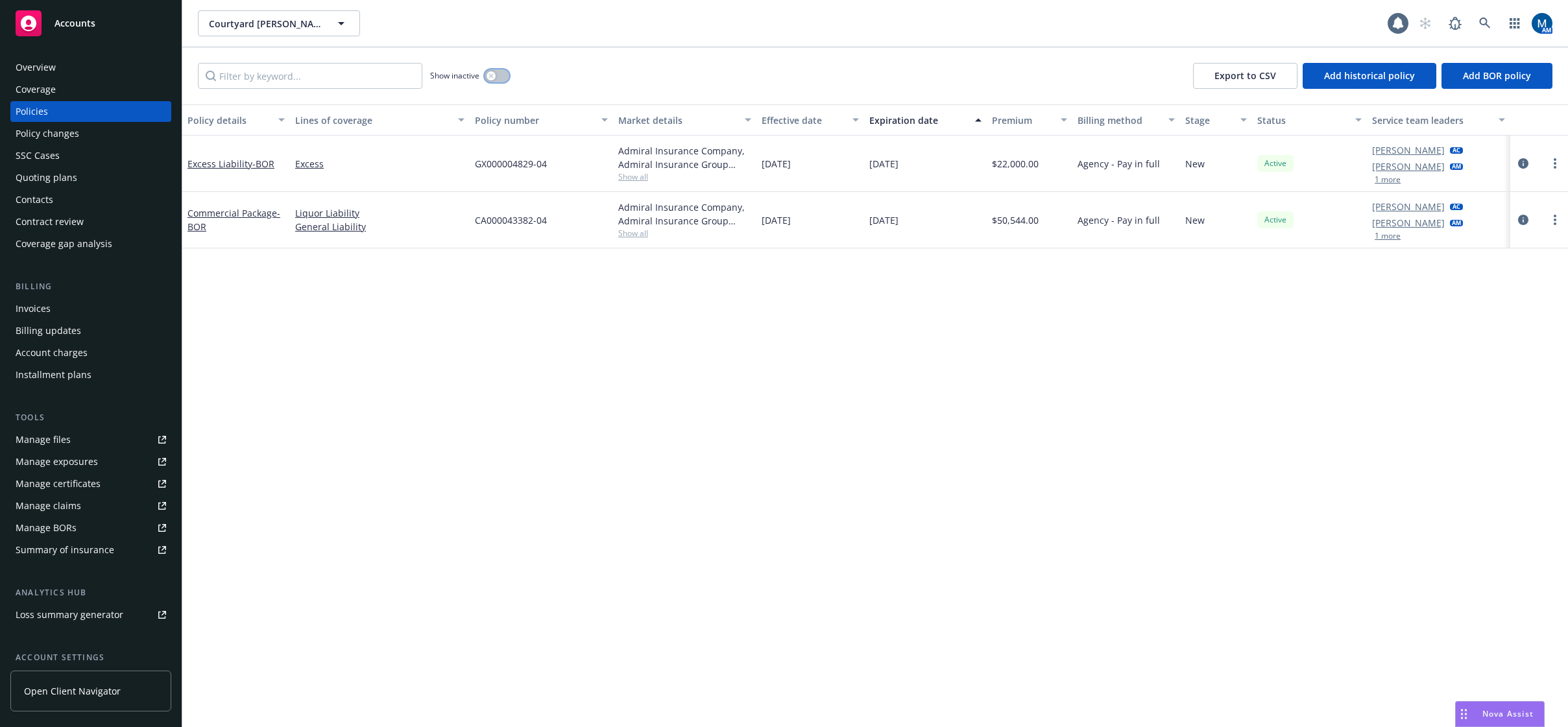
click at [497, 79] on button "button" at bounding box center [497, 76] width 25 height 13
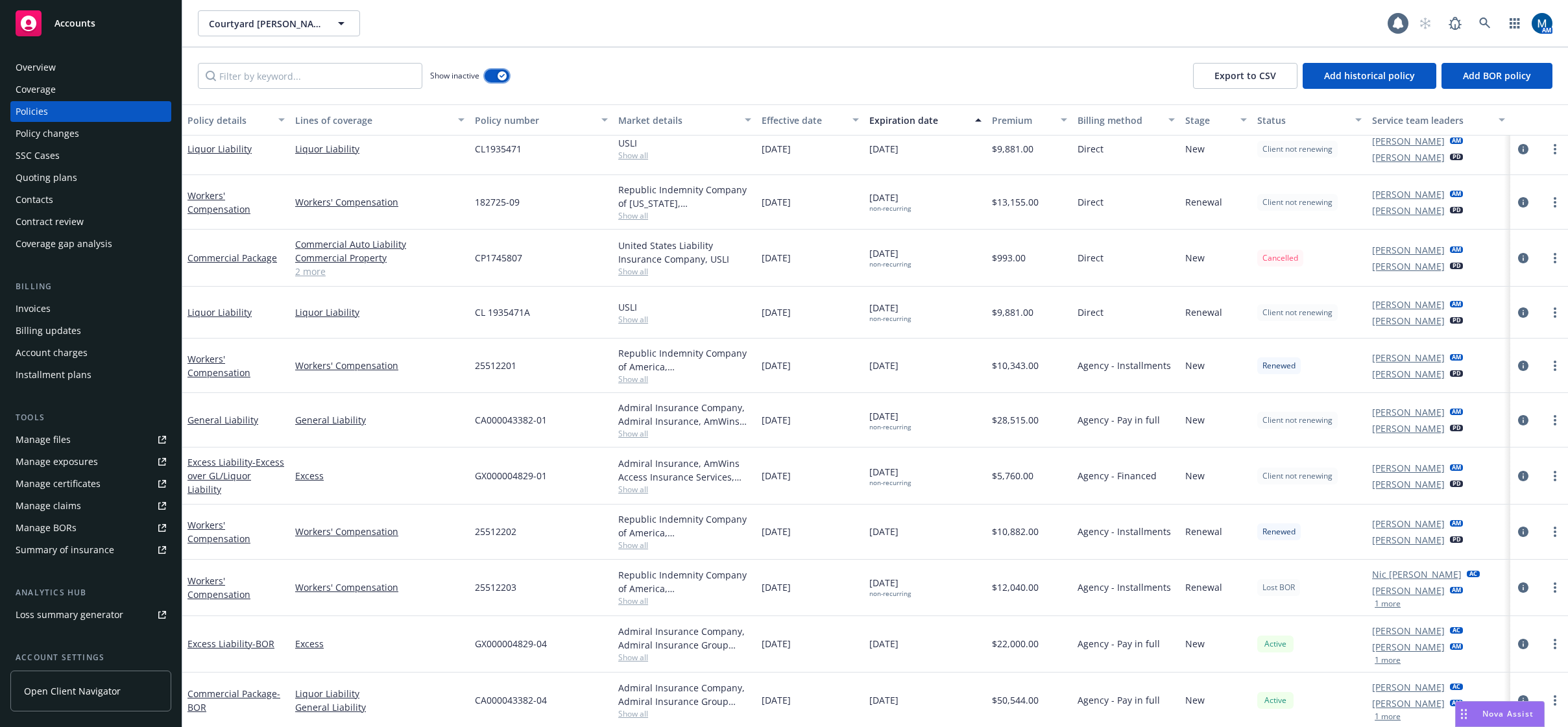
scroll to position [279, 0]
click at [1386, 605] on button "1 more" at bounding box center [1387, 601] width 26 height 7
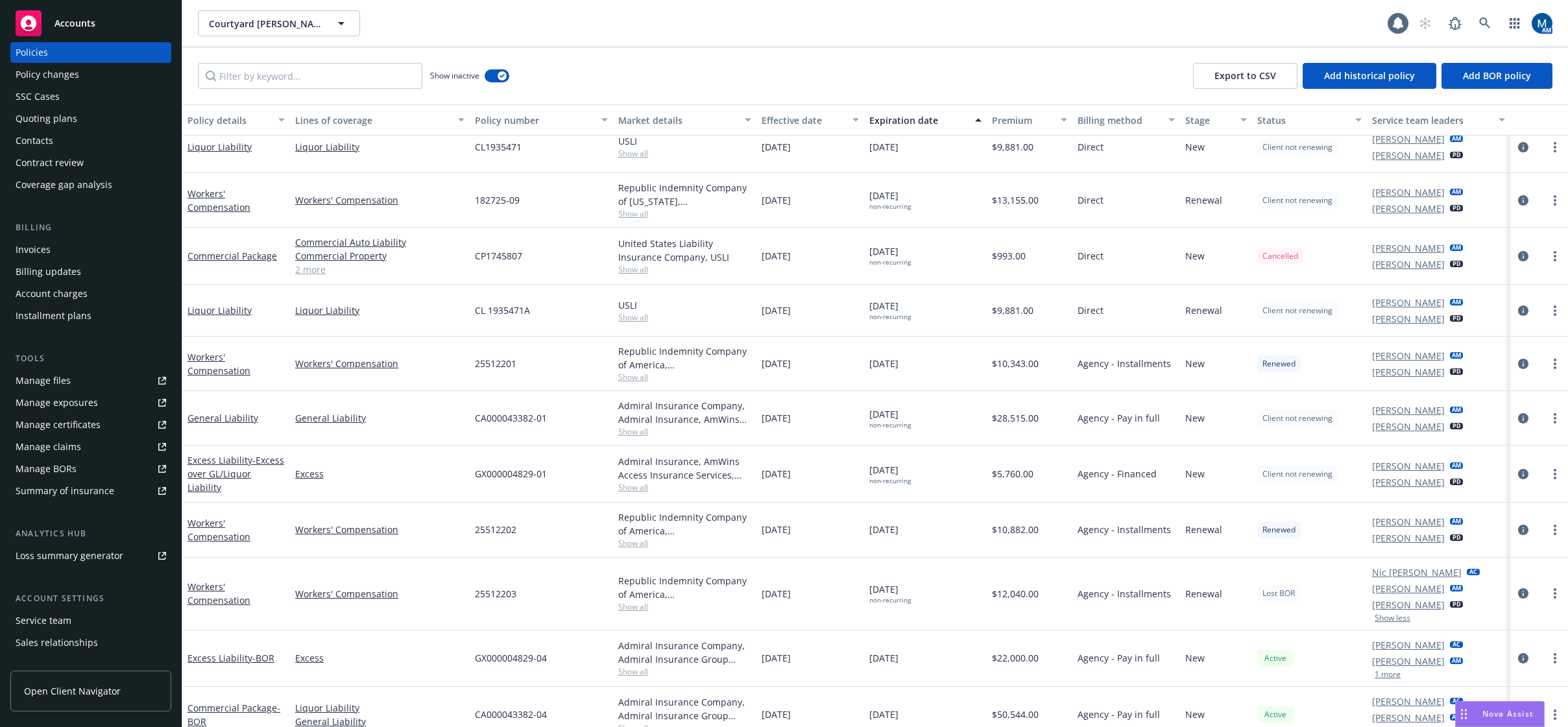
scroll to position [118, 0]
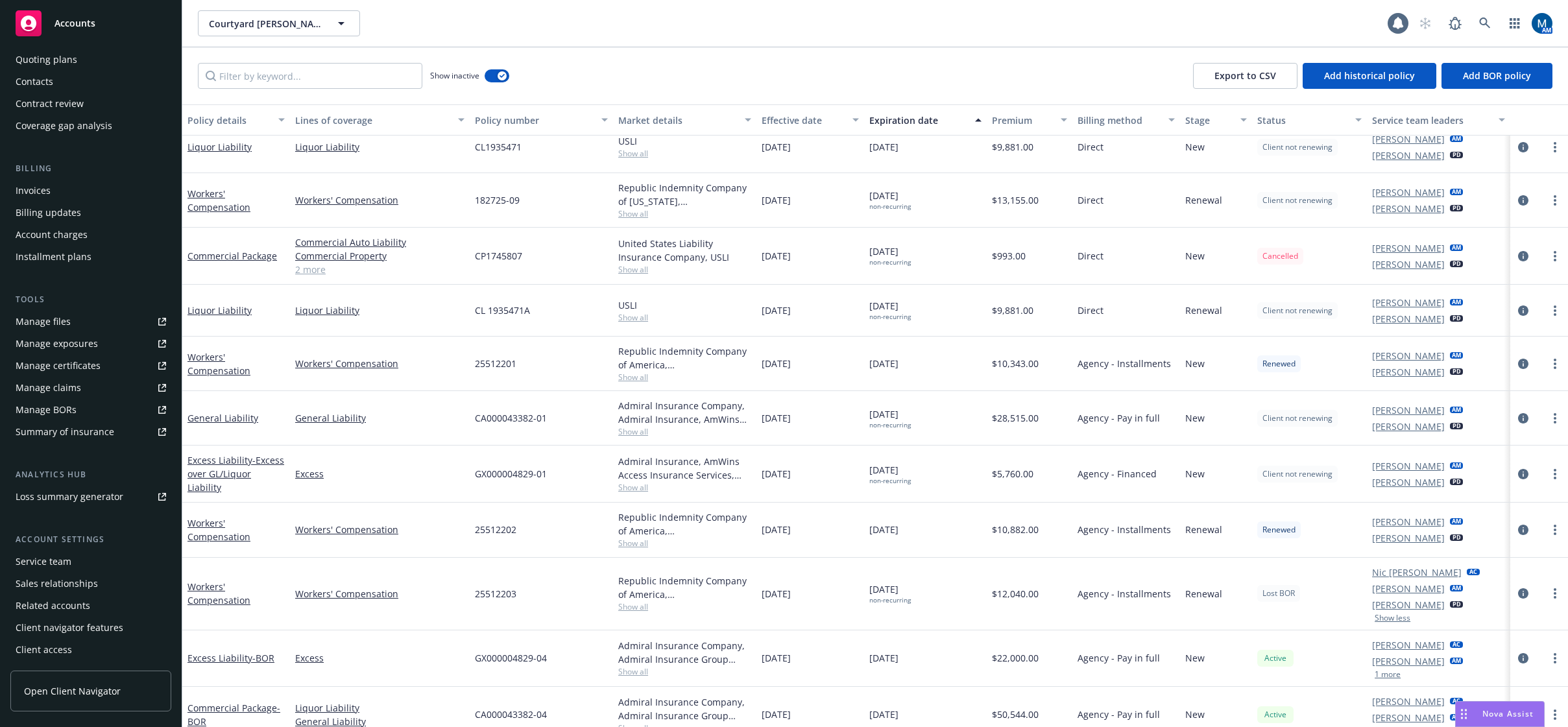
click at [80, 568] on div "Service team" at bounding box center [91, 561] width 151 height 21
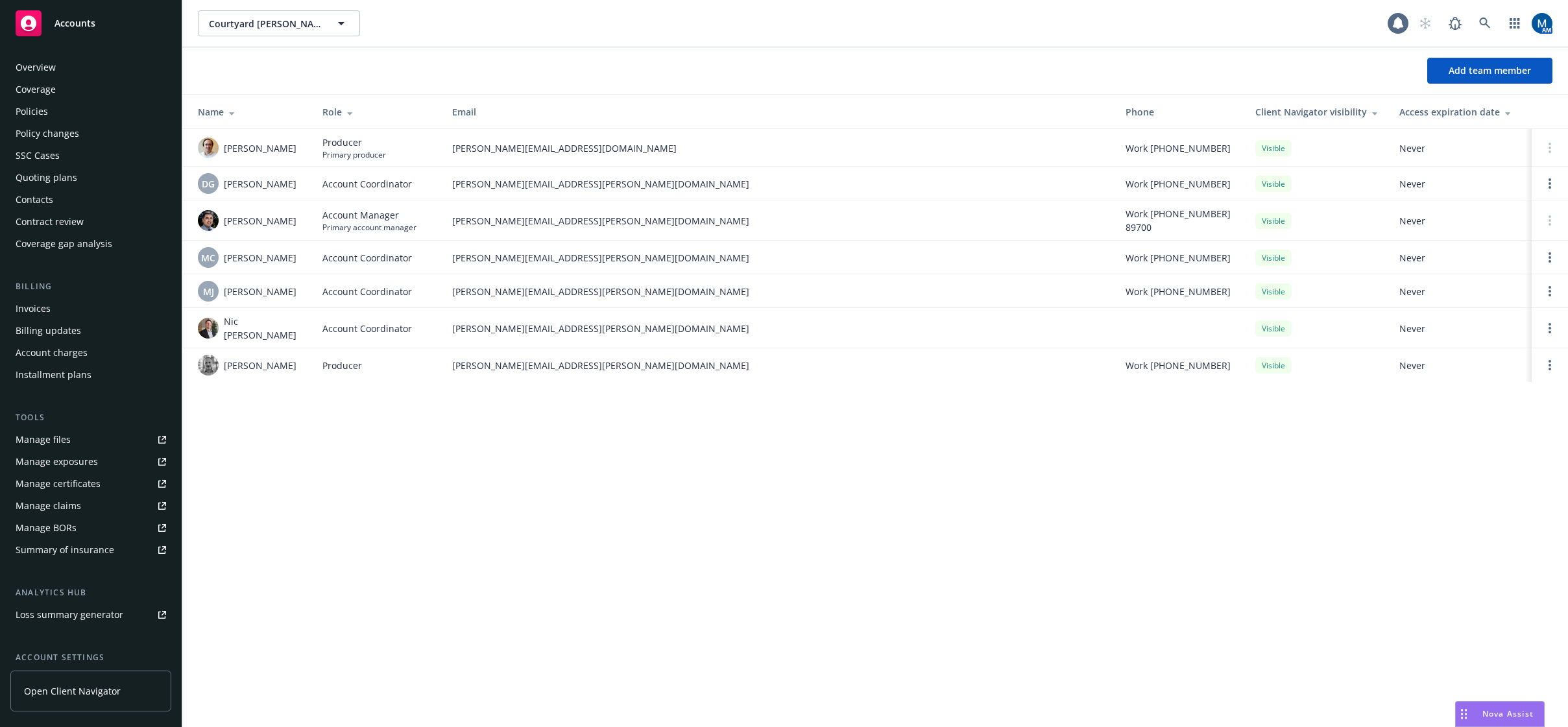
scroll to position [118, 0]
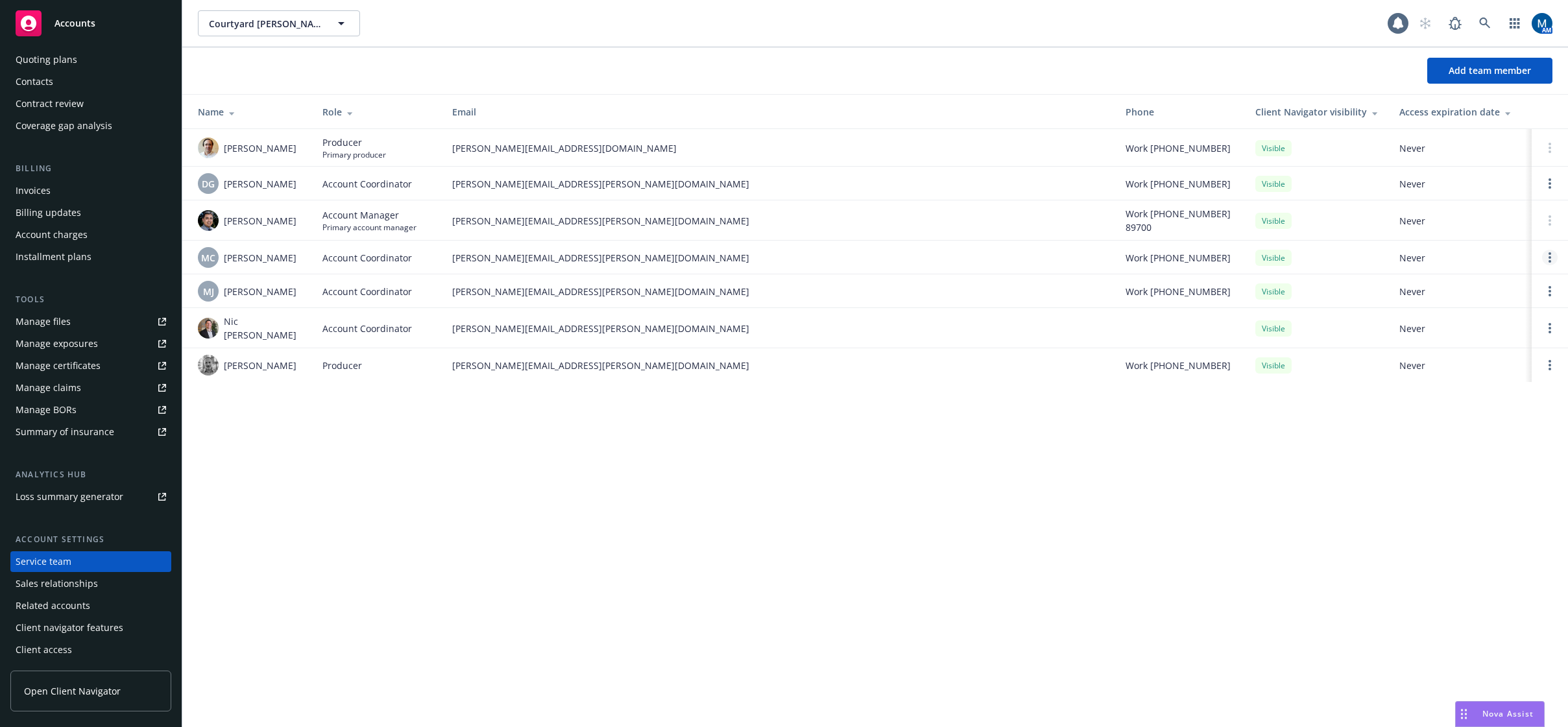
click at [1546, 254] on link "Open options" at bounding box center [1550, 257] width 16 height 16
click at [1498, 222] on span "Remove account coordinator" at bounding box center [1463, 221] width 156 height 12
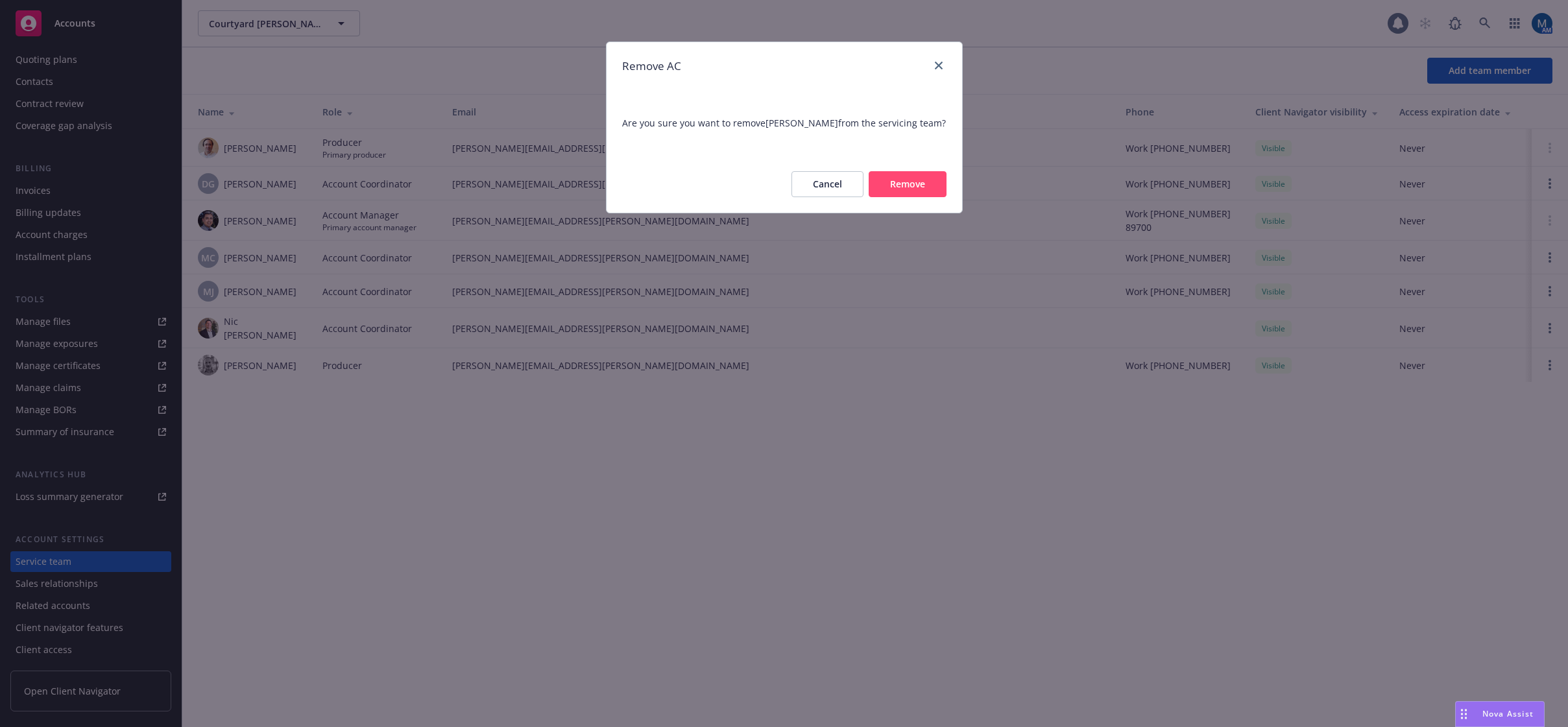
click at [943, 197] on button "Remove" at bounding box center [908, 184] width 78 height 26
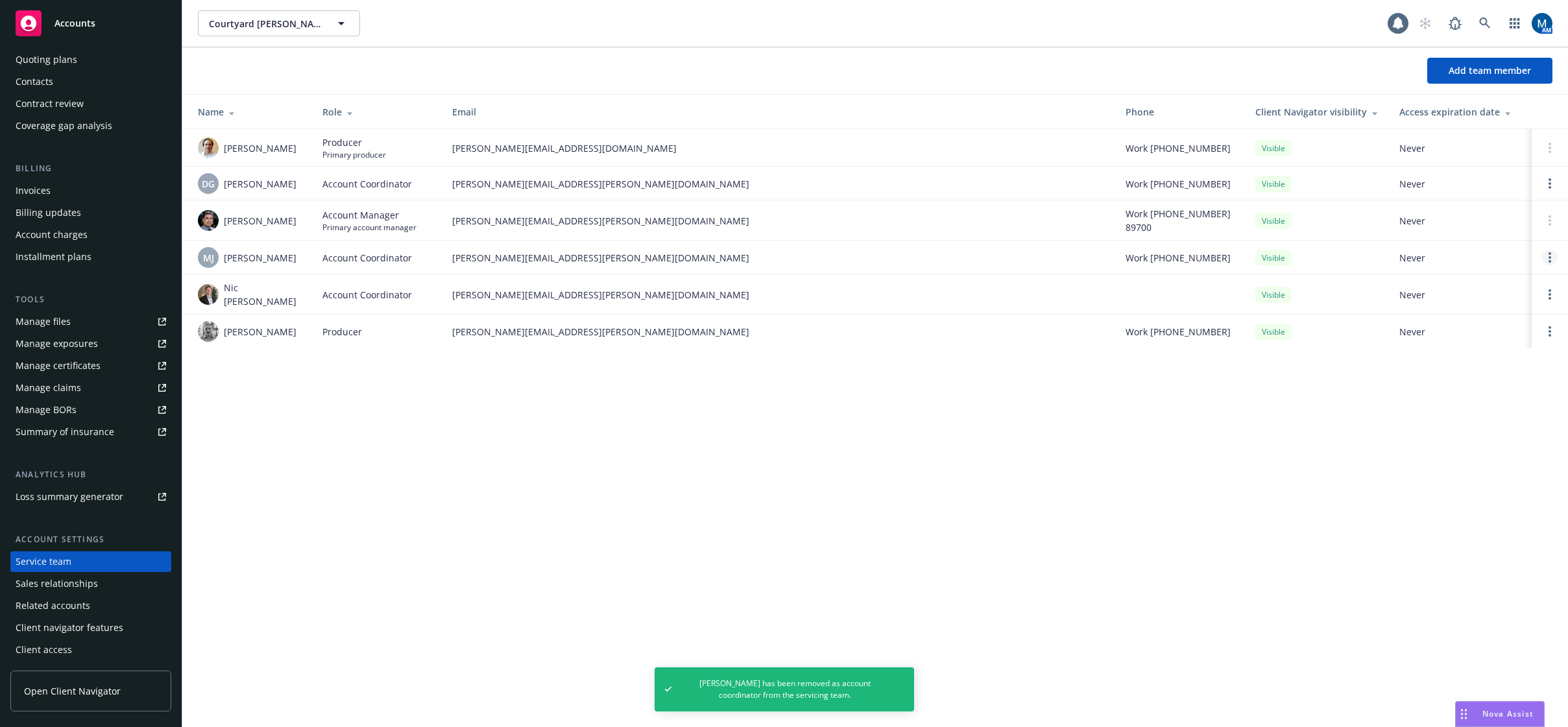
click at [1550, 261] on circle "Open options" at bounding box center [1550, 261] width 2 height 2
click at [1465, 220] on span "Remove account coordinator" at bounding box center [1463, 221] width 156 height 12
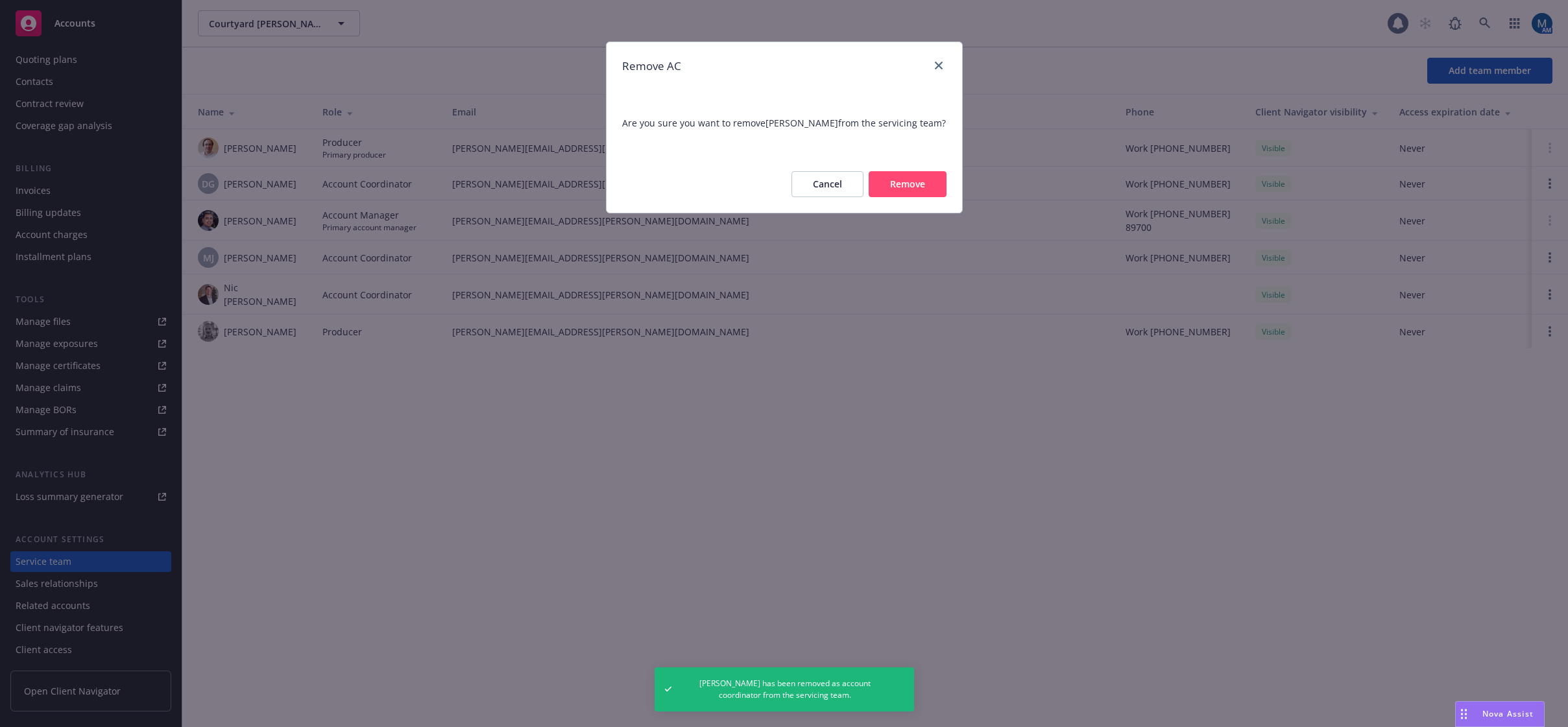
click at [911, 187] on button "Remove" at bounding box center [908, 184] width 78 height 26
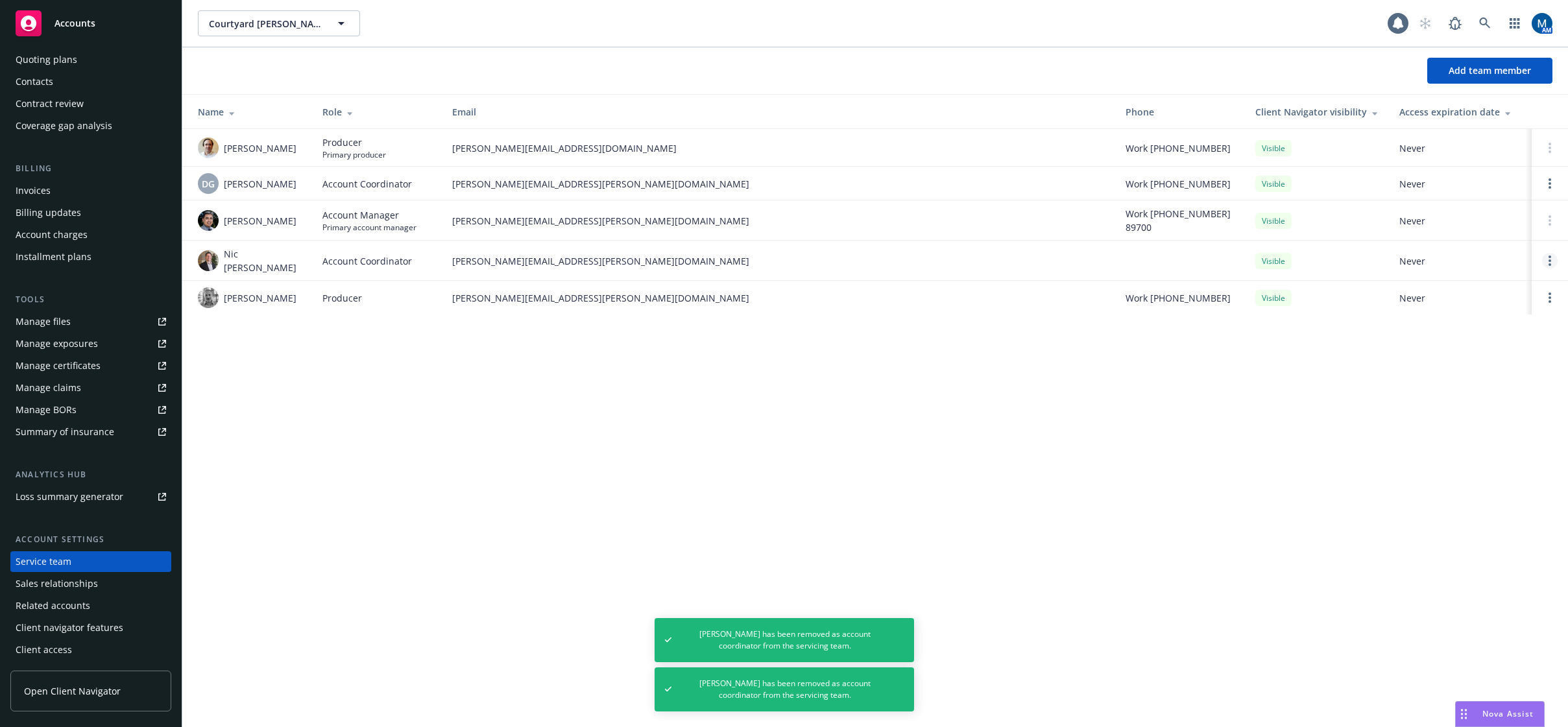
click at [1549, 259] on circle "Open options" at bounding box center [1550, 260] width 2 height 2
click at [1453, 222] on span "Remove account coordinator" at bounding box center [1463, 221] width 156 height 12
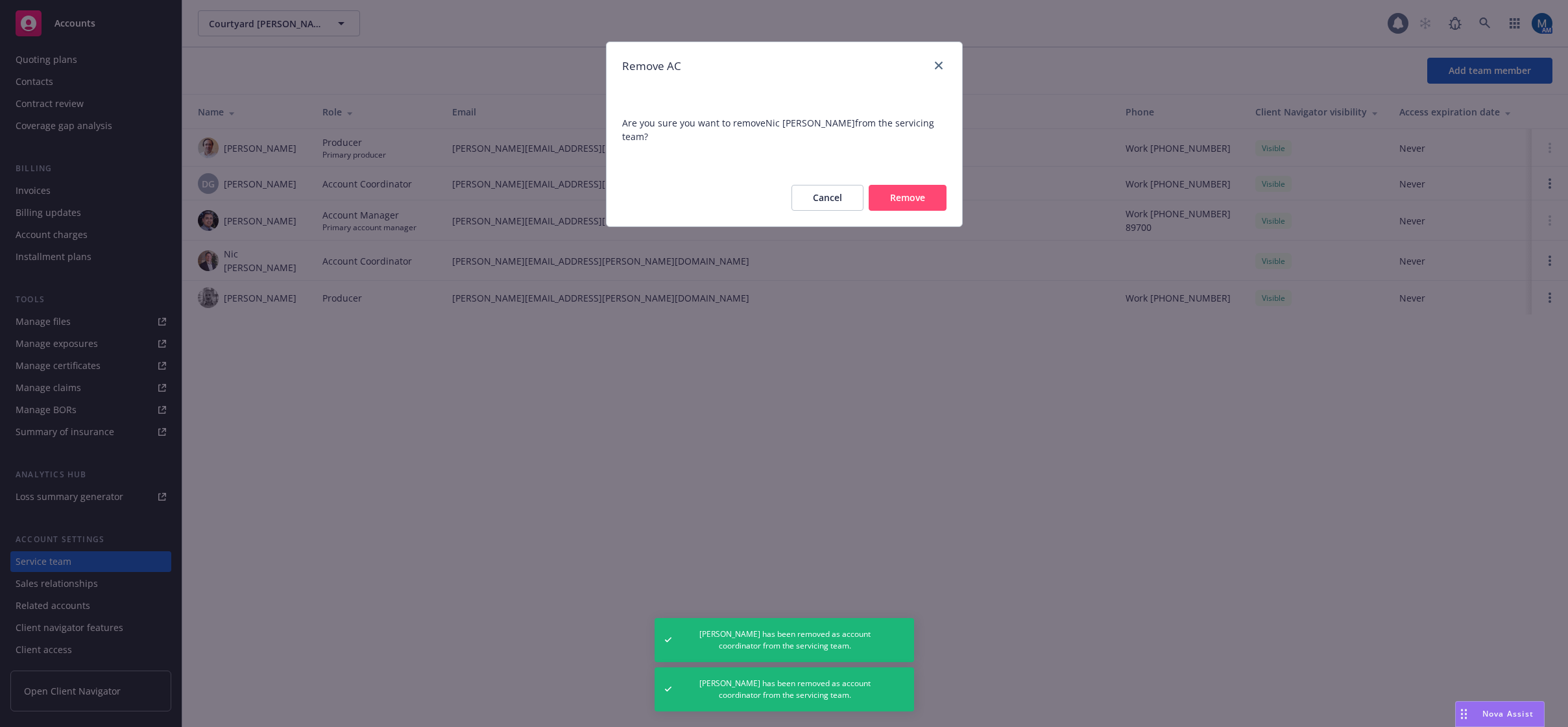
click at [893, 187] on button "Remove" at bounding box center [908, 197] width 78 height 26
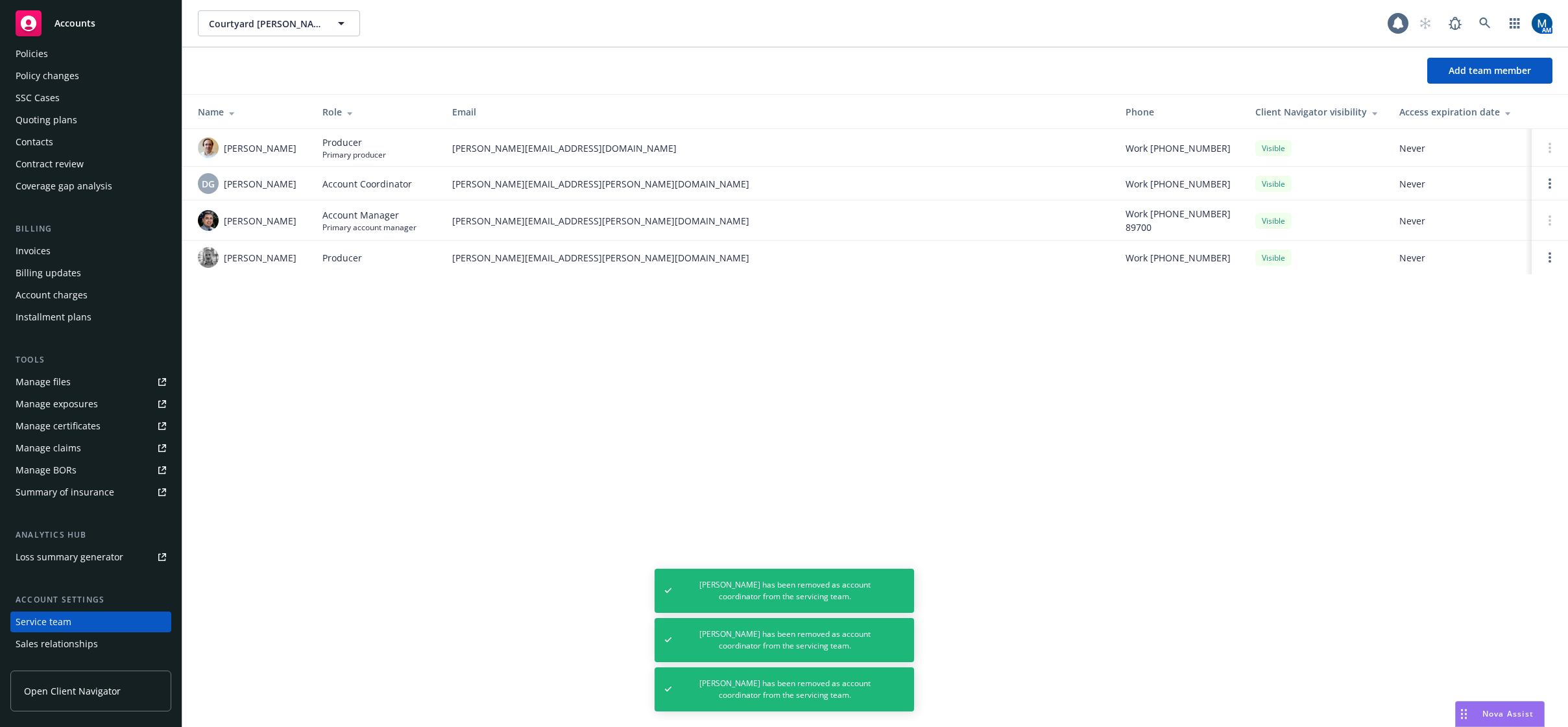
scroll to position [0, 0]
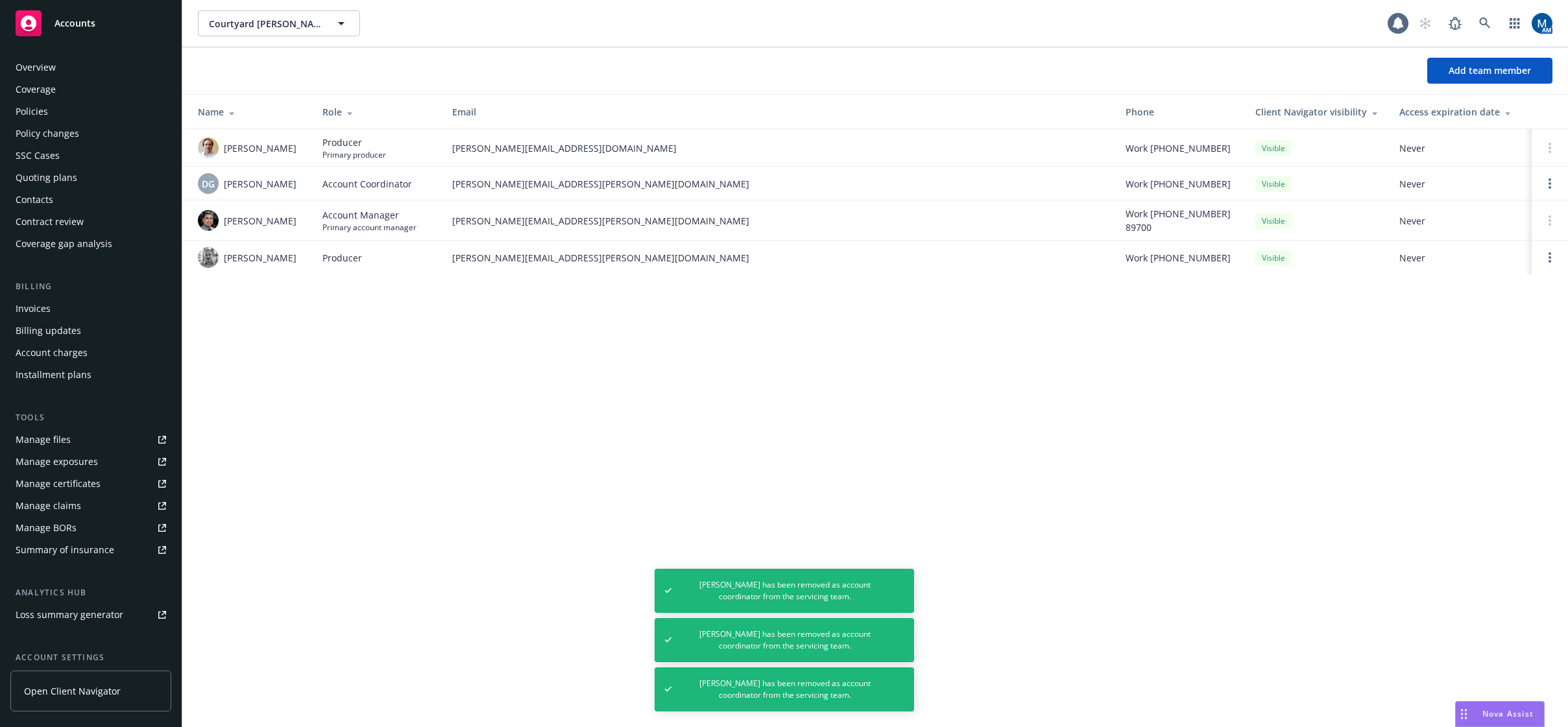
click at [43, 106] on div "Policies" at bounding box center [32, 111] width 32 height 21
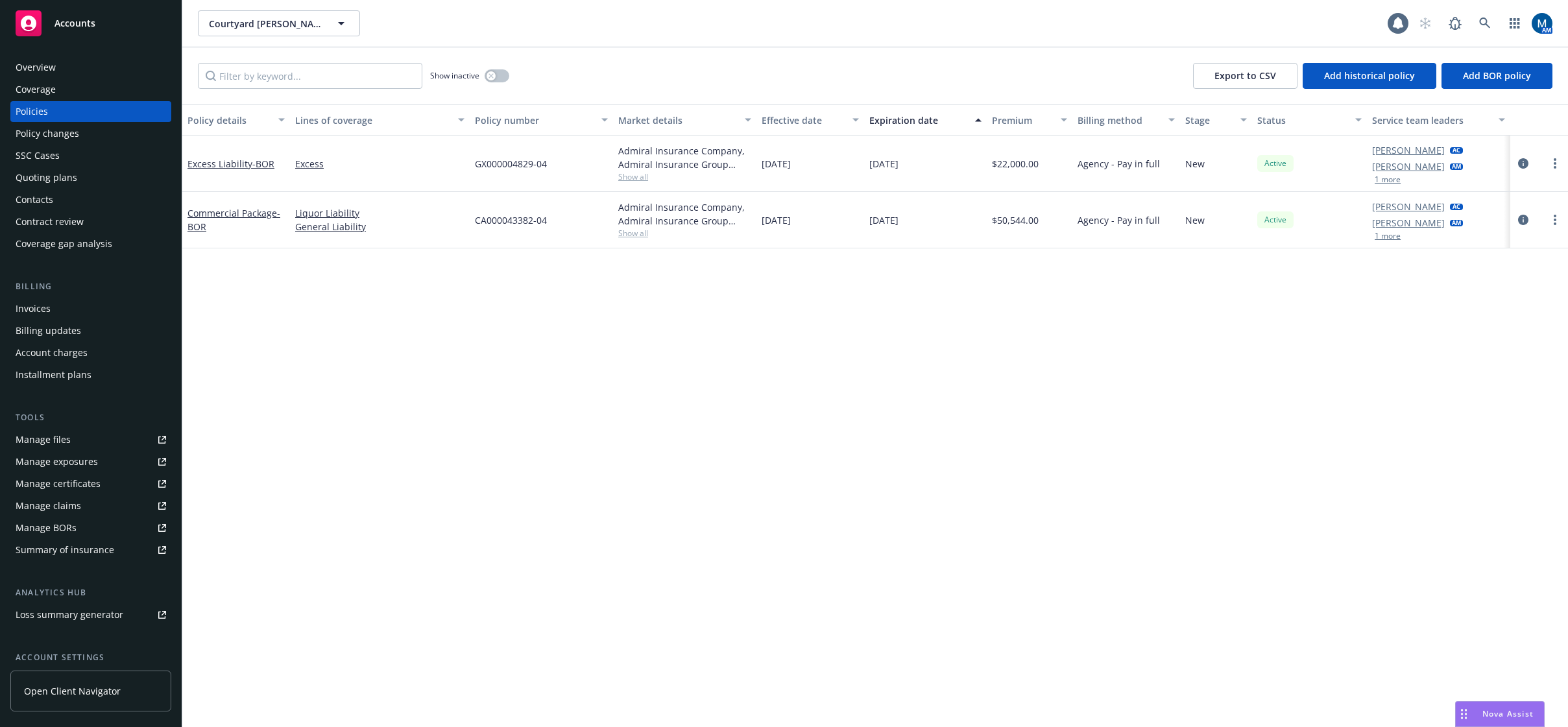
click at [99, 17] on div "Accounts" at bounding box center [91, 23] width 151 height 26
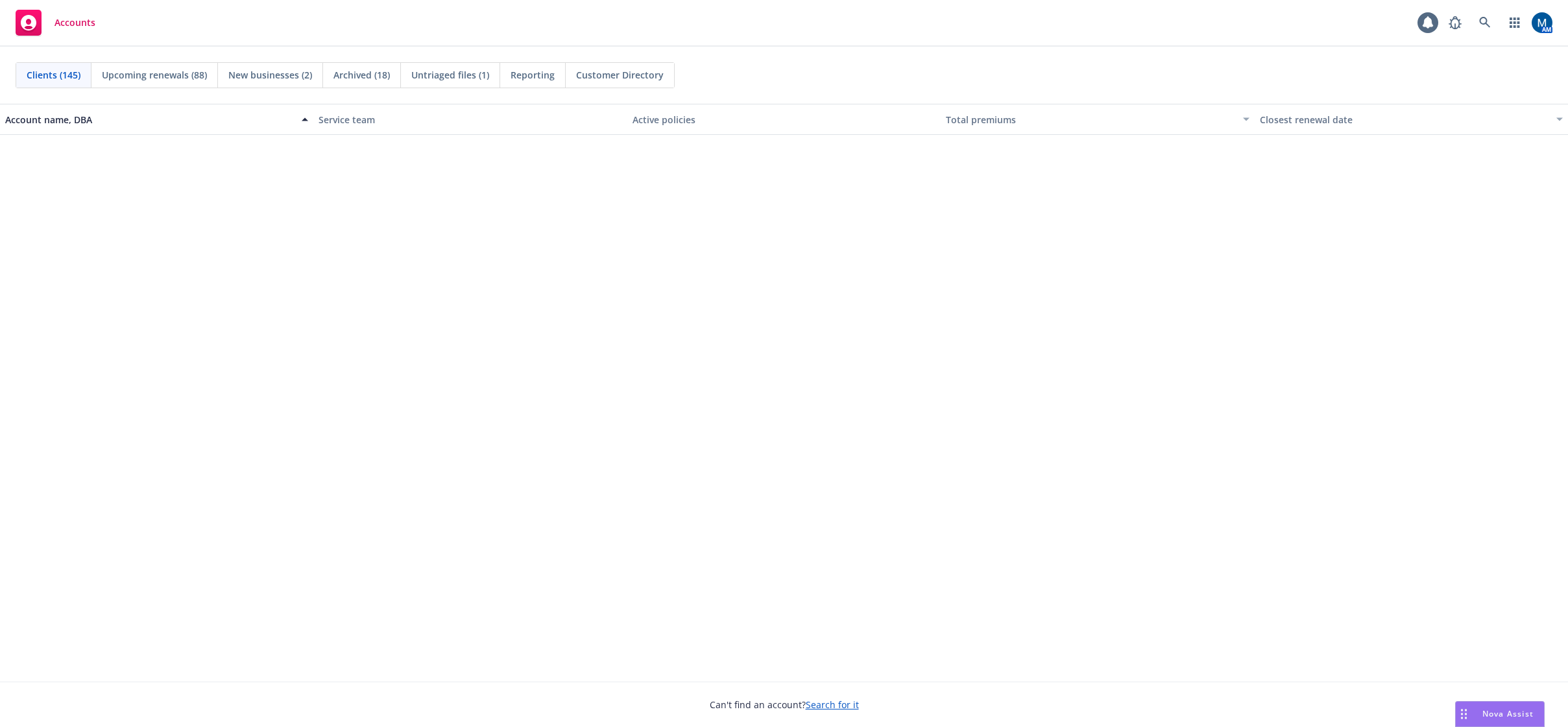
scroll to position [5643, 0]
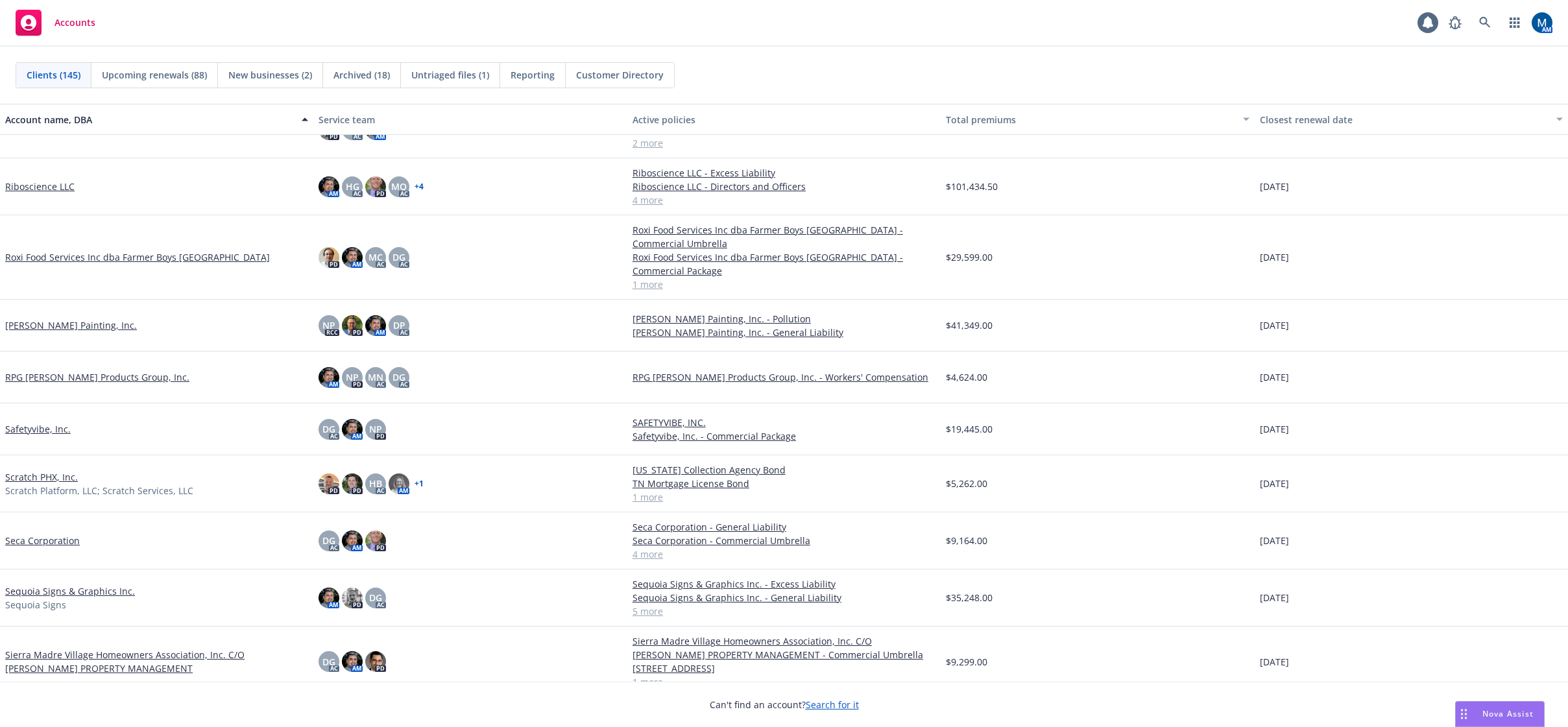
click at [112, 376] on link "RPG Roane Products Group, Inc." at bounding box center [97, 377] width 184 height 13
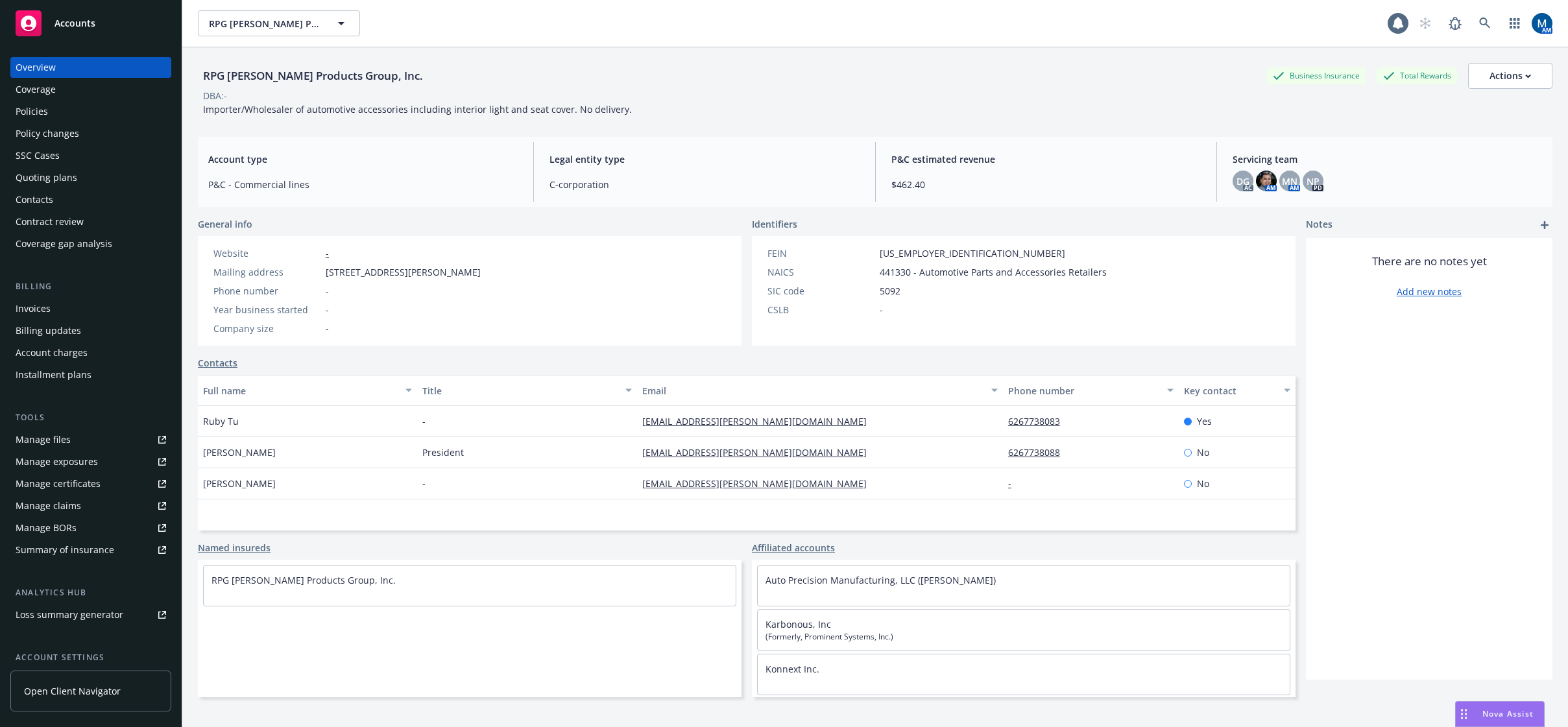
click at [87, 116] on div "Policies" at bounding box center [91, 111] width 151 height 21
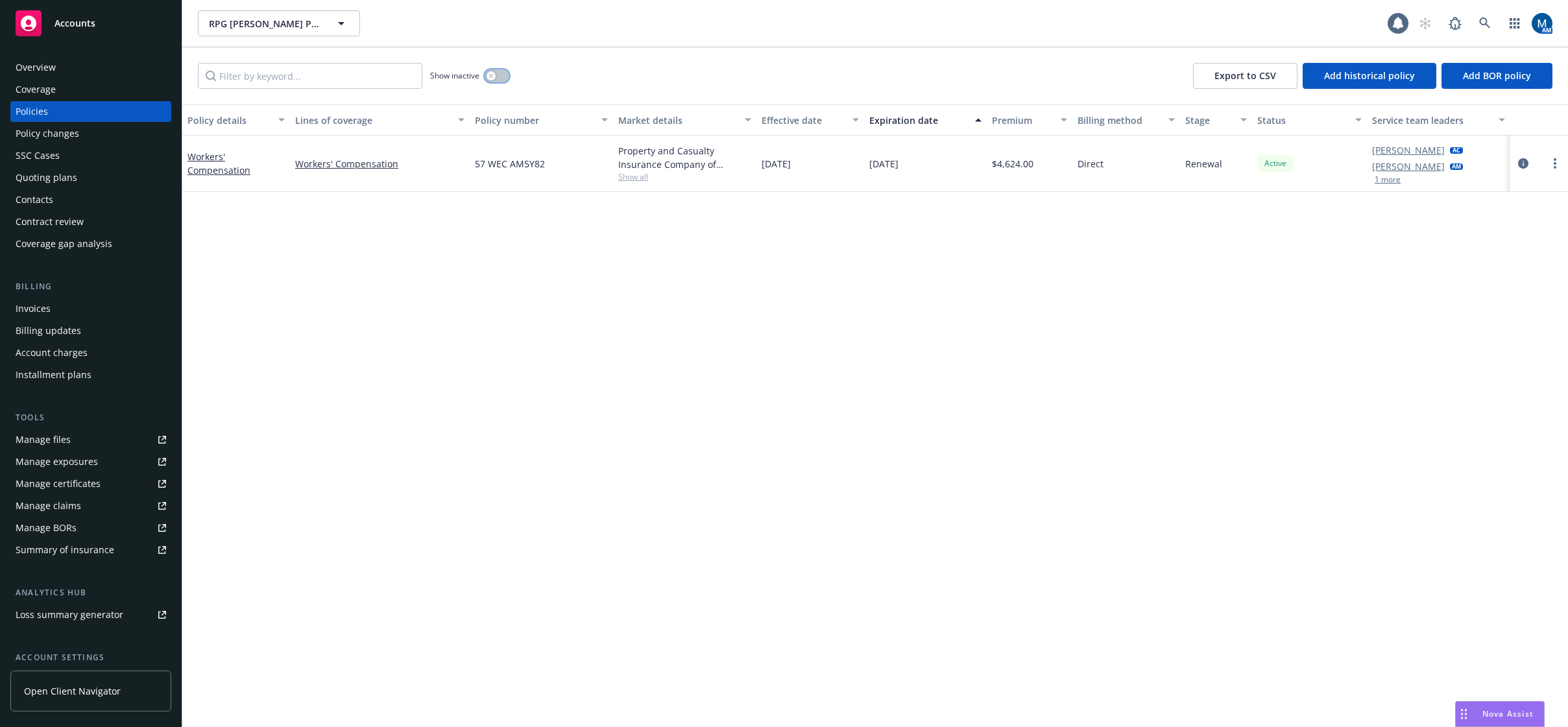
click at [499, 75] on button "button" at bounding box center [497, 76] width 25 height 13
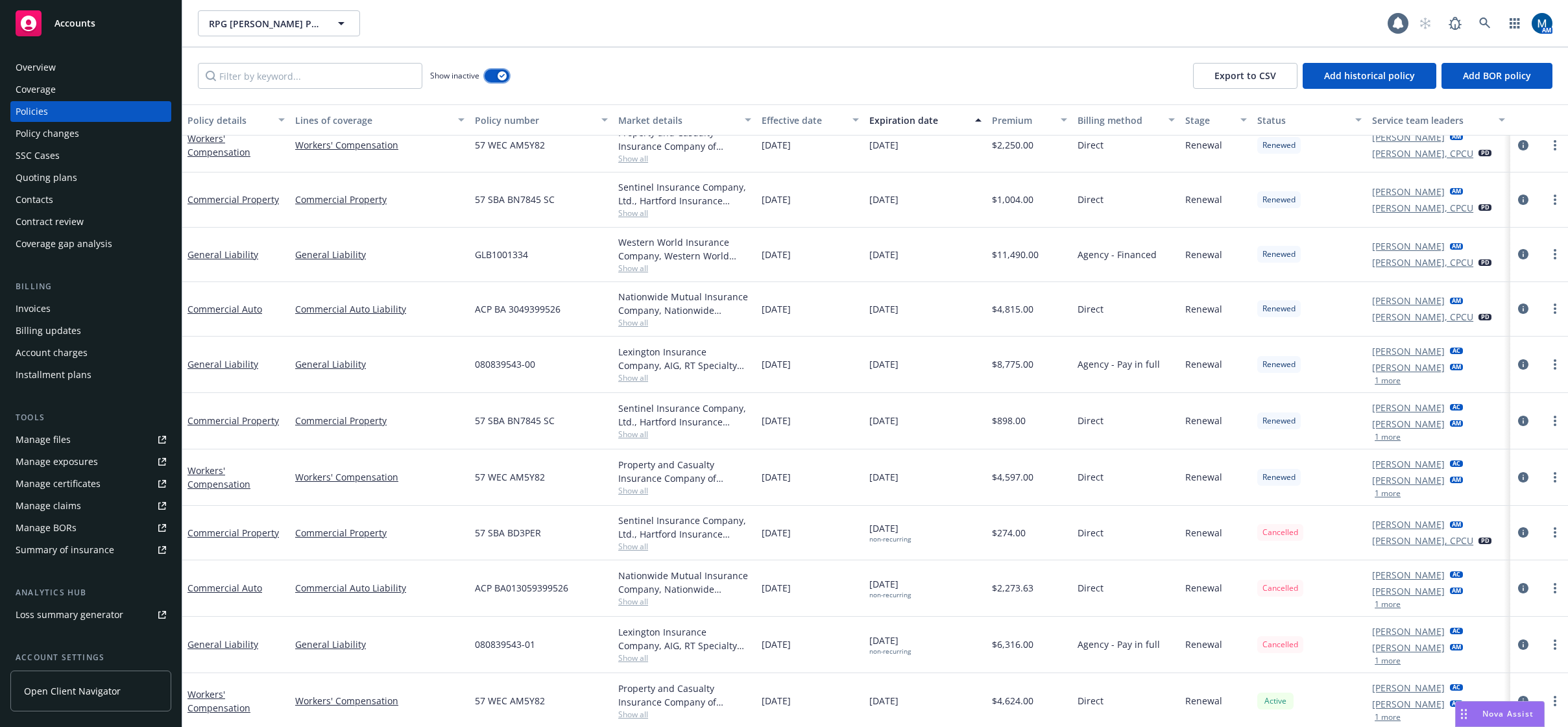
scroll to position [853, 0]
click at [1379, 659] on button "1 more" at bounding box center [1387, 657] width 26 height 7
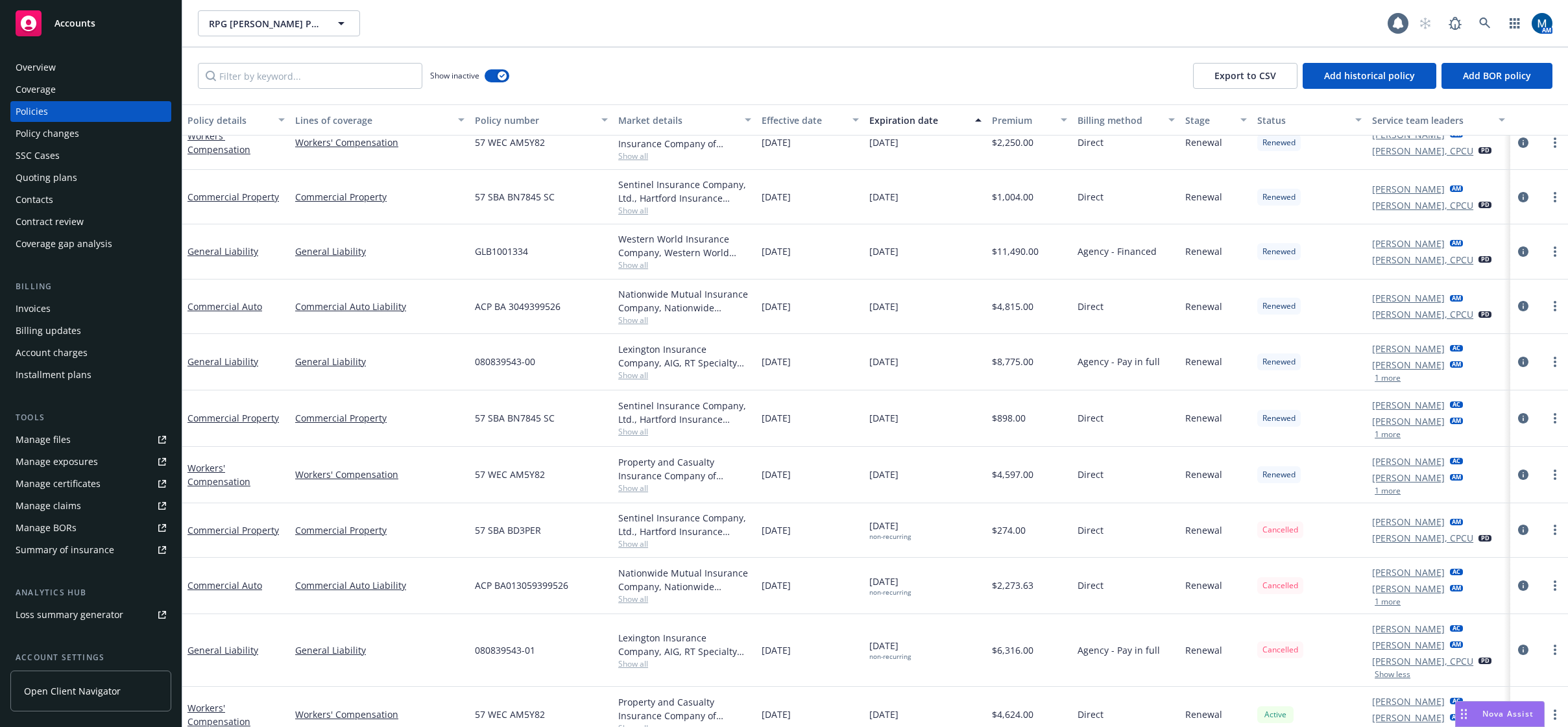
click at [66, 436] on div "Manage files" at bounding box center [43, 439] width 56 height 21
click at [79, 68] on div "Overview" at bounding box center [91, 67] width 151 height 21
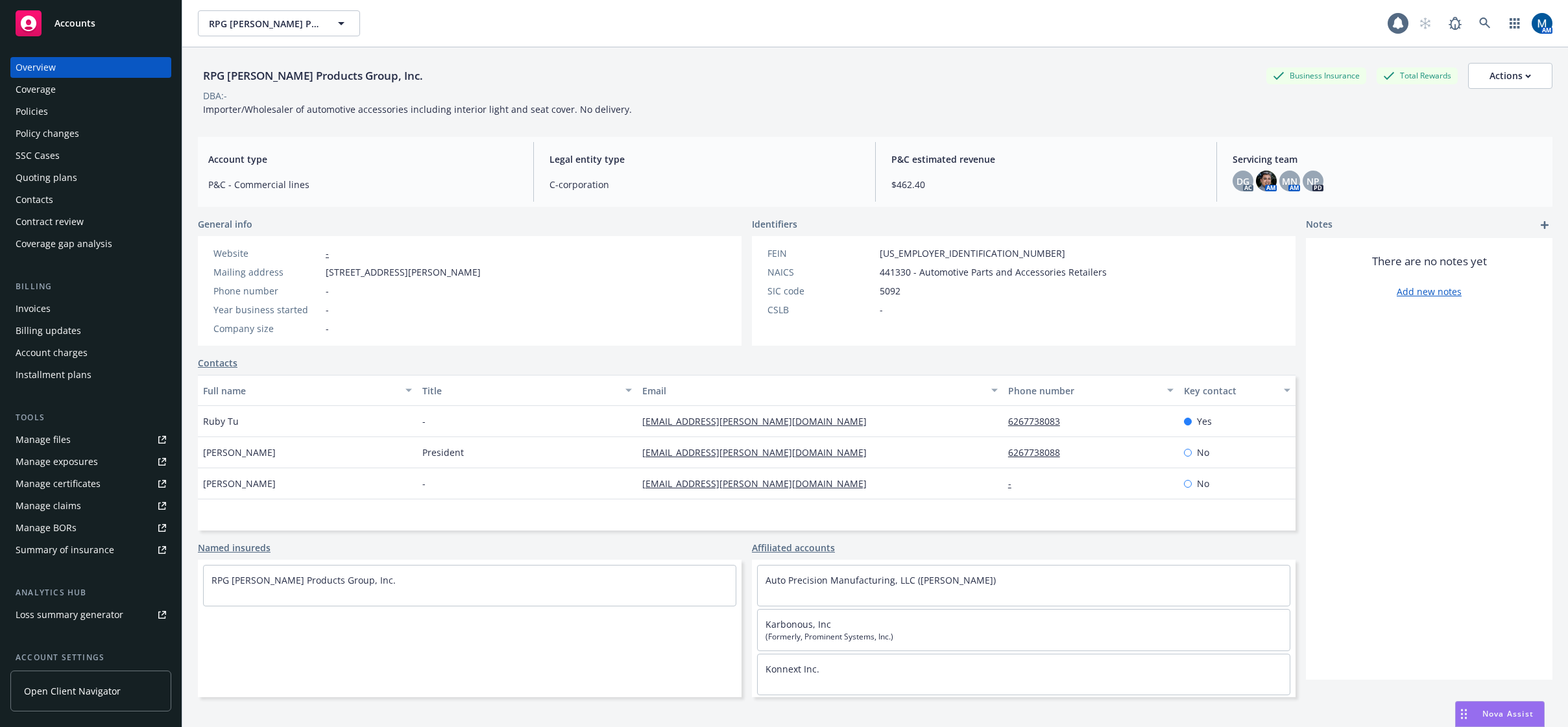
click at [59, 112] on div "Policies" at bounding box center [91, 111] width 151 height 21
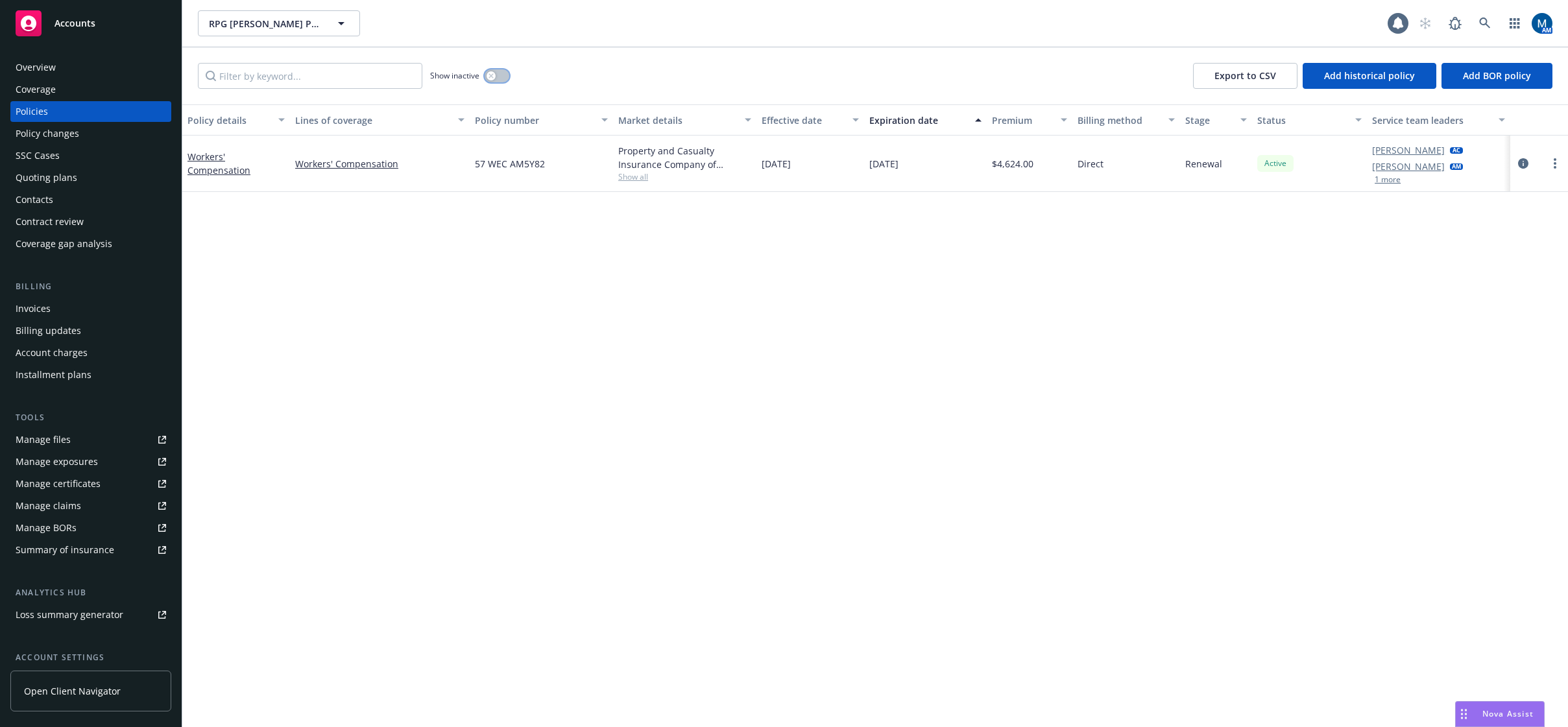
click at [496, 73] on button "button" at bounding box center [497, 76] width 25 height 13
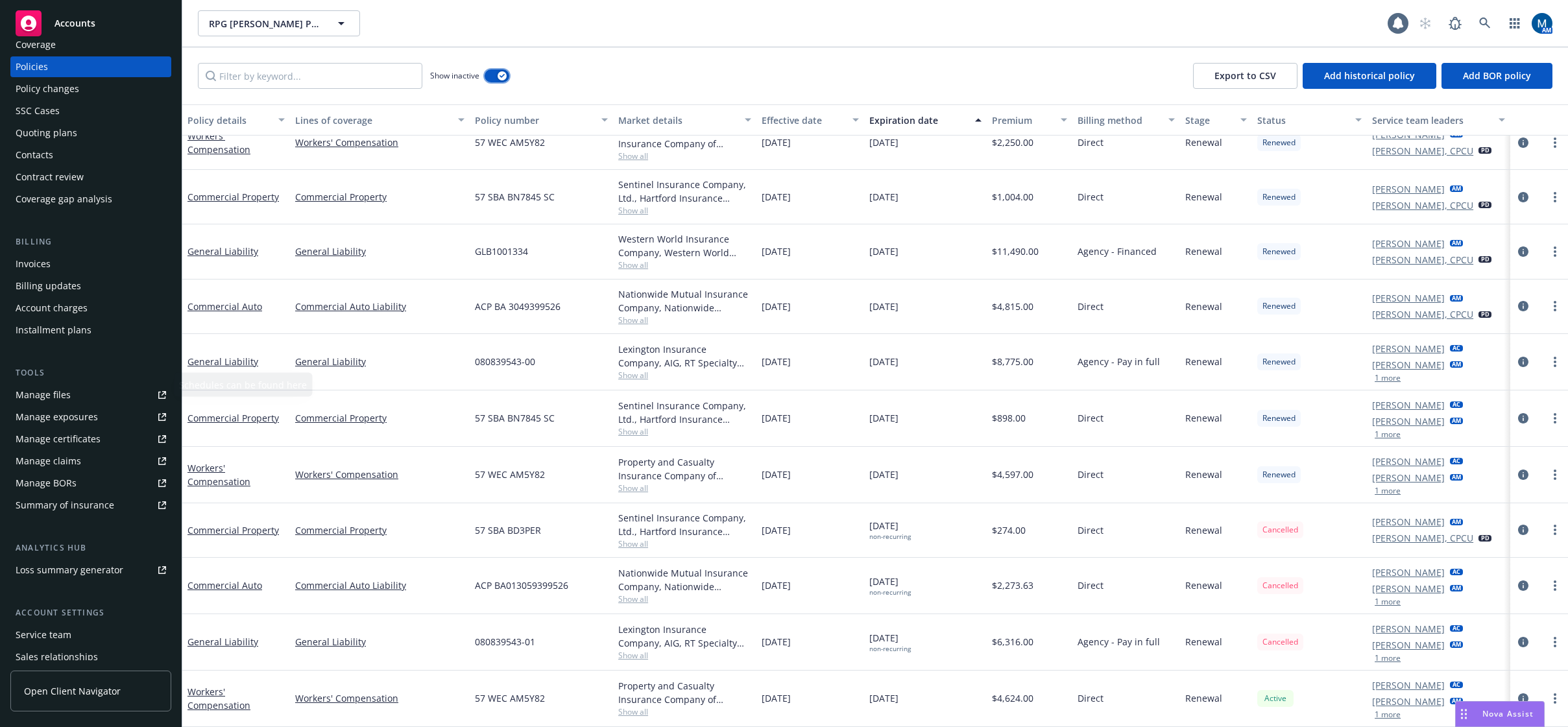
scroll to position [118, 0]
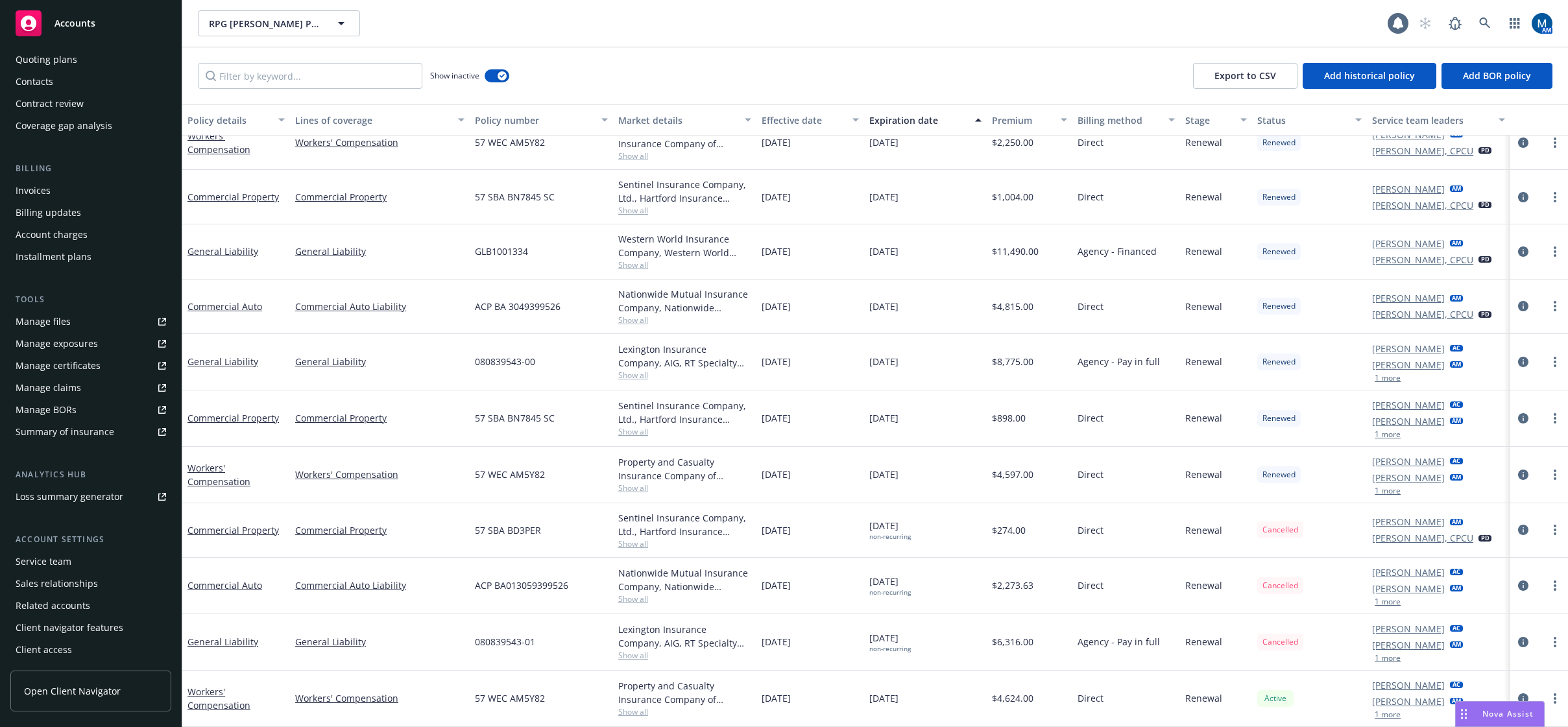
click at [76, 565] on div "Service team" at bounding box center [91, 561] width 151 height 21
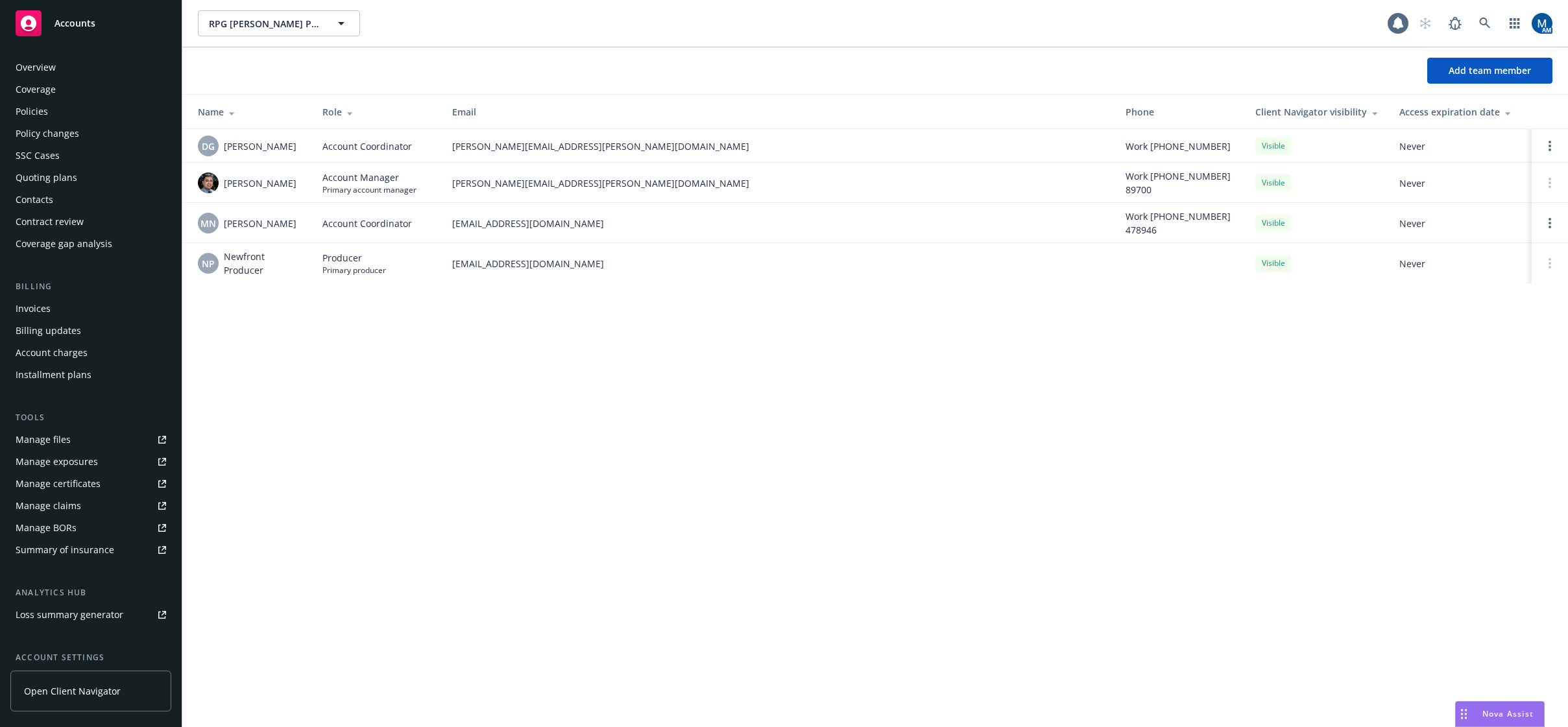
click at [70, 64] on div "Overview" at bounding box center [91, 67] width 151 height 21
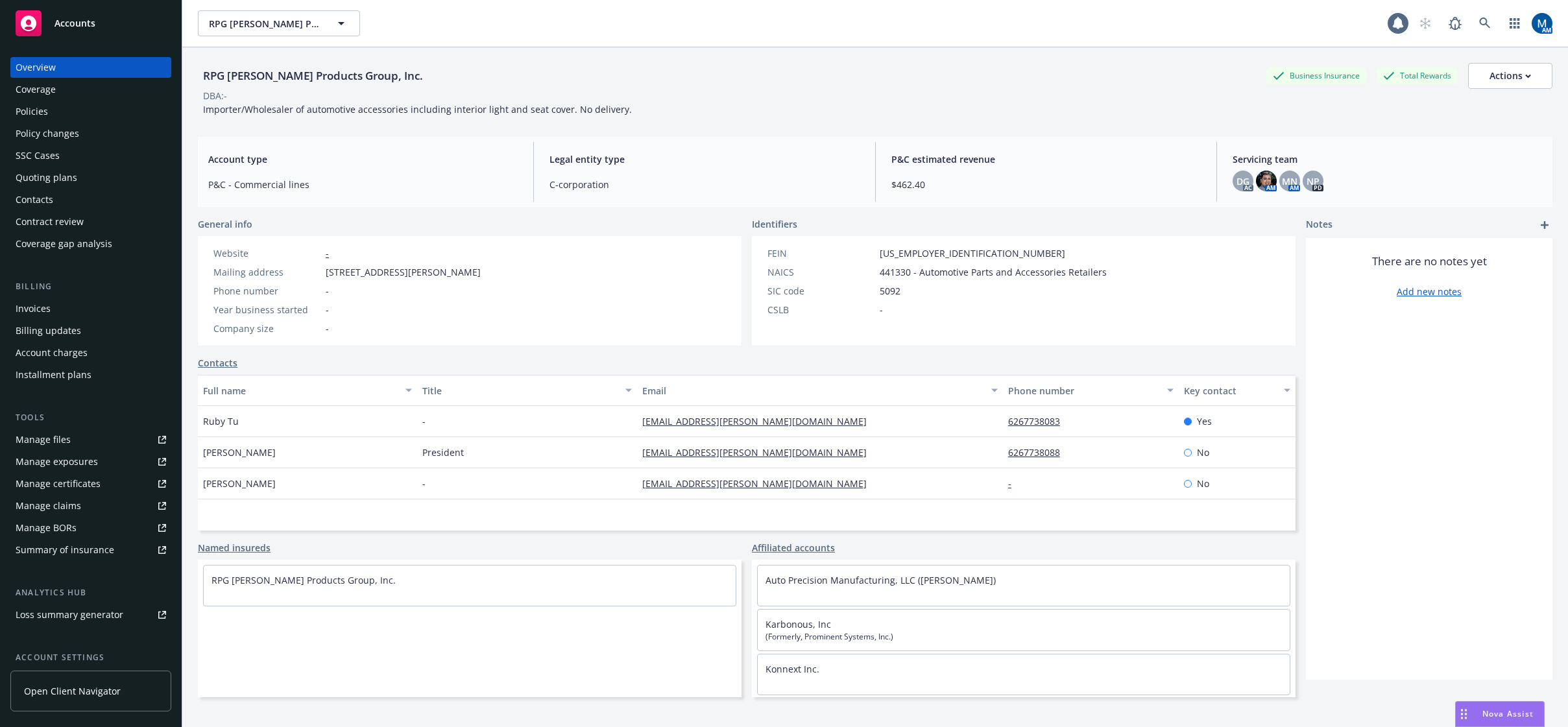
click at [82, 108] on div "Policies" at bounding box center [91, 111] width 151 height 21
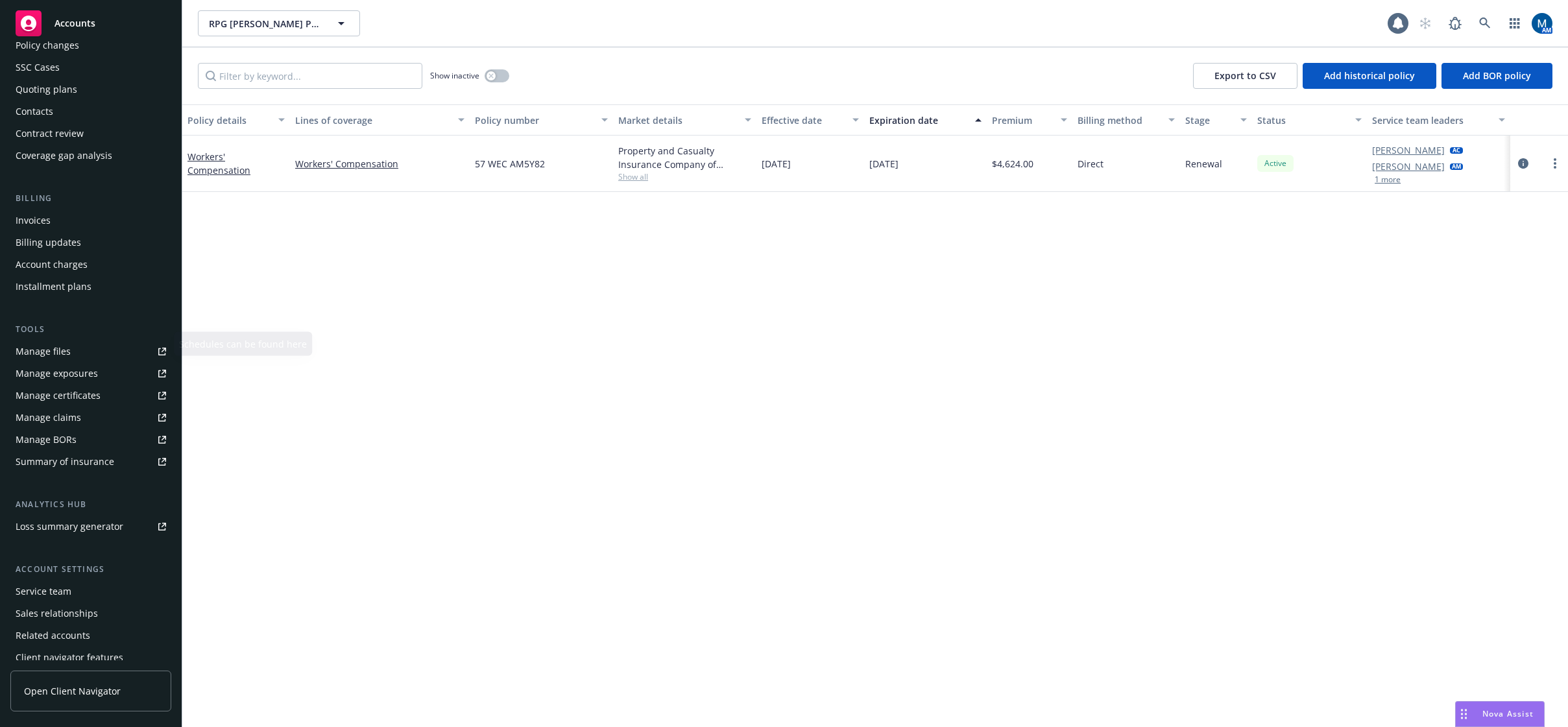
scroll to position [118, 0]
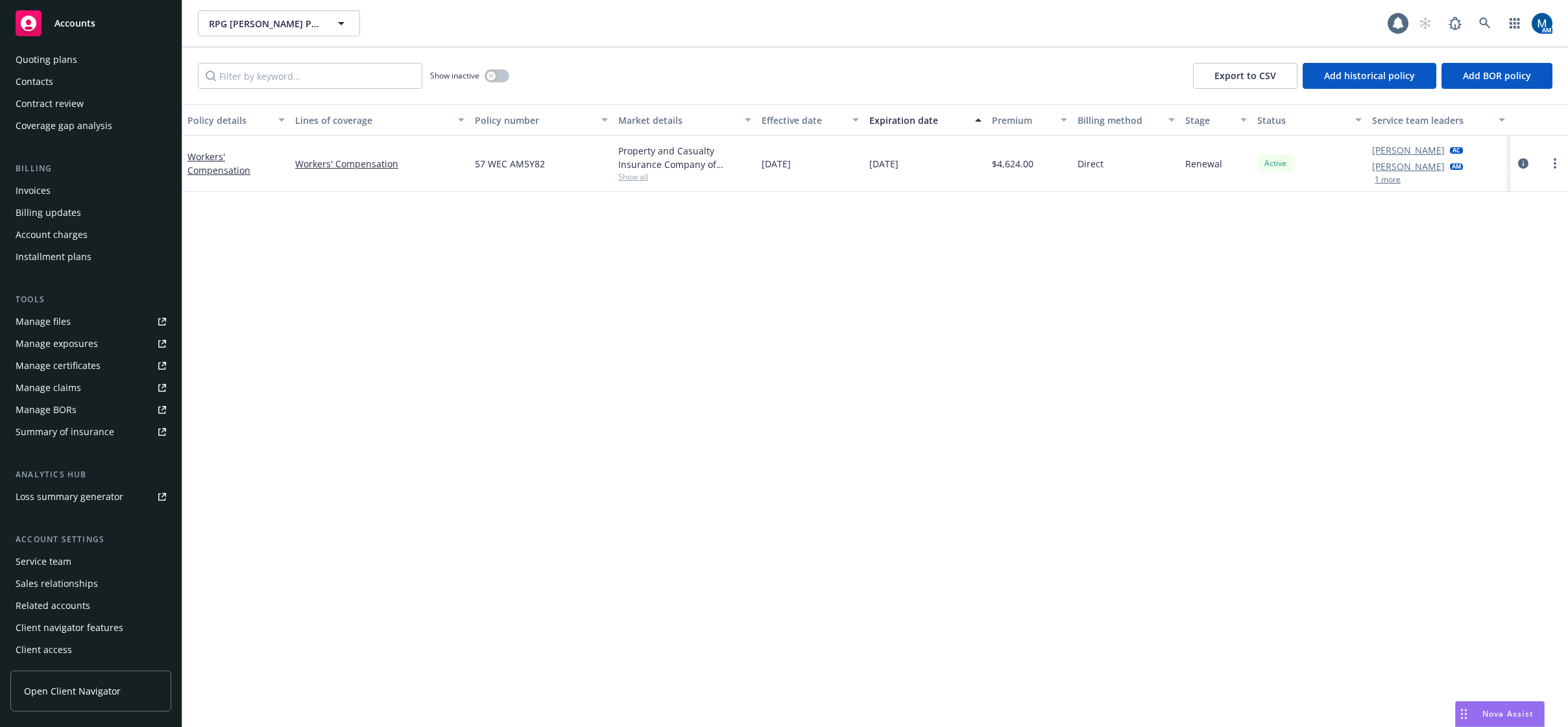
click at [45, 558] on div "Service team" at bounding box center [43, 561] width 56 height 21
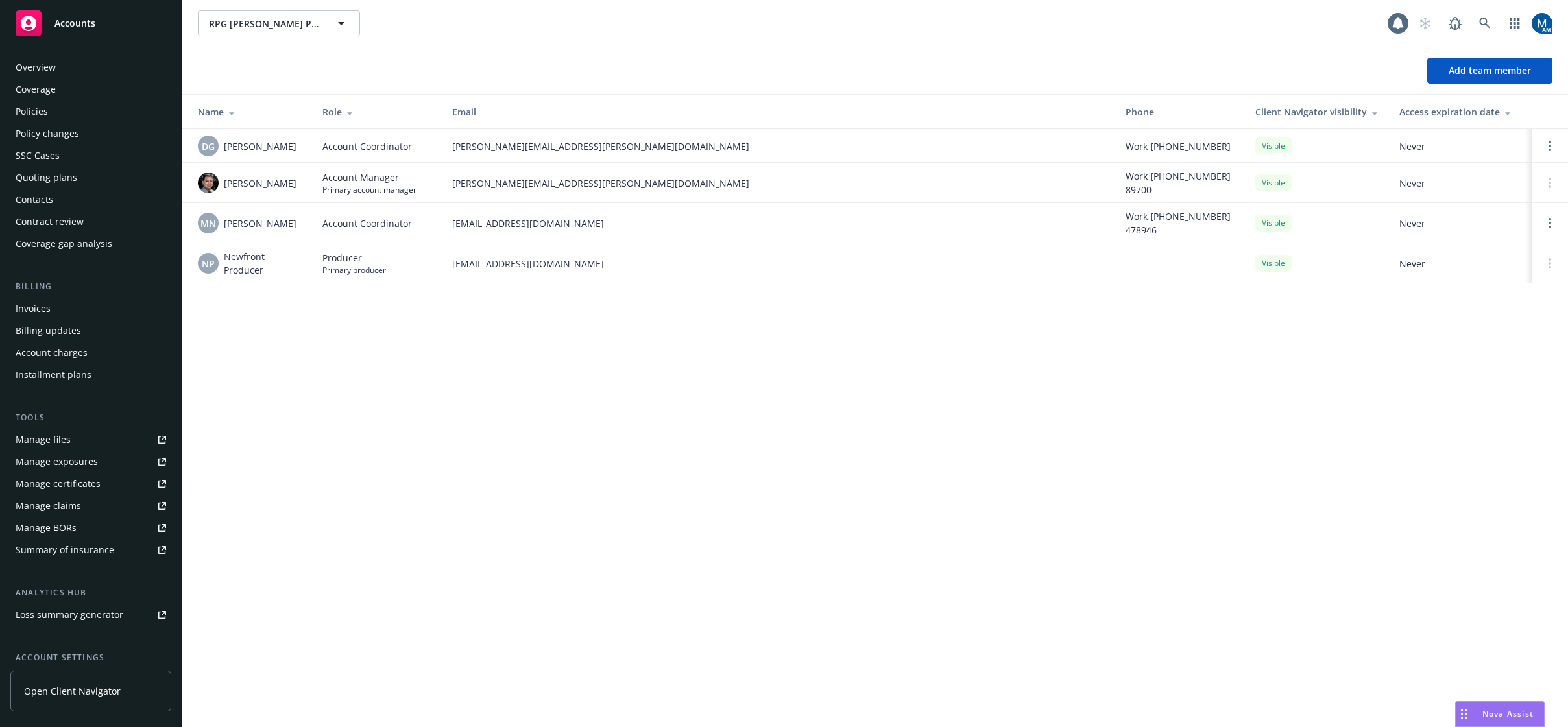
scroll to position [118, 0]
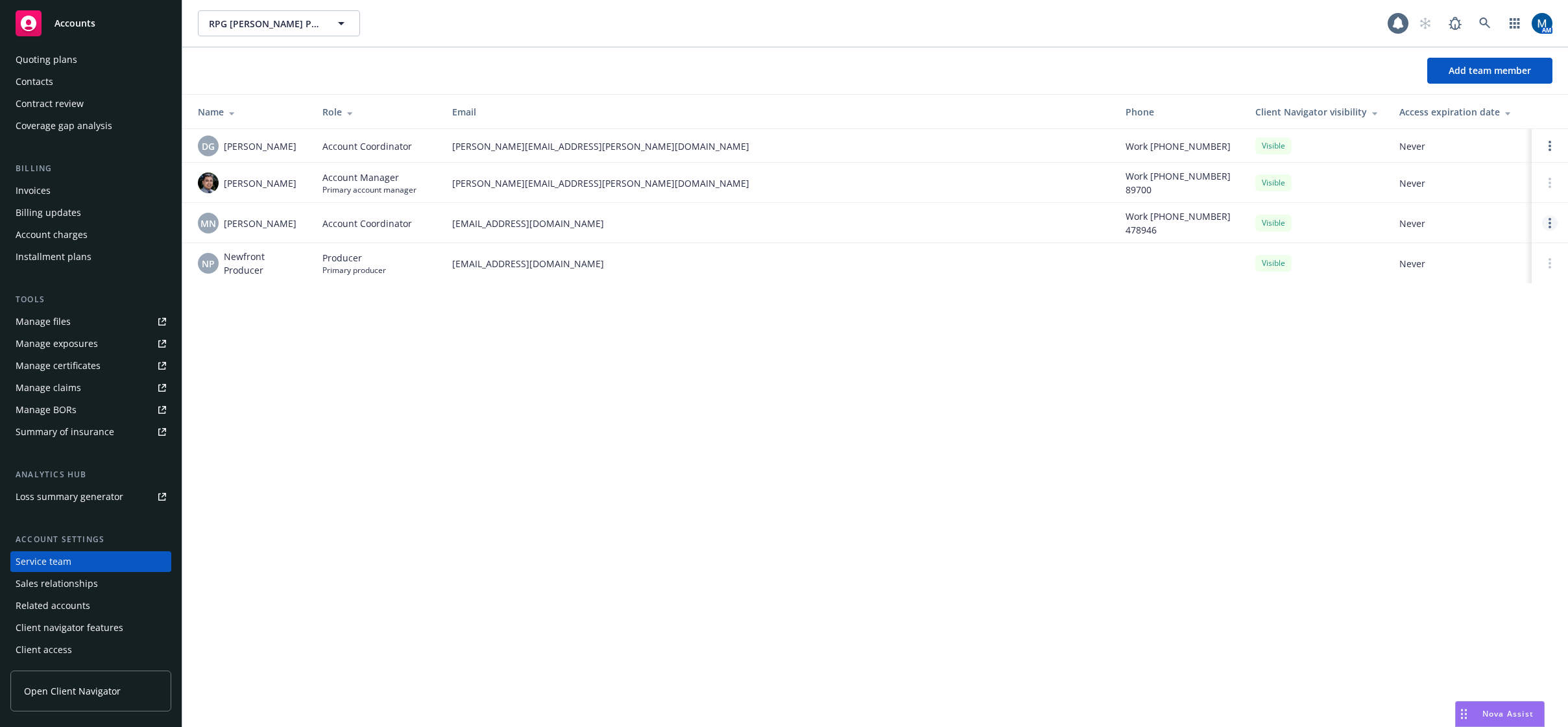
click at [1547, 221] on link "Open options" at bounding box center [1550, 223] width 16 height 16
click at [1430, 187] on span "Remove account coordinator" at bounding box center [1463, 187] width 156 height 12
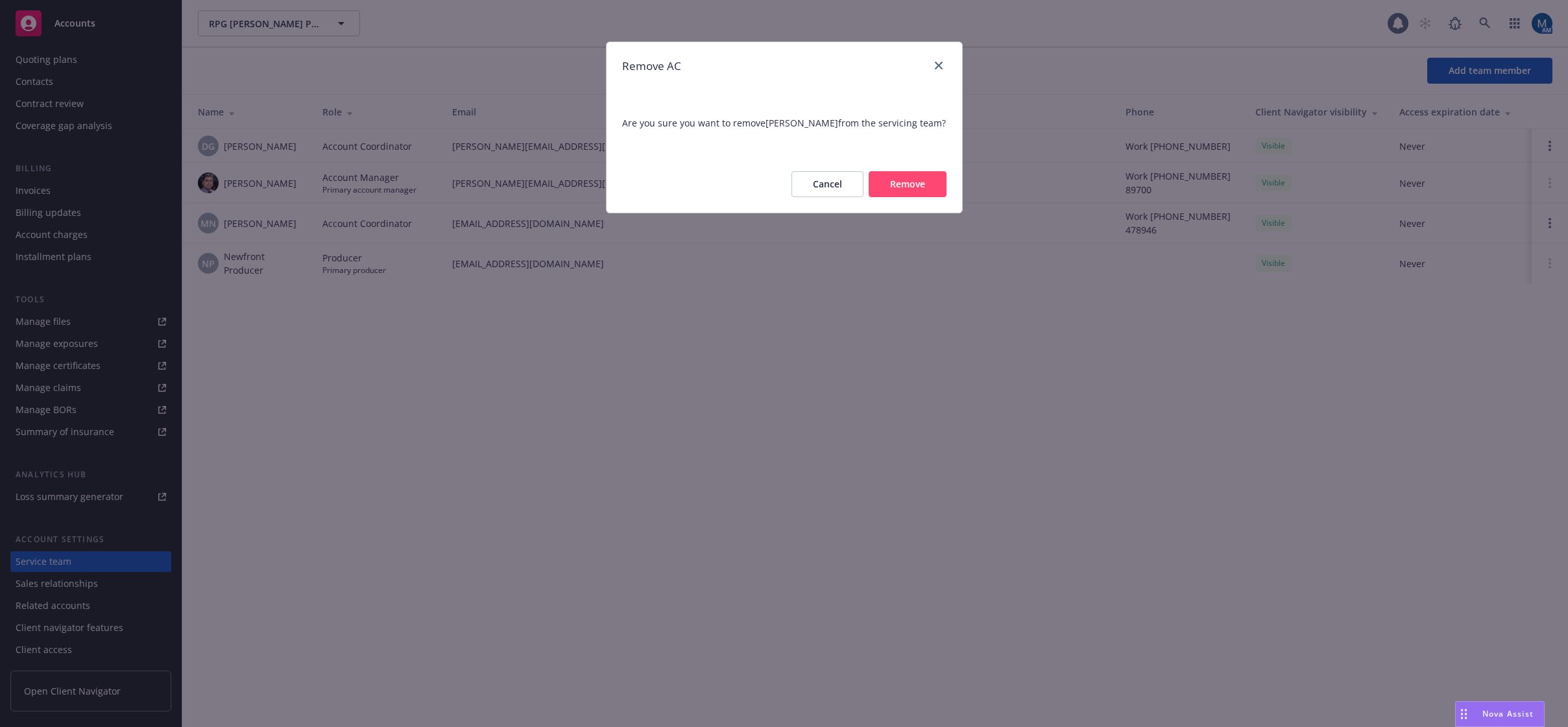
click at [932, 183] on button "Remove" at bounding box center [908, 184] width 78 height 26
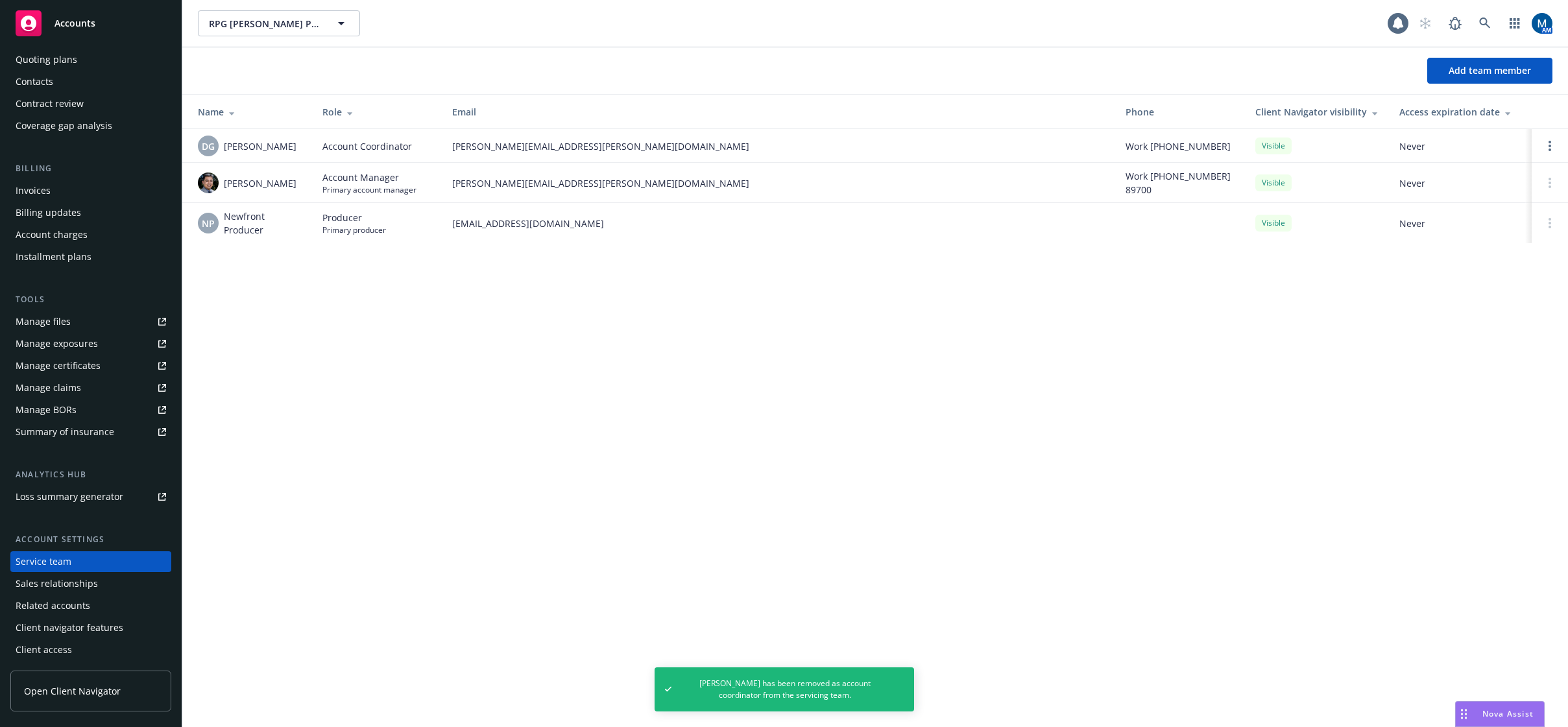
click at [61, 28] on span "Accounts" at bounding box center [75, 23] width 41 height 11
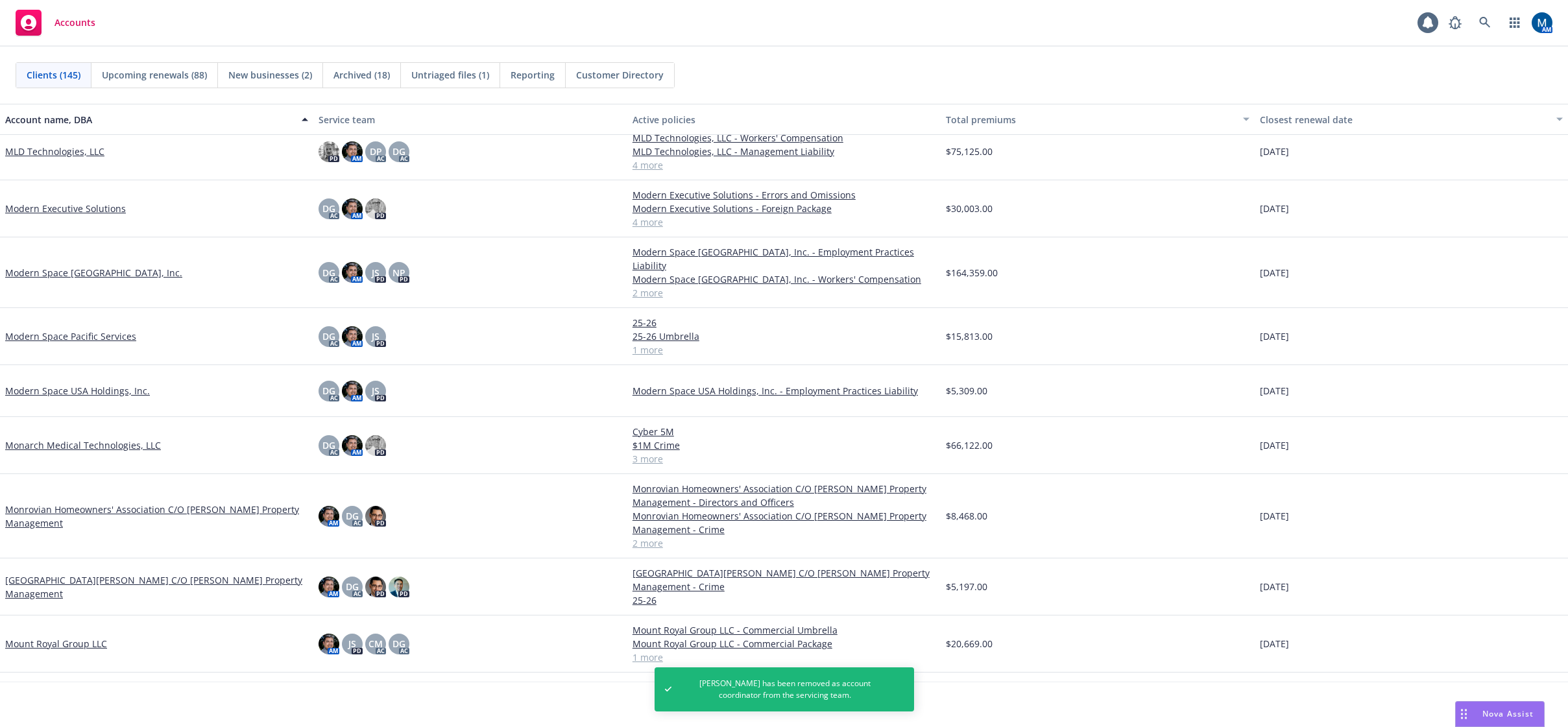
scroll to position [4410, 0]
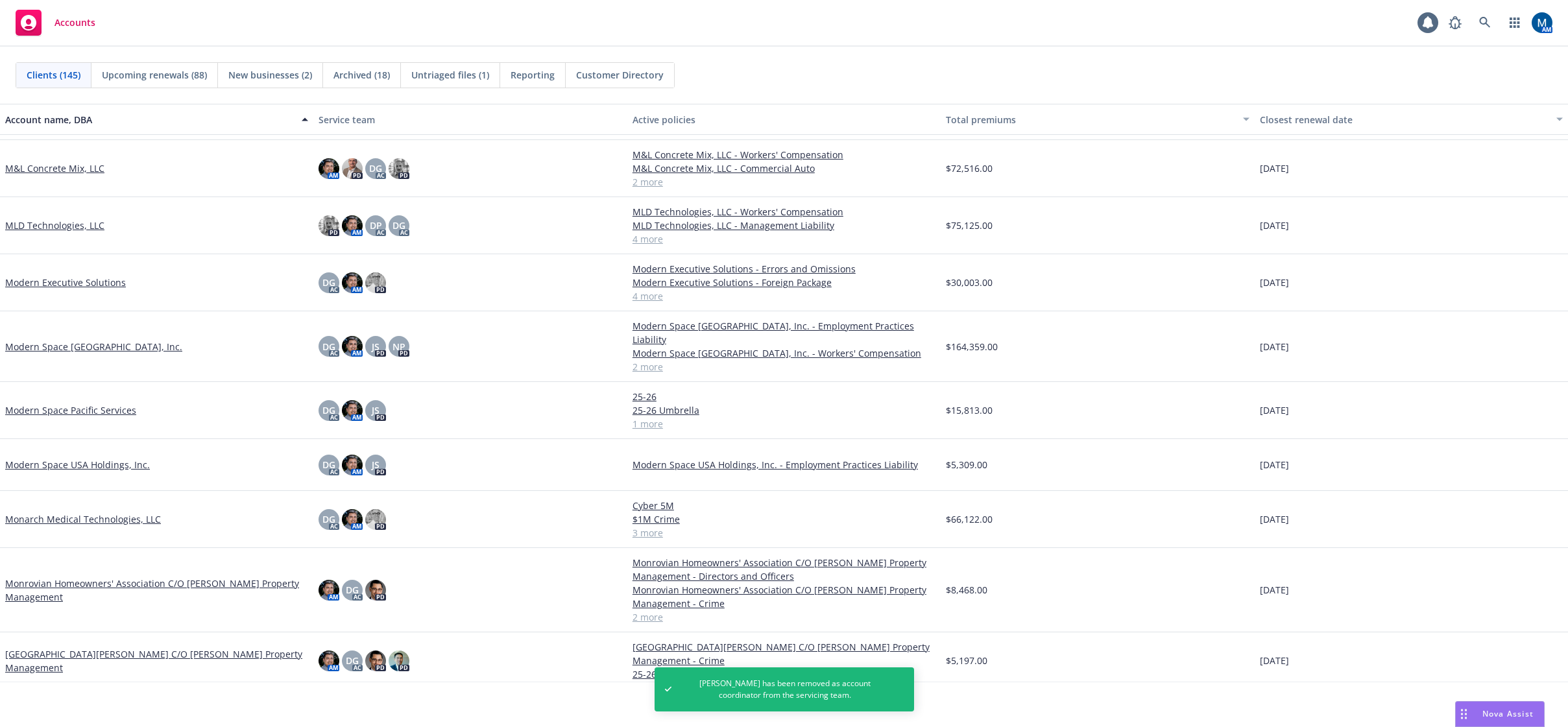
click at [83, 224] on link "MLD Technologies, LLC" at bounding box center [55, 225] width 100 height 13
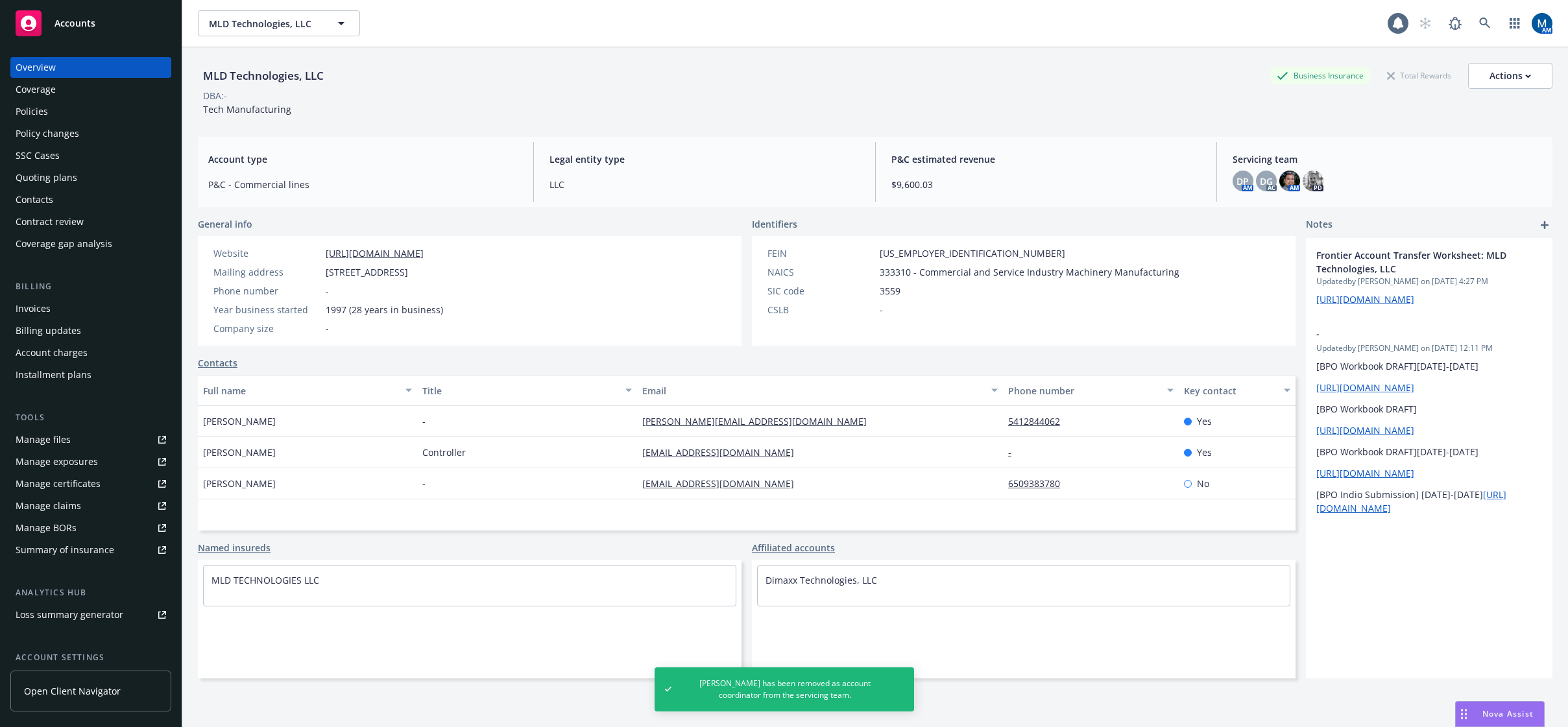
click at [76, 106] on div "Policies" at bounding box center [91, 111] width 151 height 21
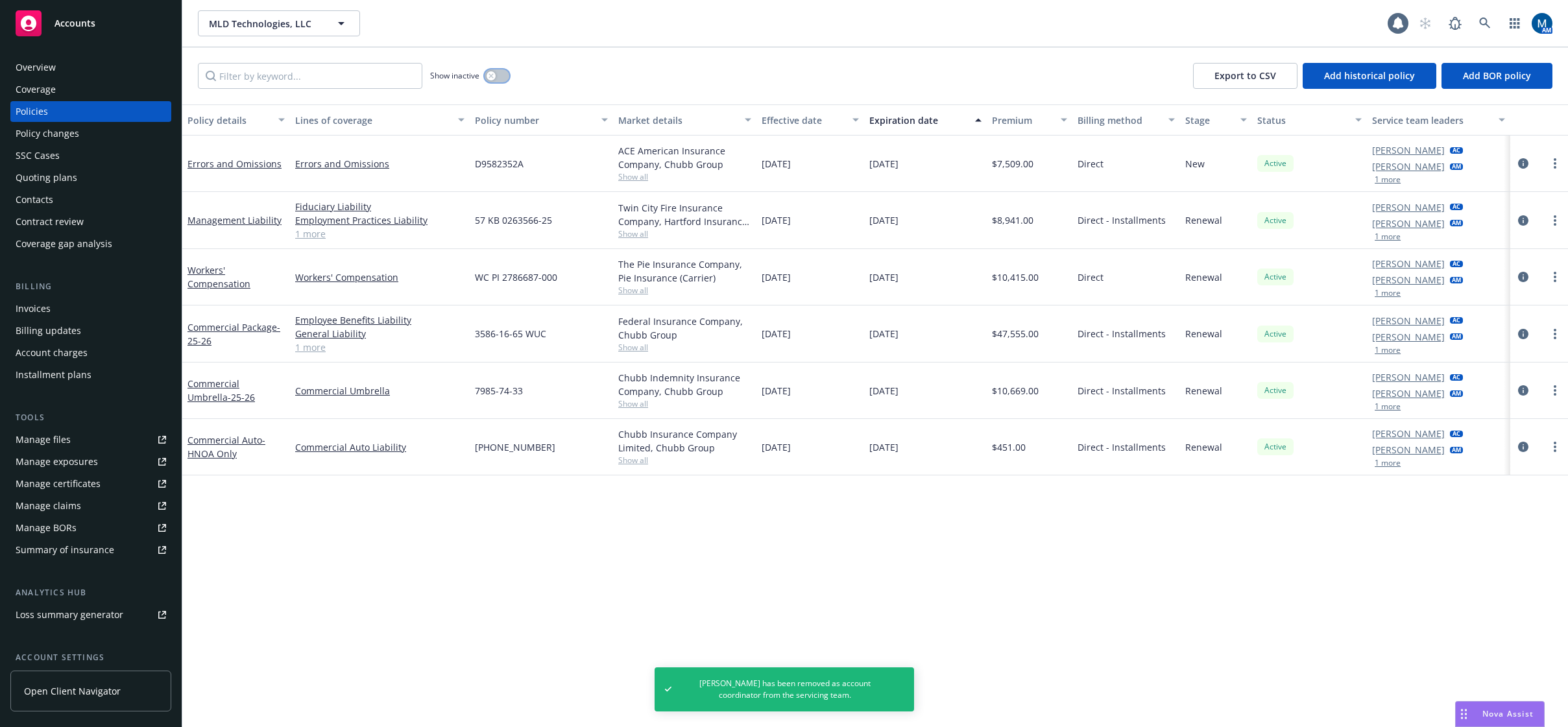
click at [493, 79] on div "button" at bounding box center [491, 75] width 9 height 9
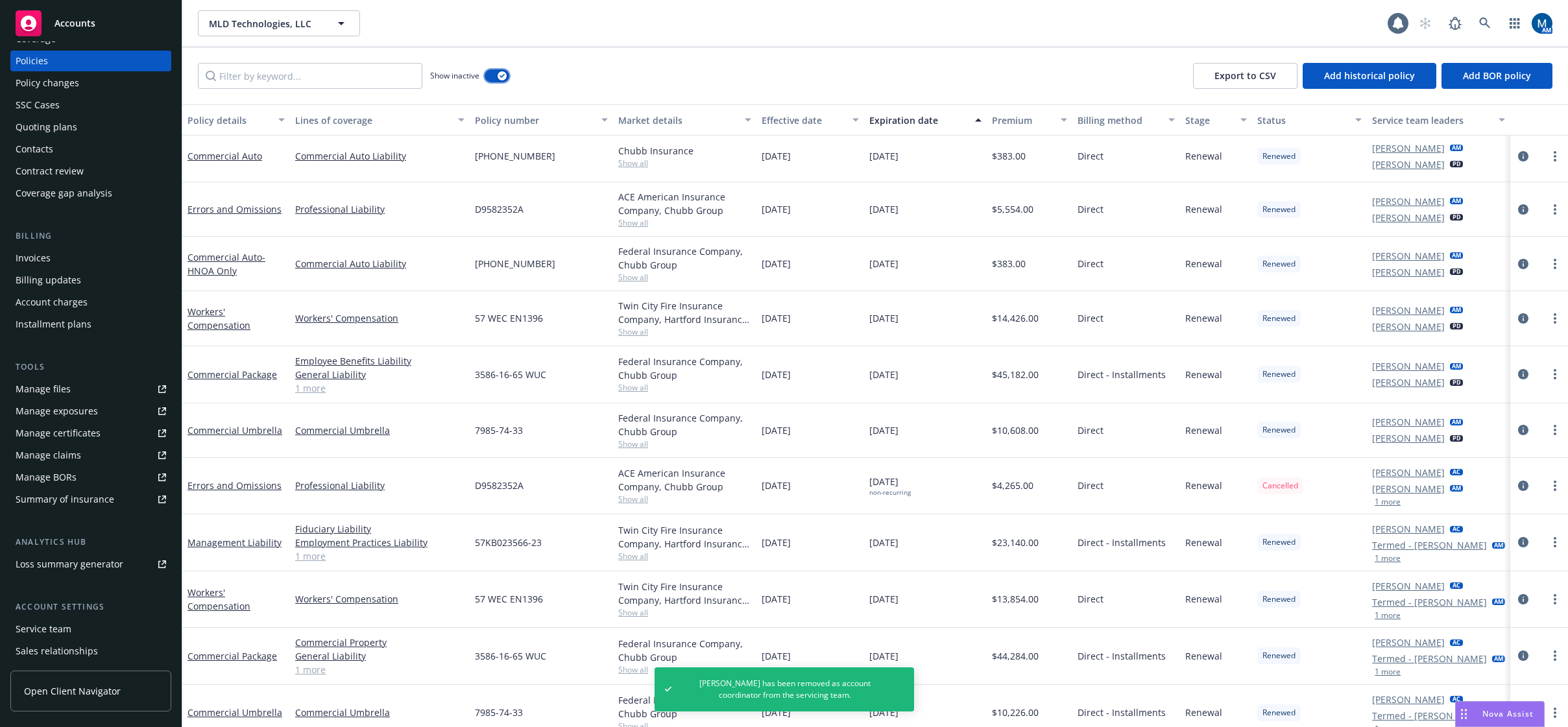
scroll to position [118, 0]
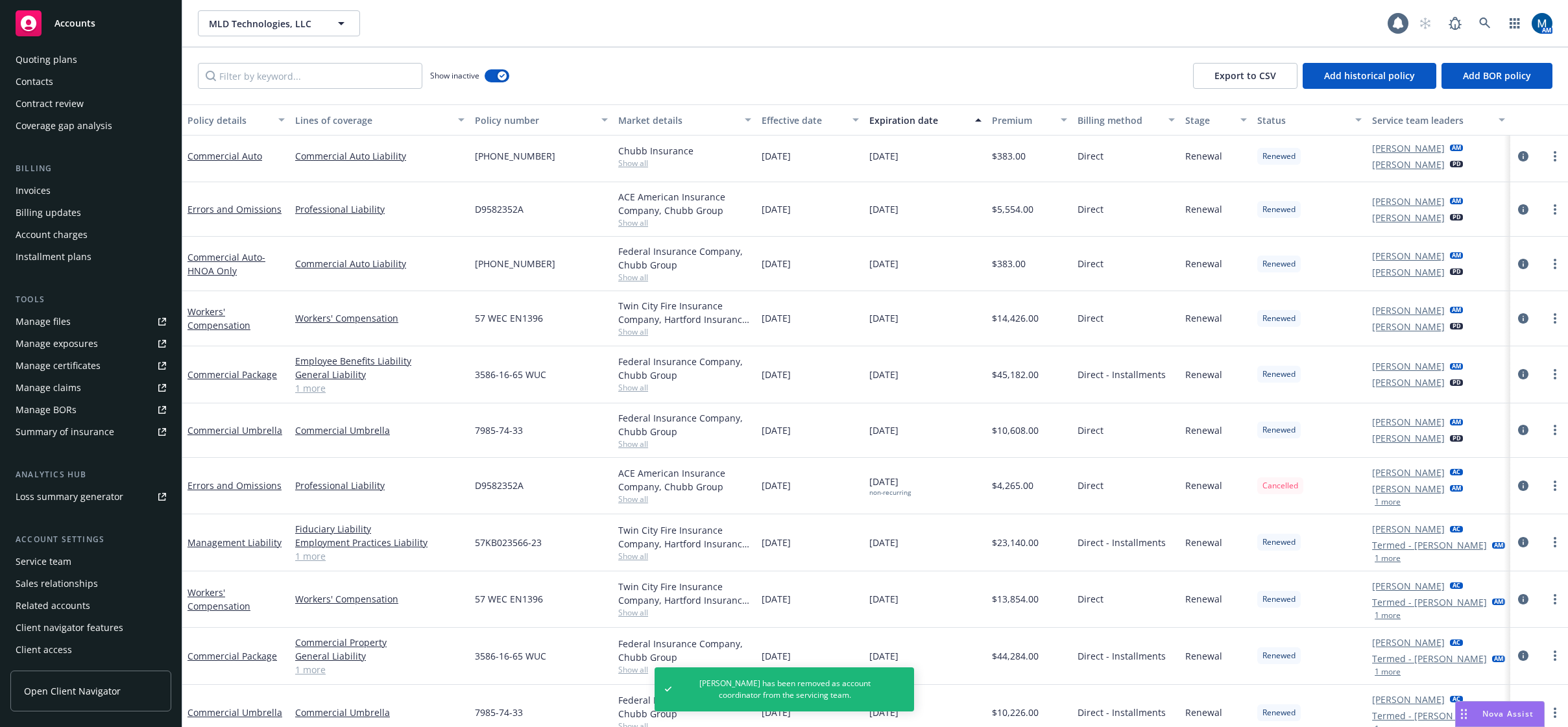
click at [56, 554] on div "Service team" at bounding box center [43, 561] width 56 height 21
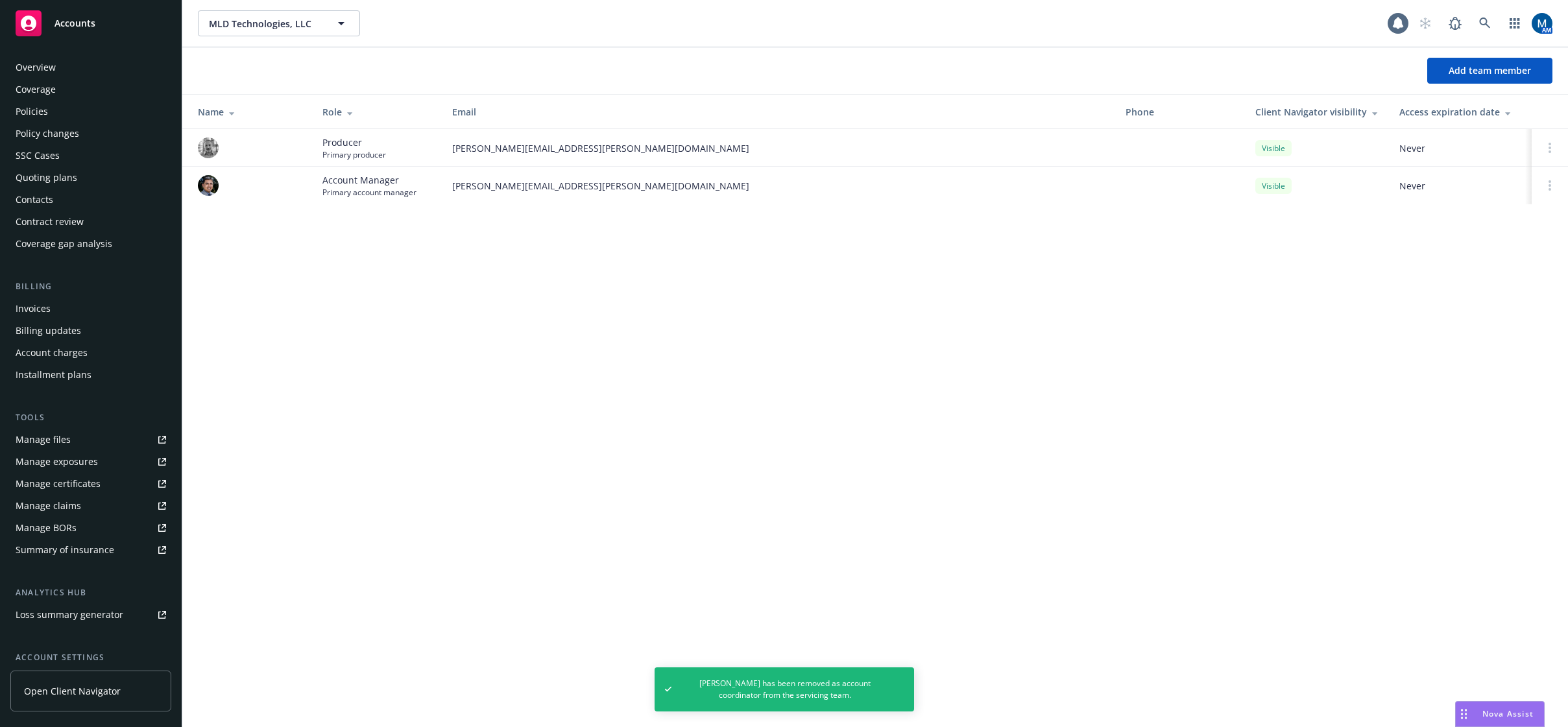
scroll to position [118, 0]
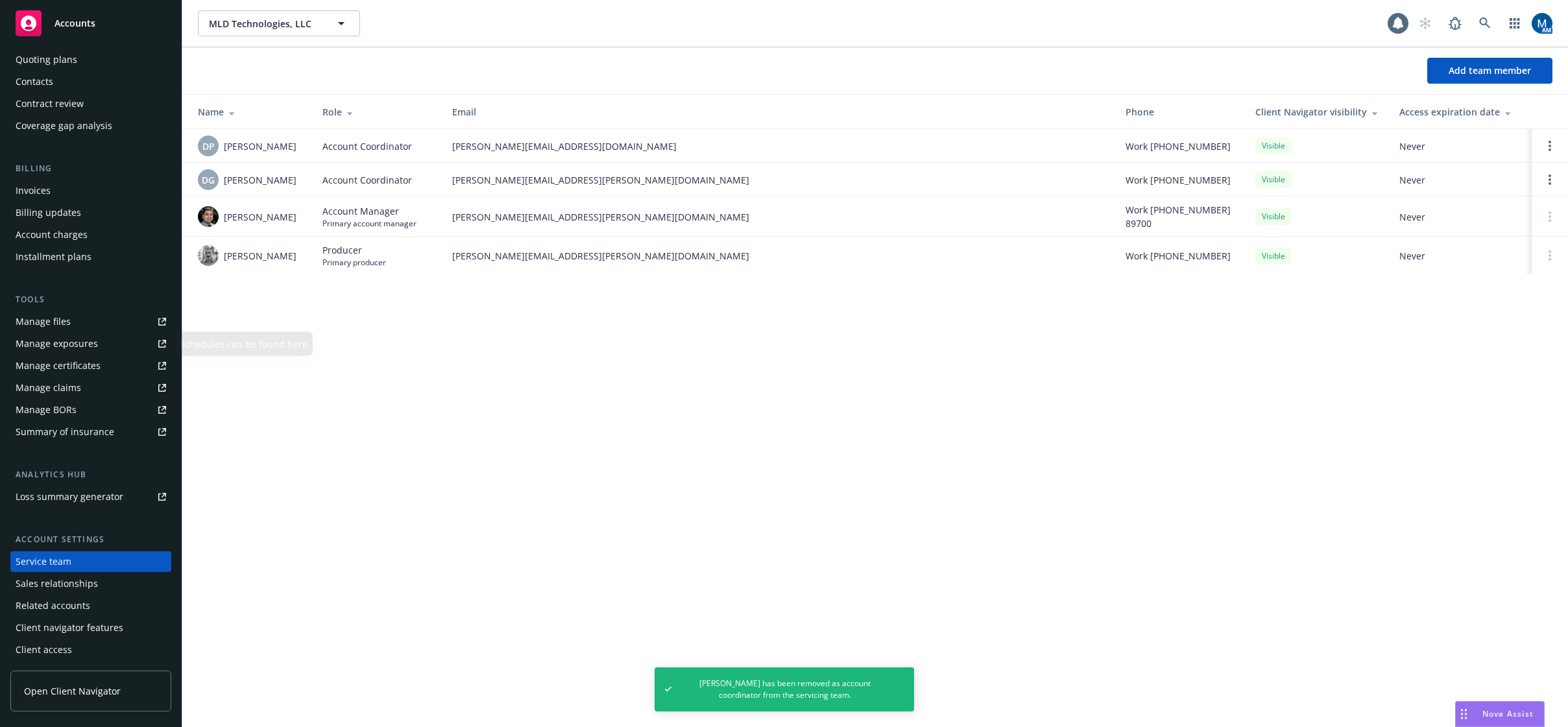
click at [64, 326] on div "Manage files" at bounding box center [43, 322] width 56 height 21
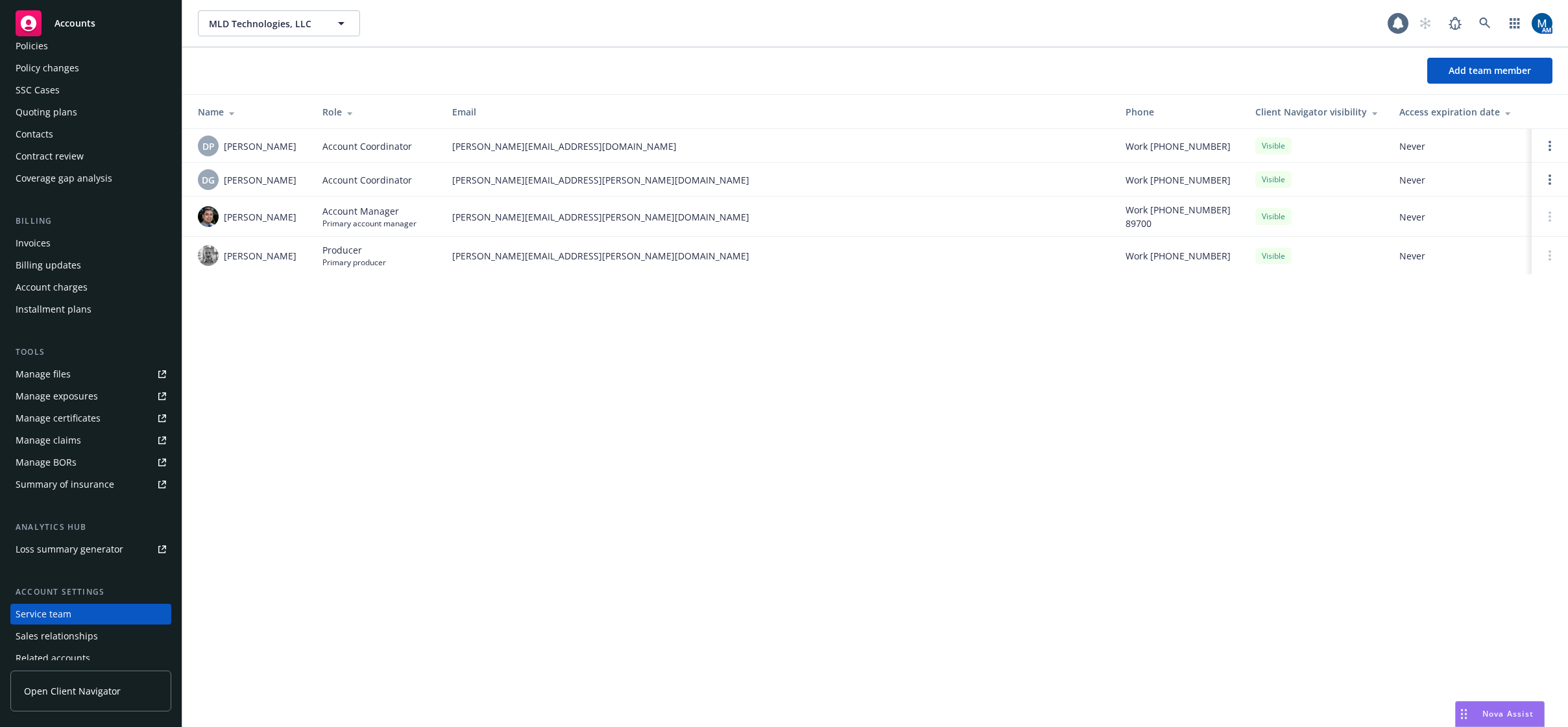
scroll to position [0, 0]
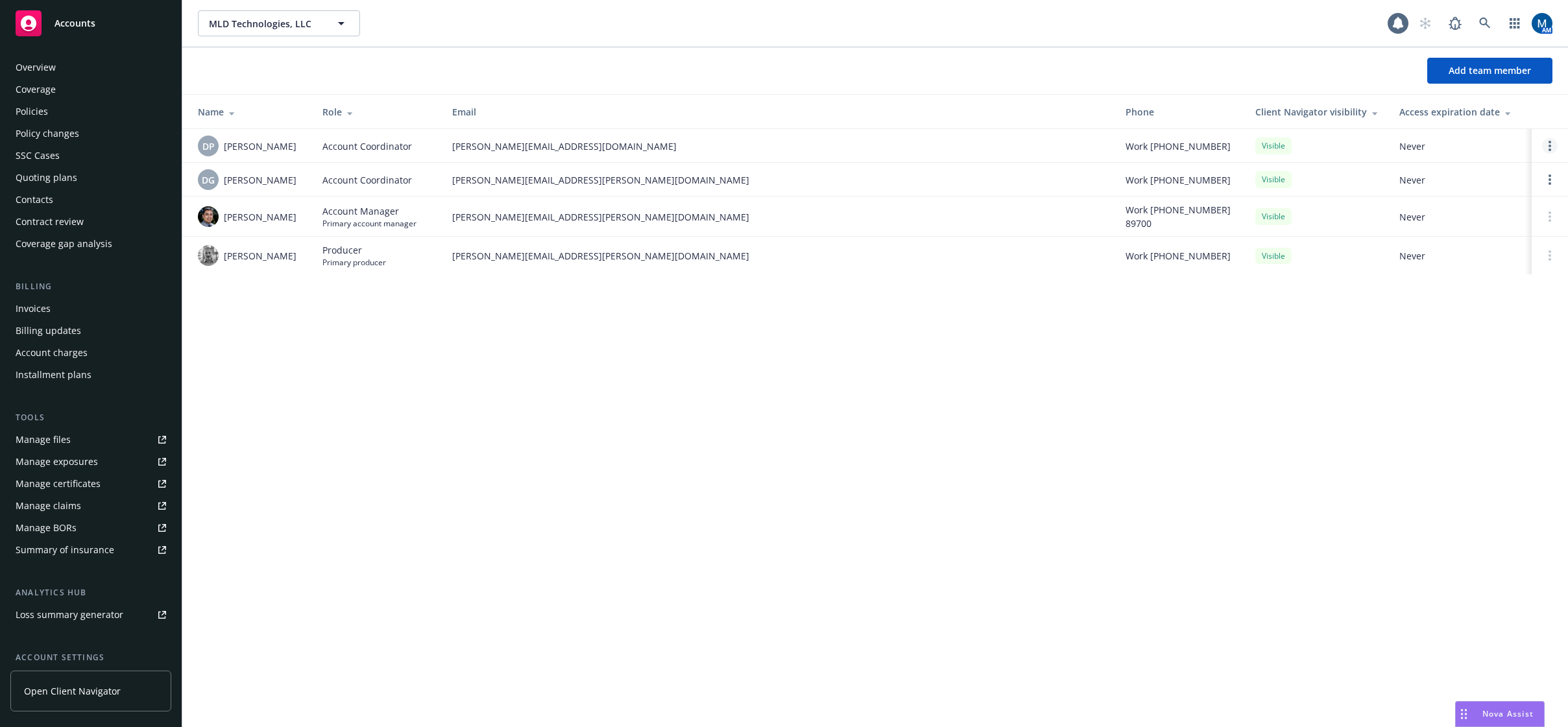
click at [1552, 143] on link "Open options" at bounding box center [1550, 146] width 16 height 16
click at [1486, 108] on span "Remove account coordinator" at bounding box center [1463, 109] width 156 height 12
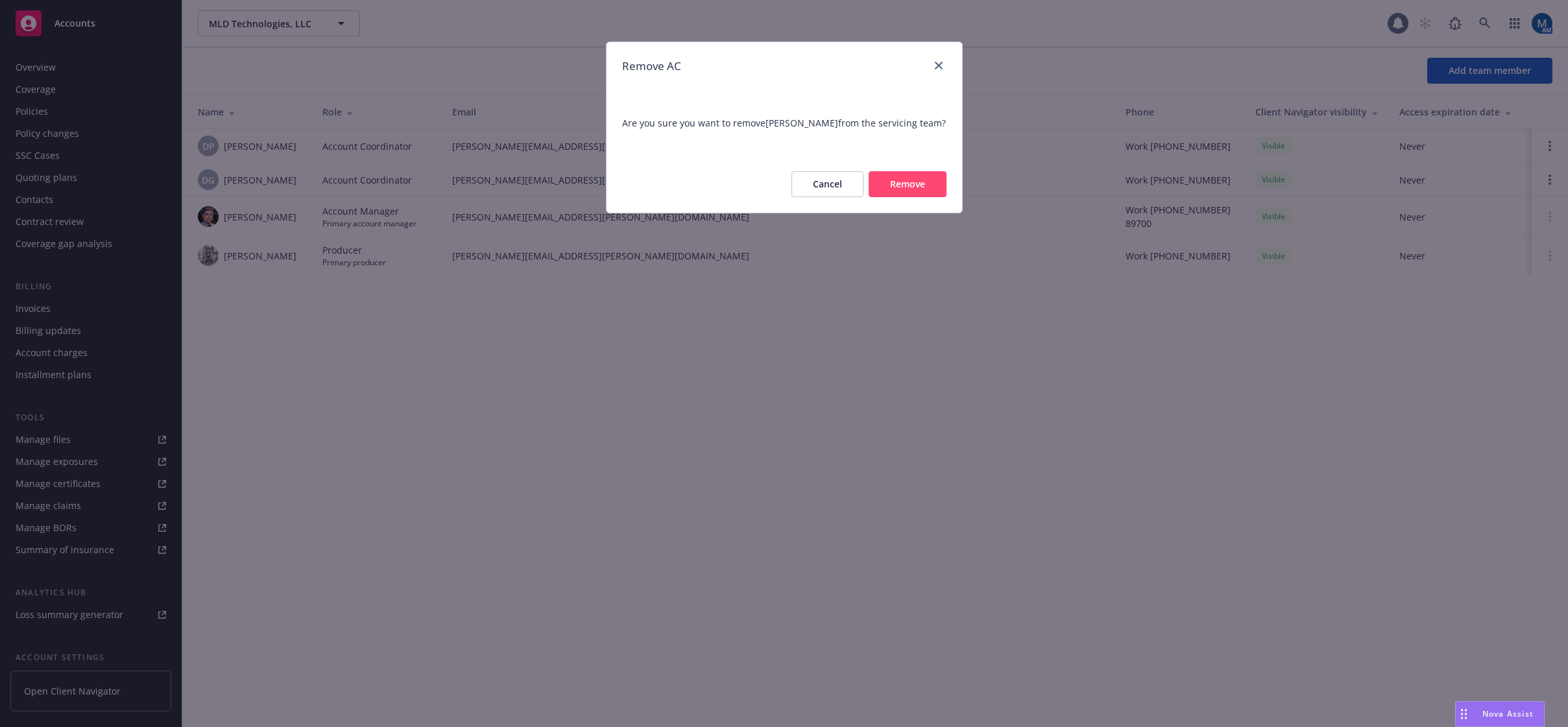
click at [910, 183] on button "Remove" at bounding box center [908, 184] width 78 height 26
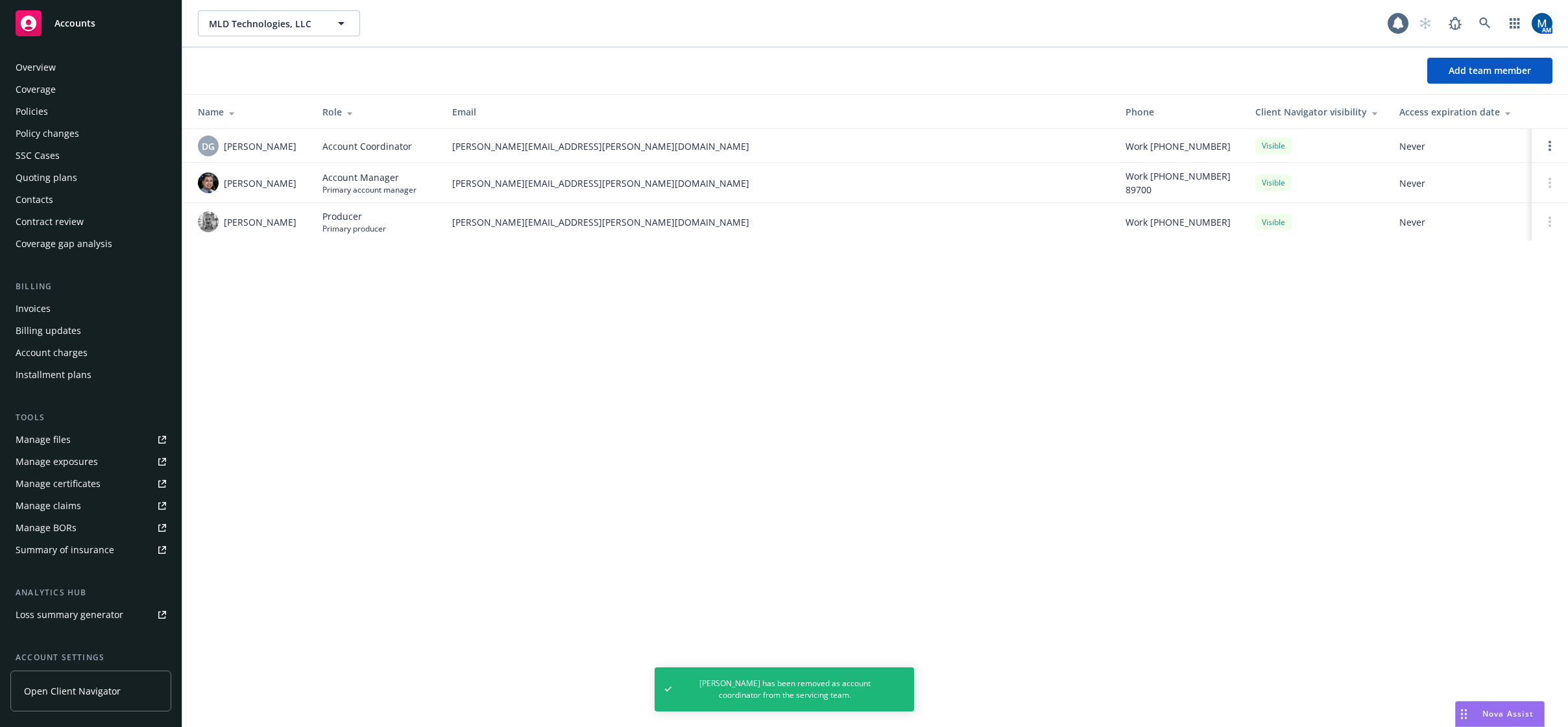
click at [41, 116] on div "Policies" at bounding box center [32, 111] width 32 height 21
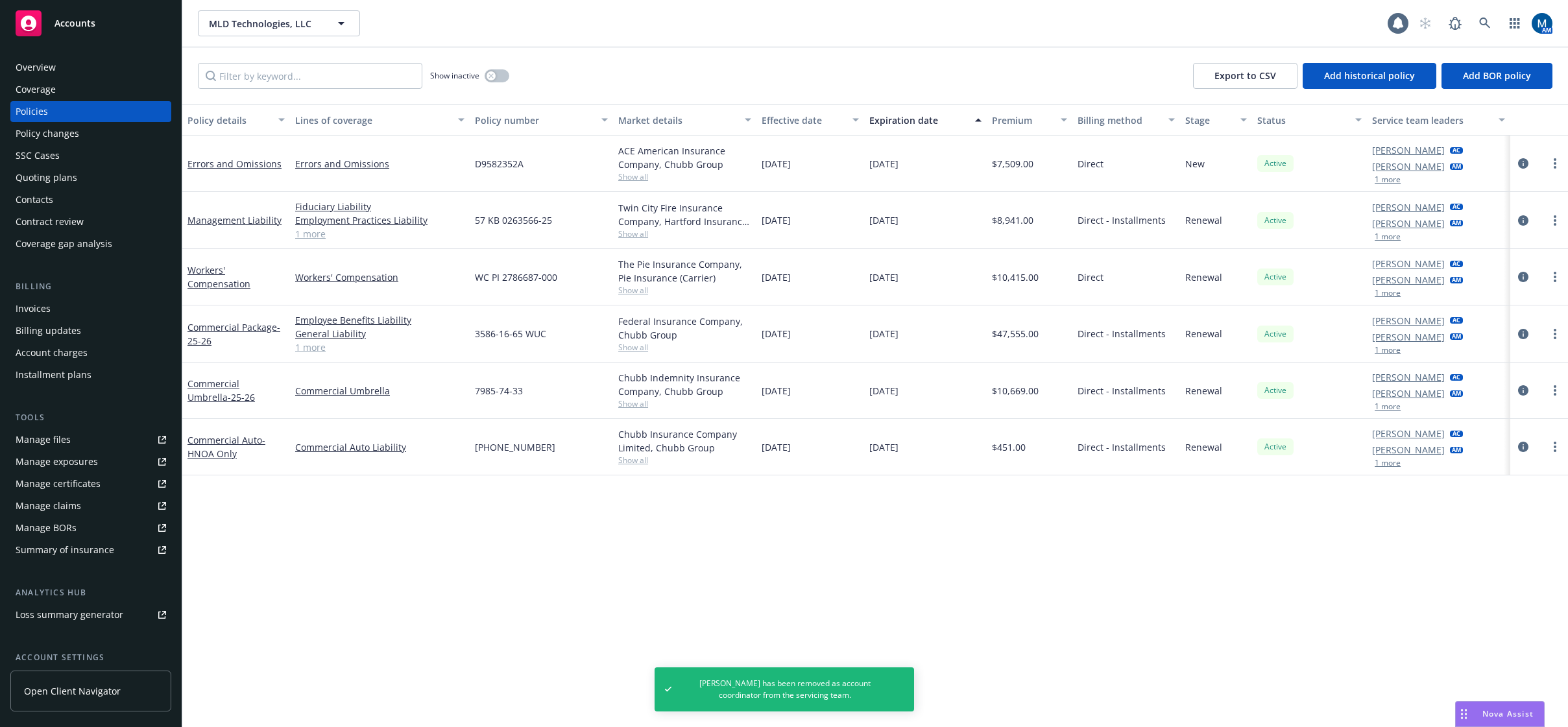
click at [43, 19] on div "Accounts" at bounding box center [91, 23] width 151 height 26
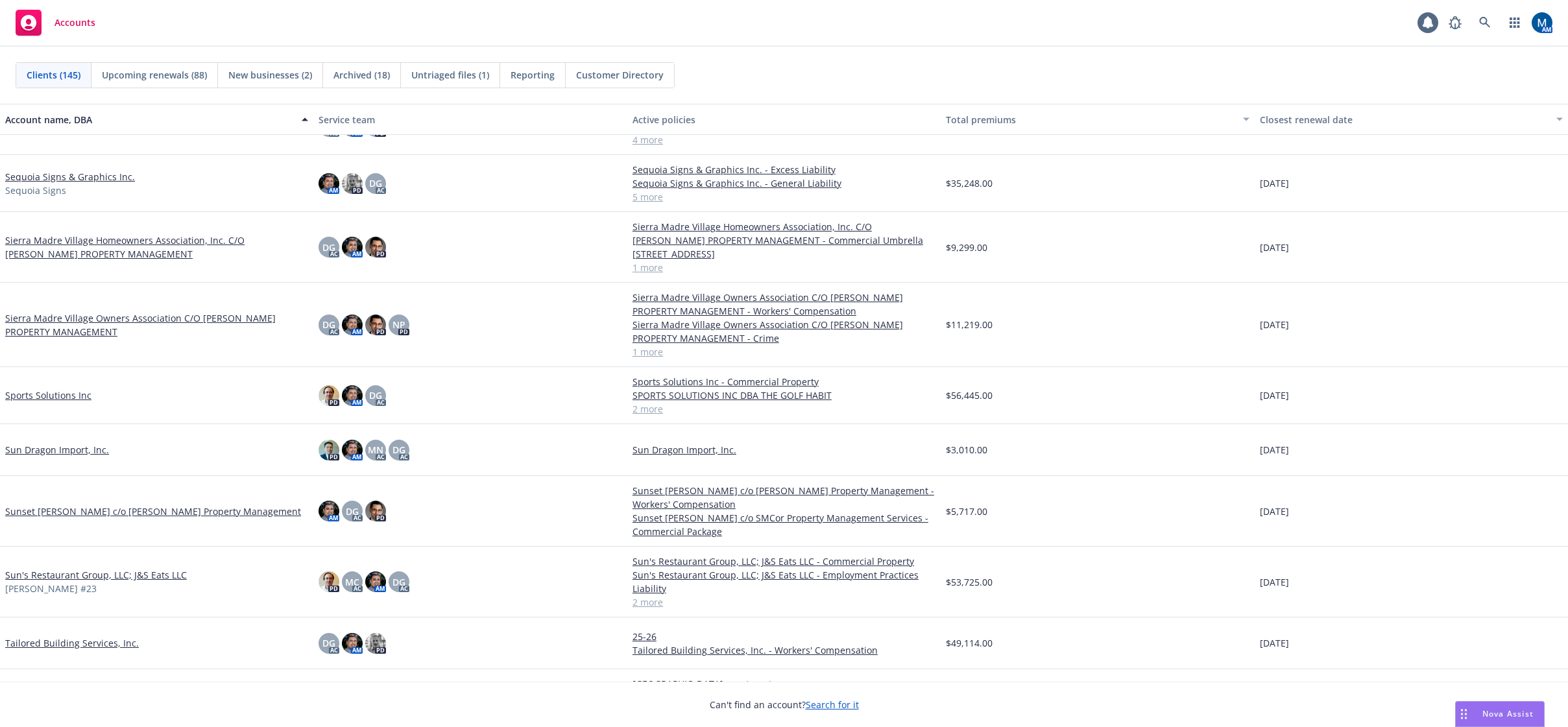
scroll to position [6032, 0]
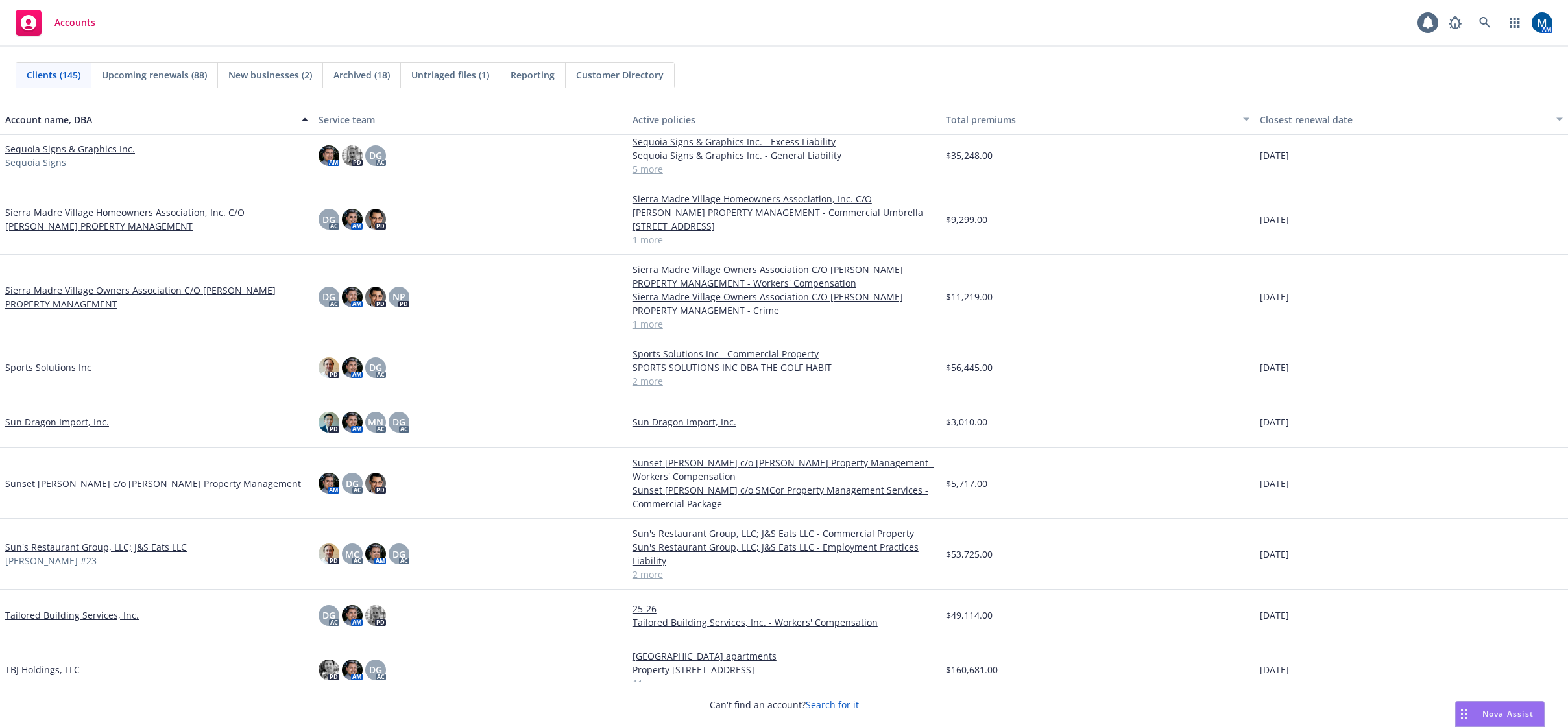
click at [70, 424] on link "Sun Dragon Import, Inc." at bounding box center [56, 422] width 104 height 13
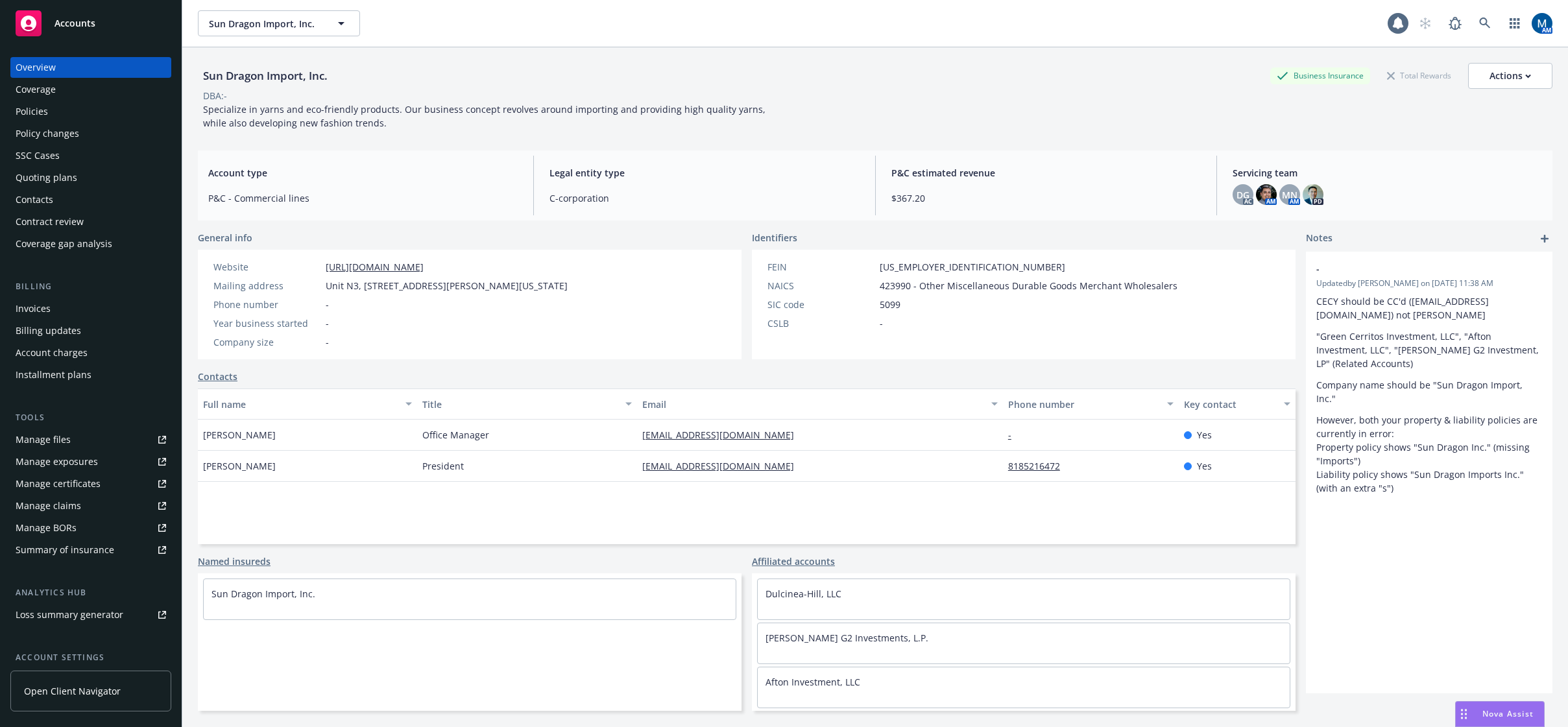
click at [80, 105] on div "Policies" at bounding box center [91, 111] width 151 height 21
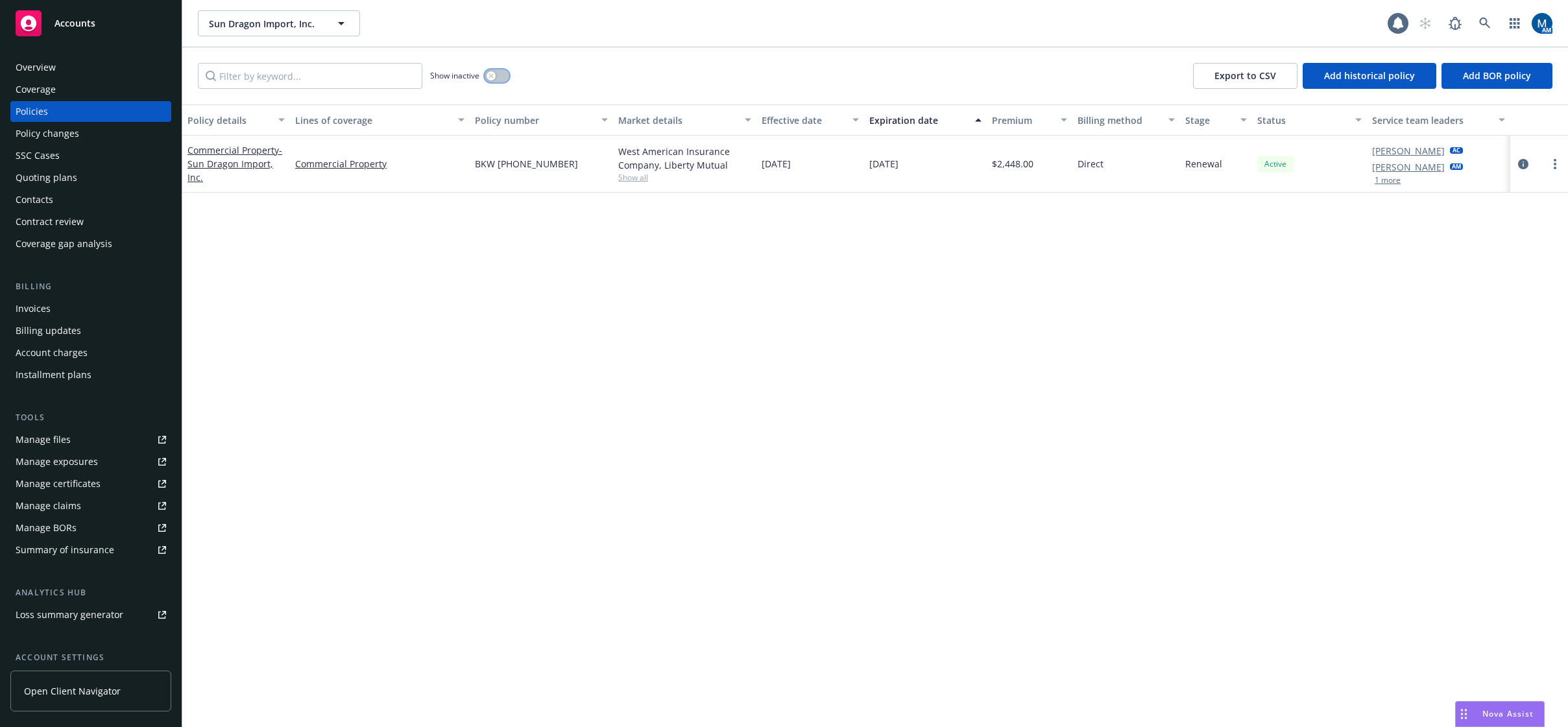
click at [497, 77] on button "button" at bounding box center [497, 76] width 25 height 13
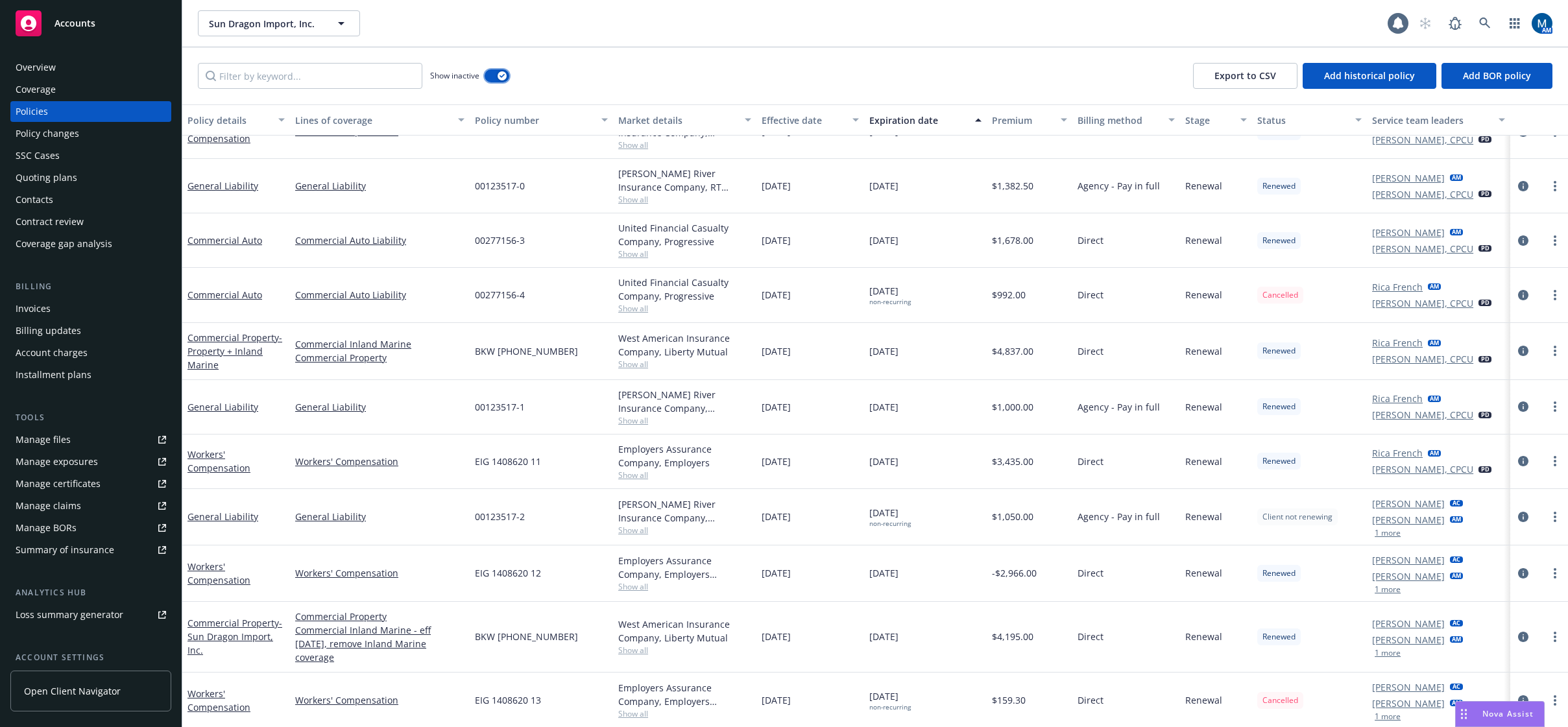
scroll to position [661, 0]
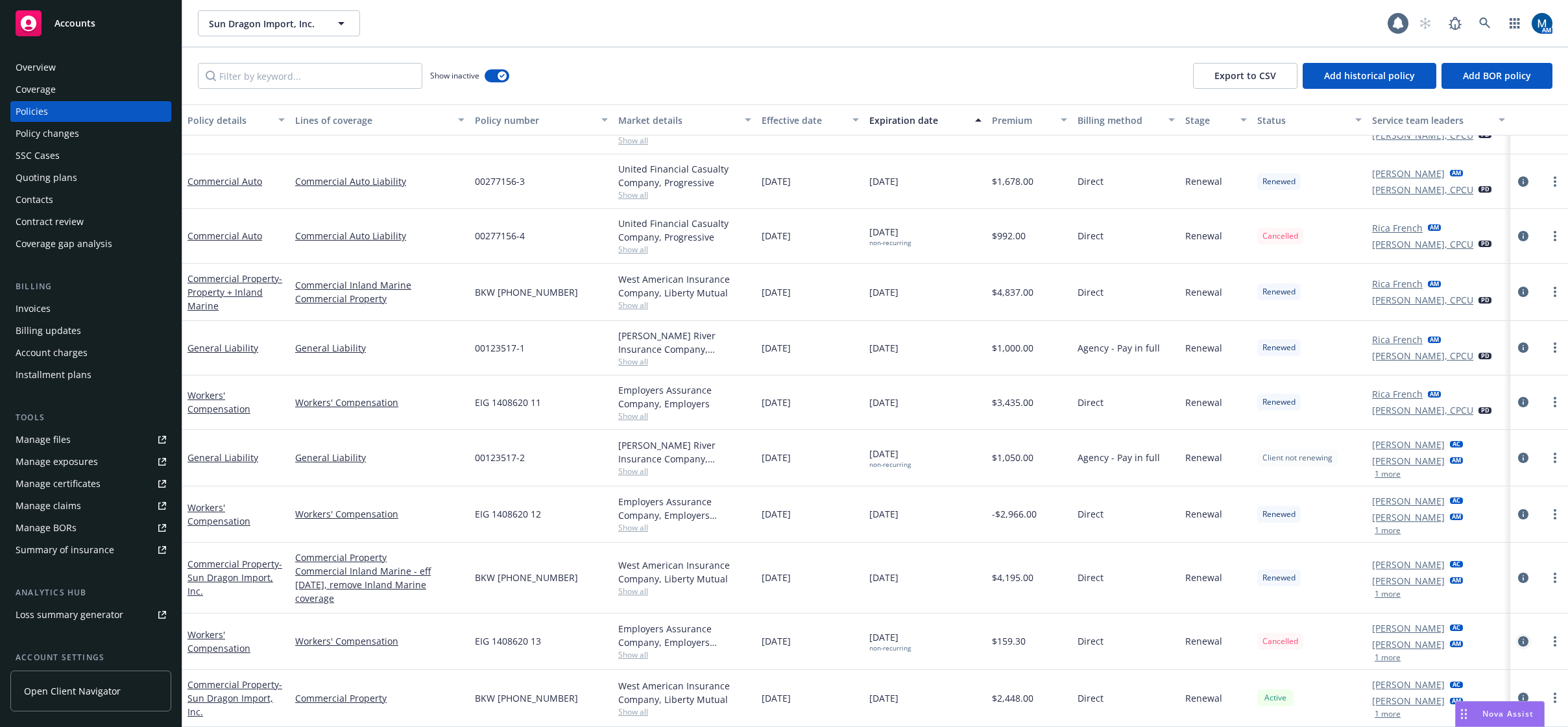
click at [1518, 642] on icon "circleInformation" at bounding box center [1523, 642] width 11 height 11
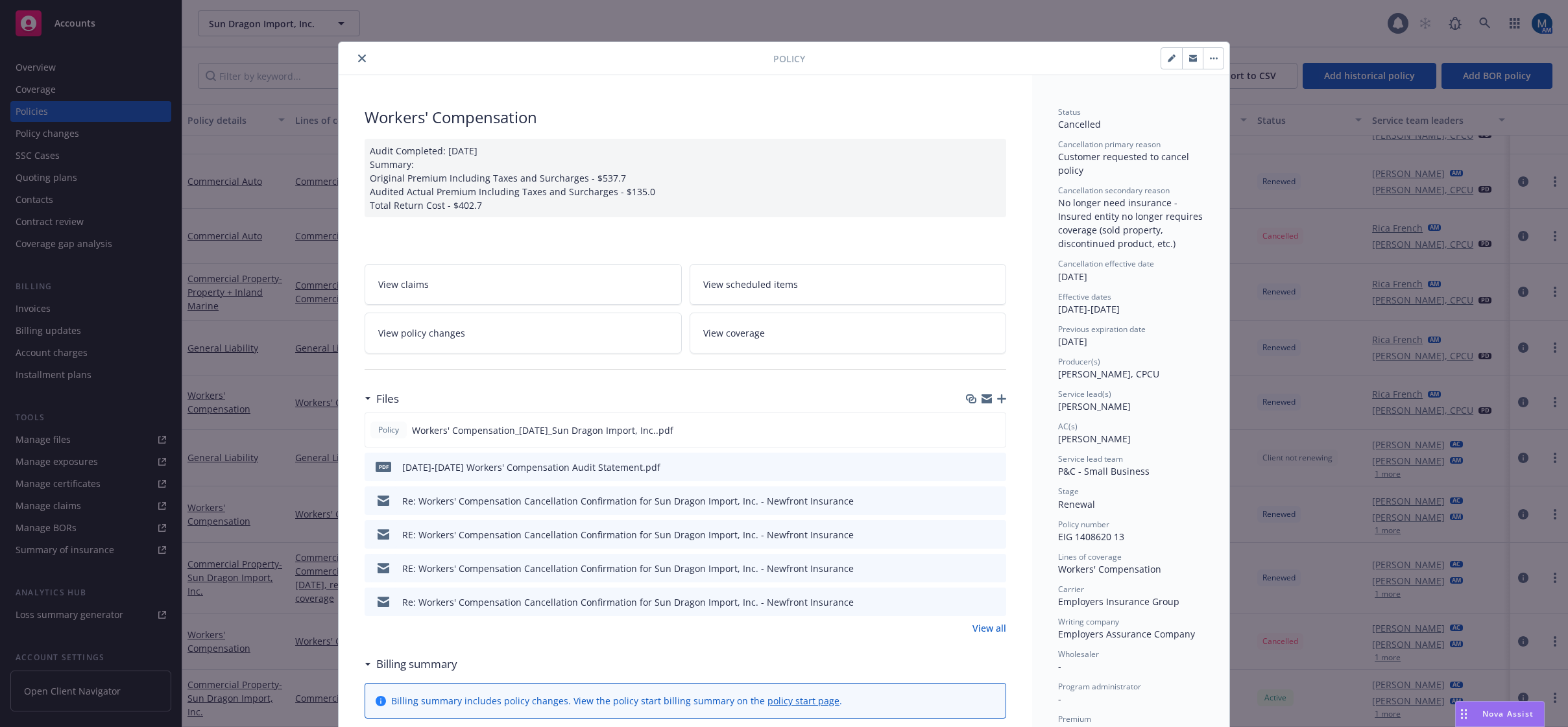
click at [994, 499] on icon "preview file" at bounding box center [994, 500] width 12 height 9
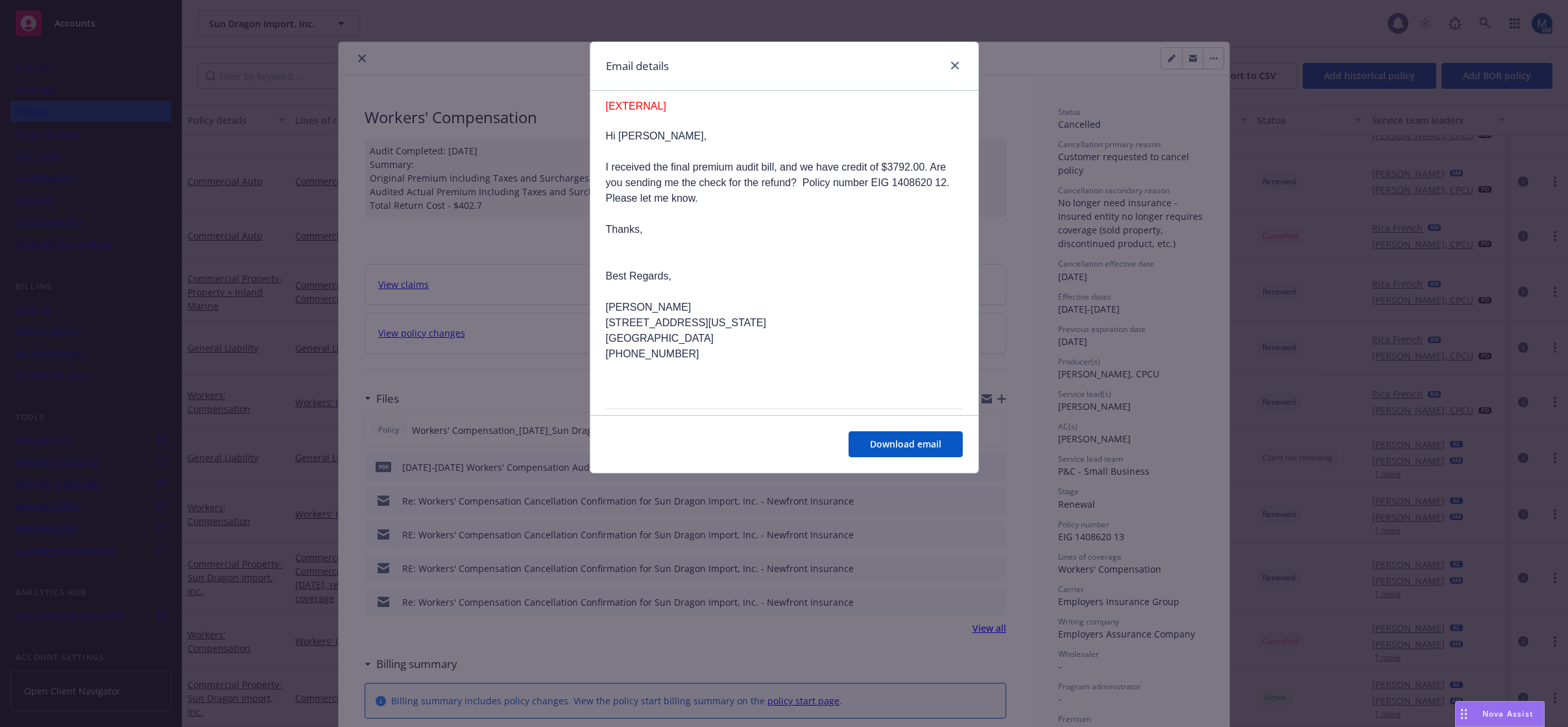
scroll to position [788, 0]
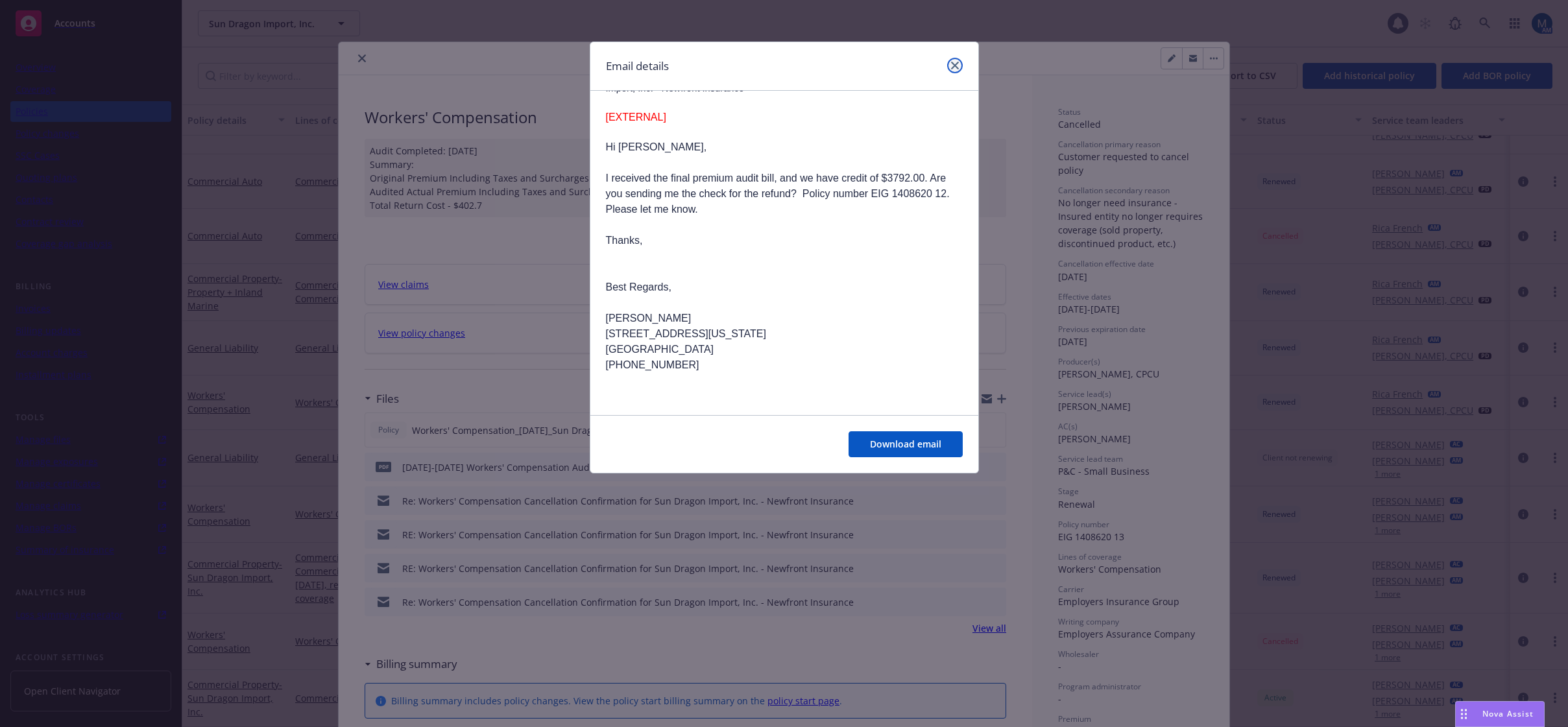
click at [953, 71] on link "close" at bounding box center [954, 65] width 16 height 16
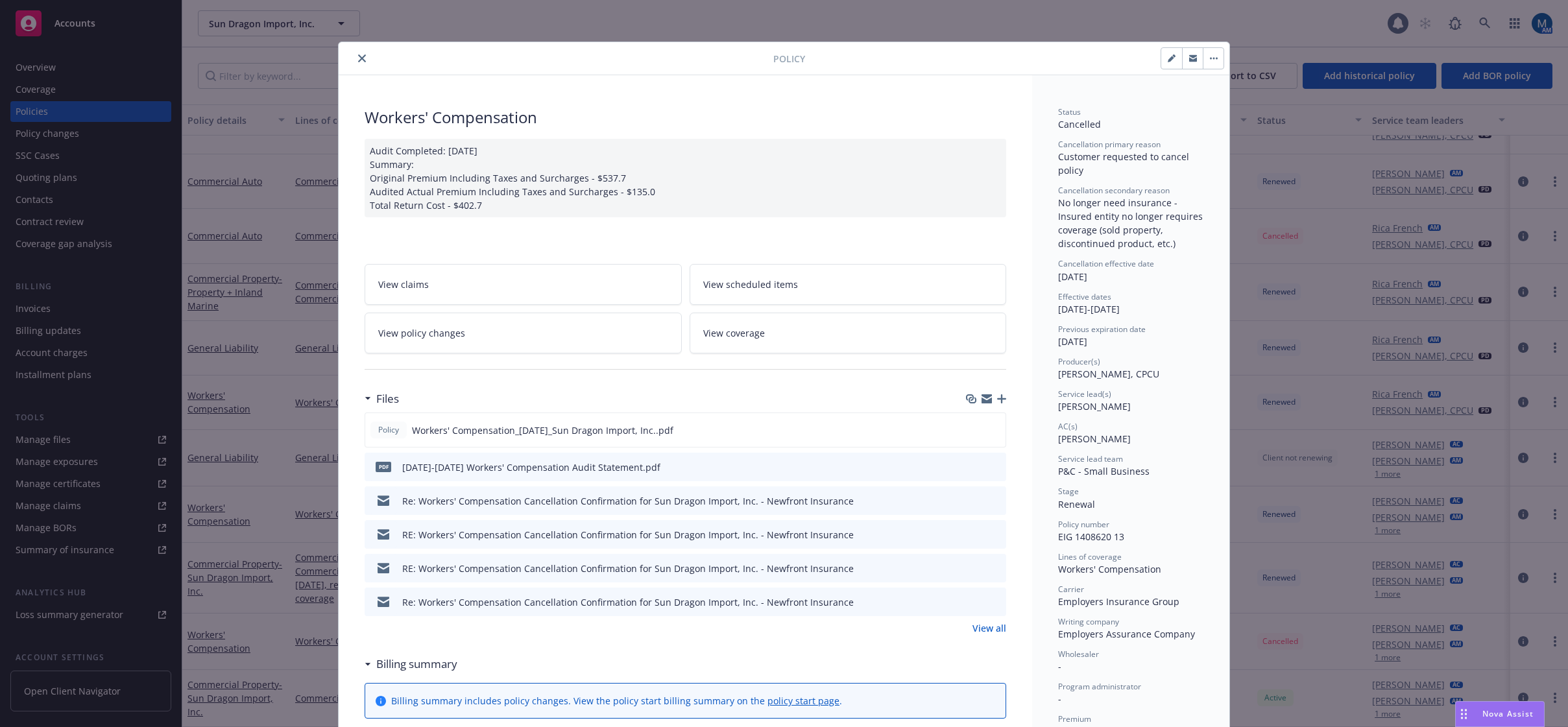
click at [359, 57] on icon "close" at bounding box center [362, 58] width 7 height 7
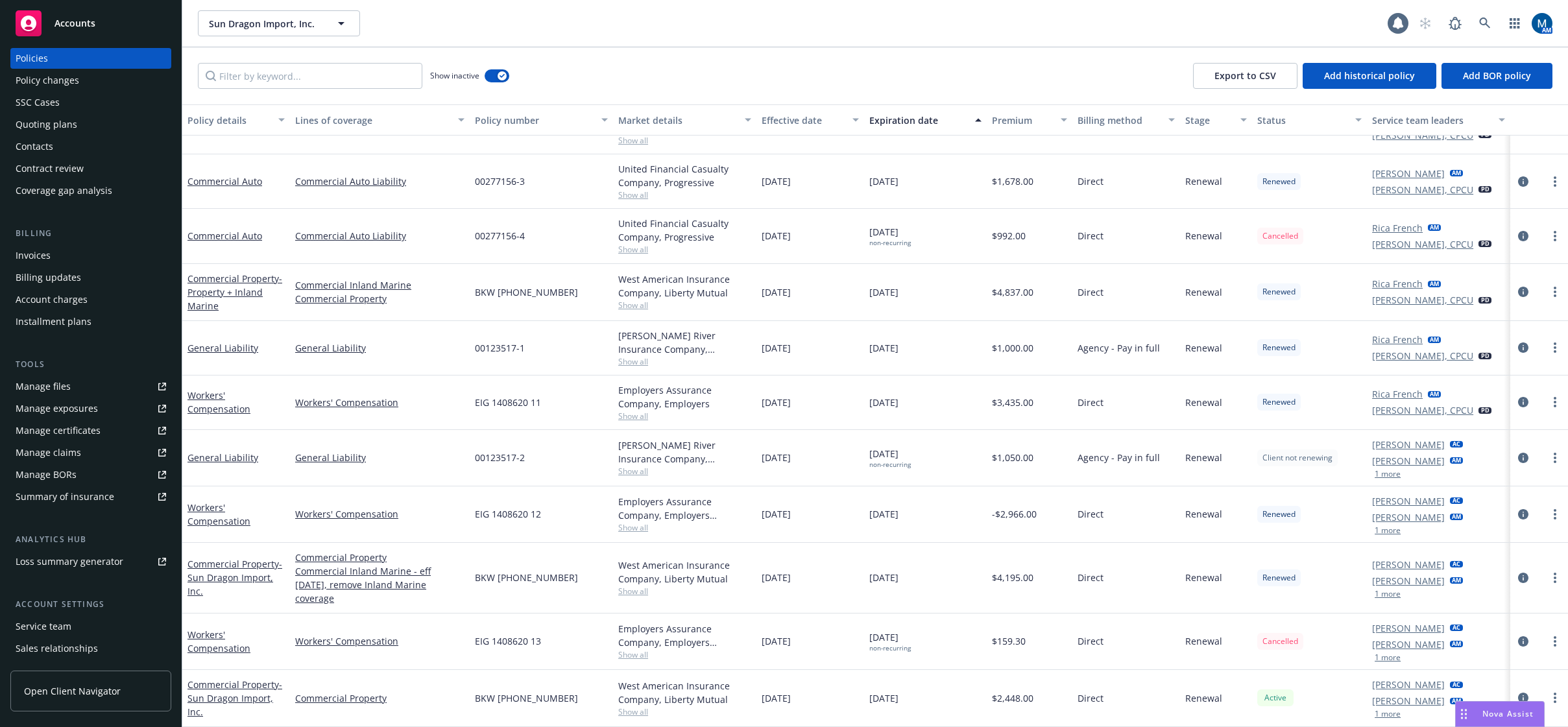
scroll to position [118, 0]
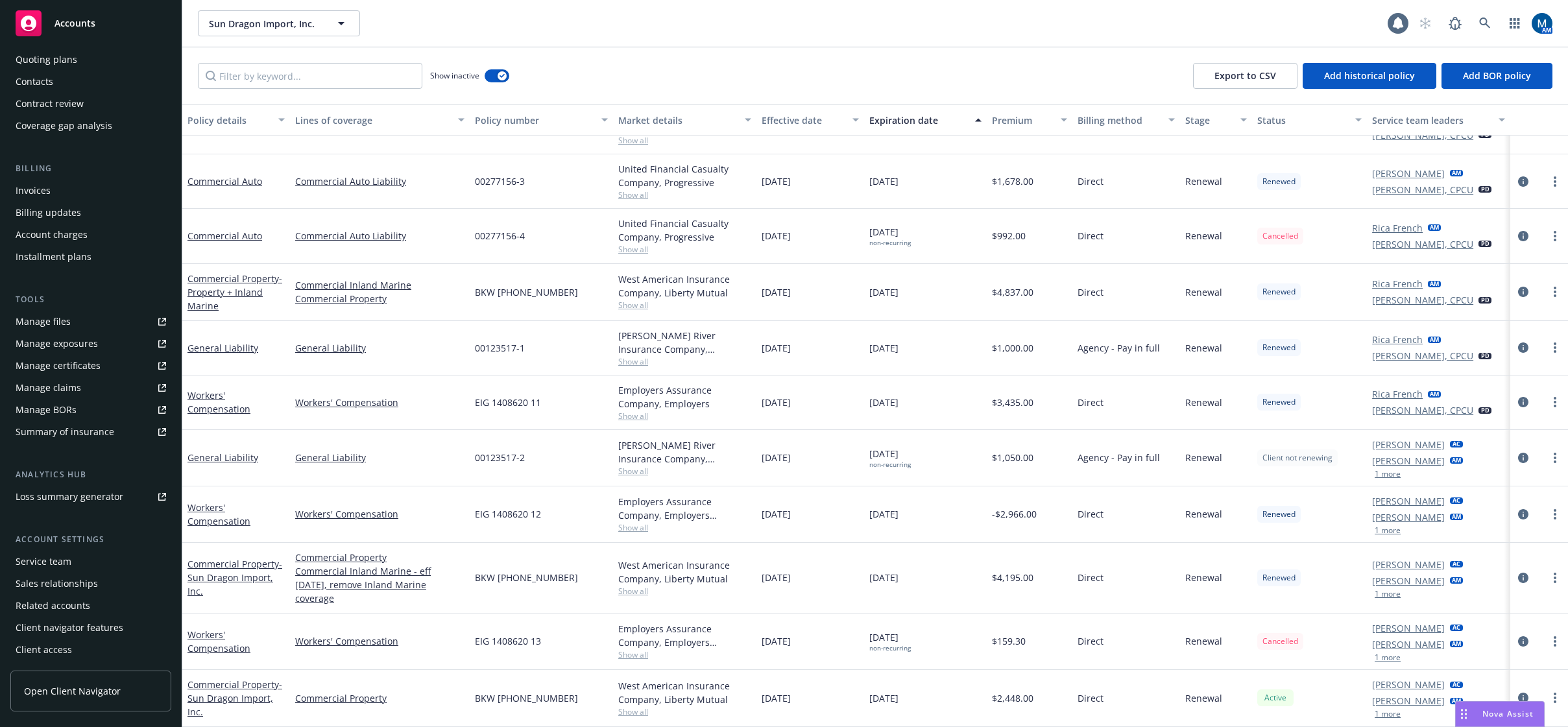
click at [58, 559] on div "Service team" at bounding box center [43, 561] width 56 height 21
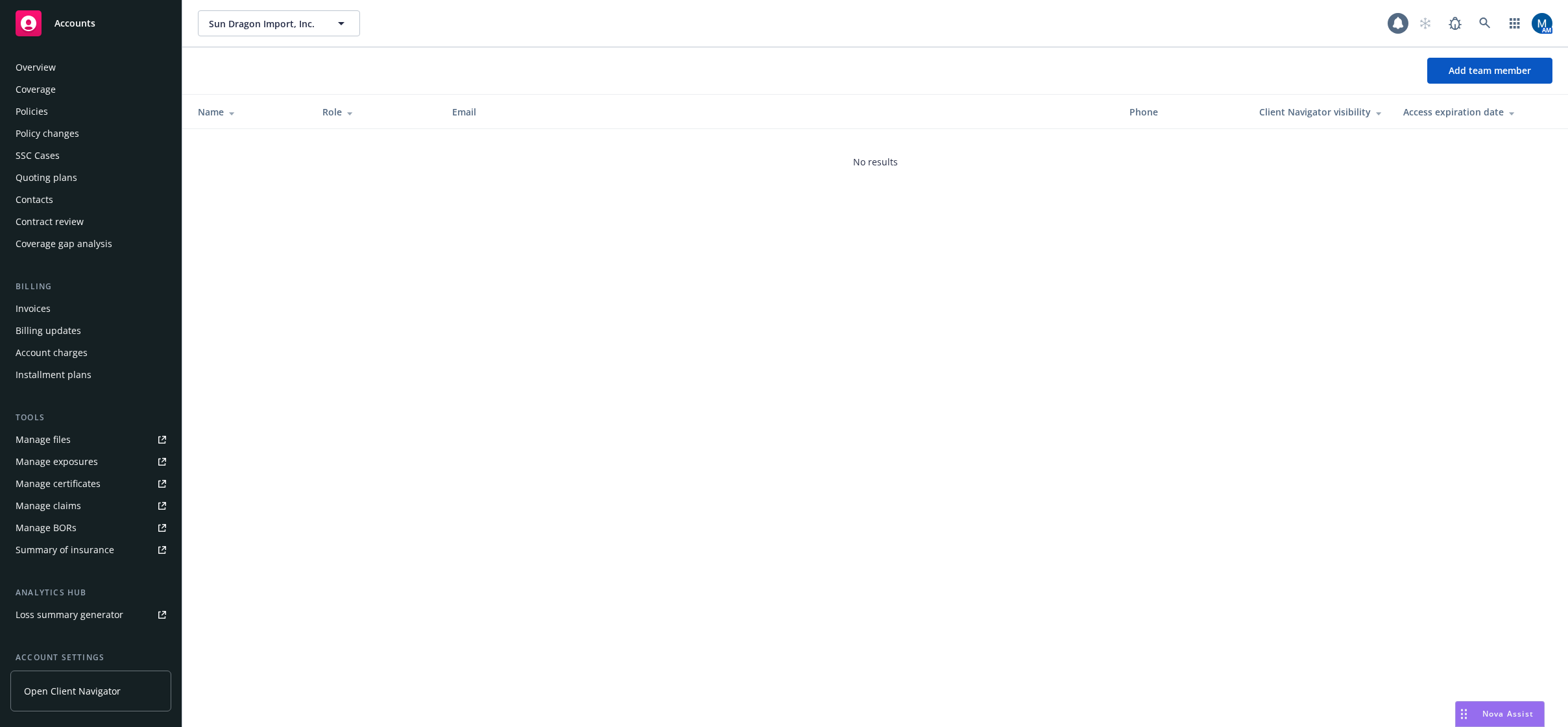
scroll to position [118, 0]
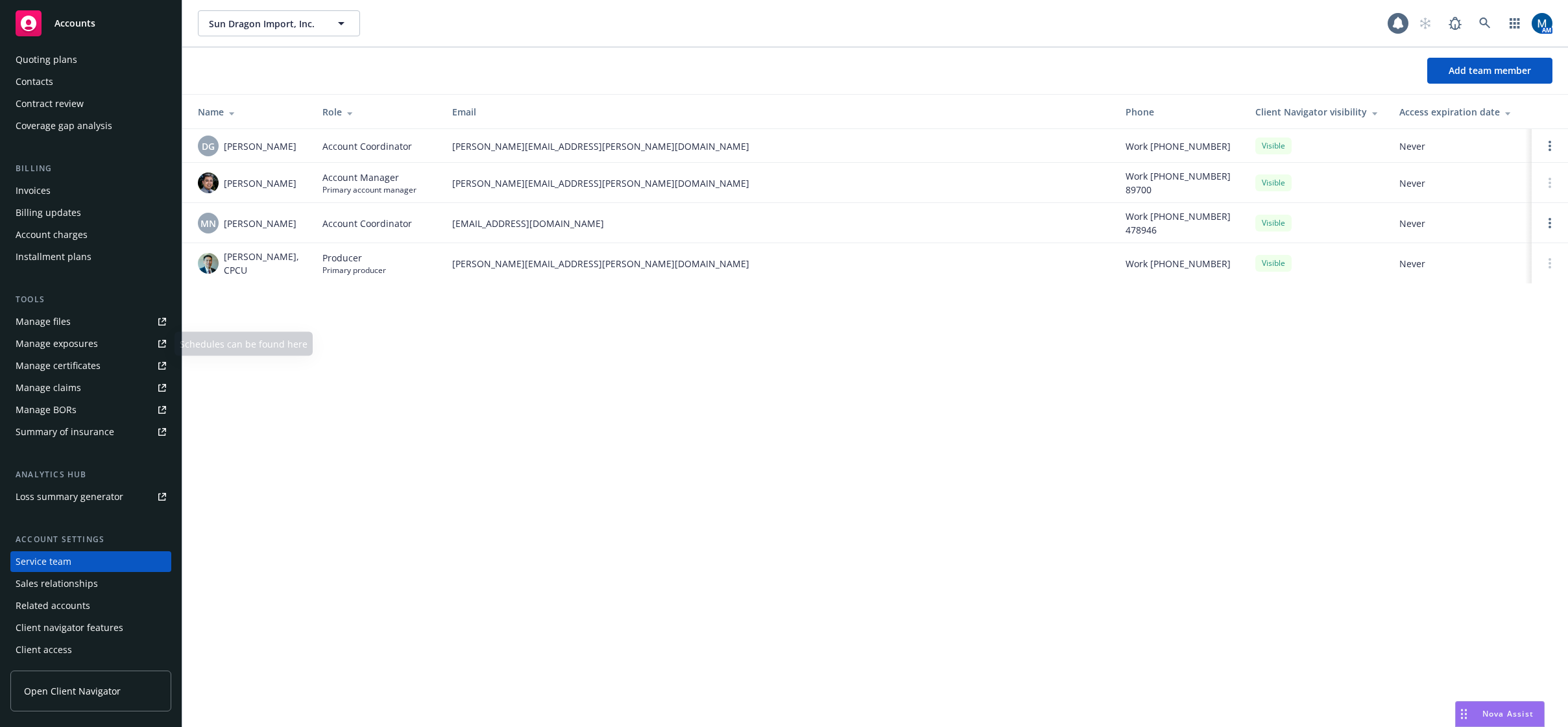
click at [79, 322] on link "Manage files" at bounding box center [91, 322] width 161 height 21
click at [1555, 223] on link "Open options" at bounding box center [1550, 223] width 16 height 16
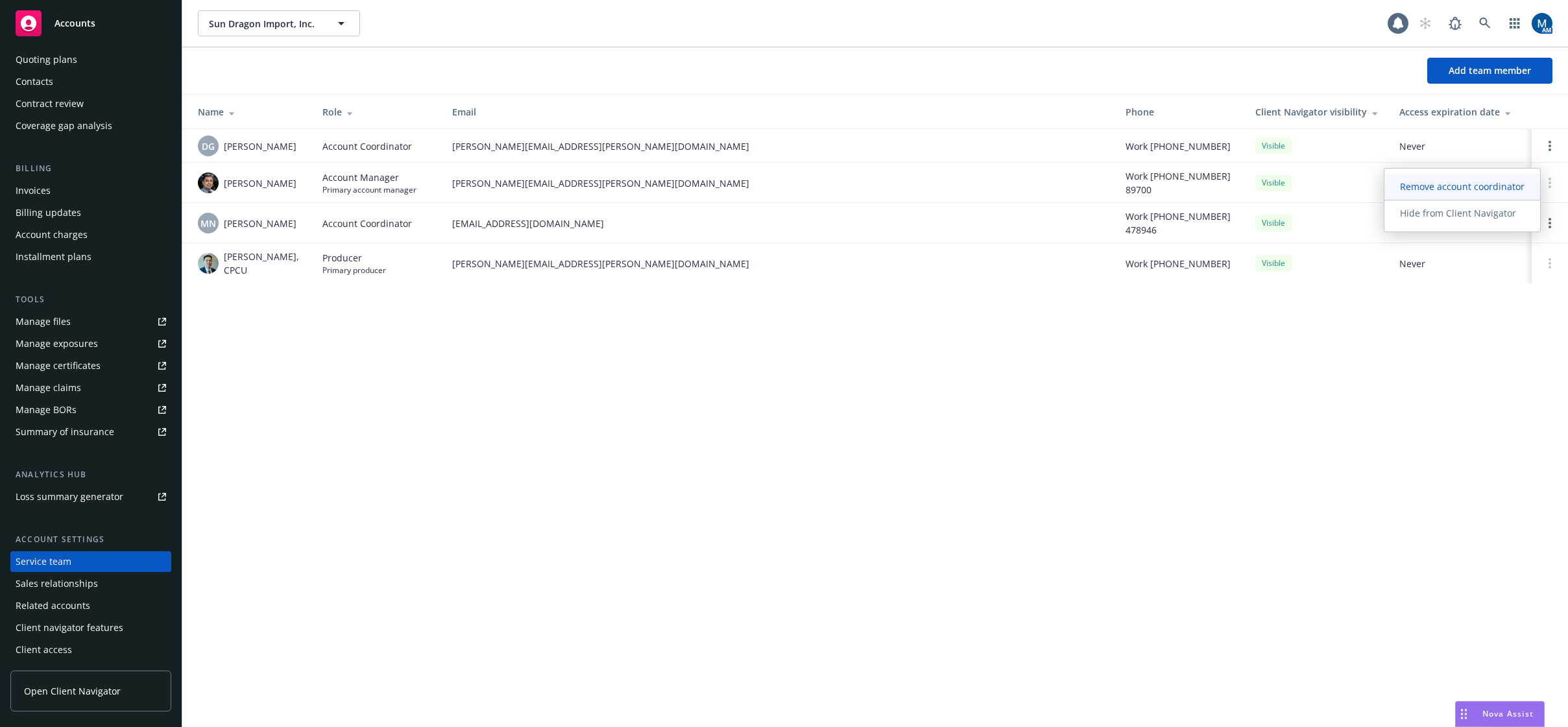
click at [1478, 185] on span "Remove account coordinator" at bounding box center [1463, 187] width 156 height 12
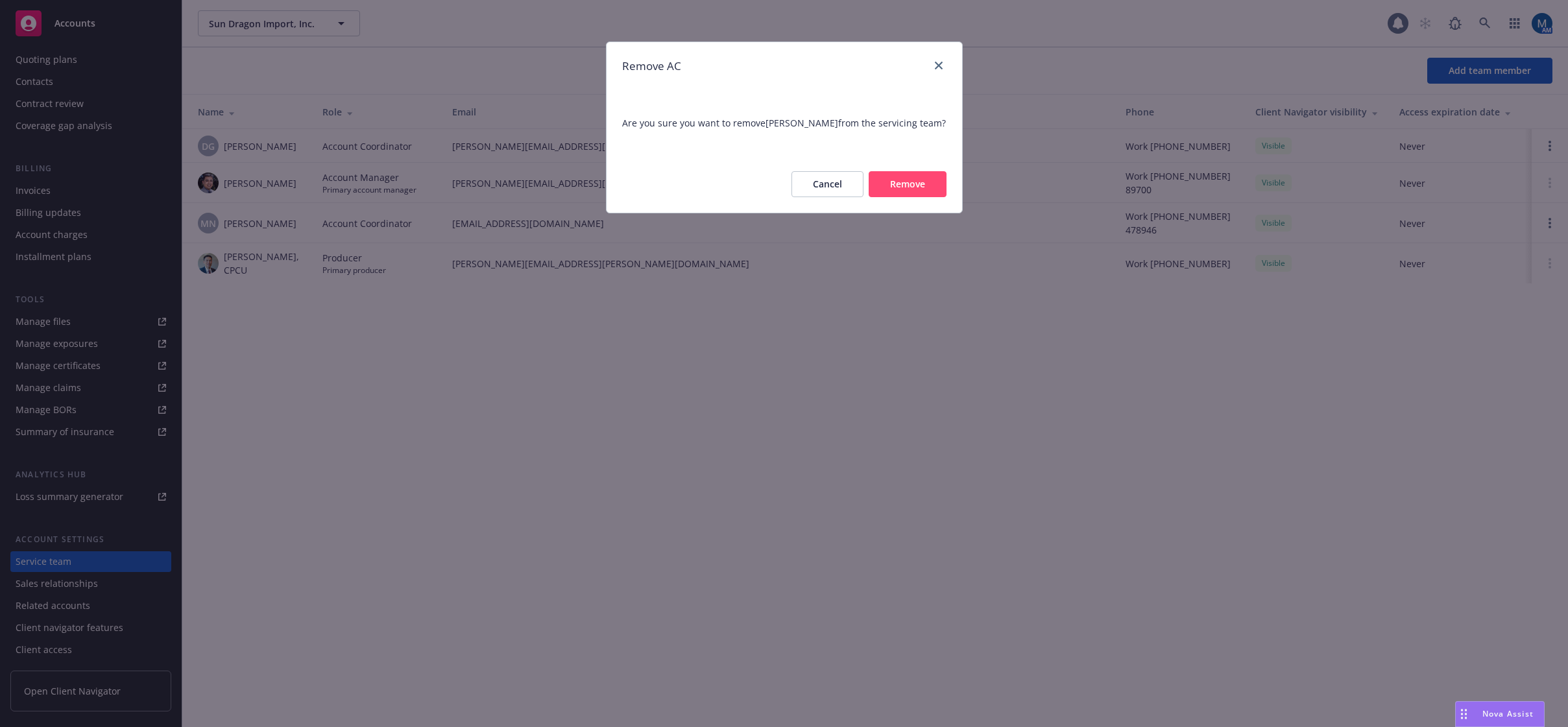
click at [928, 184] on button "Remove" at bounding box center [908, 184] width 78 height 26
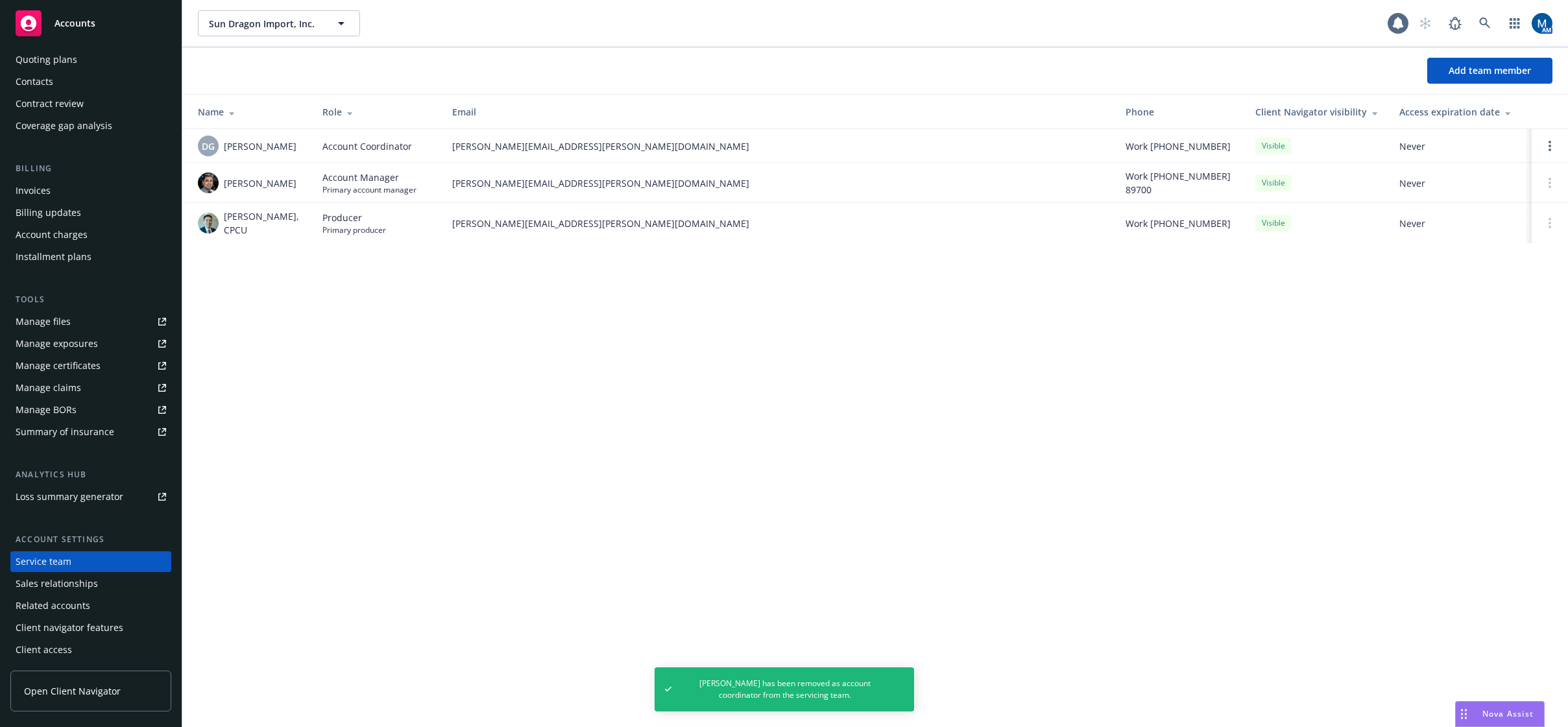
click at [75, 25] on span "Accounts" at bounding box center [75, 23] width 41 height 11
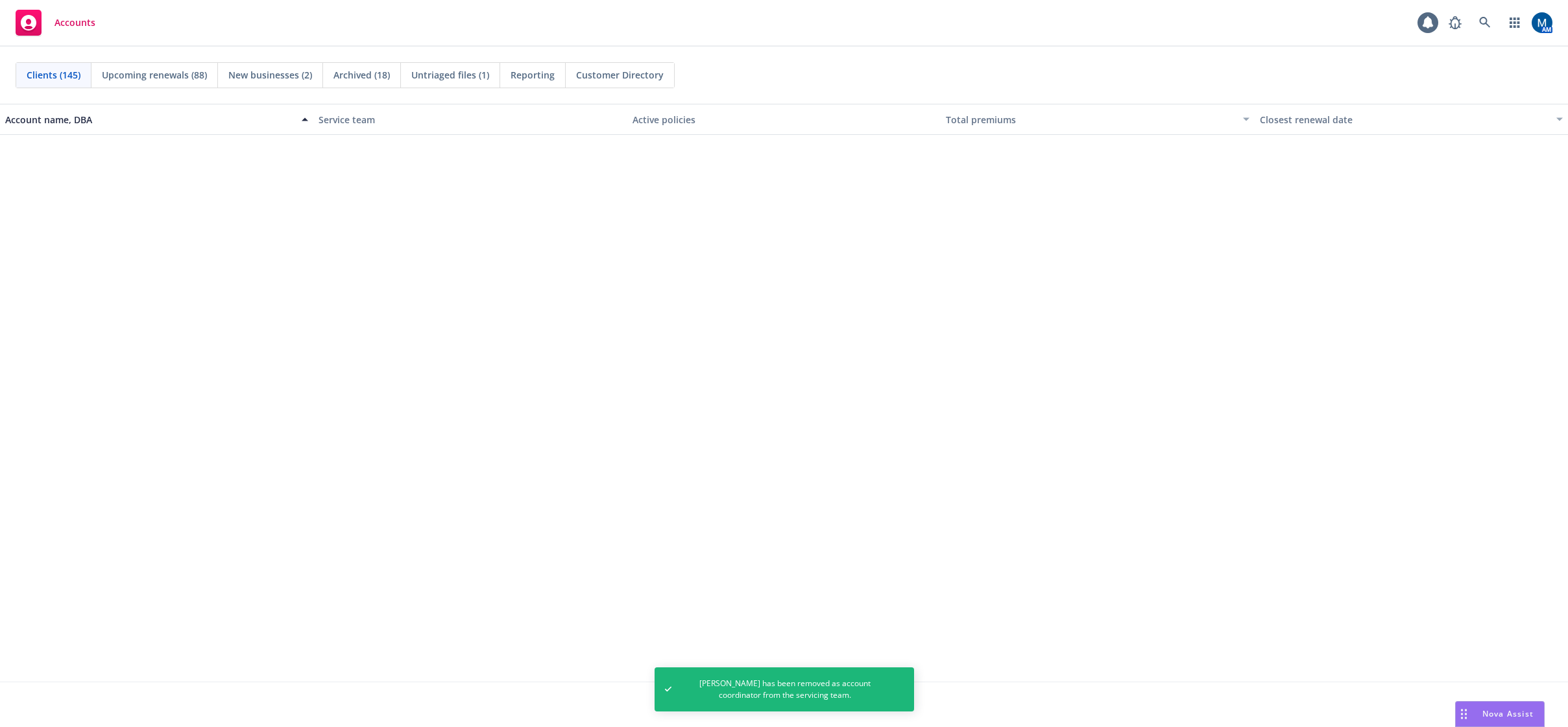
scroll to position [4216, 0]
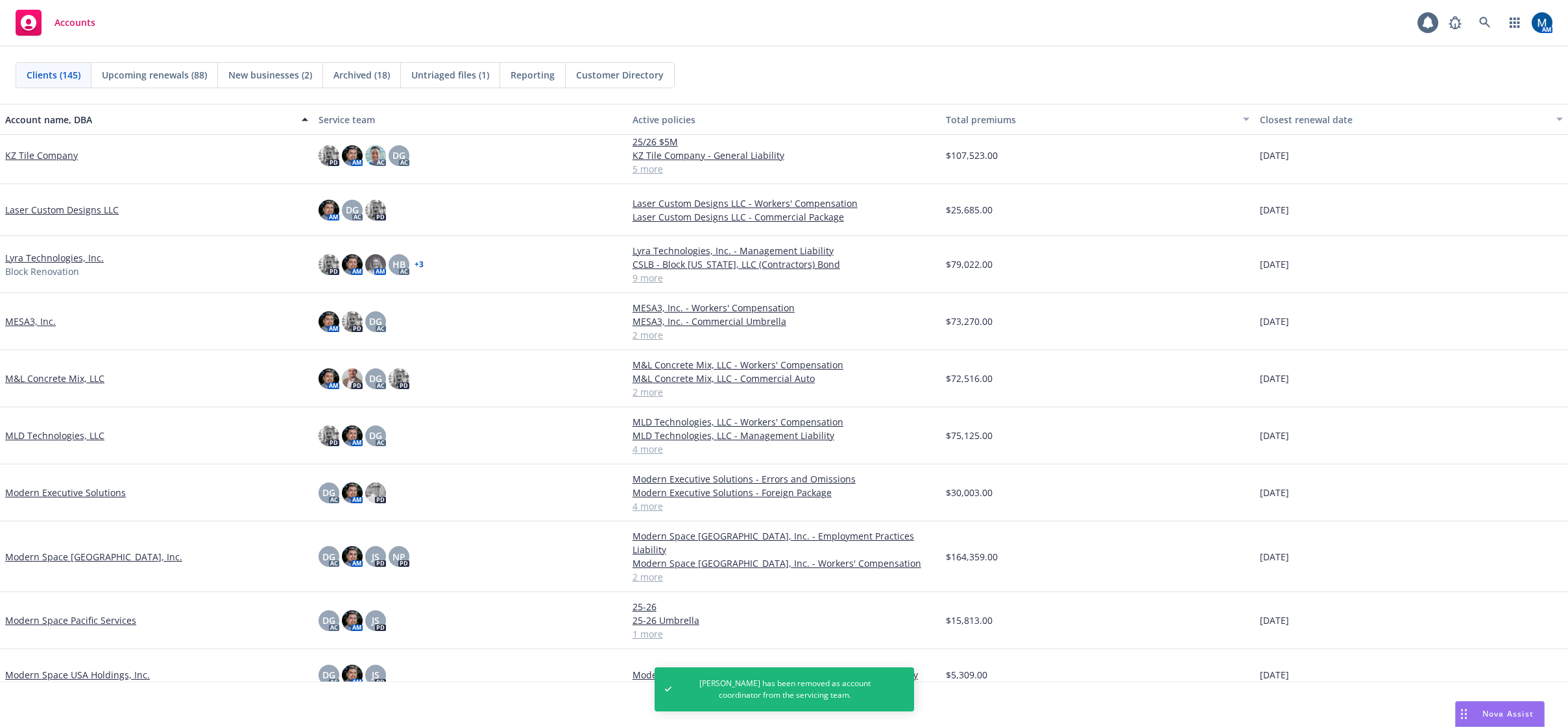
click at [96, 550] on link "Modern Space Los Angeles, Inc." at bounding box center [94, 556] width 177 height 13
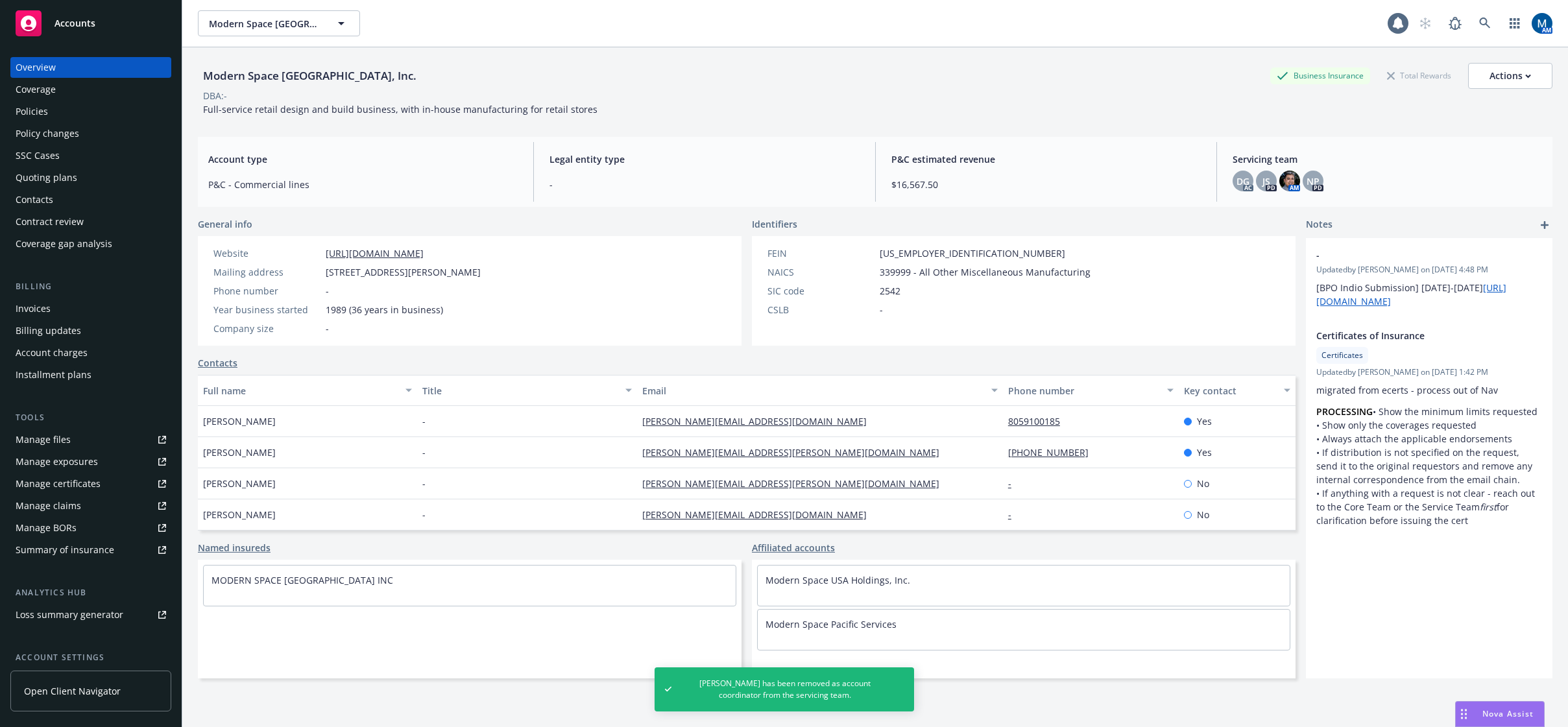
click at [94, 109] on div "Policies" at bounding box center [91, 111] width 151 height 21
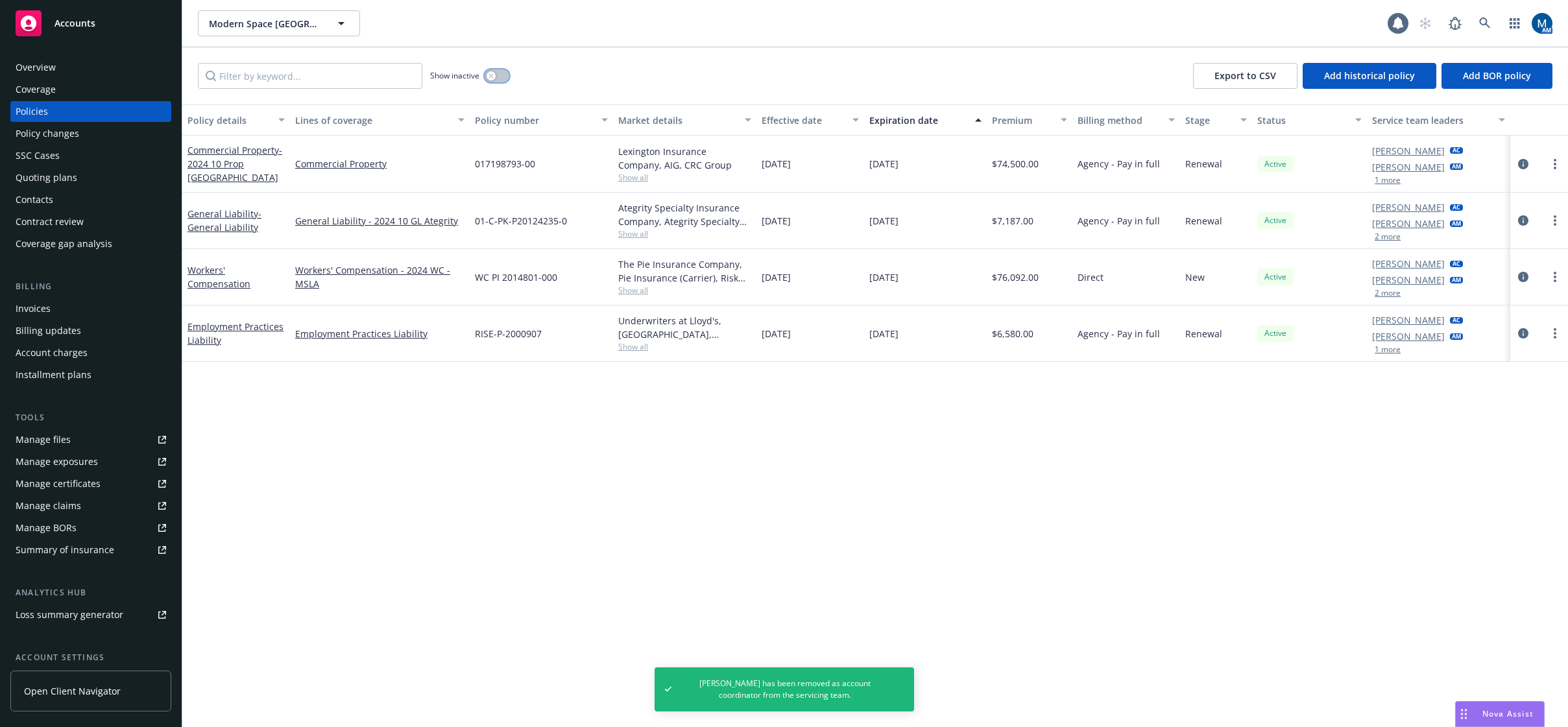
click at [498, 73] on button "button" at bounding box center [497, 76] width 25 height 13
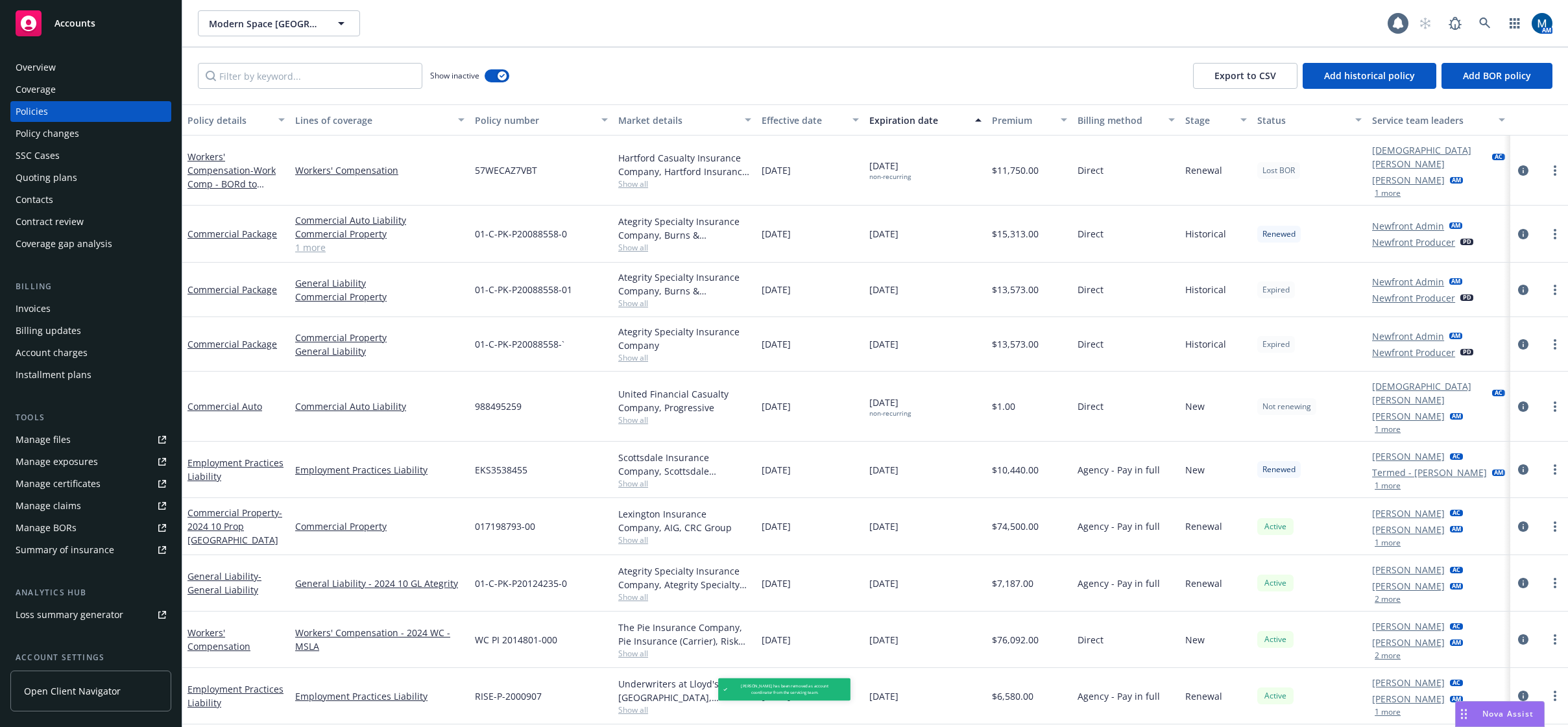
click at [1394, 425] on button "1 more" at bounding box center [1387, 429] width 26 height 7
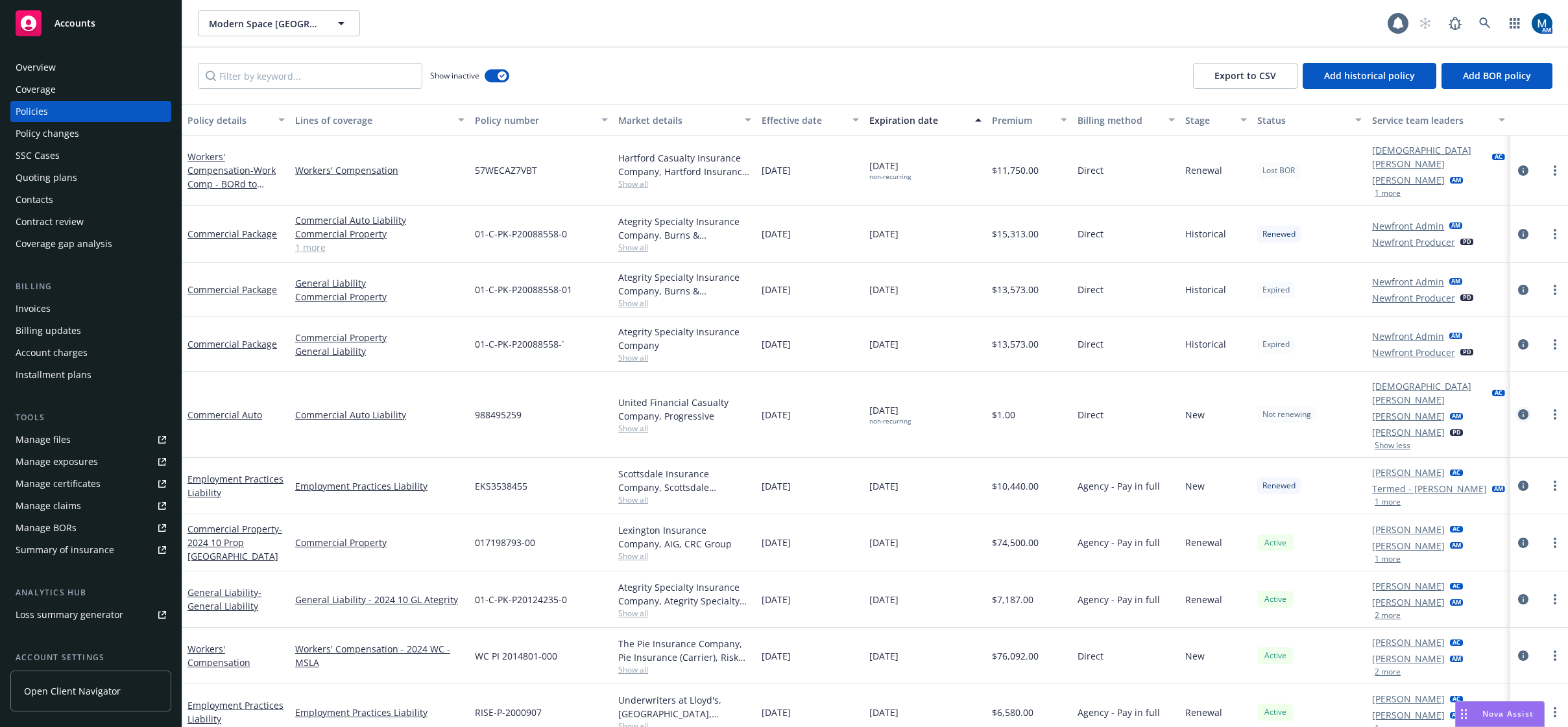
click at [1525, 410] on icon "circleInformation" at bounding box center [1523, 414] width 11 height 11
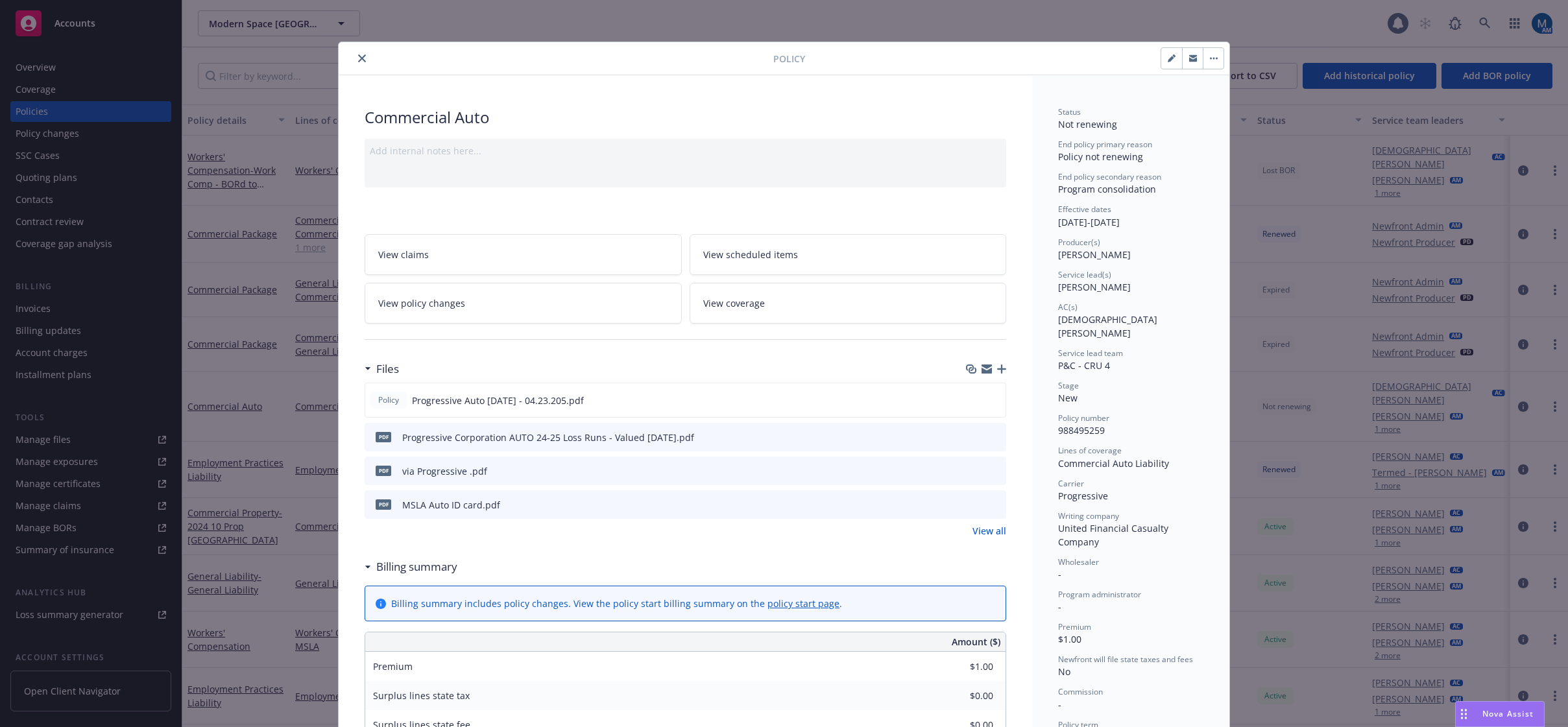
click at [358, 55] on icon "close" at bounding box center [362, 58] width 7 height 7
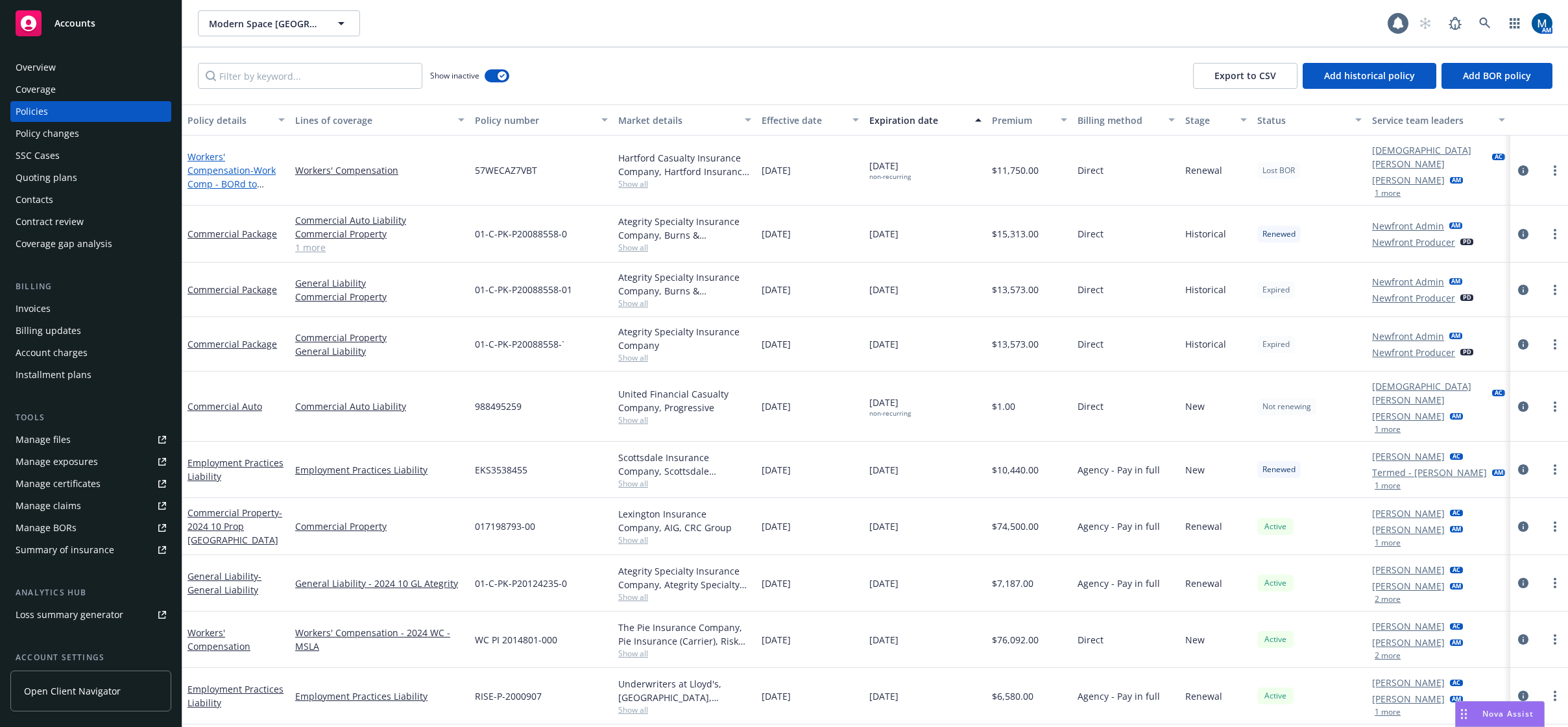
click at [231, 163] on link "Workers' Compensation - Work Comp - BORd to another Broker" at bounding box center [231, 177] width 88 height 53
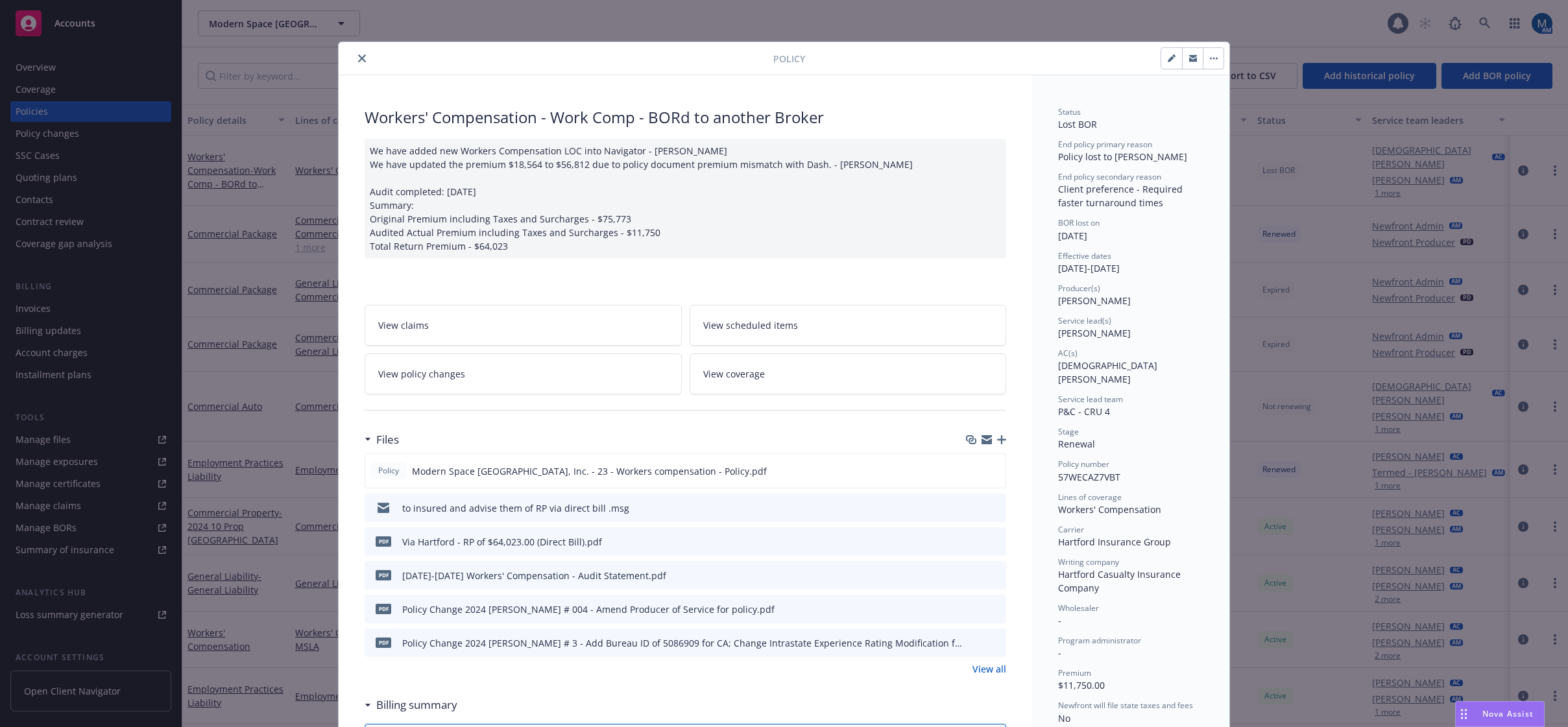
click at [359, 58] on button "close" at bounding box center [362, 58] width 16 height 16
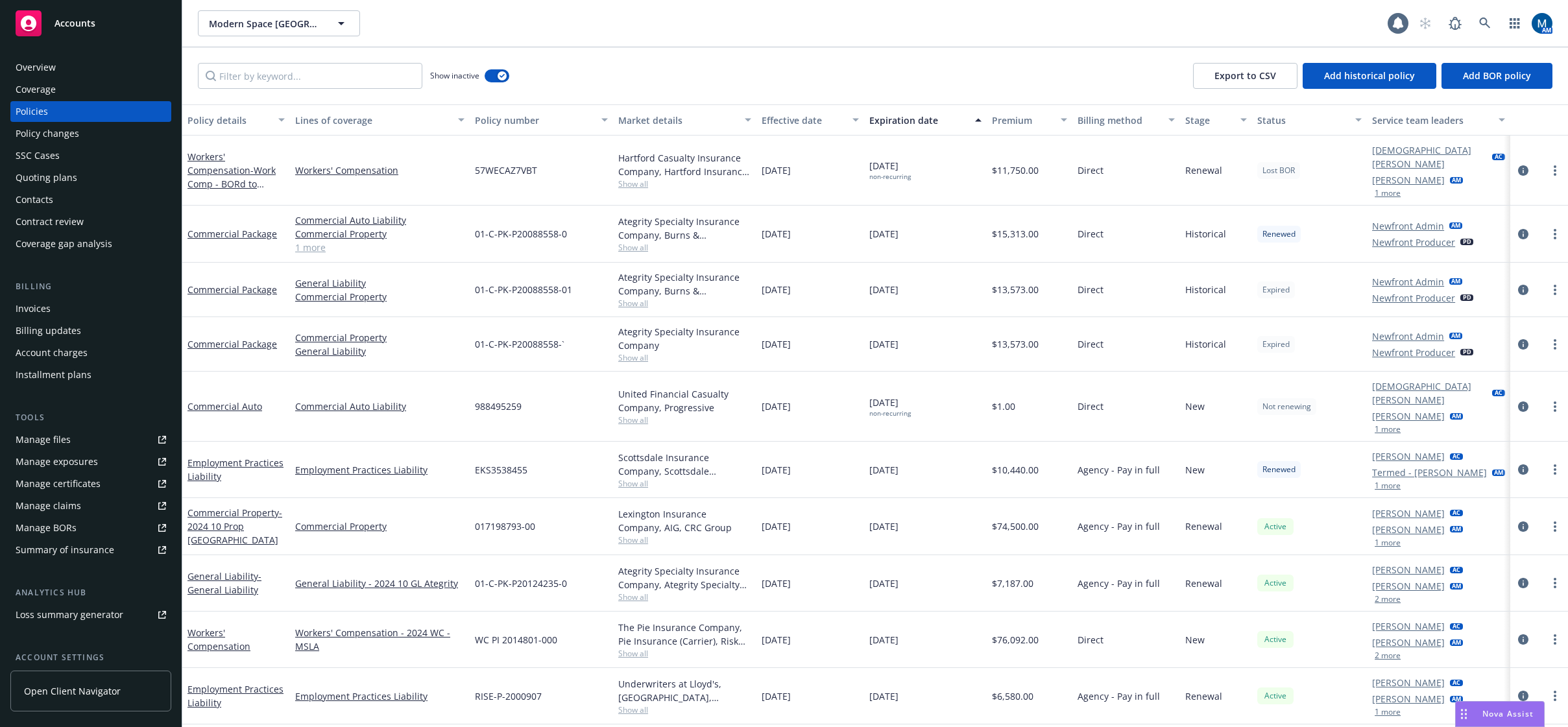
click at [1389, 595] on button "2 more" at bounding box center [1387, 599] width 26 height 7
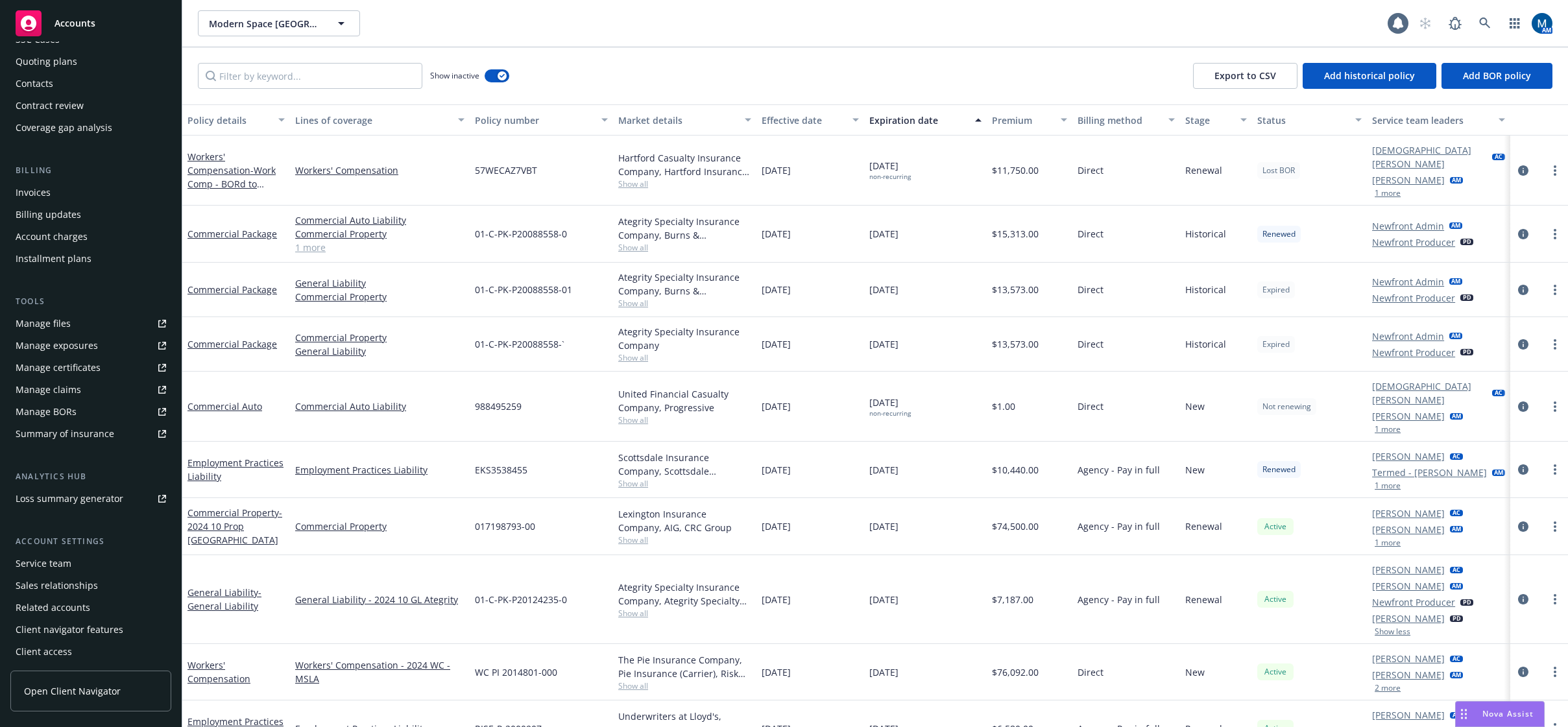
scroll to position [118, 0]
click at [61, 560] on div "Service team" at bounding box center [43, 561] width 56 height 21
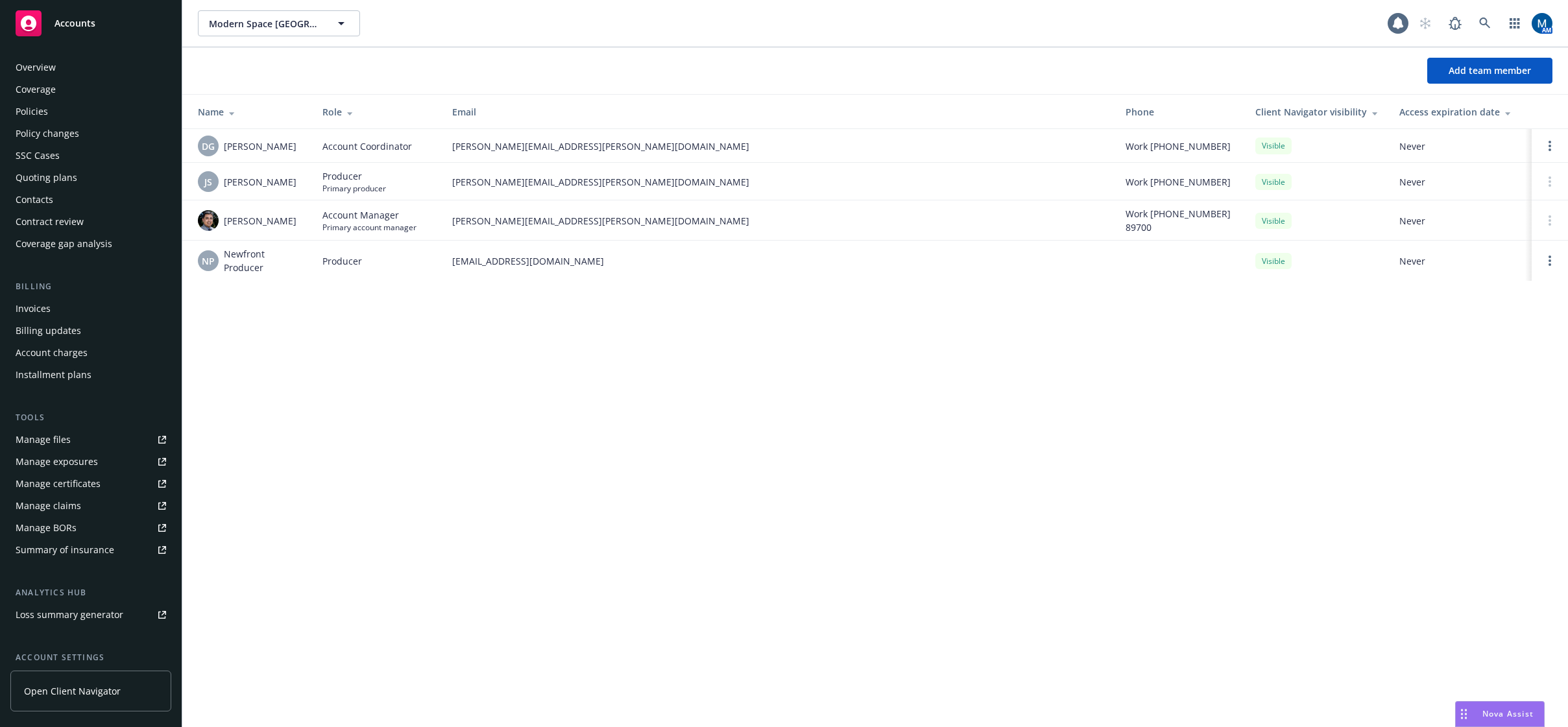
click at [55, 111] on div "Policies" at bounding box center [91, 111] width 151 height 21
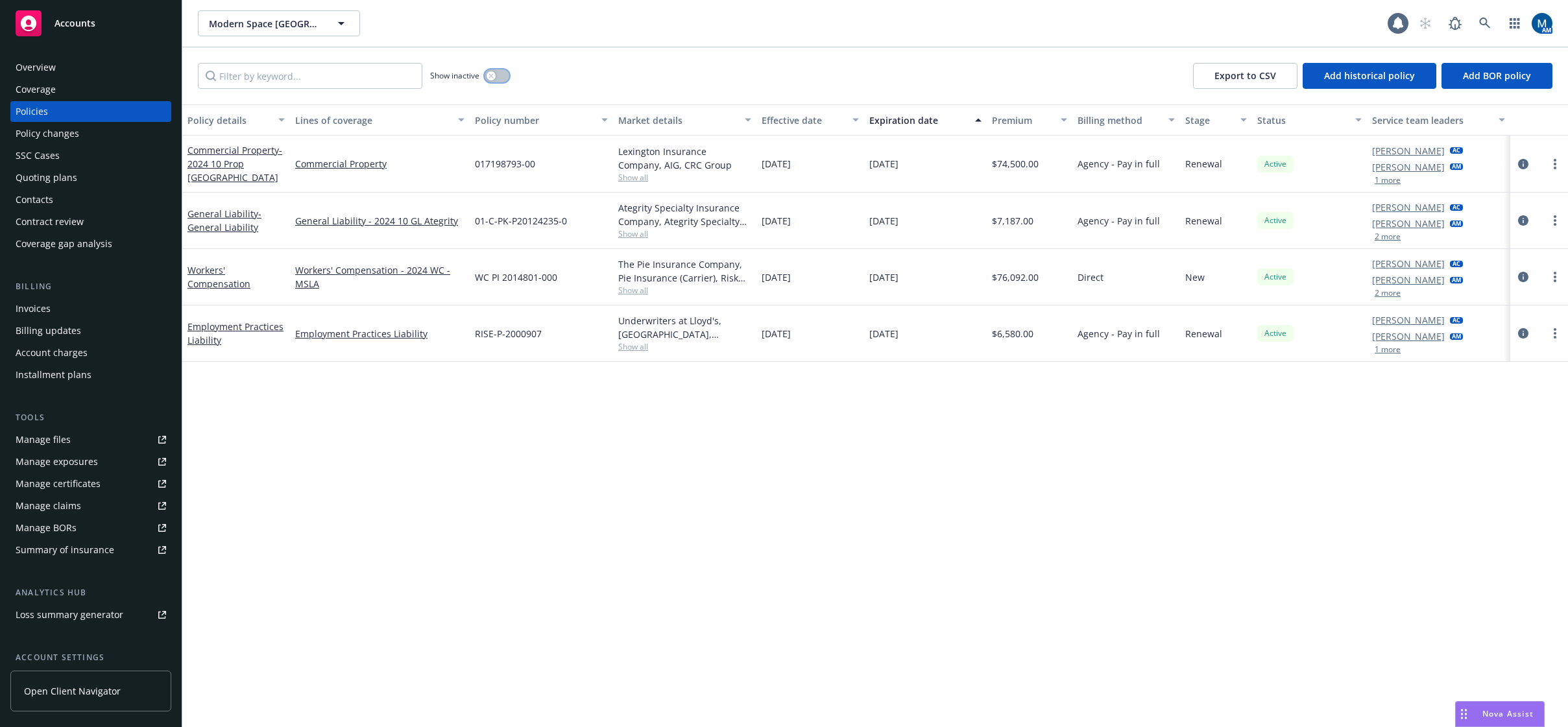
click at [491, 80] on div "button" at bounding box center [491, 75] width 9 height 9
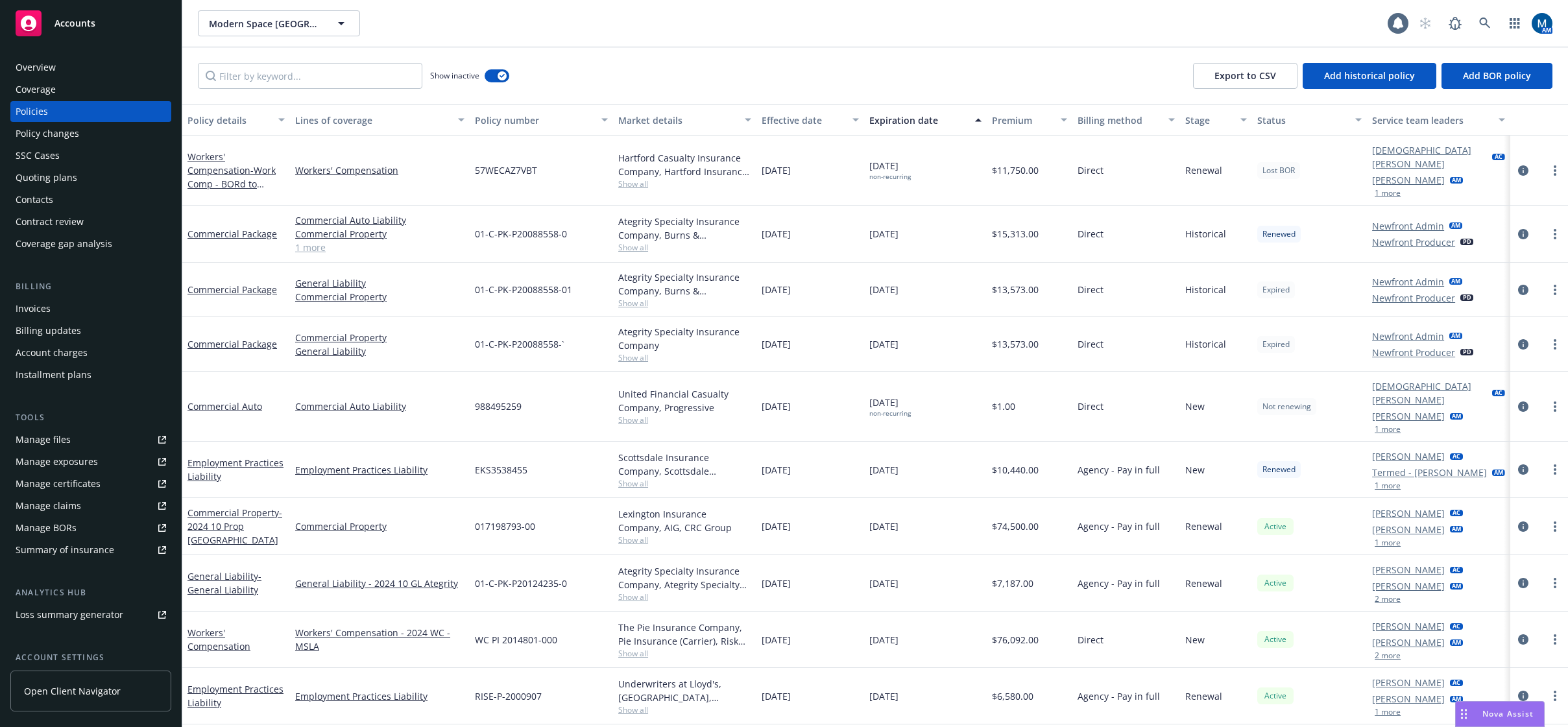
click at [1393, 539] on button "1 more" at bounding box center [1387, 542] width 26 height 7
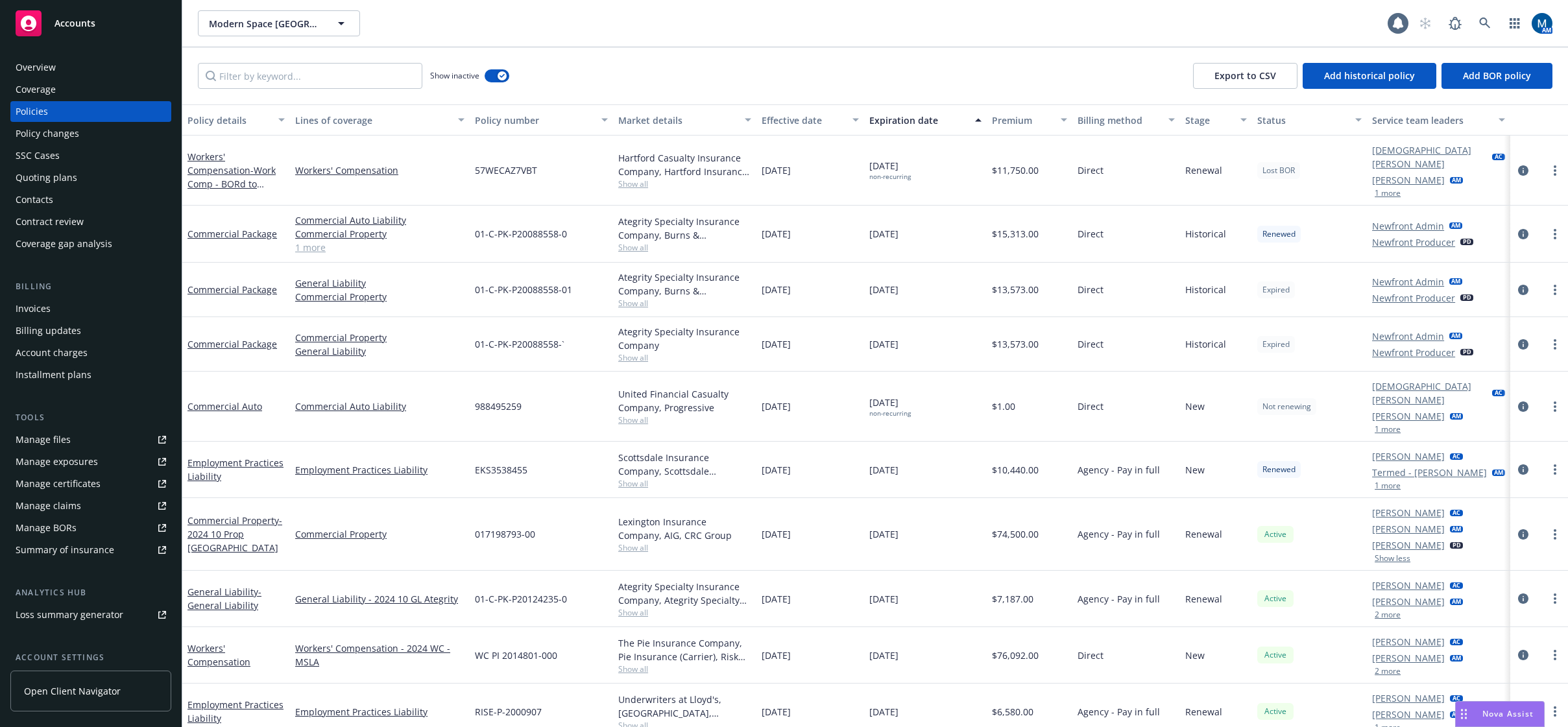
click at [1393, 189] on button "1 more" at bounding box center [1387, 192] width 26 height 7
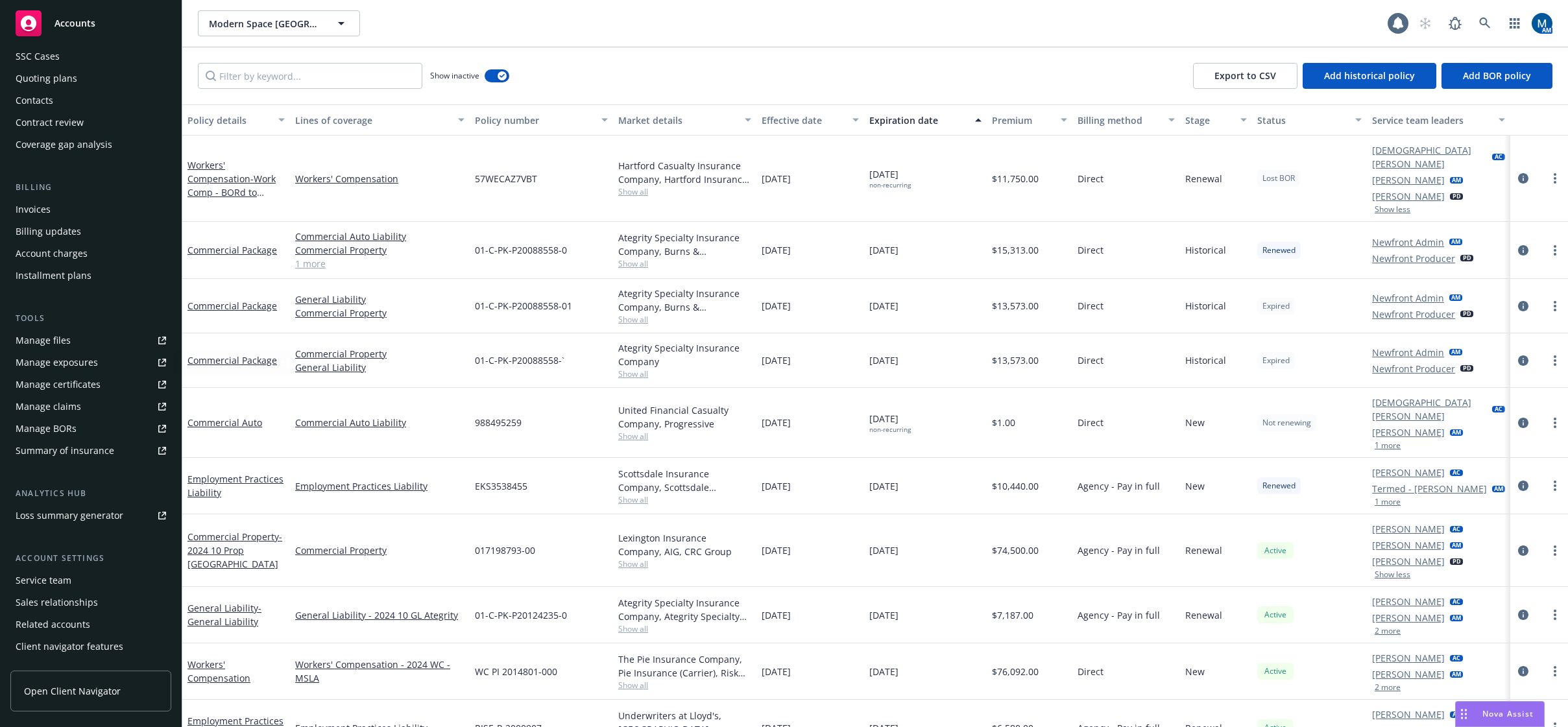
scroll to position [118, 0]
click at [85, 560] on div "Service team" at bounding box center [91, 561] width 151 height 21
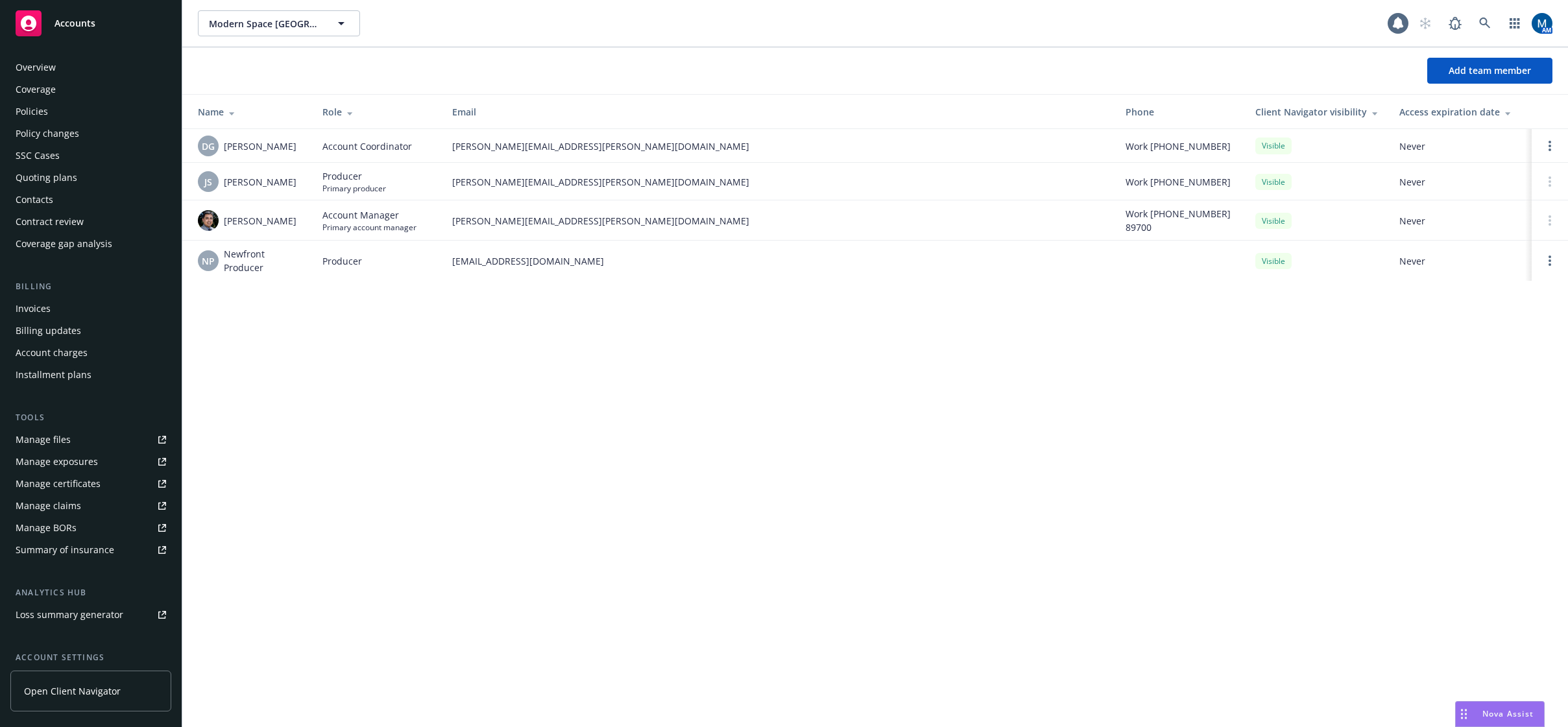
scroll to position [118, 0]
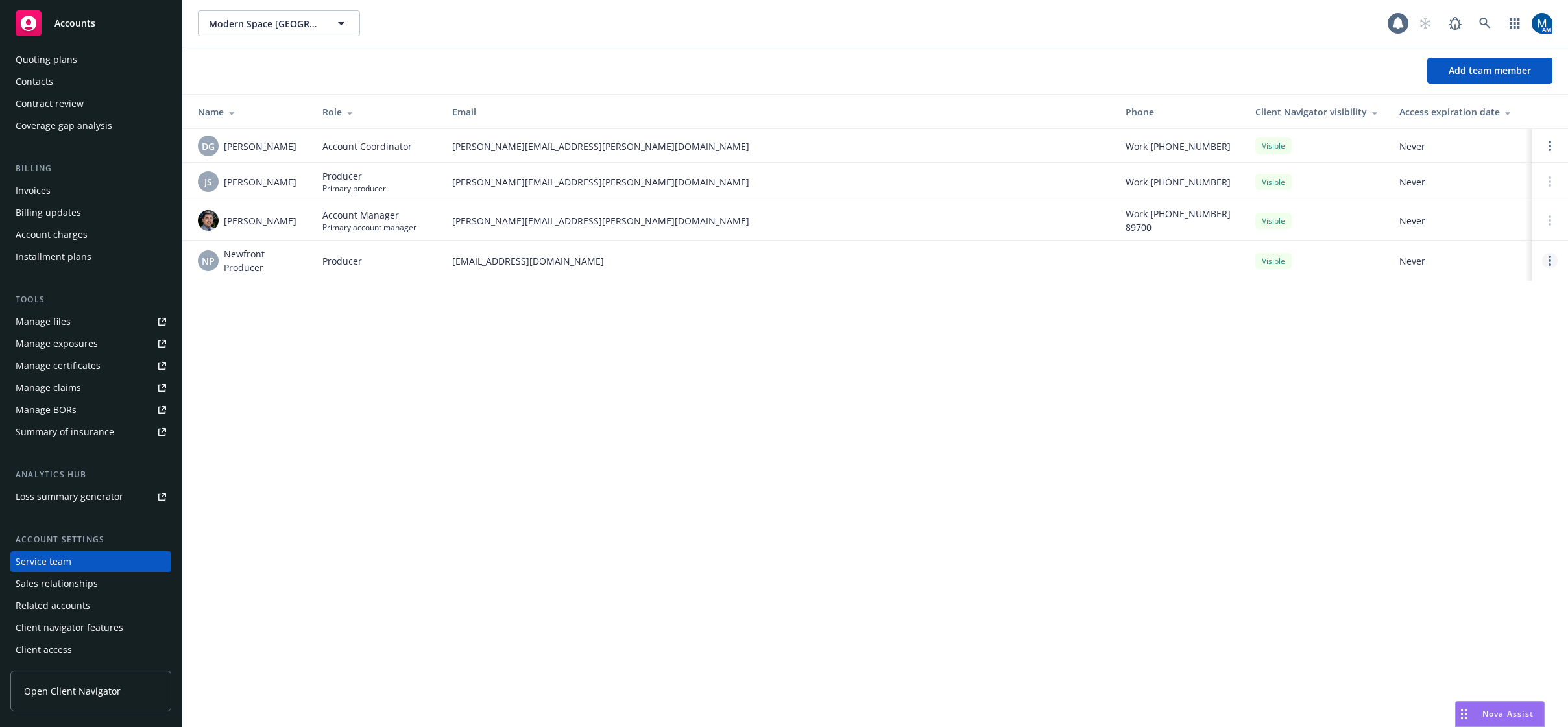
click at [1551, 258] on link "Open options" at bounding box center [1550, 260] width 16 height 16
click at [1459, 222] on span "Remove producer" at bounding box center [1442, 224] width 109 height 12
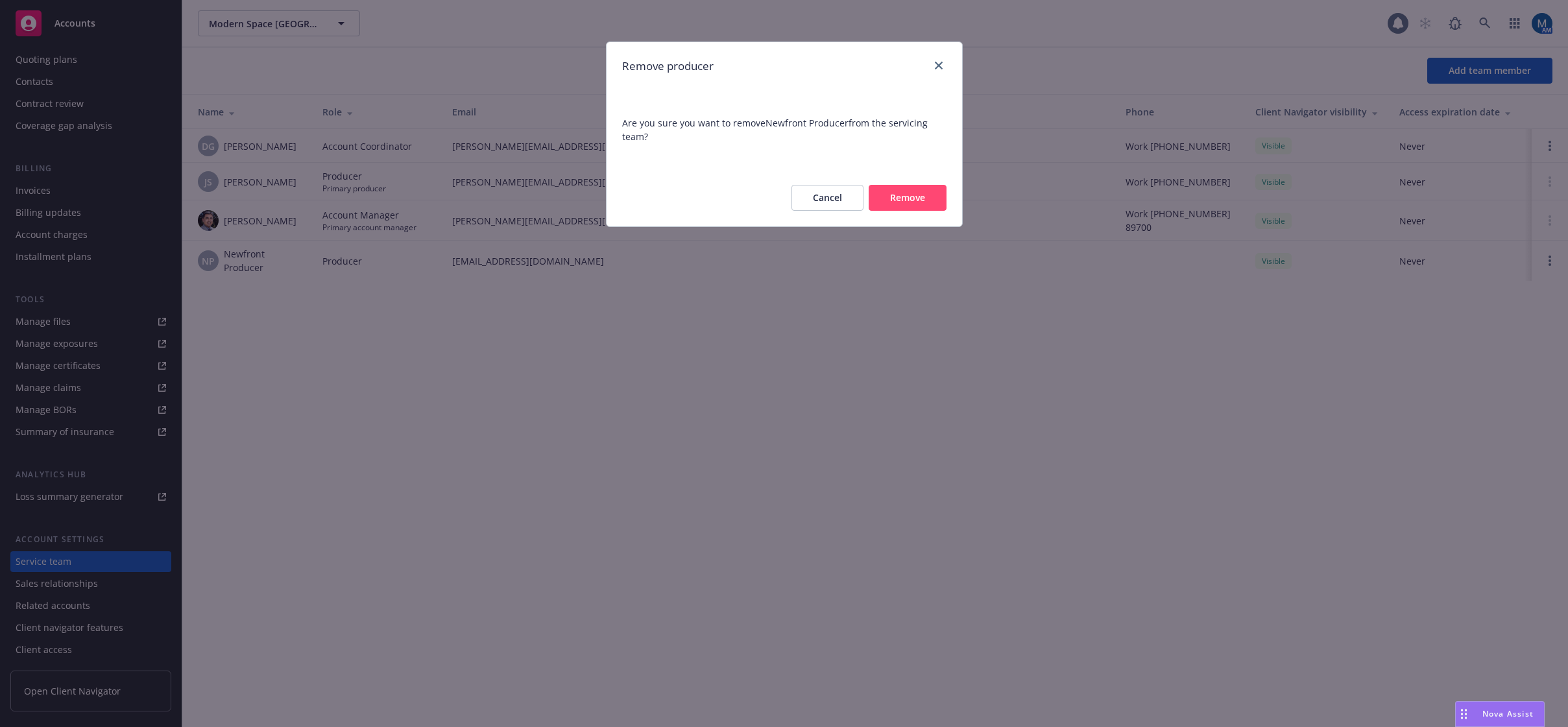
click at [920, 208] on button "Remove" at bounding box center [908, 197] width 78 height 26
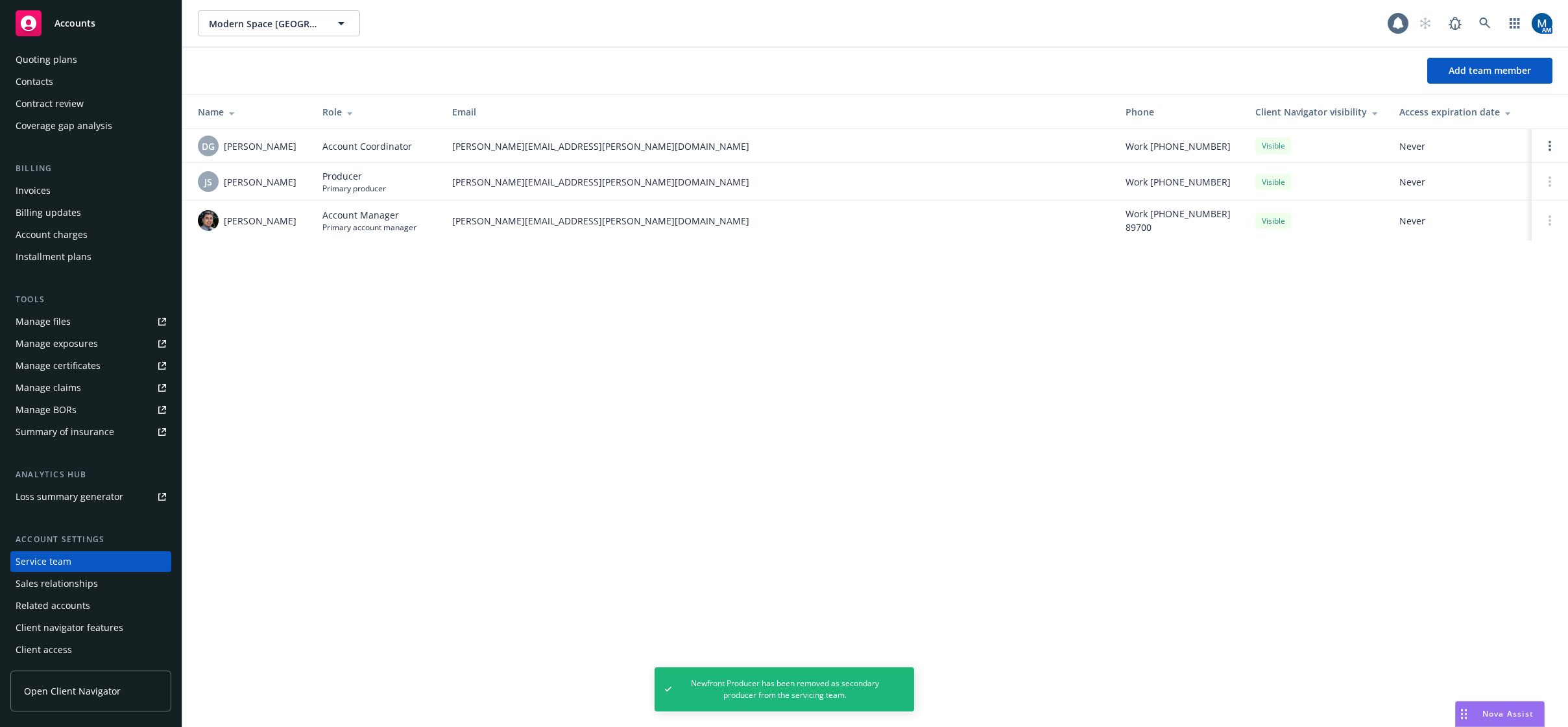
click at [97, 25] on div "Accounts" at bounding box center [91, 23] width 151 height 26
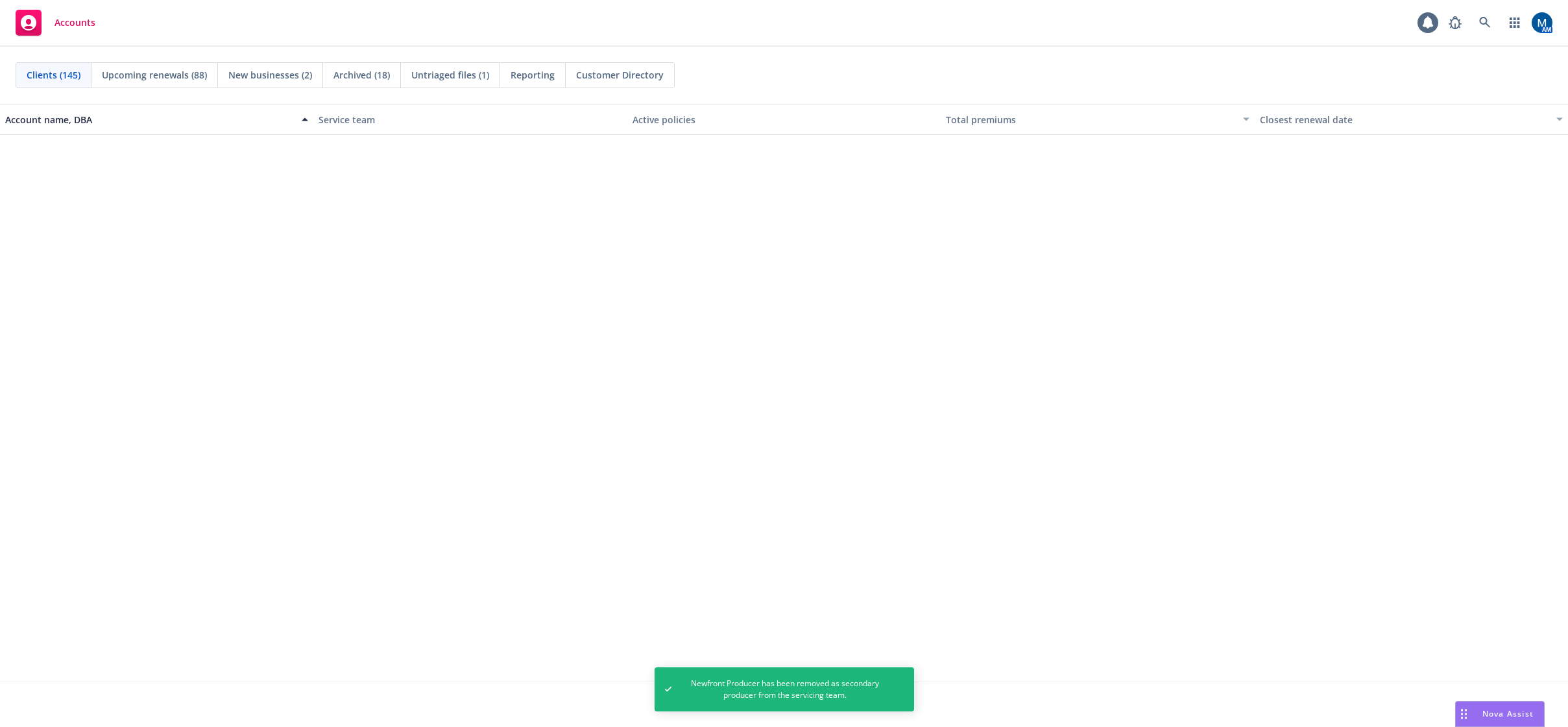
scroll to position [3502, 0]
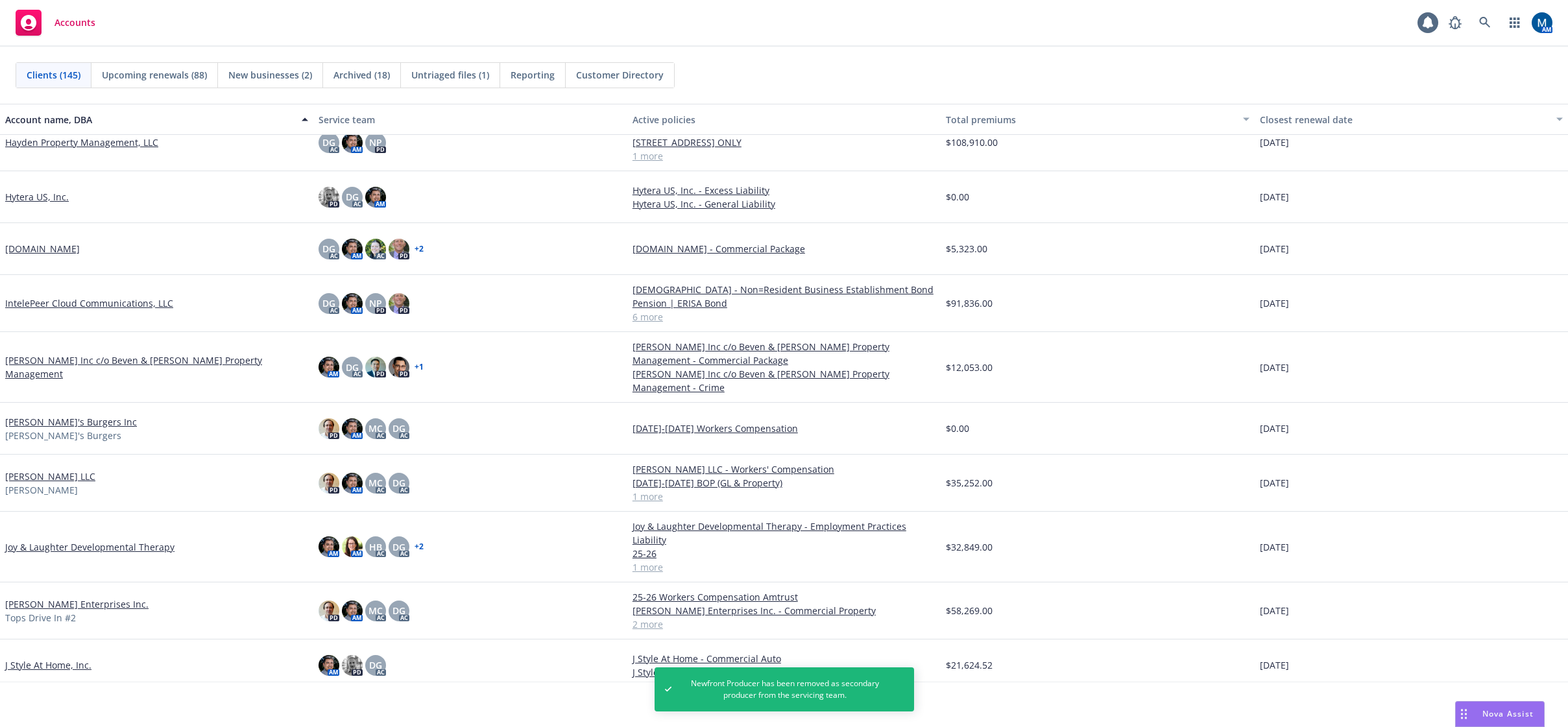
click at [121, 540] on link "Joy & Laughter Developmental Therapy" at bounding box center [90, 547] width 169 height 13
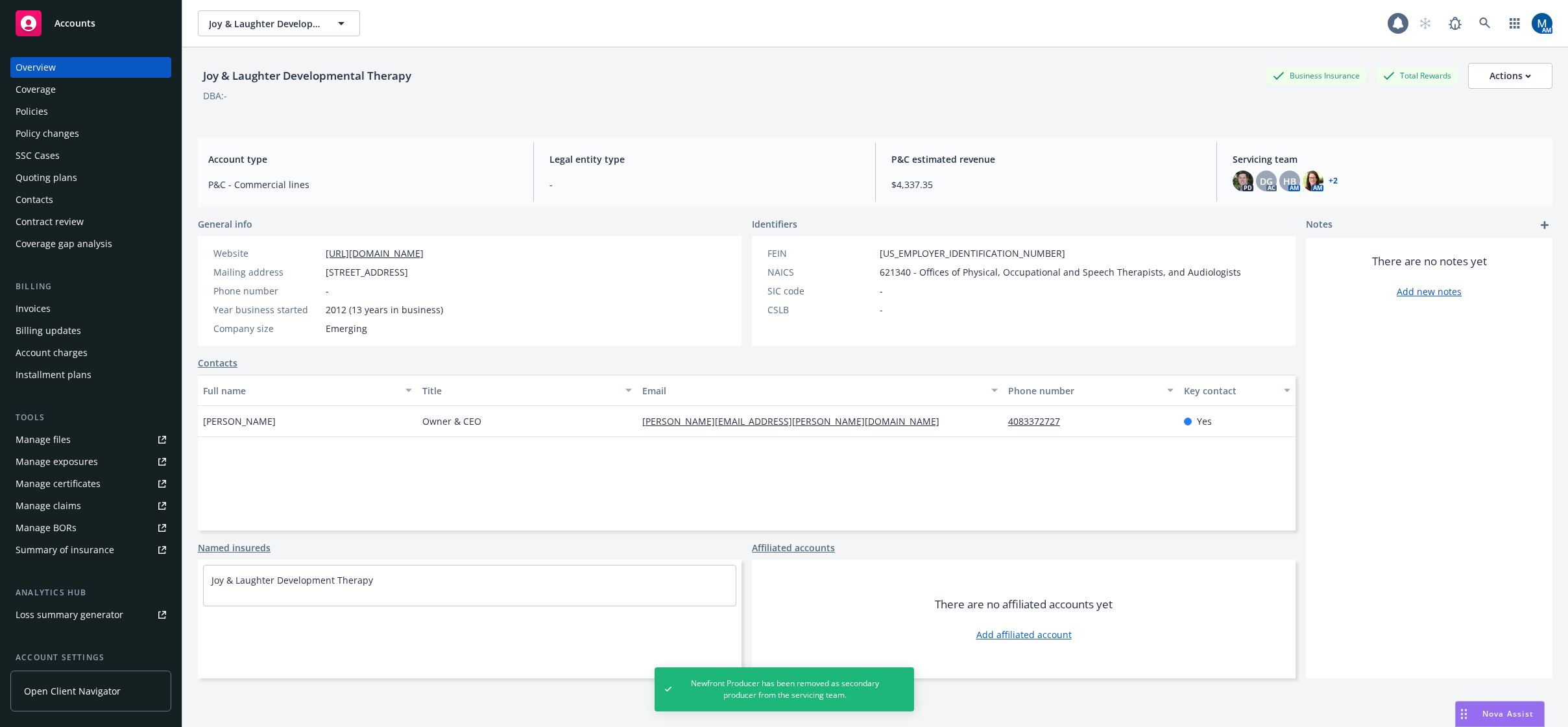
click at [48, 113] on div "Policies" at bounding box center [91, 111] width 151 height 21
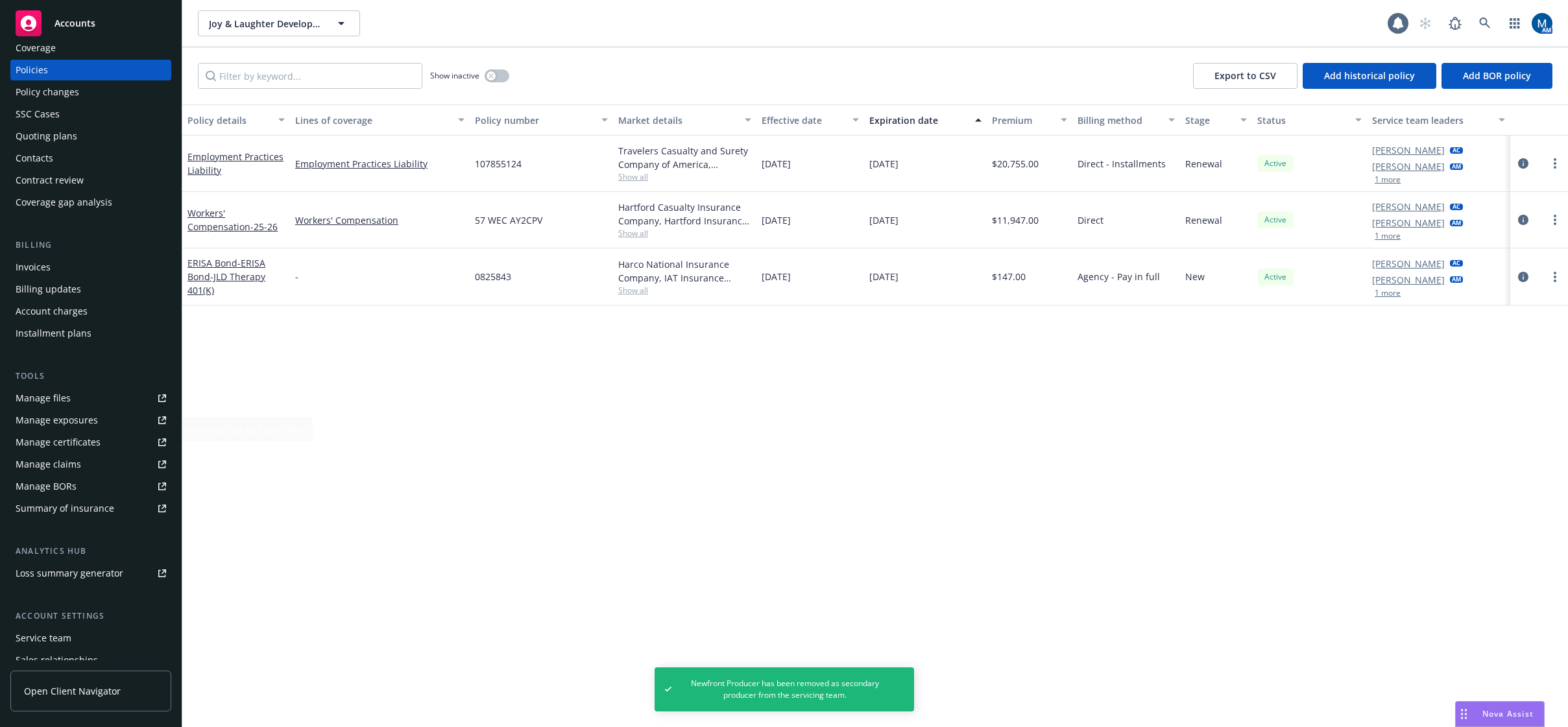
scroll to position [65, 0]
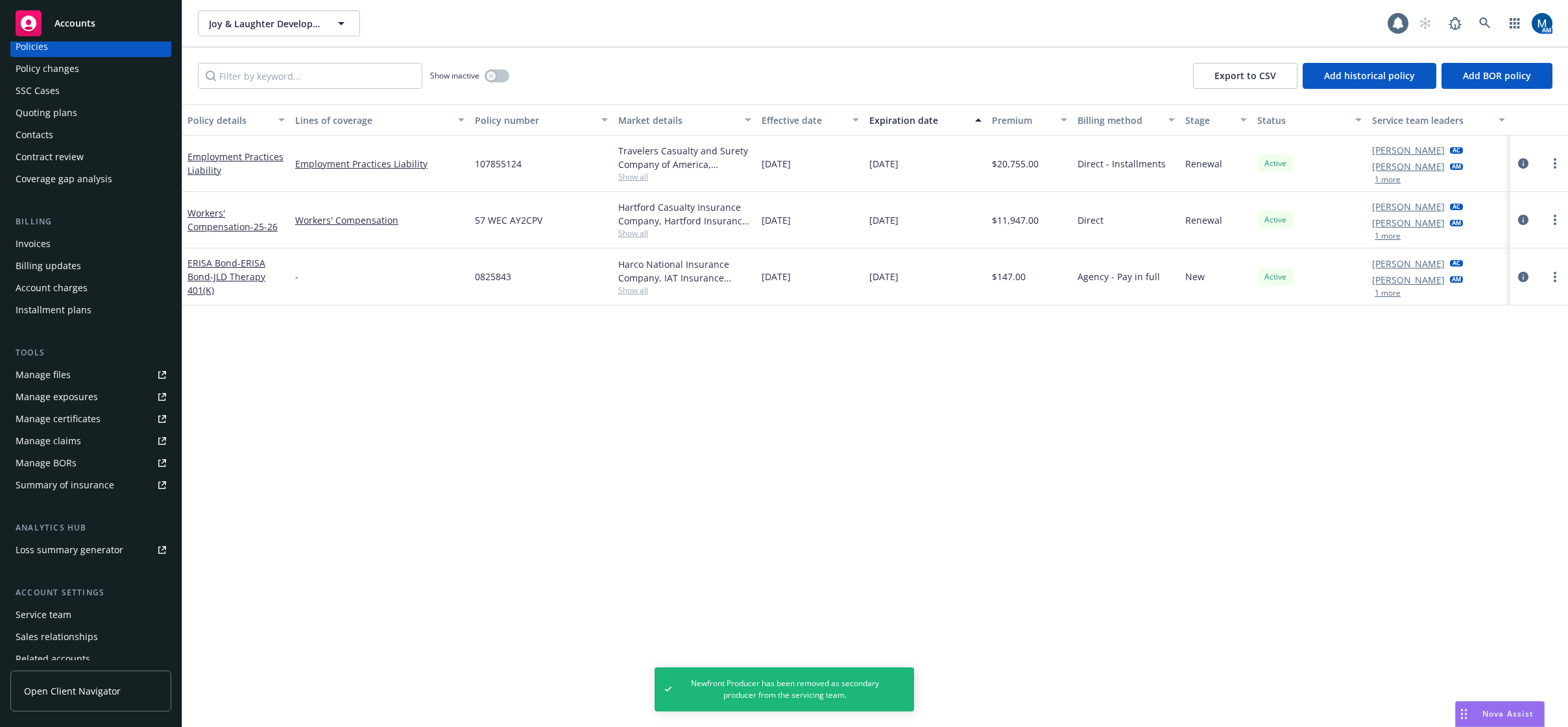
click at [57, 612] on div "Service team" at bounding box center [43, 614] width 56 height 21
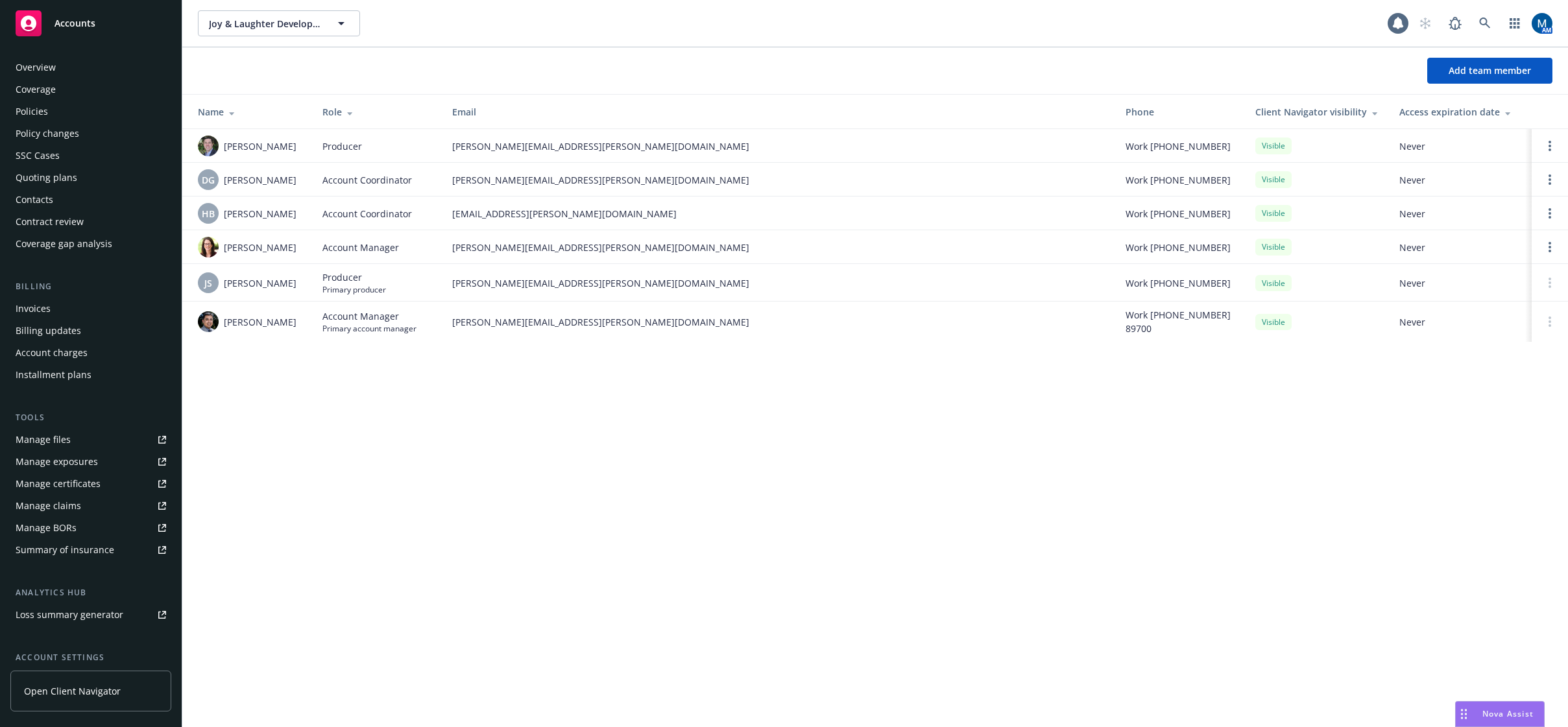
click at [70, 113] on div "Policies" at bounding box center [91, 111] width 151 height 21
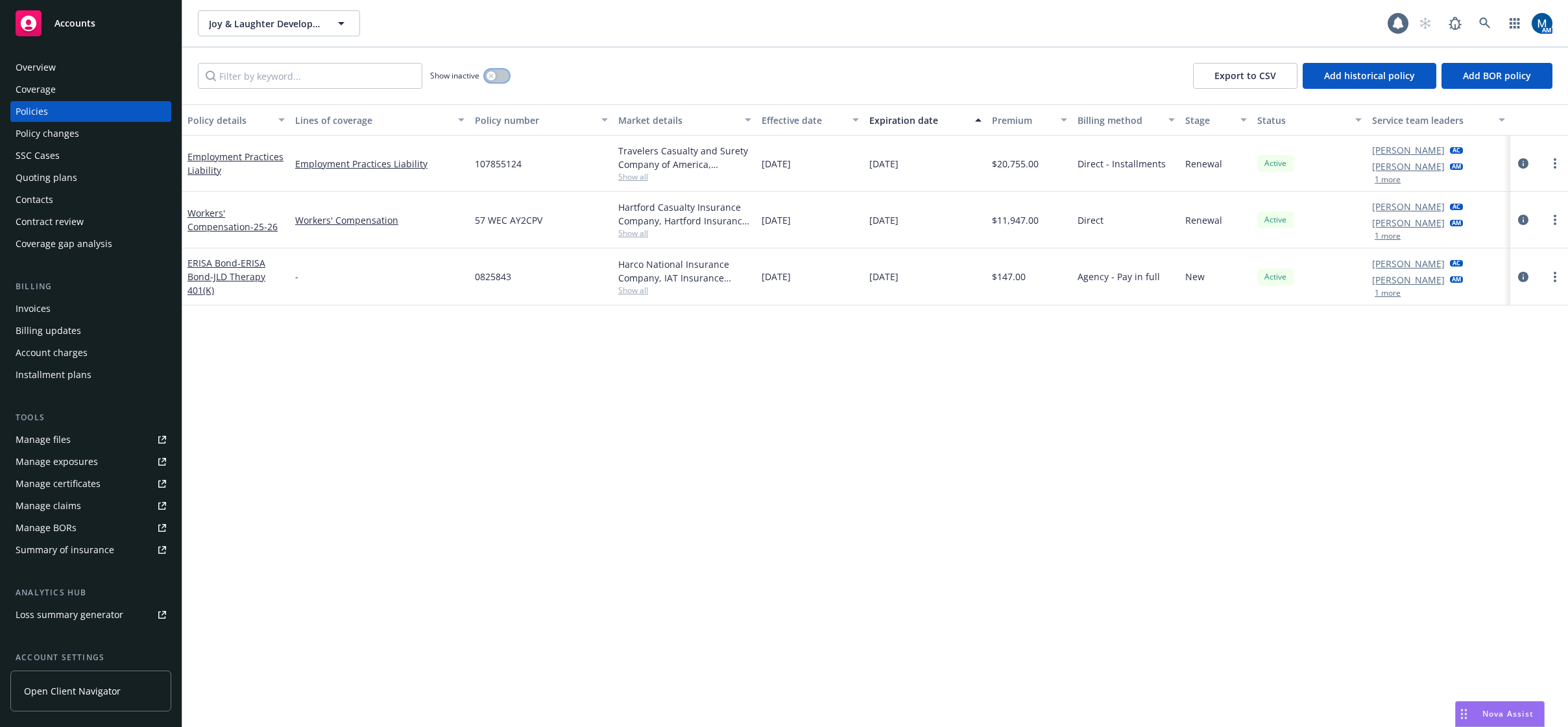
click at [504, 70] on button "button" at bounding box center [497, 76] width 25 height 13
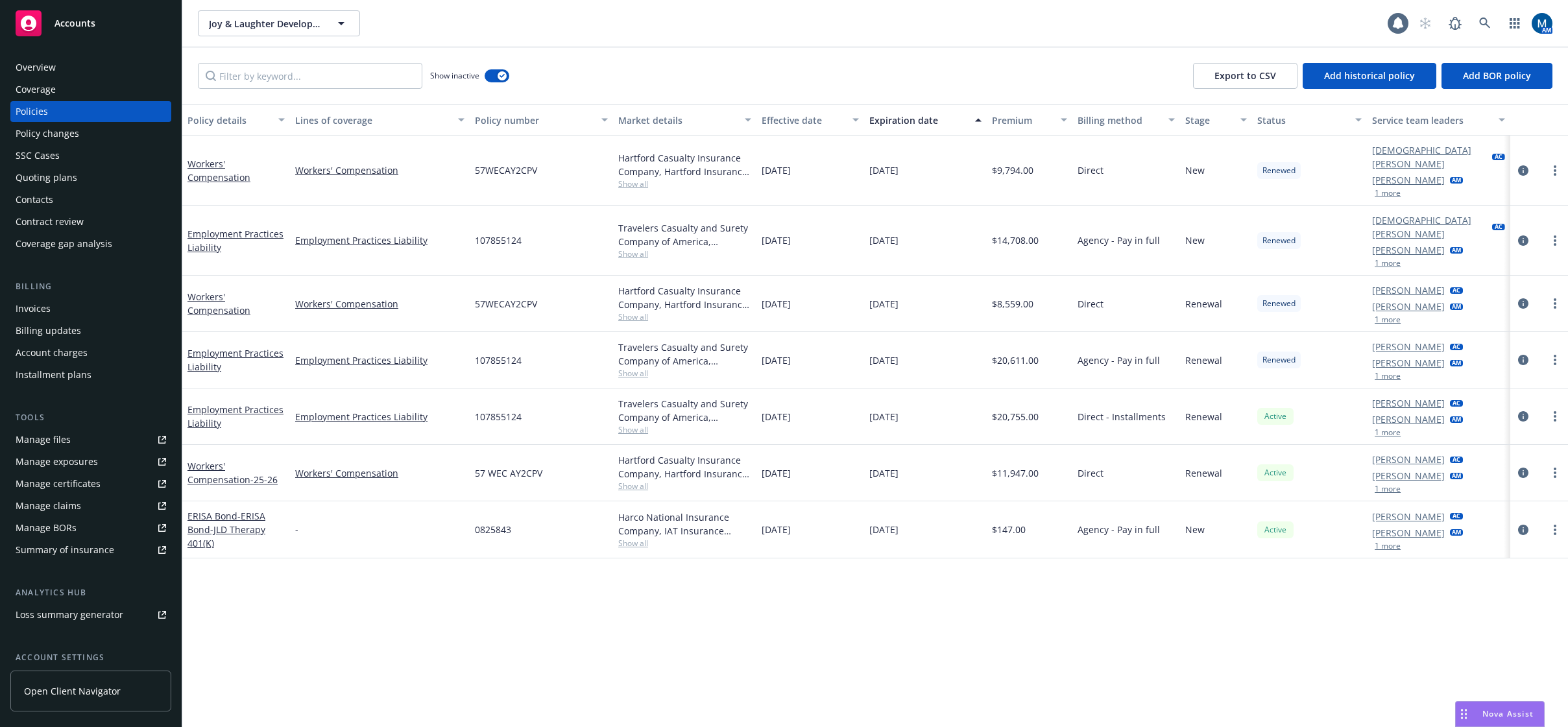
click at [1390, 189] on button "1 more" at bounding box center [1387, 192] width 26 height 7
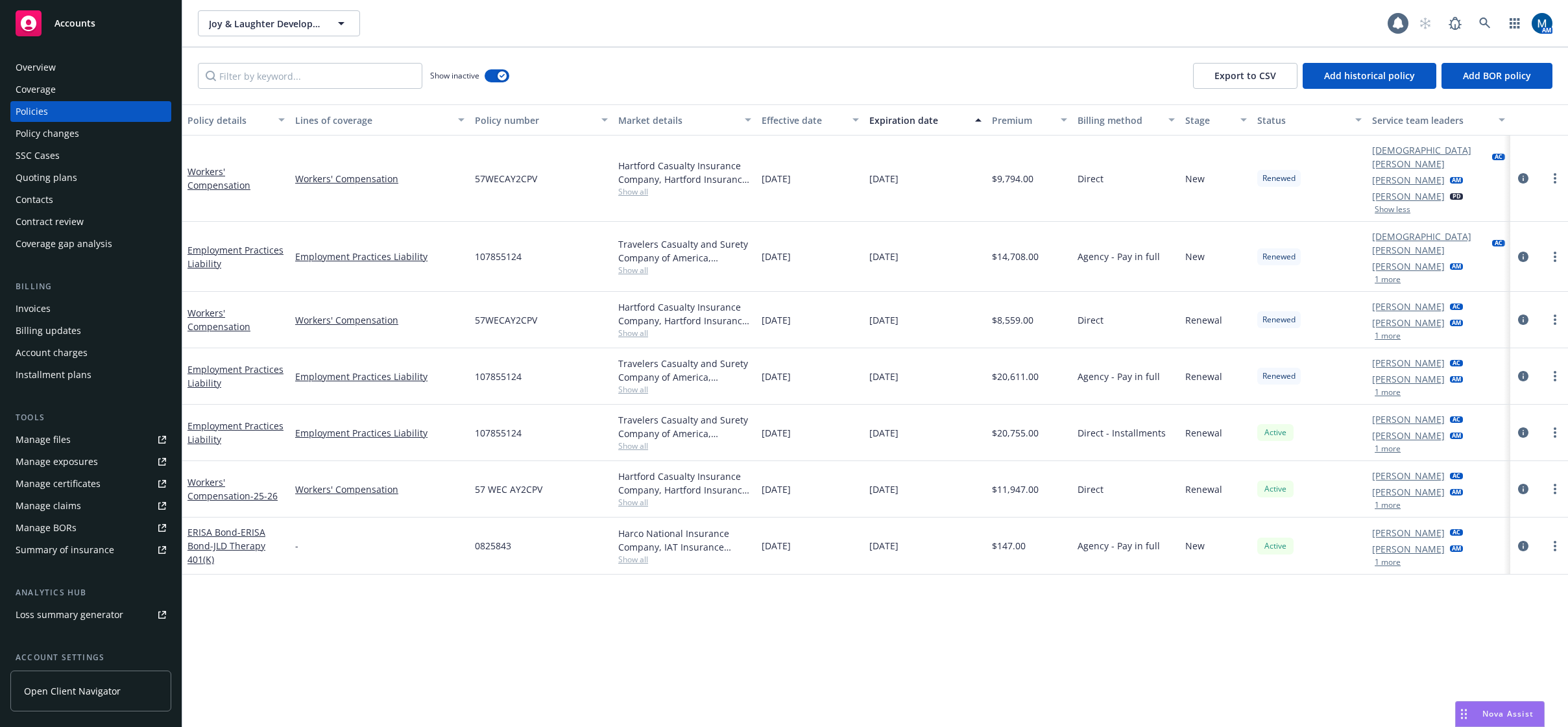
click at [60, 28] on span "Accounts" at bounding box center [75, 23] width 41 height 11
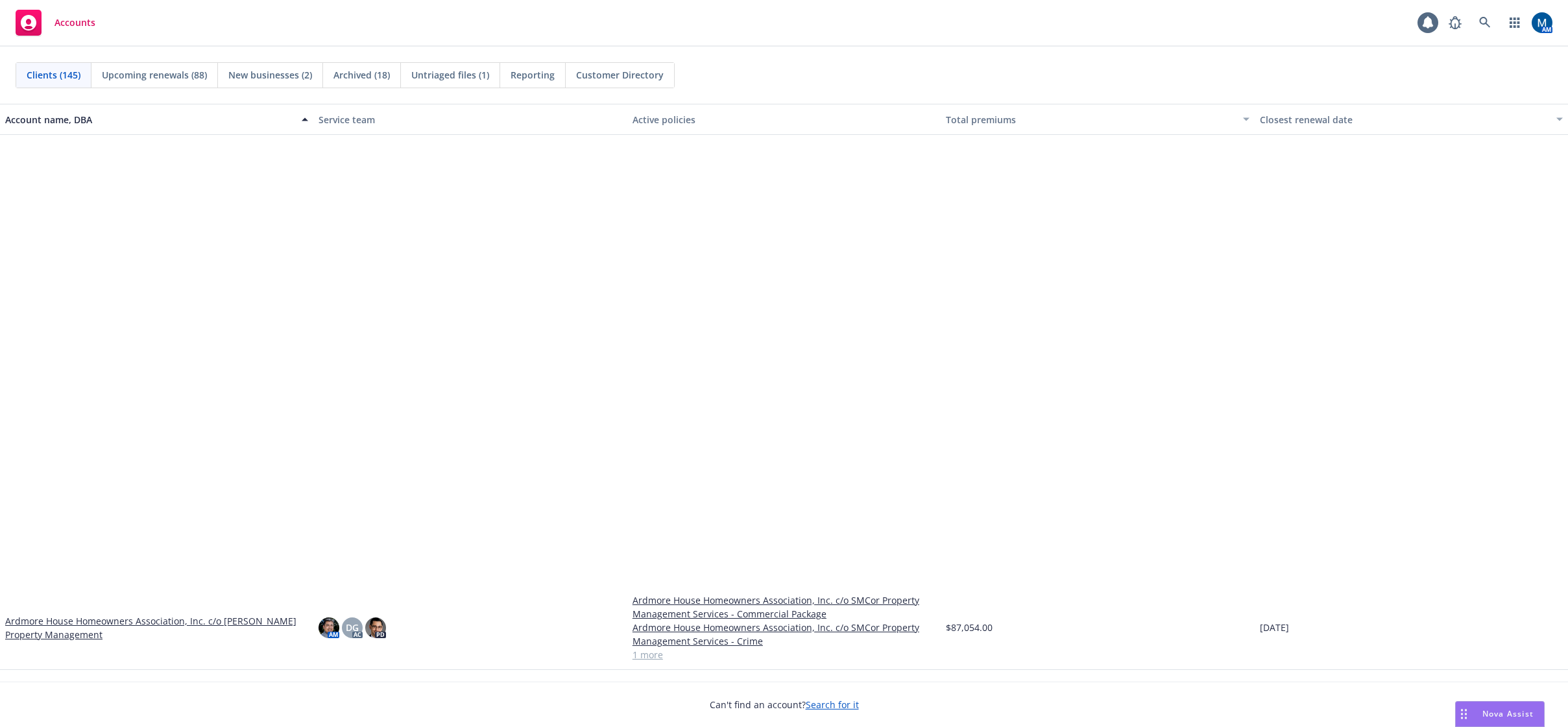
scroll to position [973, 0]
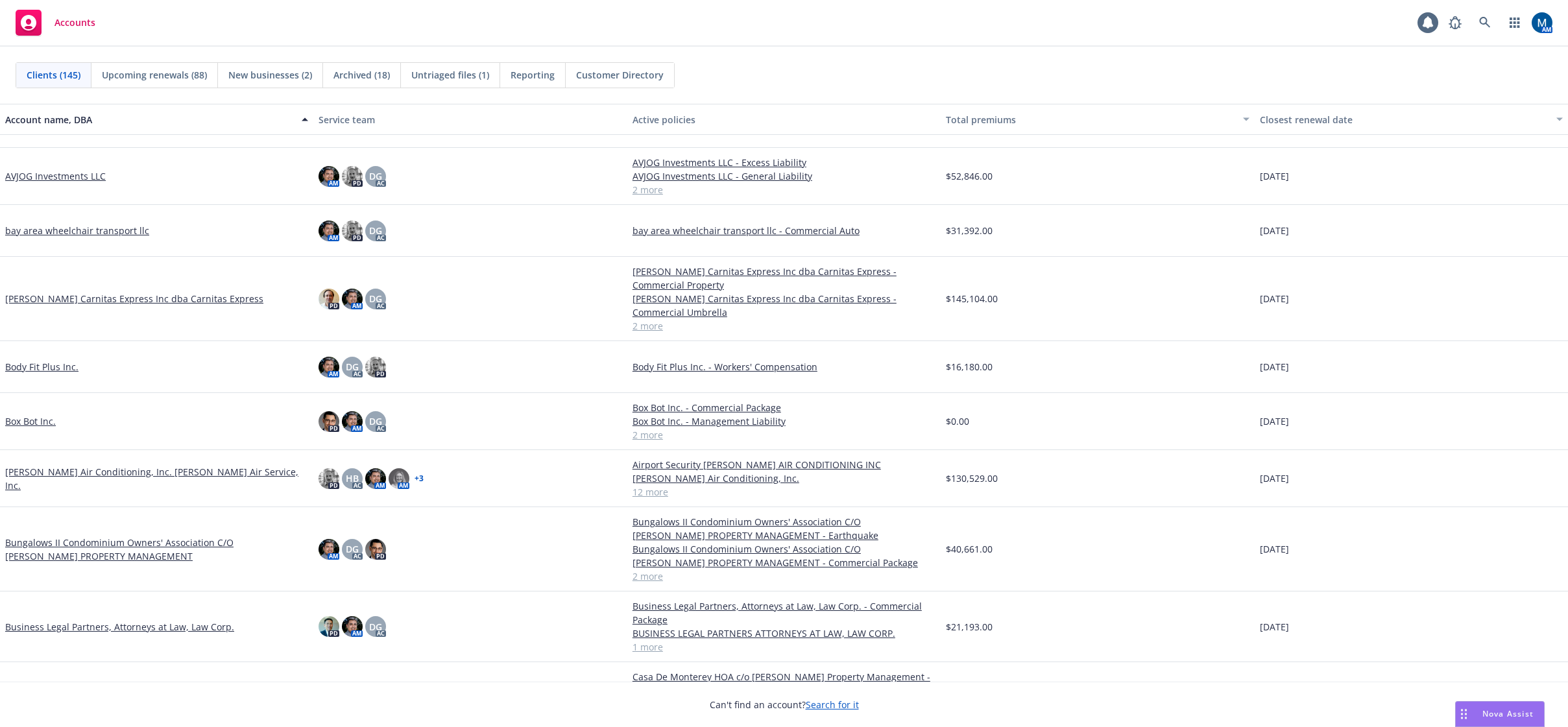
click at [161, 481] on link "Brady Air Conditioning, Inc. Brady Air Service, Inc." at bounding box center [156, 478] width 303 height 27
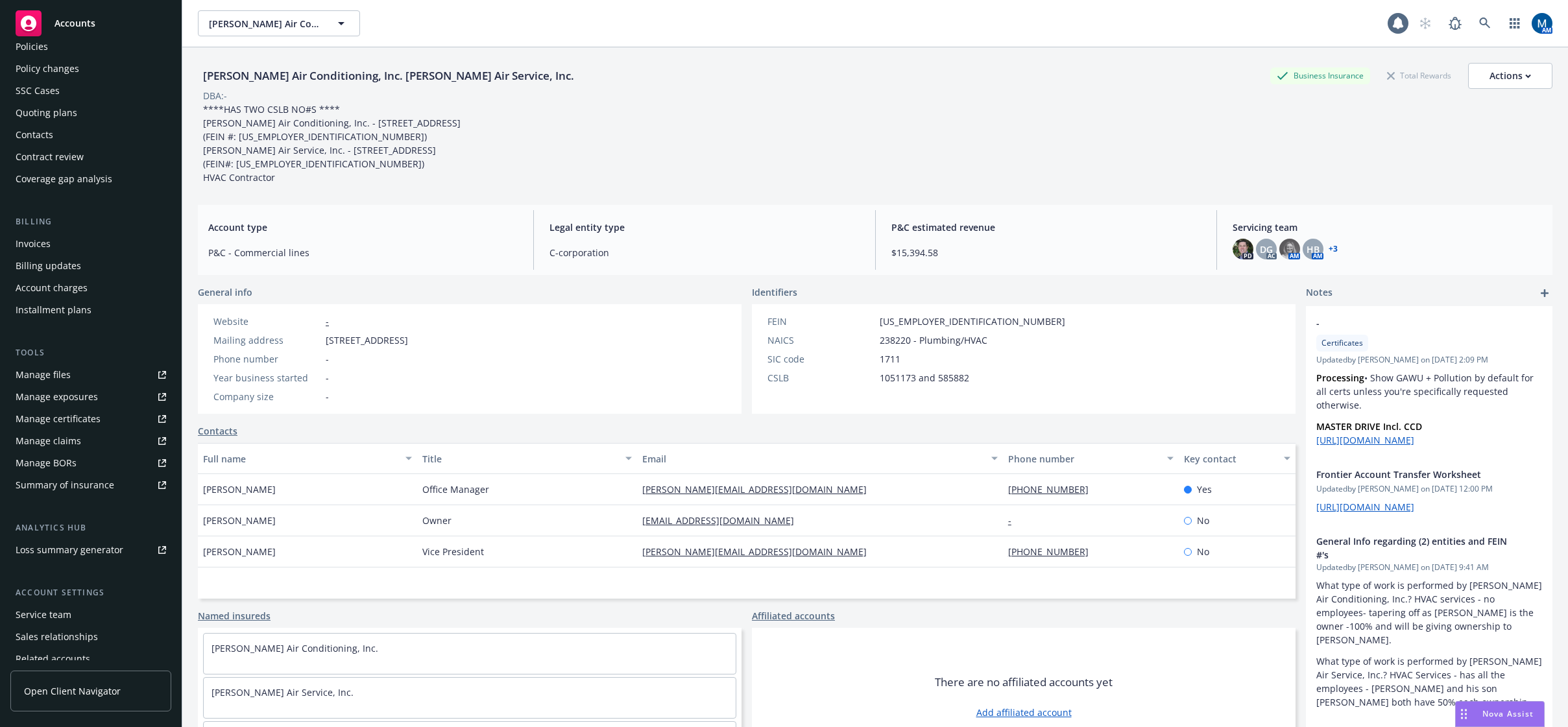
scroll to position [118, 0]
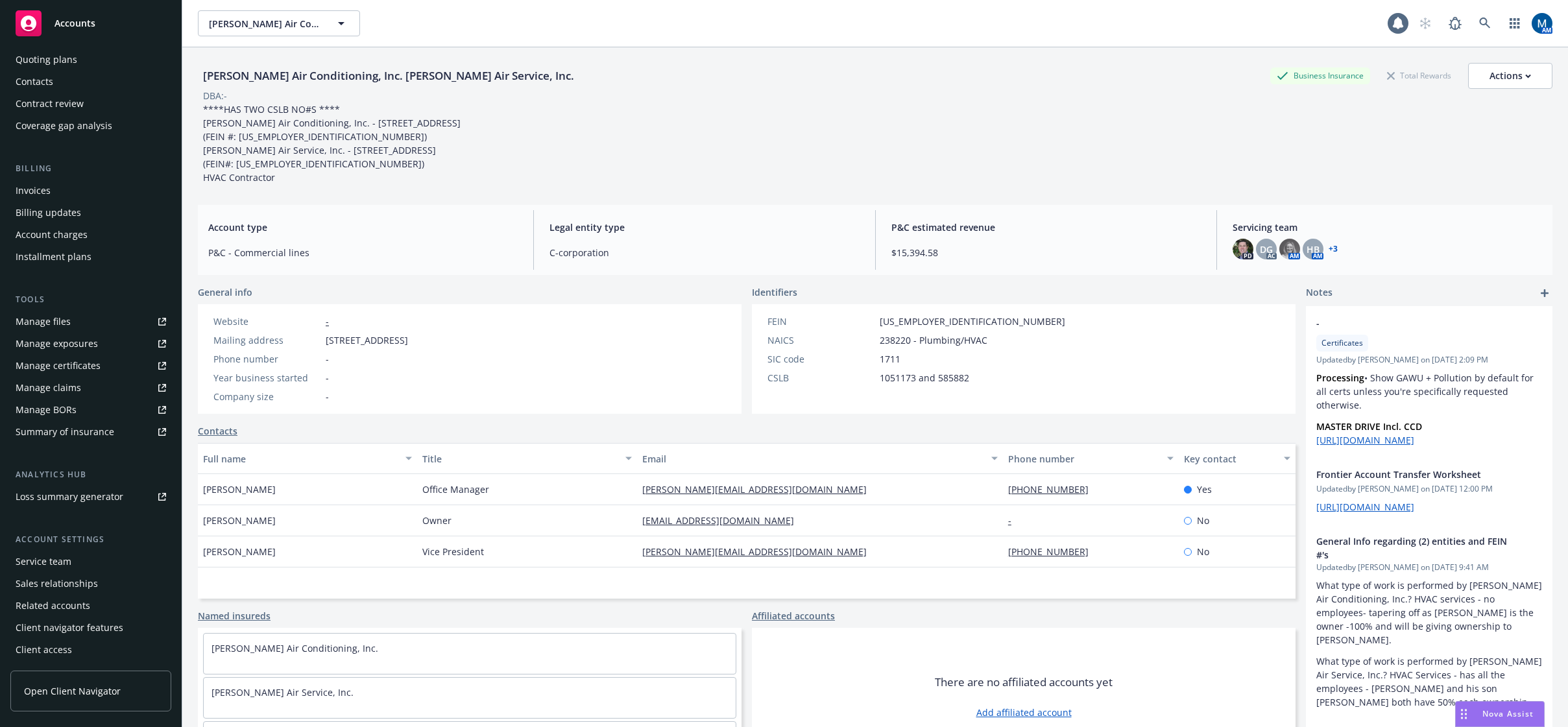
click at [75, 550] on div "Account settings Service team Sales relationships Related accounts Client navig…" at bounding box center [91, 596] width 161 height 127
click at [73, 560] on div "Service team" at bounding box center [91, 561] width 151 height 21
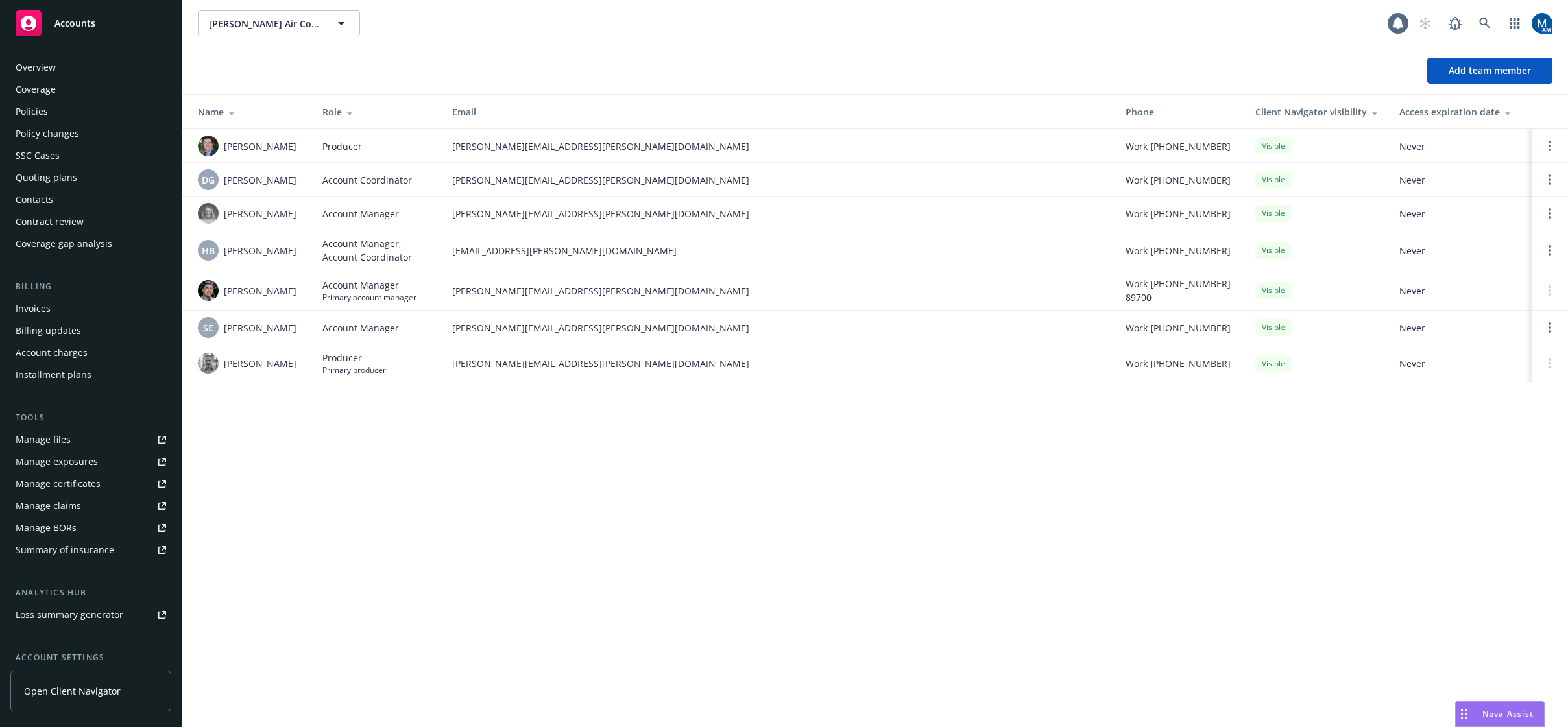
click at [44, 114] on div "Policies" at bounding box center [32, 111] width 32 height 21
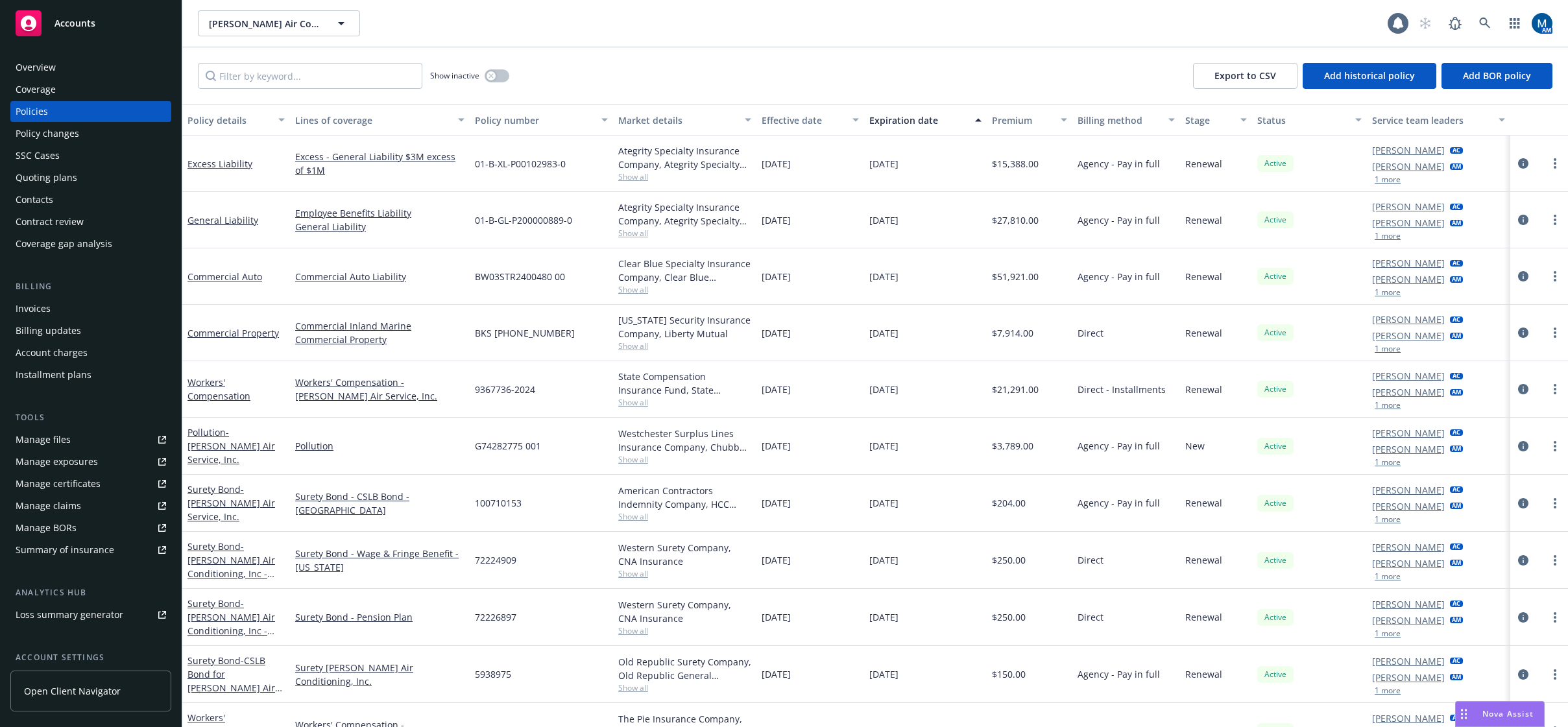
click at [1382, 518] on button "1 more" at bounding box center [1387, 519] width 26 height 7
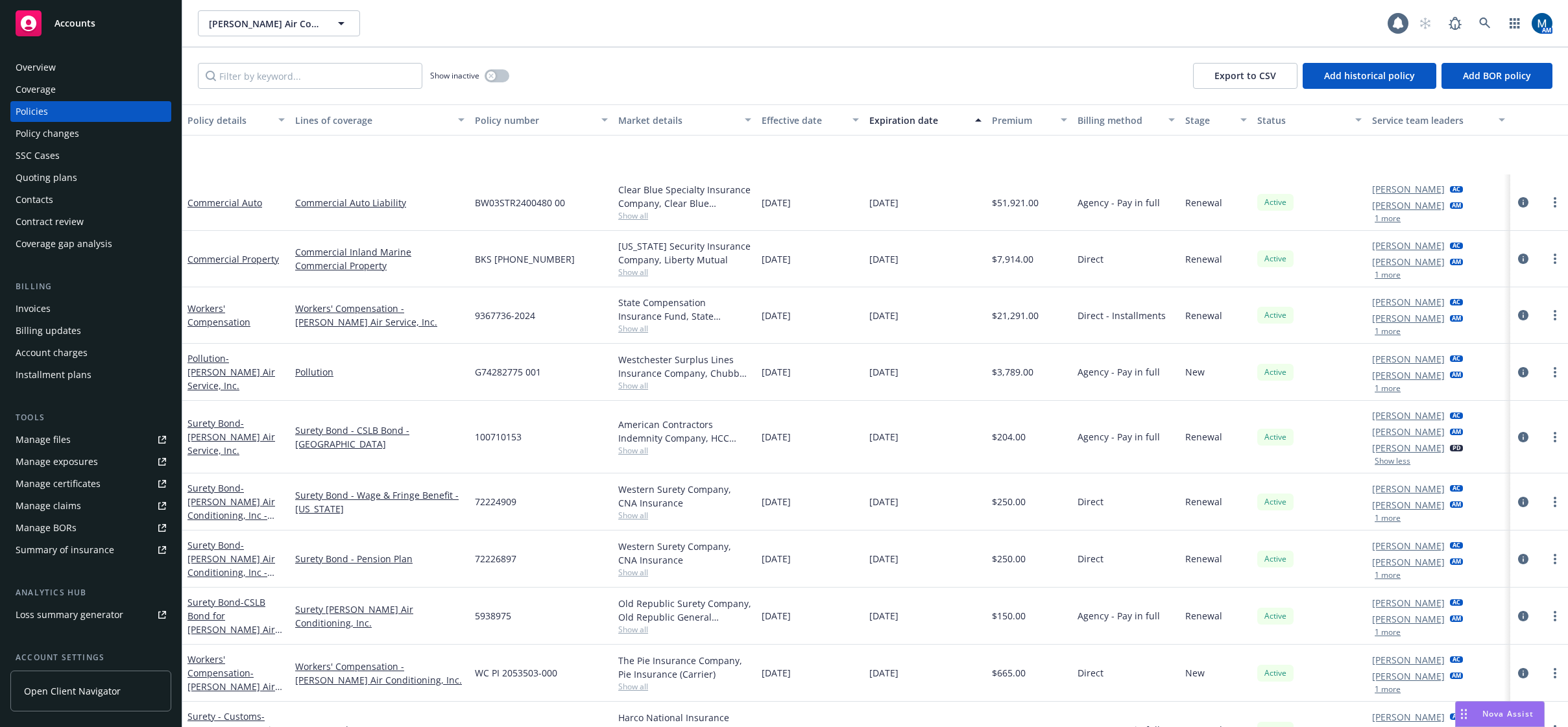
scroll to position [205, 0]
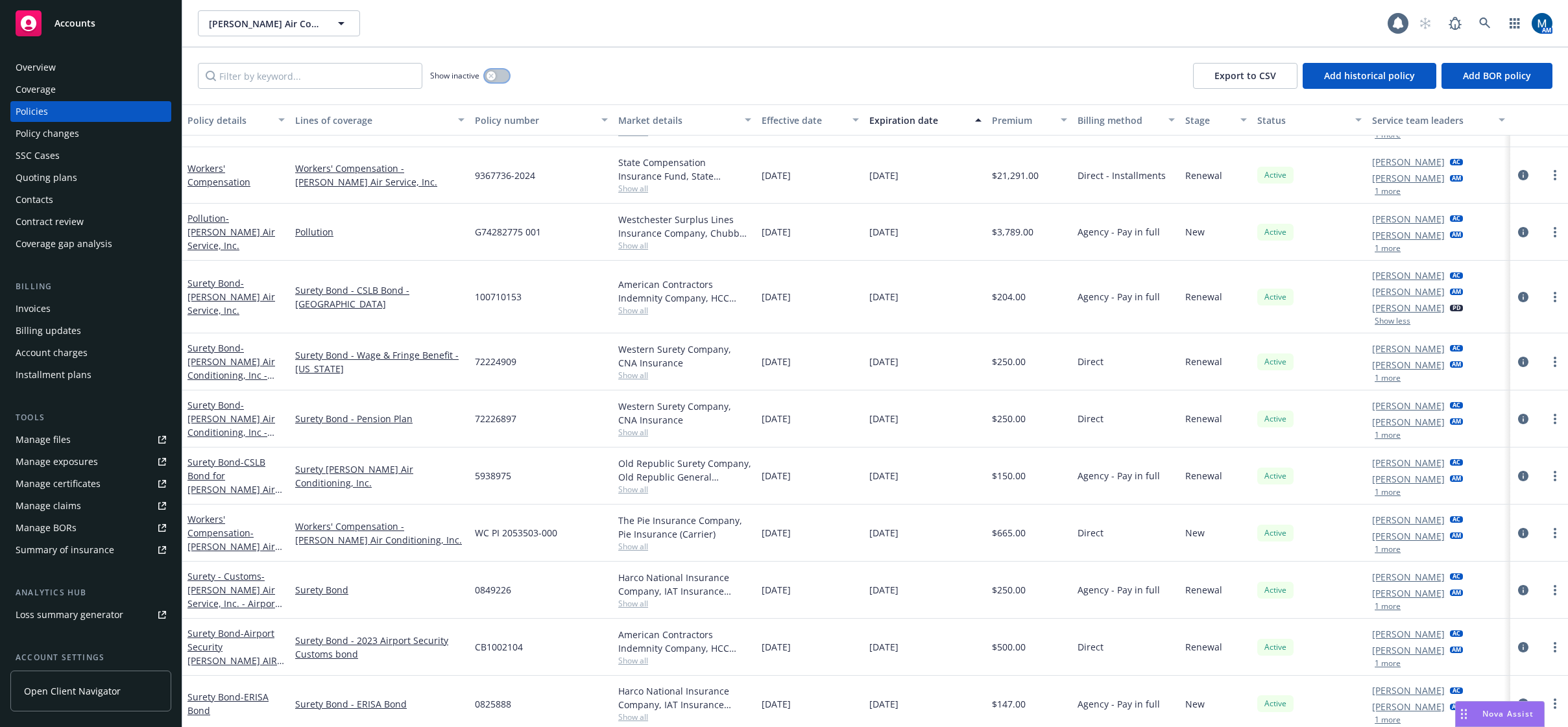
click at [500, 74] on button "button" at bounding box center [497, 76] width 25 height 13
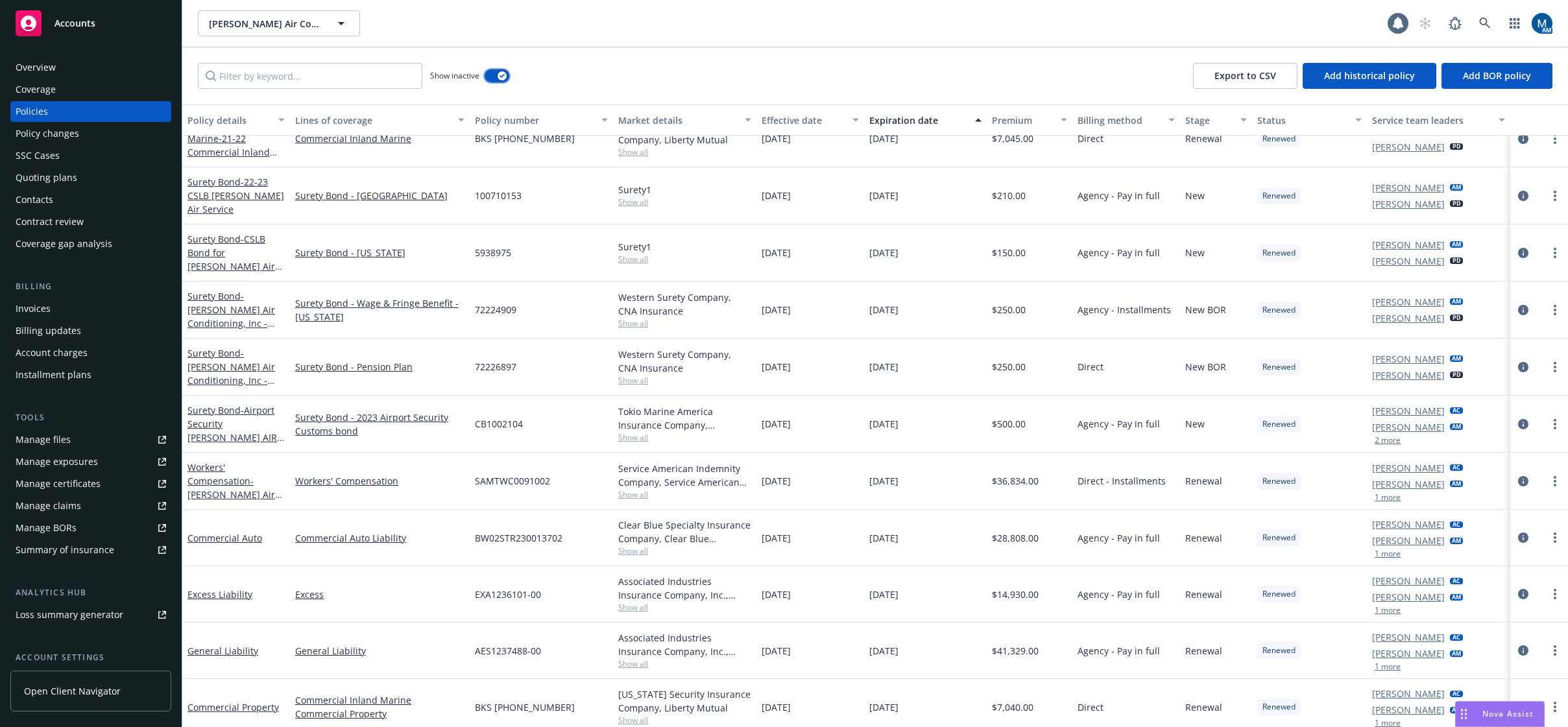
scroll to position [654, 0]
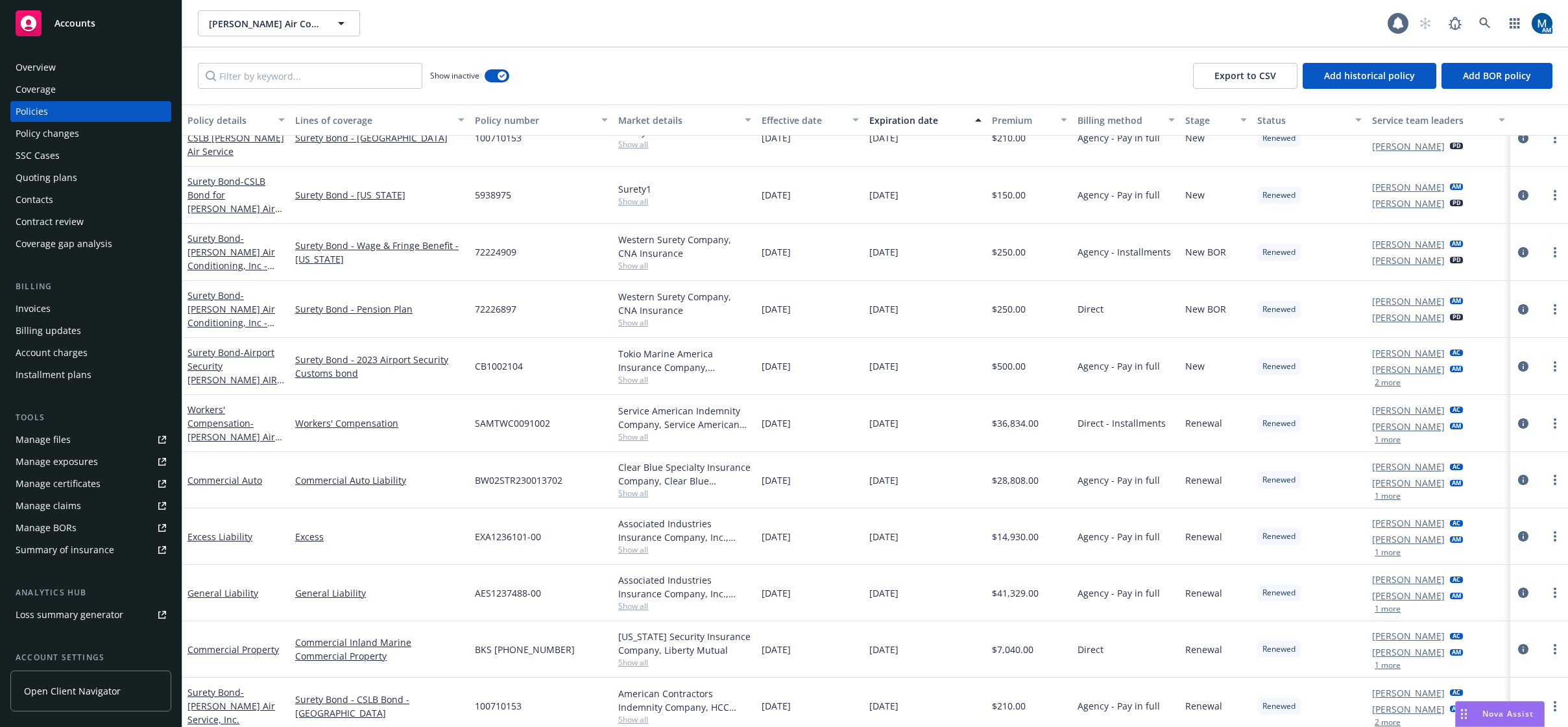
click at [1380, 381] on button "2 more" at bounding box center [1387, 382] width 26 height 7
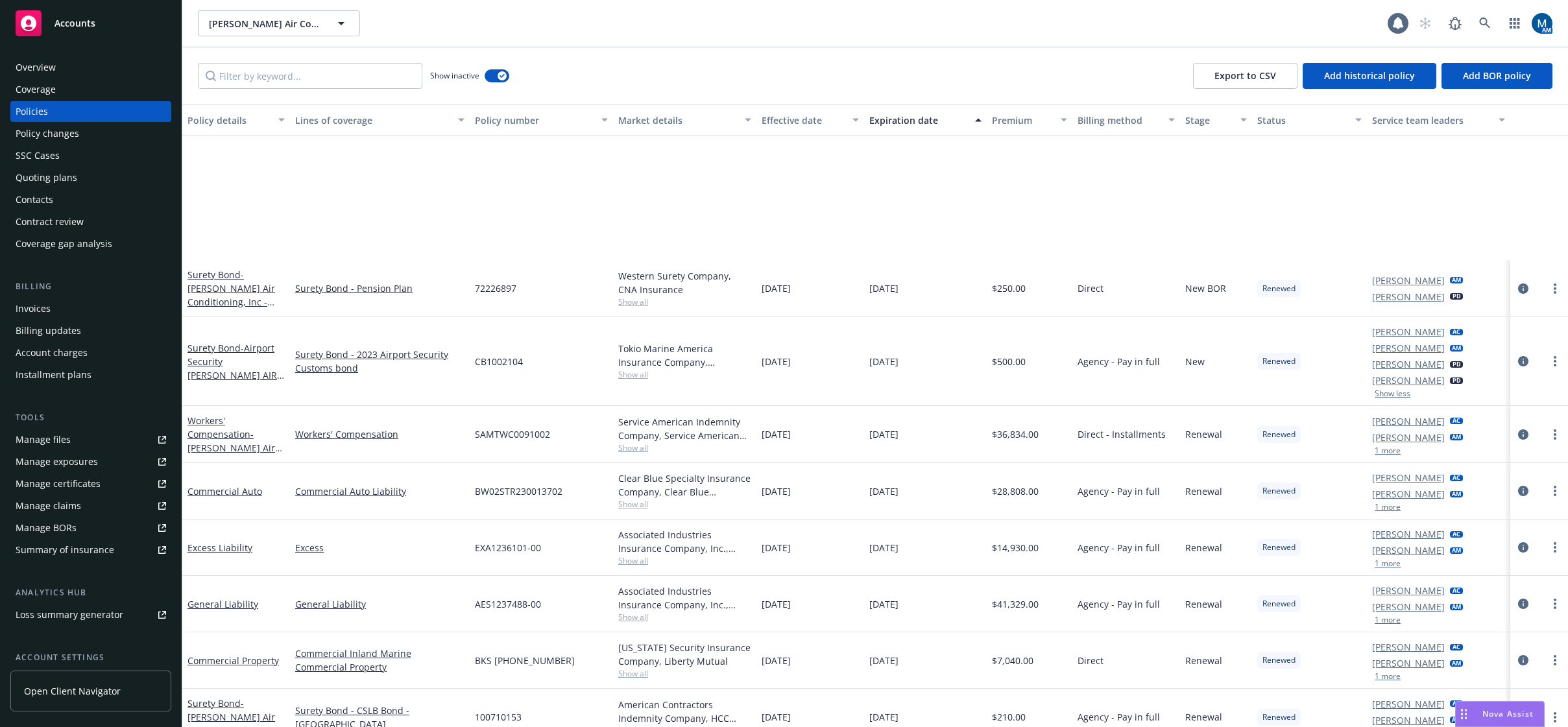
scroll to position [914, 0]
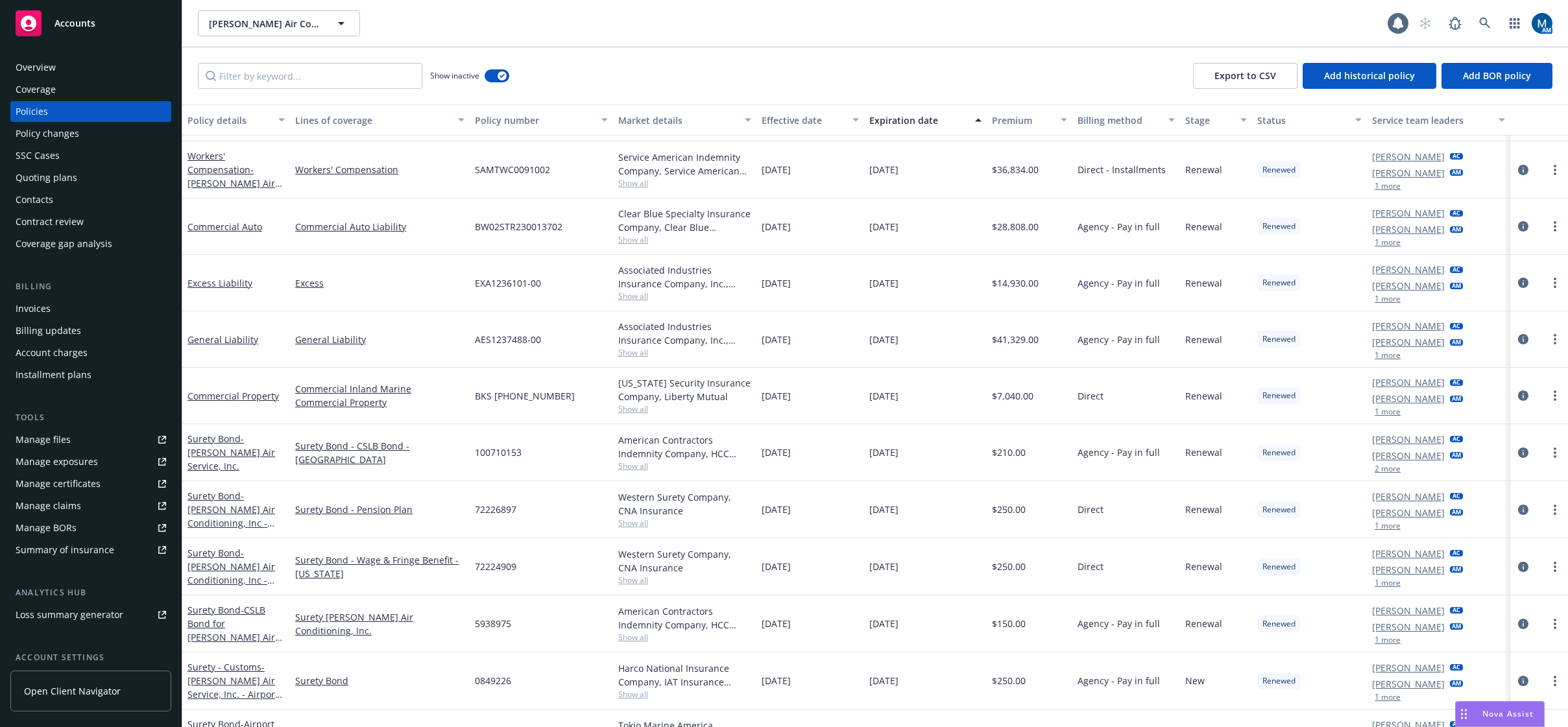
click at [1382, 353] on button "1 more" at bounding box center [1387, 355] width 26 height 7
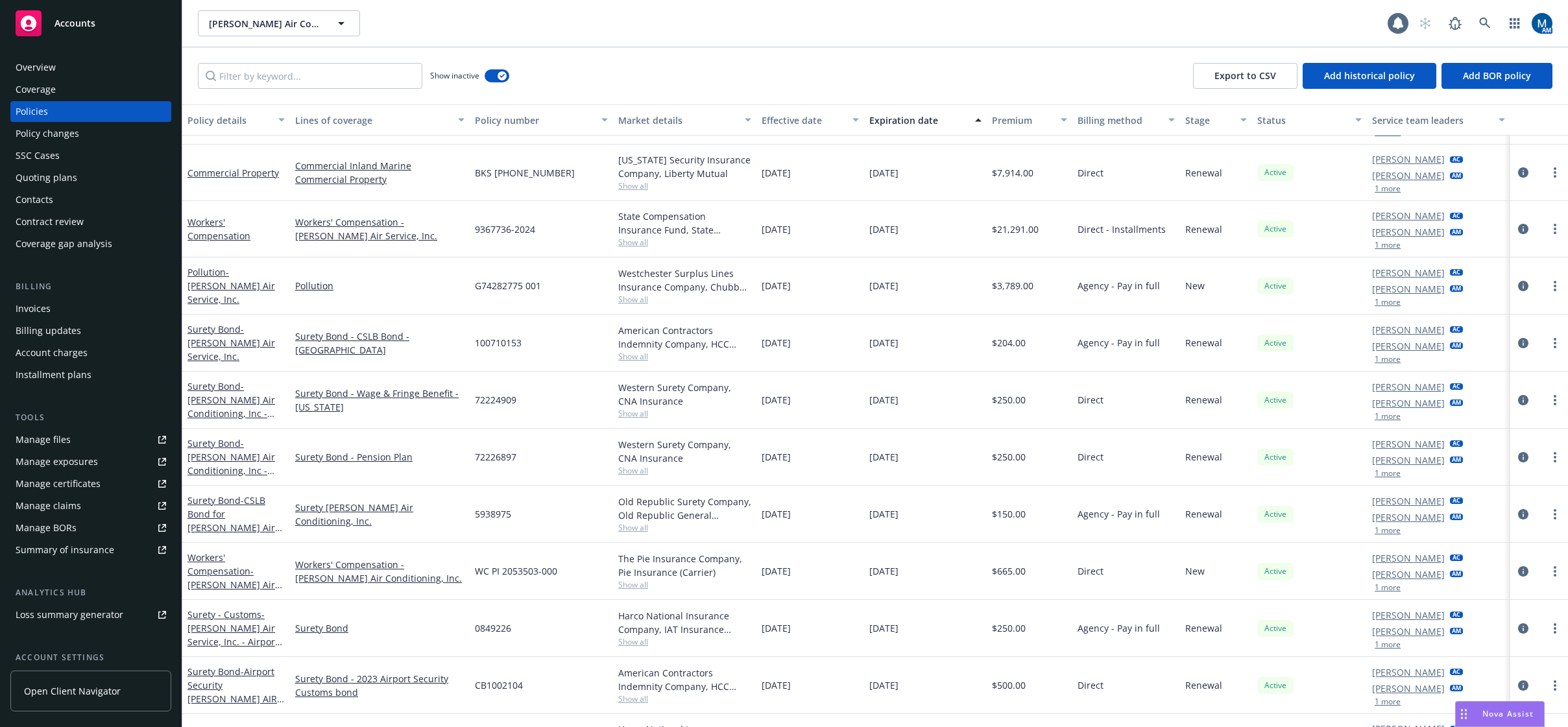
scroll to position [1646, 0]
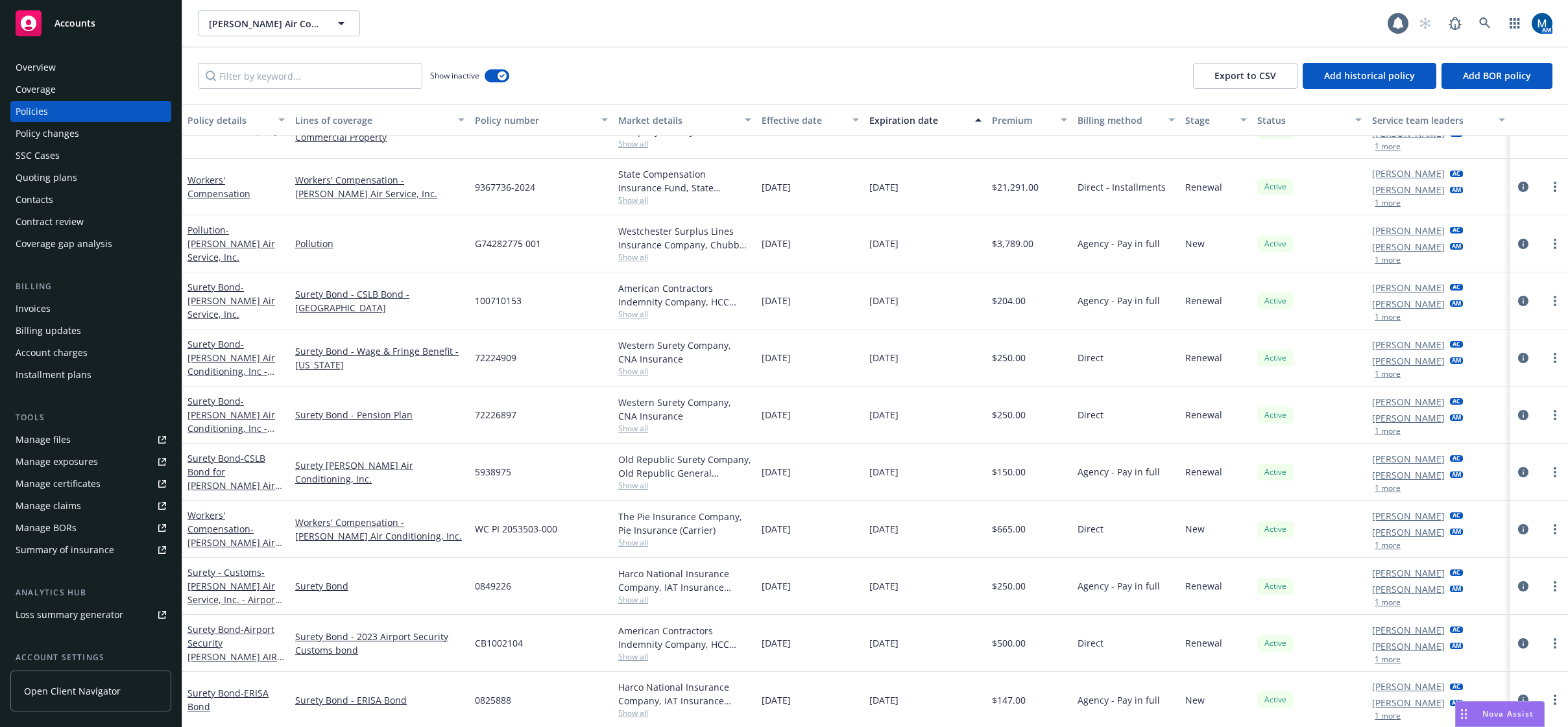
click at [1385, 659] on button "1 more" at bounding box center [1387, 659] width 26 height 7
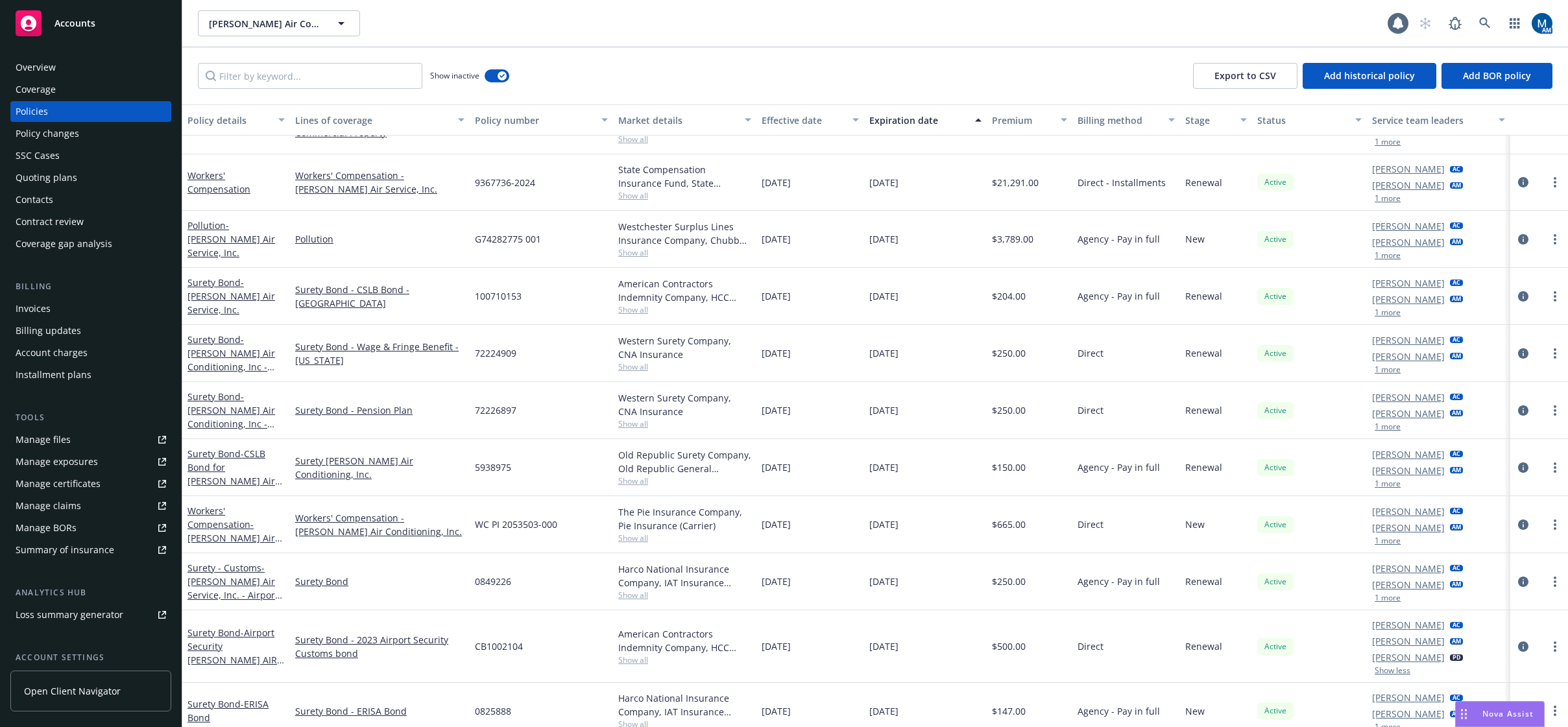
scroll to position [1657, 0]
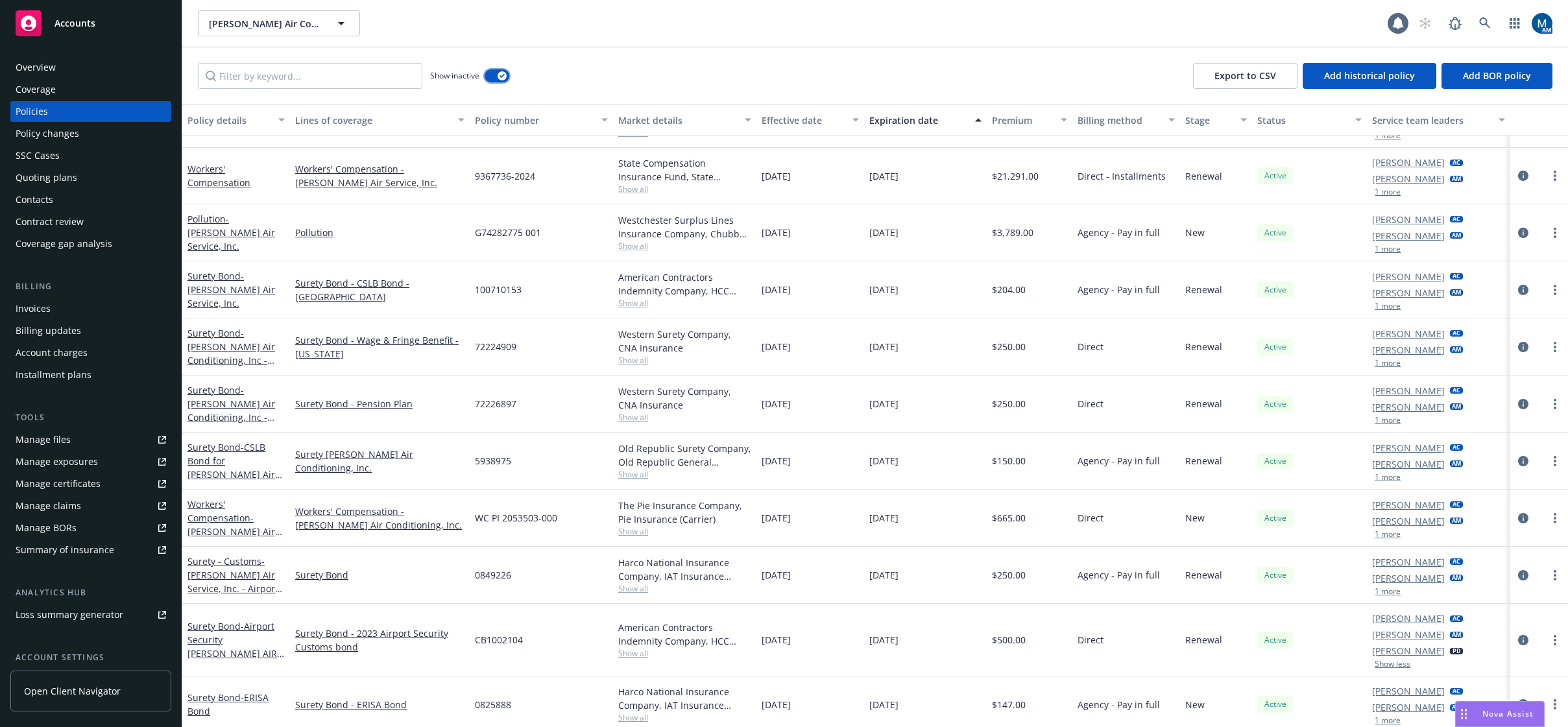
click at [506, 78] on div "button" at bounding box center [502, 75] width 9 height 9
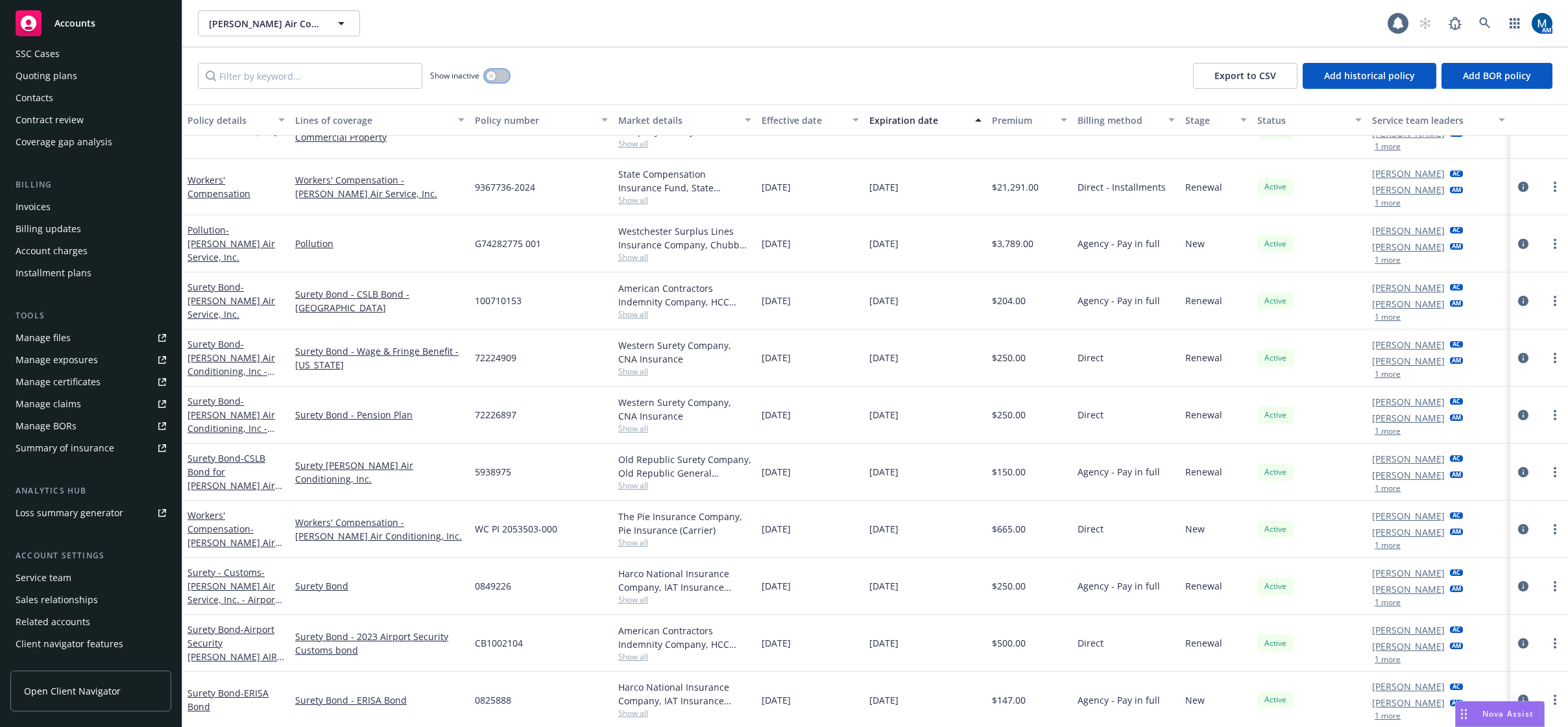
scroll to position [118, 0]
click at [76, 565] on div "Service team" at bounding box center [91, 561] width 151 height 21
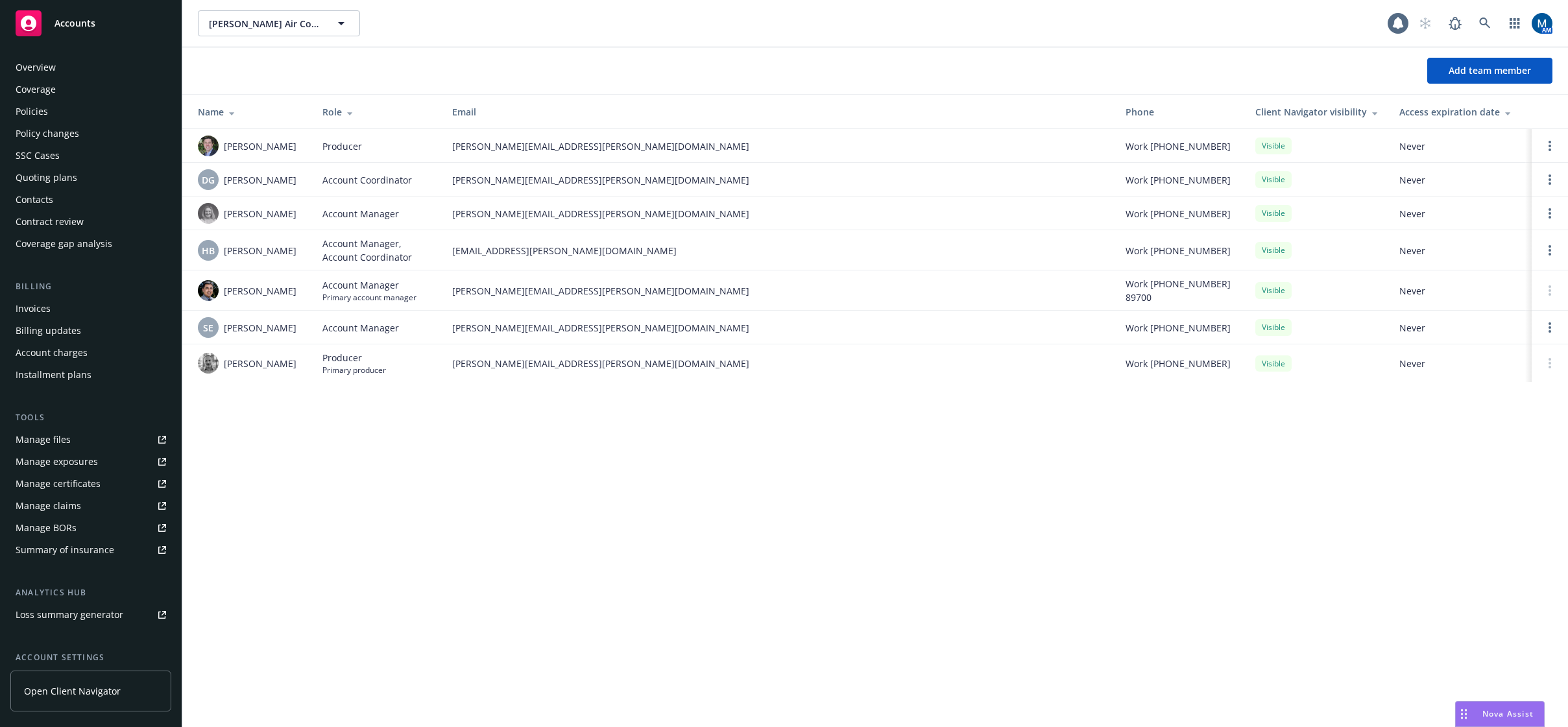
scroll to position [118, 0]
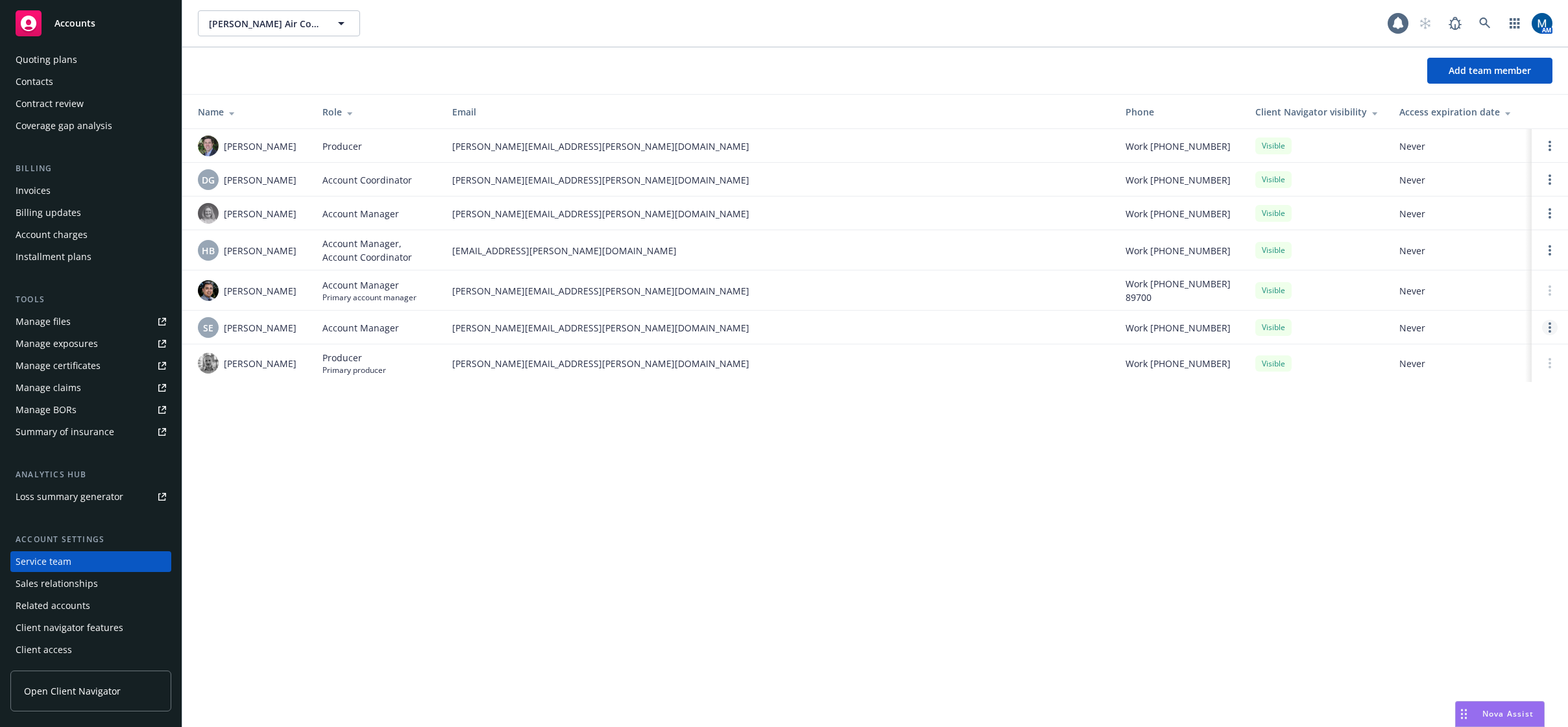
click at [1548, 325] on link "Open options" at bounding box center [1550, 327] width 16 height 16
click at [1454, 292] on span "Remove account manager" at bounding box center [1425, 290] width 144 height 12
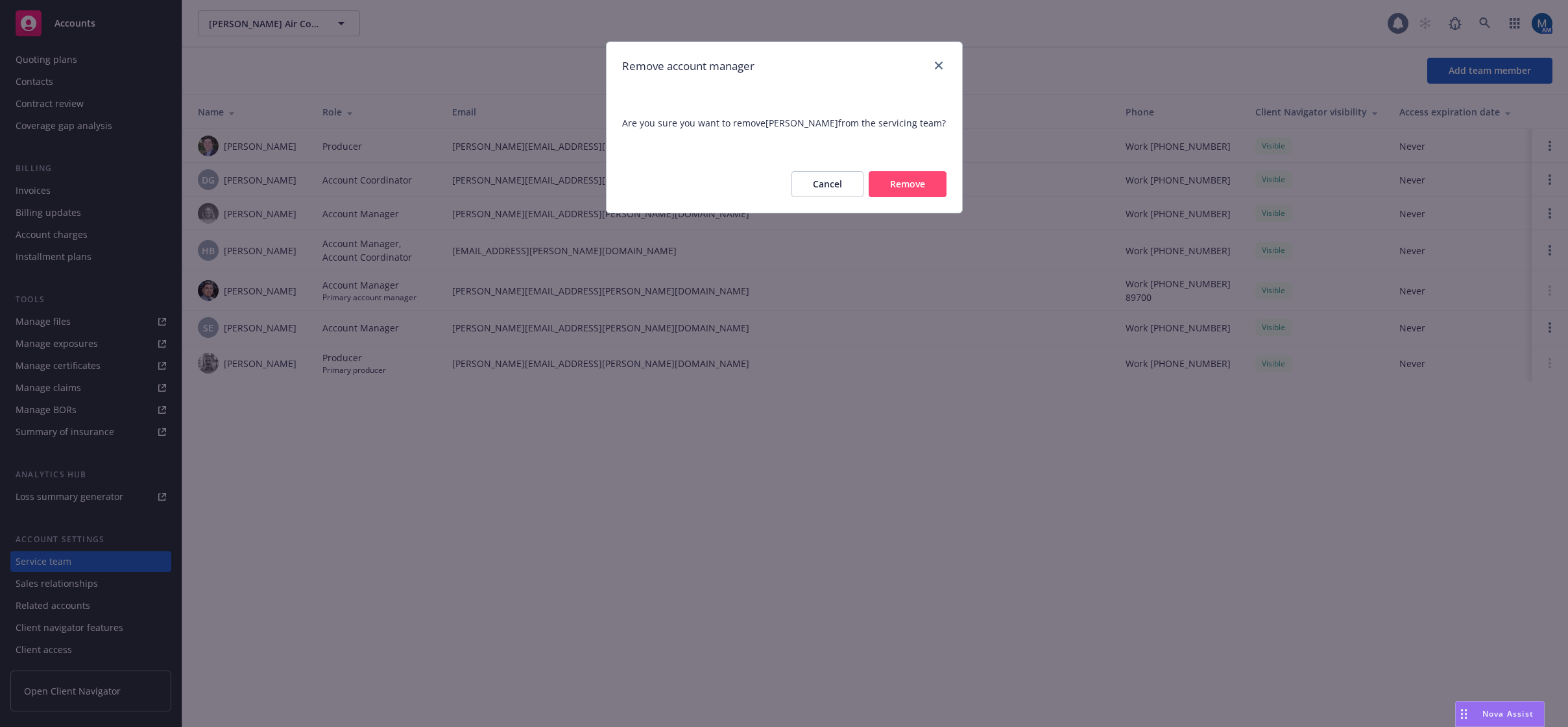
click at [910, 179] on button "Remove" at bounding box center [908, 184] width 78 height 26
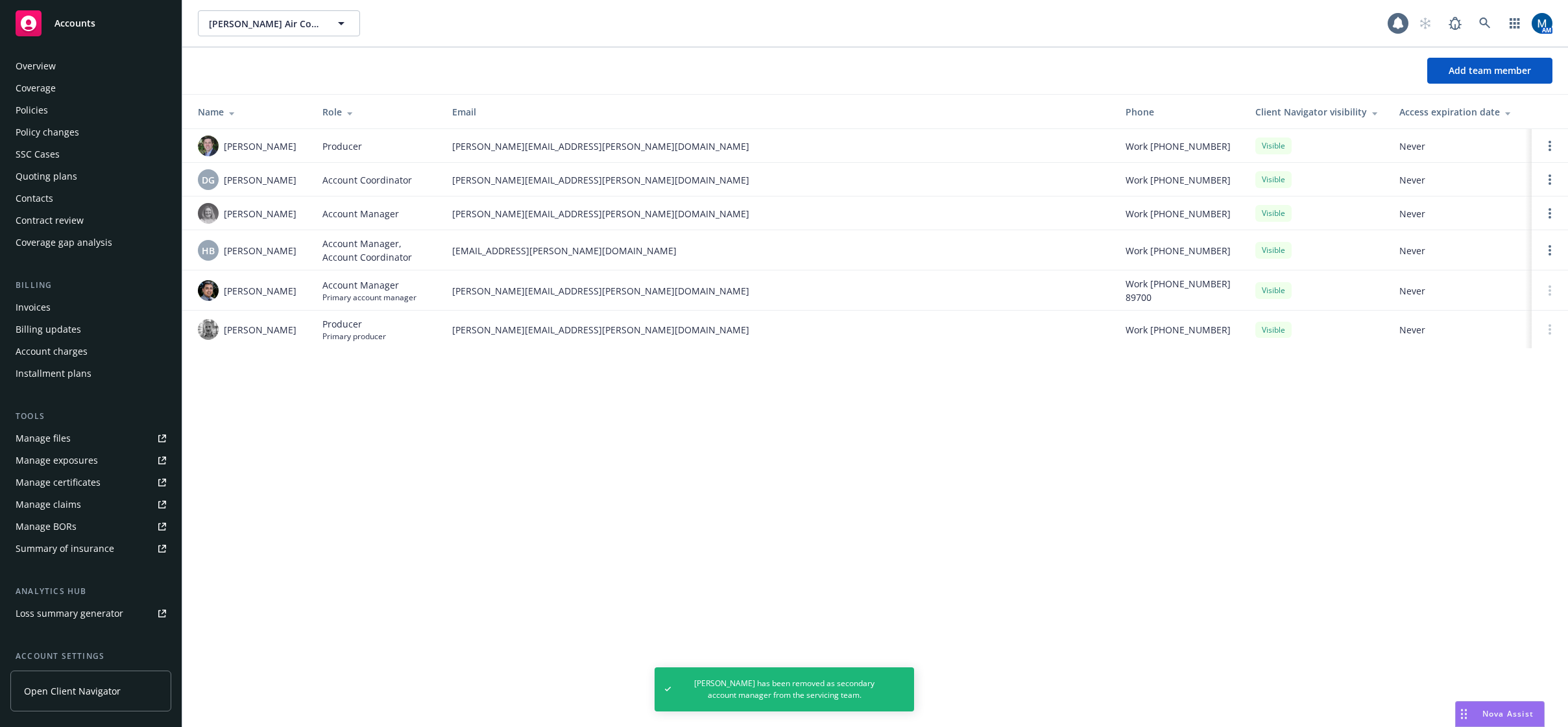
scroll to position [0, 0]
click at [70, 118] on div "Policies" at bounding box center [91, 111] width 151 height 21
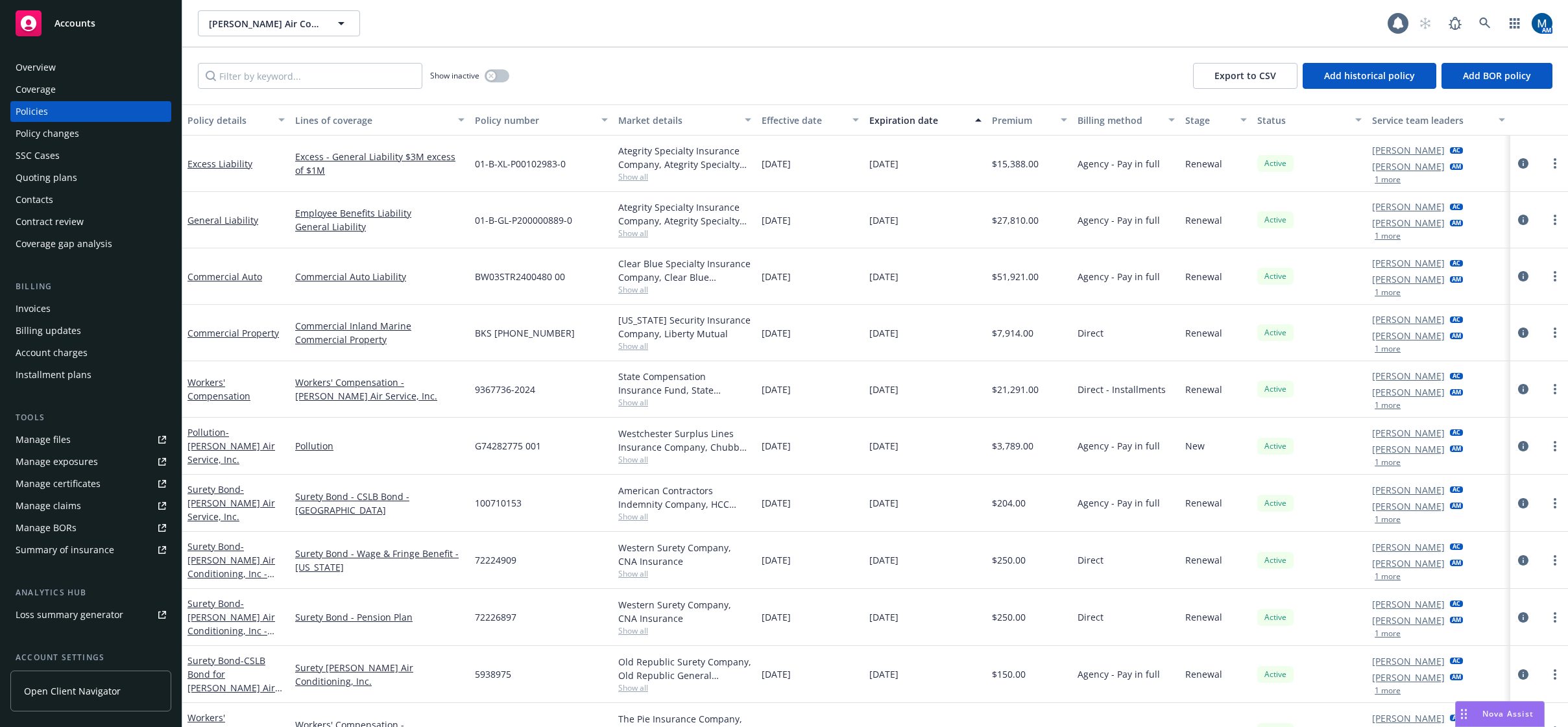
click at [32, 24] on icon at bounding box center [28, 23] width 16 height 16
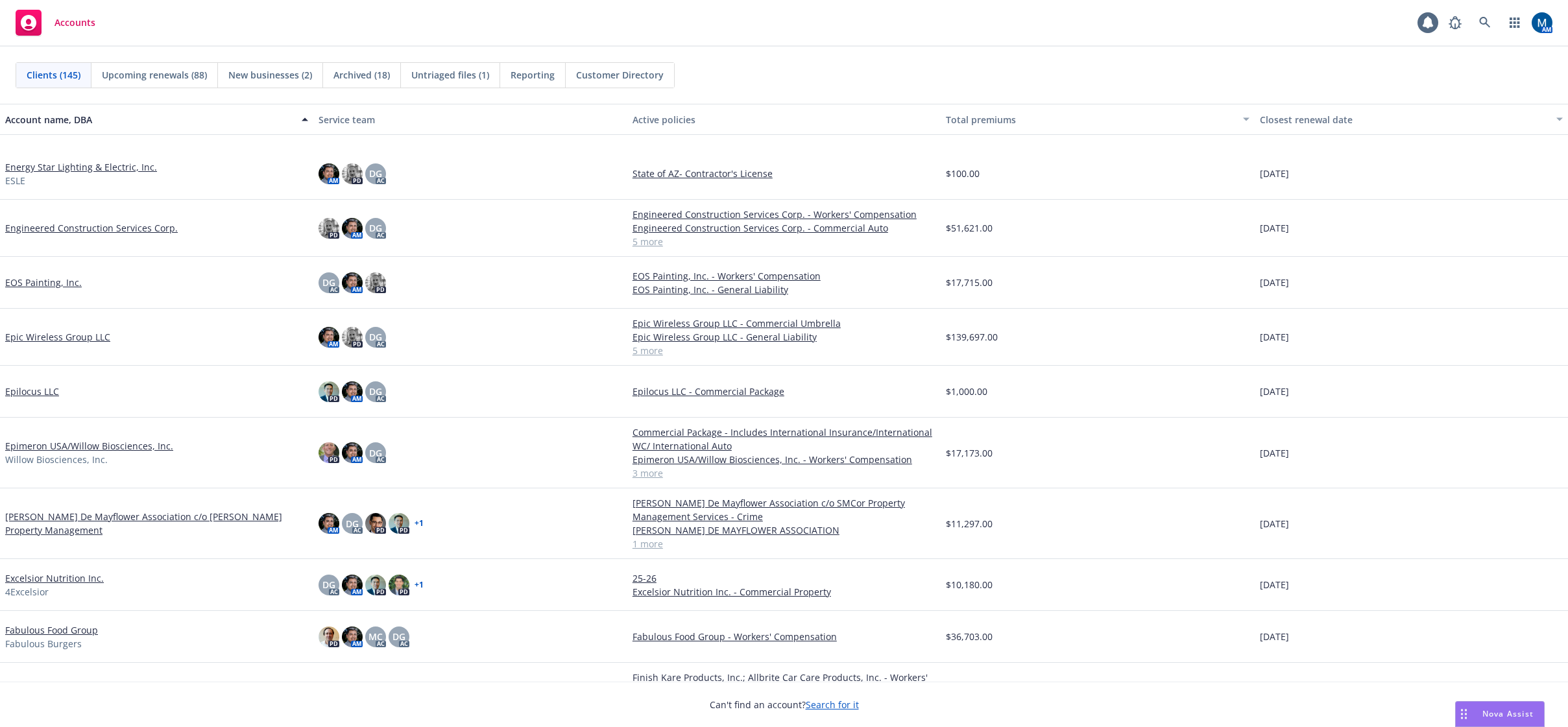
scroll to position [2595, 0]
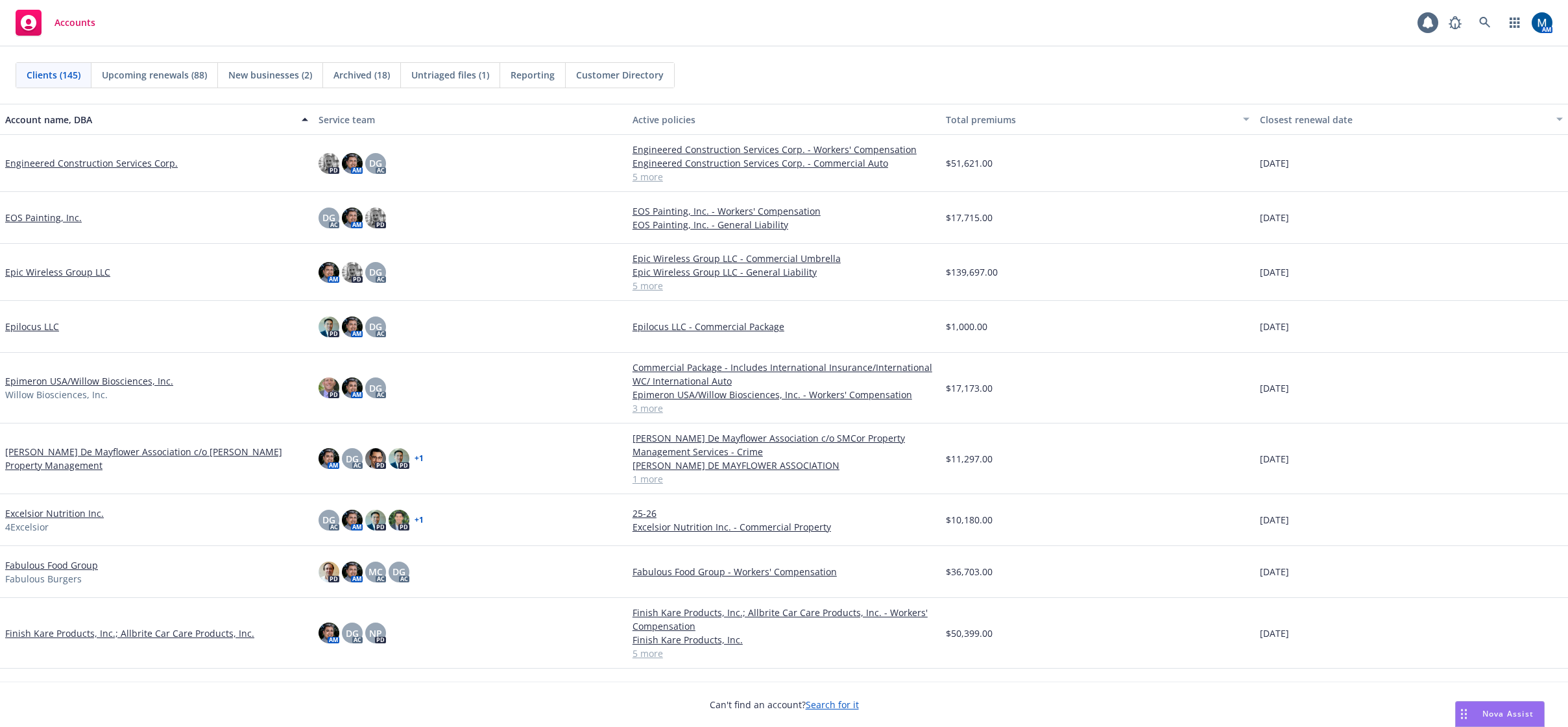
click at [75, 565] on link "Fabulous Food Group" at bounding box center [51, 565] width 93 height 13
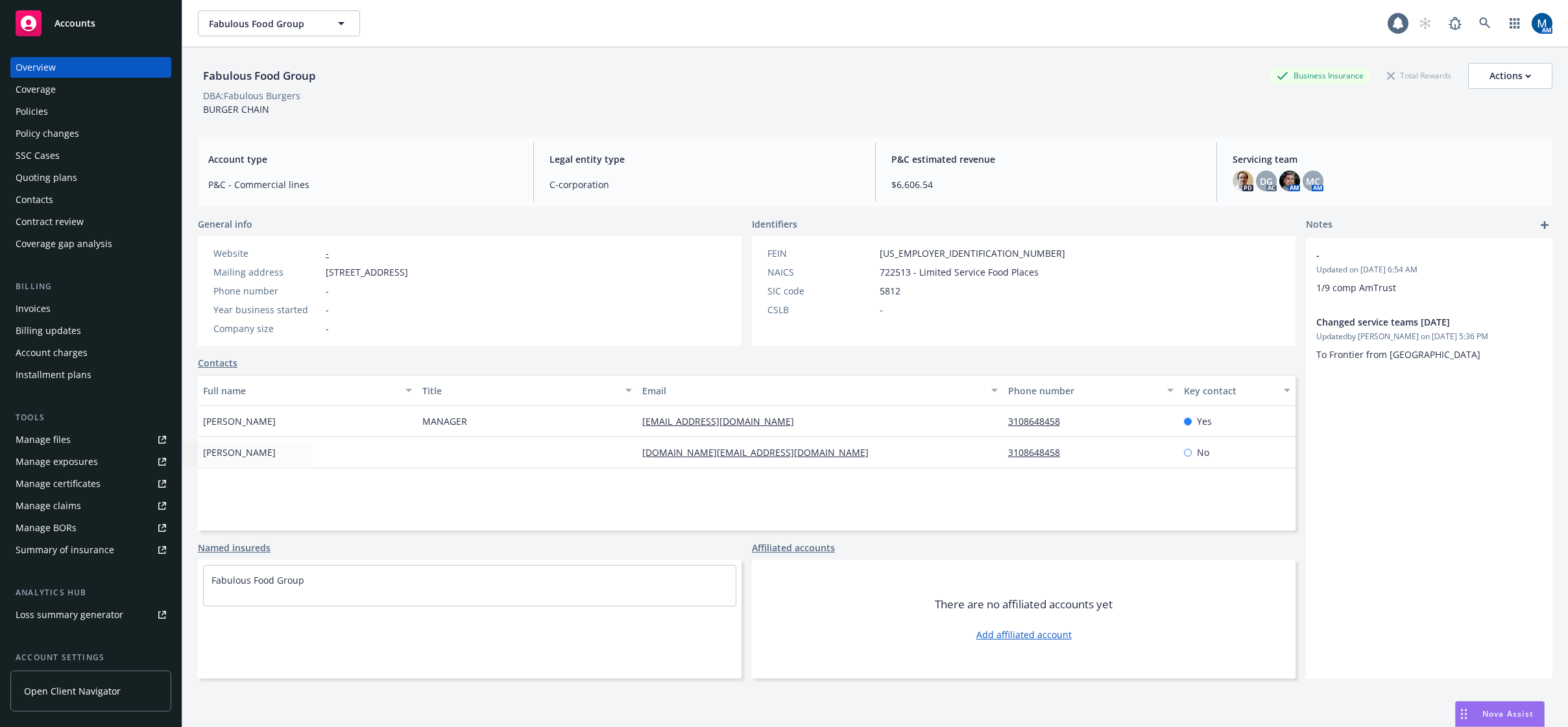
scroll to position [118, 0]
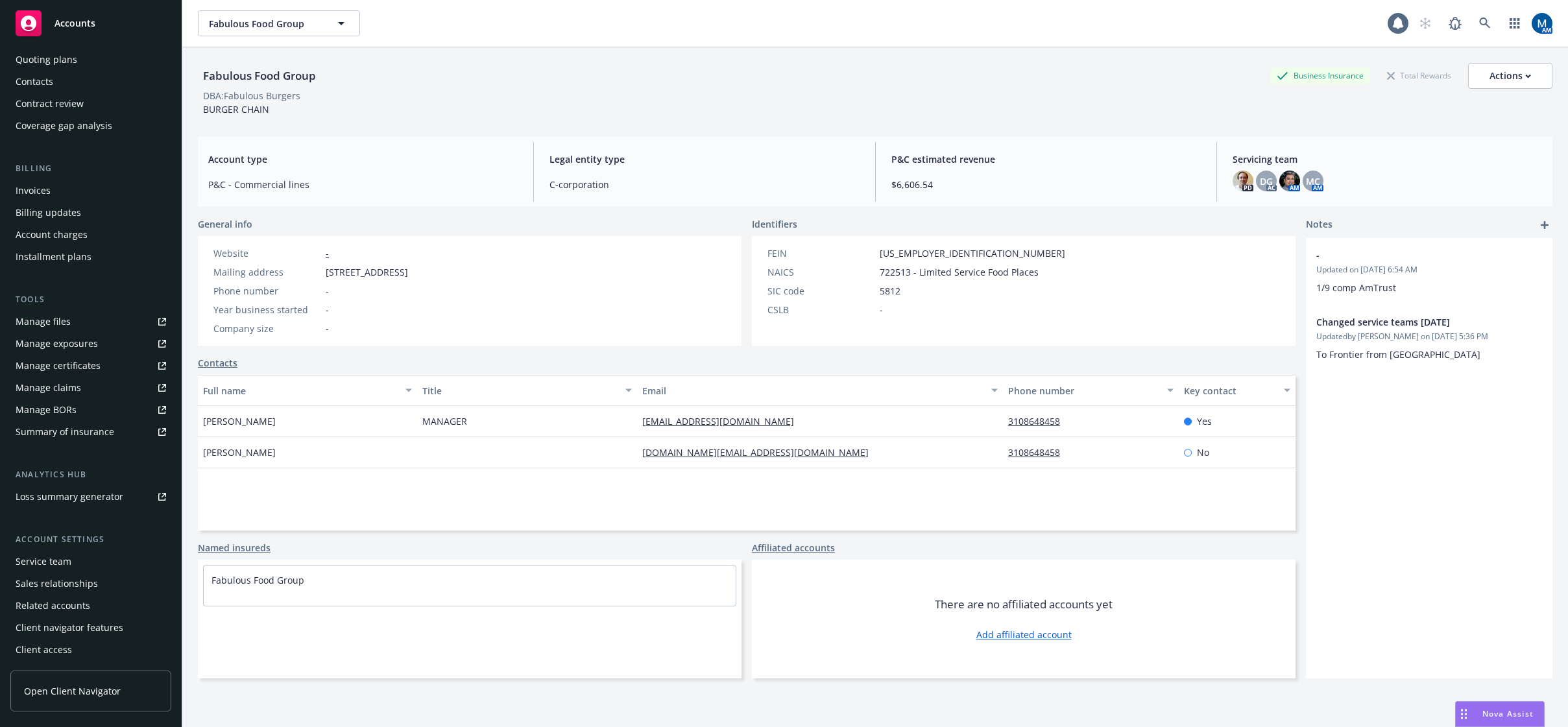
click at [58, 559] on div "Service team" at bounding box center [43, 561] width 56 height 21
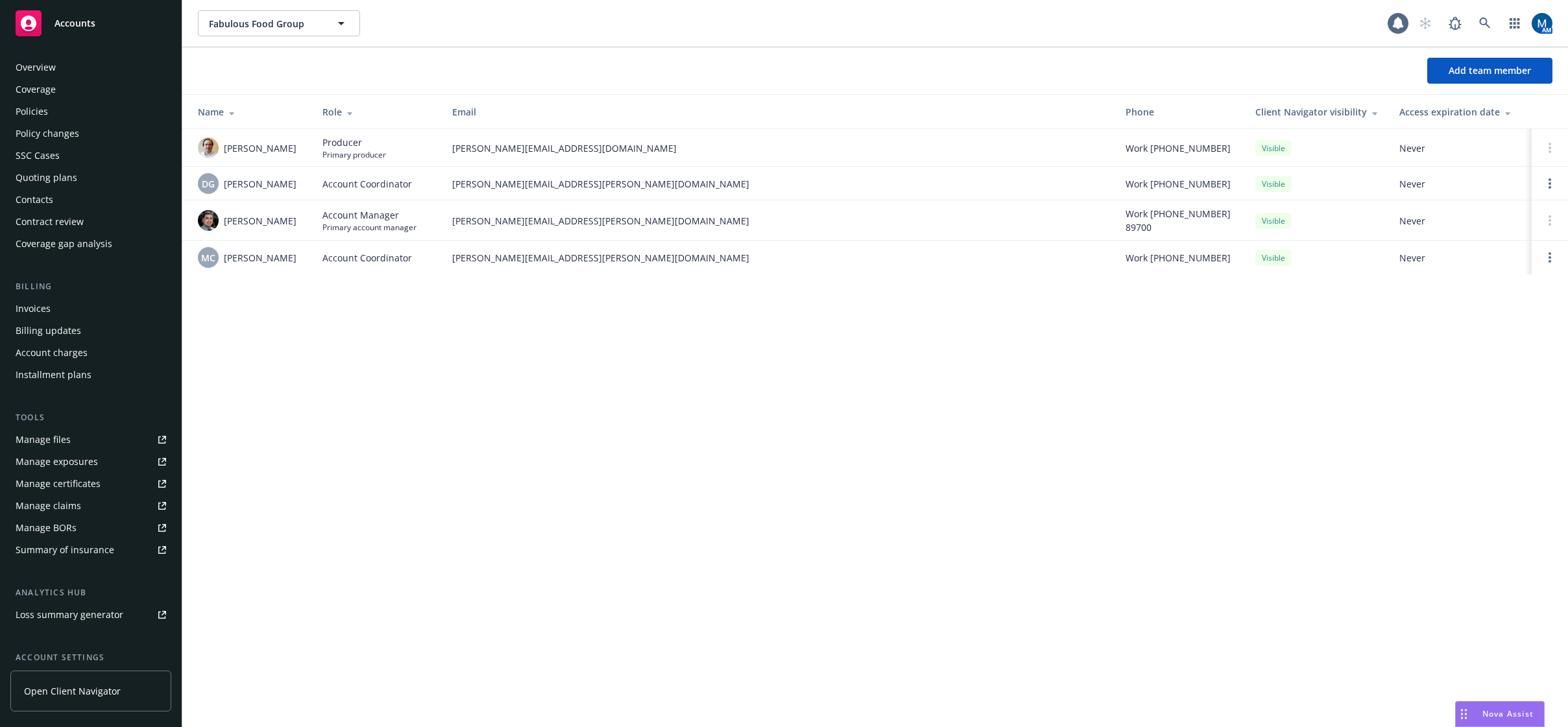
click at [71, 99] on div "Coverage" at bounding box center [91, 89] width 151 height 21
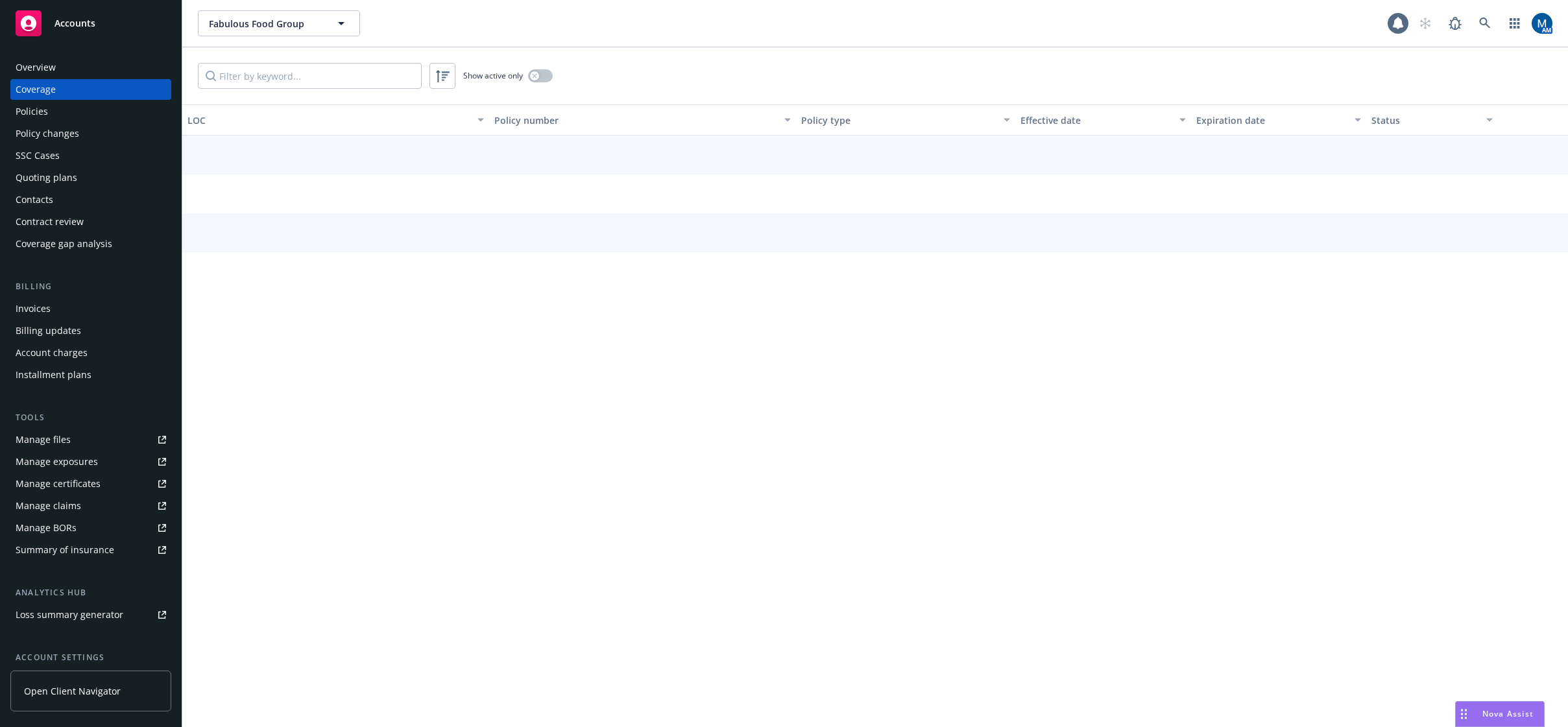
drag, startPoint x: 70, startPoint y: 100, endPoint x: 64, endPoint y: 109, distance: 10.8
click at [64, 109] on div "Policies" at bounding box center [91, 111] width 151 height 21
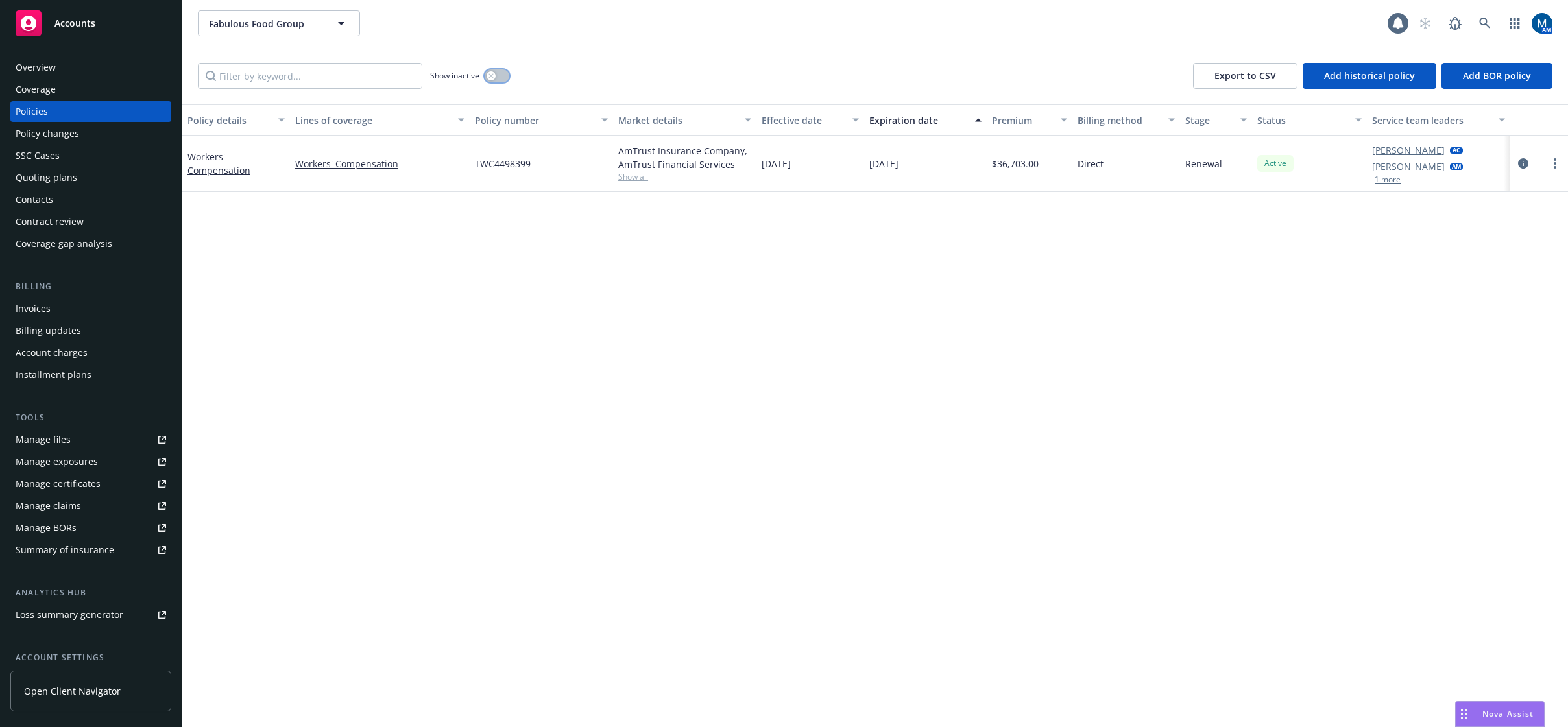
click at [488, 79] on div "button" at bounding box center [491, 75] width 9 height 9
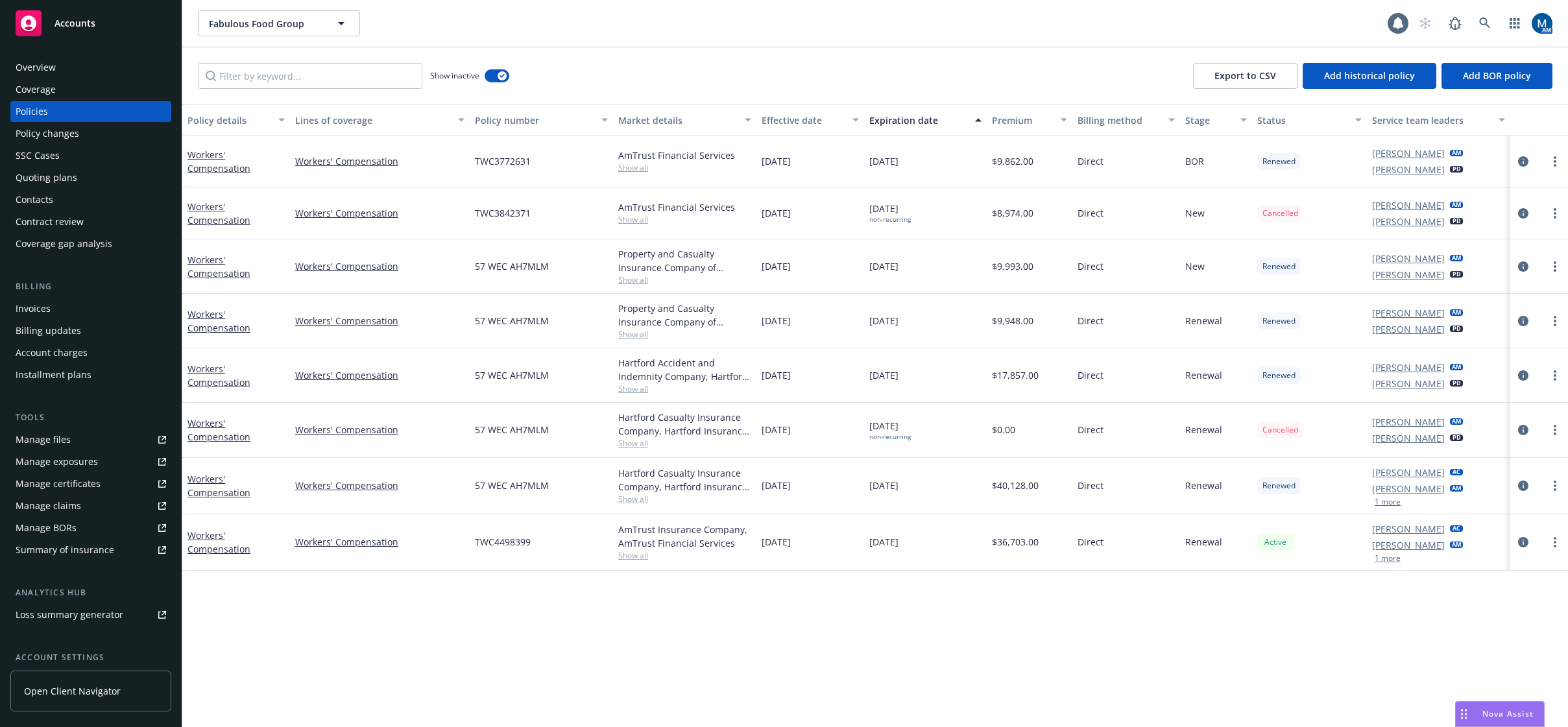
click at [1386, 504] on button "1 more" at bounding box center [1387, 502] width 26 height 7
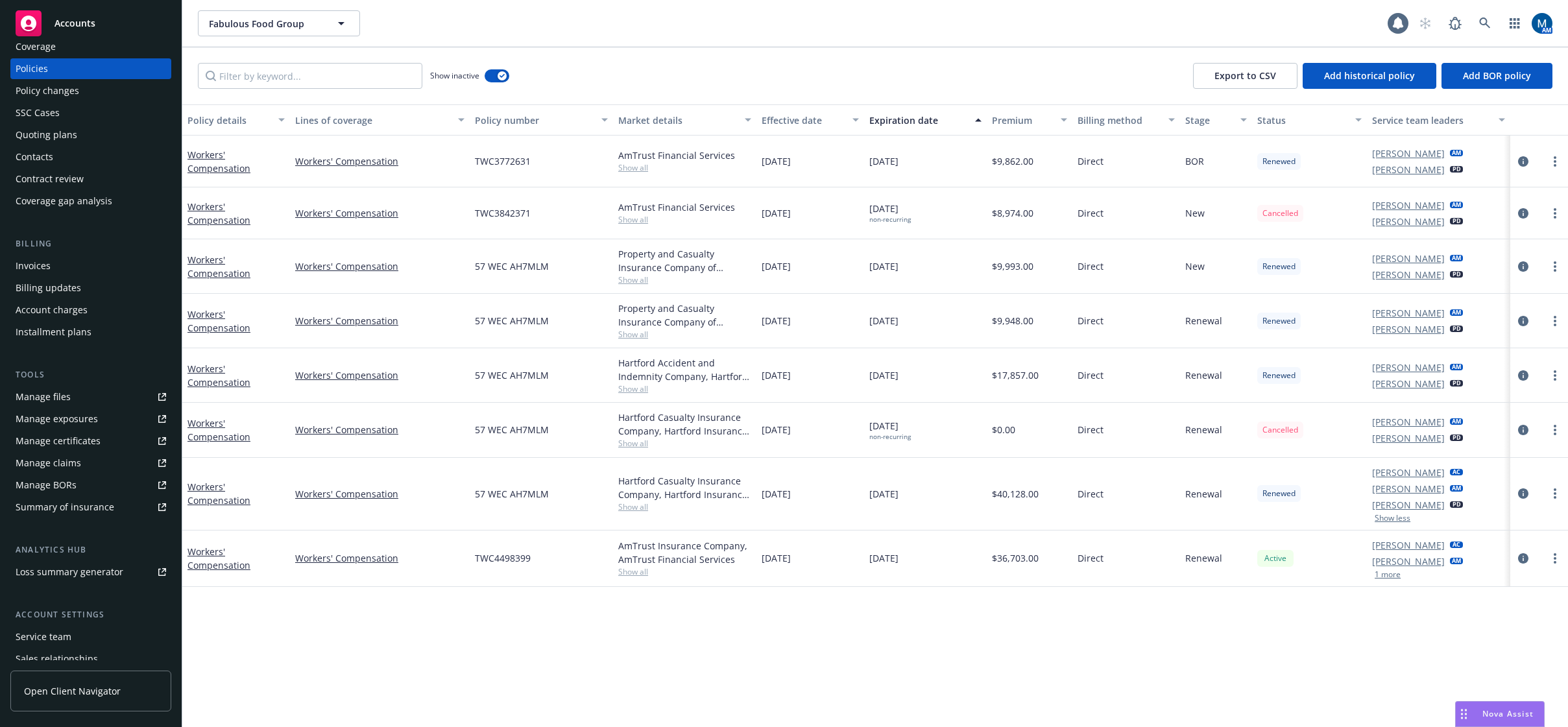
scroll to position [65, 0]
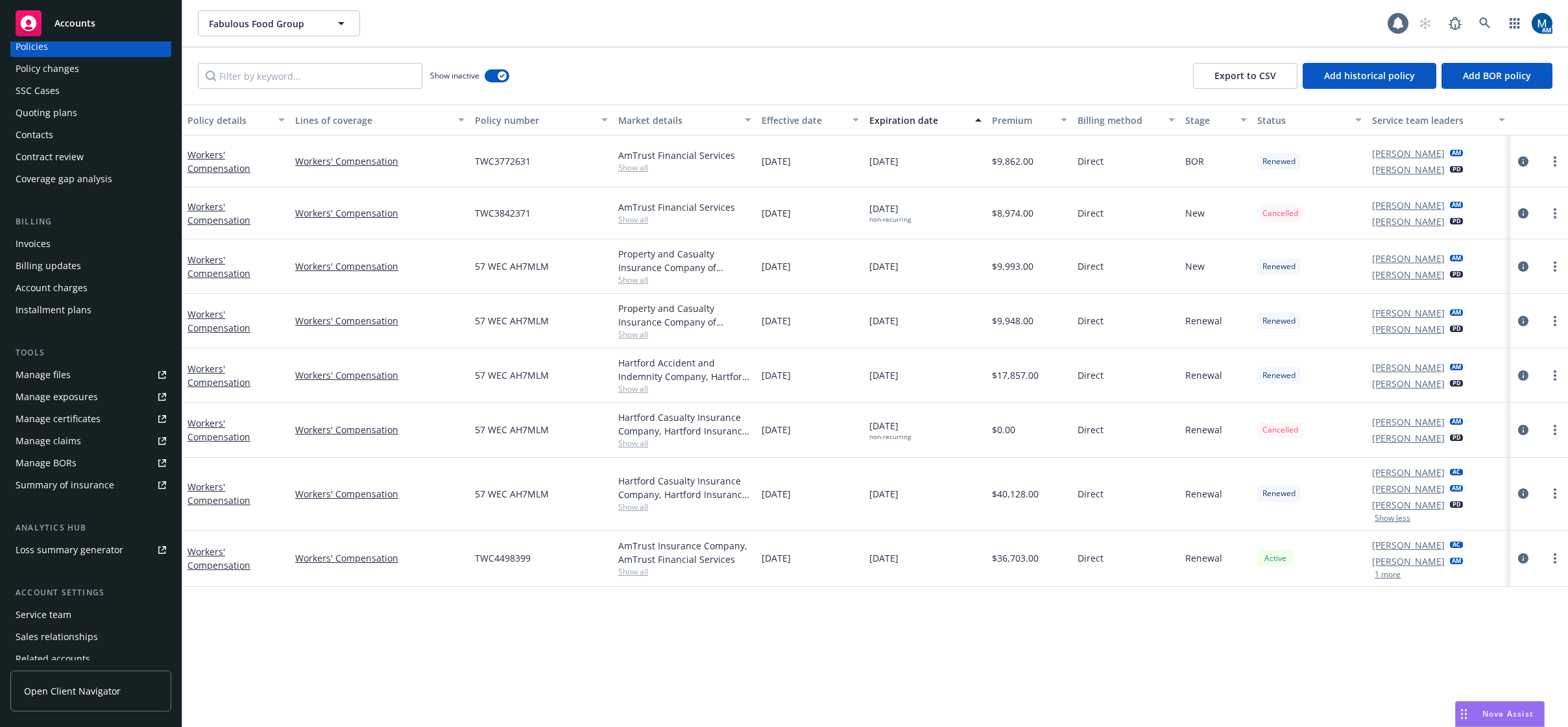
click at [56, 615] on div "Service team" at bounding box center [43, 614] width 56 height 21
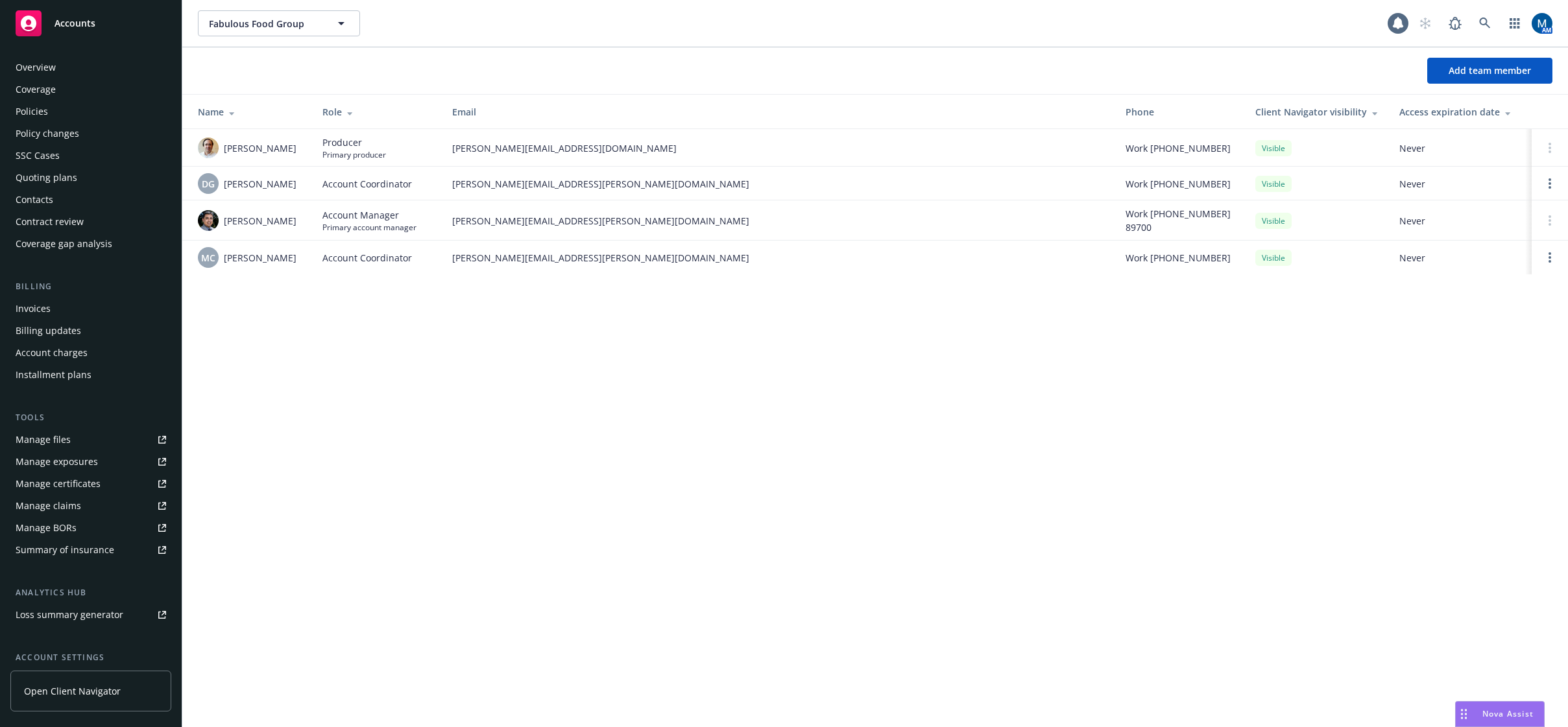
scroll to position [118, 0]
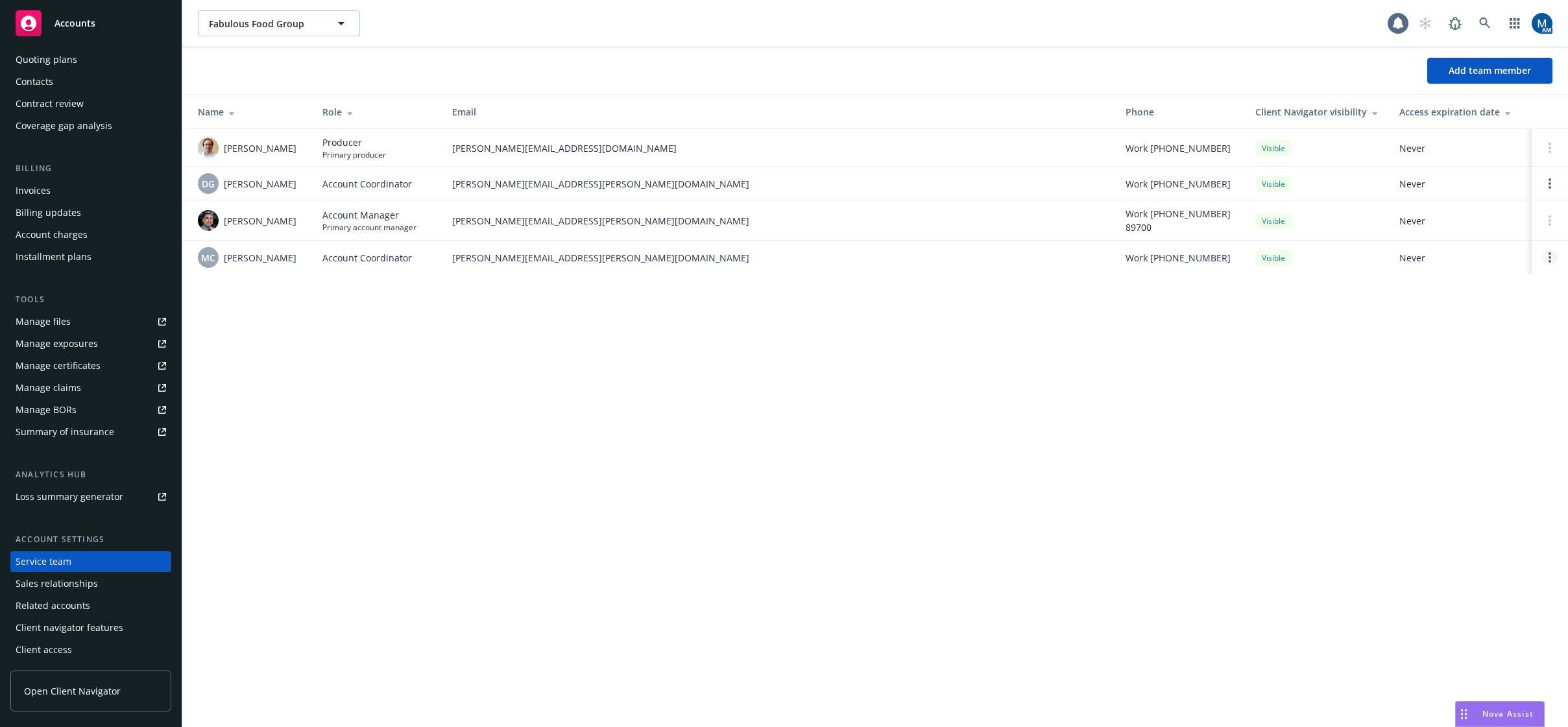
click at [1556, 254] on link "Open options" at bounding box center [1550, 257] width 16 height 16
click at [1474, 222] on span "Remove account coordinator" at bounding box center [1463, 221] width 156 height 12
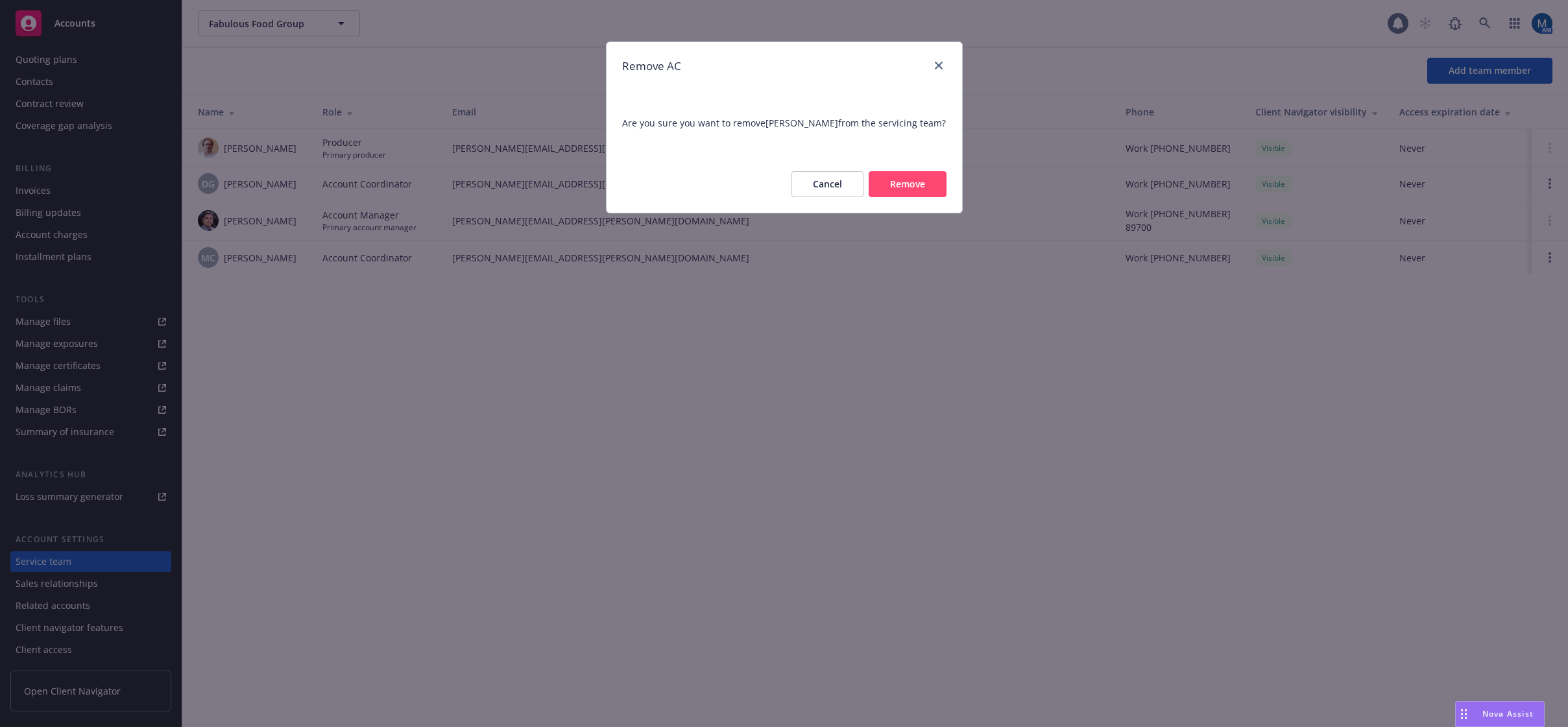
click at [908, 195] on button "Remove" at bounding box center [908, 184] width 78 height 26
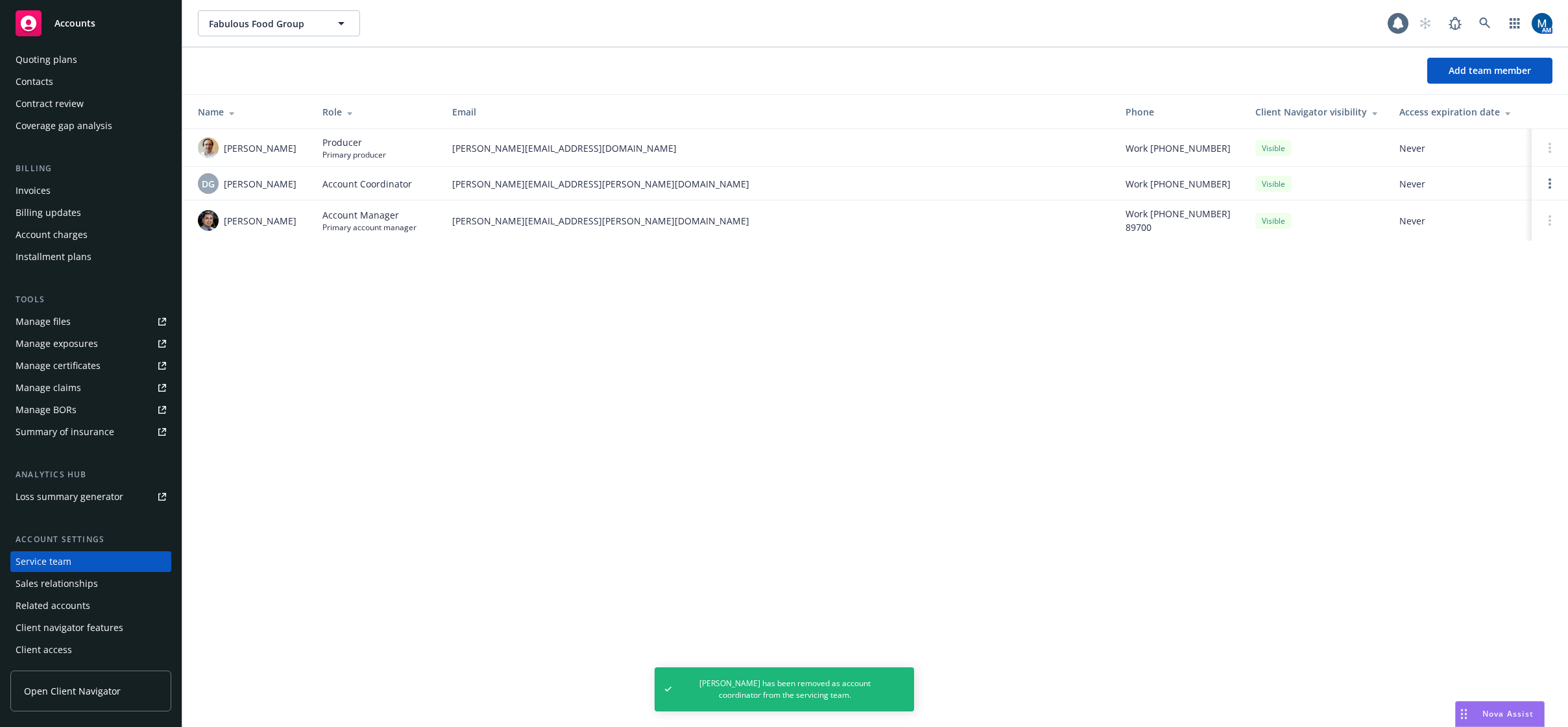
click at [79, 20] on span "Accounts" at bounding box center [75, 23] width 41 height 11
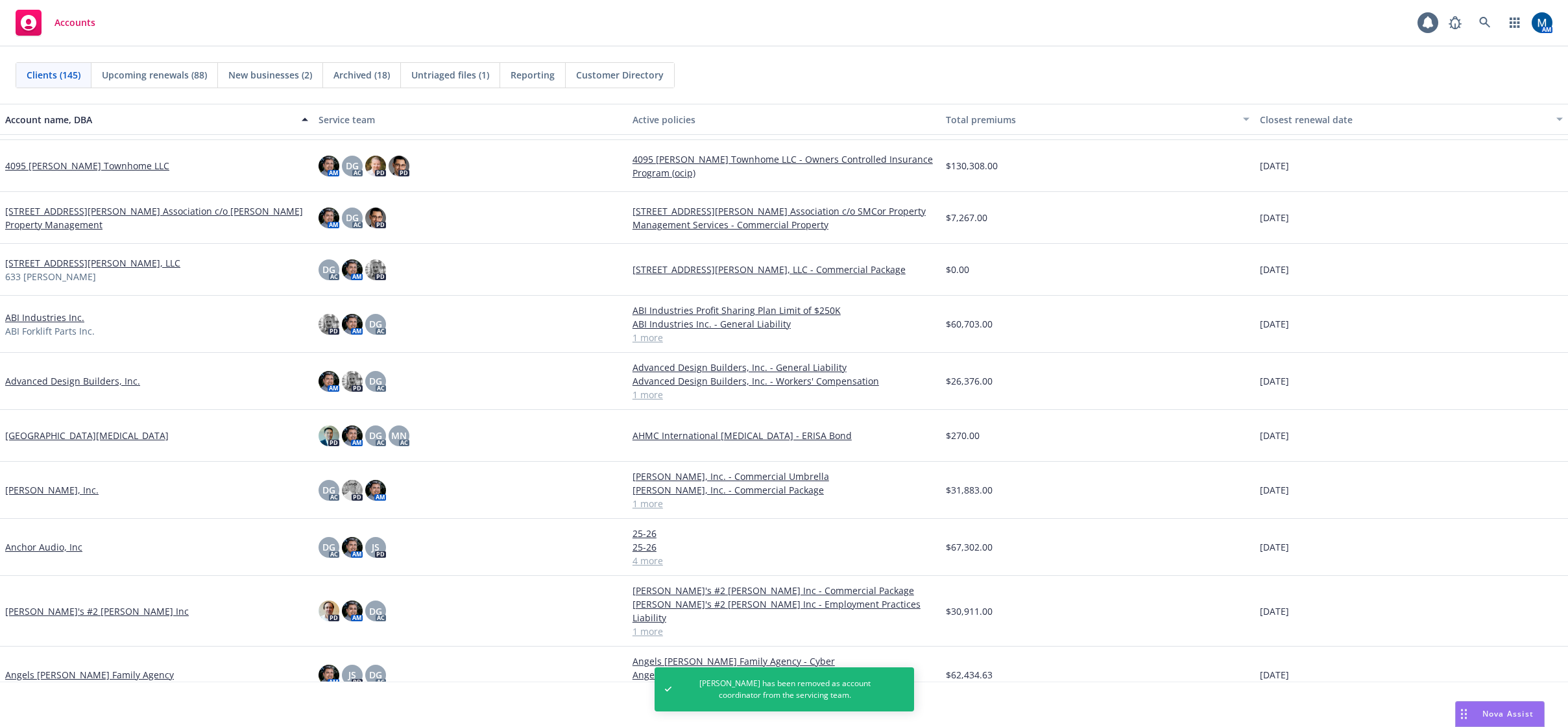
scroll to position [324, 0]
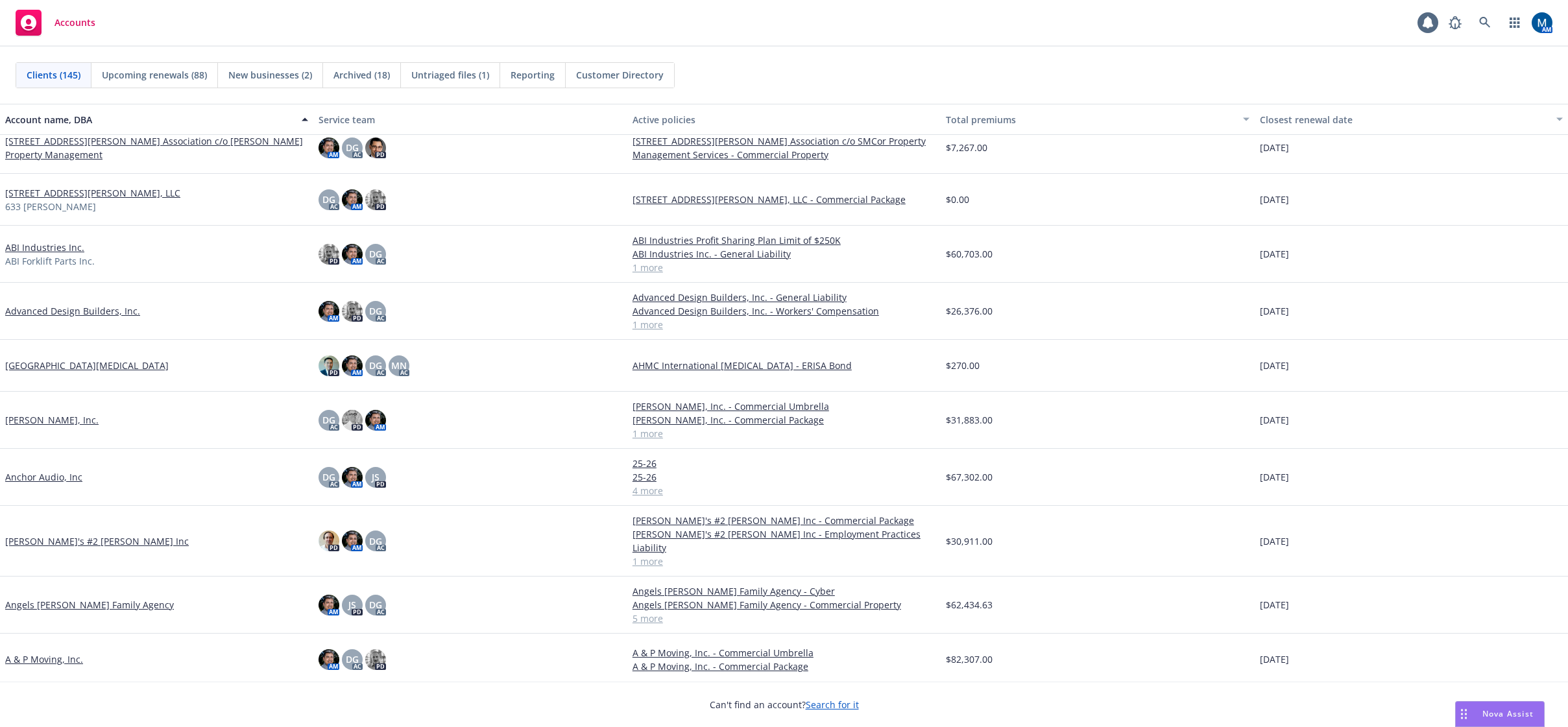
click at [532, 80] on span "Reporting" at bounding box center [532, 75] width 44 height 13
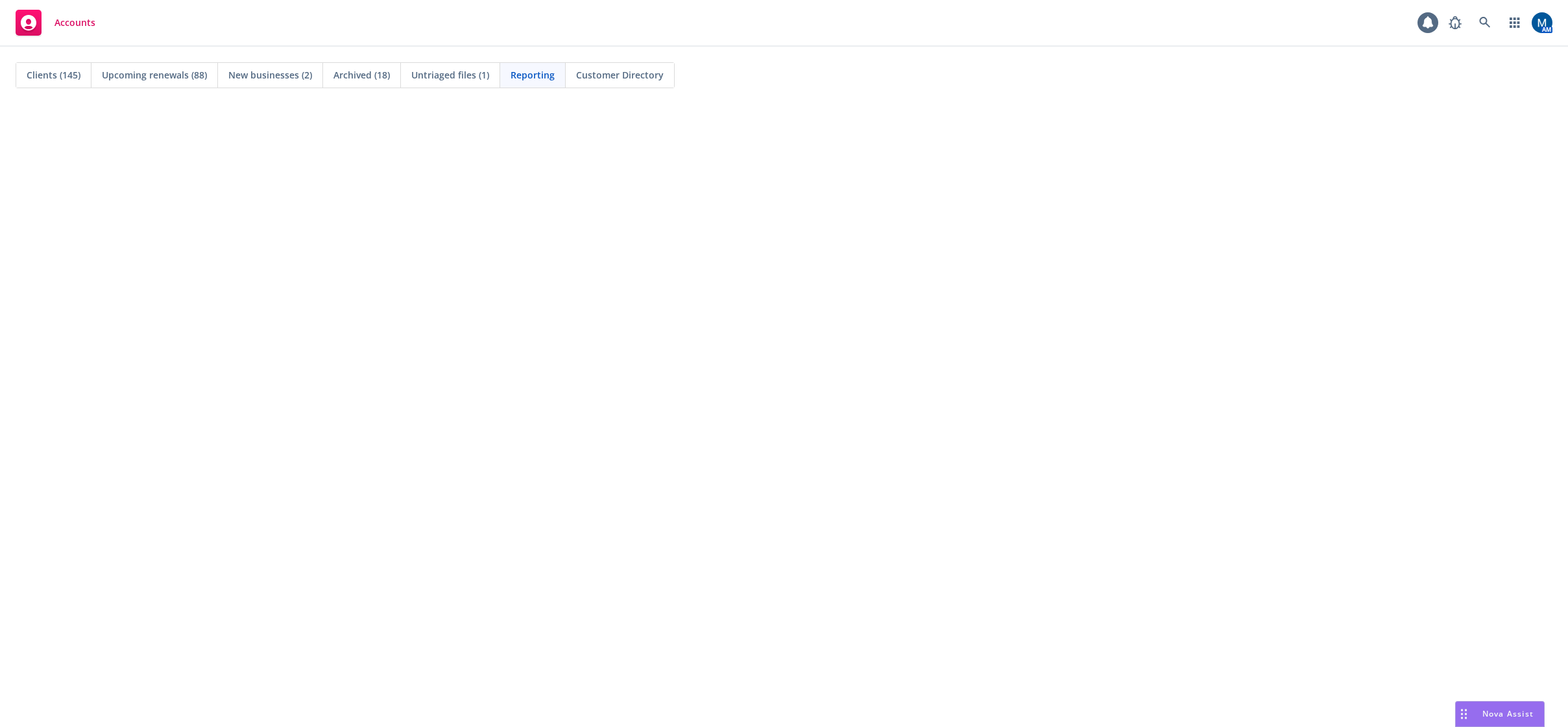
click at [22, 71] on div "Clients (145)" at bounding box center [54, 75] width 75 height 25
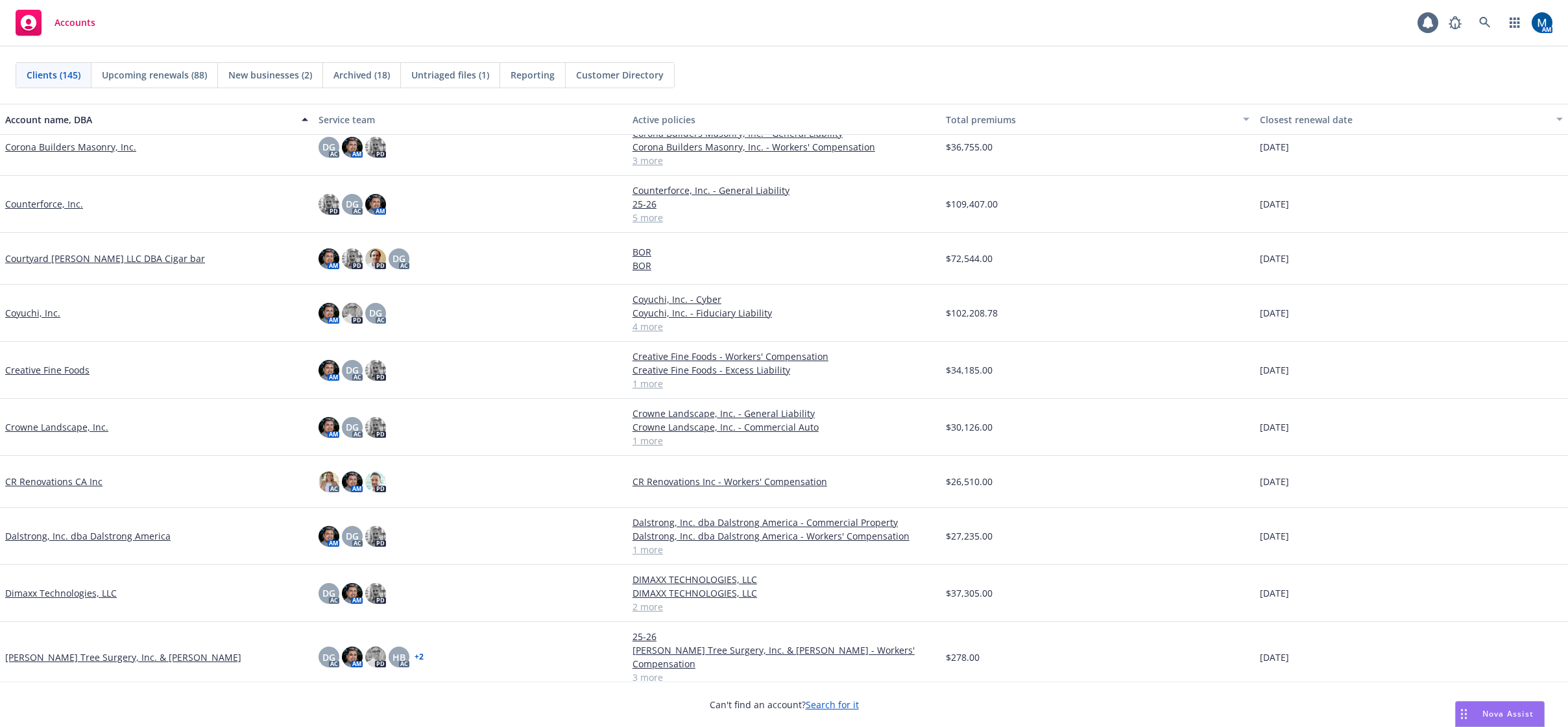
scroll to position [1816, 0]
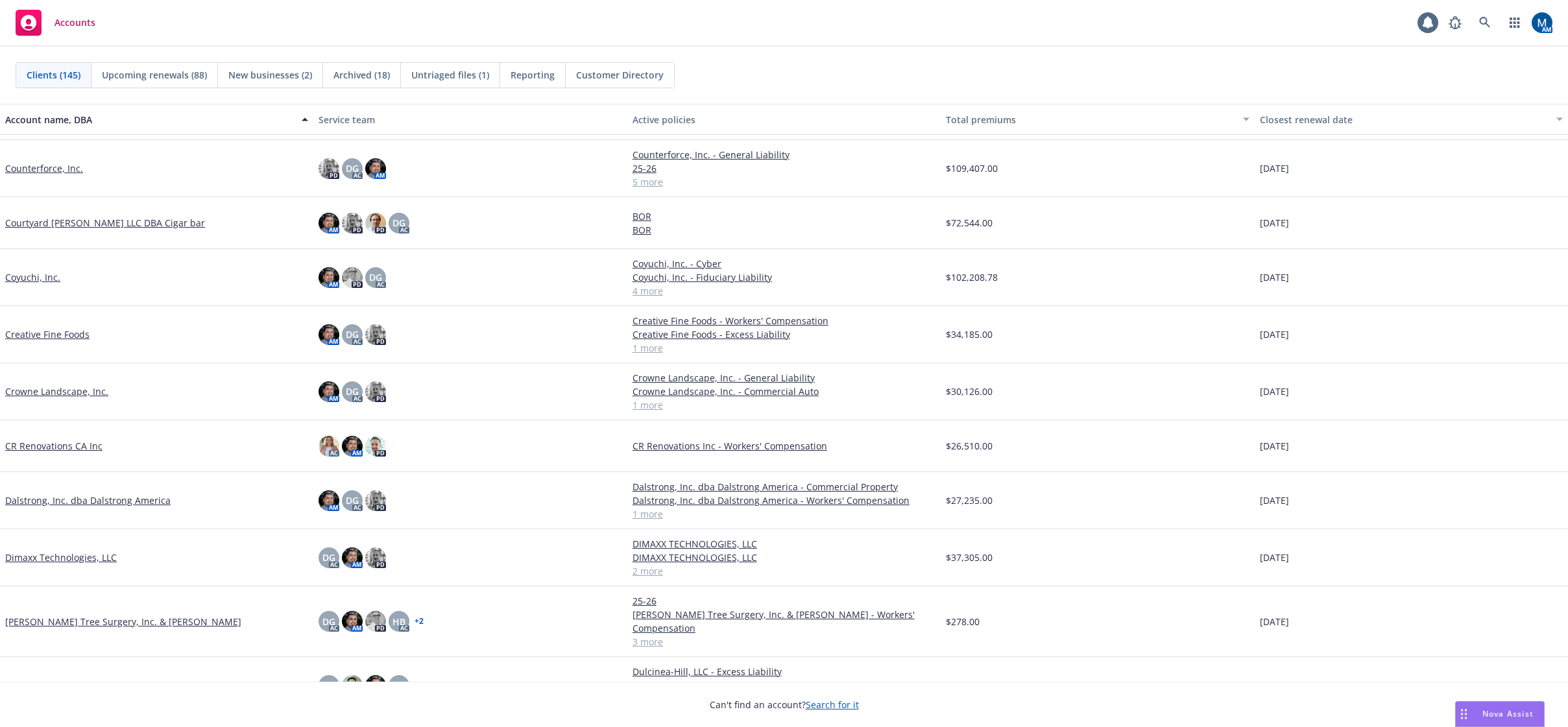
click at [85, 615] on link "[PERSON_NAME] Tree Surgery, Inc. & [PERSON_NAME]" at bounding box center [123, 622] width 236 height 13
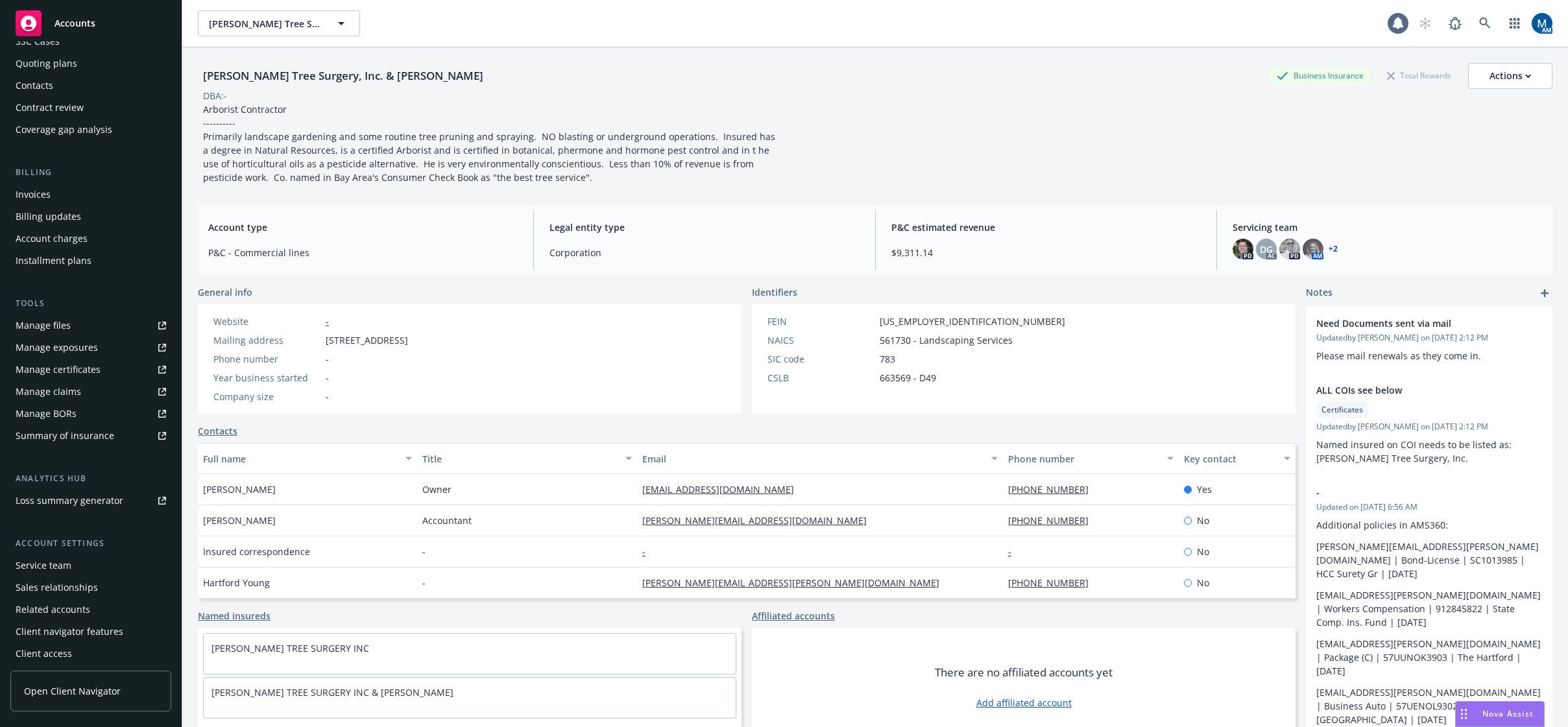
scroll to position [118, 0]
click at [74, 563] on div "Service team" at bounding box center [91, 561] width 151 height 21
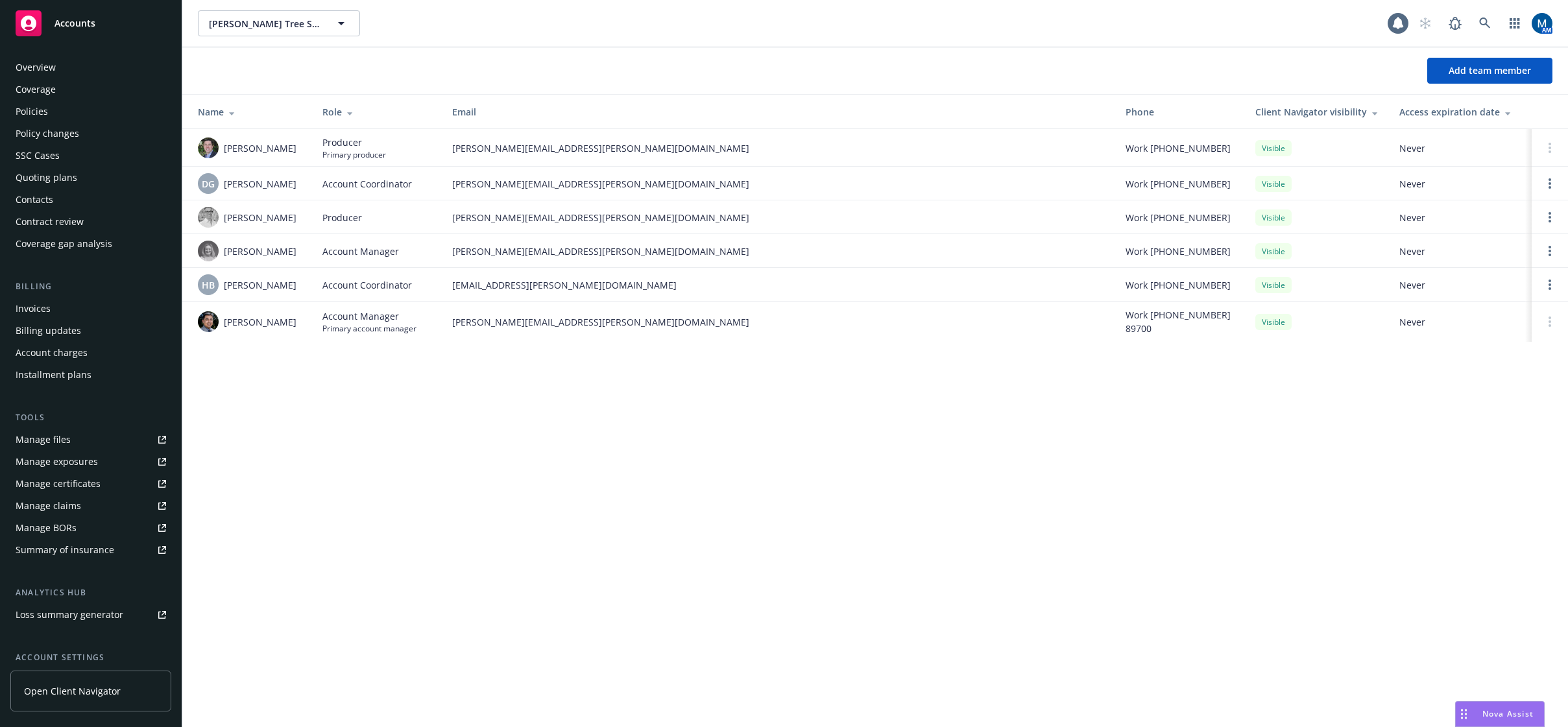
click at [58, 119] on div "Policies" at bounding box center [91, 111] width 151 height 21
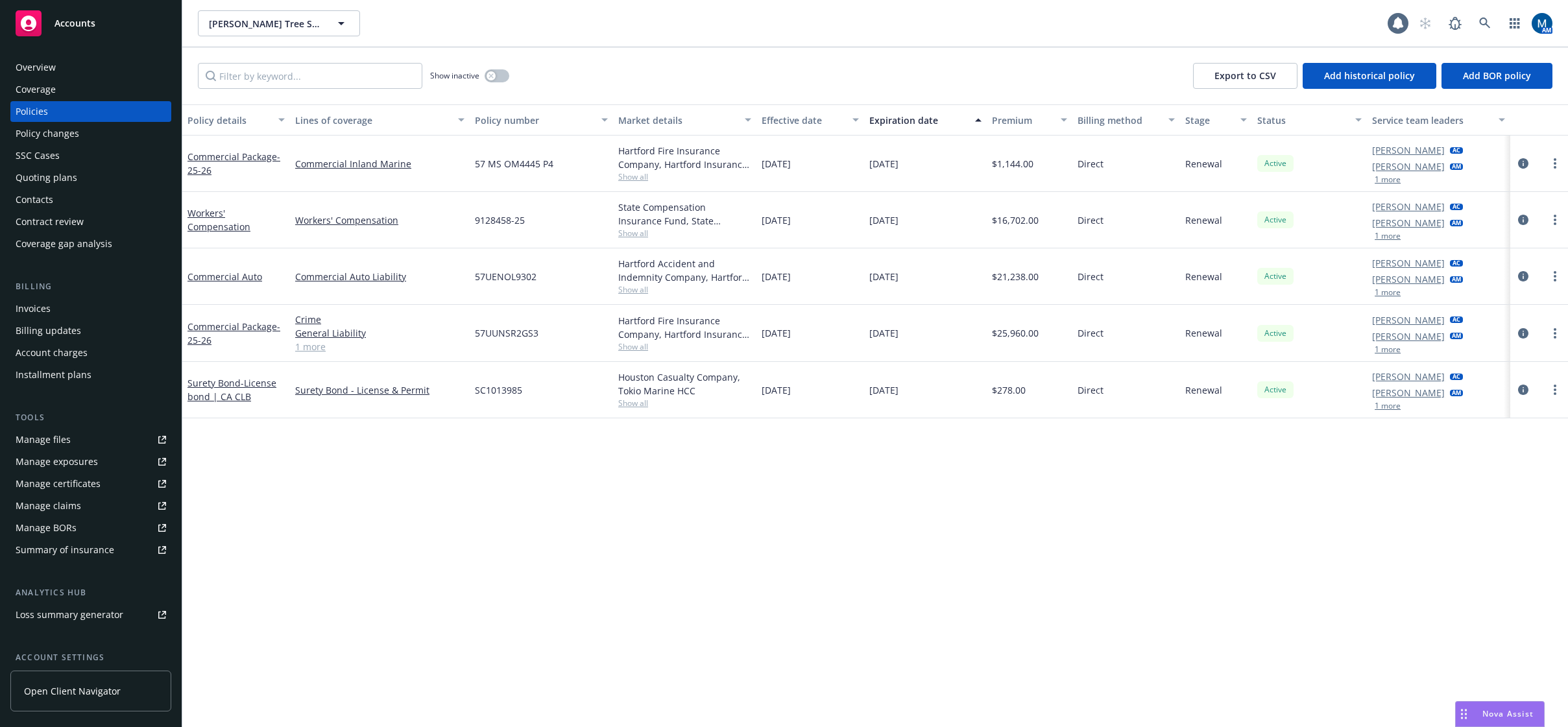
click at [483, 76] on div "Show inactive" at bounding box center [469, 75] width 79 height 26
click at [488, 76] on icon "button" at bounding box center [491, 75] width 5 height 5
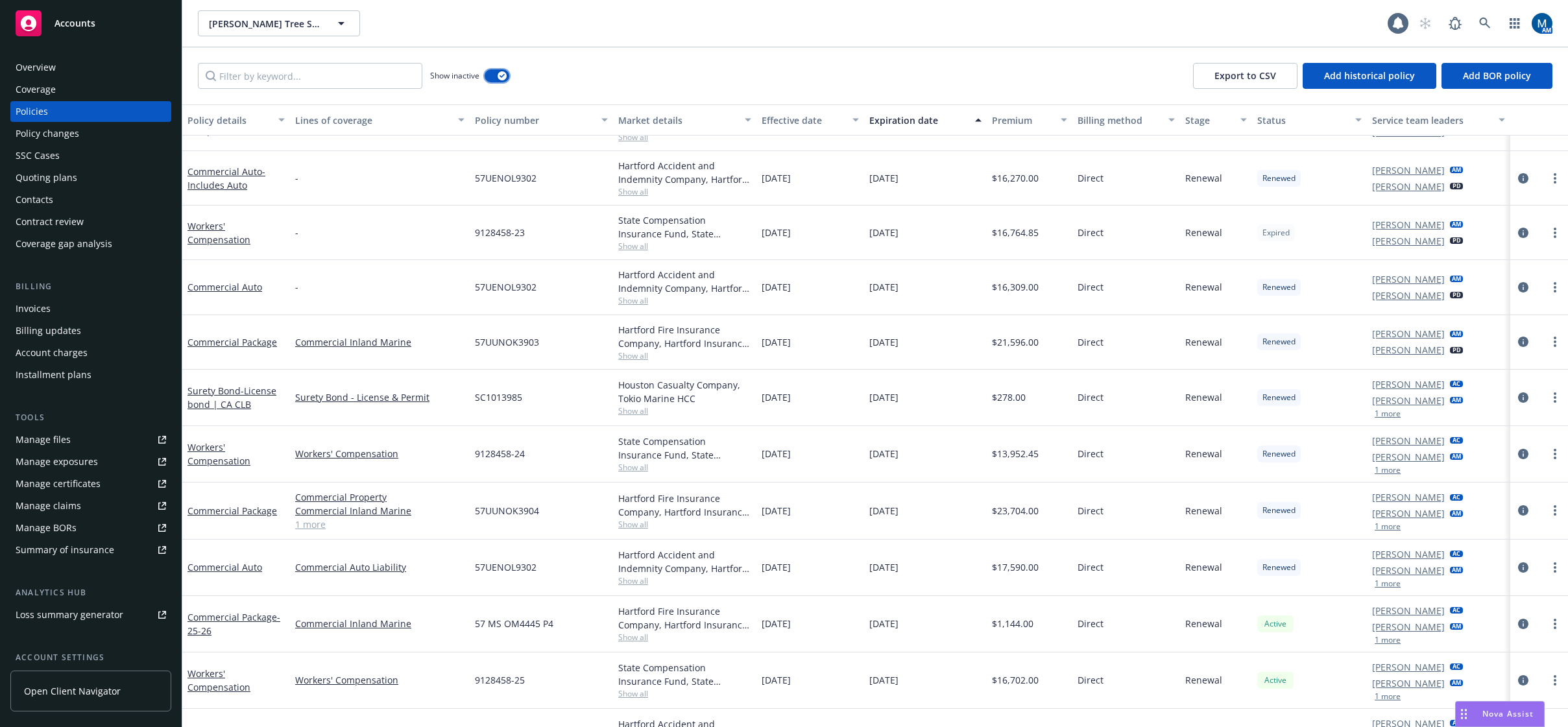
scroll to position [1038, 0]
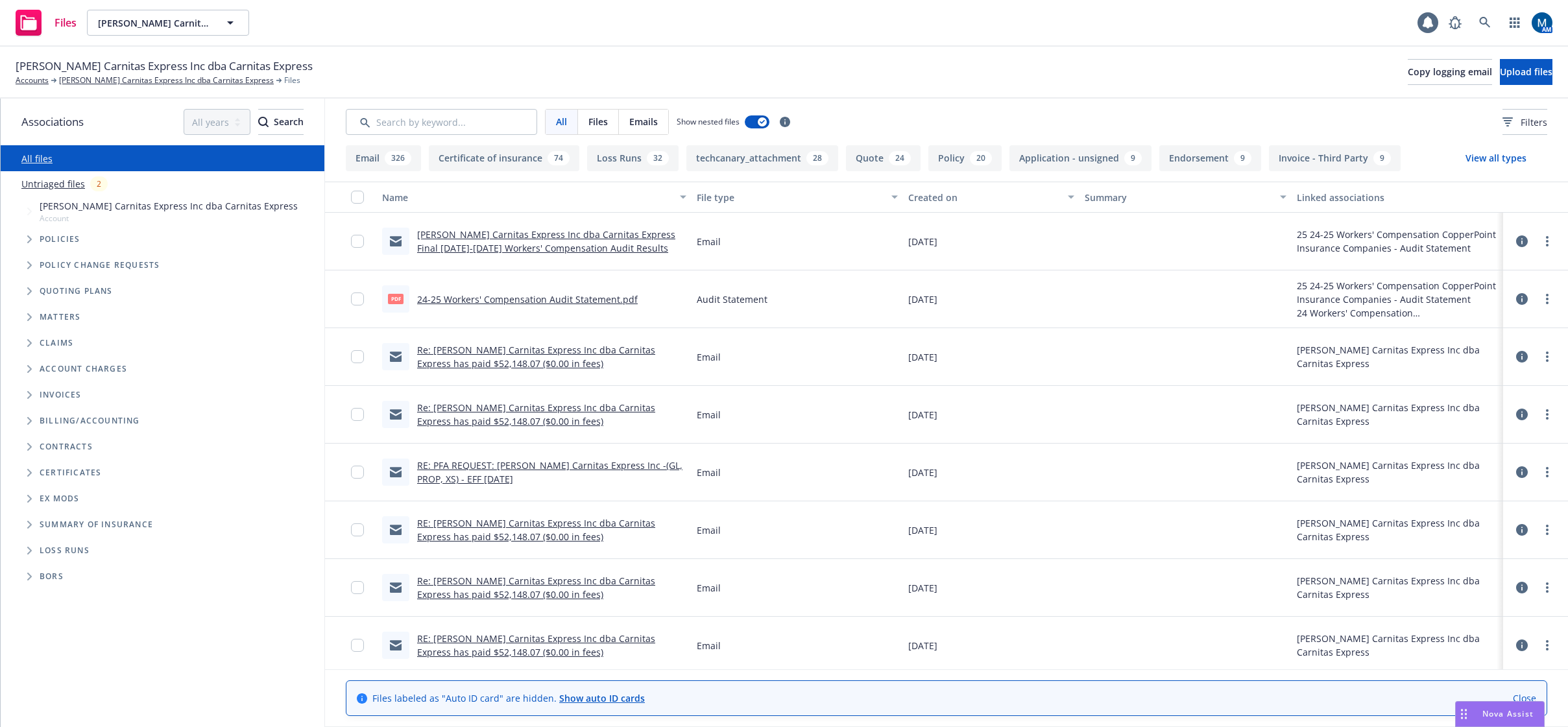
click at [578, 243] on link "[PERSON_NAME] Carnitas Express Inc dba Carnitas Express Final [DATE]-[DATE] Wor…" at bounding box center [546, 240] width 258 height 26
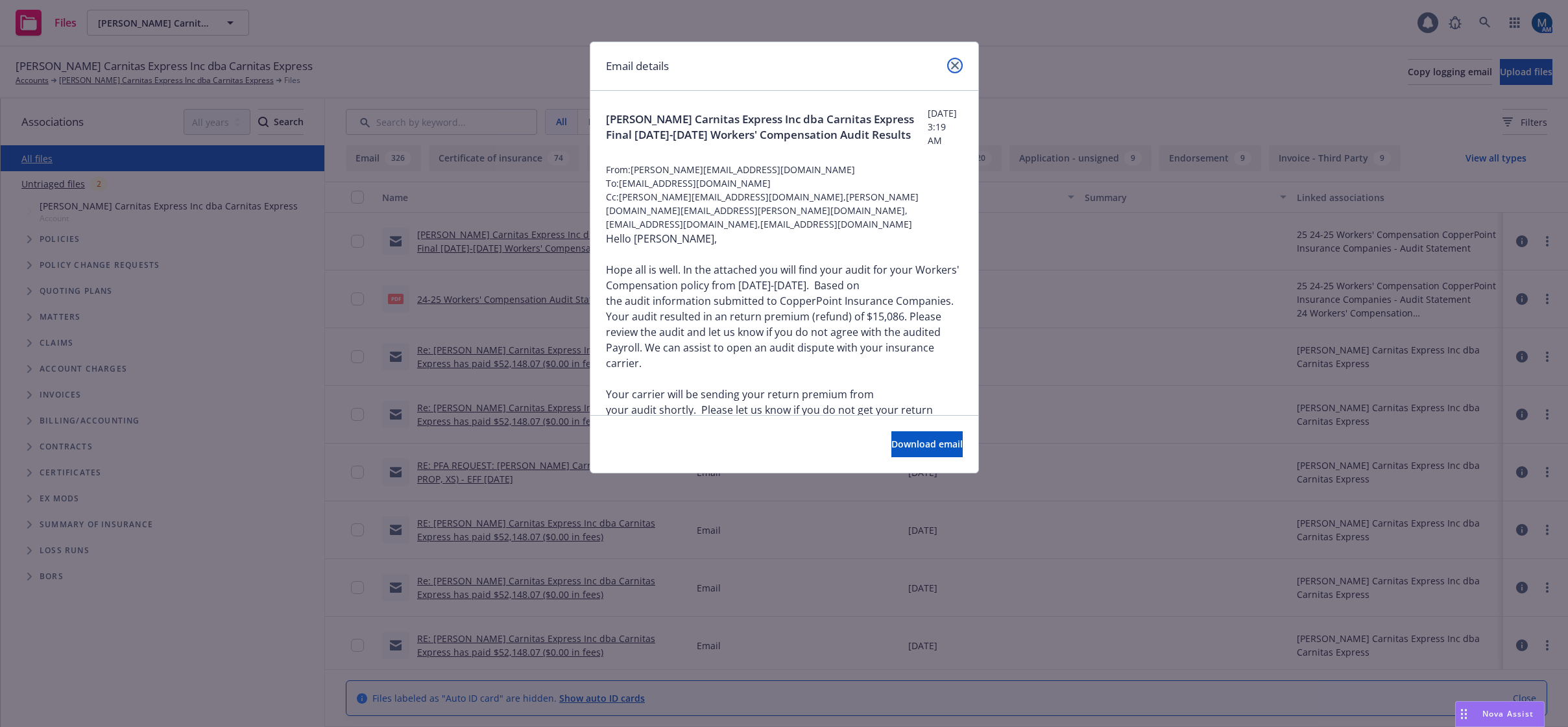
click at [959, 67] on icon "close" at bounding box center [954, 65] width 7 height 7
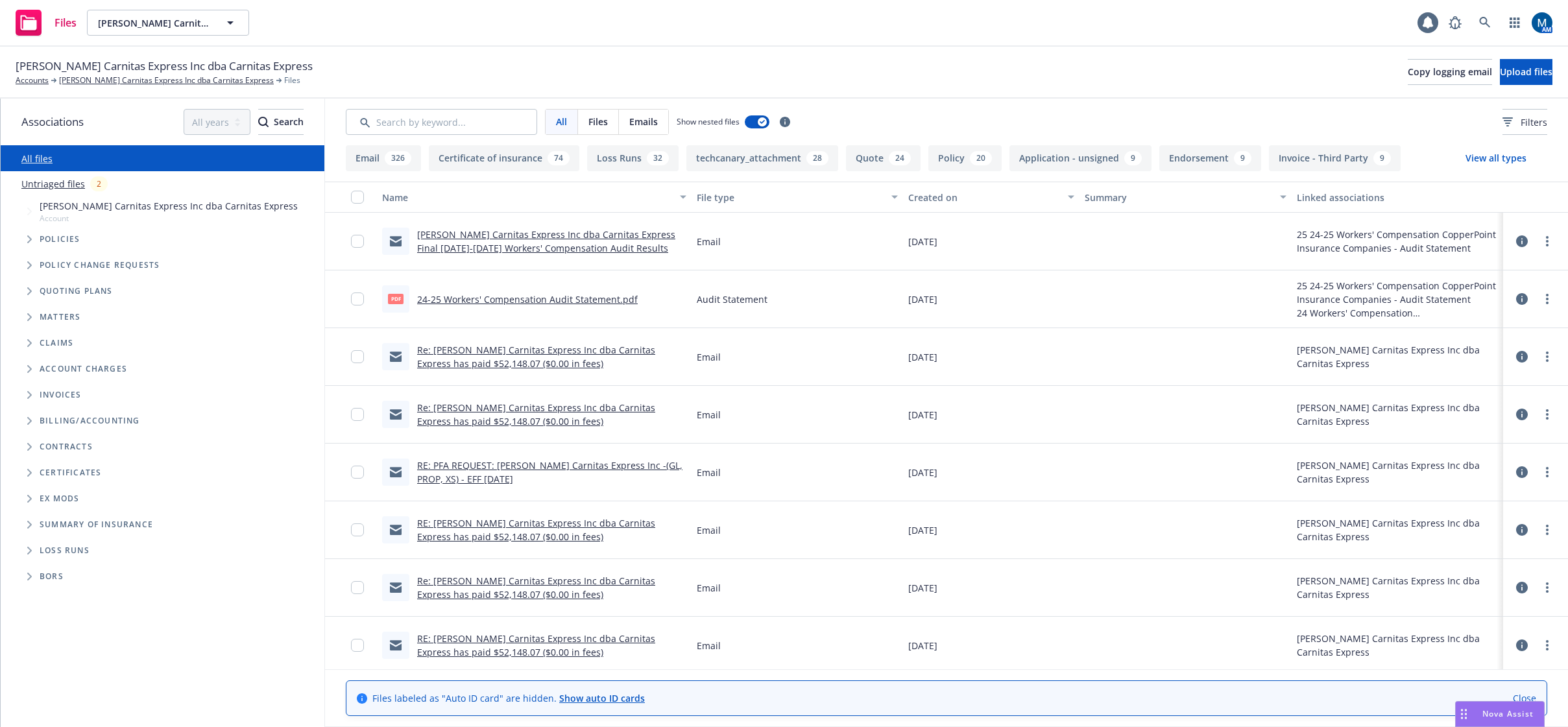
click at [577, 353] on link "Re: Benitez Carnitas Express Inc dba Carnitas Express has paid $52,148.07 ($0.0…" at bounding box center [536, 356] width 238 height 26
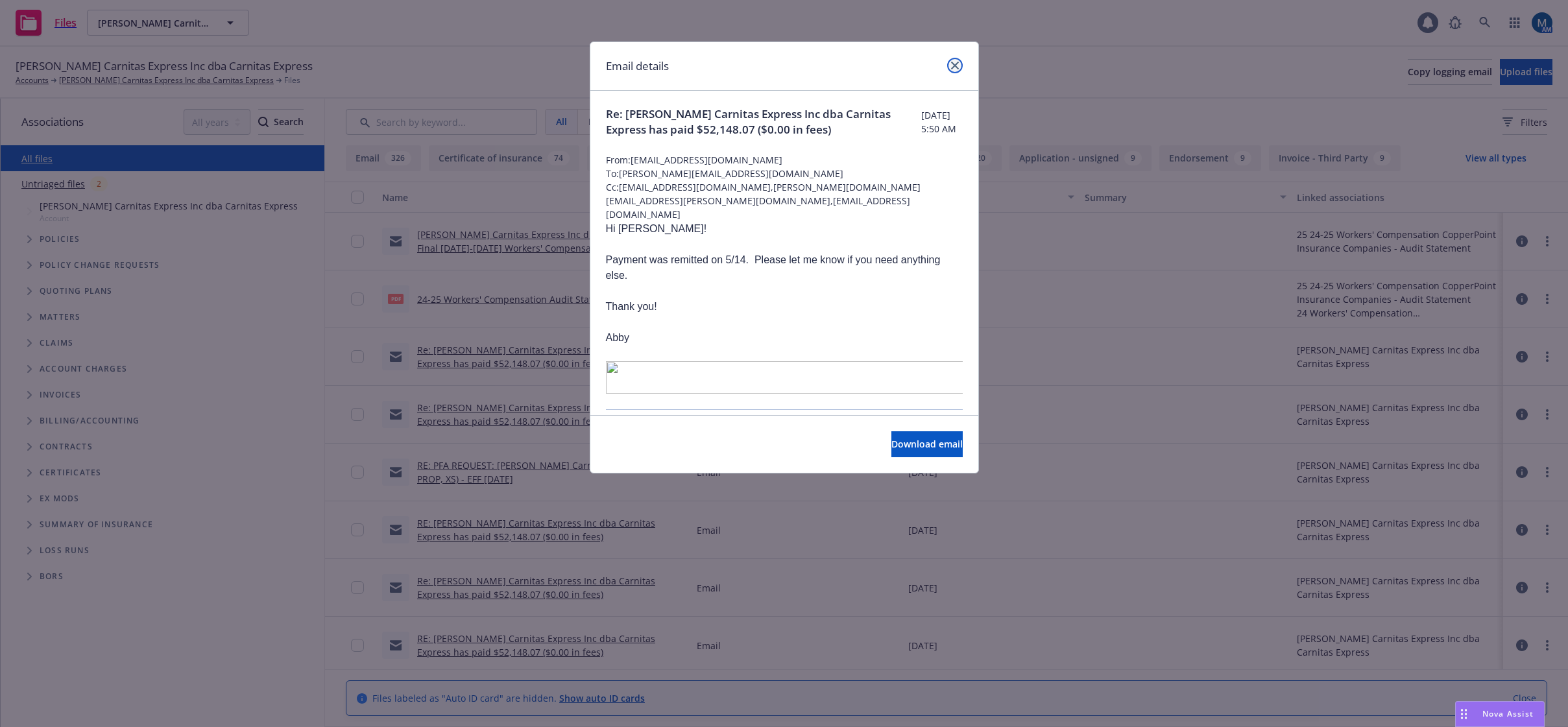
click at [959, 66] on link "close" at bounding box center [954, 65] width 16 height 16
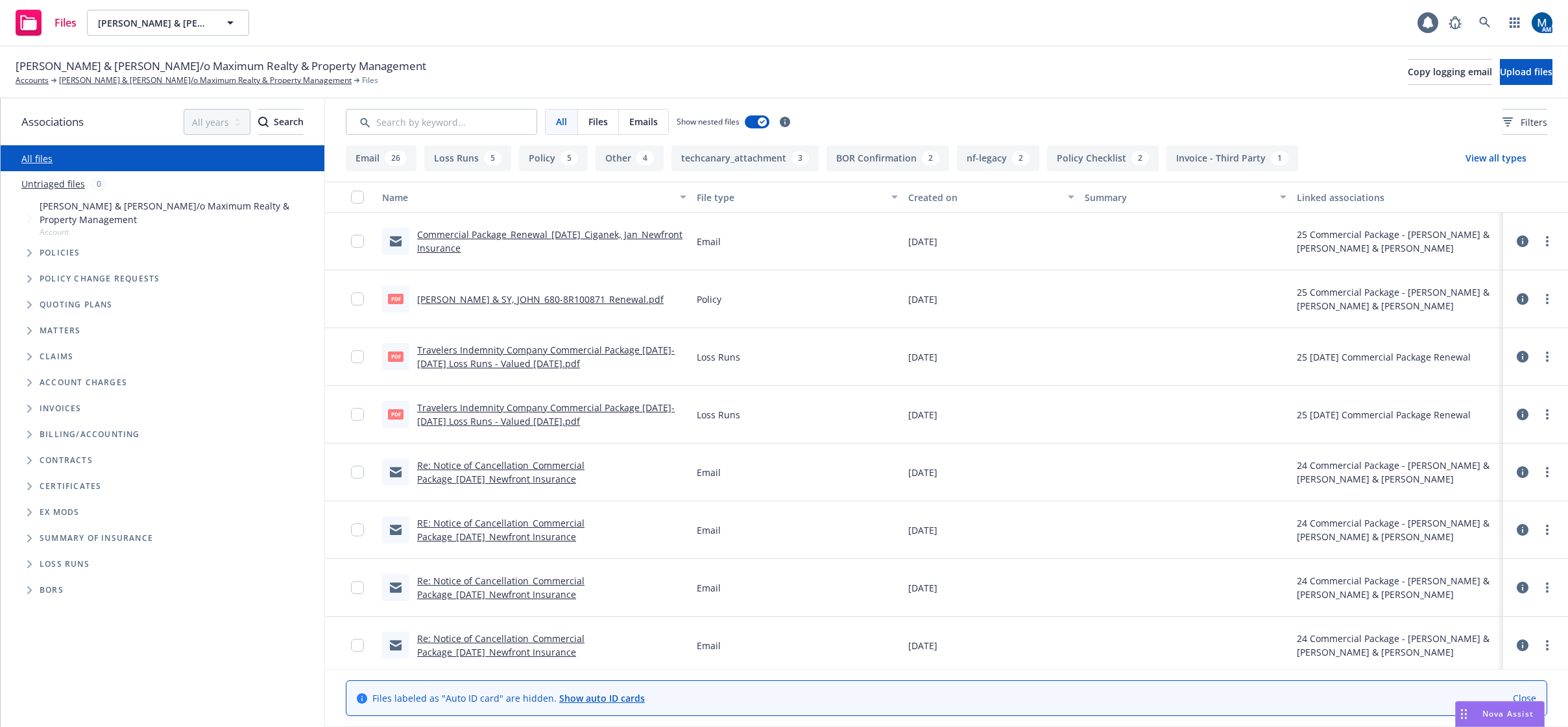
click at [483, 237] on link "Commercial Package_Renewal_03-02-2025_Ciganek, Jan_Newfront Insurance" at bounding box center [550, 240] width 265 height 26
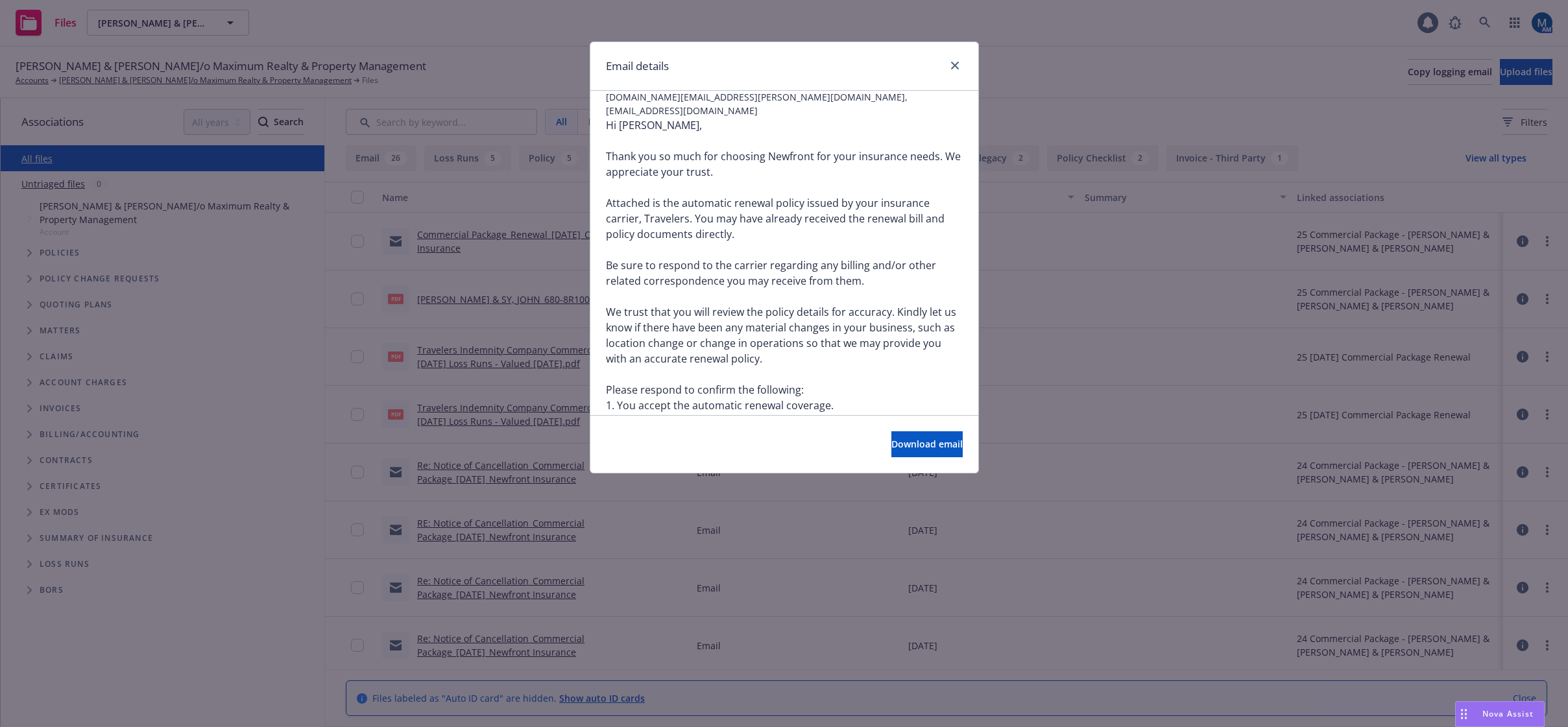
scroll to position [129, 0]
click at [953, 67] on icon "close" at bounding box center [954, 65] width 7 height 7
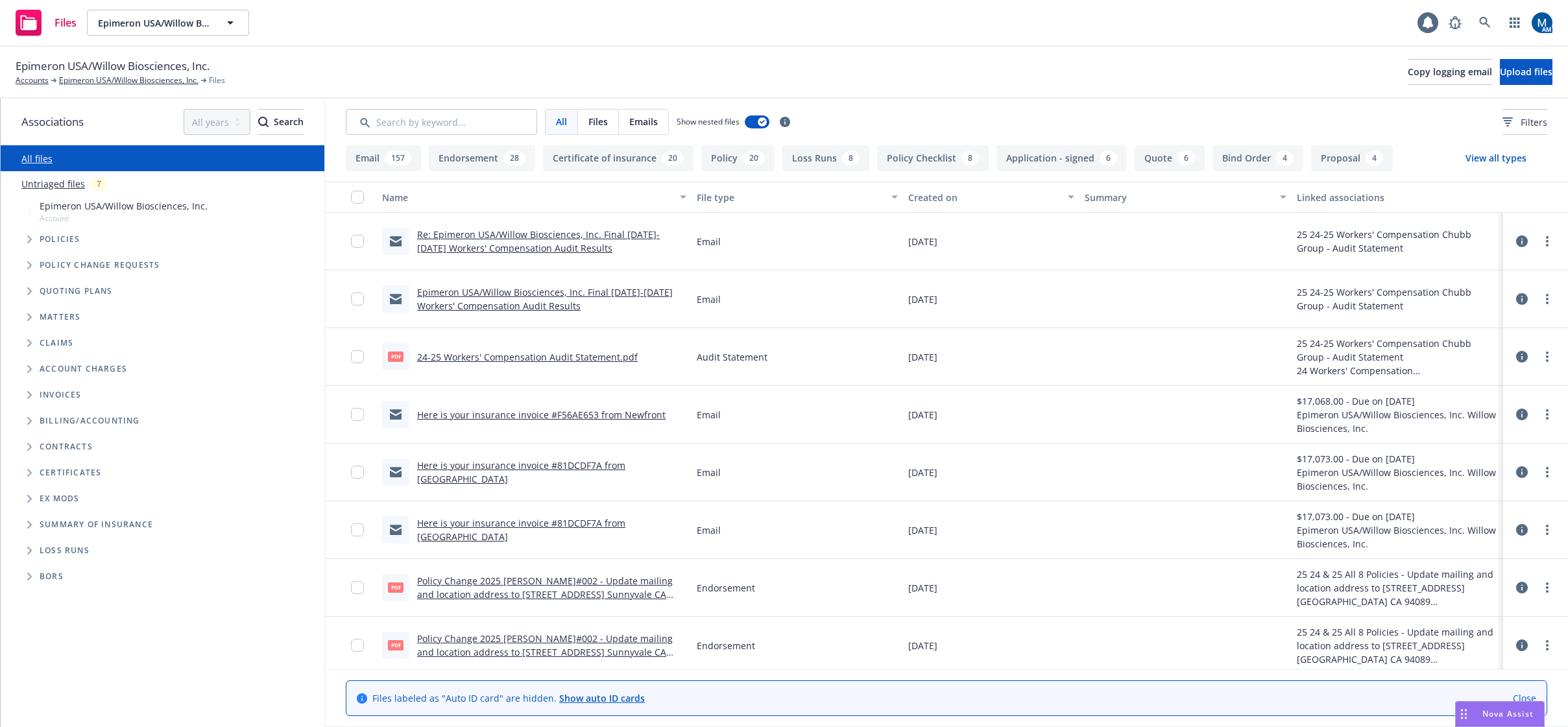
click at [552, 239] on link "Re: Epimeron USA/Willow Biosciences, Inc. Final [DATE]-[DATE] Workers' Compensa…" at bounding box center [538, 240] width 243 height 26
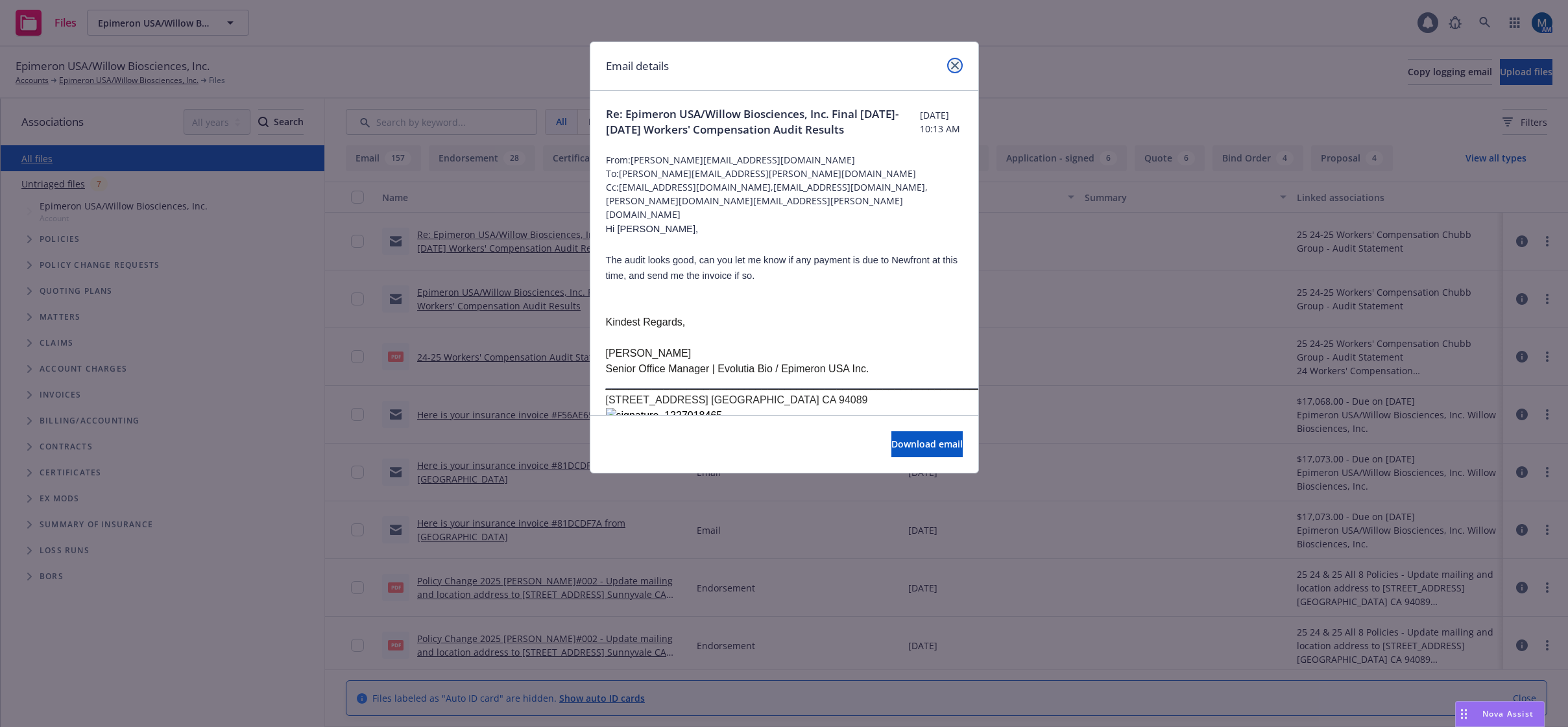
click at [956, 65] on icon "close" at bounding box center [954, 65] width 7 height 7
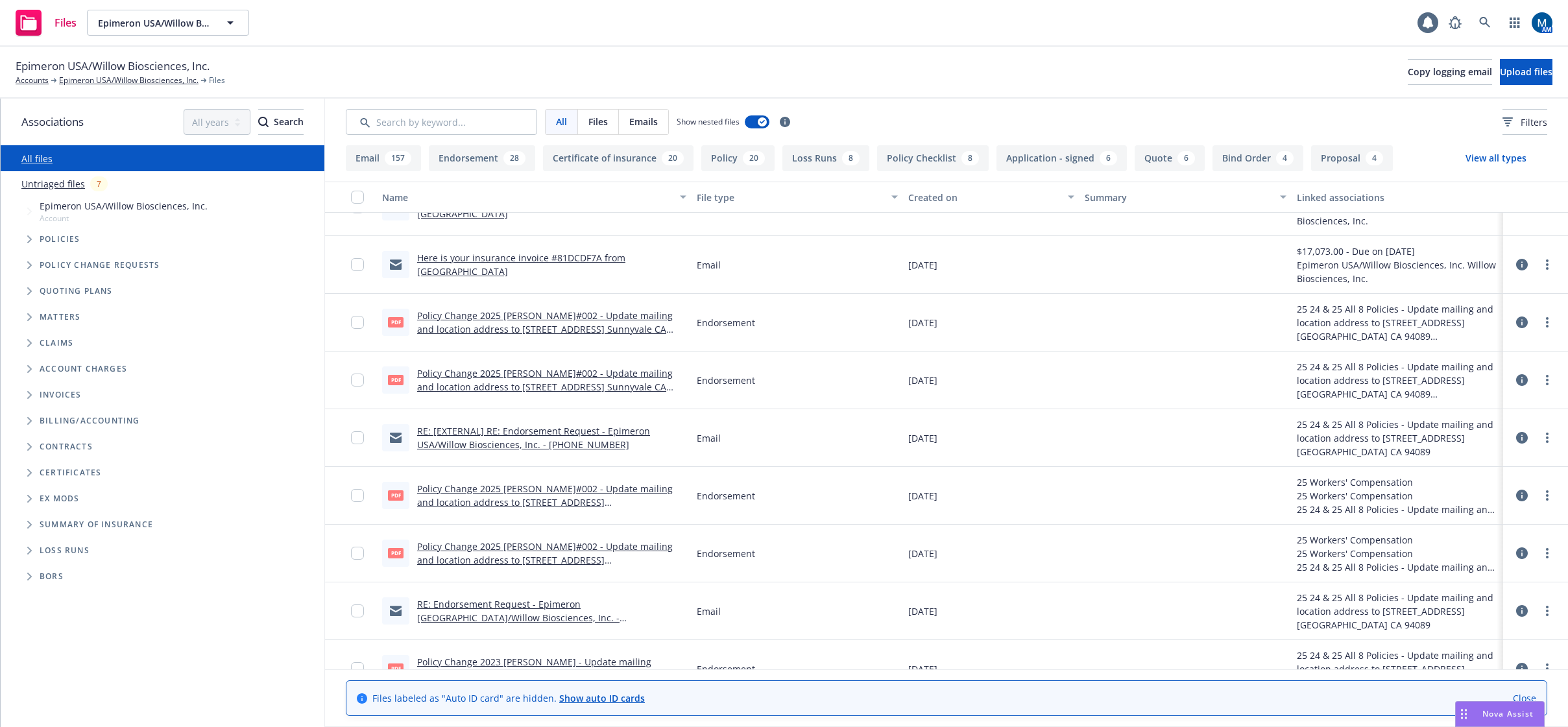
scroll to position [259, 0]
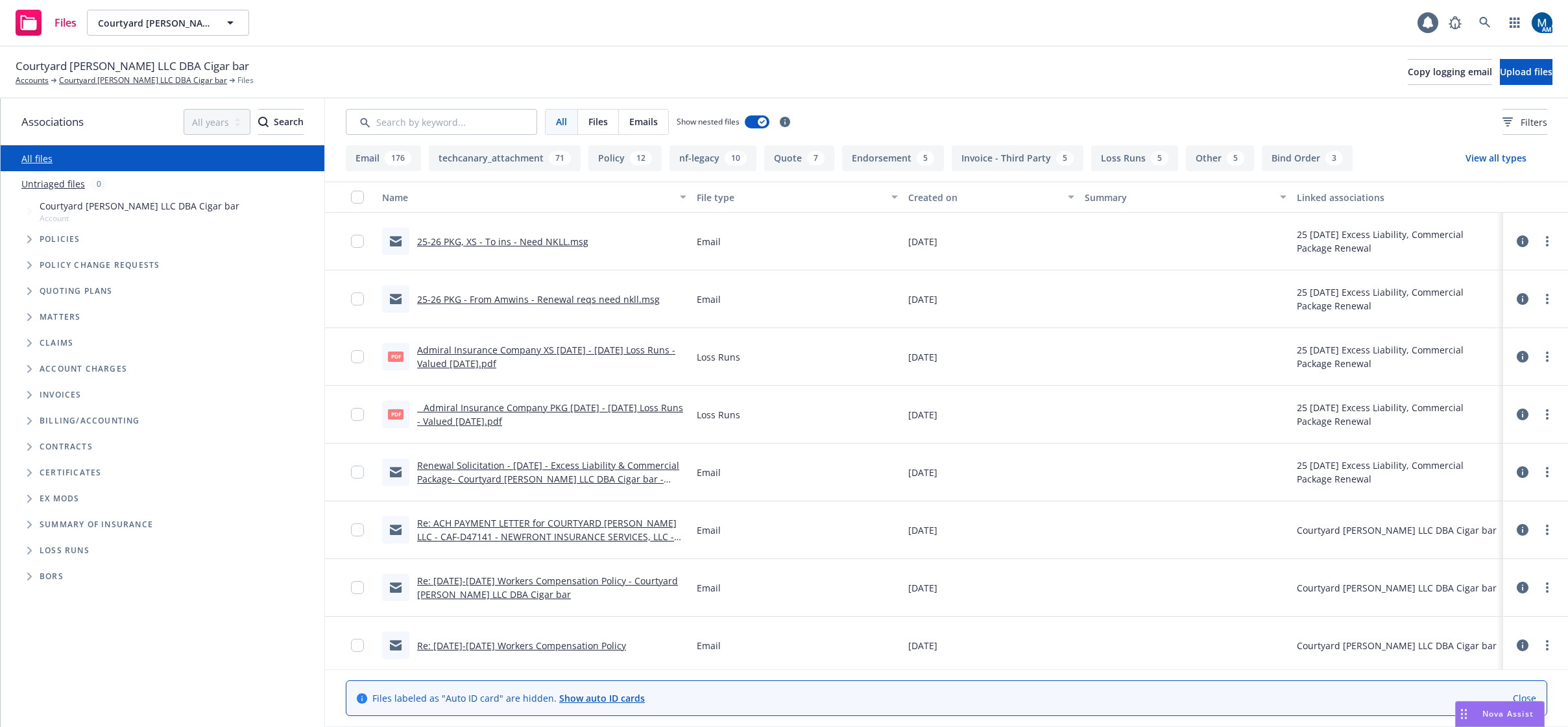
click at [527, 240] on link "25-26 PKG, XS - To ins - Need NKLL.msg" at bounding box center [502, 241] width 172 height 12
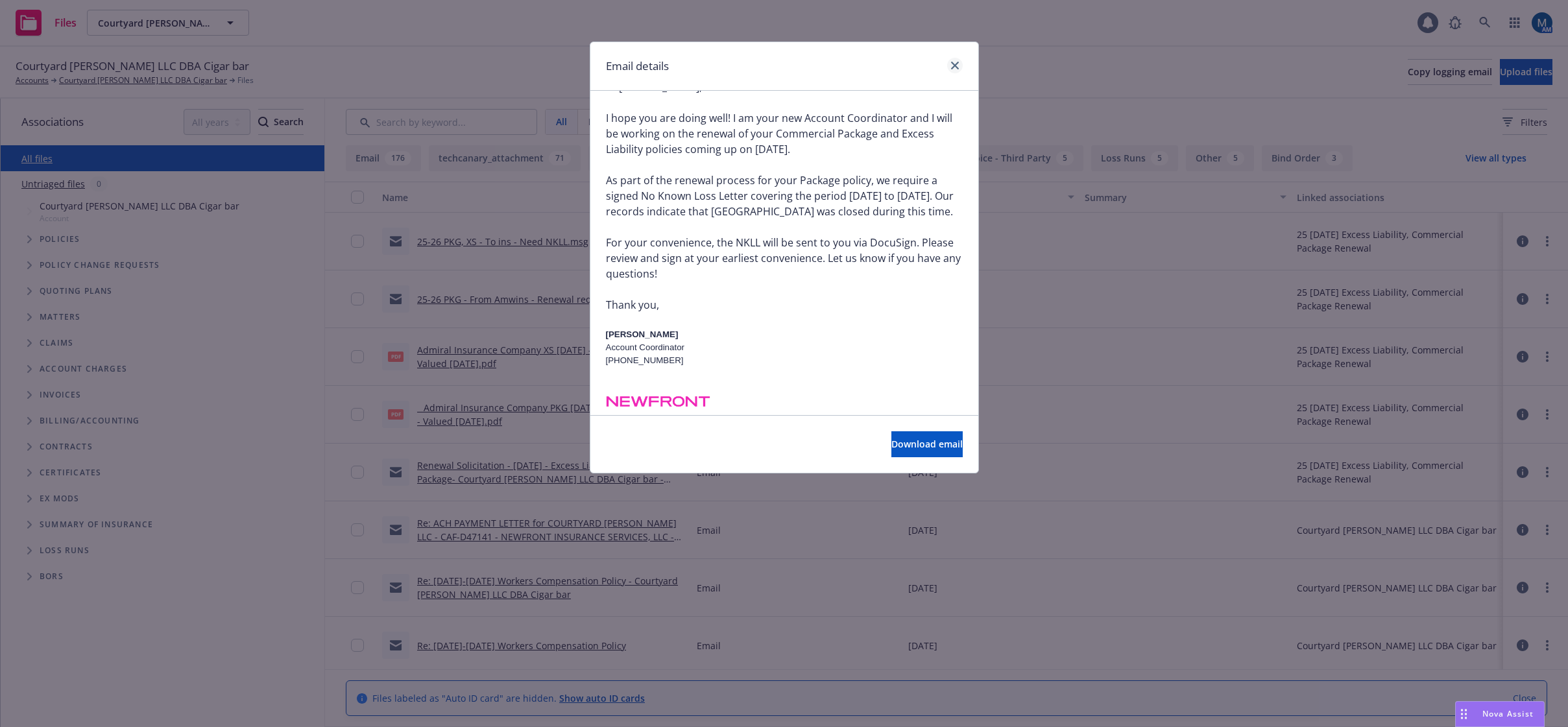
scroll to position [129, 0]
drag, startPoint x: 956, startPoint y: 65, endPoint x: 796, endPoint y: 50, distance: 160.7
click at [955, 65] on icon "close" at bounding box center [954, 65] width 7 height 7
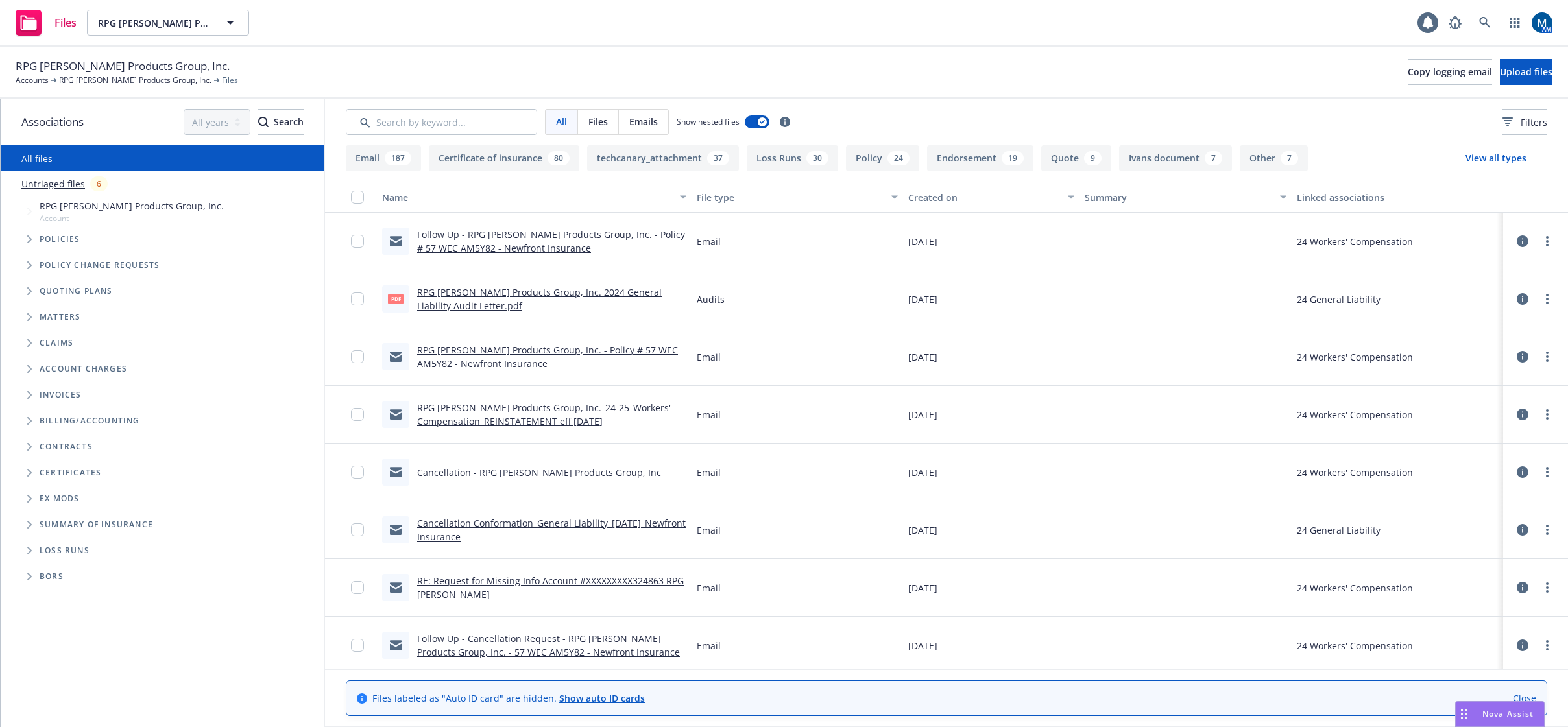
click at [555, 236] on link "Follow Up - RPG [PERSON_NAME] Products Group, Inc. - Policy # 57 WEC AM5Y82 - N…" at bounding box center [551, 240] width 268 height 26
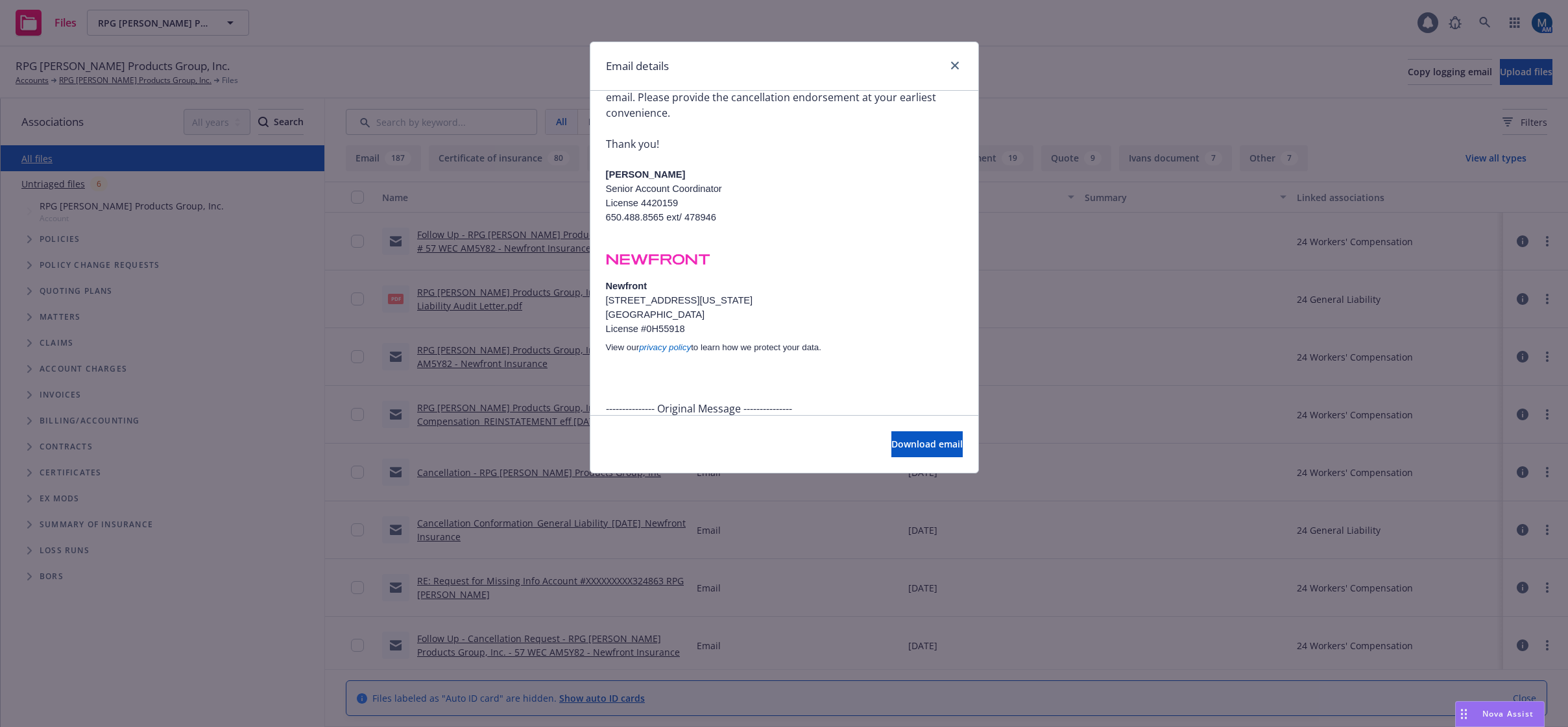
scroll to position [195, 0]
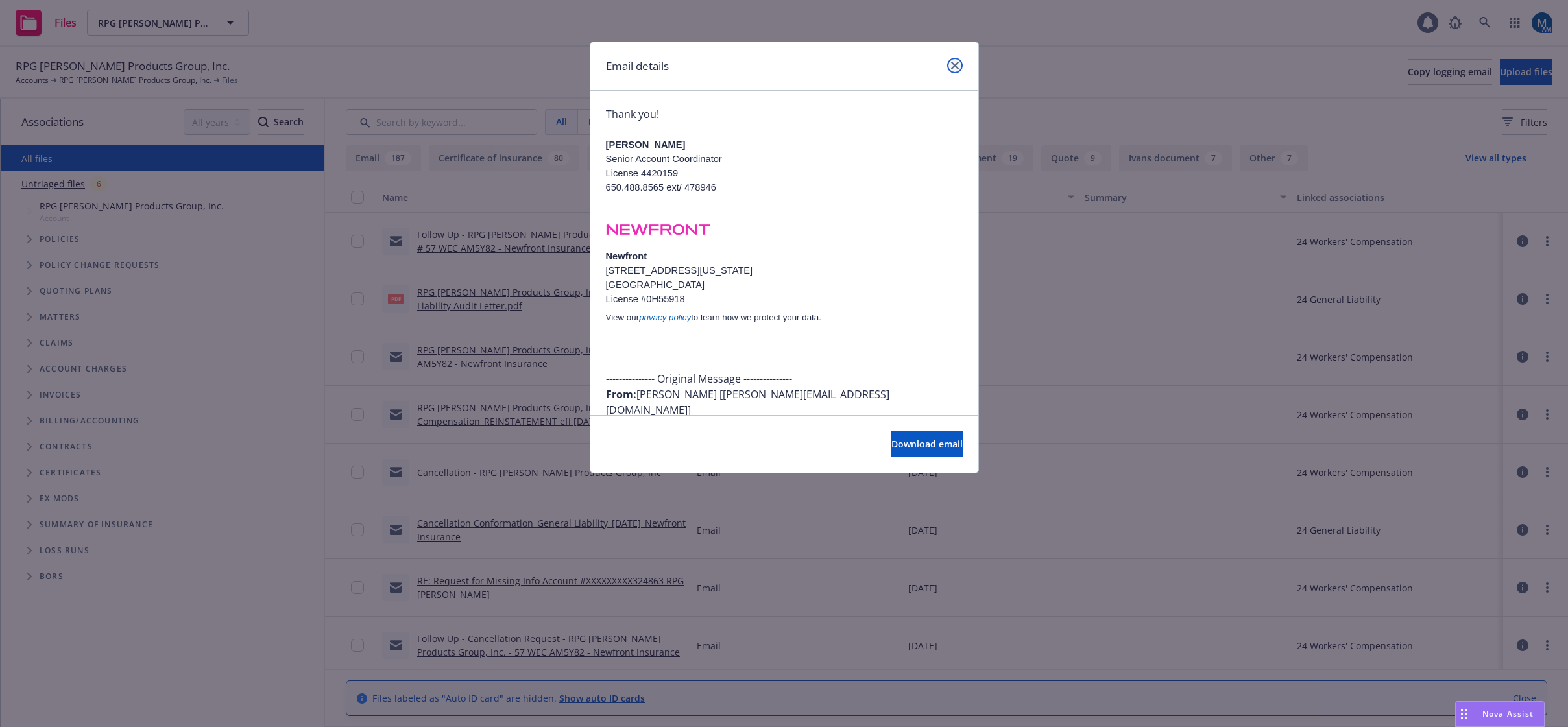
click at [957, 66] on icon "close" at bounding box center [954, 65] width 7 height 7
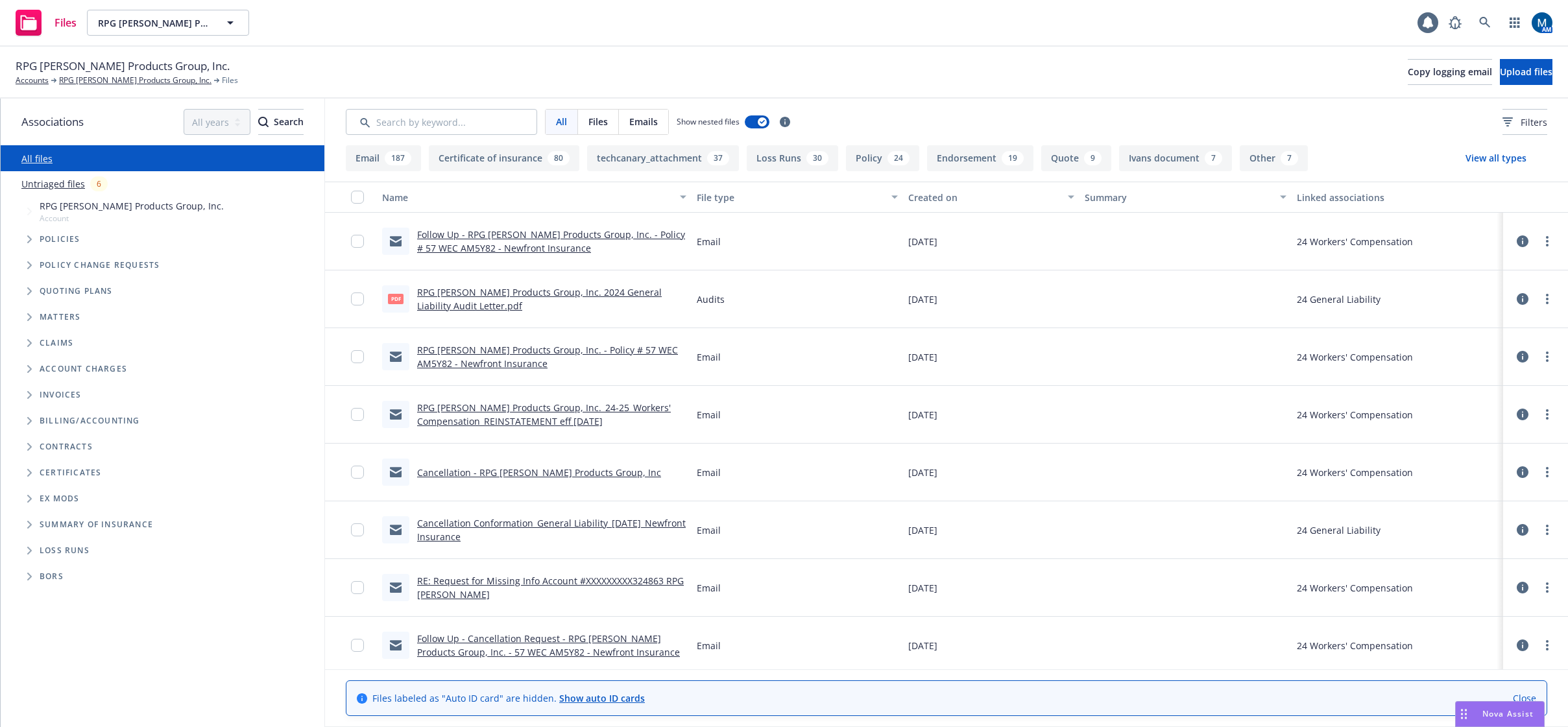
click at [566, 526] on link "Cancellation Conformation_General Liability_[DATE]_Newfront Insurance" at bounding box center [551, 530] width 269 height 26
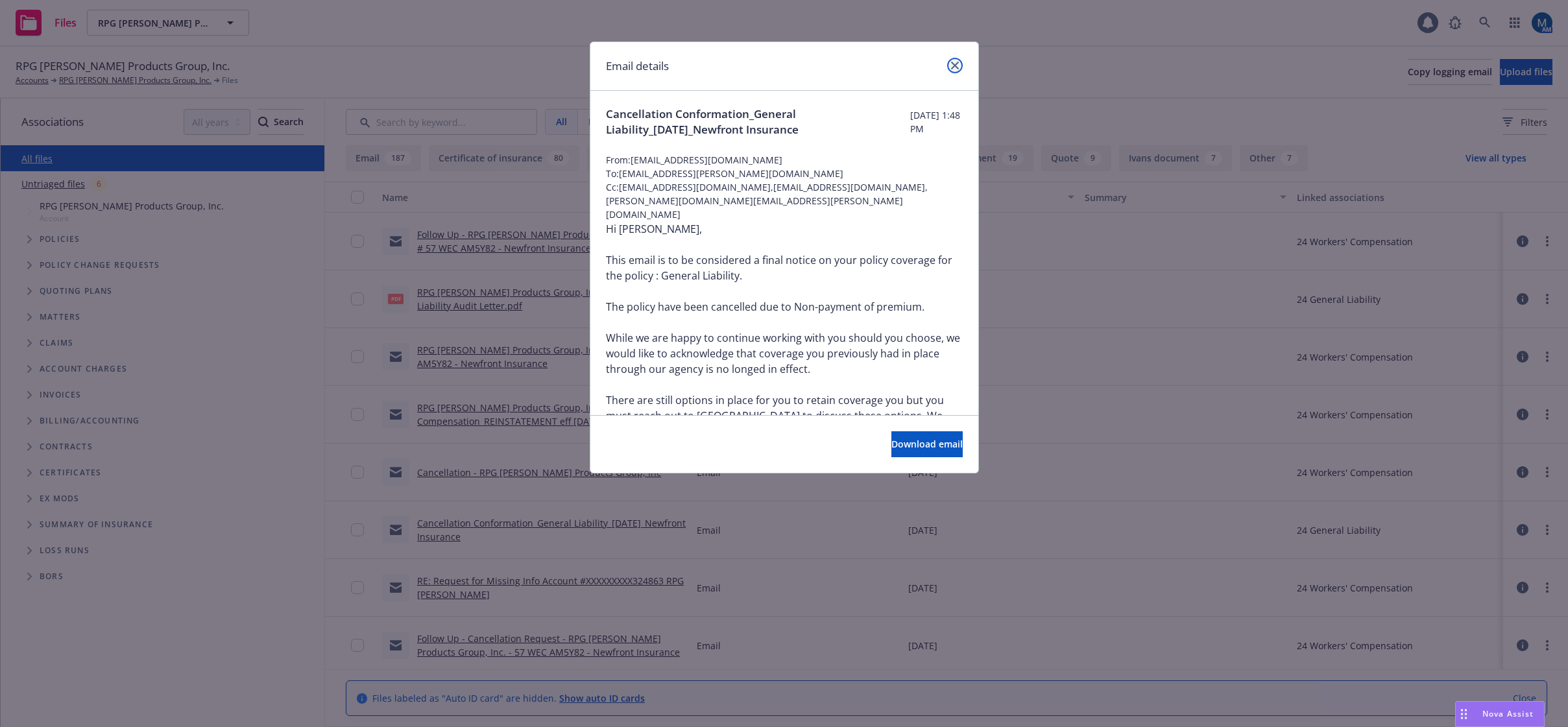
click at [954, 61] on link "close" at bounding box center [954, 65] width 16 height 16
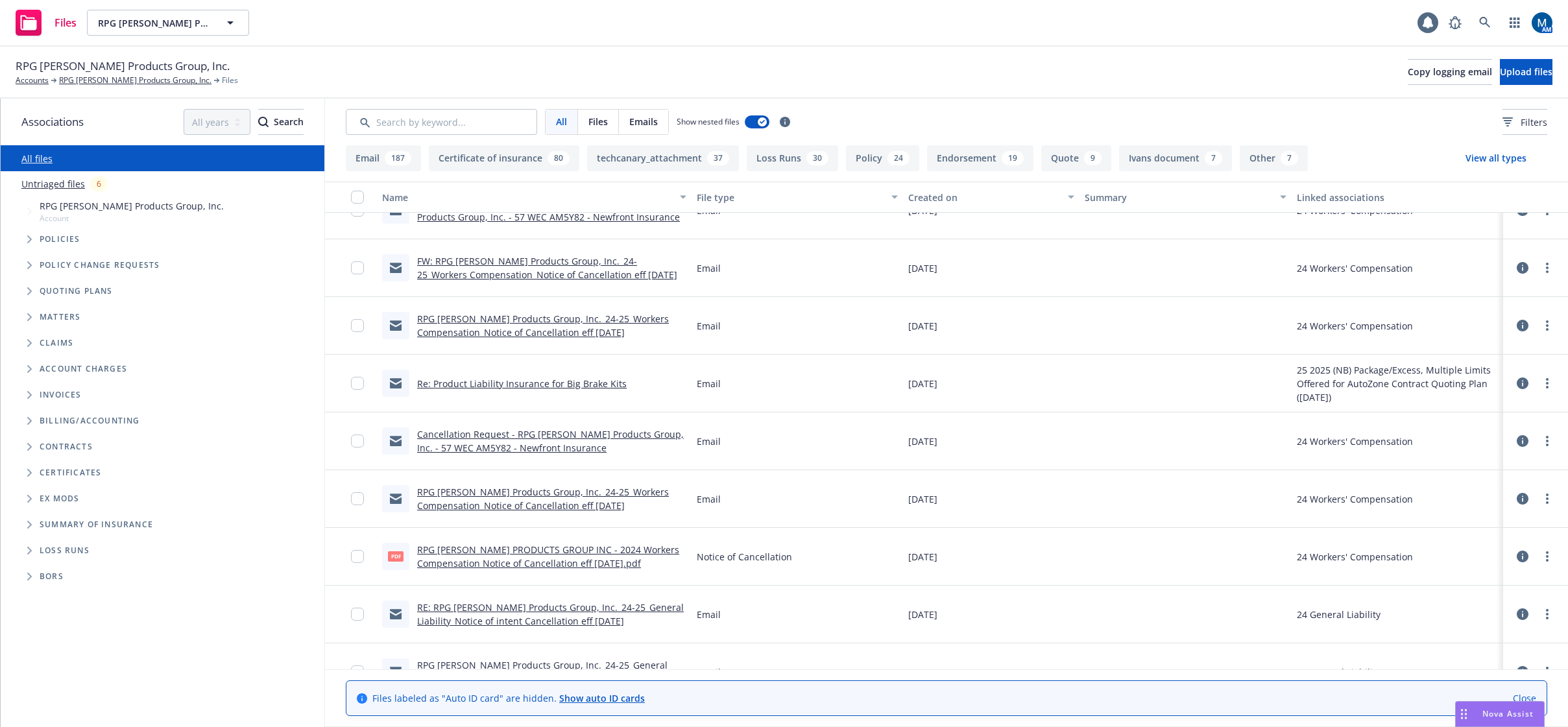
scroll to position [454, 0]
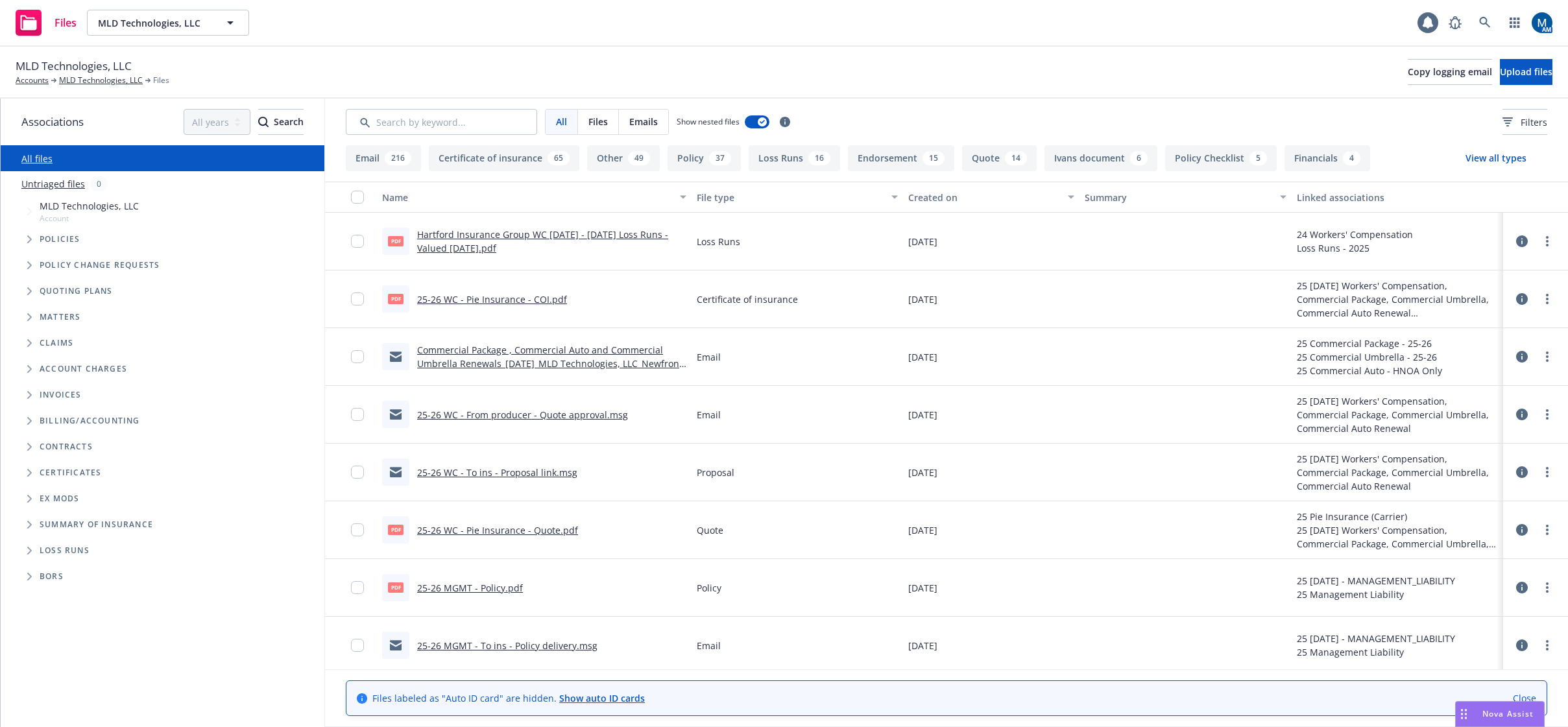
click at [585, 362] on link "Commercial Package , Commercial Auto and Commercial Umbrella Renewals_[DATE]_ML…" at bounding box center [550, 364] width 265 height 40
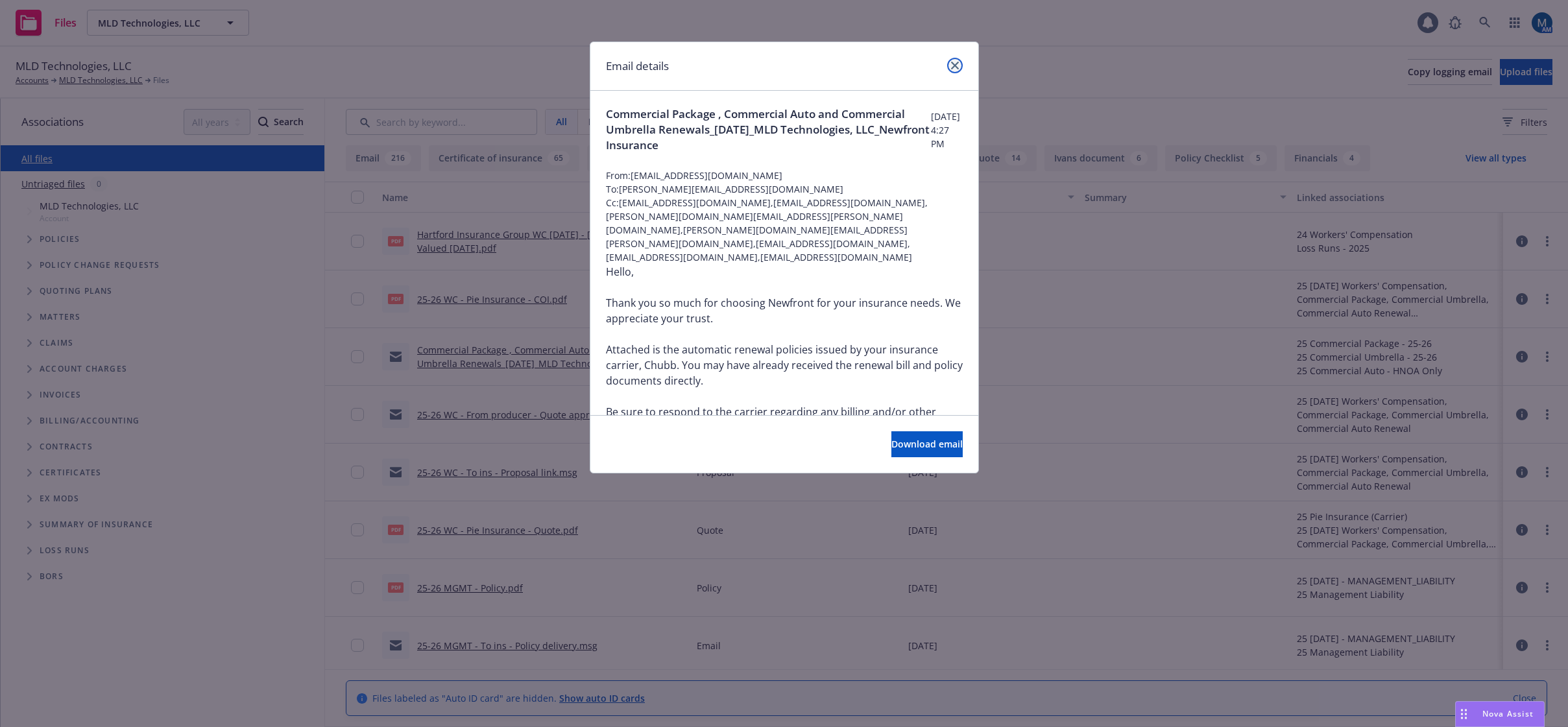
click at [958, 66] on icon "close" at bounding box center [954, 65] width 7 height 7
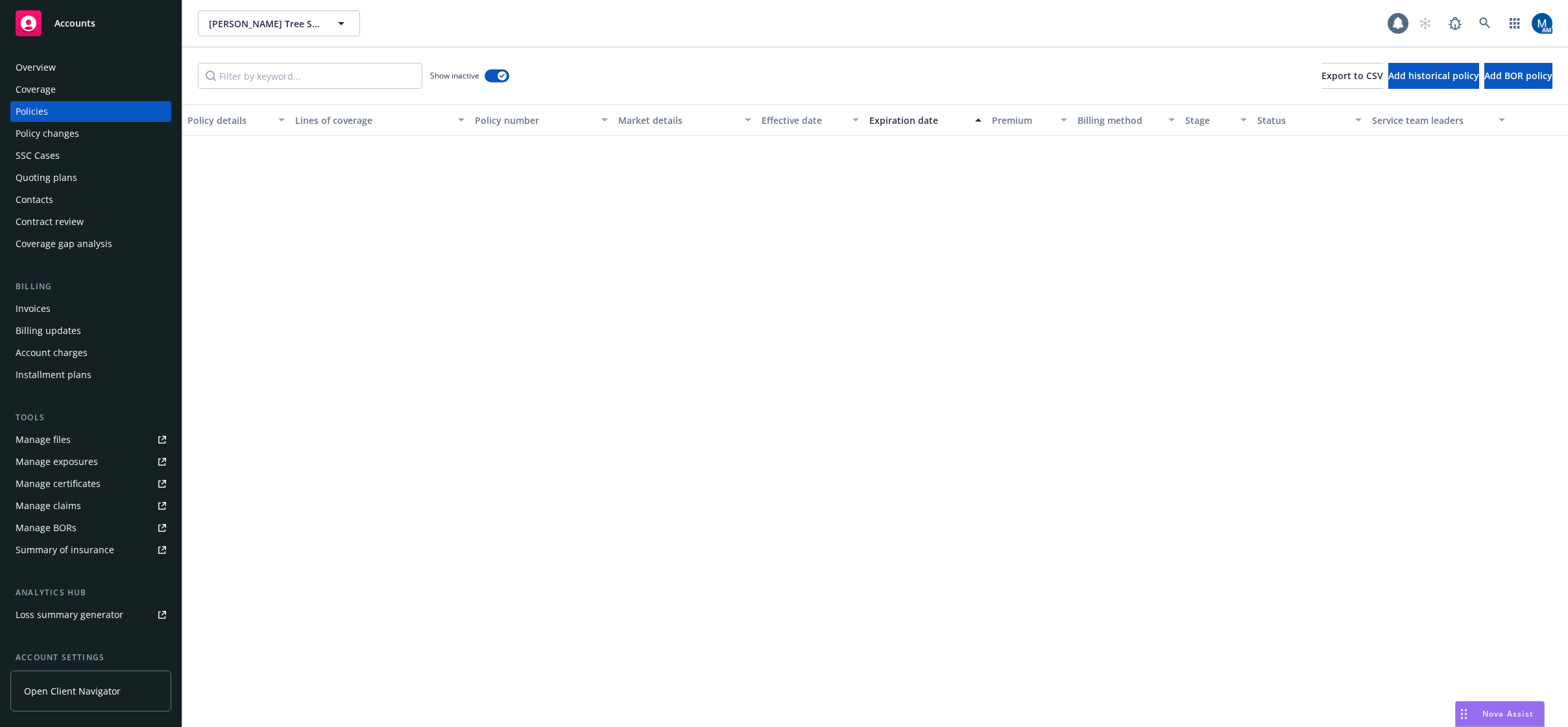
scroll to position [1038, 0]
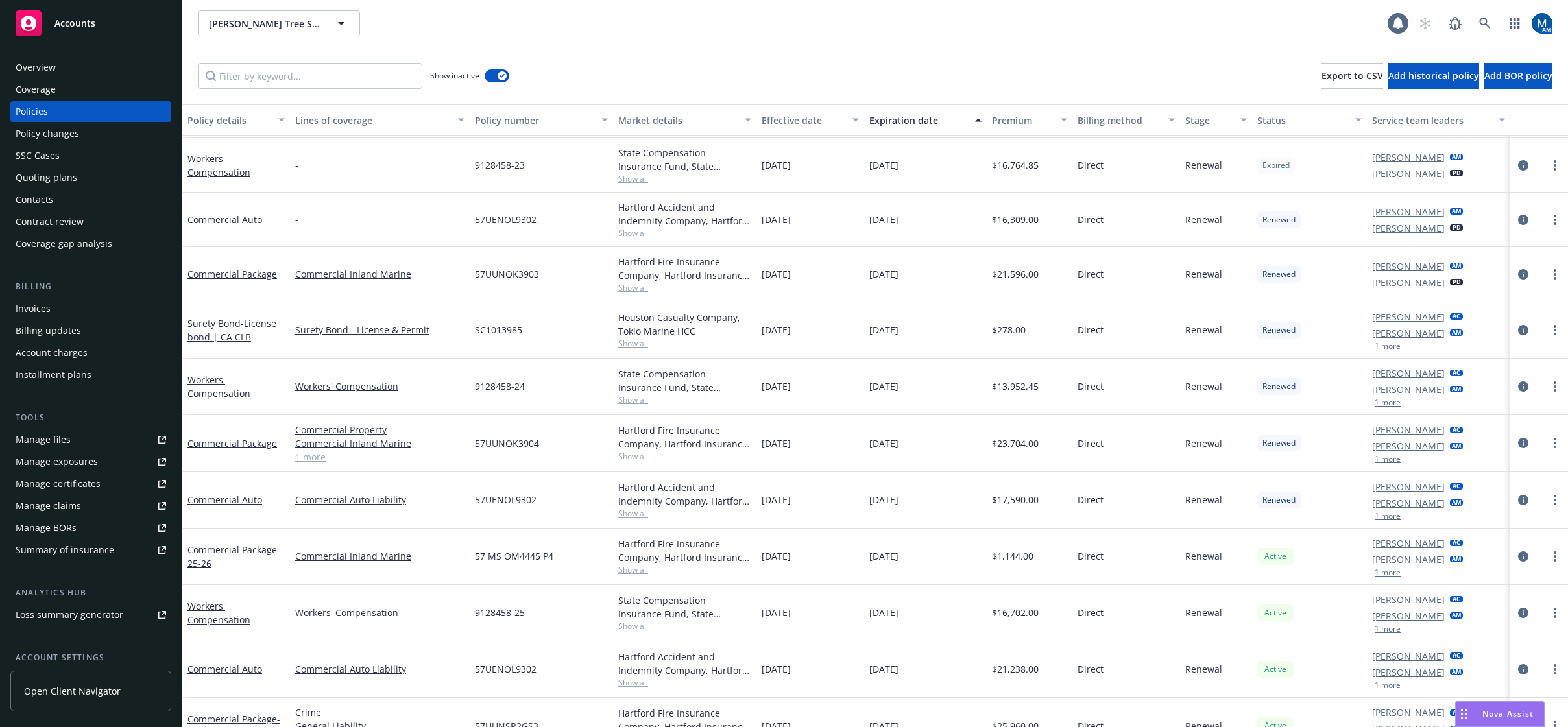
click at [1382, 405] on button "1 more" at bounding box center [1387, 402] width 26 height 7
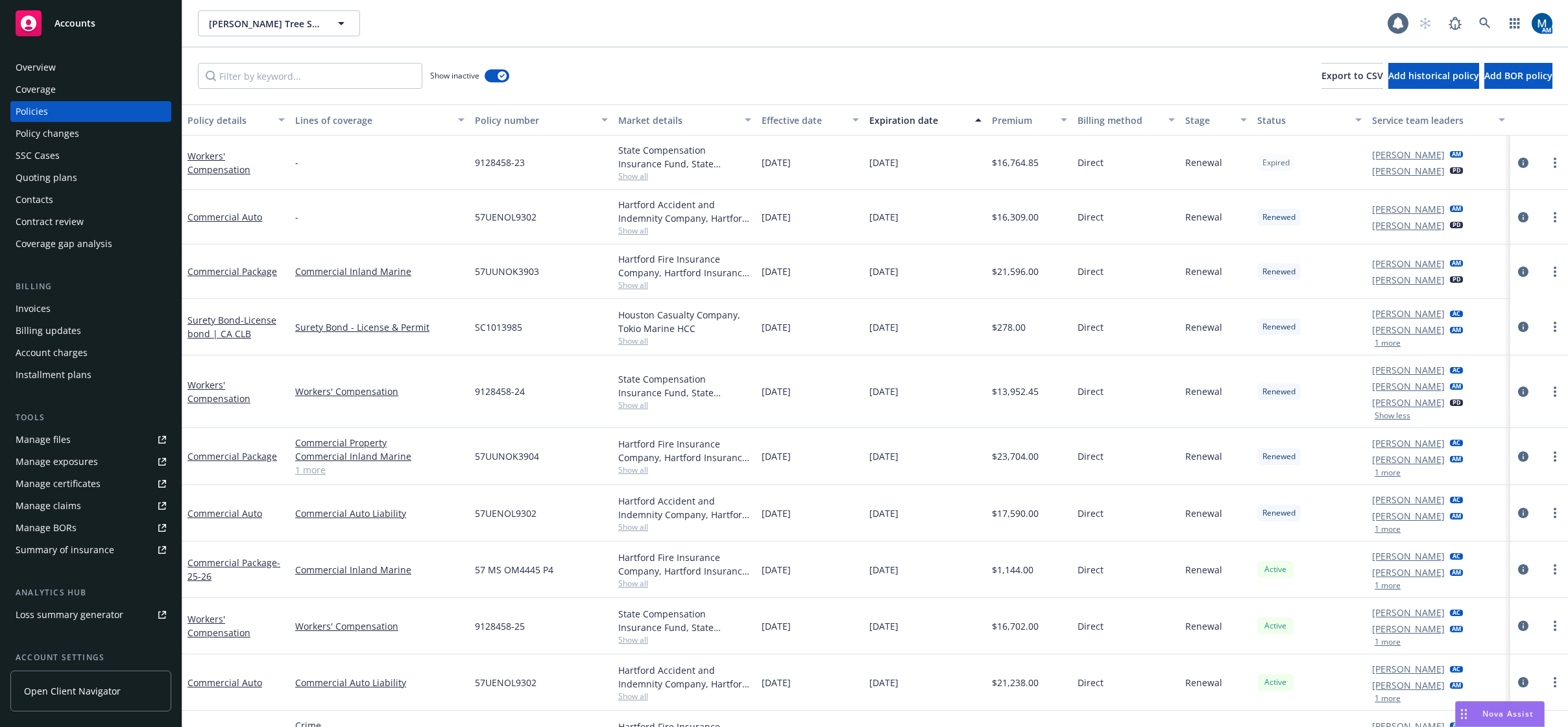
scroll to position [1135, 0]
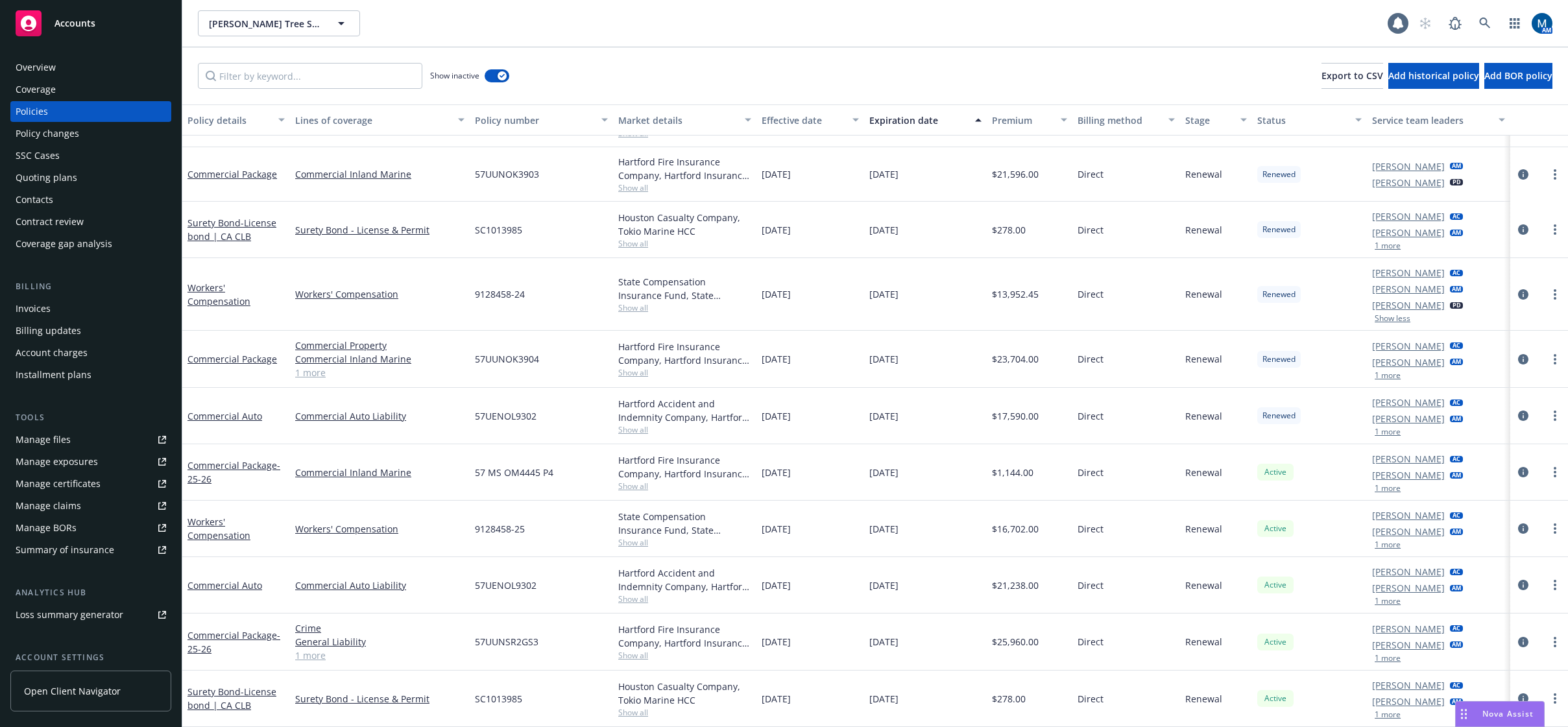
click at [1380, 548] on button "1 more" at bounding box center [1387, 545] width 26 height 7
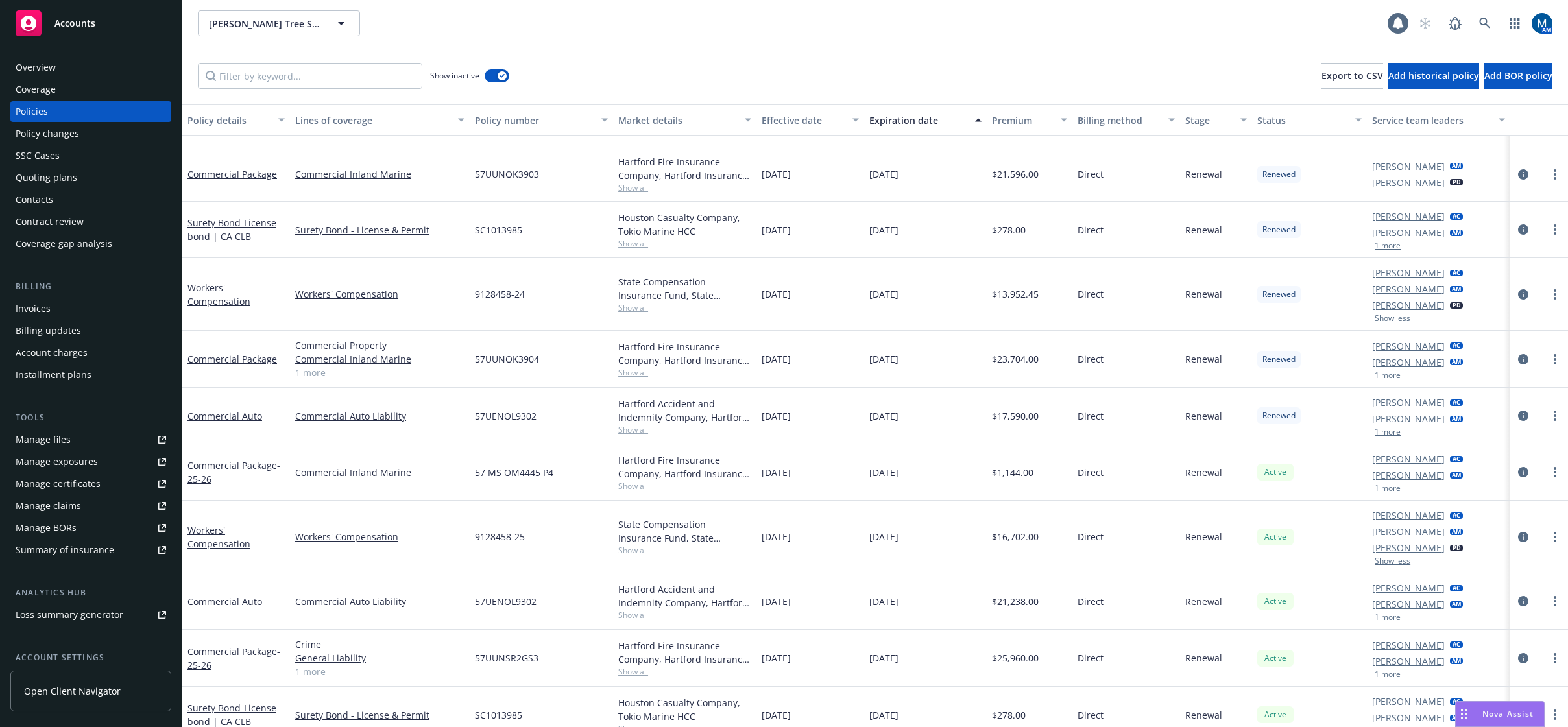
click at [1379, 678] on button "1 more" at bounding box center [1387, 674] width 26 height 7
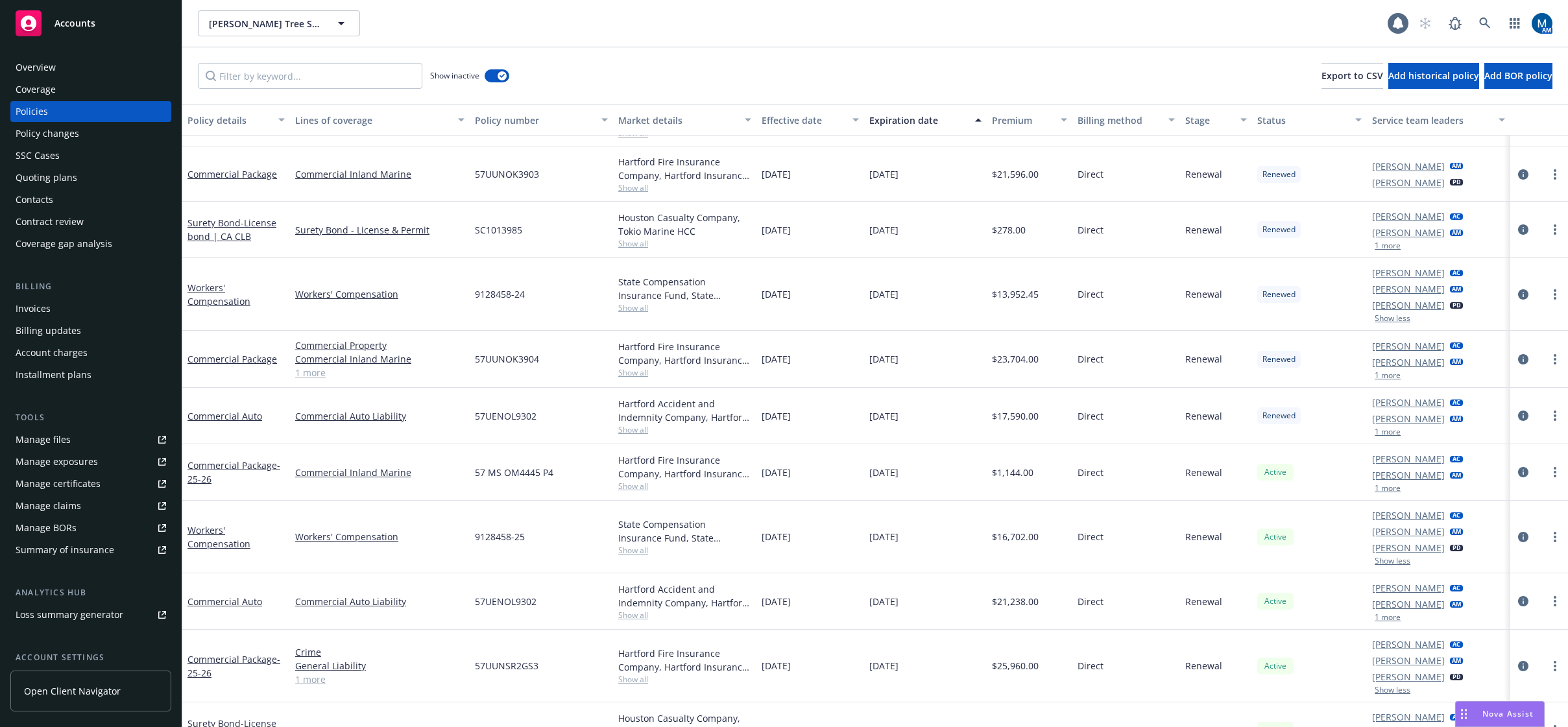
click at [1384, 618] on button "1 more" at bounding box center [1387, 617] width 26 height 7
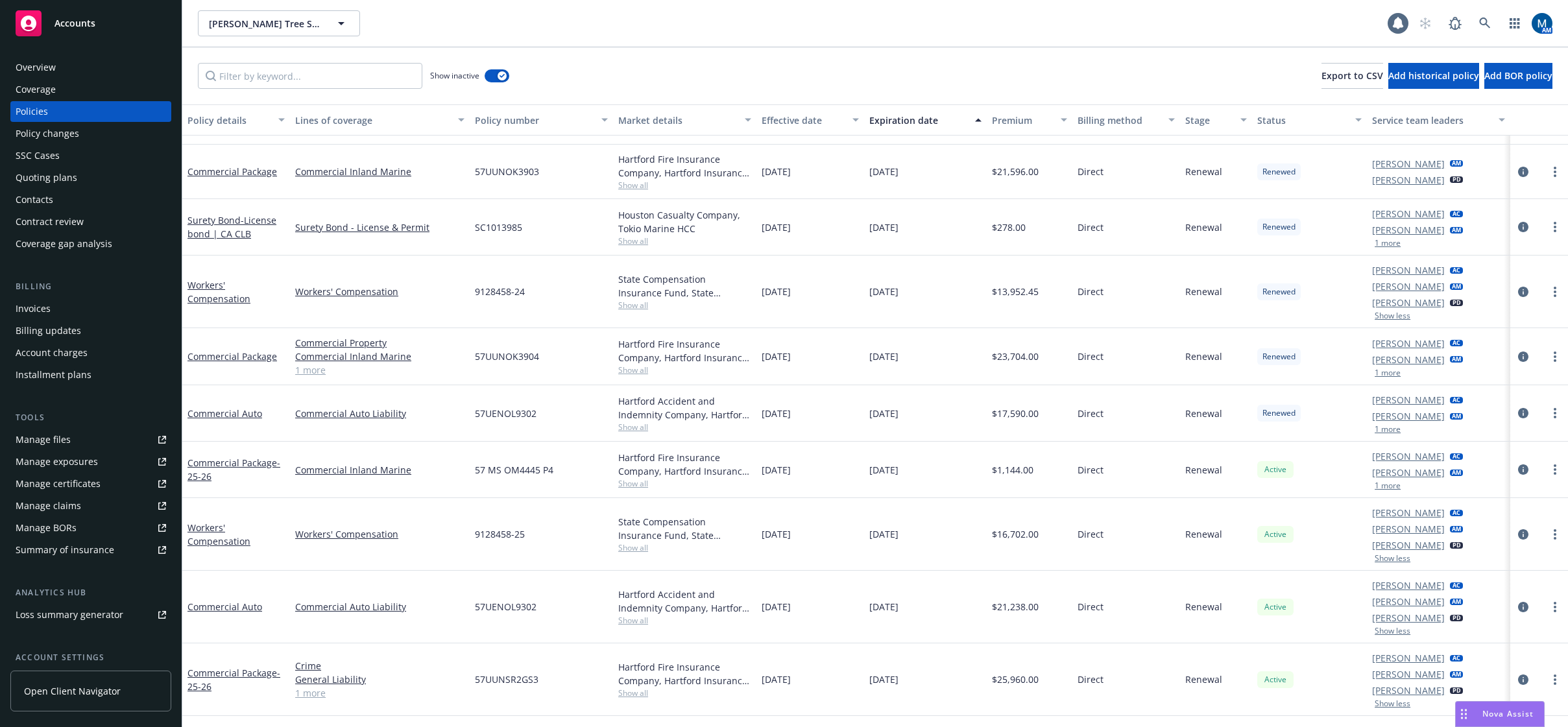
scroll to position [1180, 0]
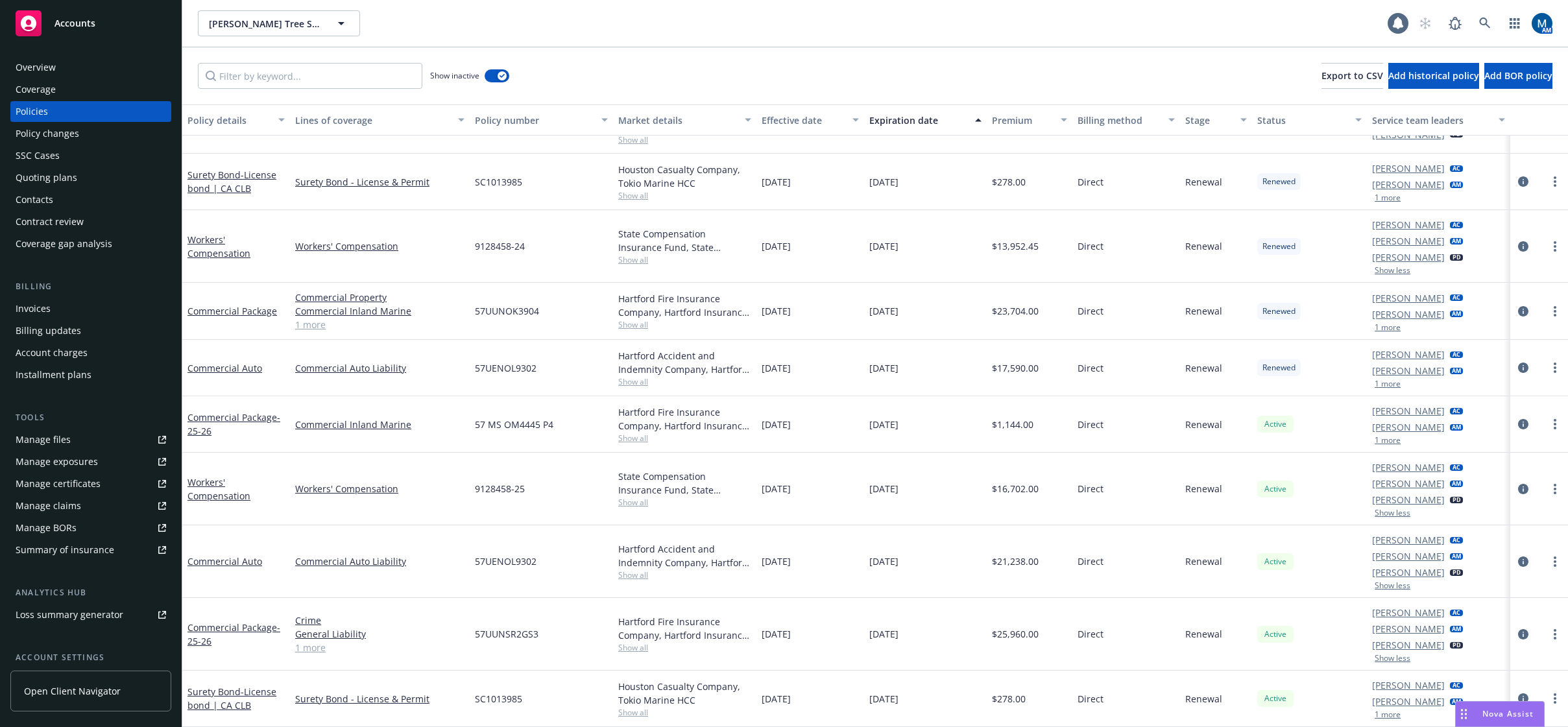
click at [1386, 716] on button "1 more" at bounding box center [1387, 714] width 26 height 7
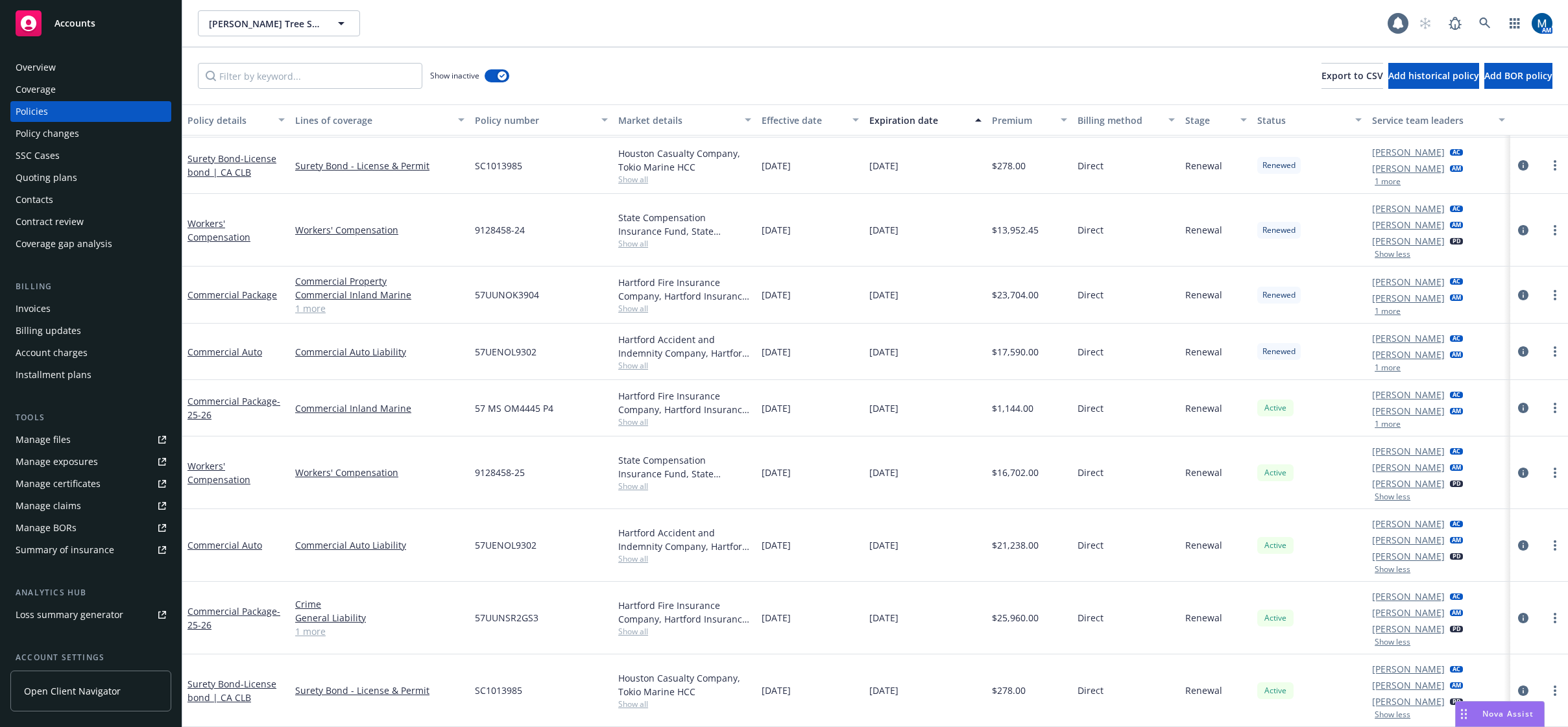
click at [73, 434] on link "Manage files" at bounding box center [91, 439] width 161 height 21
click at [66, 16] on div "Accounts" at bounding box center [91, 23] width 151 height 26
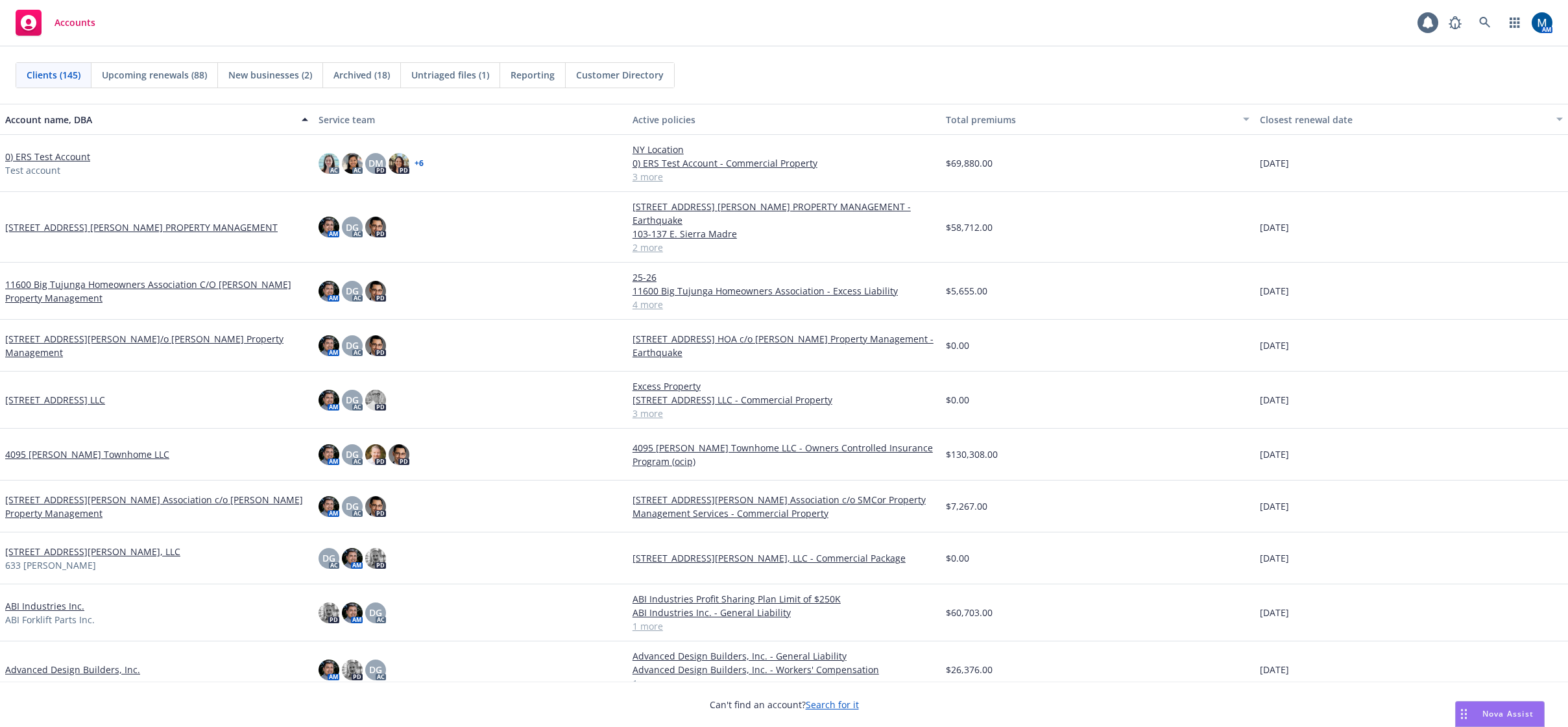
click at [597, 27] on div "Accounts 1 AM" at bounding box center [784, 23] width 1568 height 46
click at [708, 24] on div "Accounts 1 AM" at bounding box center [784, 23] width 1568 height 46
click at [1483, 20] on icon at bounding box center [1485, 22] width 12 height 12
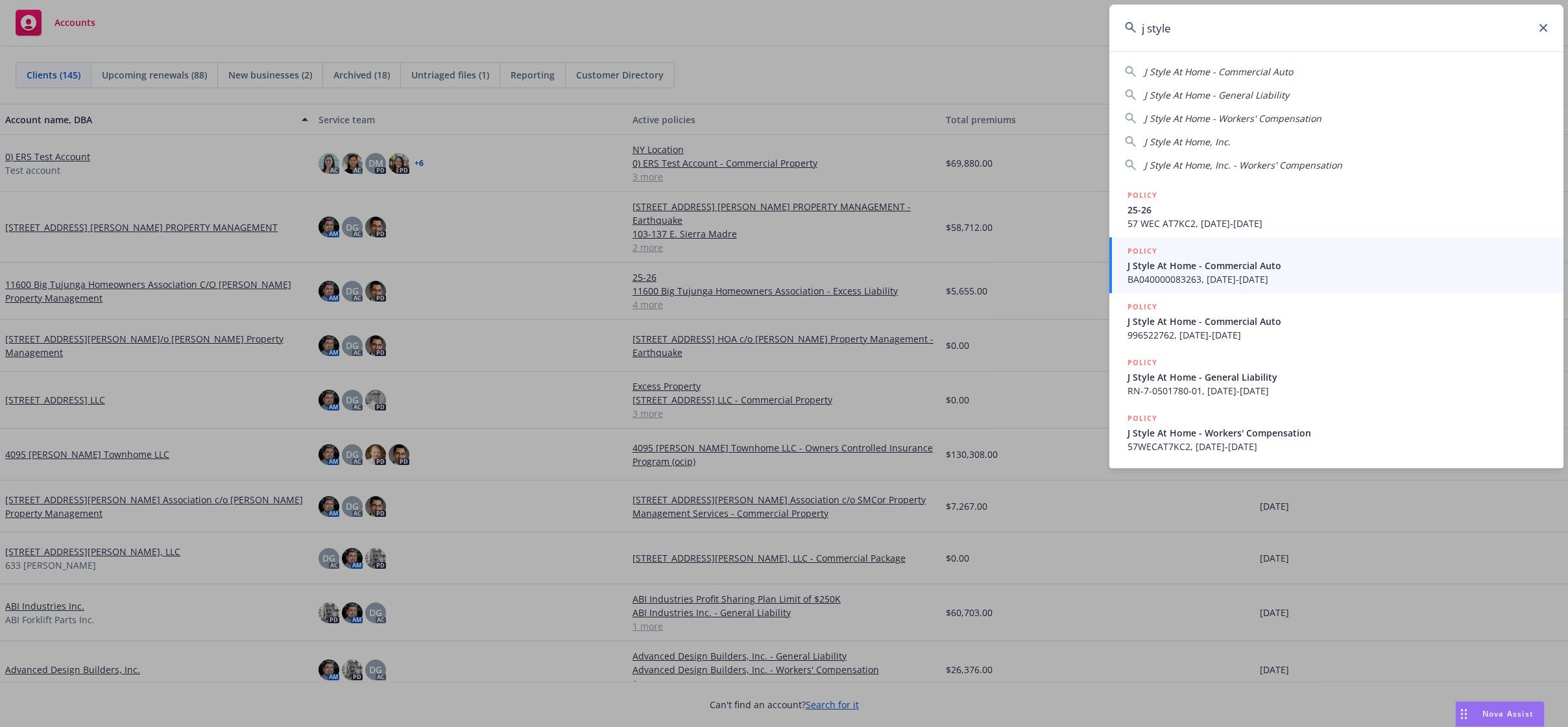
click at [1239, 141] on div "J Style At Home, Inc." at bounding box center [1337, 142] width 423 height 13
type input "J Style At Home, Inc."
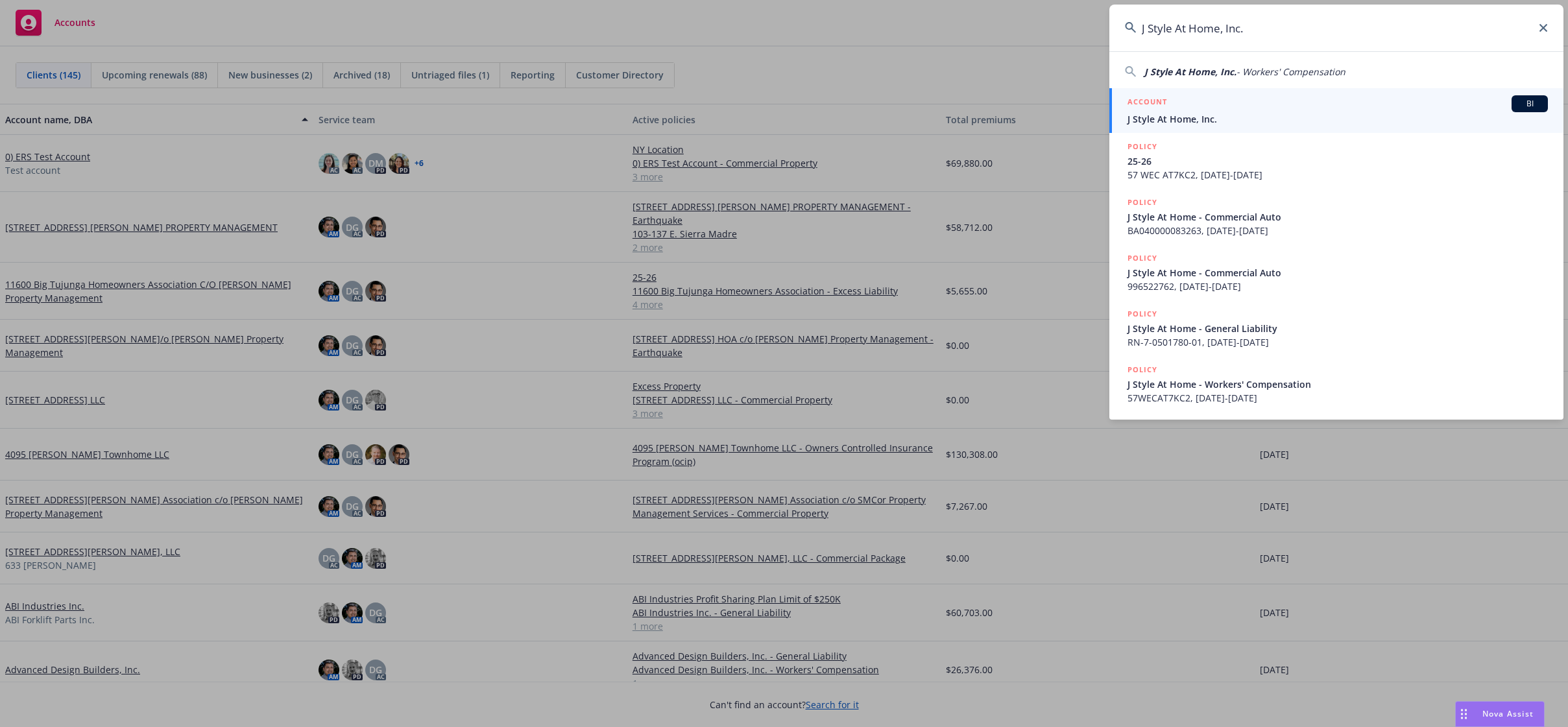
click at [1217, 107] on div "ACCOUNT BI" at bounding box center [1337, 104] width 420 height 17
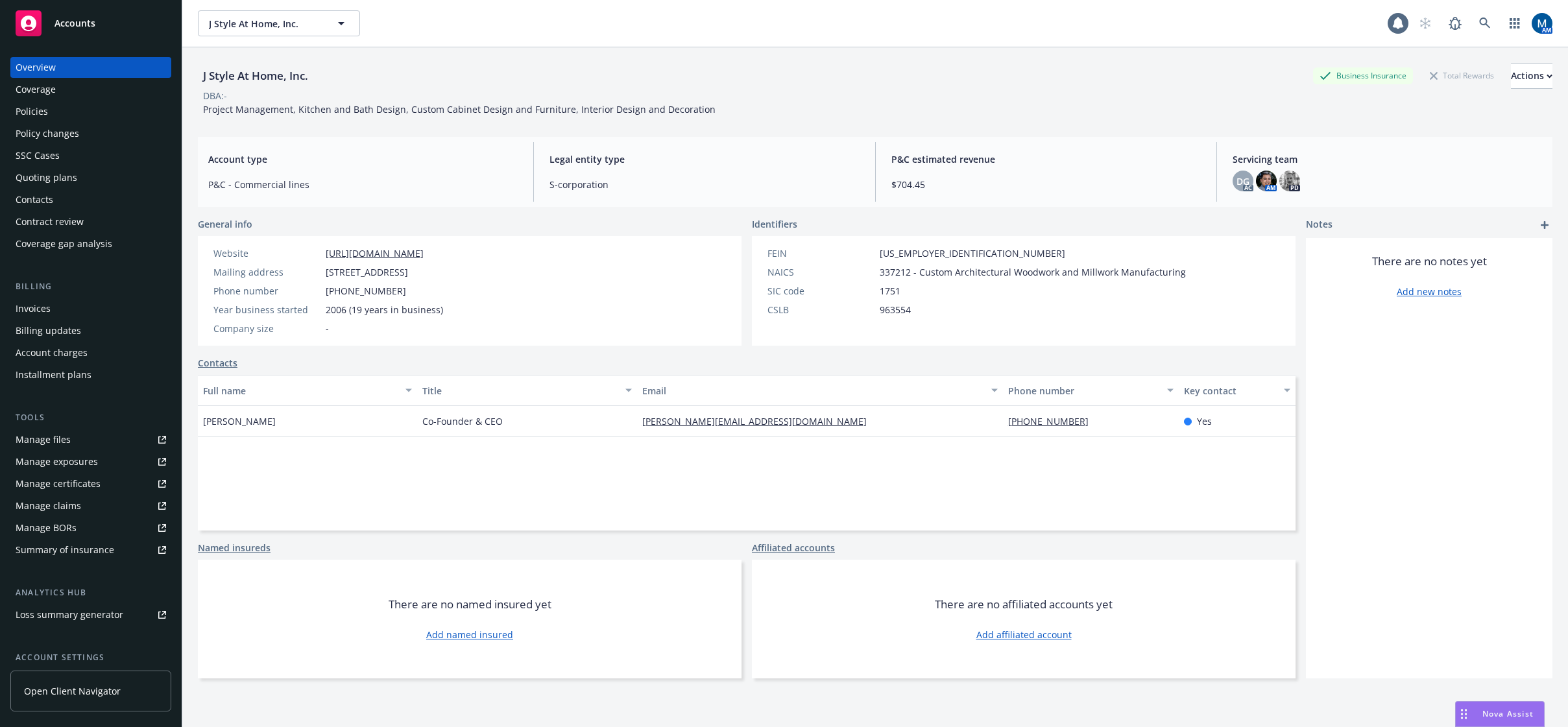
click at [46, 112] on div "Policies" at bounding box center [32, 111] width 32 height 21
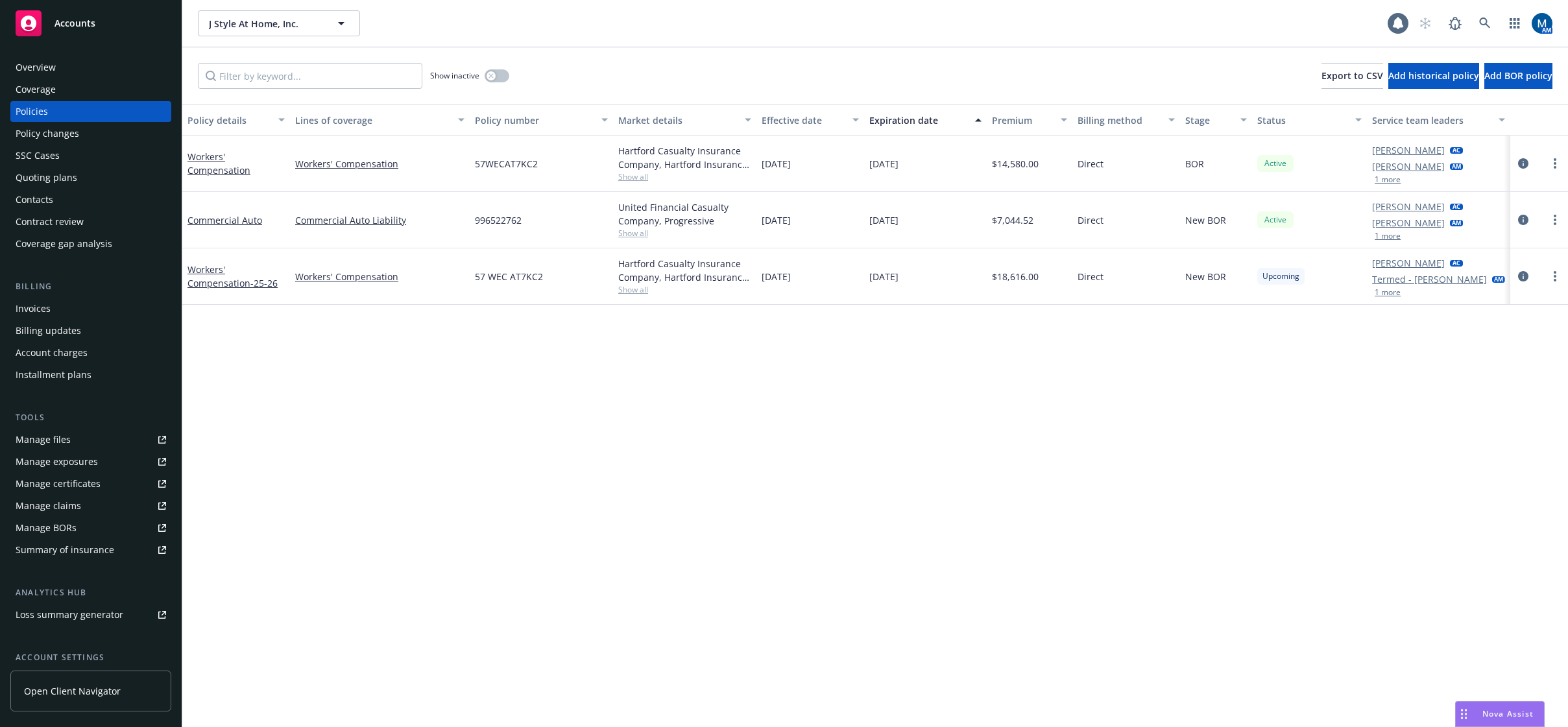
click at [1385, 292] on button "1 more" at bounding box center [1387, 292] width 26 height 7
click at [1474, 395] on div "Policy details Lines of coverage Policy number Market details Effective date Ex…" at bounding box center [875, 415] width 1386 height 623
click at [1525, 284] on icon "circleInformation" at bounding box center [1523, 284] width 11 height 11
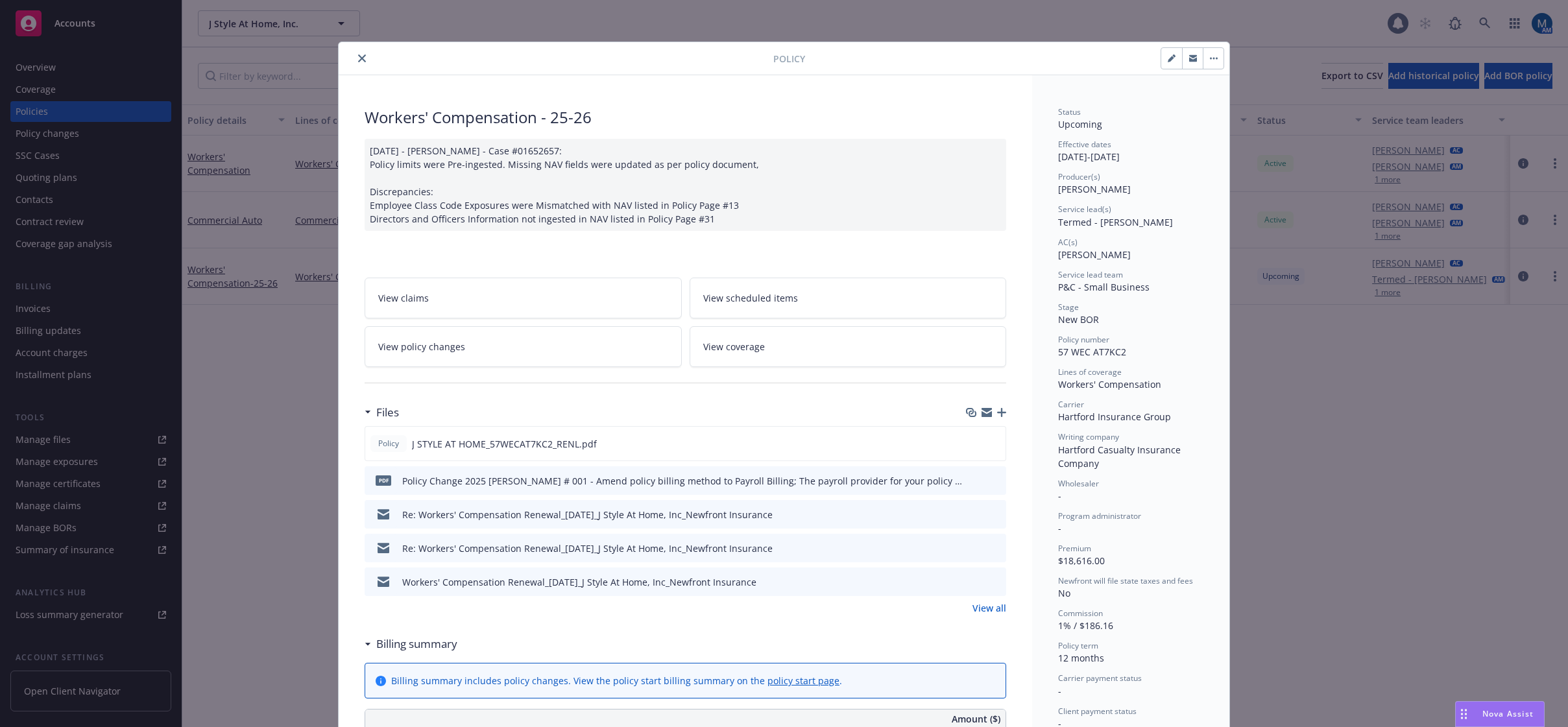
click at [1168, 57] on icon "button" at bounding box center [1171, 59] width 7 height 7
select select "NEW_BOR"
select select "12"
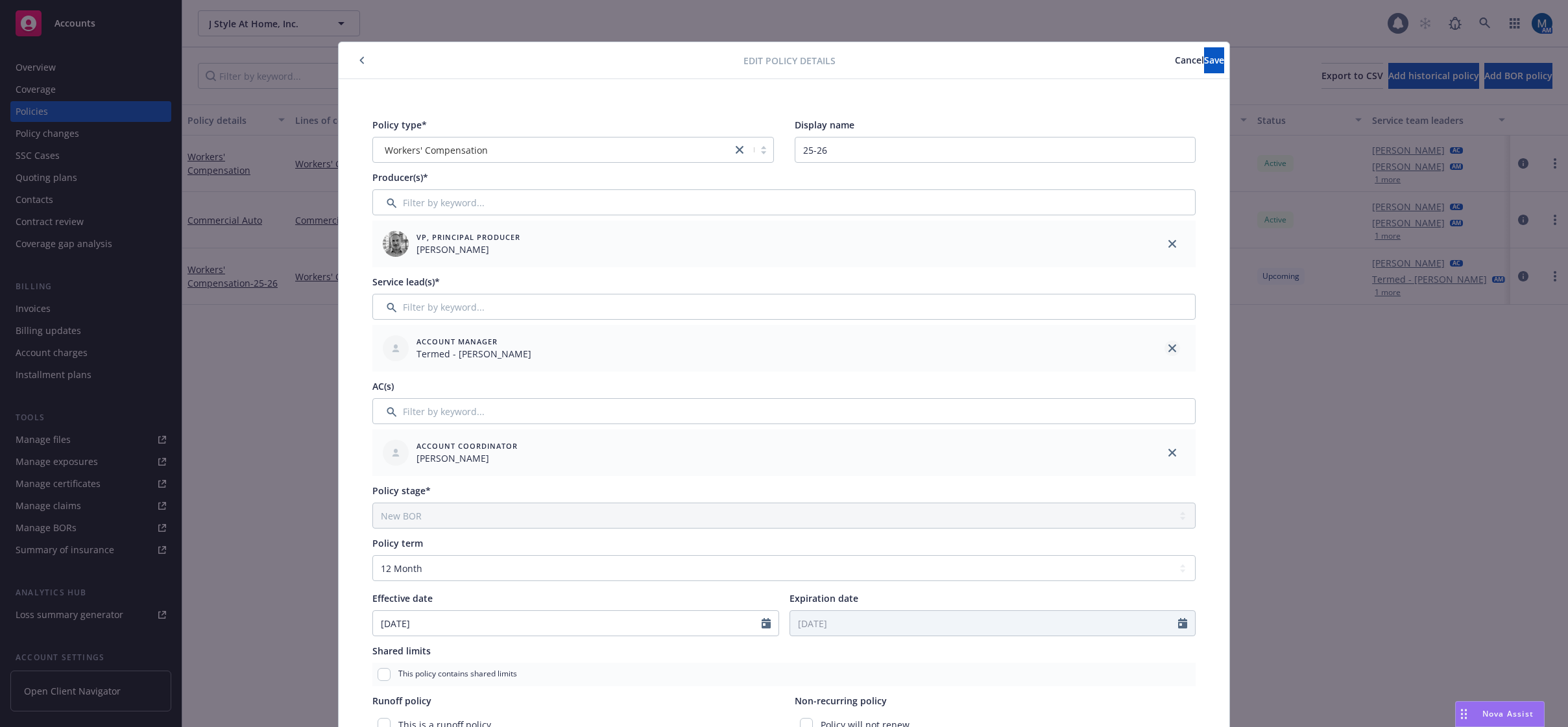
click at [1168, 345] on icon "close" at bounding box center [1172, 347] width 7 height 7
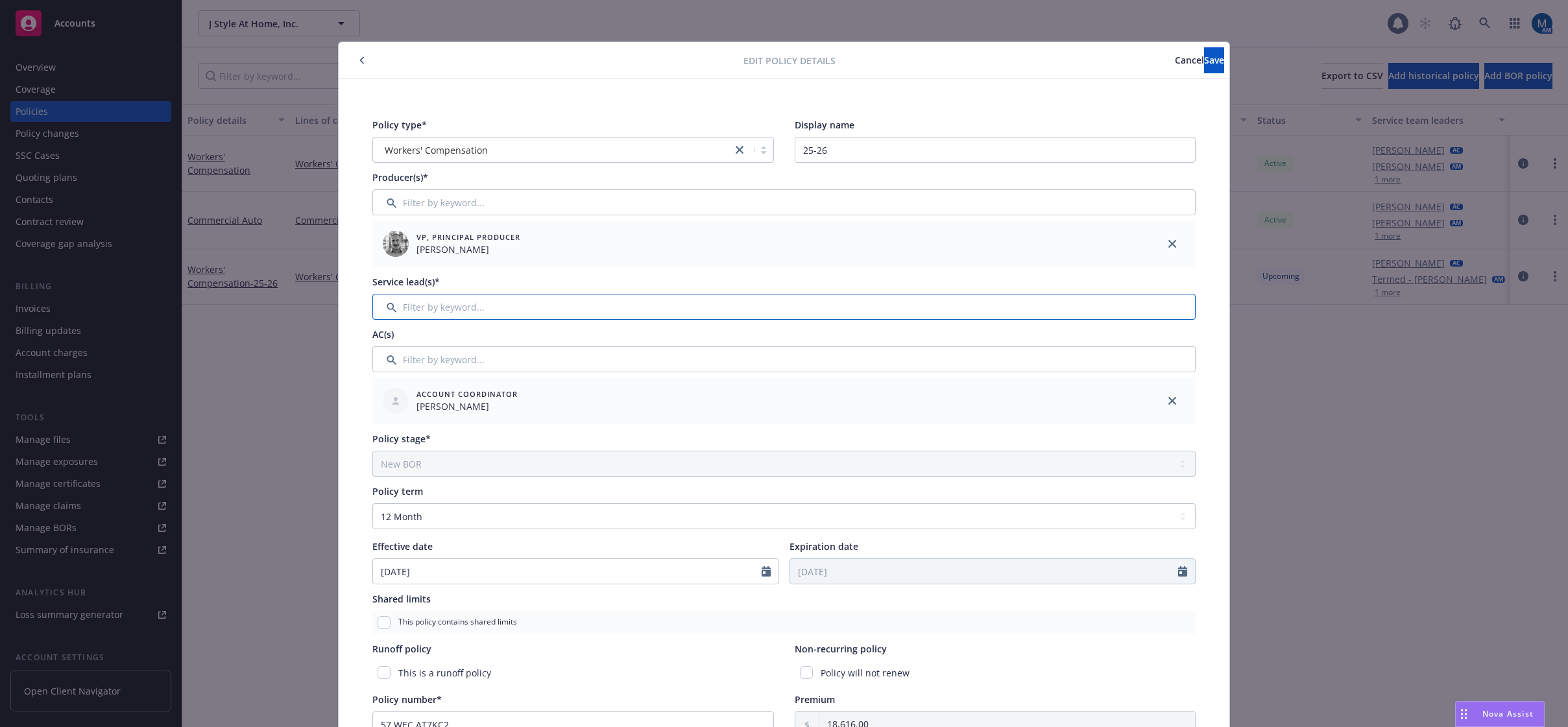
click at [583, 307] on input "Filter by keyword..." at bounding box center [784, 306] width 823 height 26
type input "marl"
click at [386, 371] on input "checkbox" at bounding box center [390, 374] width 13 height 13
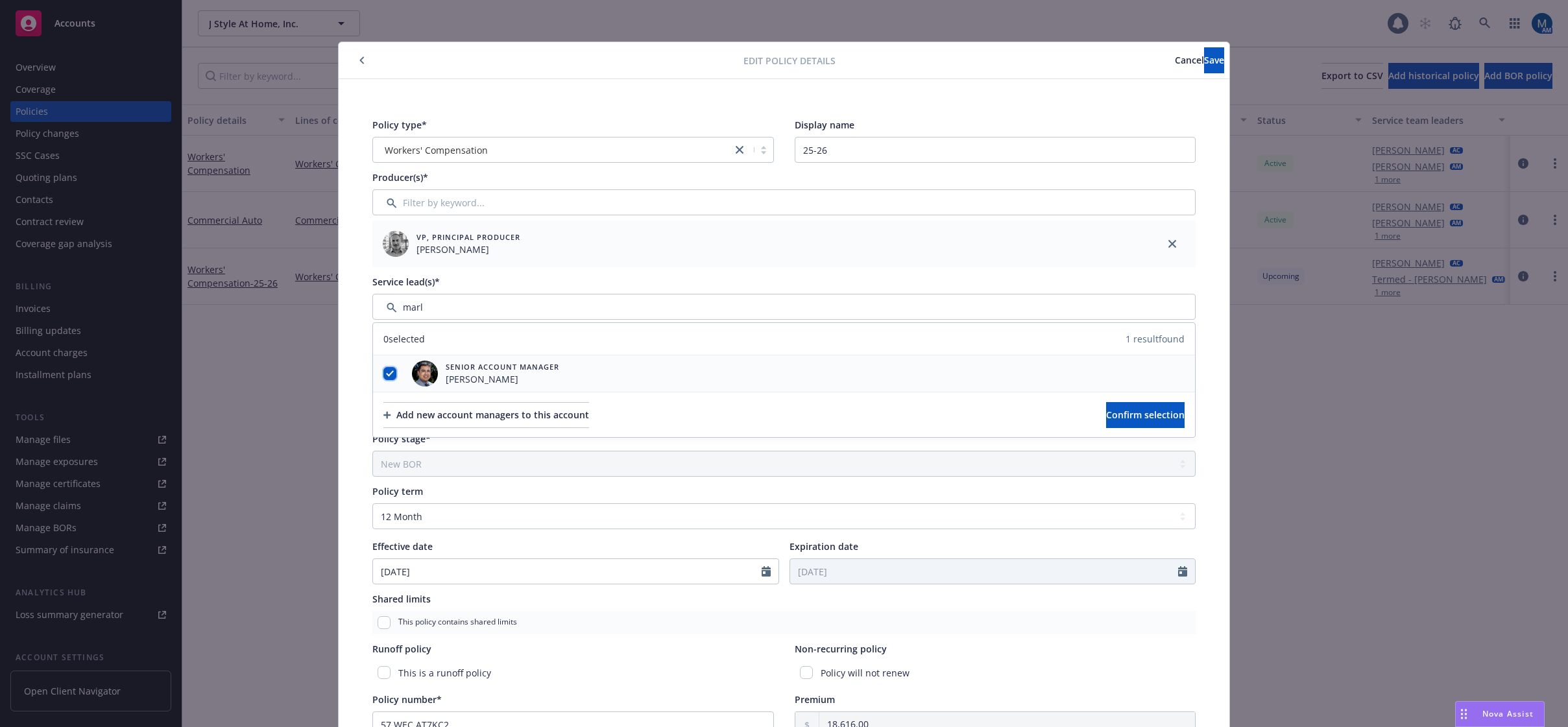
checkbox input "true"
click at [1106, 421] on button "Confirm selection" at bounding box center [1145, 414] width 79 height 26
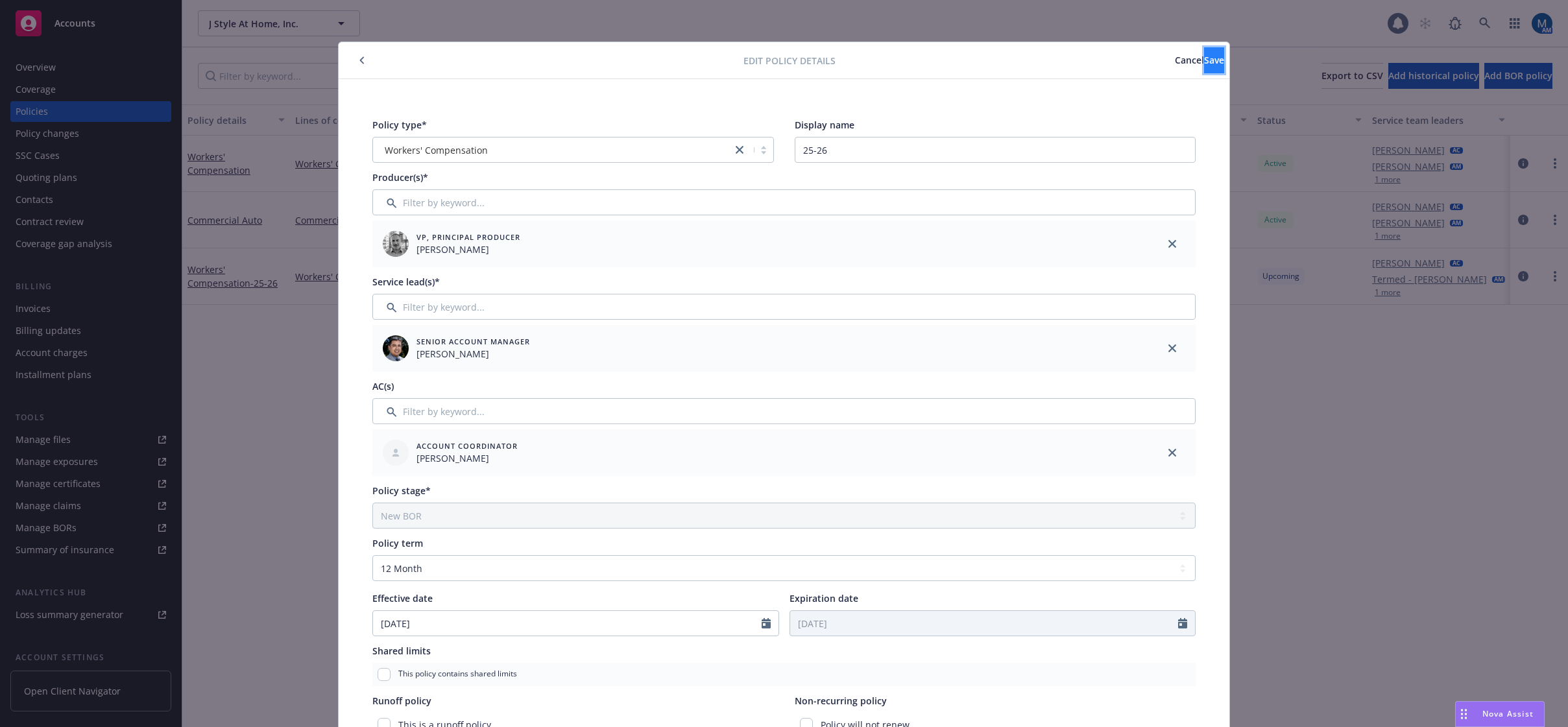
click at [1204, 67] on button "Save" at bounding box center [1214, 60] width 20 height 26
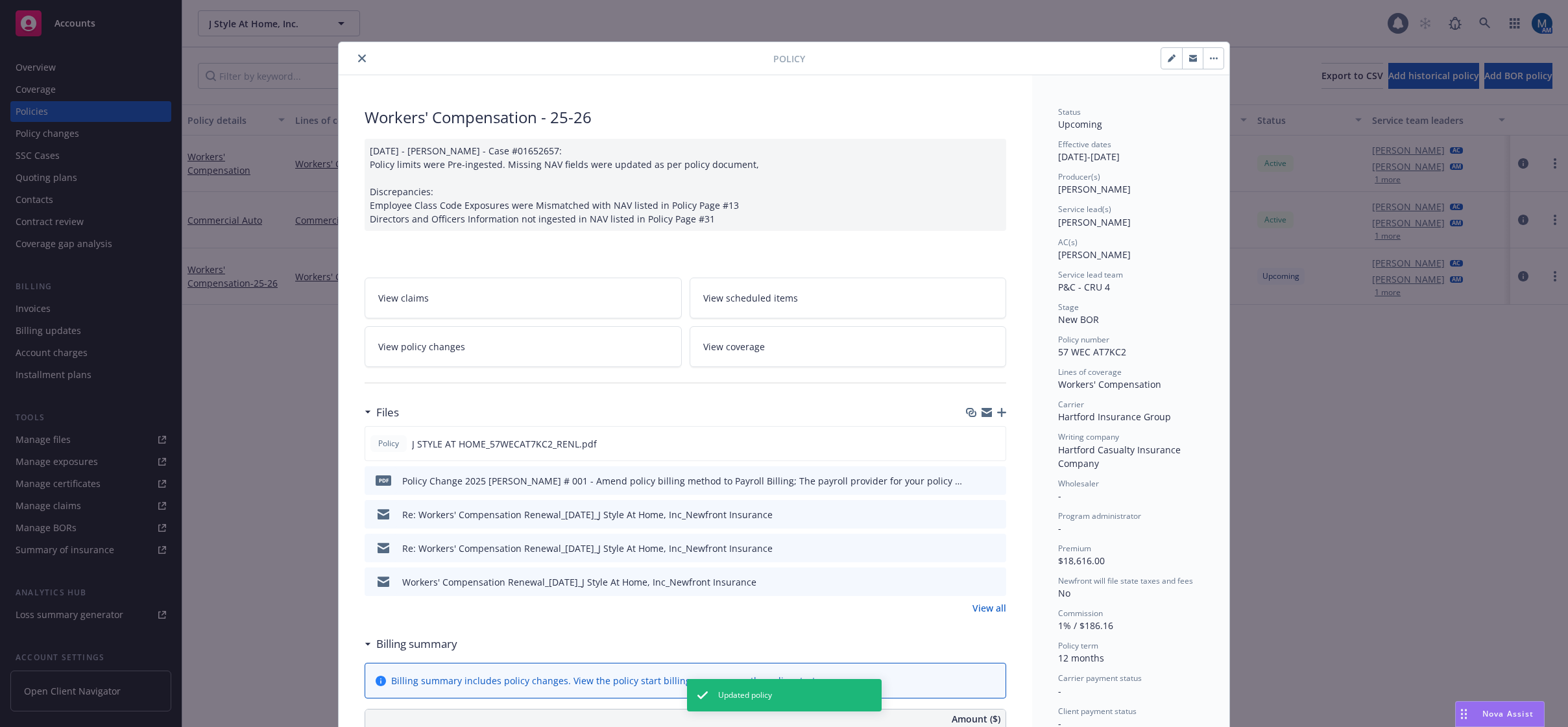
click at [362, 56] on button "close" at bounding box center [362, 58] width 16 height 16
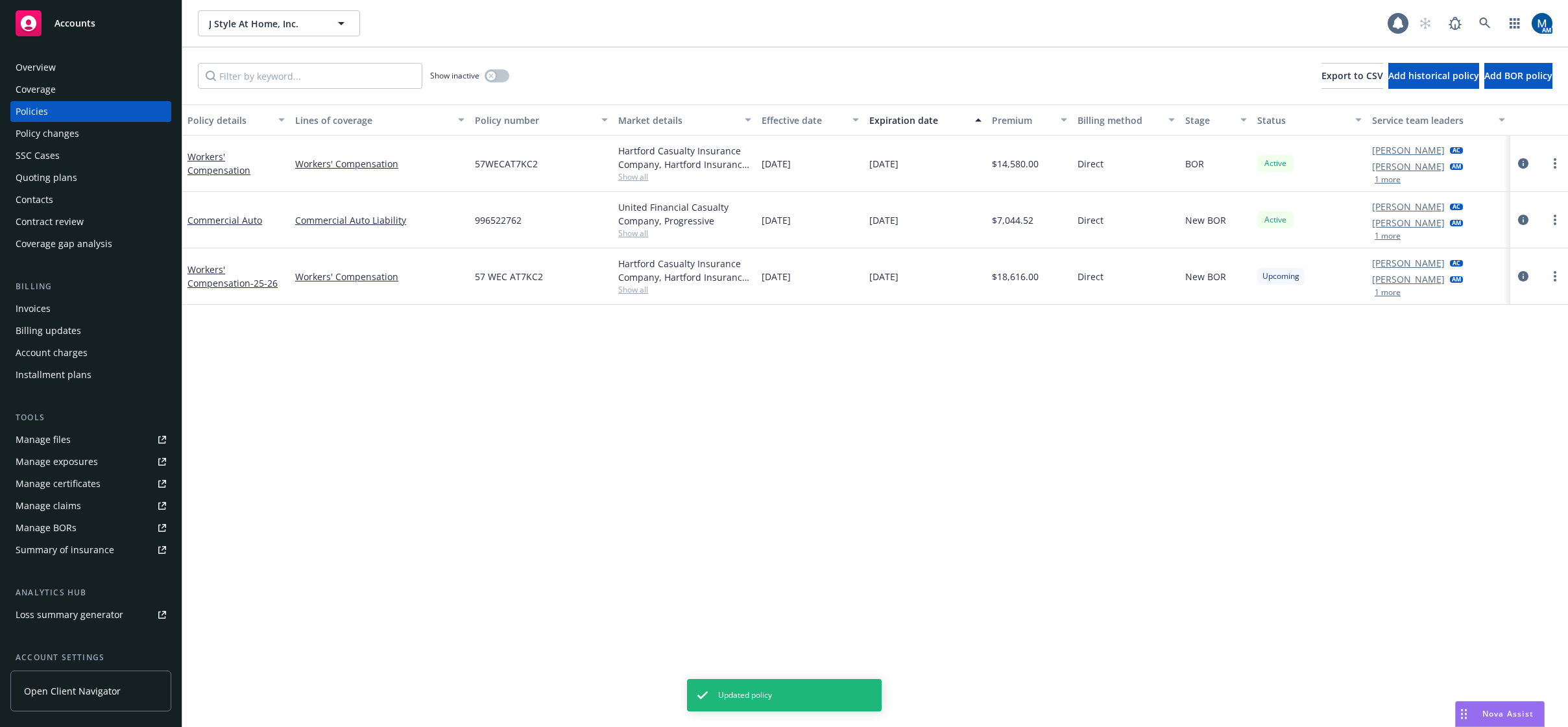
click at [122, 73] on div "Overview" at bounding box center [91, 67] width 151 height 21
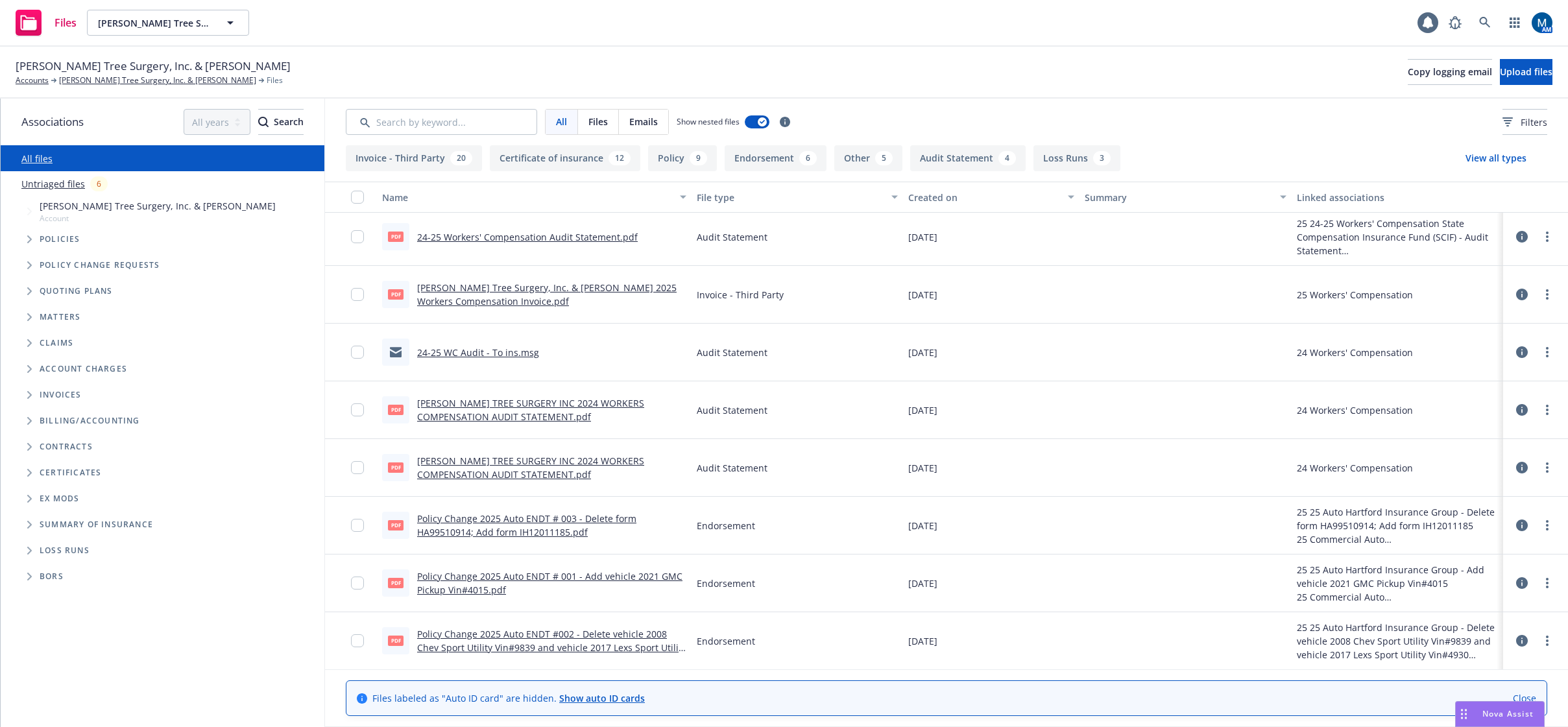
scroll to position [584, 0]
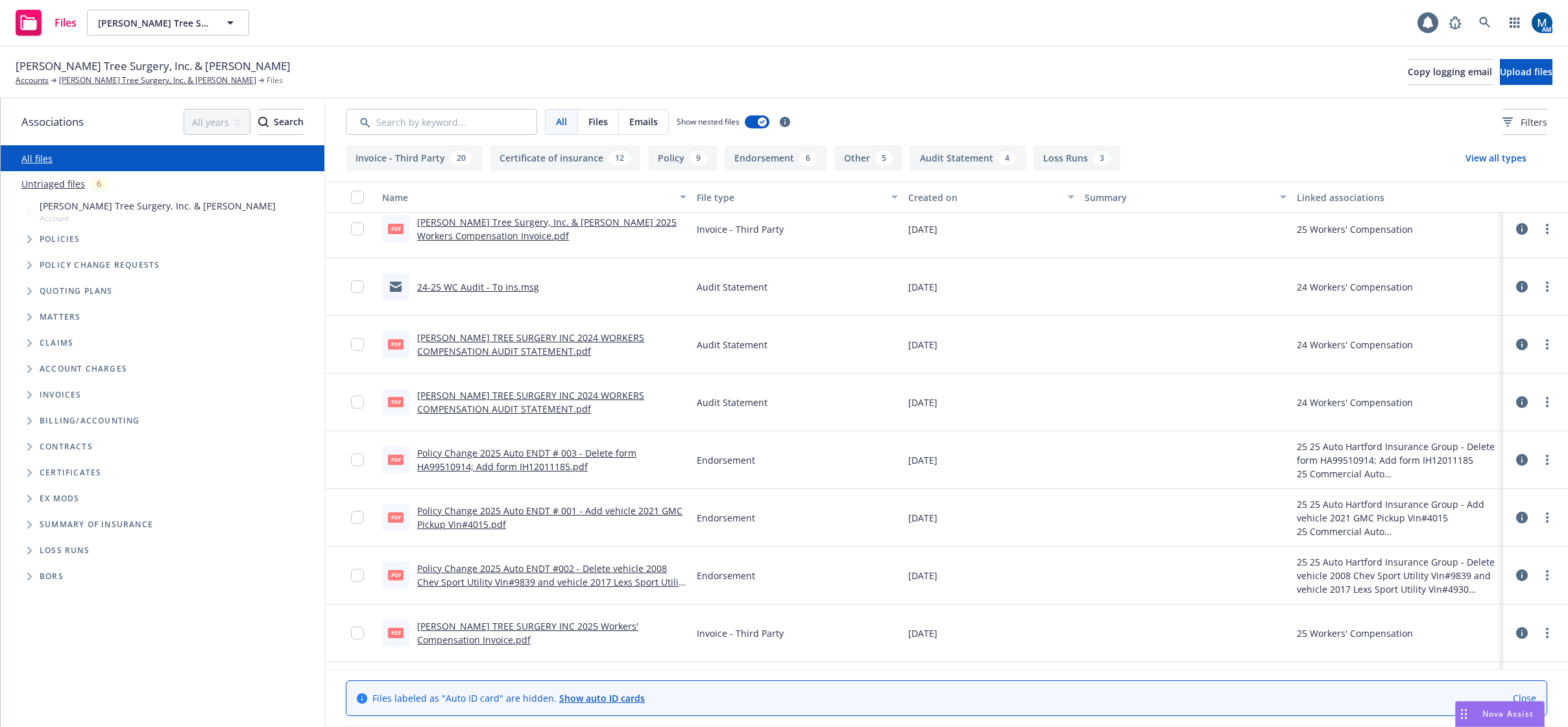
click at [493, 284] on link "24-25 WC Audit - To ins.msg" at bounding box center [478, 287] width 122 height 12
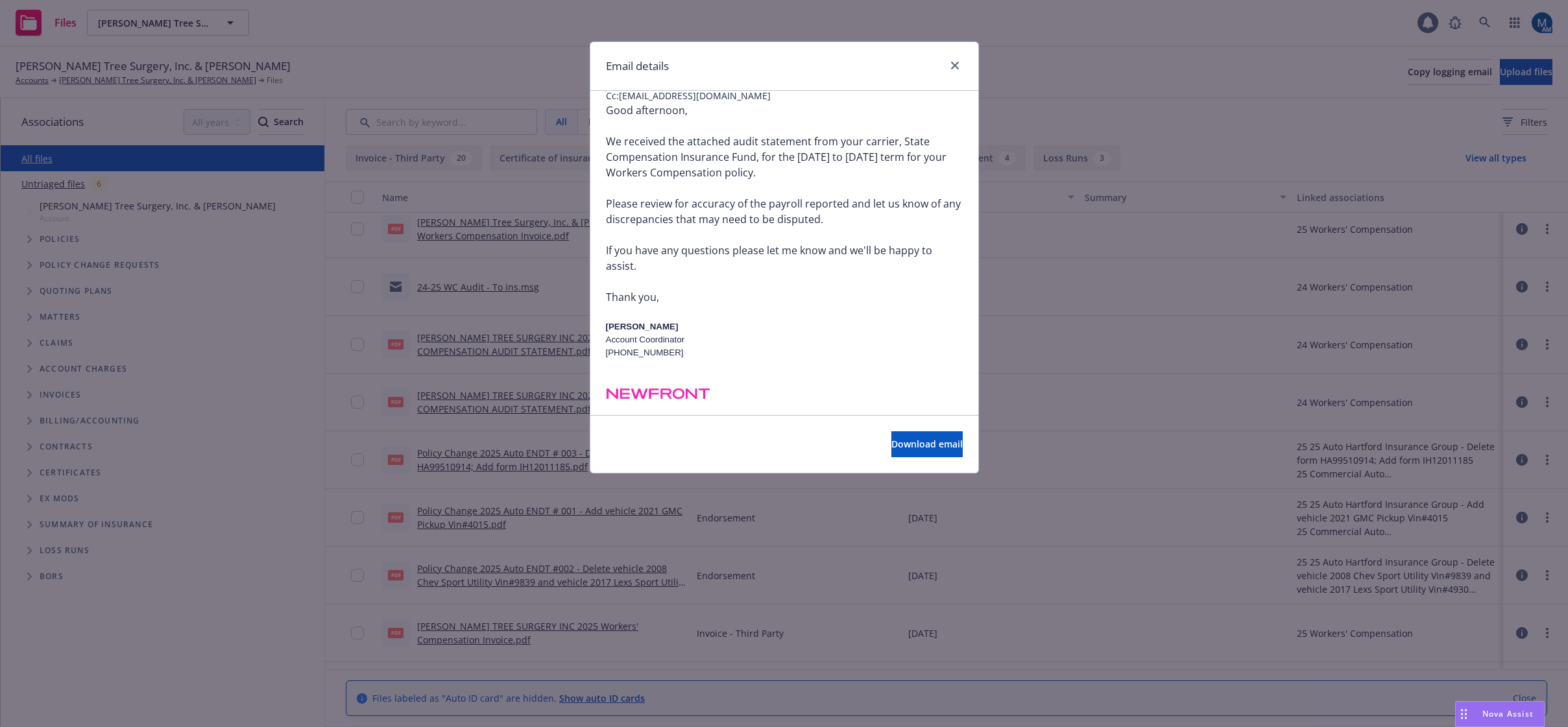
scroll to position [129, 0]
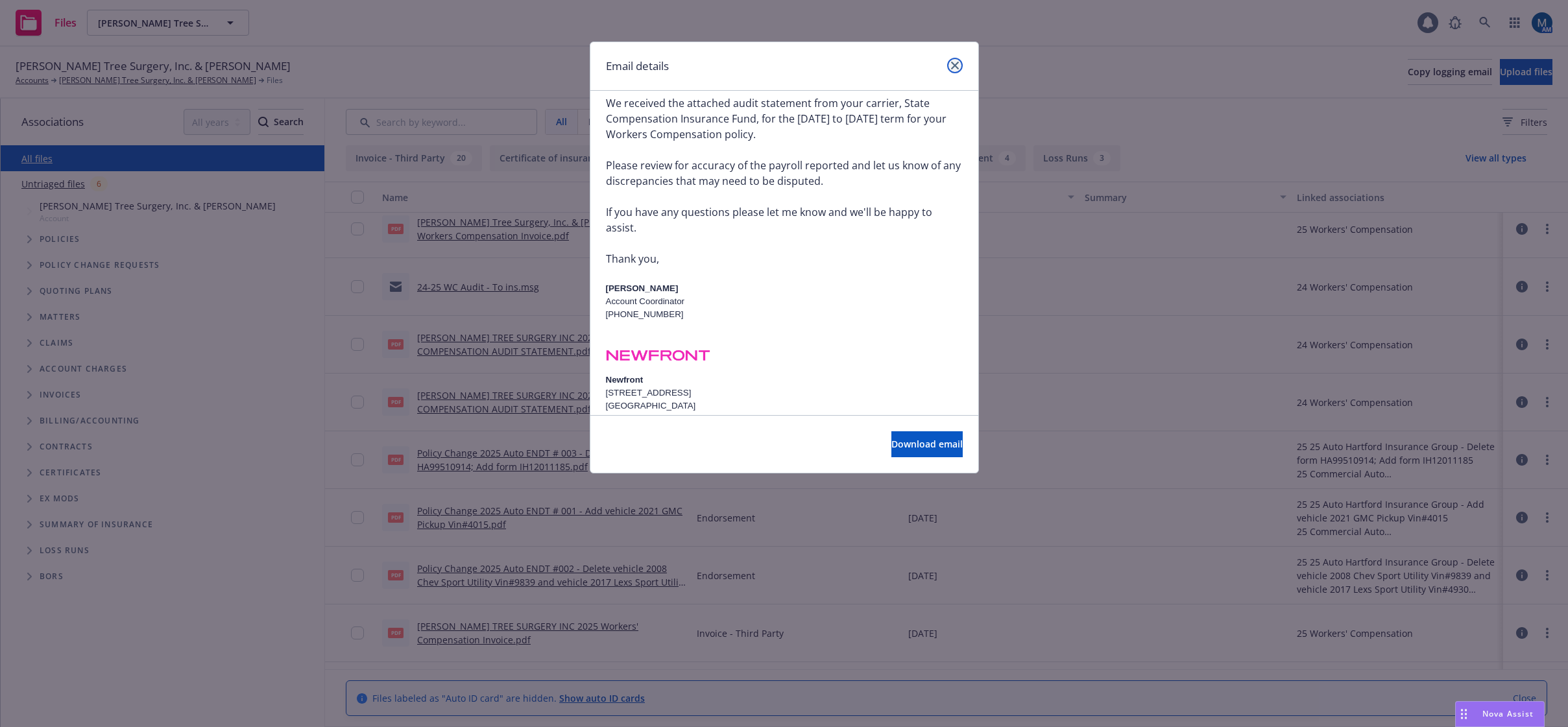
click at [959, 67] on link "close" at bounding box center [954, 65] width 16 height 16
